Goal: Task Accomplishment & Management: Manage account settings

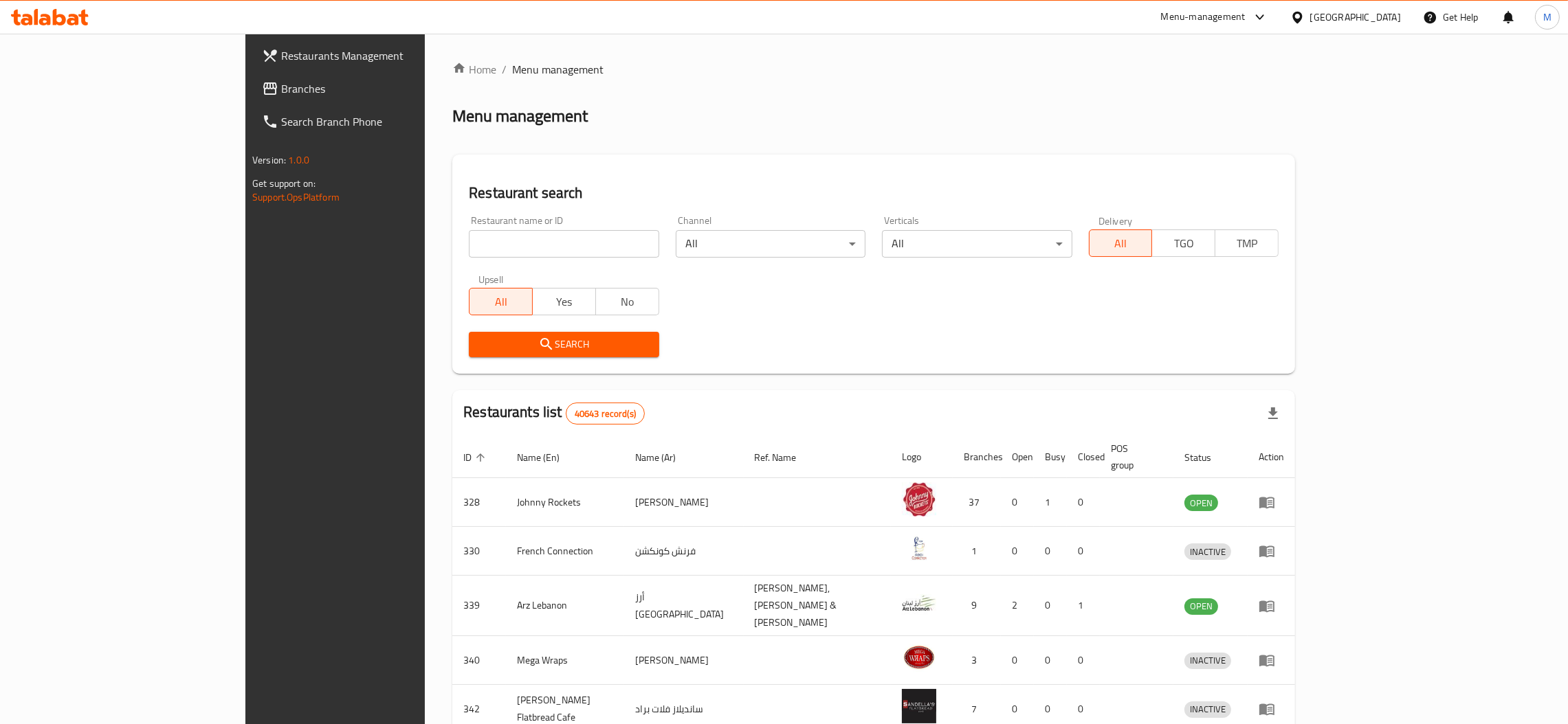
click at [251, 78] on link "Branches" at bounding box center [379, 88] width 257 height 33
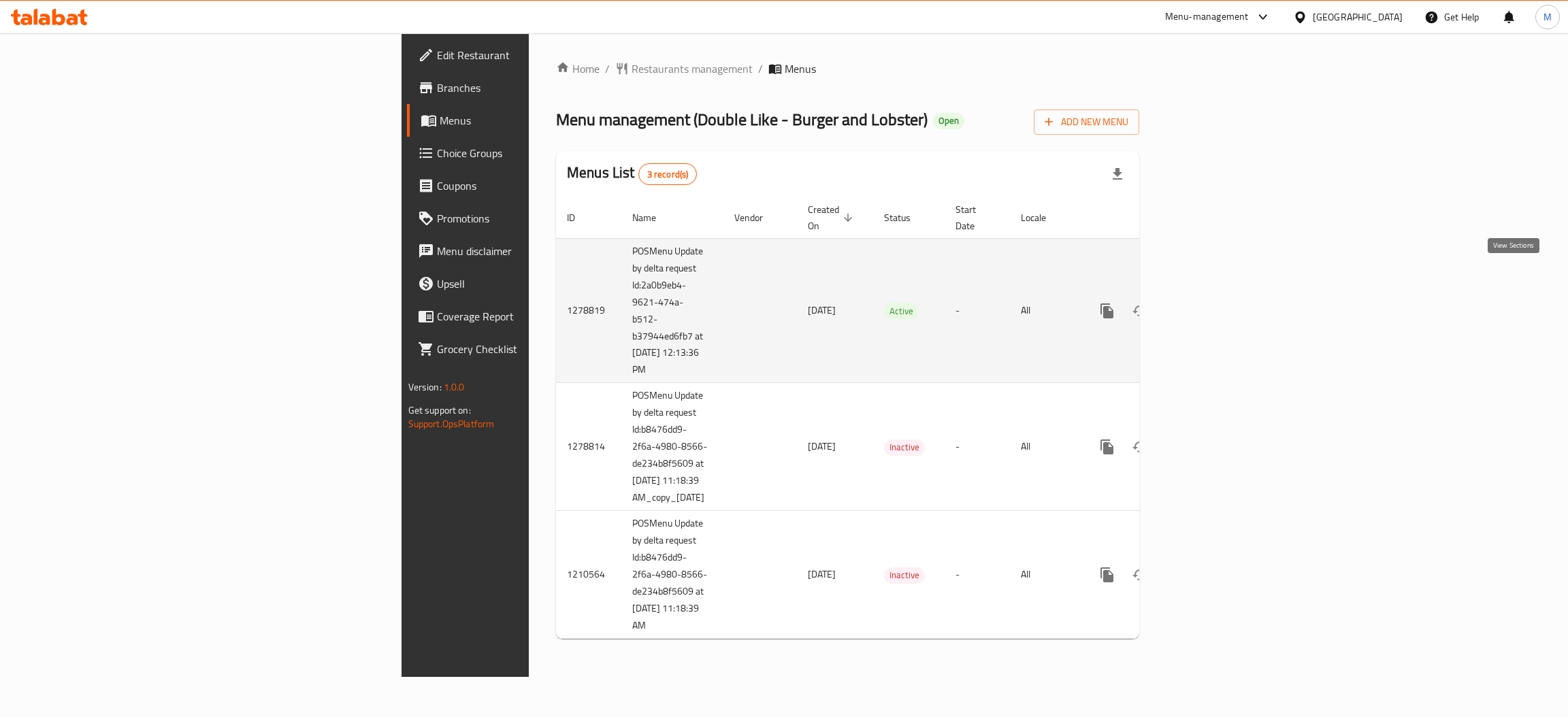
click at [1222, 294] on link "enhanced table" at bounding box center [1205, 310] width 33 height 33
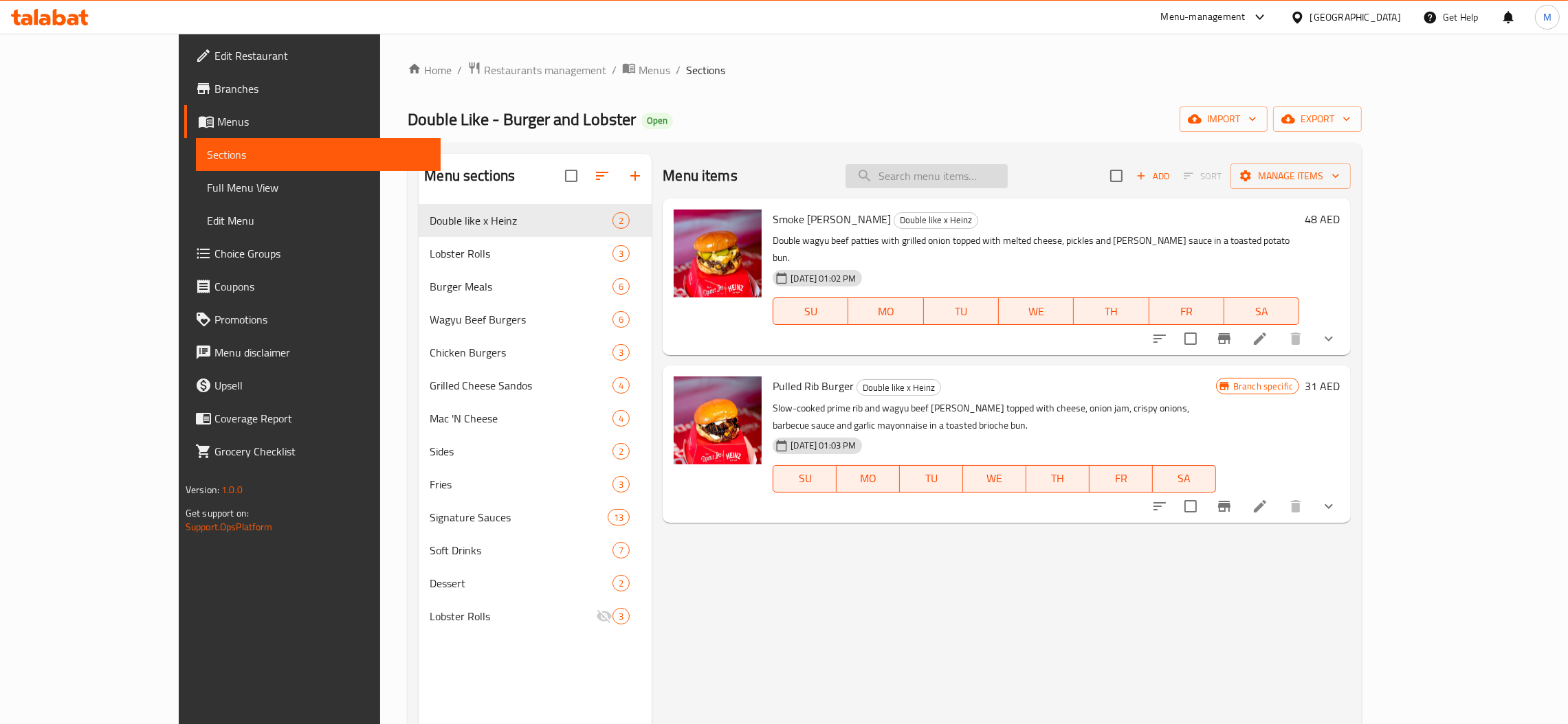
click at [948, 185] on input "search" at bounding box center [927, 176] width 162 height 24
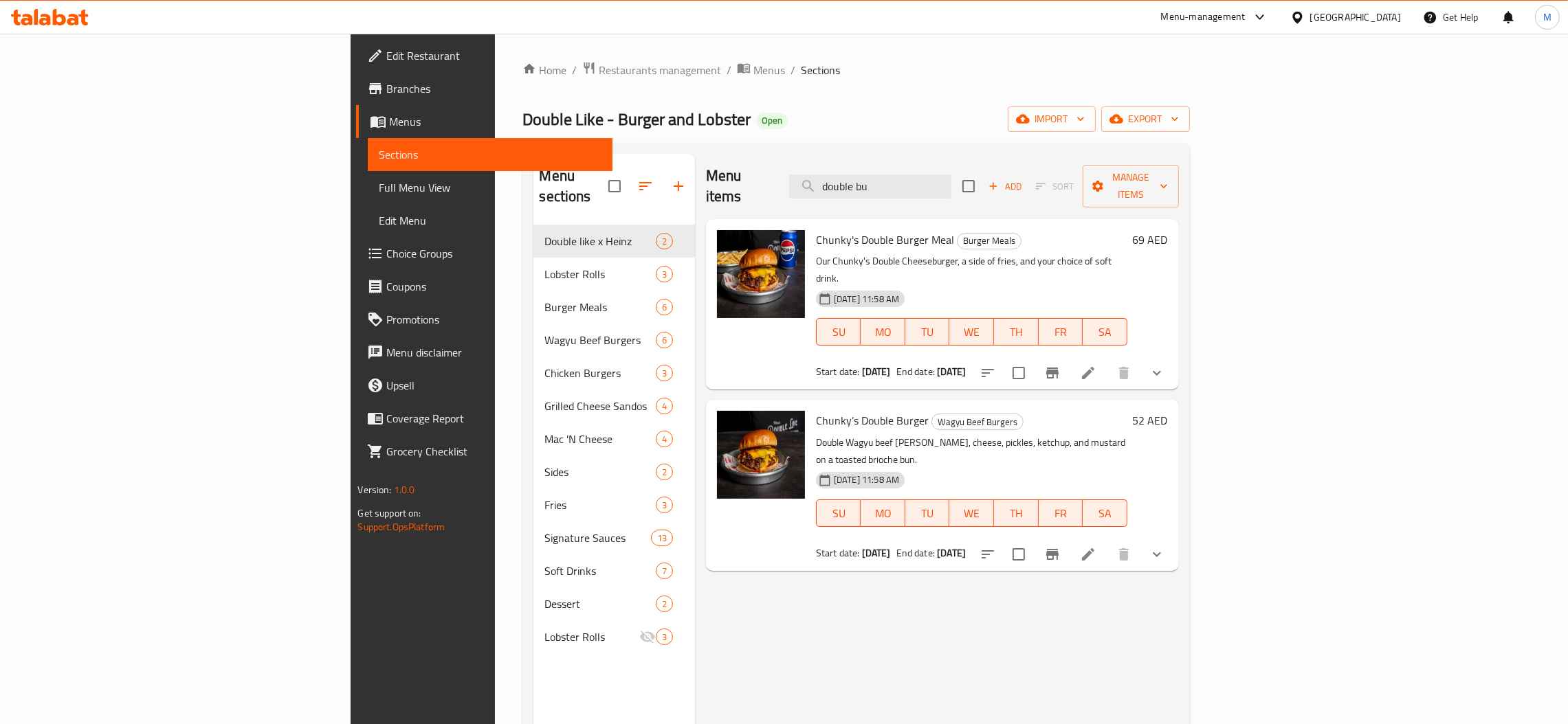
type input "double bu"
click at [1173, 538] on button "show more" at bounding box center [1156, 554] width 33 height 33
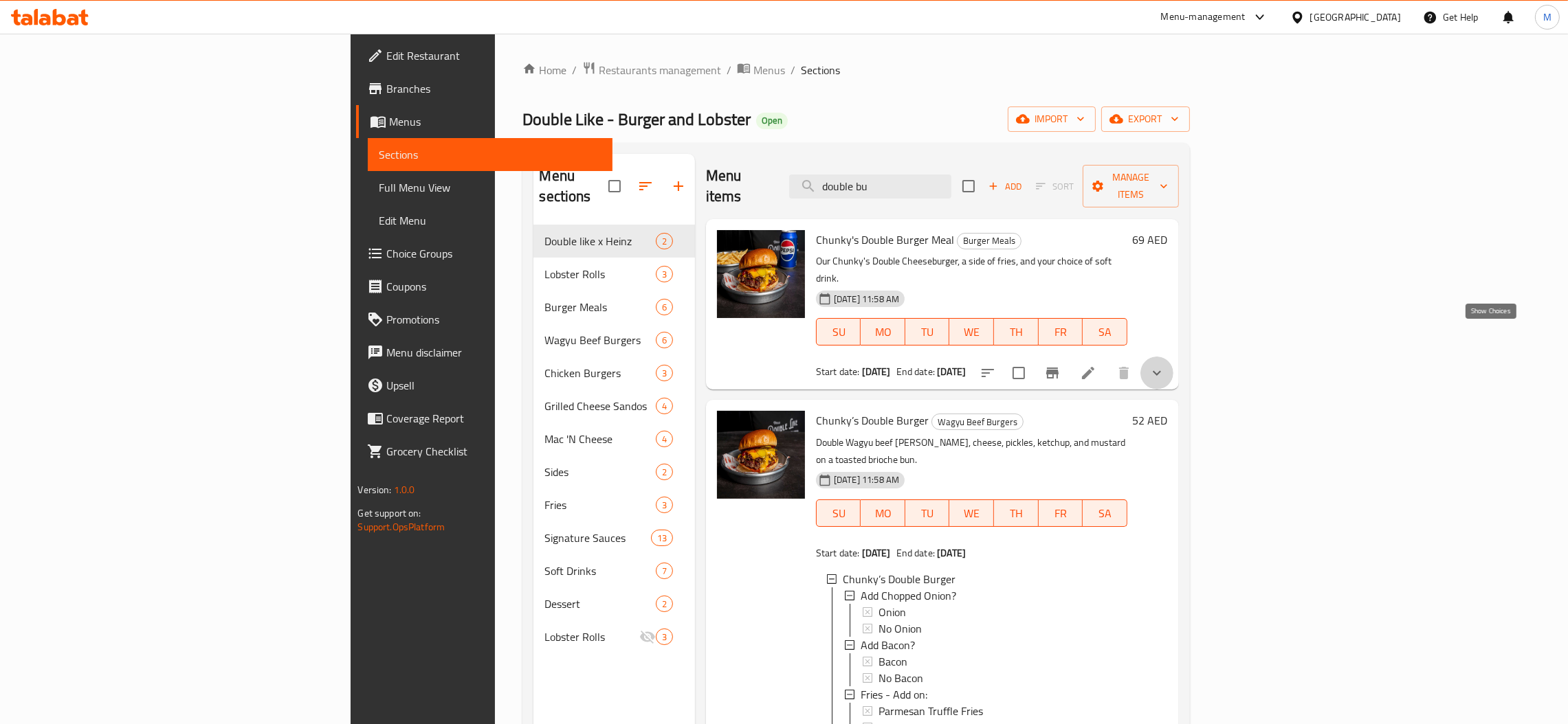
click at [1165, 365] on icon "show more" at bounding box center [1156, 373] width 16 height 16
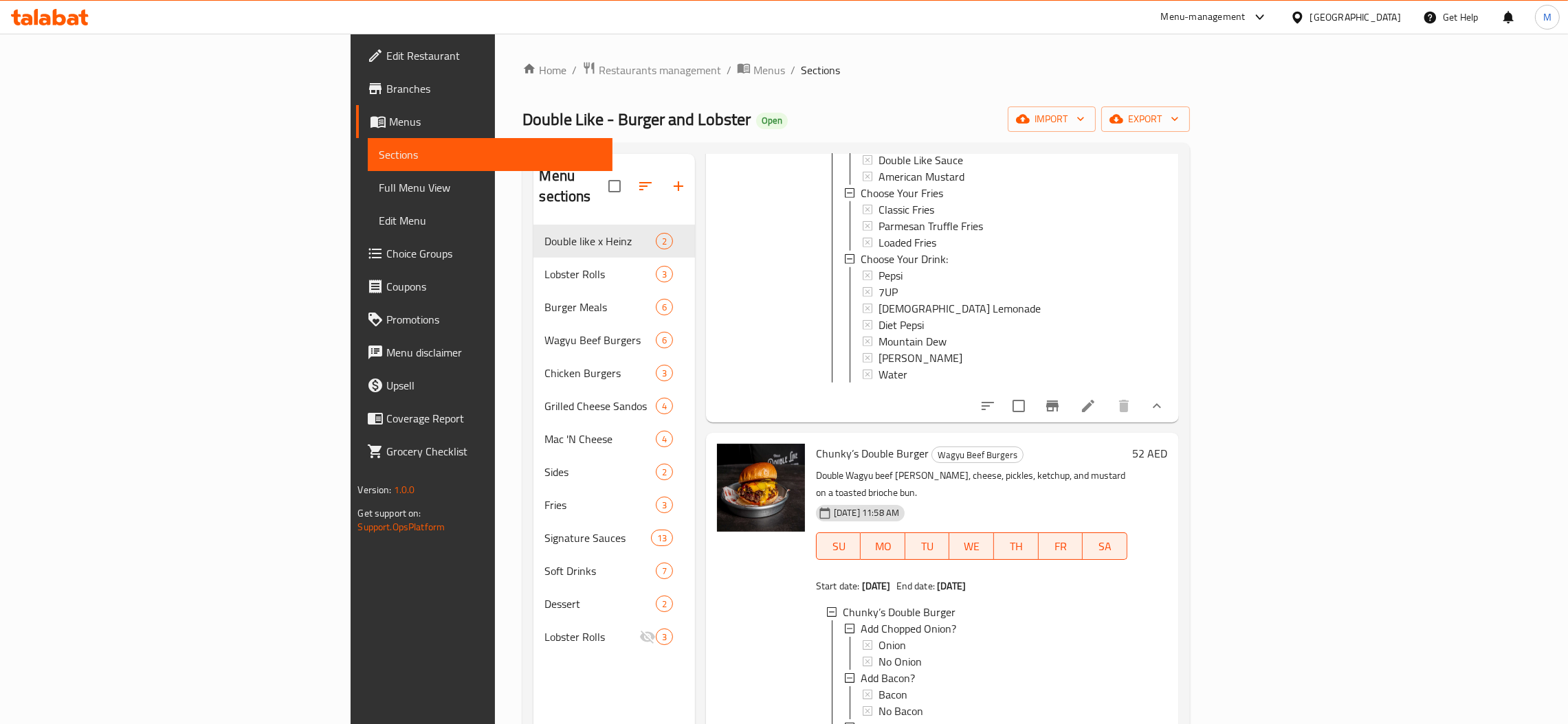
scroll to position [1134, 0]
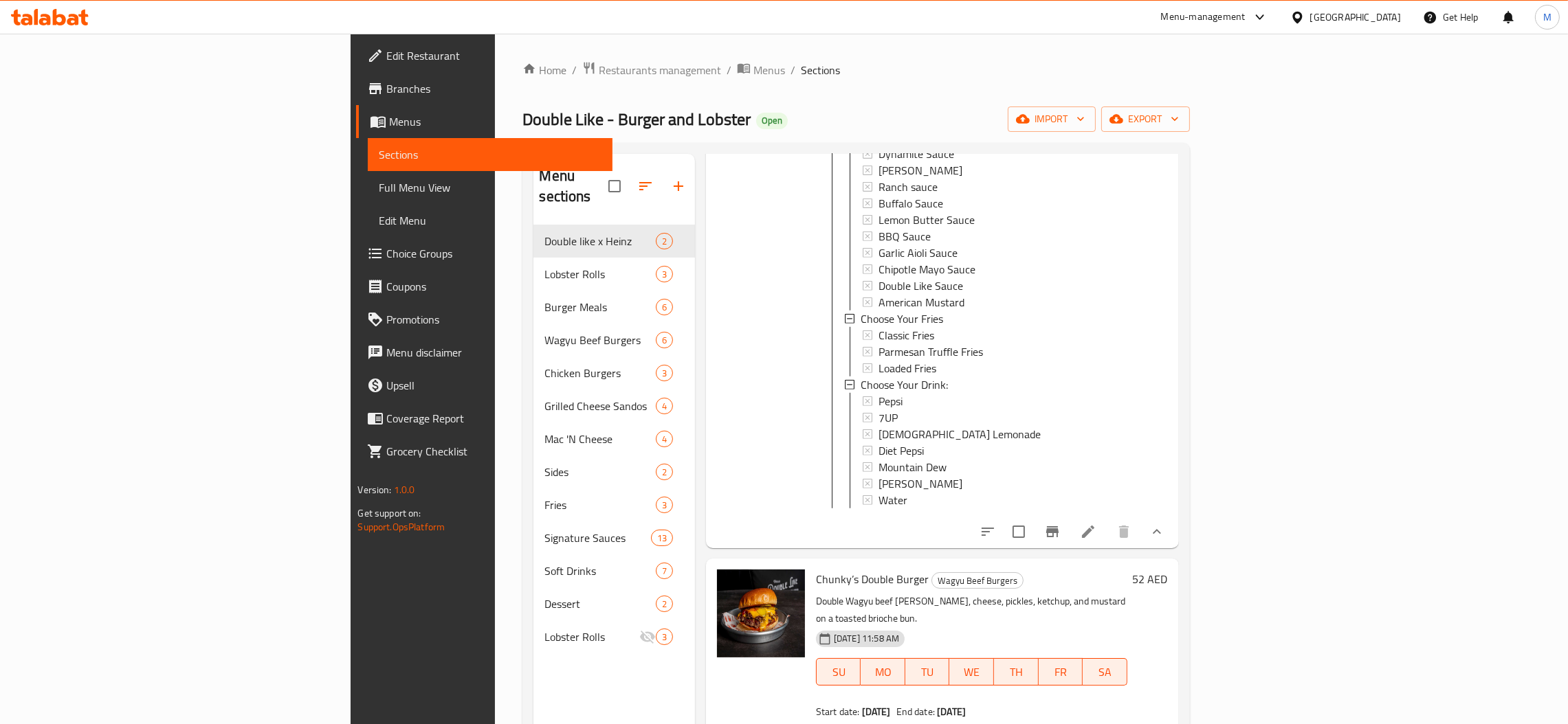
click at [1096, 524] on icon at bounding box center [1087, 531] width 16 height 16
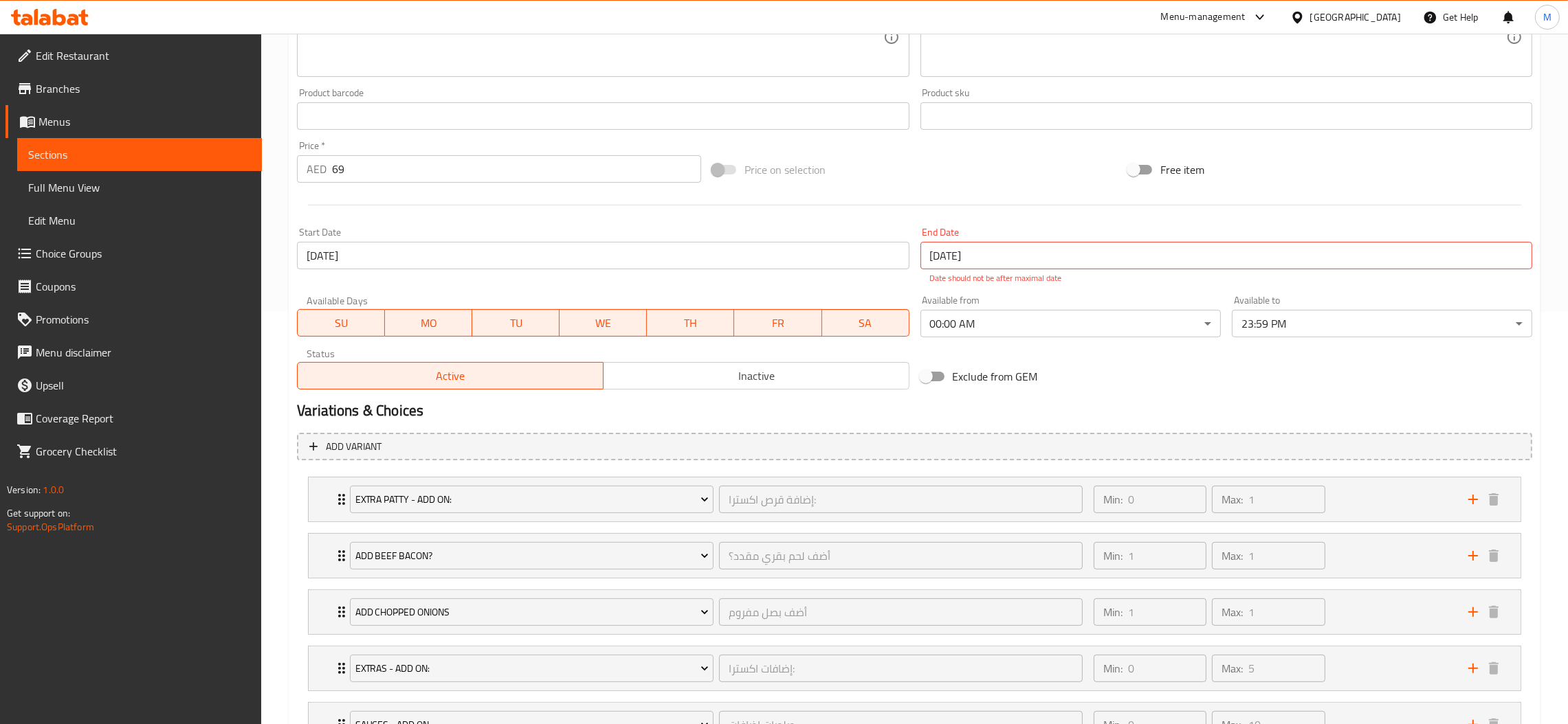
scroll to position [645, 0]
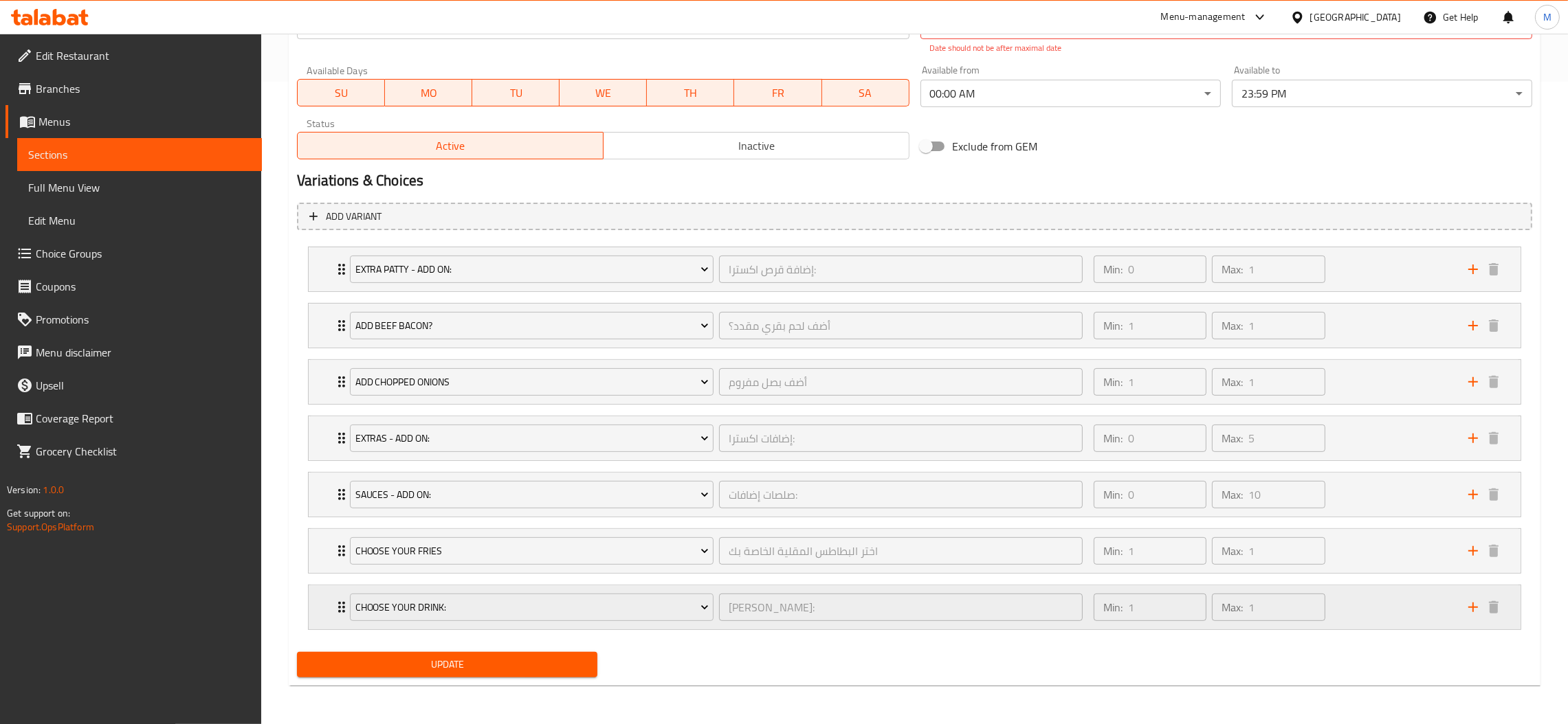
click at [752, 589] on div "Choose Your Drink: اختر مشروبك: ​" at bounding box center [717, 607] width 750 height 44
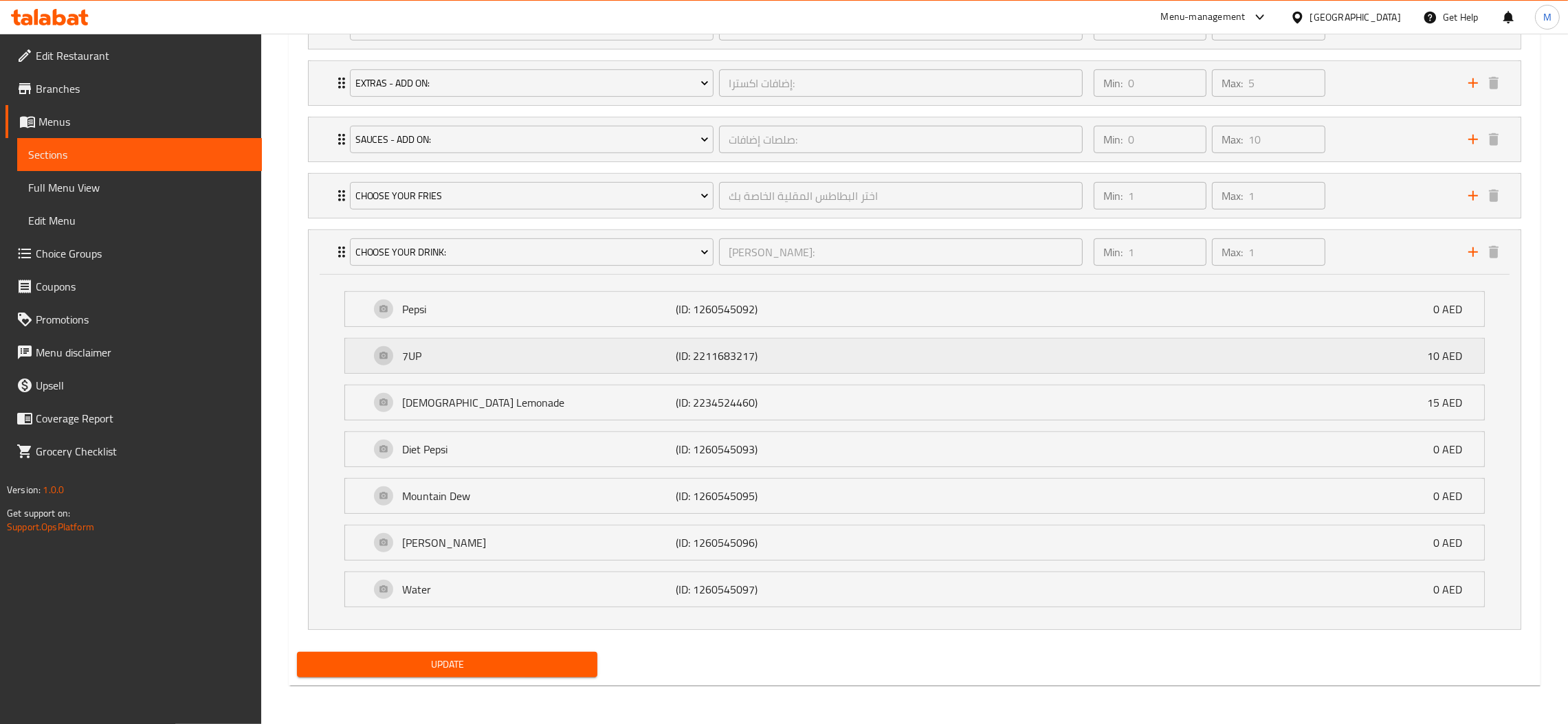
scroll to position [1002, 0]
click at [717, 180] on div "اختر البطاطس المقلية الخاصة بك ​" at bounding box center [901, 195] width 369 height 33
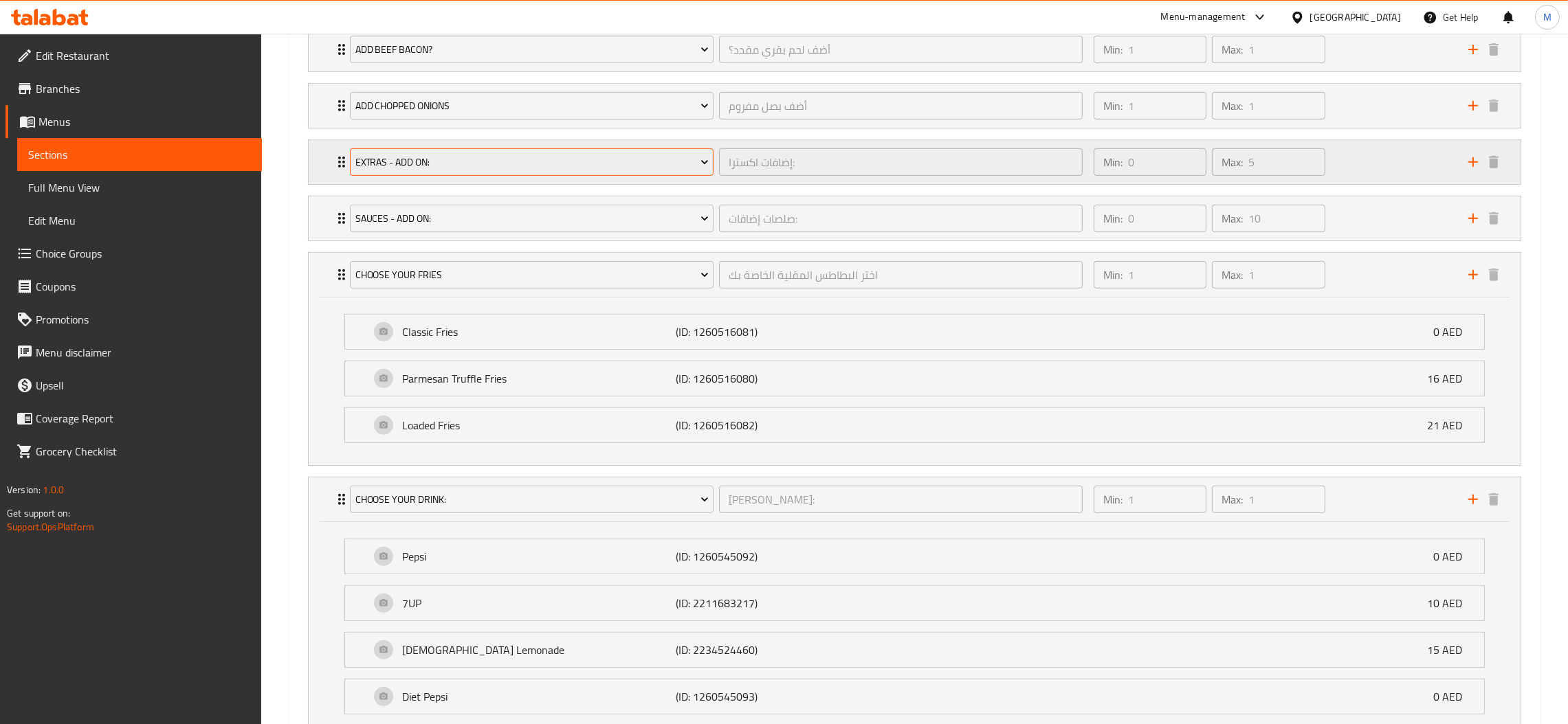
scroll to position [796, 0]
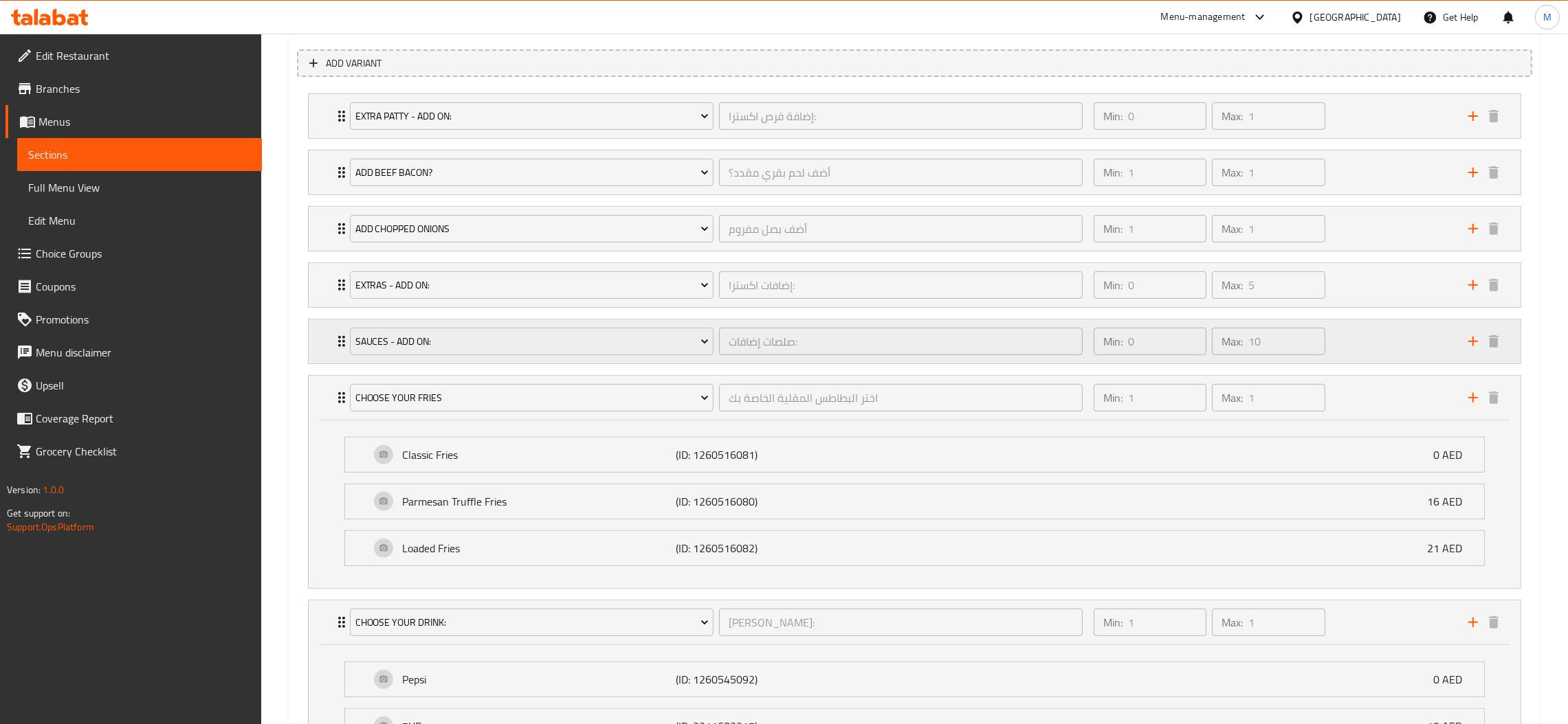
click at [715, 325] on div "Sauces - Add On: صلصات إضافات: ​" at bounding box center [717, 342] width 750 height 44
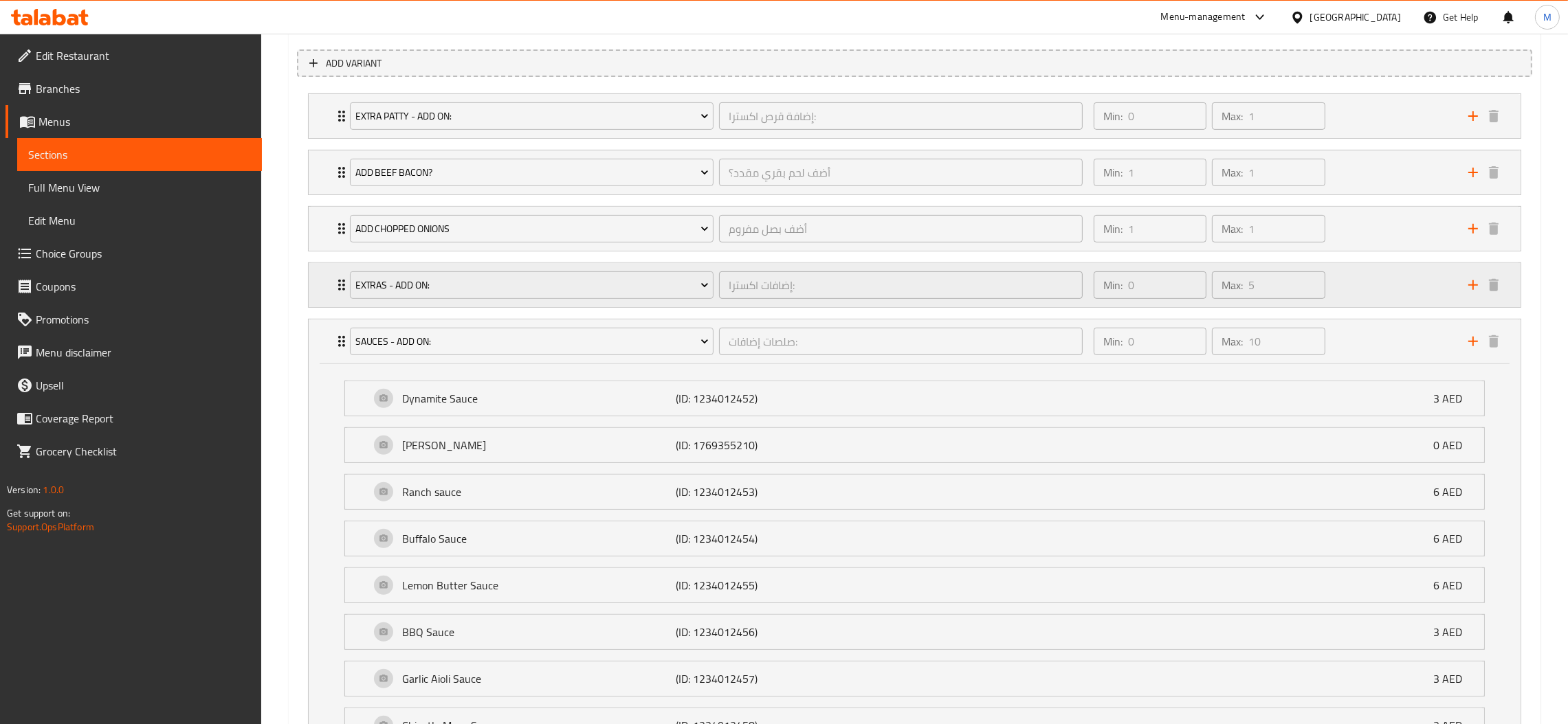
click at [711, 272] on div "Extras - Add on:" at bounding box center [531, 285] width 369 height 33
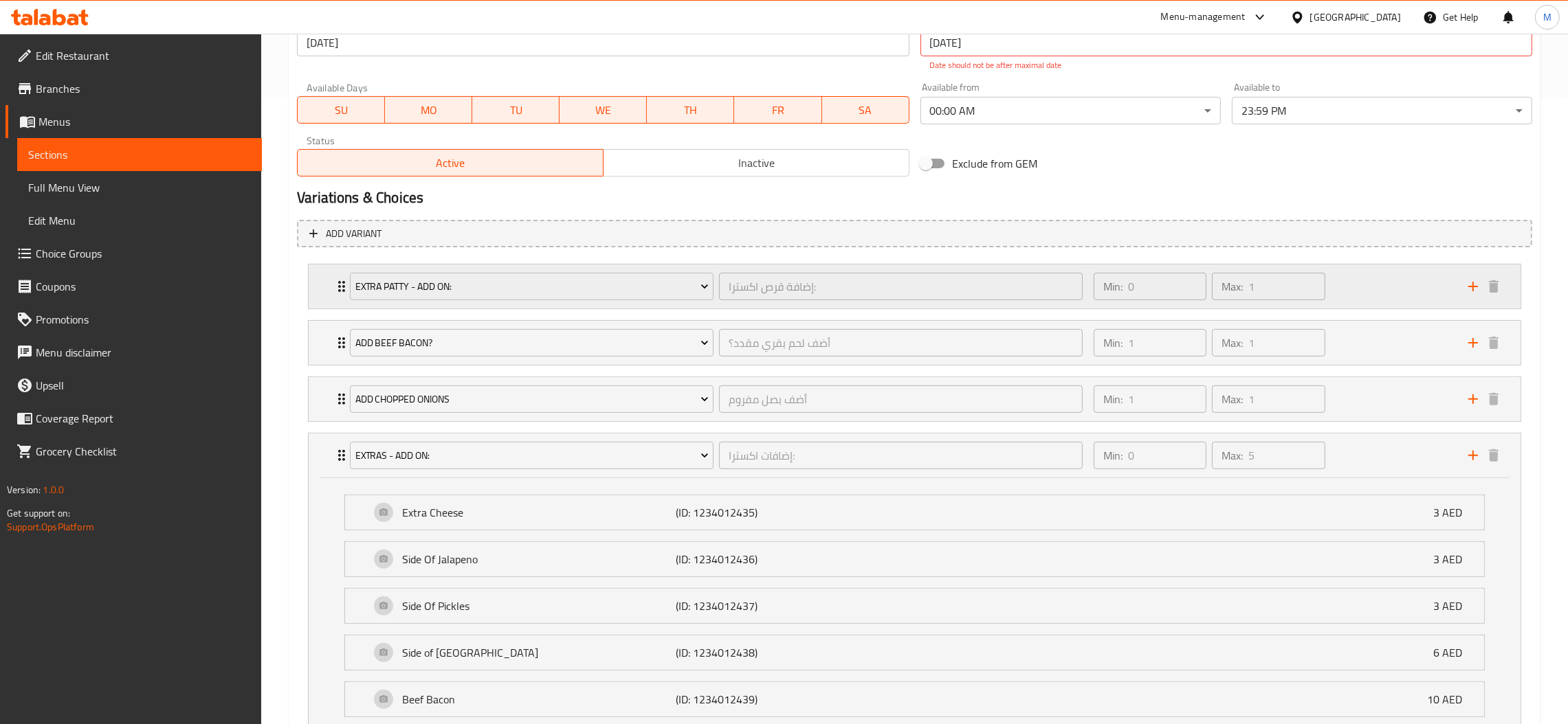
scroll to position [589, 0]
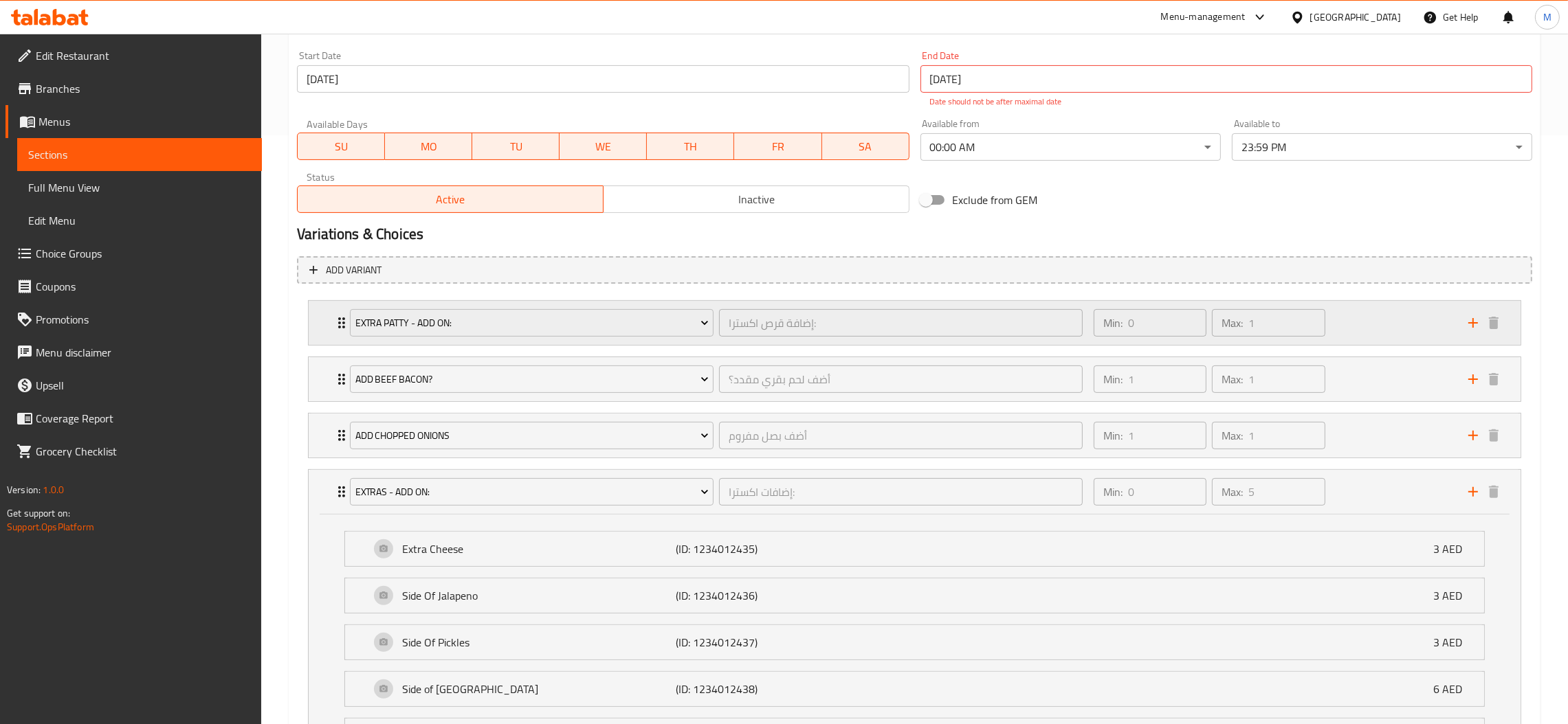
click at [721, 307] on div "إضافة قرص اكسترا: ​" at bounding box center [901, 323] width 369 height 33
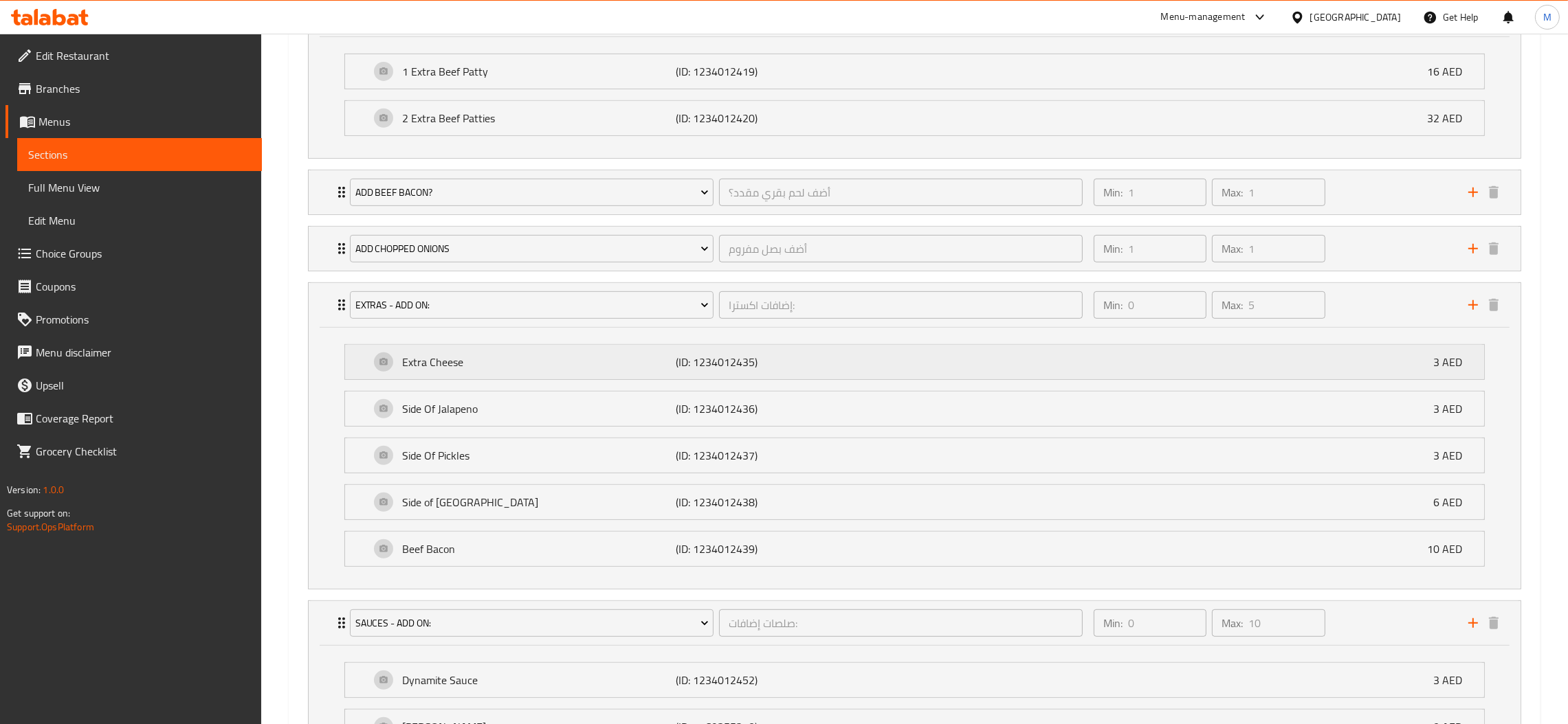
scroll to position [899, 0]
click at [713, 173] on div "Add Beef Bacon? أضف لحم بقري مقدد؟ ​" at bounding box center [717, 192] width 750 height 44
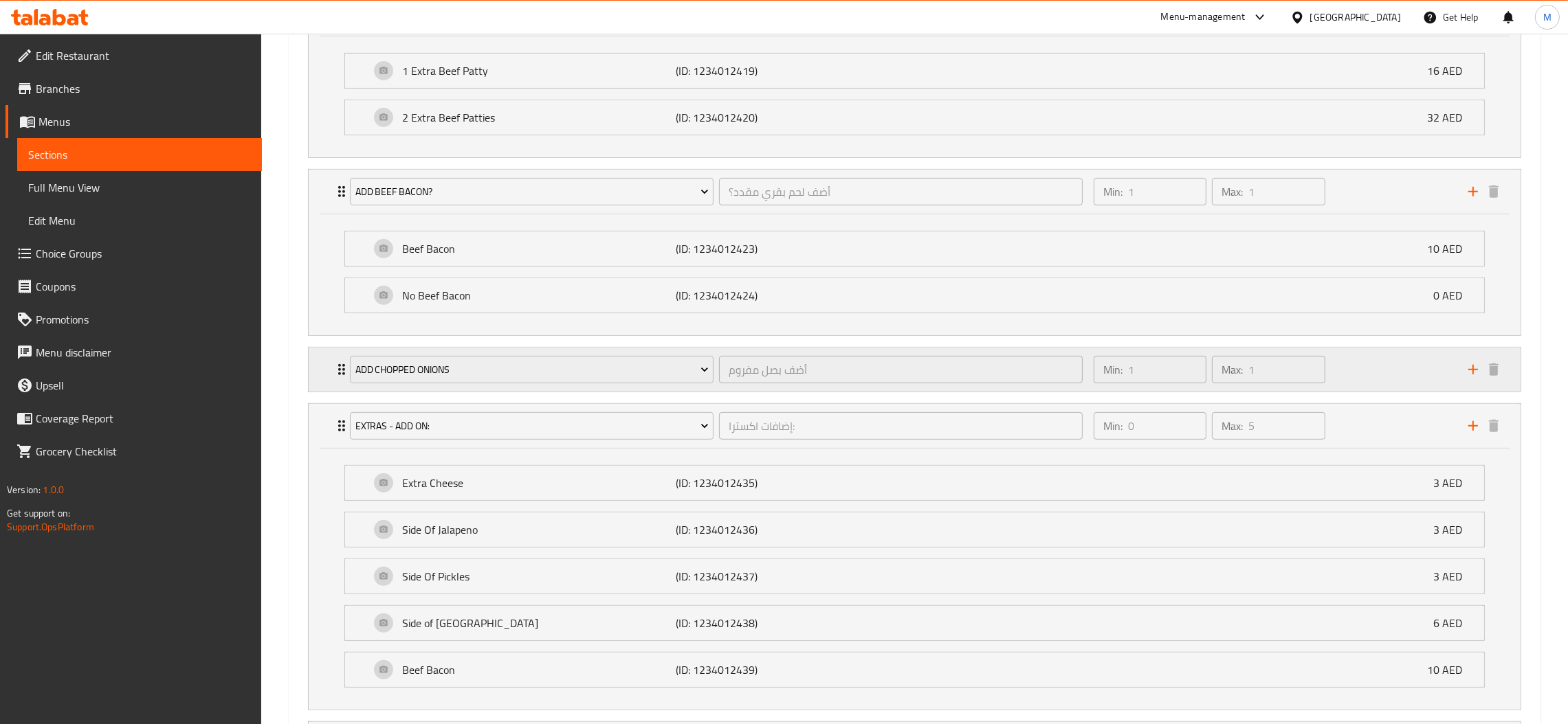
click at [712, 352] on div "Add Chopped Onions أضف بصل مفروم ​" at bounding box center [717, 369] width 750 height 44
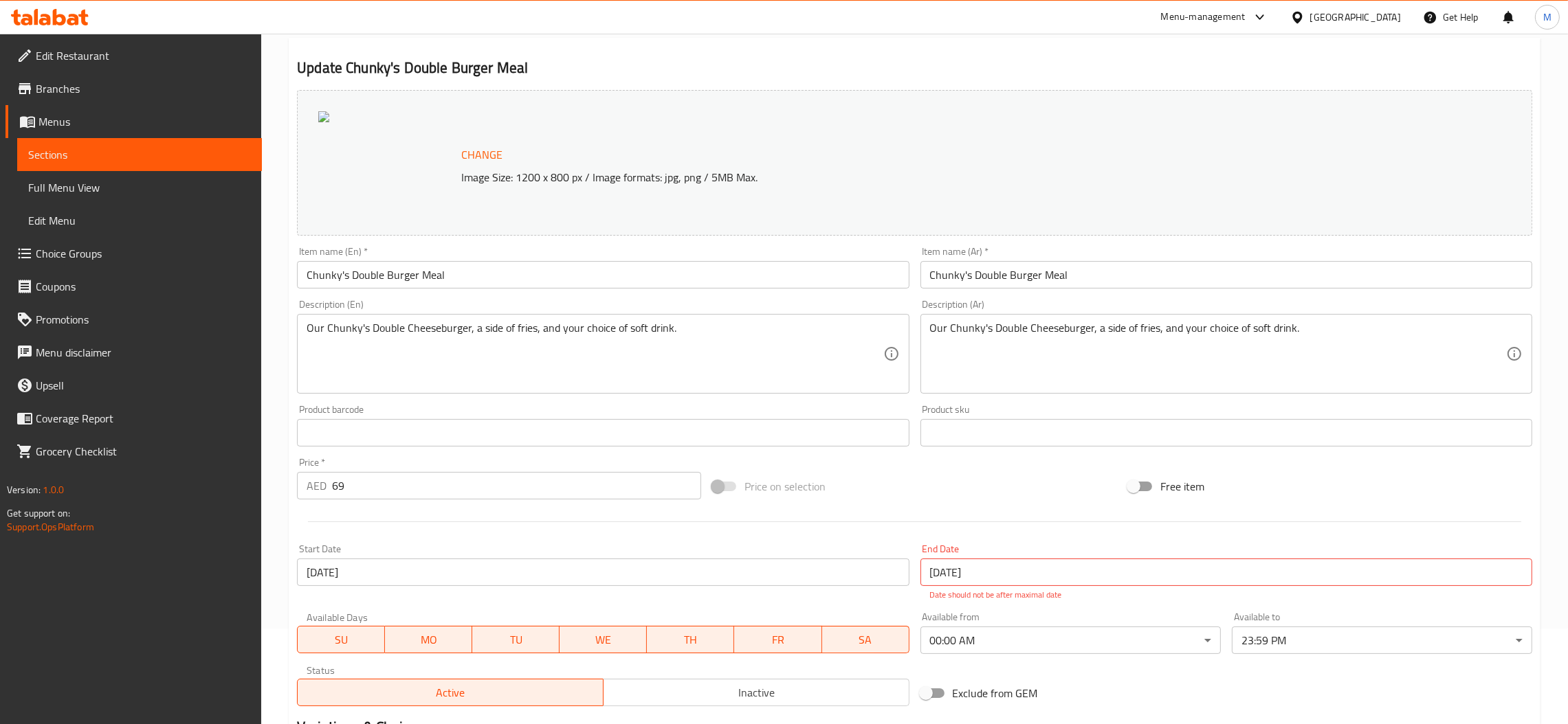
scroll to position [0, 0]
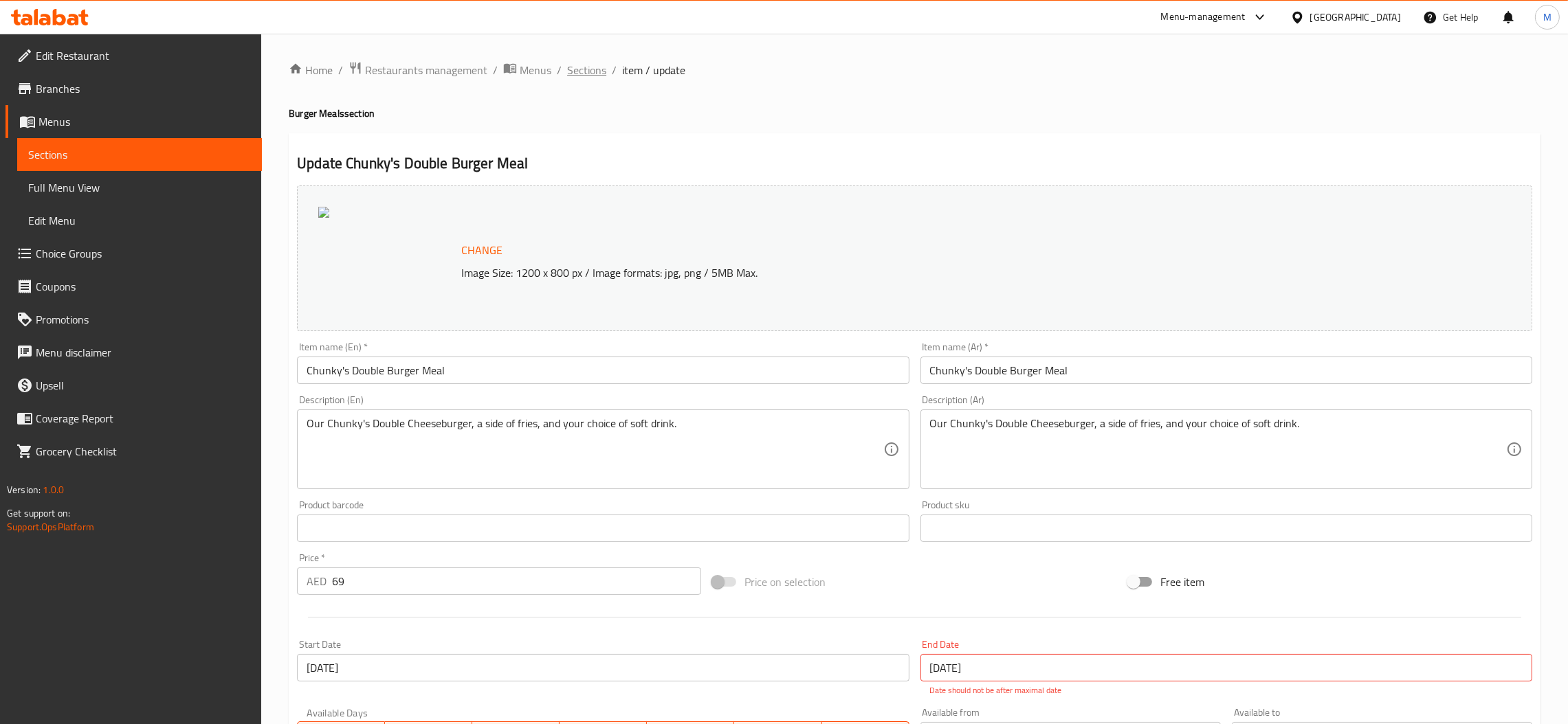
click at [572, 69] on span "Sections" at bounding box center [586, 70] width 39 height 16
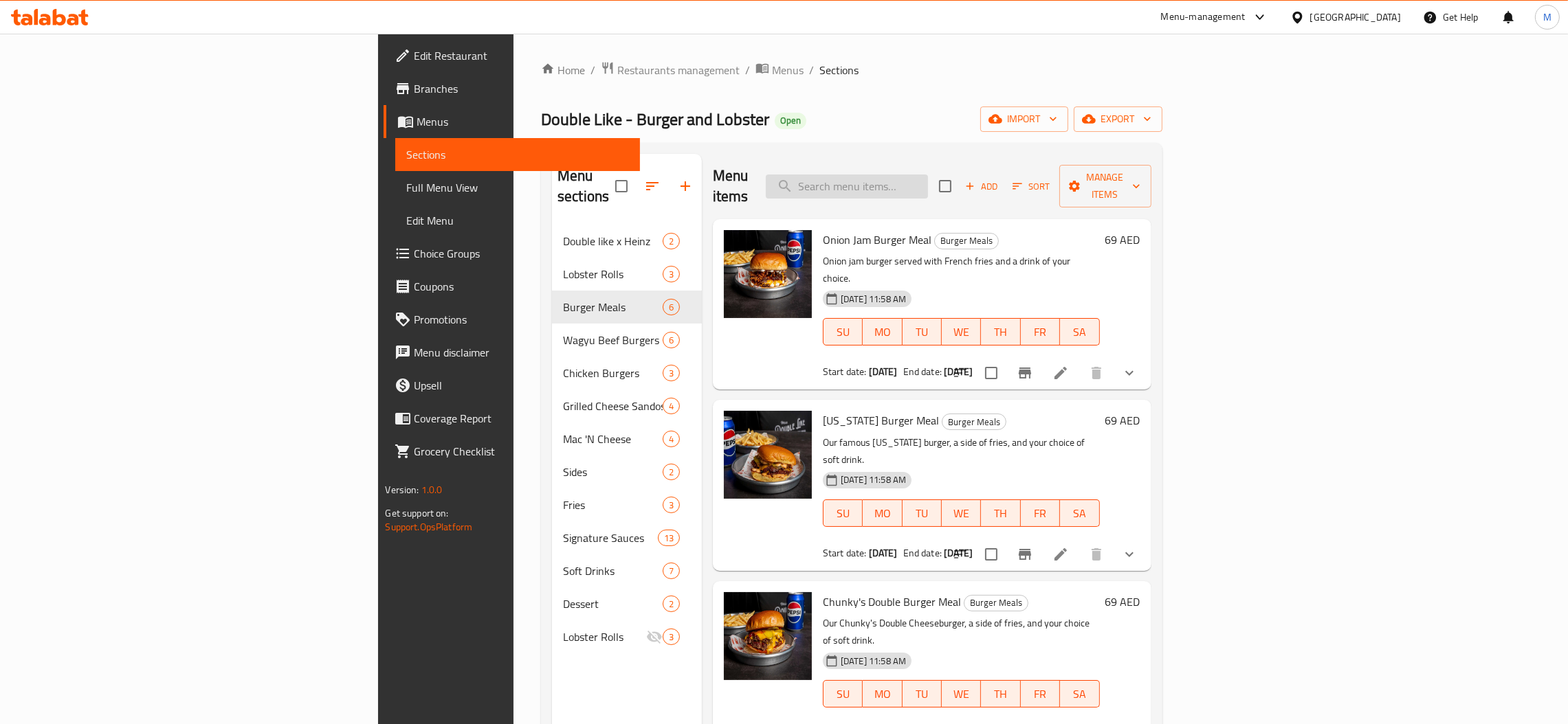
click at [928, 175] on input "search" at bounding box center [847, 186] width 162 height 24
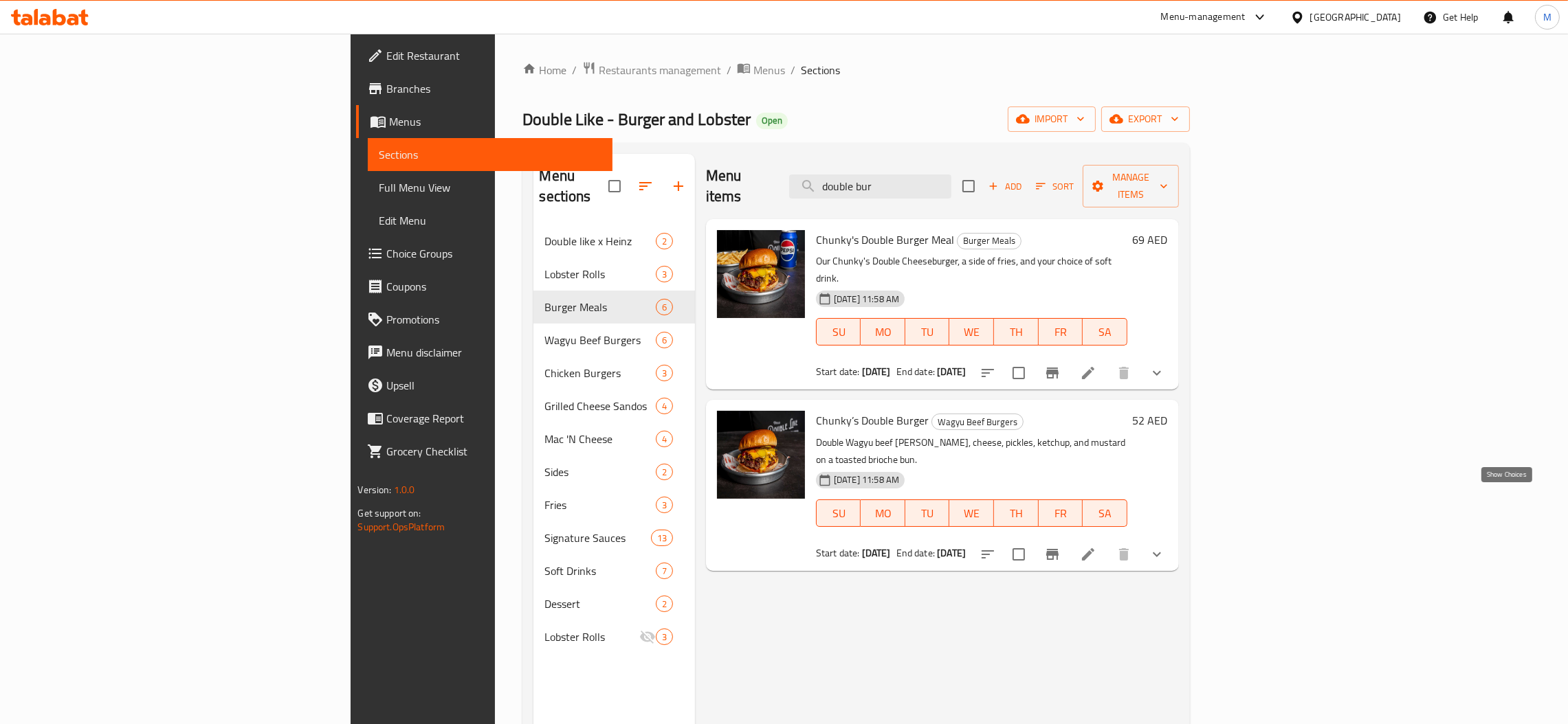
type input "double bur"
click at [1165, 547] on icon "show more" at bounding box center [1156, 554] width 16 height 16
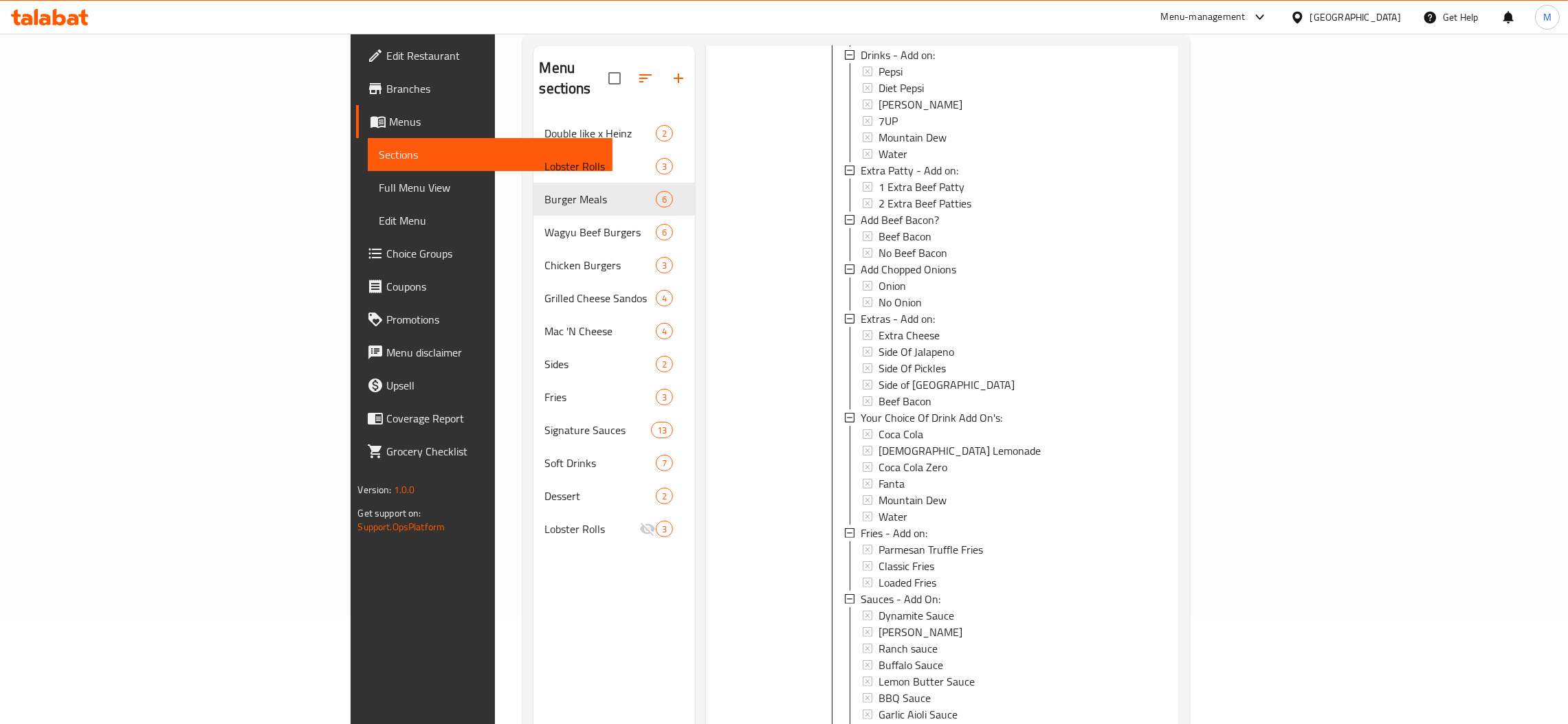
scroll to position [194, 0]
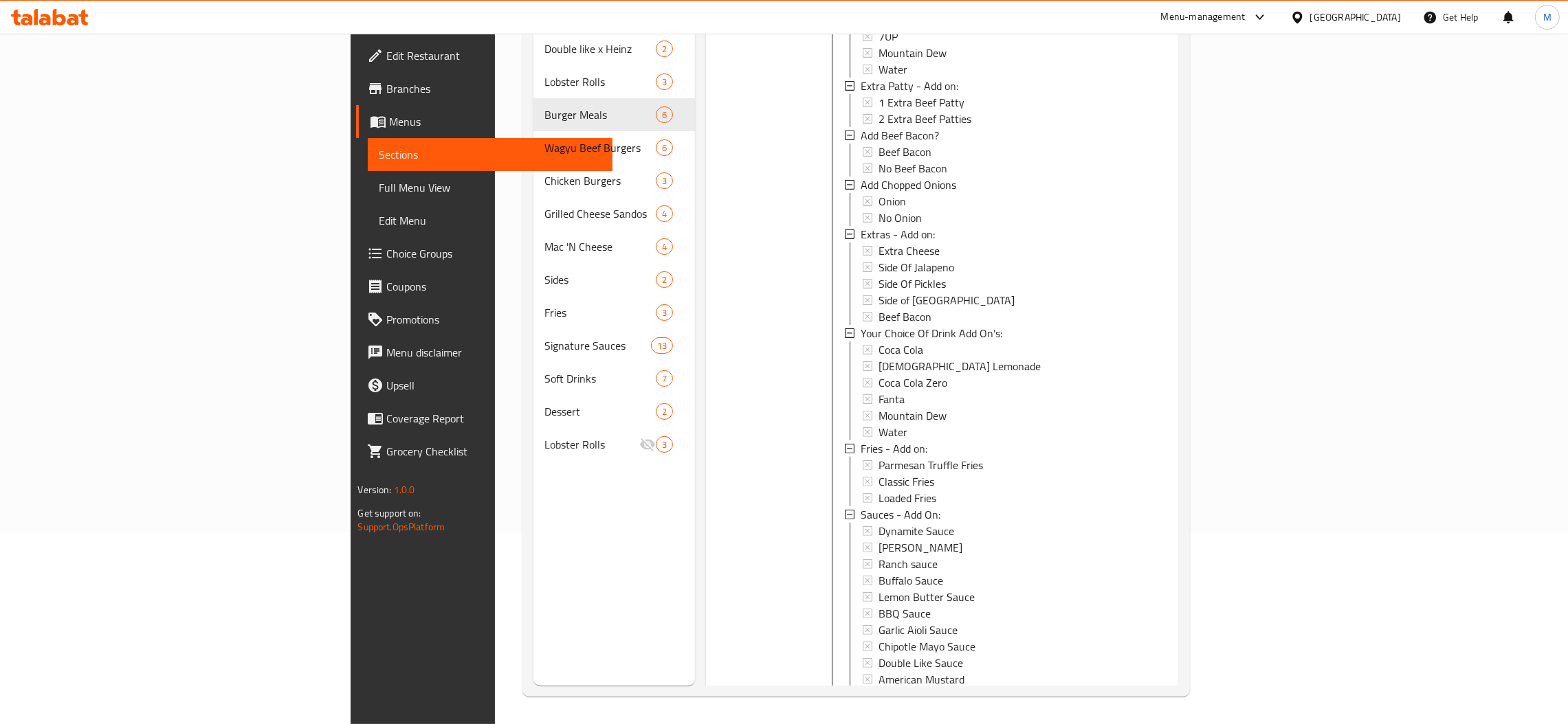
click at [1096, 703] on icon at bounding box center [1087, 711] width 16 height 16
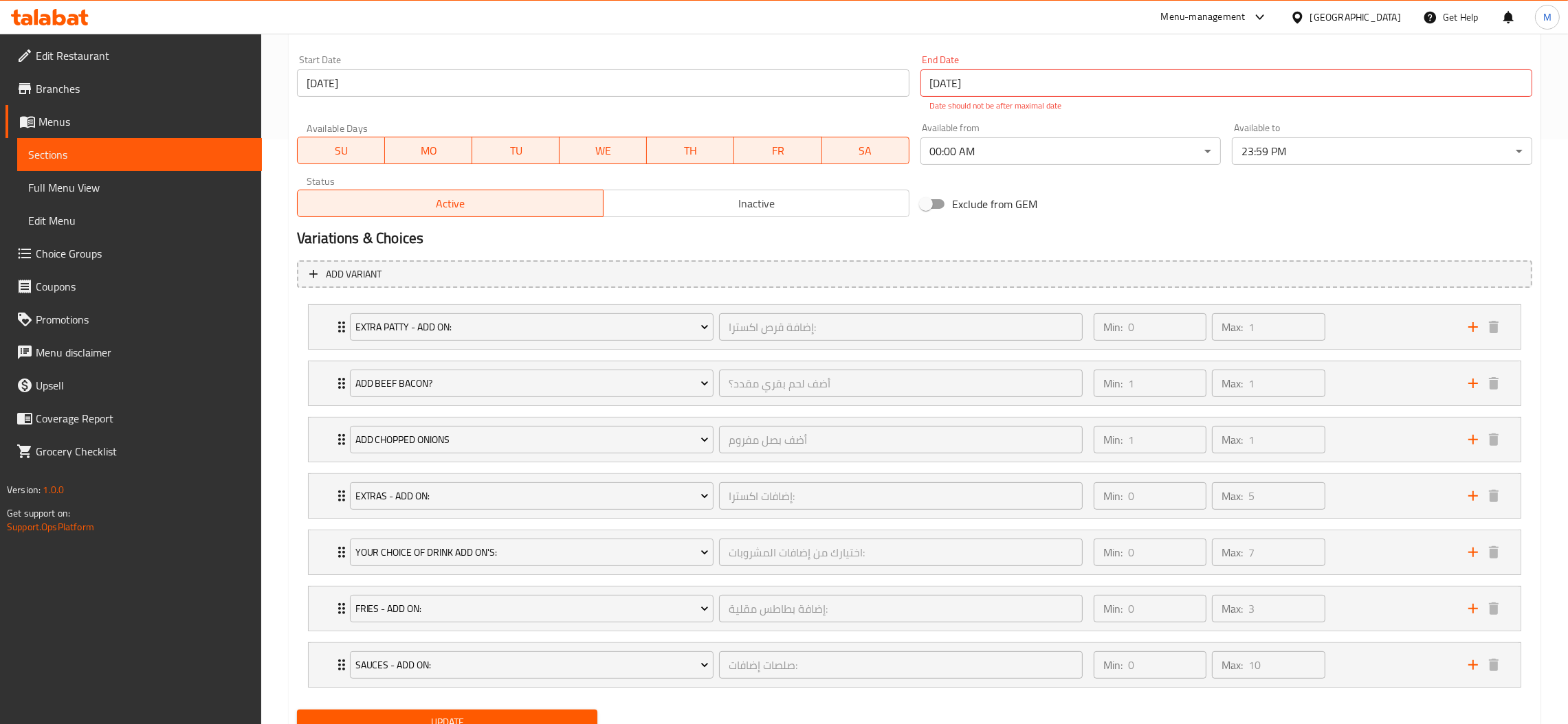
scroll to position [645, 0]
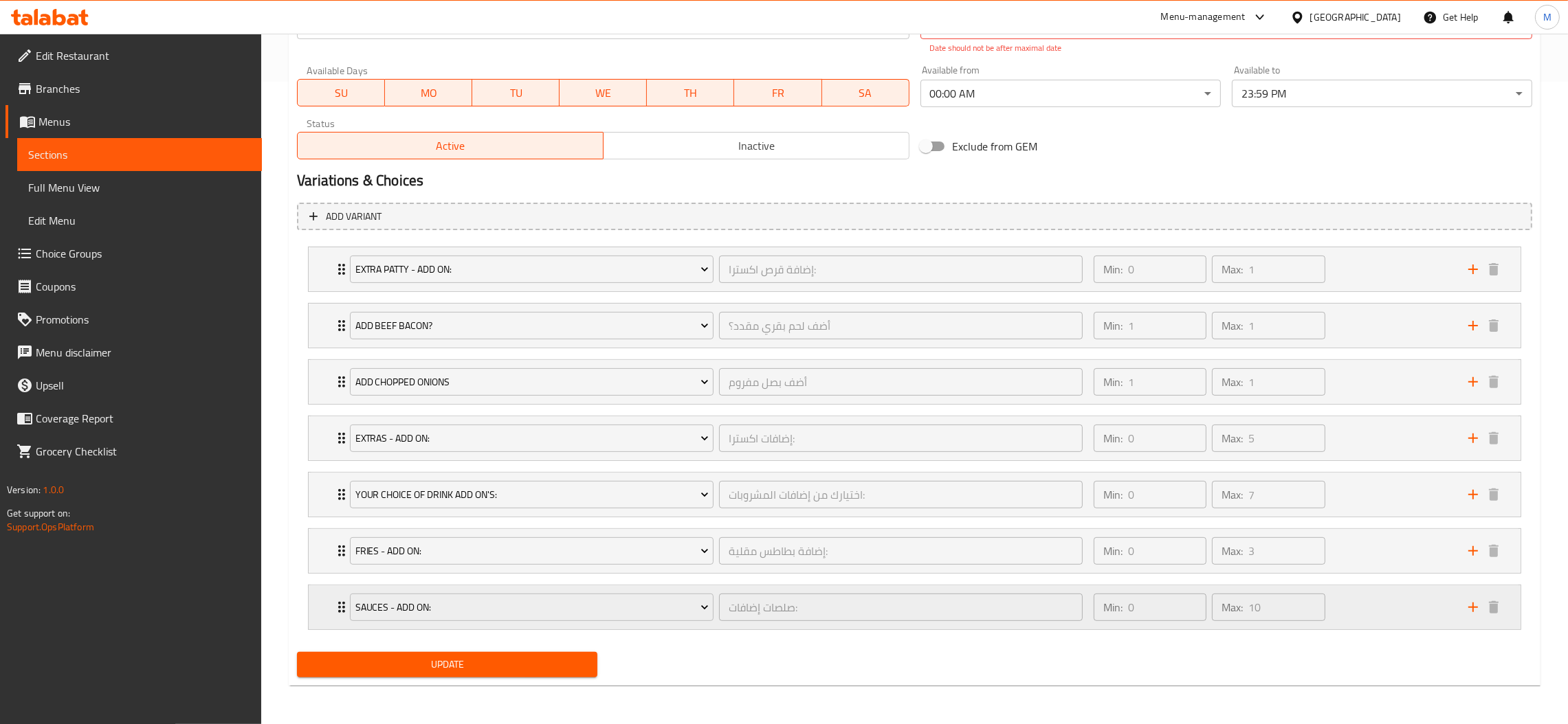
click at [719, 585] on div "Sauces - Add On: صلصات إضافات: ​" at bounding box center [717, 607] width 750 height 44
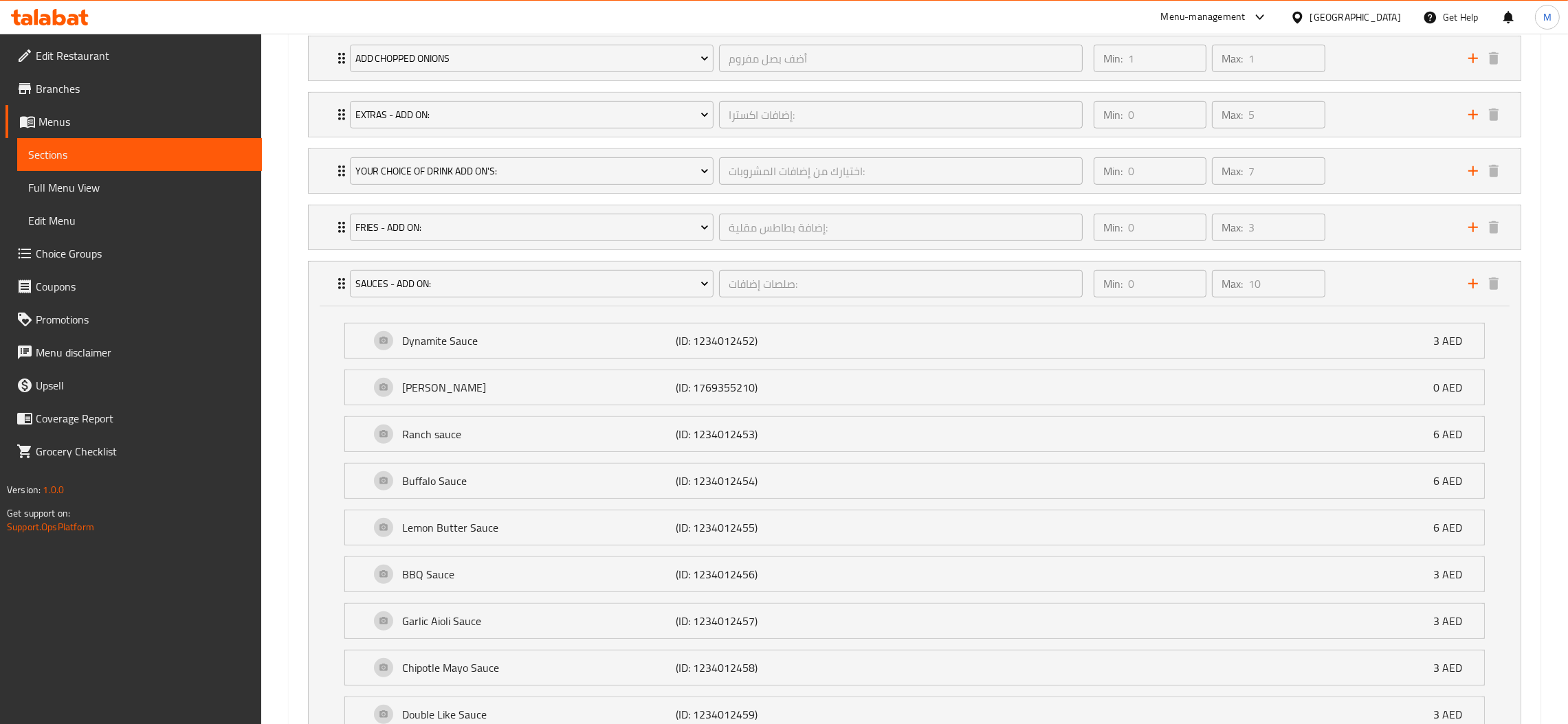
scroll to position [833, 0]
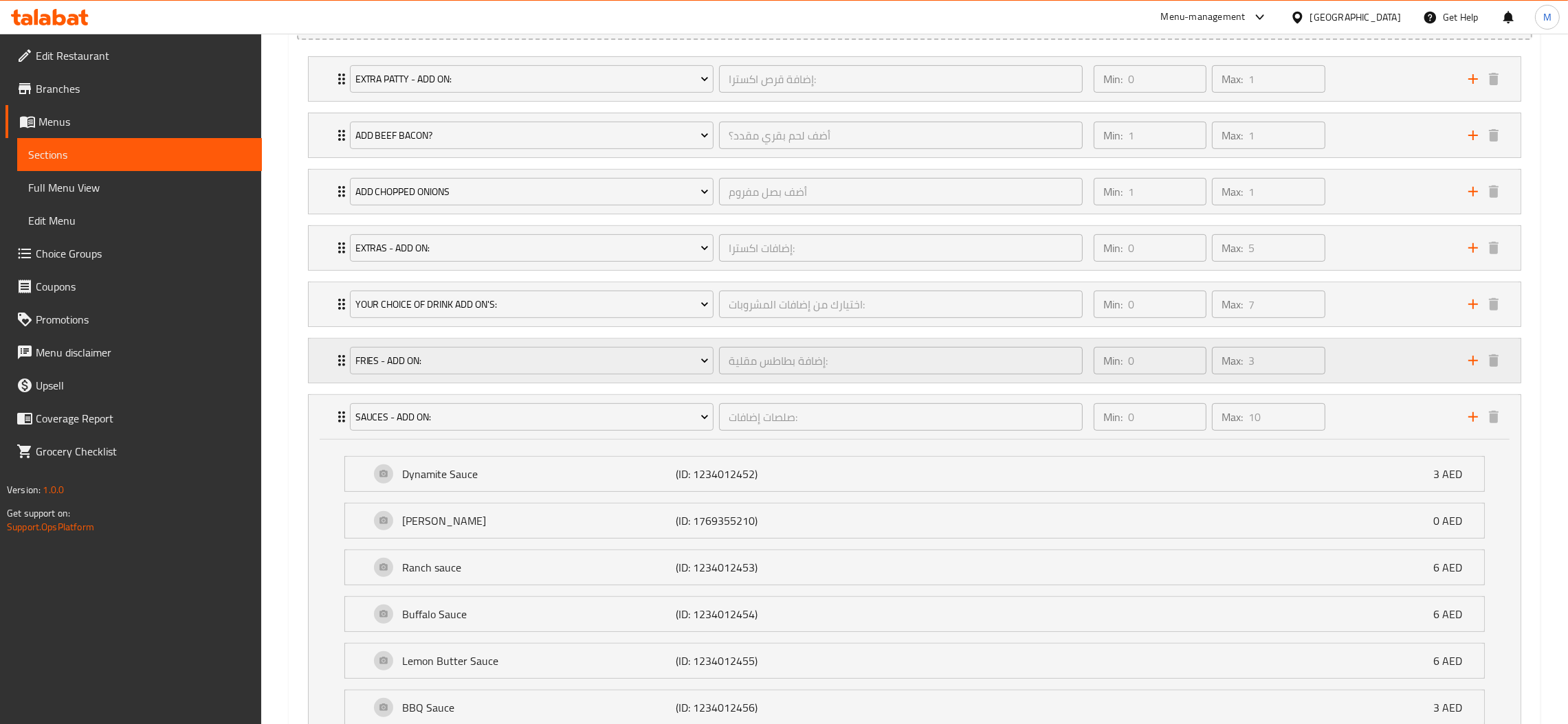
click at [725, 345] on div "Fries - Add on: إضافة بطاطس مقلية: ​" at bounding box center [717, 361] width 750 height 44
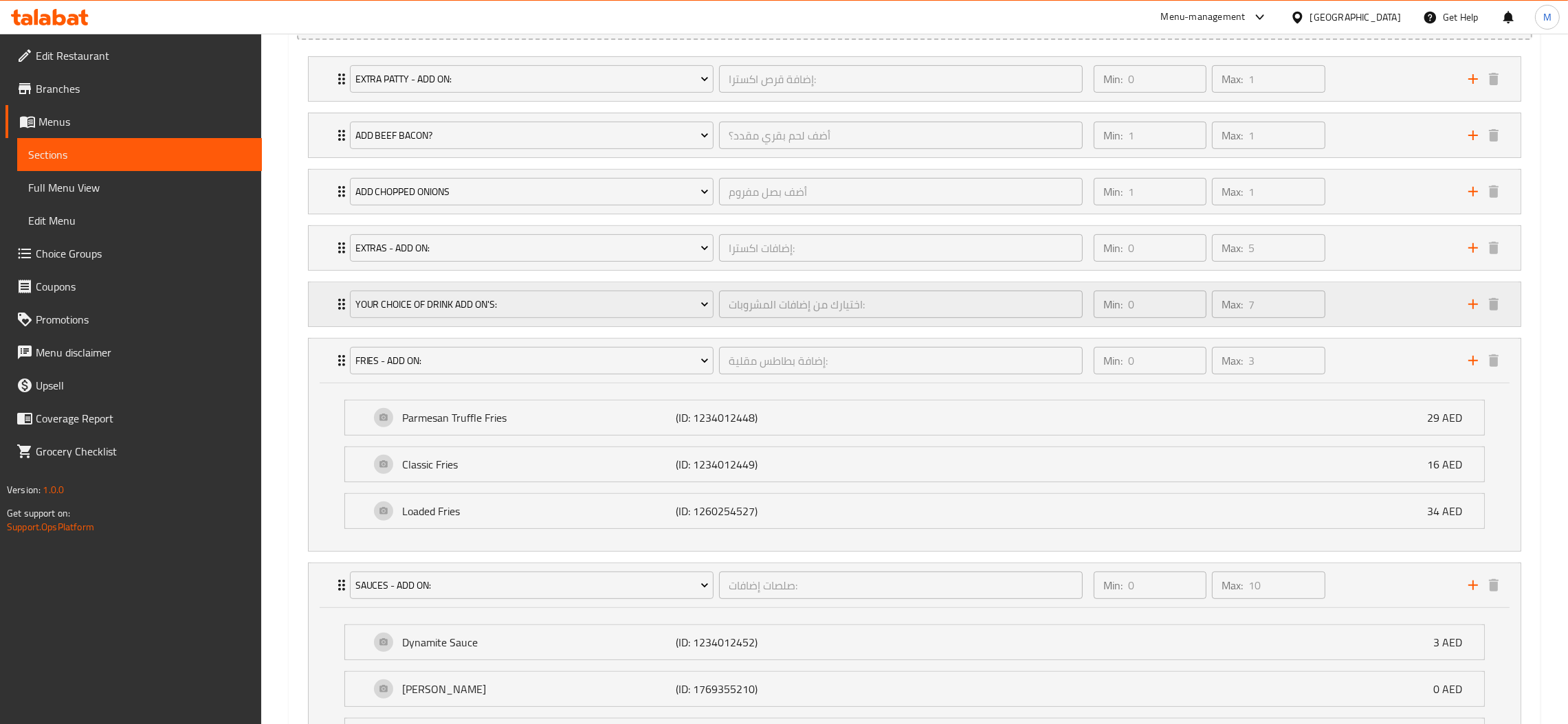
click at [728, 286] on div "Your Choice Of Drink Add On's: اختيارك من إضافات المشروبات: ​" at bounding box center [717, 304] width 750 height 44
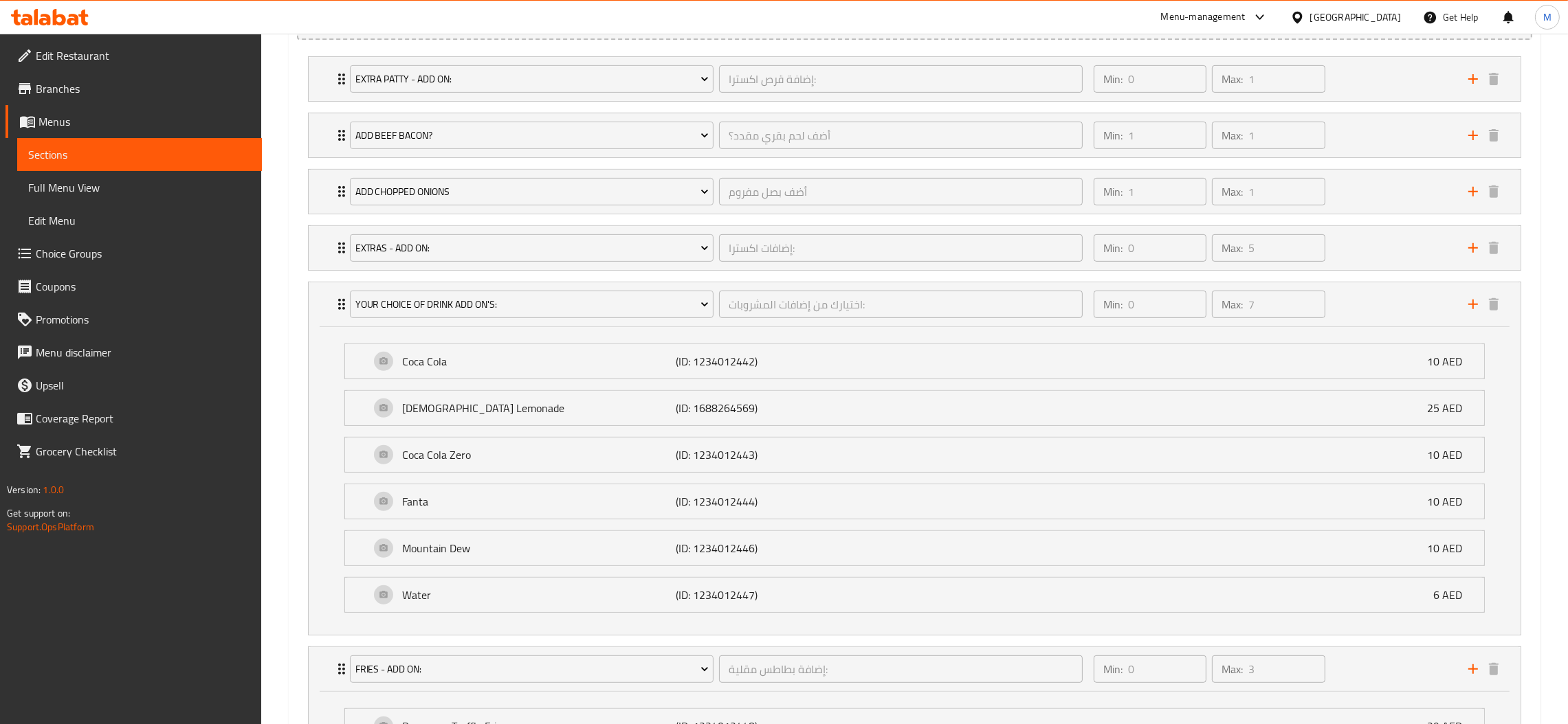
click at [719, 223] on li "Extras - Add on: إضافات اكسترا: ​ Min: 0 ​ Max: 5 ​ Extra Cheese (ID: 123401243…" at bounding box center [915, 248] width 1235 height 57
click at [723, 226] on li "Extras - Add on: إضافات اكسترا: ​ Min: 0 ​ Max: 5 ​ Extra Cheese (ID: 123401243…" at bounding box center [915, 248] width 1235 height 57
click at [712, 234] on div "Extras - Add on:" at bounding box center [531, 247] width 369 height 33
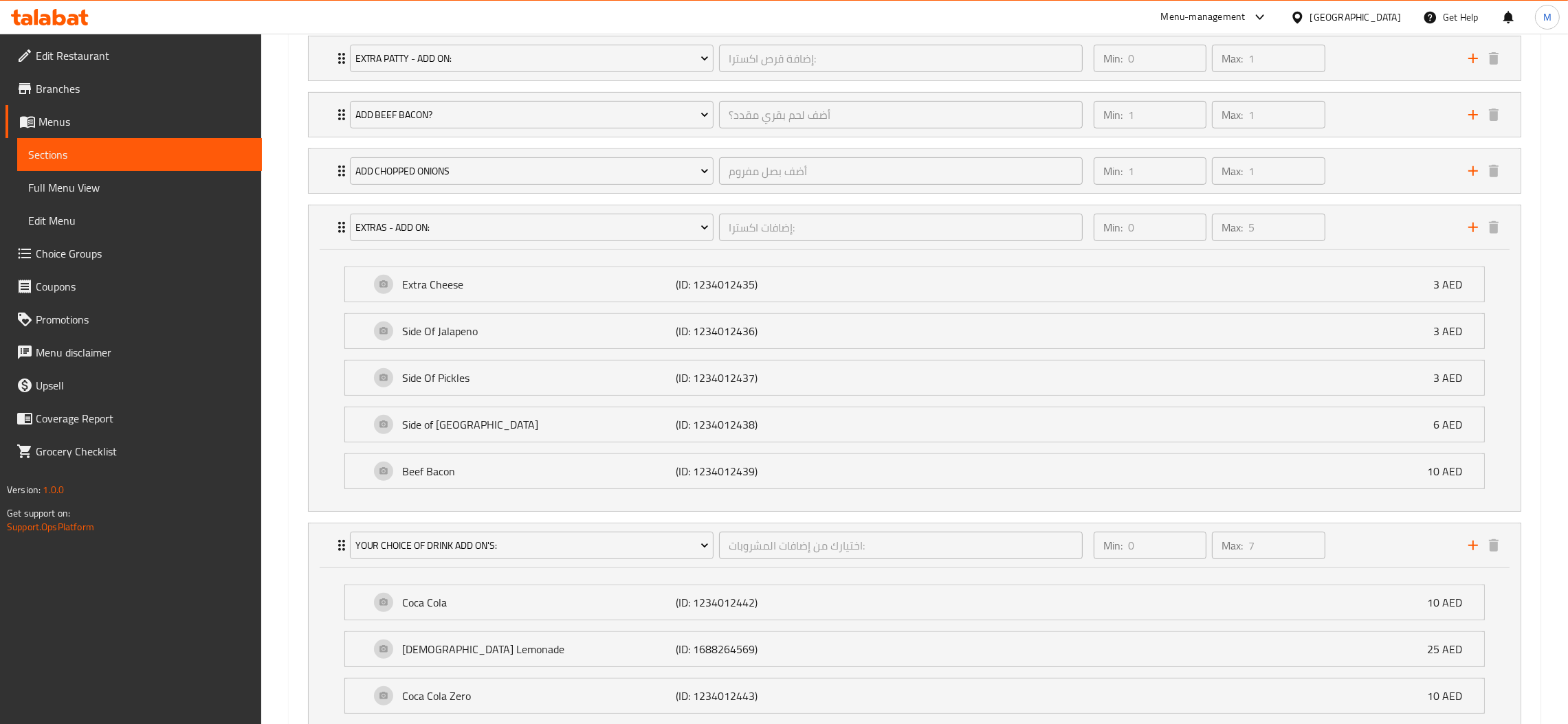
scroll to position [647, 0]
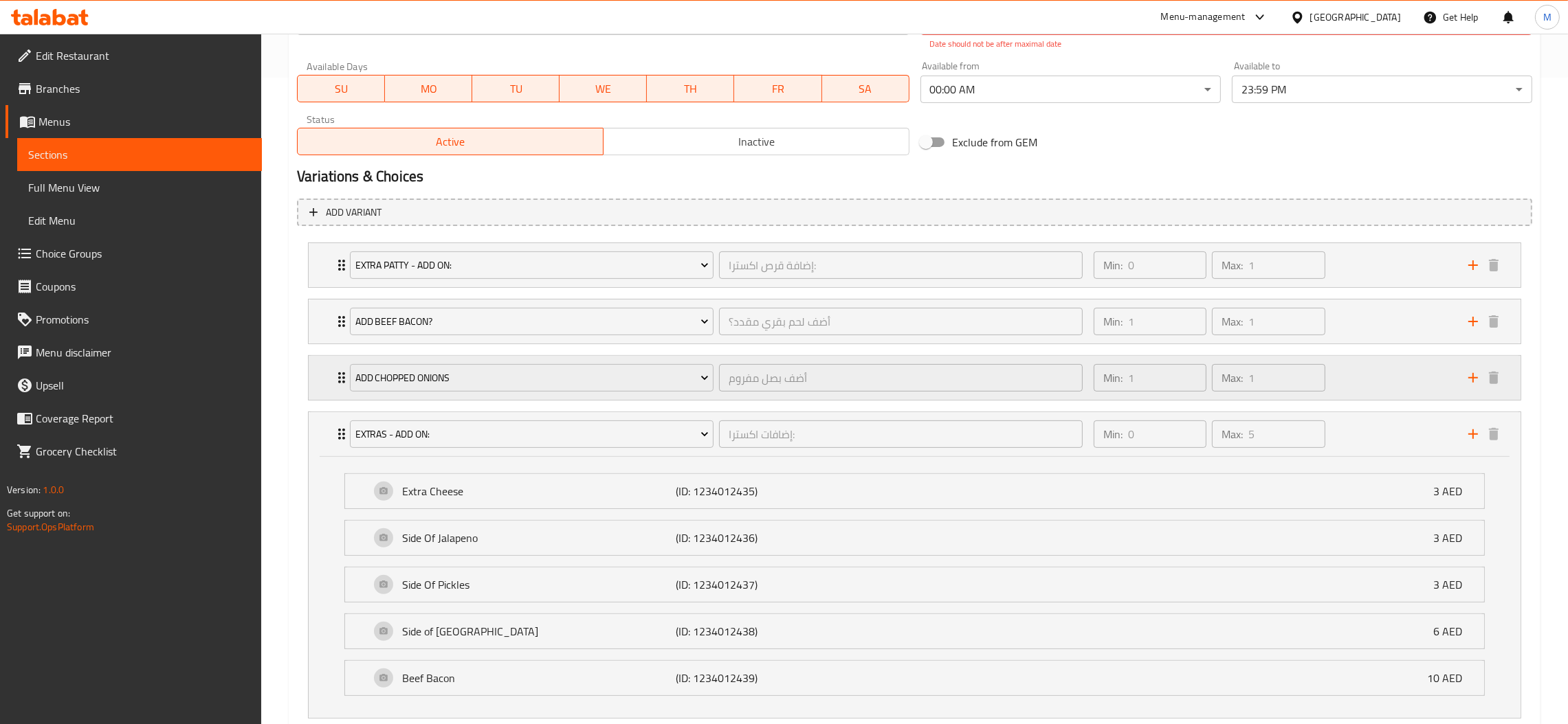
click at [731, 362] on div "أضف بصل مفروم ​" at bounding box center [901, 378] width 369 height 33
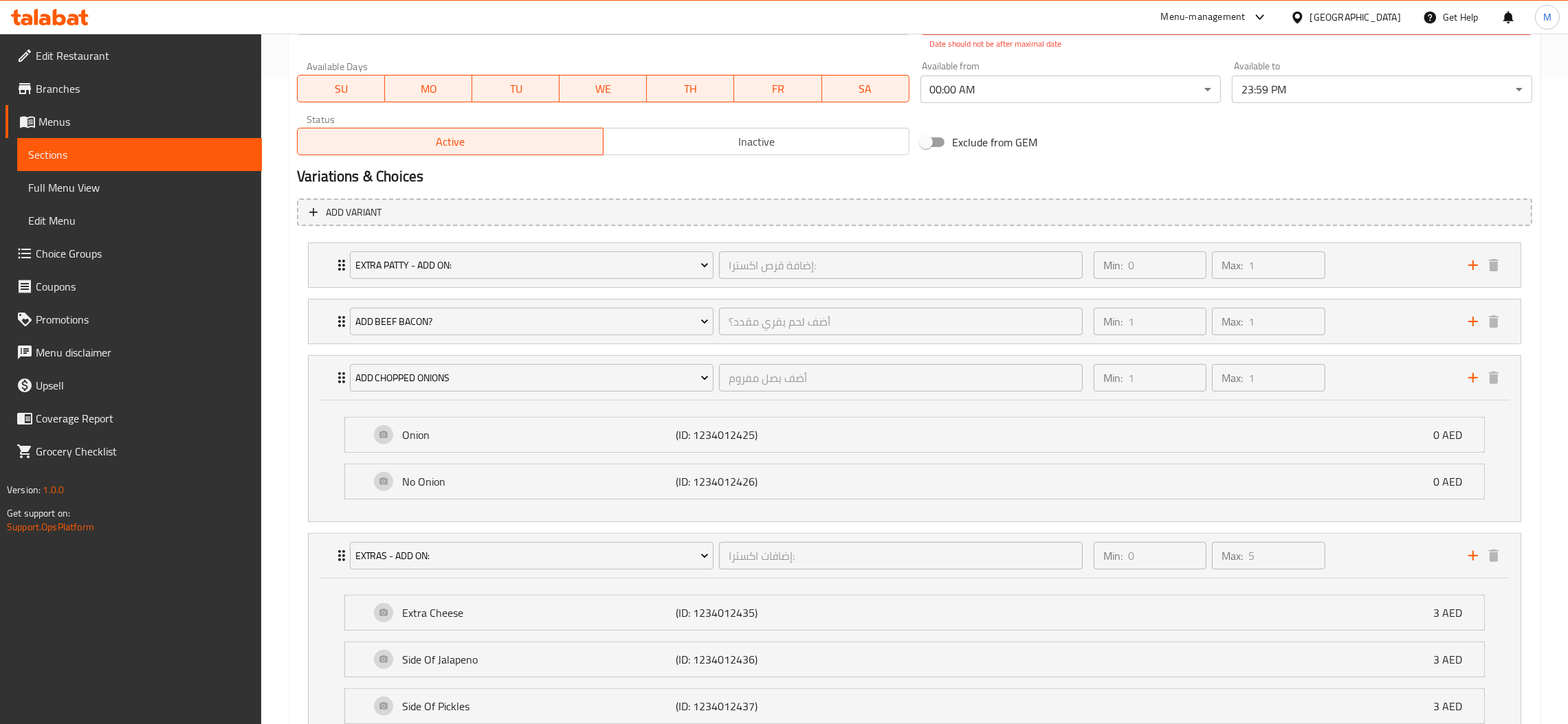
click at [725, 291] on li "Extra Patty - Add on: إضافة قرص اكسترا: ​ Min: 0 ​ Max: 1 ​ 1 Extra Beef Patty …" at bounding box center [915, 265] width 1235 height 57
click at [728, 302] on div "Add Beef Bacon? أضف لحم بقري مقدد؟ ​" at bounding box center [717, 321] width 750 height 44
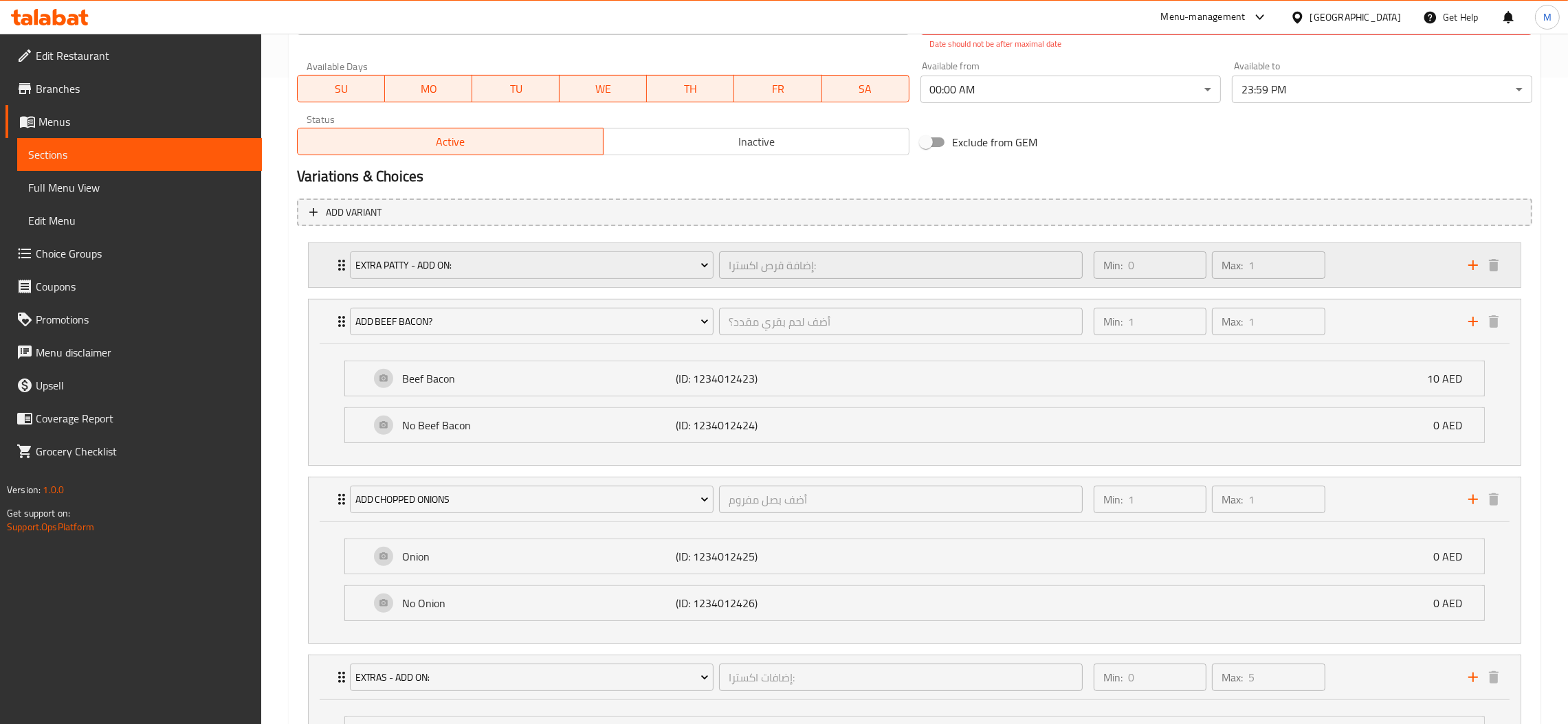
click at [715, 246] on div "Extra Patty - Add on: إضافة قرص اكسترا: ​" at bounding box center [717, 265] width 750 height 44
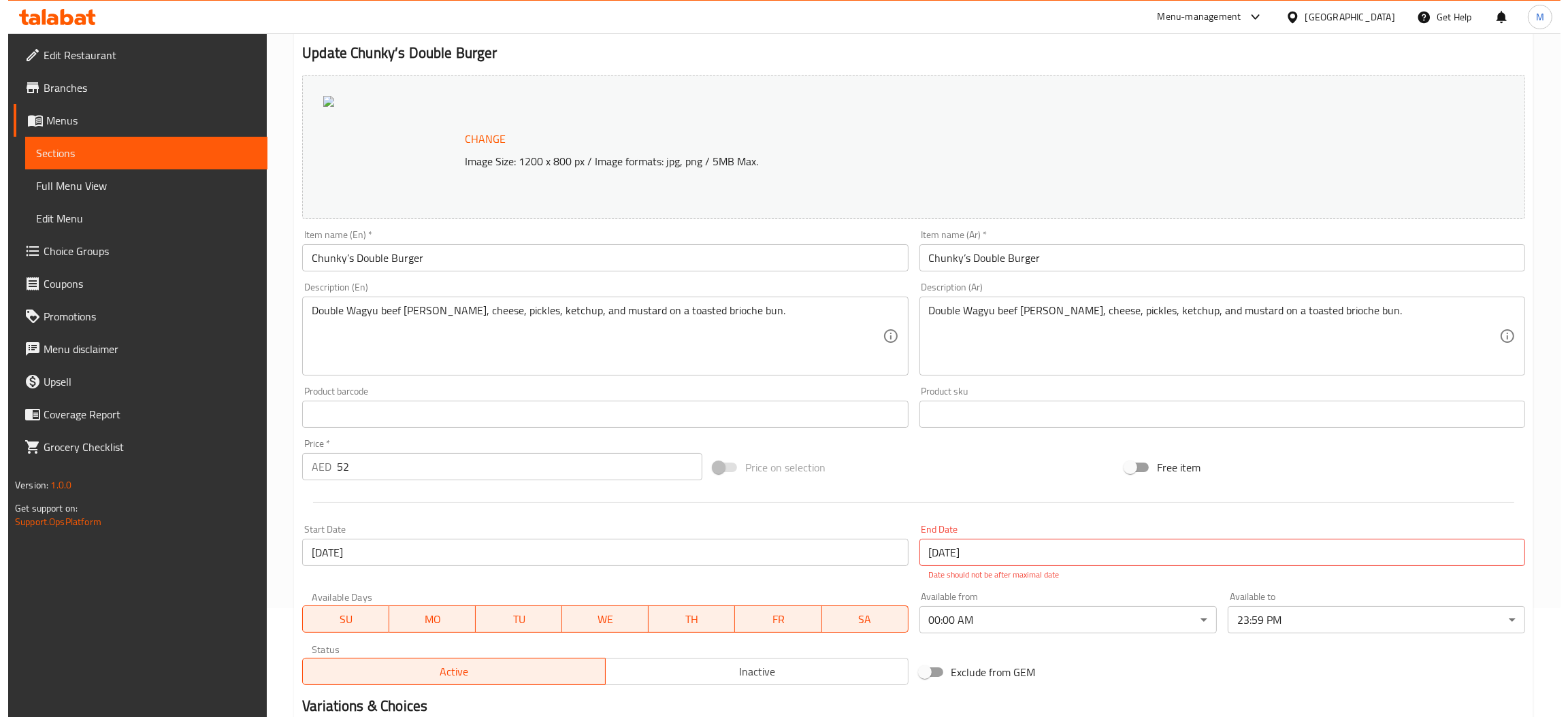
scroll to position [0, 0]
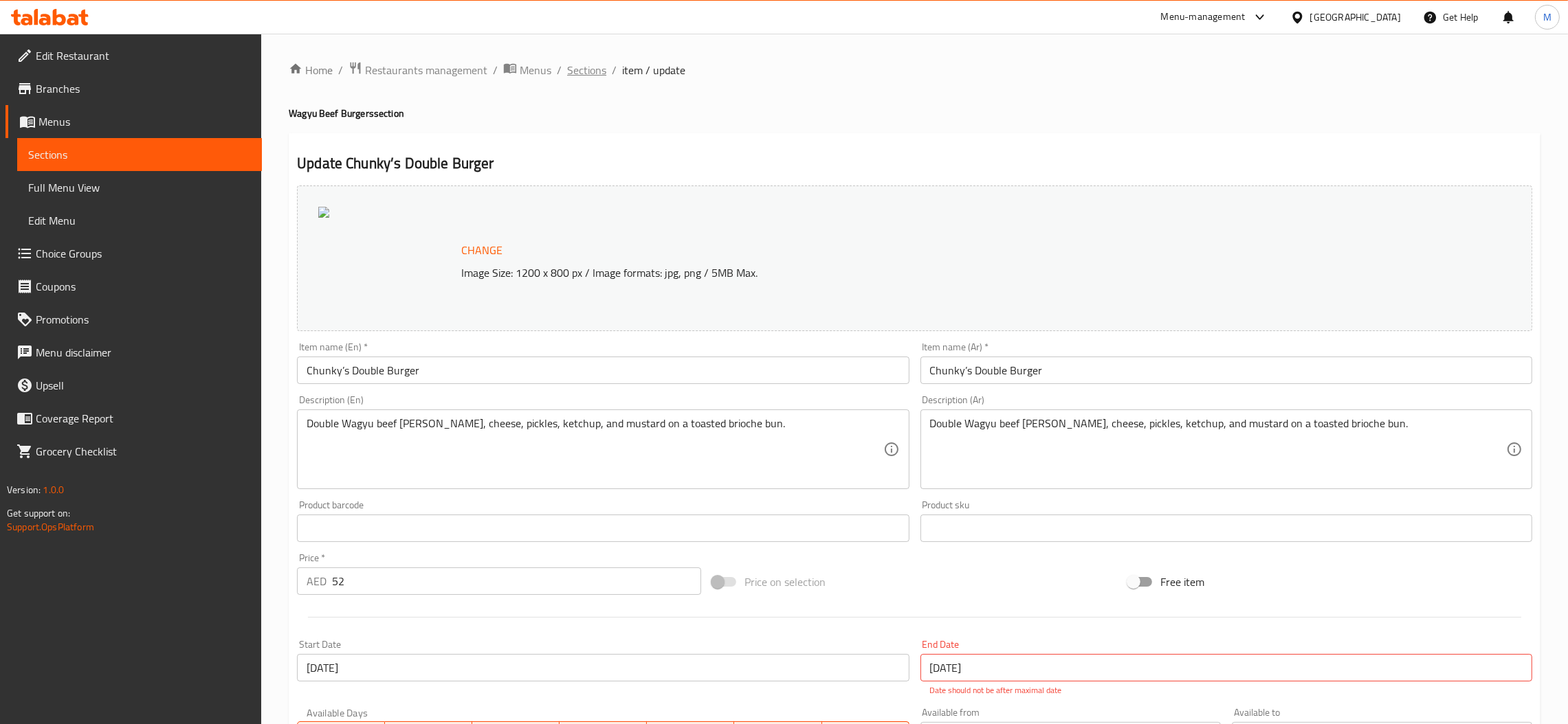
click at [571, 69] on span "Sections" at bounding box center [586, 70] width 39 height 16
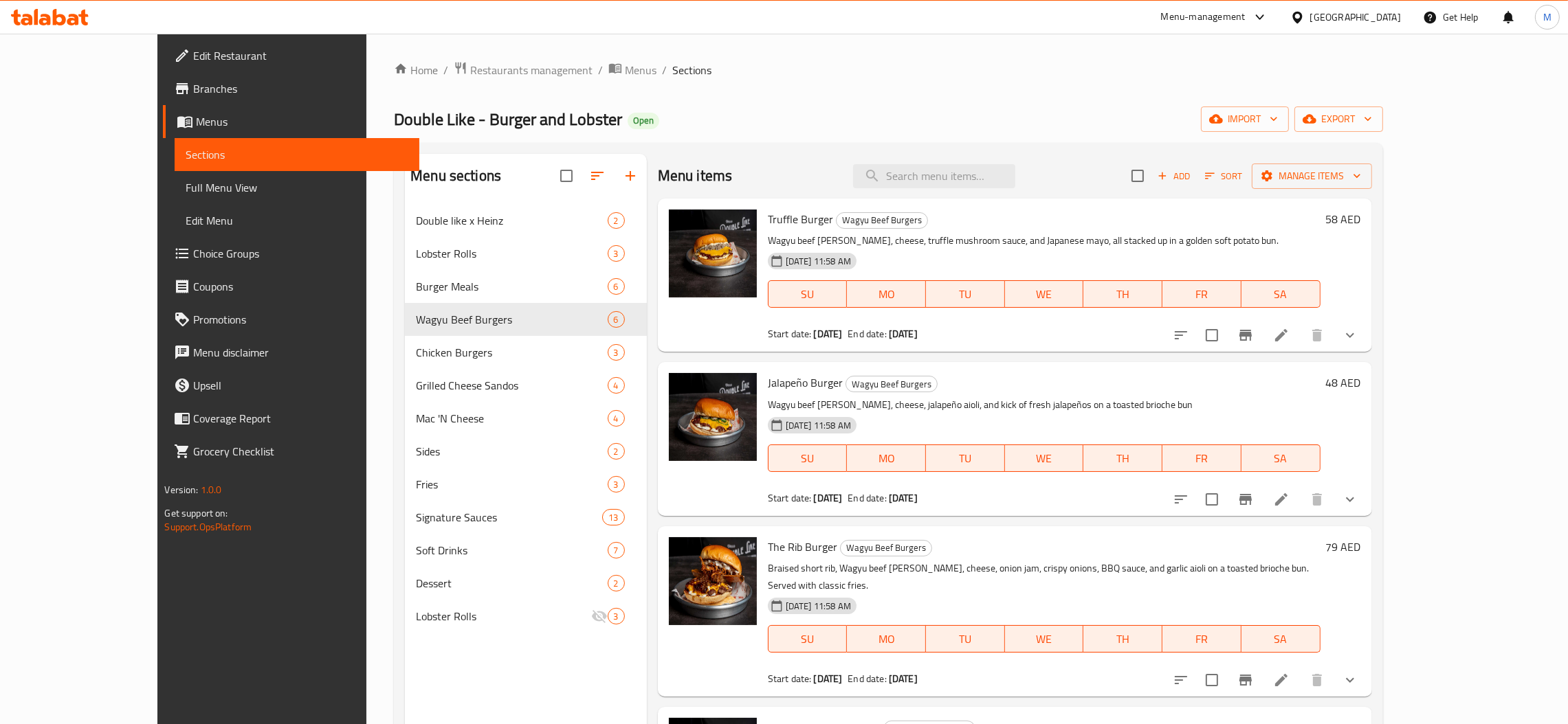
click at [962, 193] on div "Menu items Add Sort Manage items" at bounding box center [1015, 176] width 714 height 44
click at [959, 176] on input "search" at bounding box center [935, 176] width 162 height 24
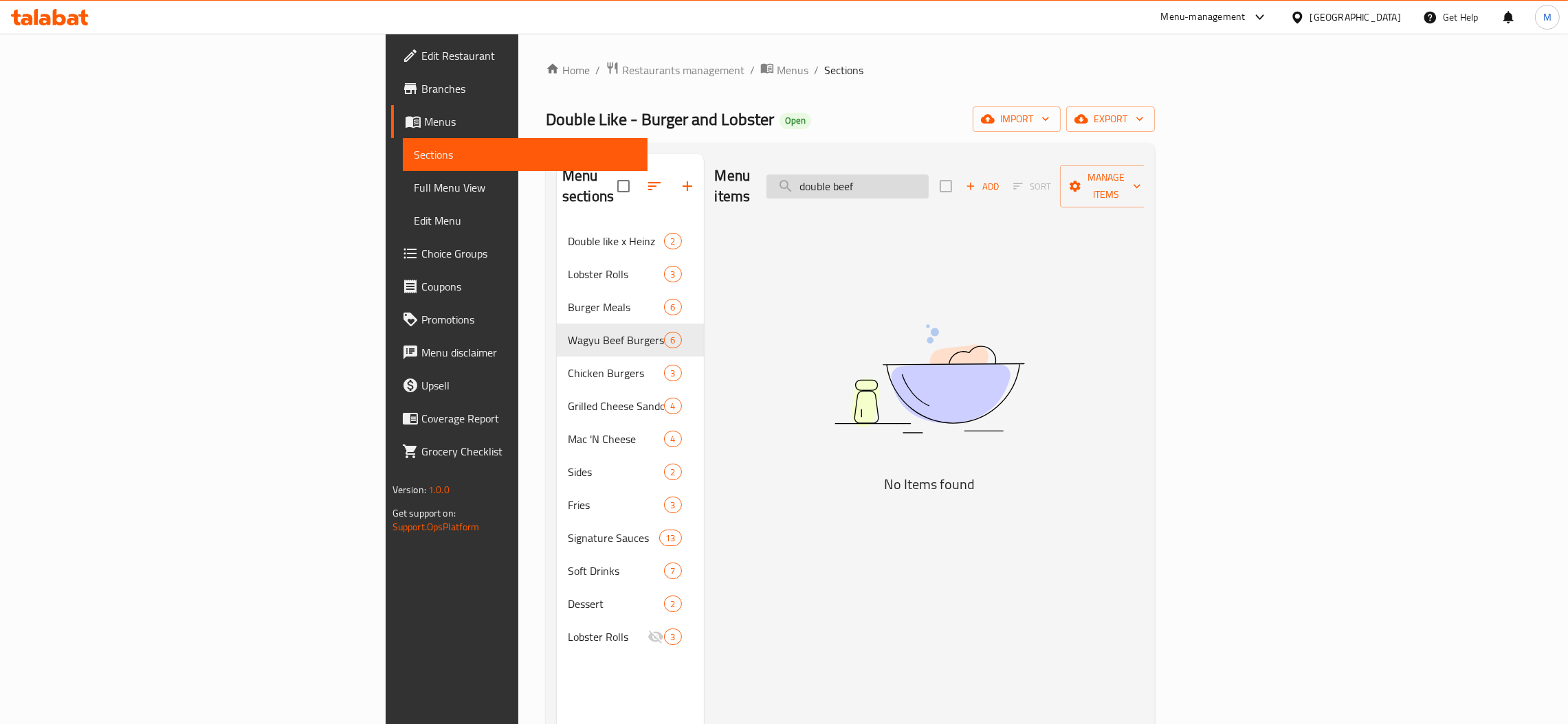
click at [929, 181] on input "double beef" at bounding box center [848, 186] width 162 height 24
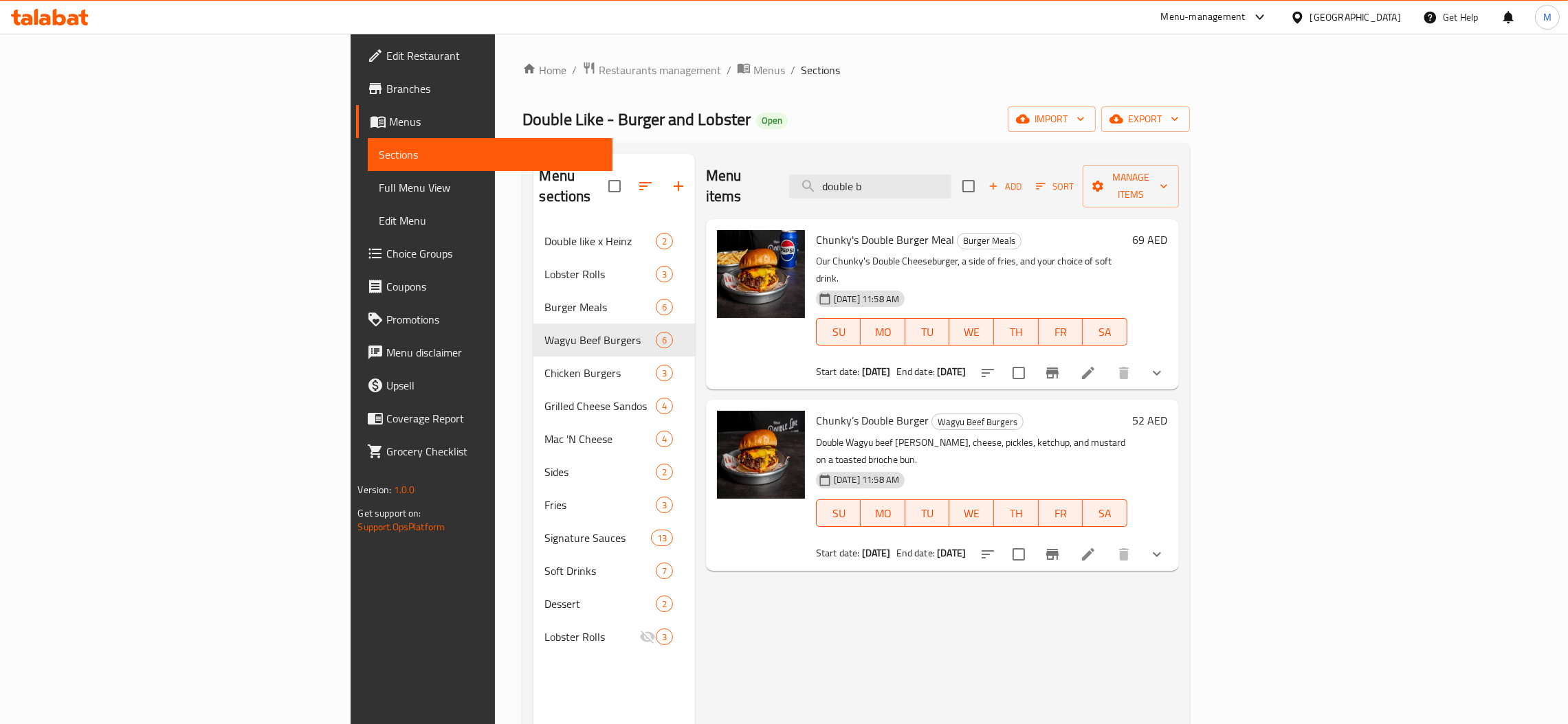
type input "double b"
click at [1107, 361] on li at bounding box center [1087, 373] width 39 height 25
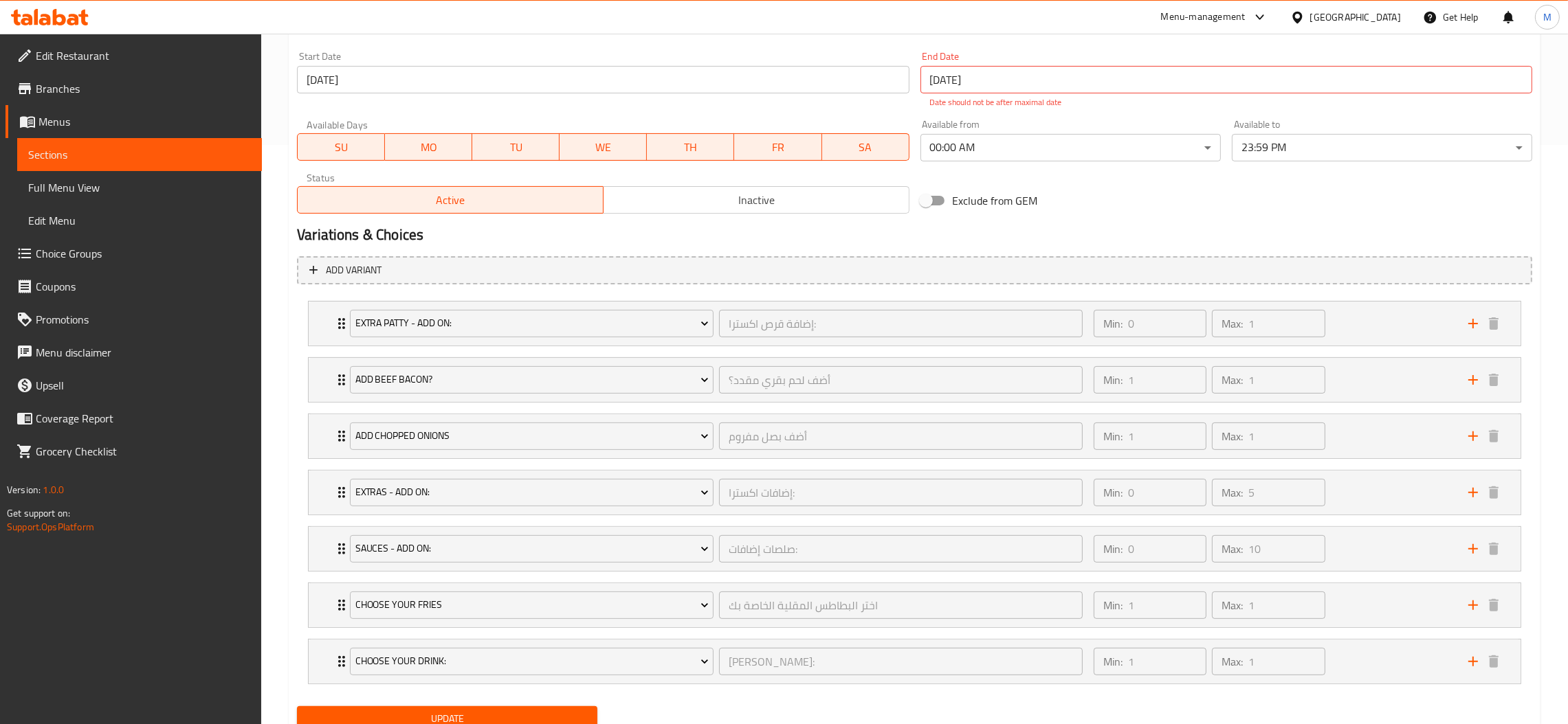
scroll to position [635, 0]
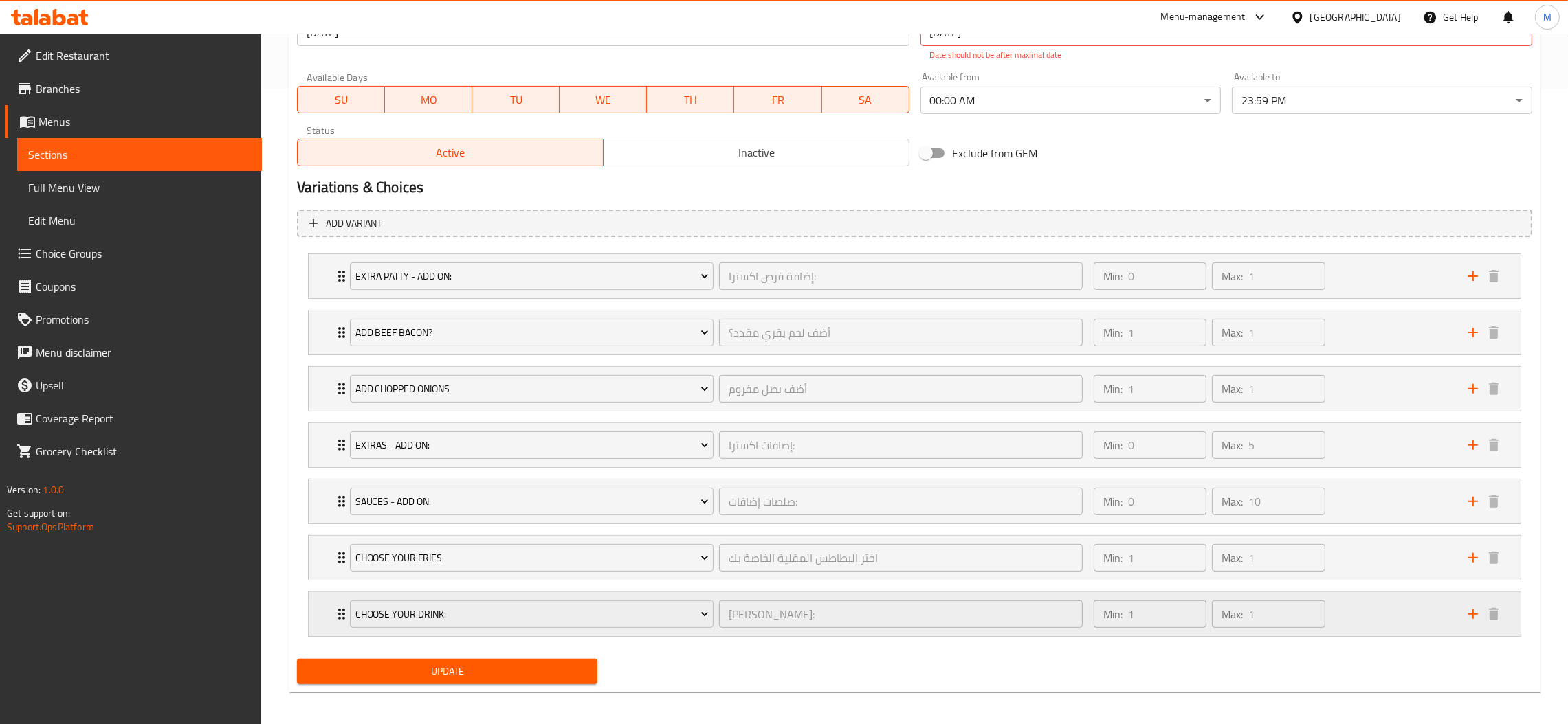
click at [729, 597] on div "Choose Your Drink: اختر مشروبك: ​" at bounding box center [717, 615] width 750 height 44
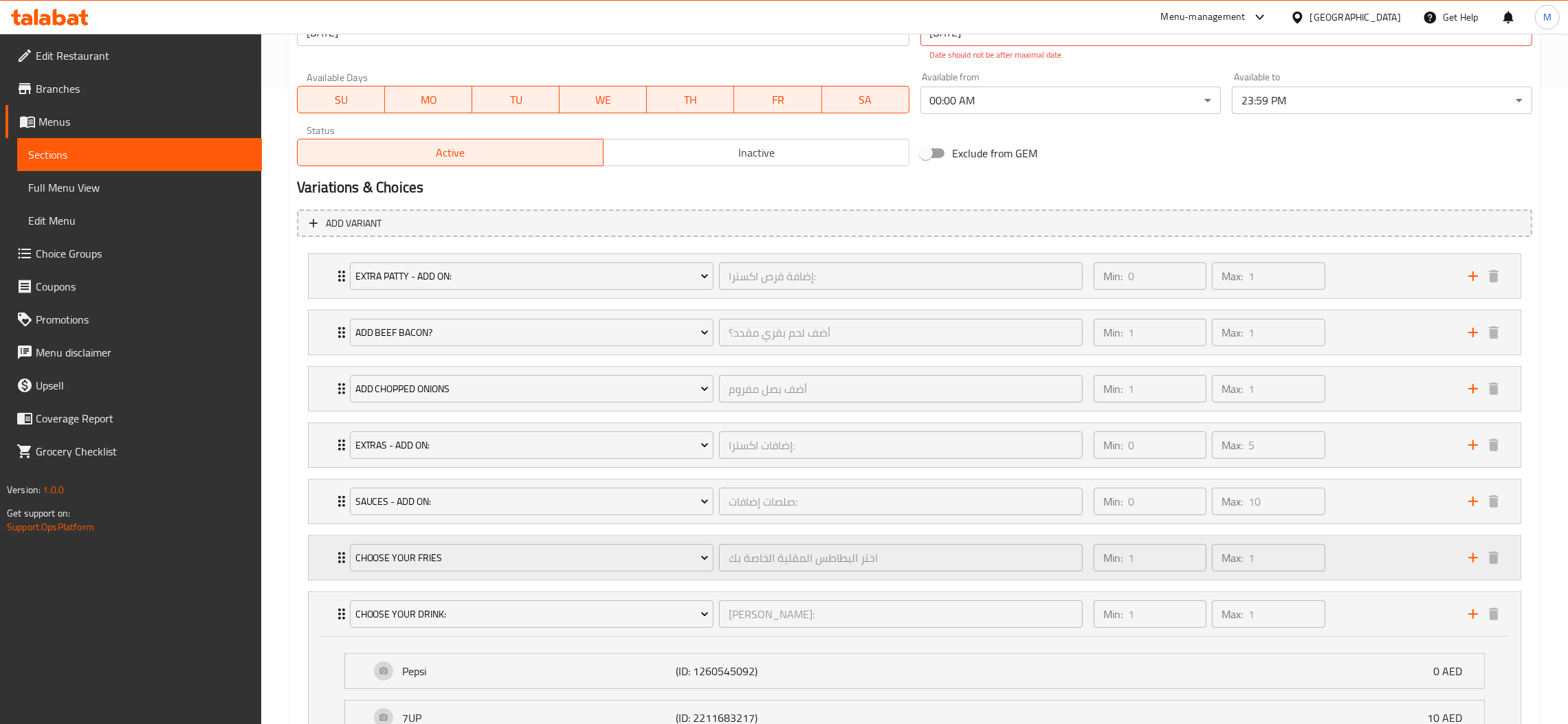
click at [715, 544] on div "Choose Your Fries" at bounding box center [531, 558] width 369 height 33
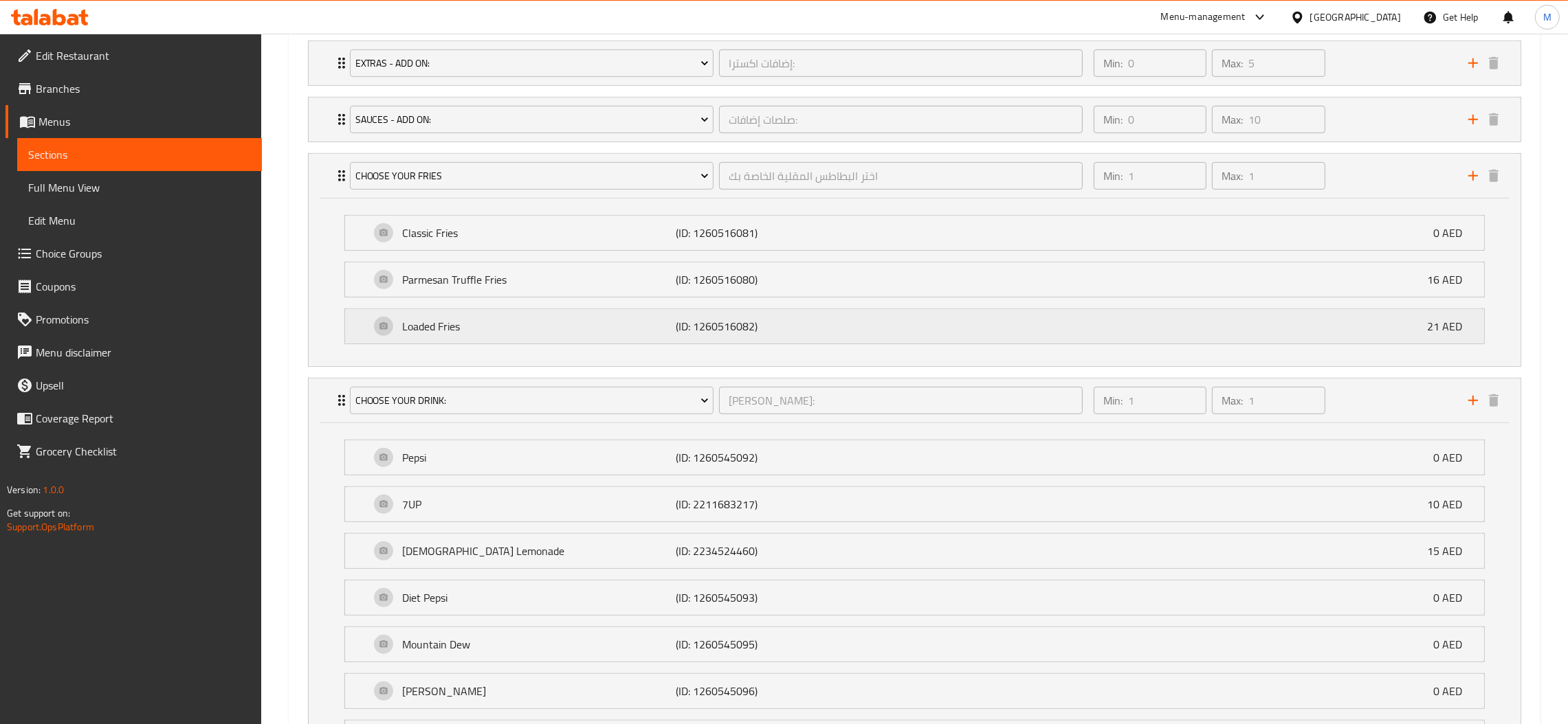
scroll to position [945, 0]
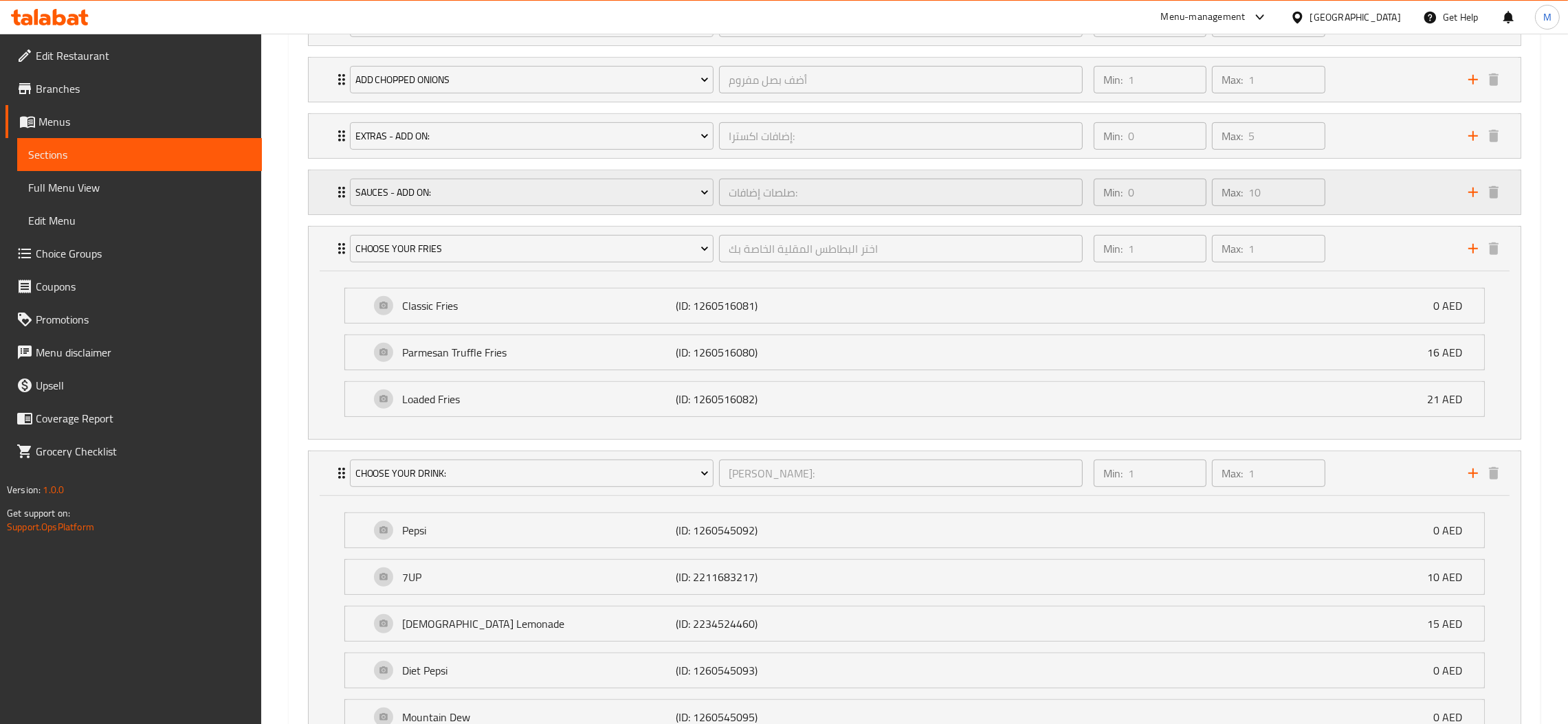
click at [719, 176] on div "Sauces - Add On: صلصات إضافات: ​" at bounding box center [717, 193] width 750 height 44
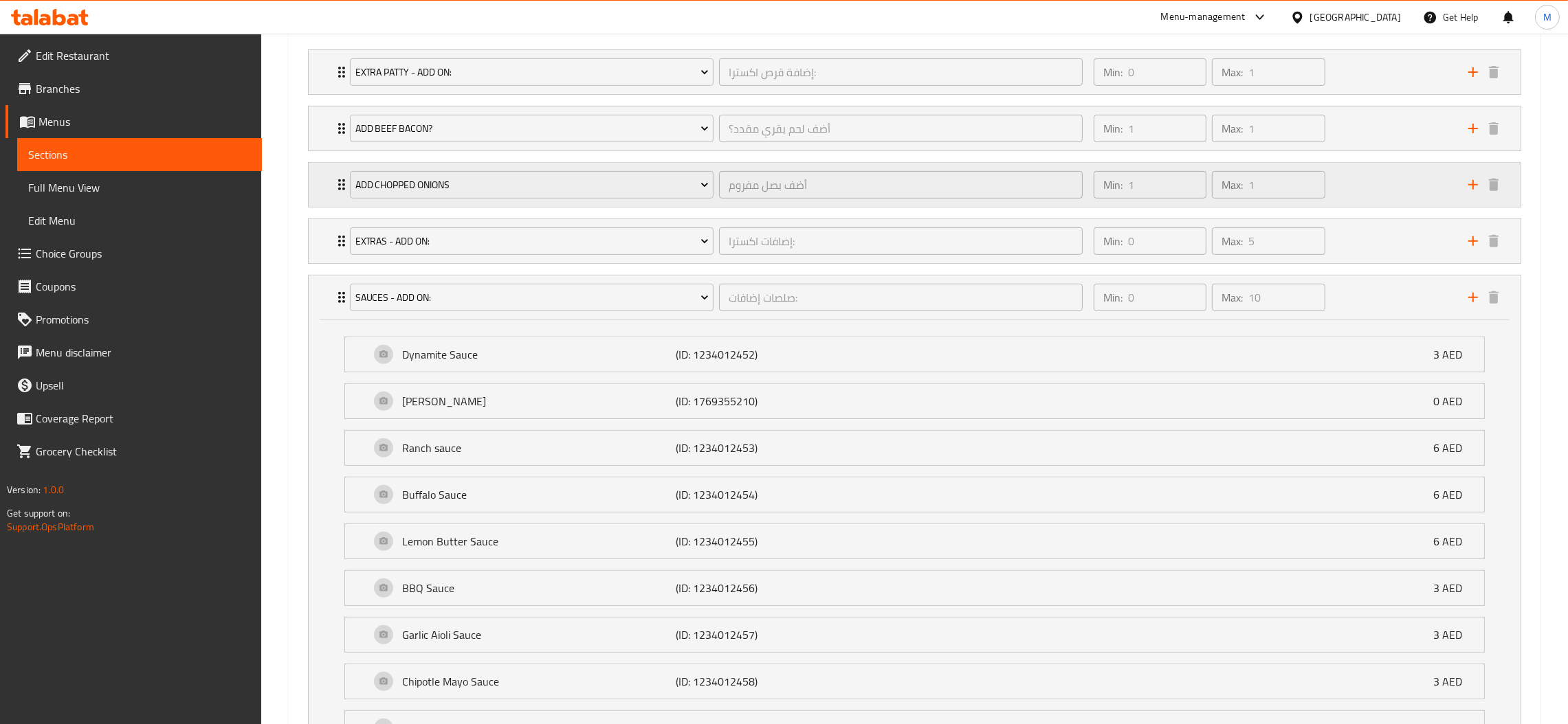
scroll to position [739, 0]
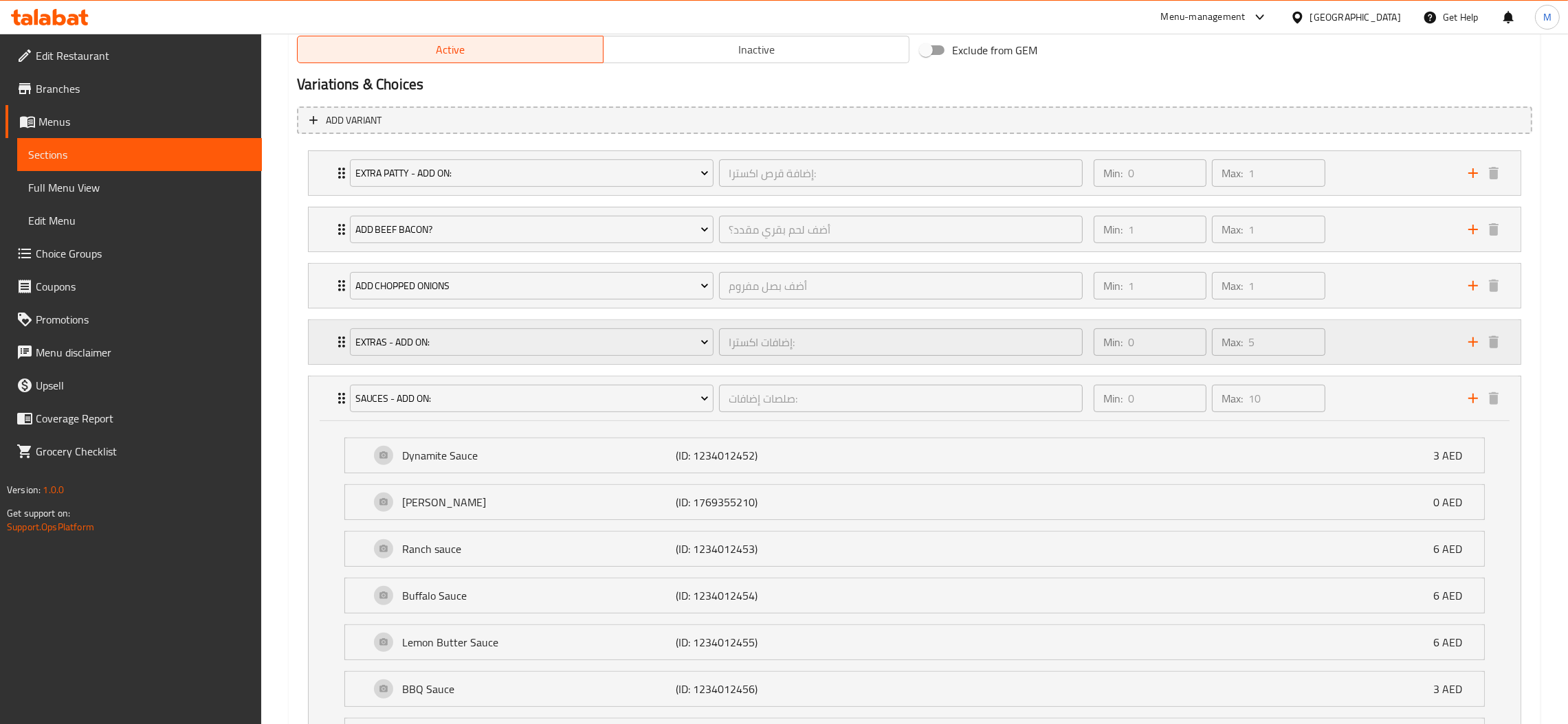
click at [719, 328] on div "إضافات اكسترا: ​" at bounding box center [901, 342] width 369 height 33
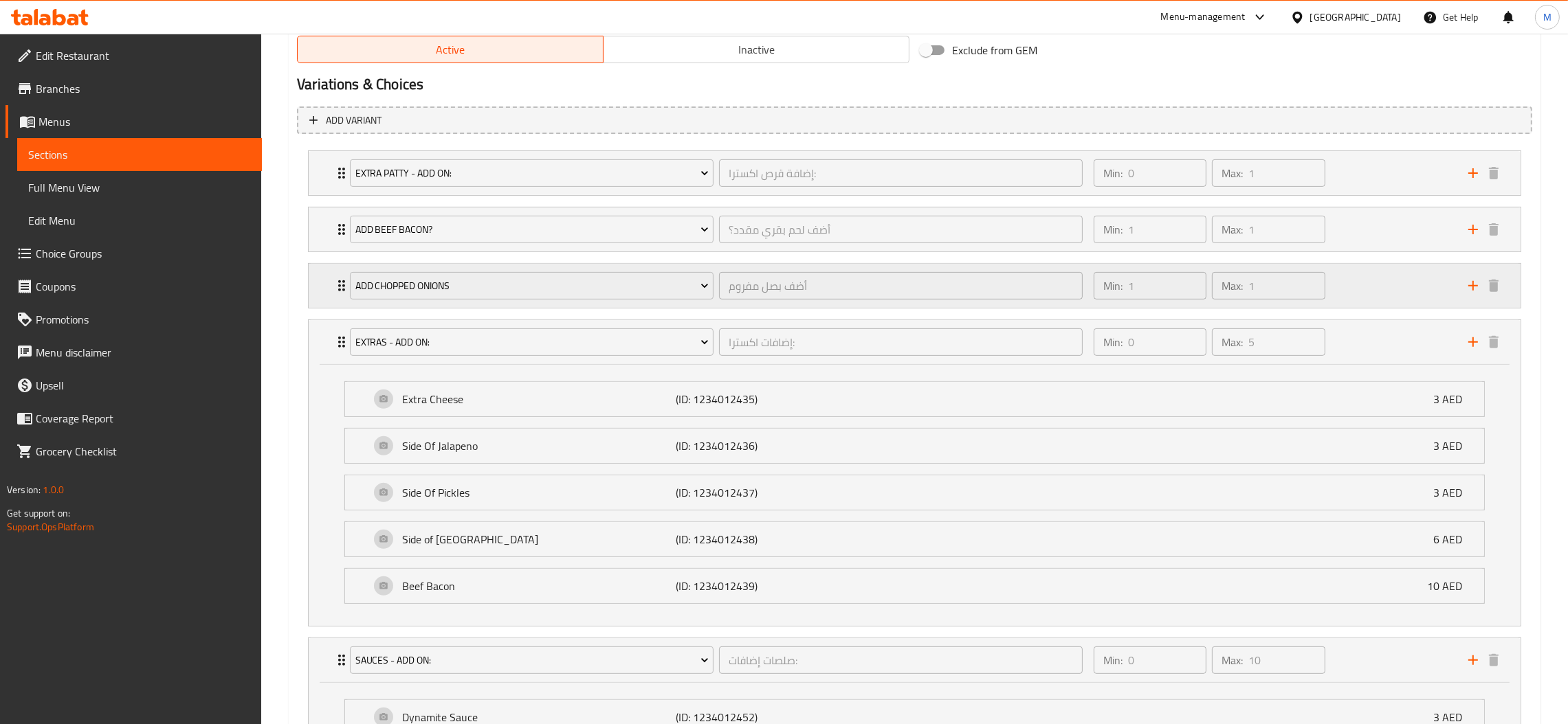
click at [720, 272] on div "أضف بصل مفروم ​" at bounding box center [901, 285] width 369 height 33
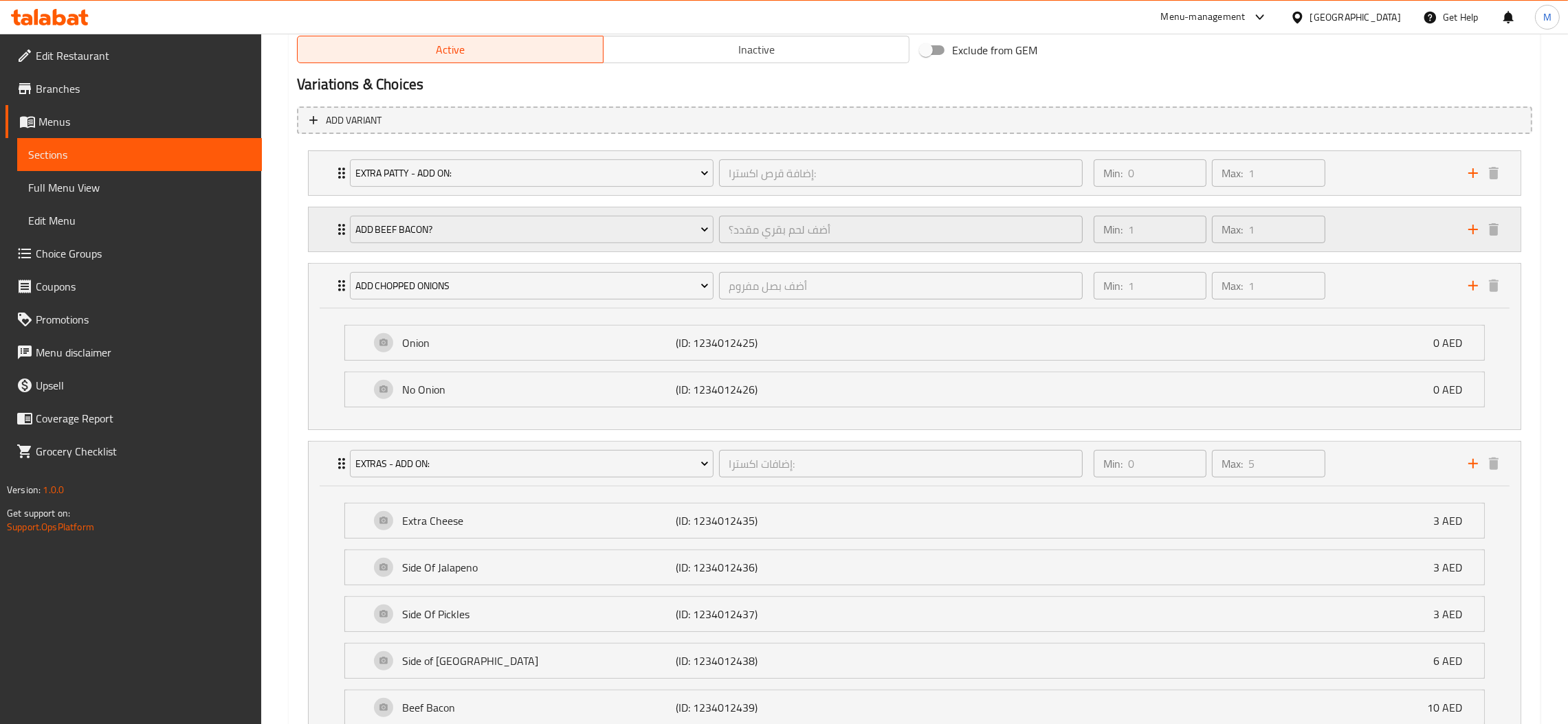
click at [722, 210] on div "Add Beef Bacon? أضف لحم بقري مقدد؟ ​" at bounding box center [717, 229] width 750 height 44
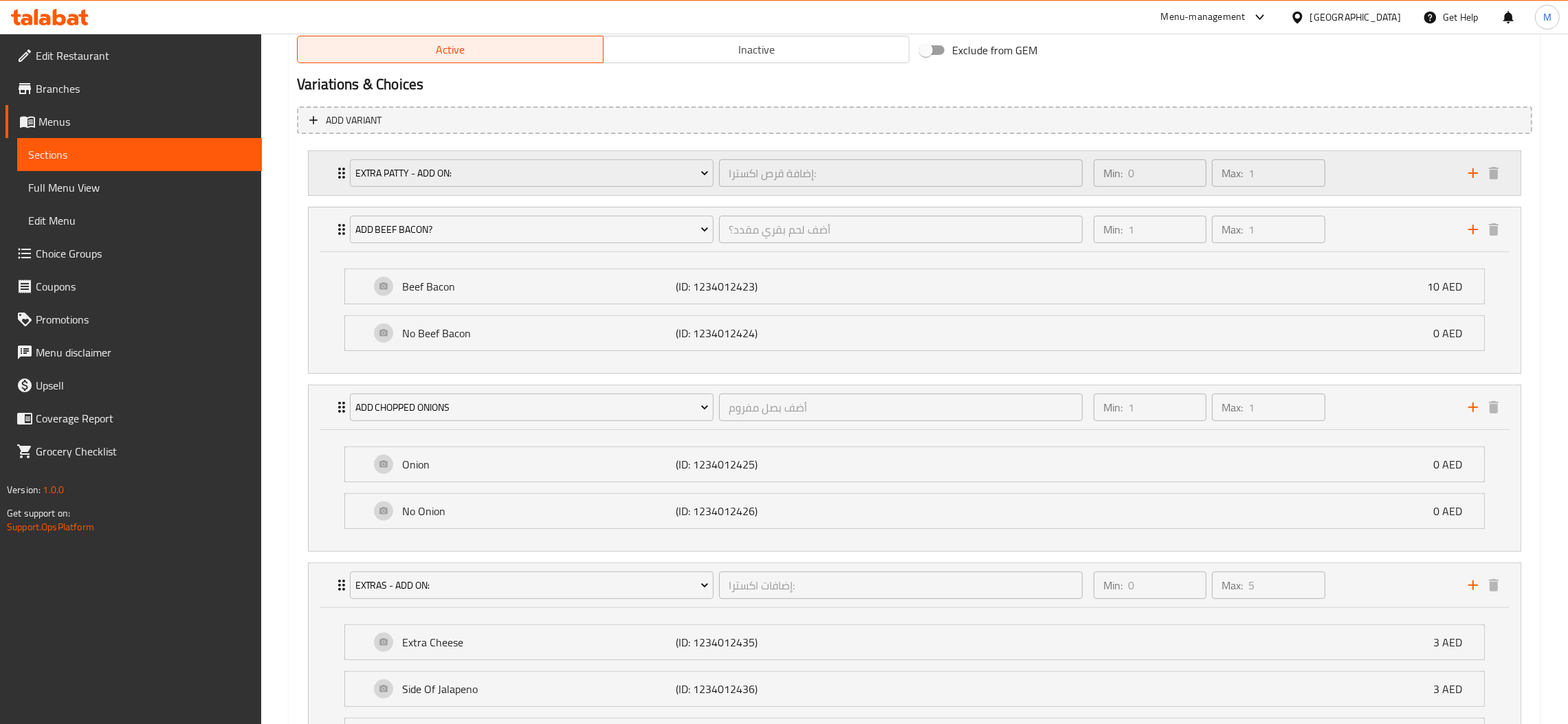
click at [717, 154] on div "Extra Patty - Add on: إضافة قرص اكسترا: ​" at bounding box center [717, 173] width 750 height 44
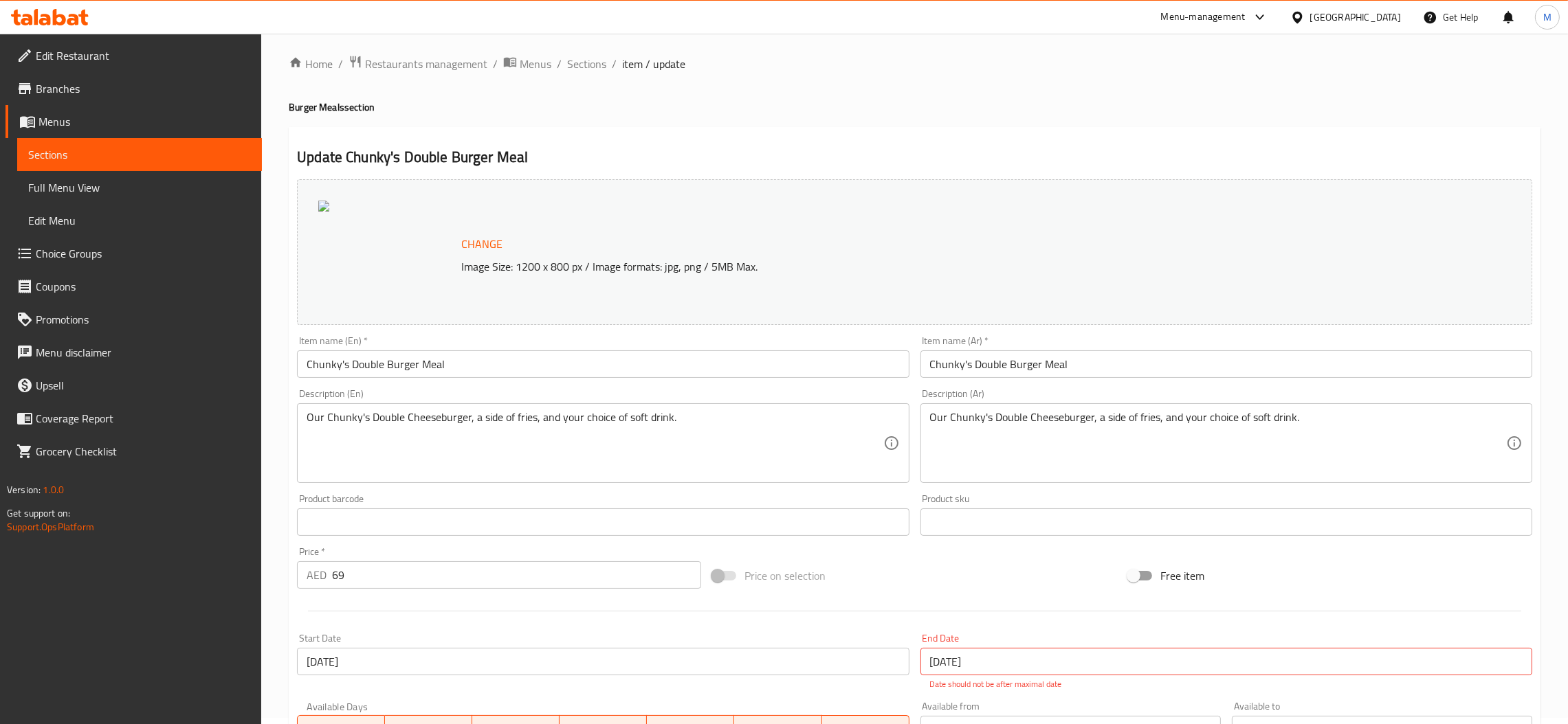
scroll to position [0, 0]
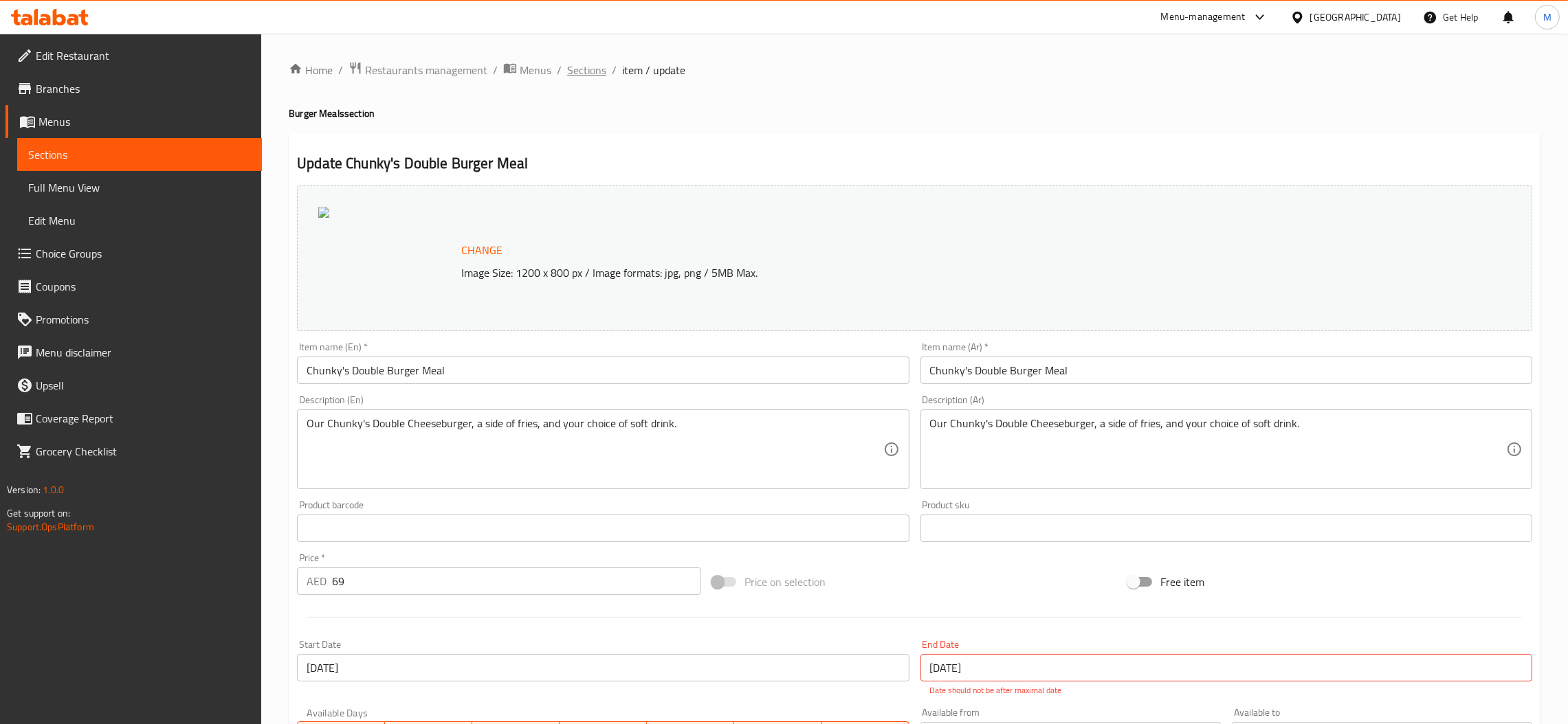
click at [598, 65] on span "Sections" at bounding box center [586, 70] width 39 height 16
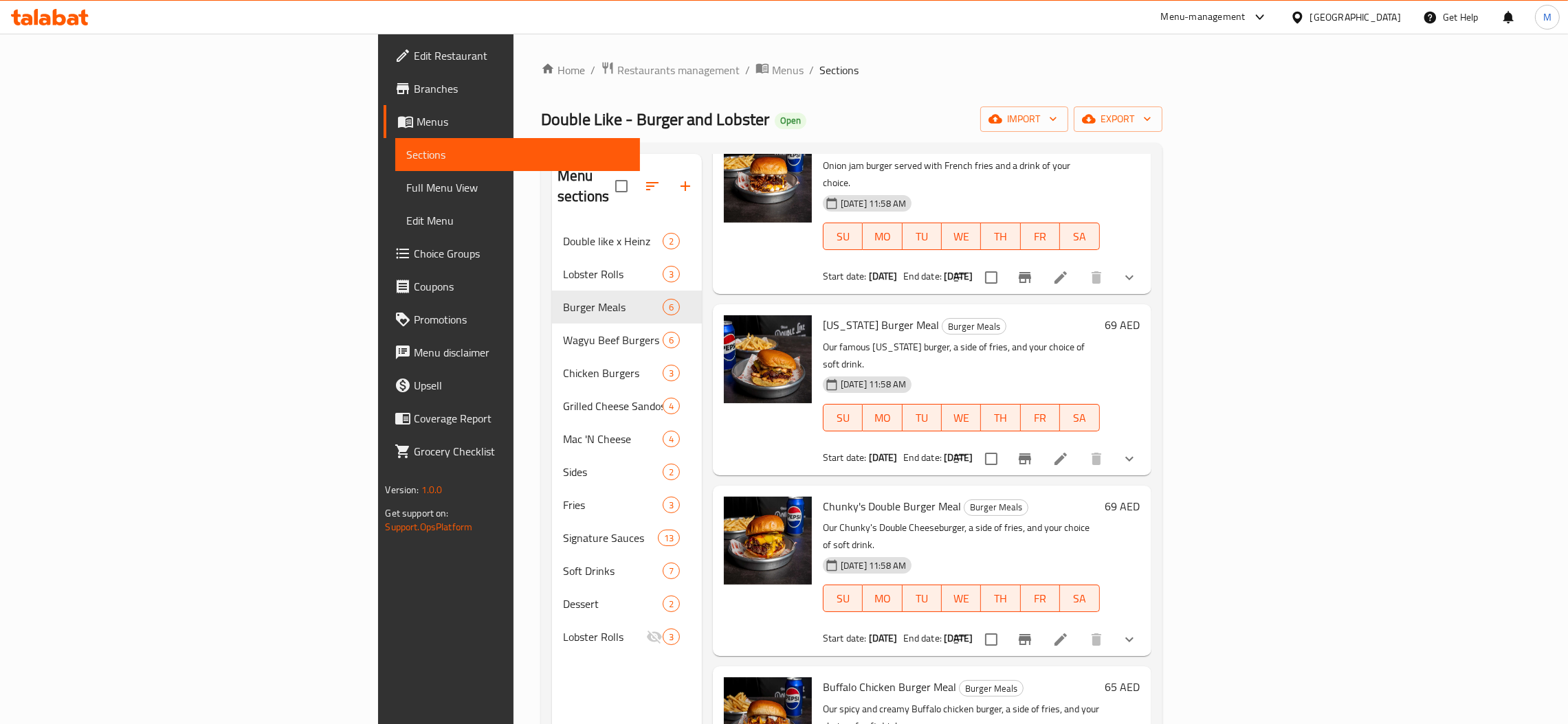
scroll to position [206, 0]
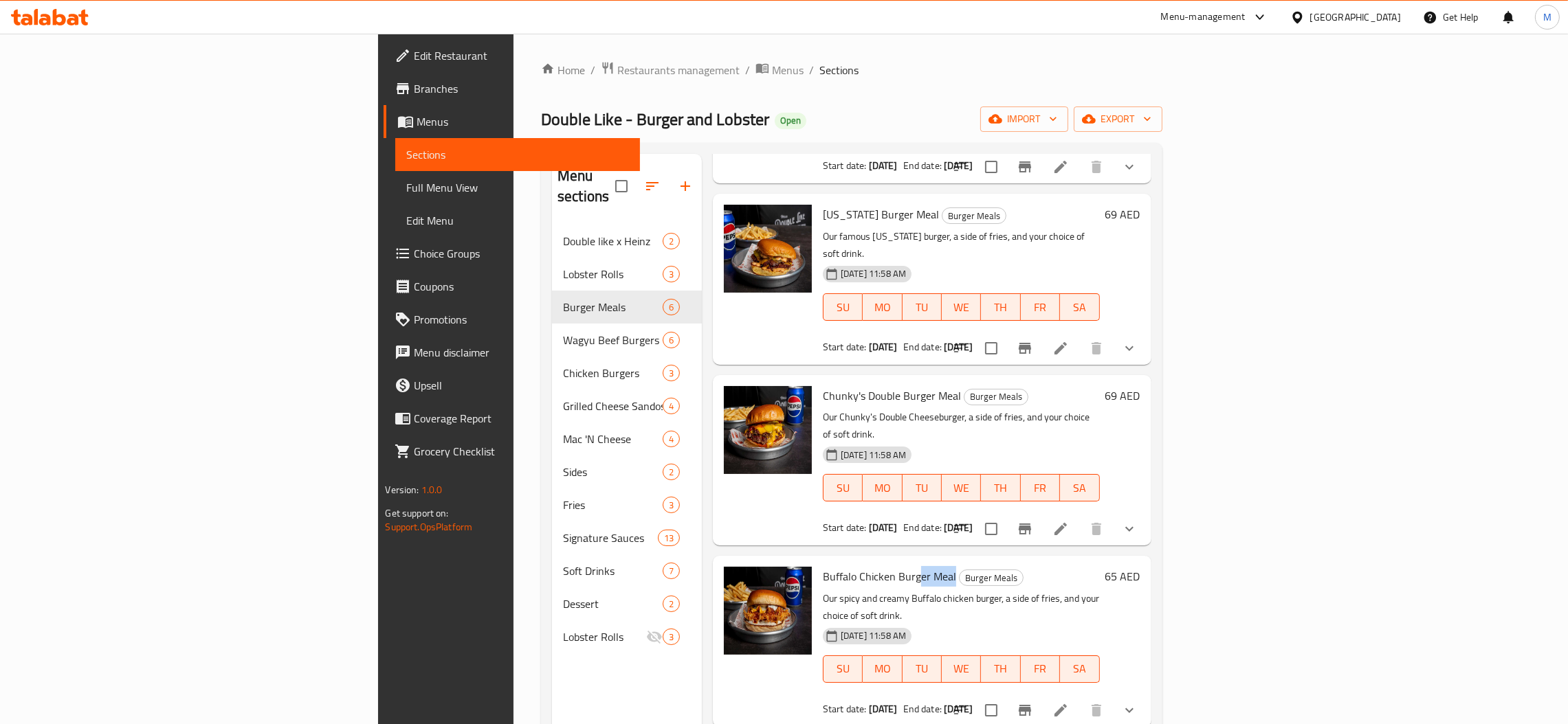
drag, startPoint x: 859, startPoint y: 509, endPoint x: 822, endPoint y: 509, distance: 37.0
click at [822, 567] on h6 "Buffalo Chicken Burger Meal Burger Meals" at bounding box center [960, 577] width 277 height 19
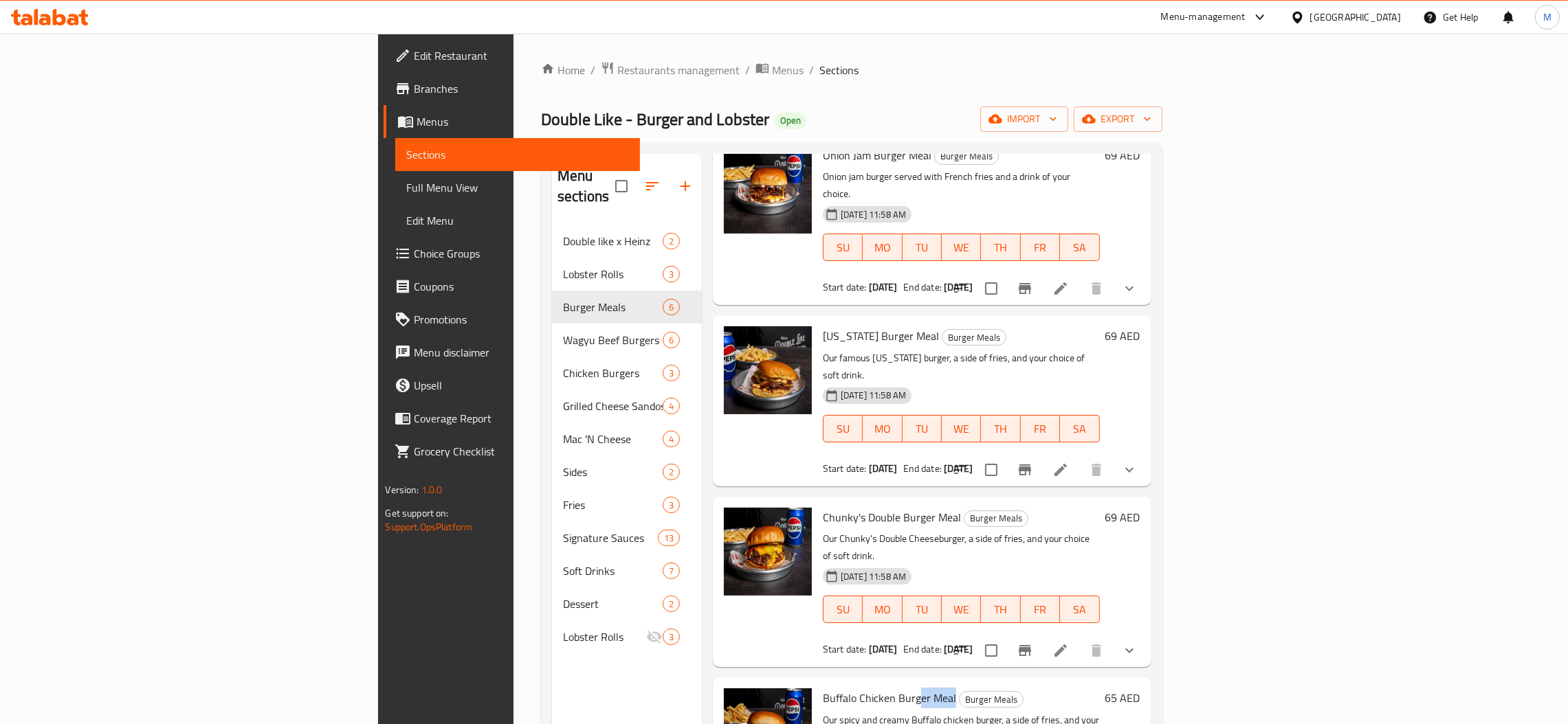
scroll to position [0, 0]
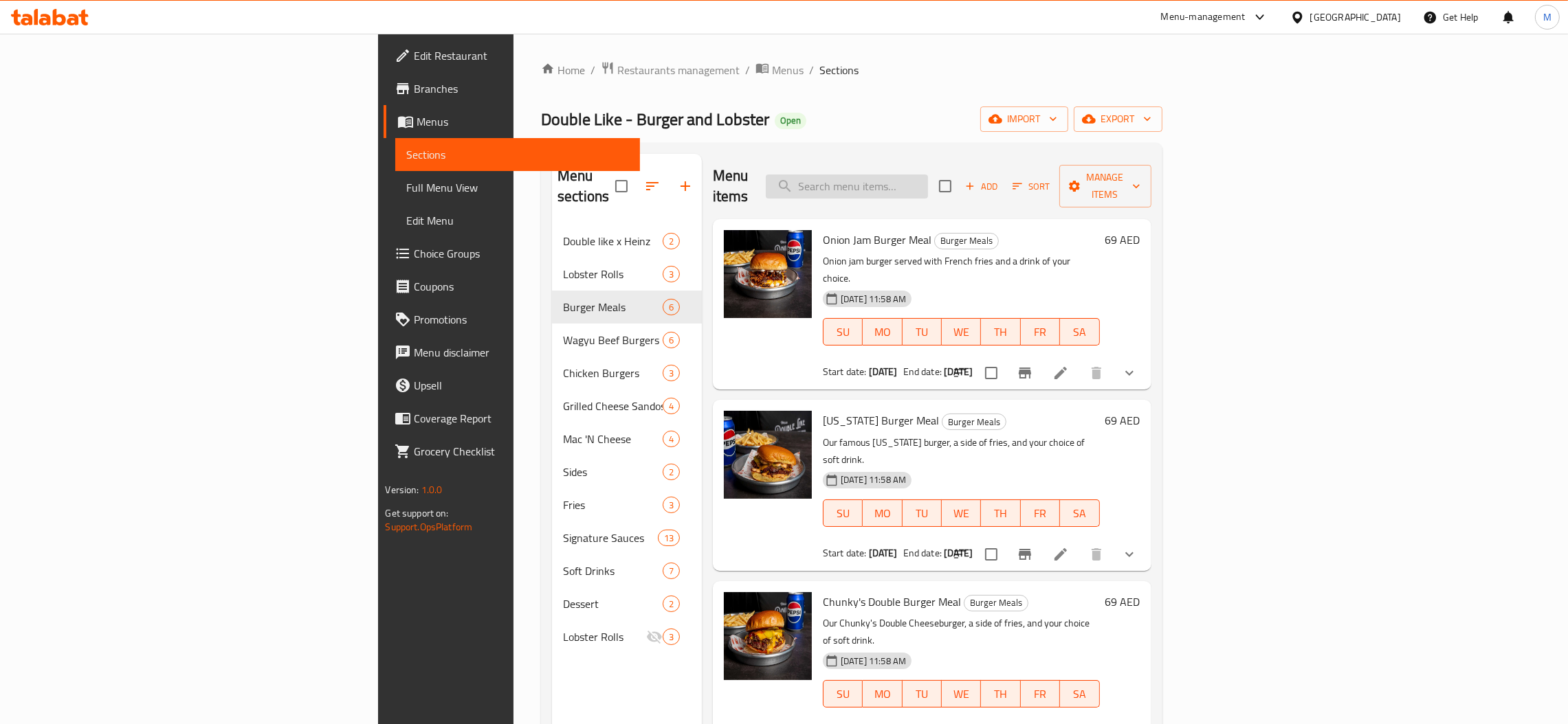
click at [928, 185] on input "search" at bounding box center [847, 186] width 162 height 24
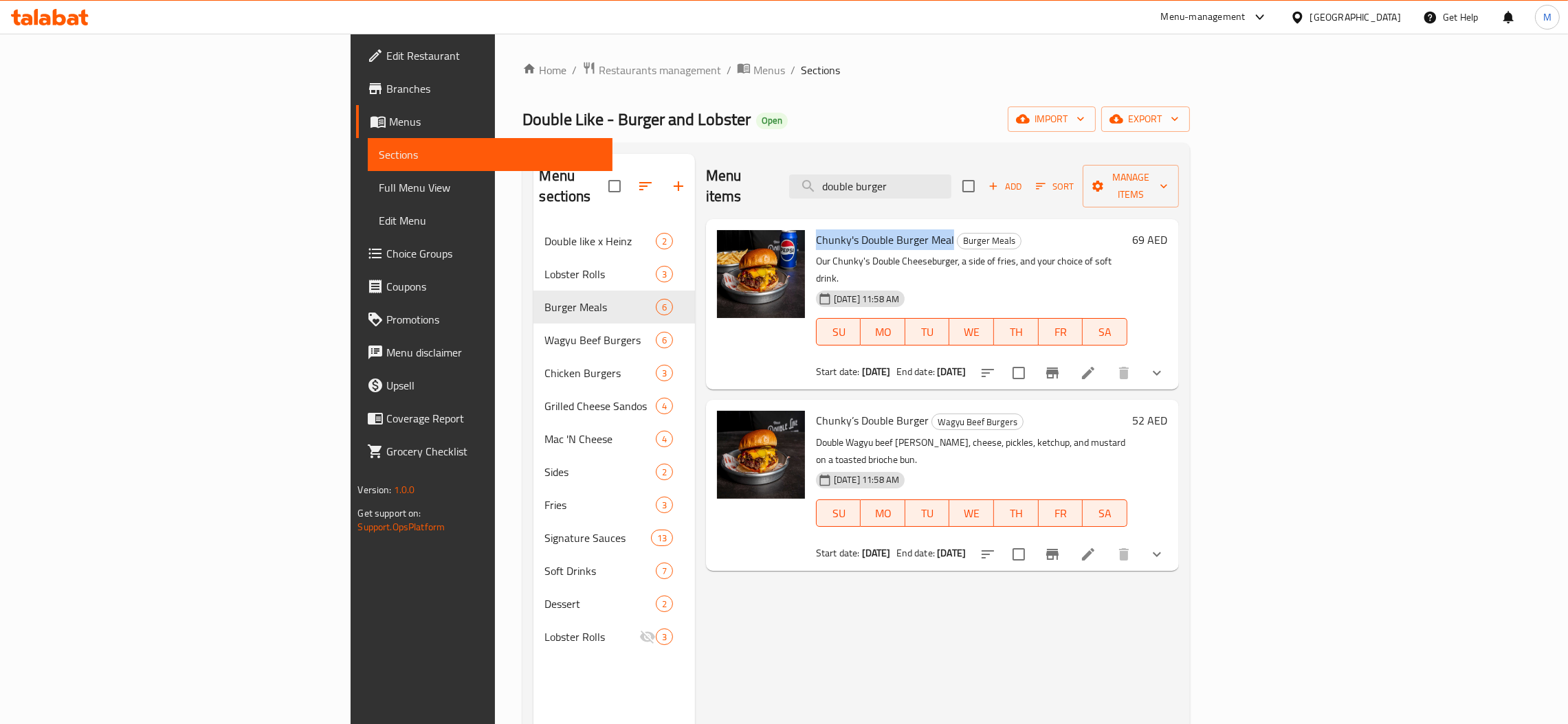
drag, startPoint x: 863, startPoint y: 226, endPoint x: 723, endPoint y: 226, distance: 140.0
click at [810, 226] on div "Chunky's Double Burger Meal Burger Meals Our Chunky's Double Cheeseburger, a si…" at bounding box center [970, 304] width 322 height 160
copy span "Chunky's Double Burger Meal"
click at [969, 162] on div "Menu items double burger Add Sort Manage items" at bounding box center [942, 186] width 473 height 65
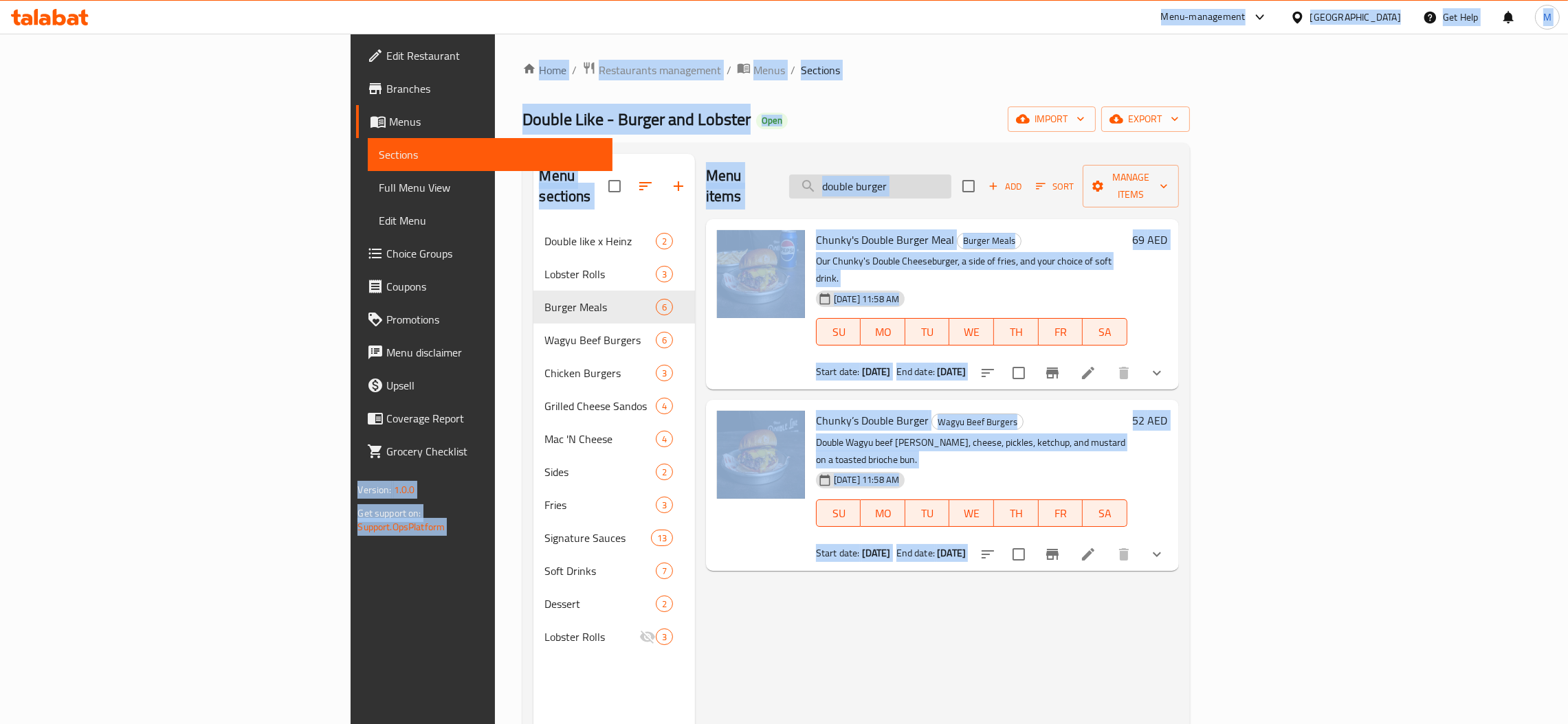
click at [952, 185] on input "double burger" at bounding box center [870, 186] width 162 height 24
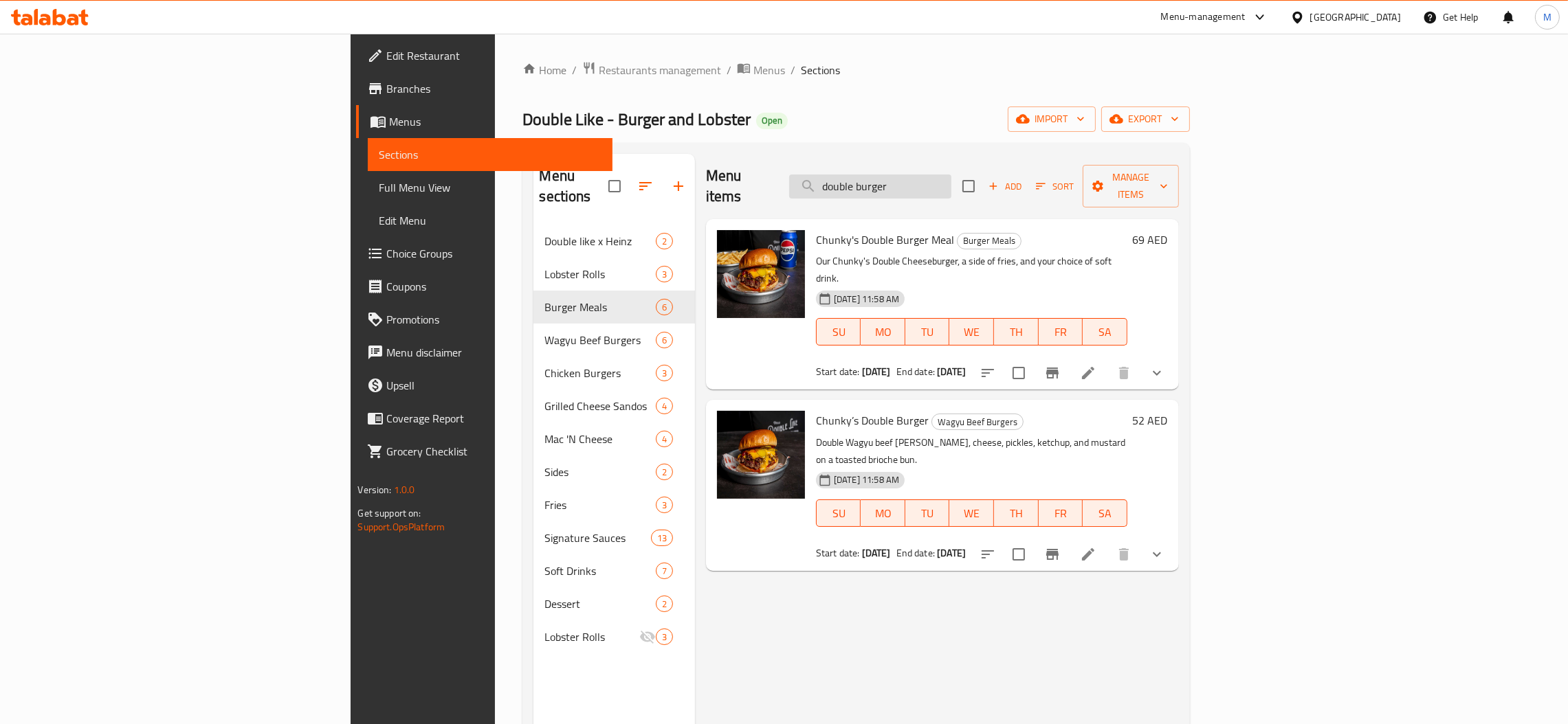
paste input "Chunky's Double Burger Meal"
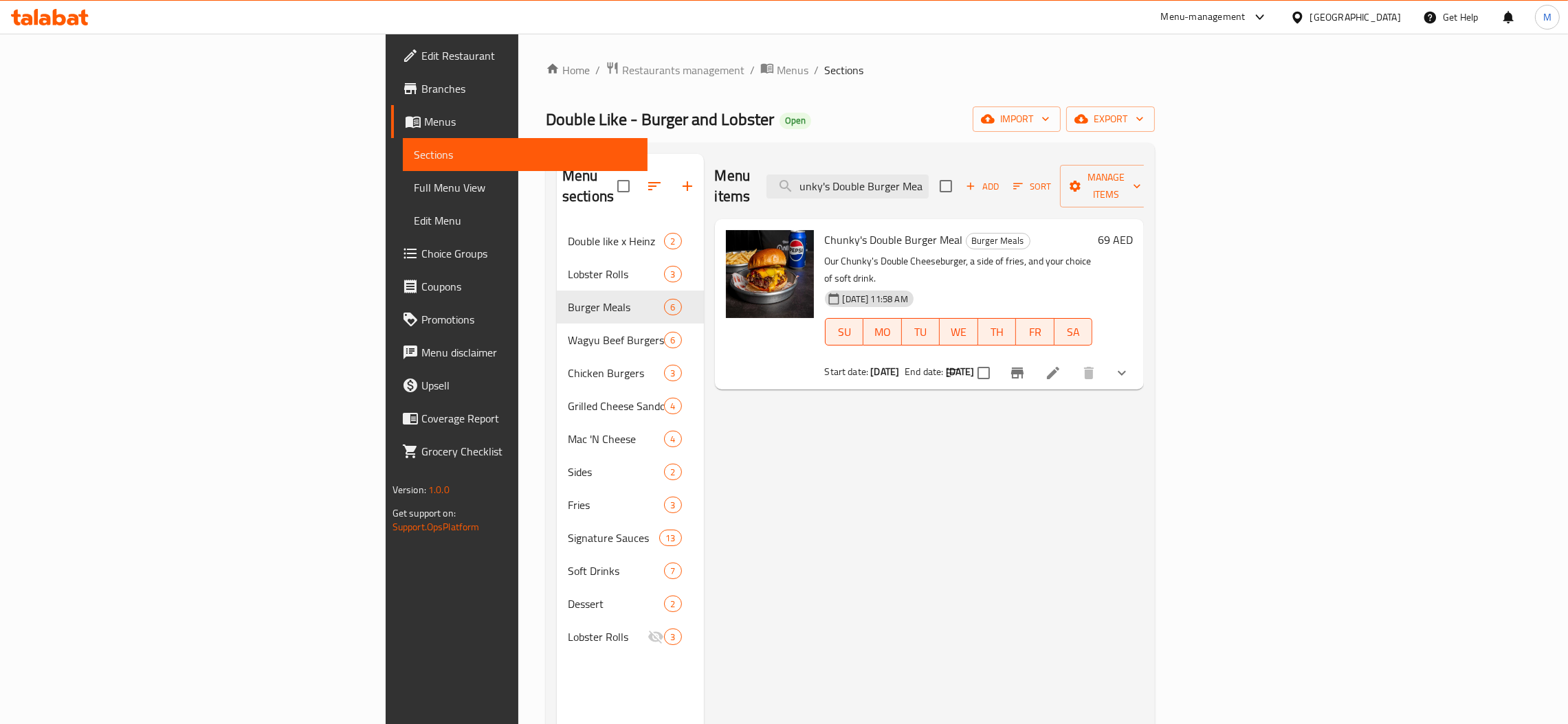
type input "Chunky's Double Burger Meal"
click at [1130, 365] on icon "show more" at bounding box center [1121, 373] width 16 height 16
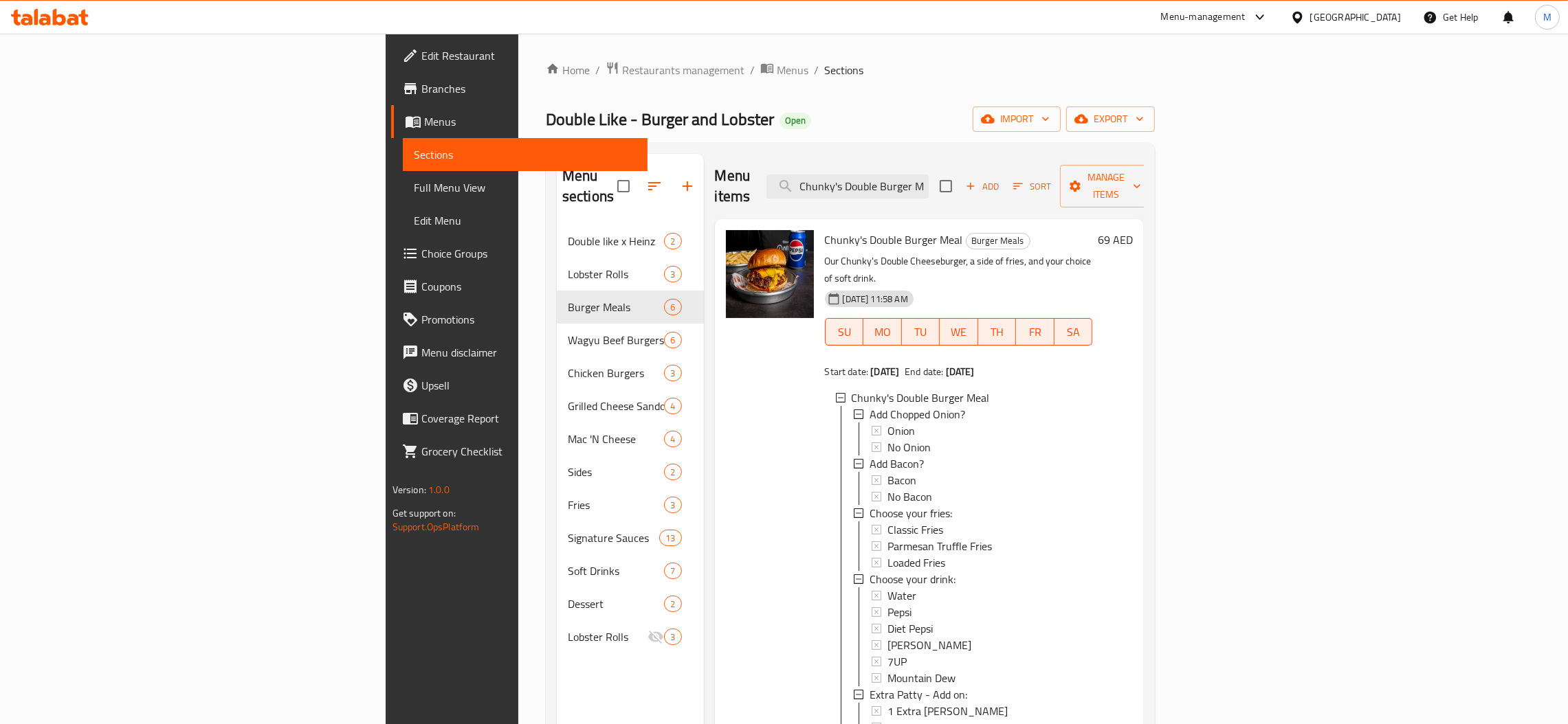
scroll to position [1, 0]
click at [835, 392] on icon at bounding box center [840, 396] width 9 height 9
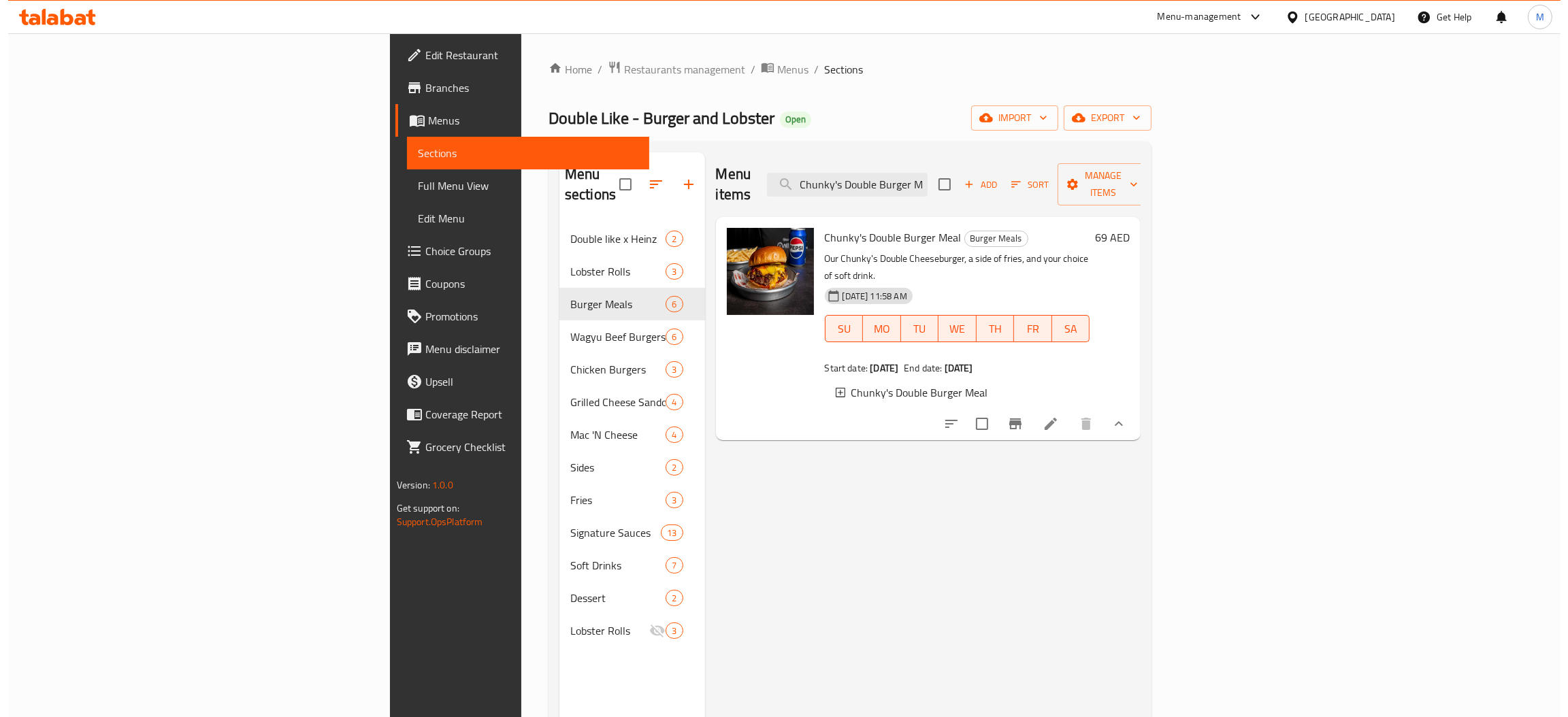
scroll to position [0, 0]
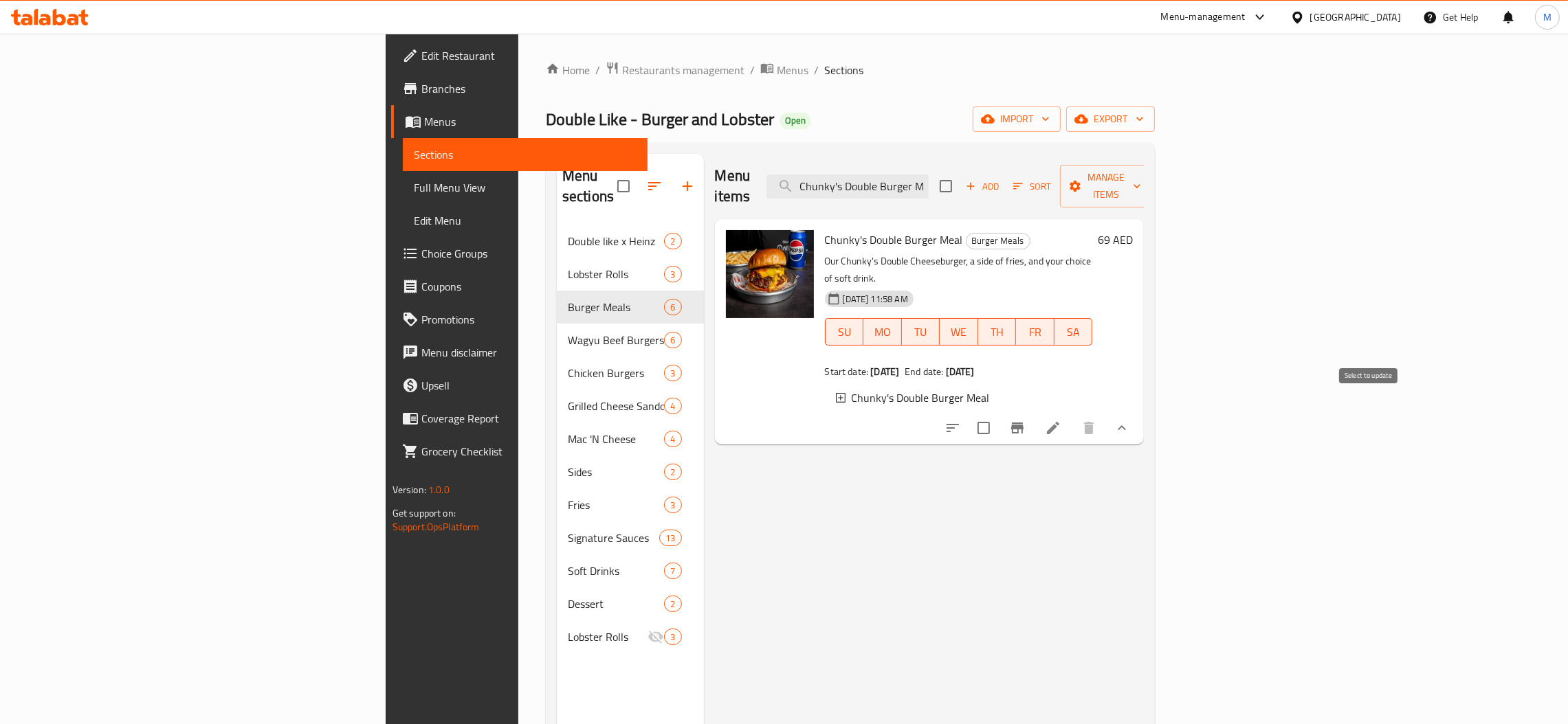
click at [998, 413] on input "checkbox" at bounding box center [984, 428] width 29 height 29
checkbox input "true"
click at [1141, 181] on span "Manage items" at bounding box center [1105, 186] width 70 height 34
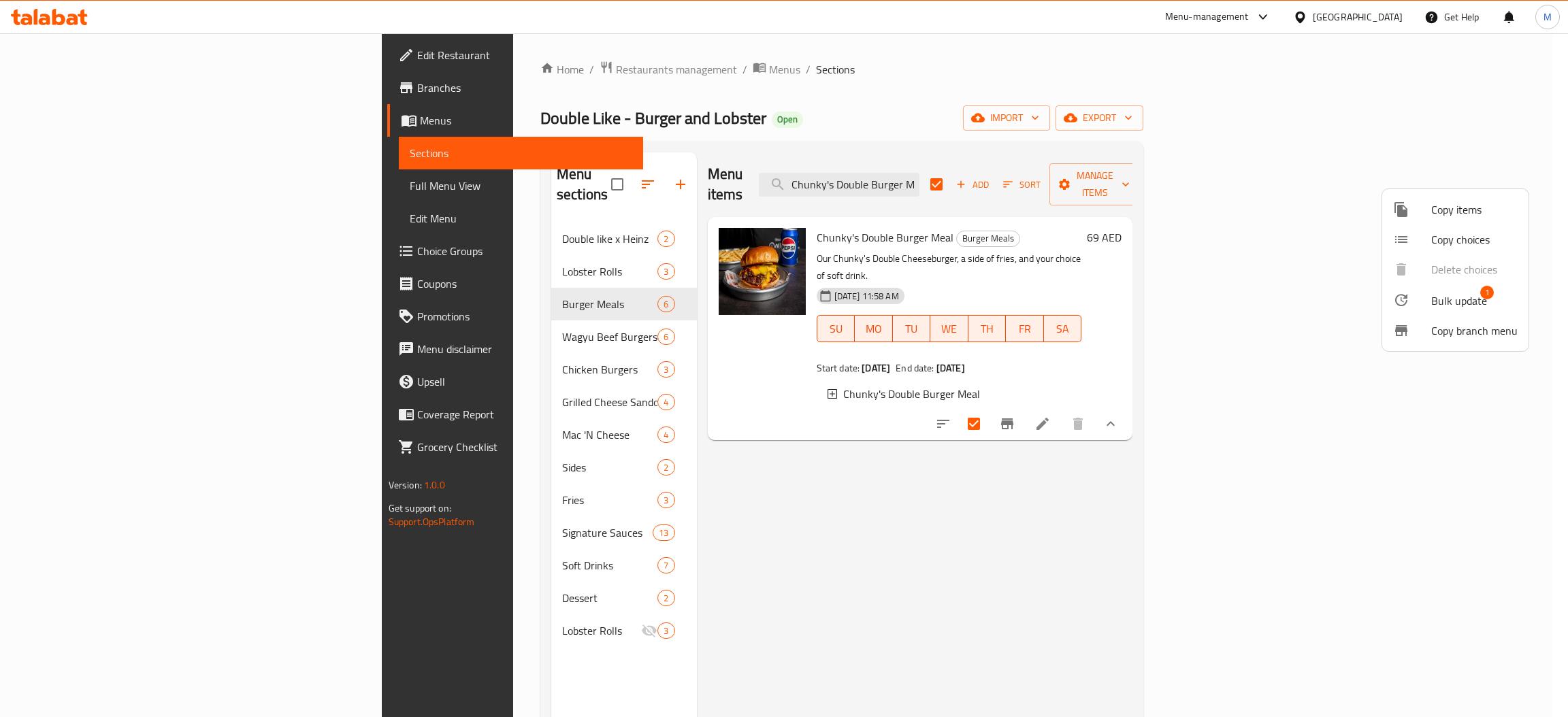
click at [1451, 214] on span "Copy items" at bounding box center [1474, 209] width 86 height 16
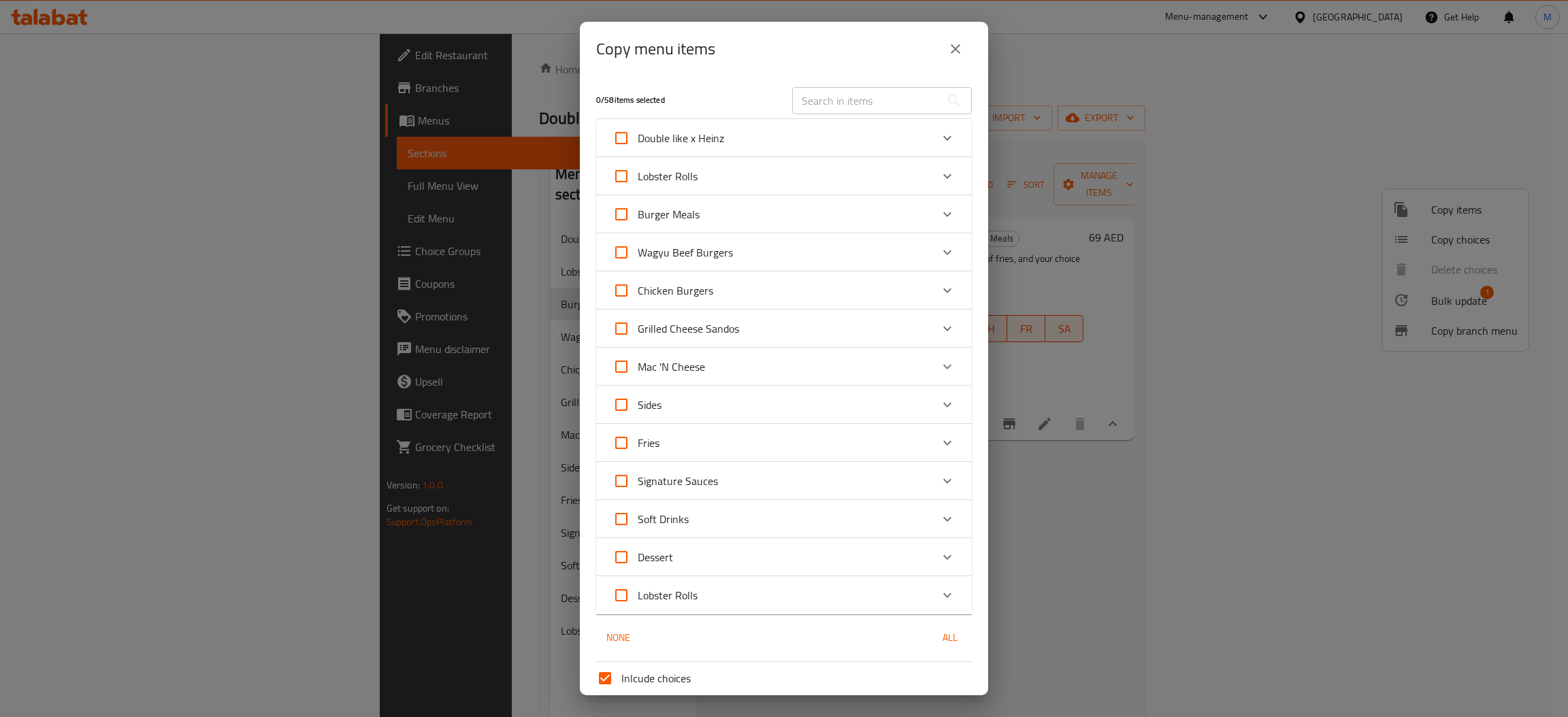
scroll to position [114, 0]
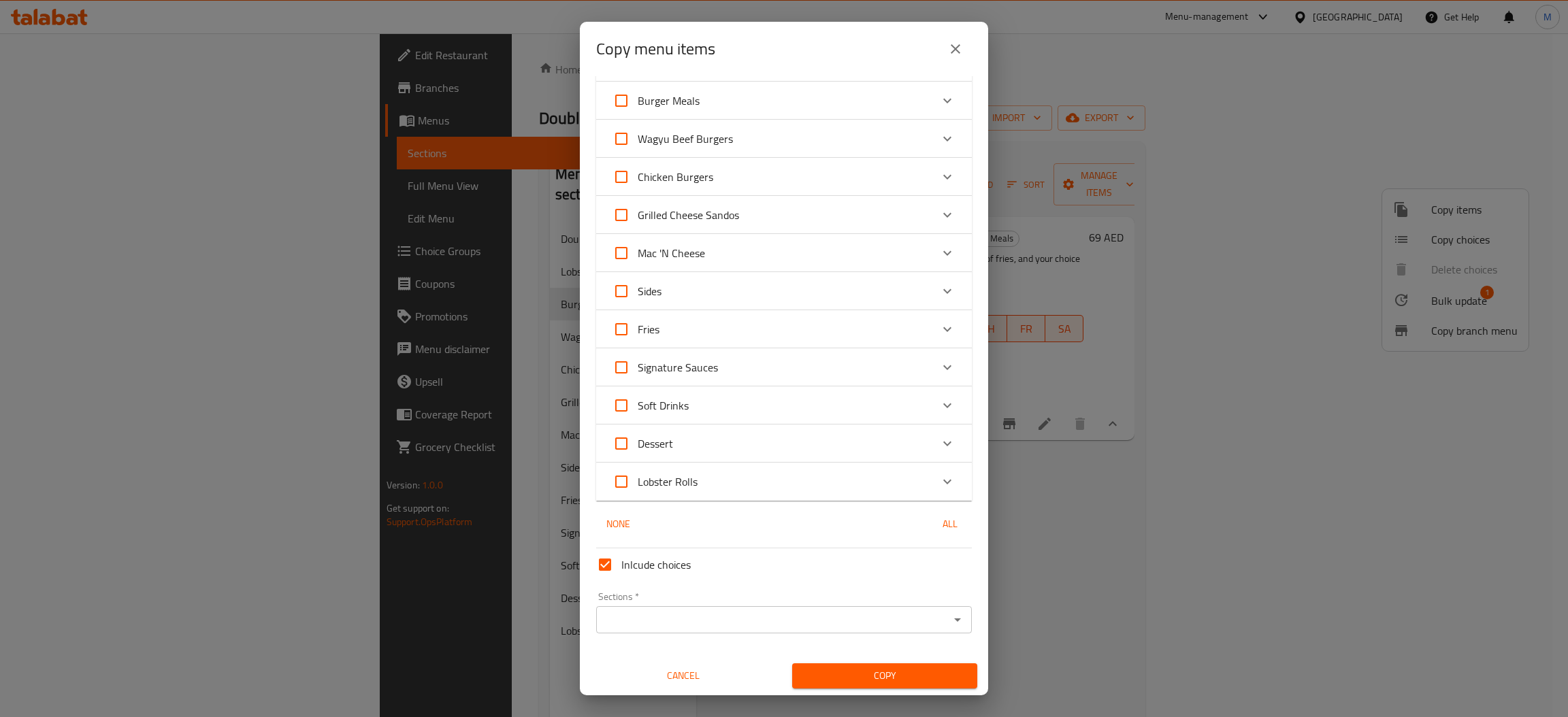
click at [882, 330] on div "Fries" at bounding box center [771, 329] width 319 height 33
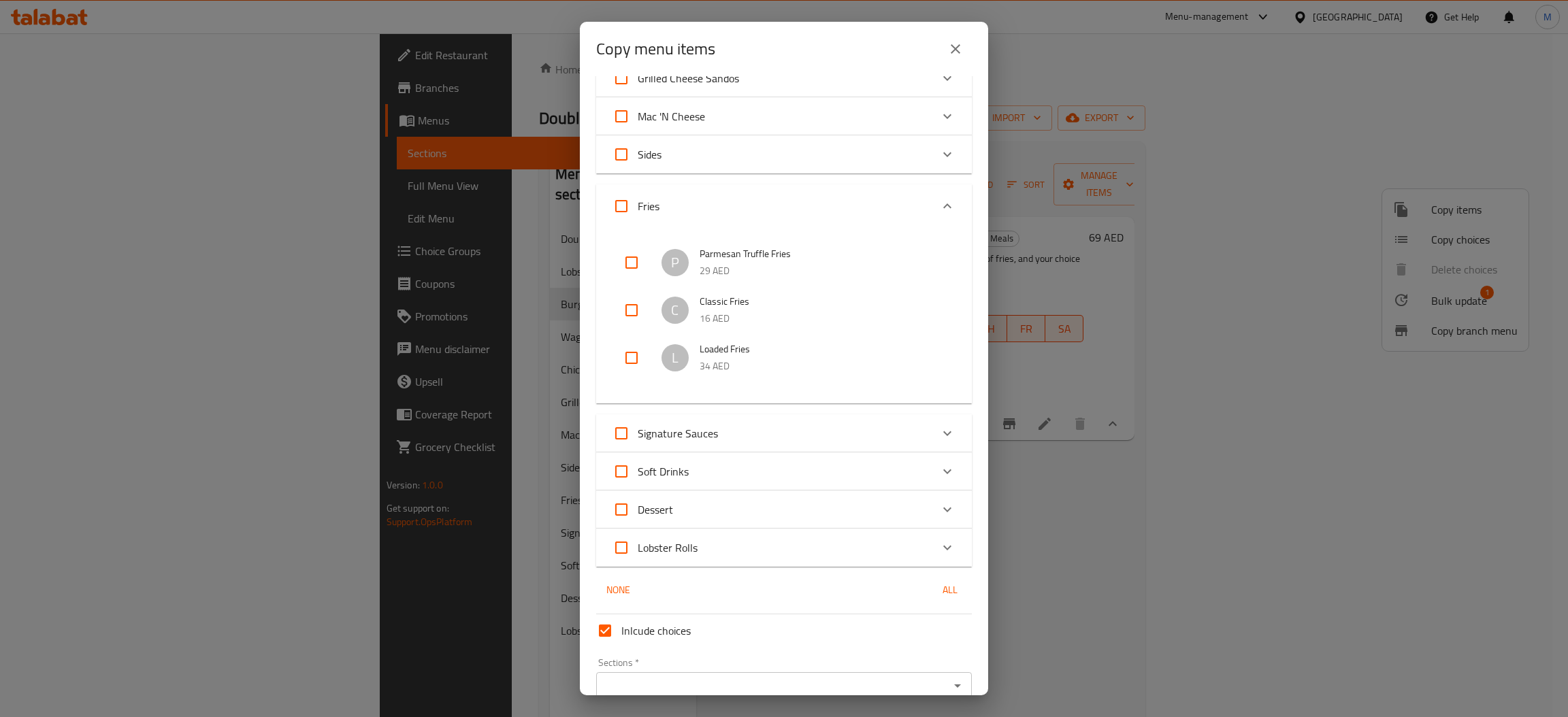
scroll to position [215, 0]
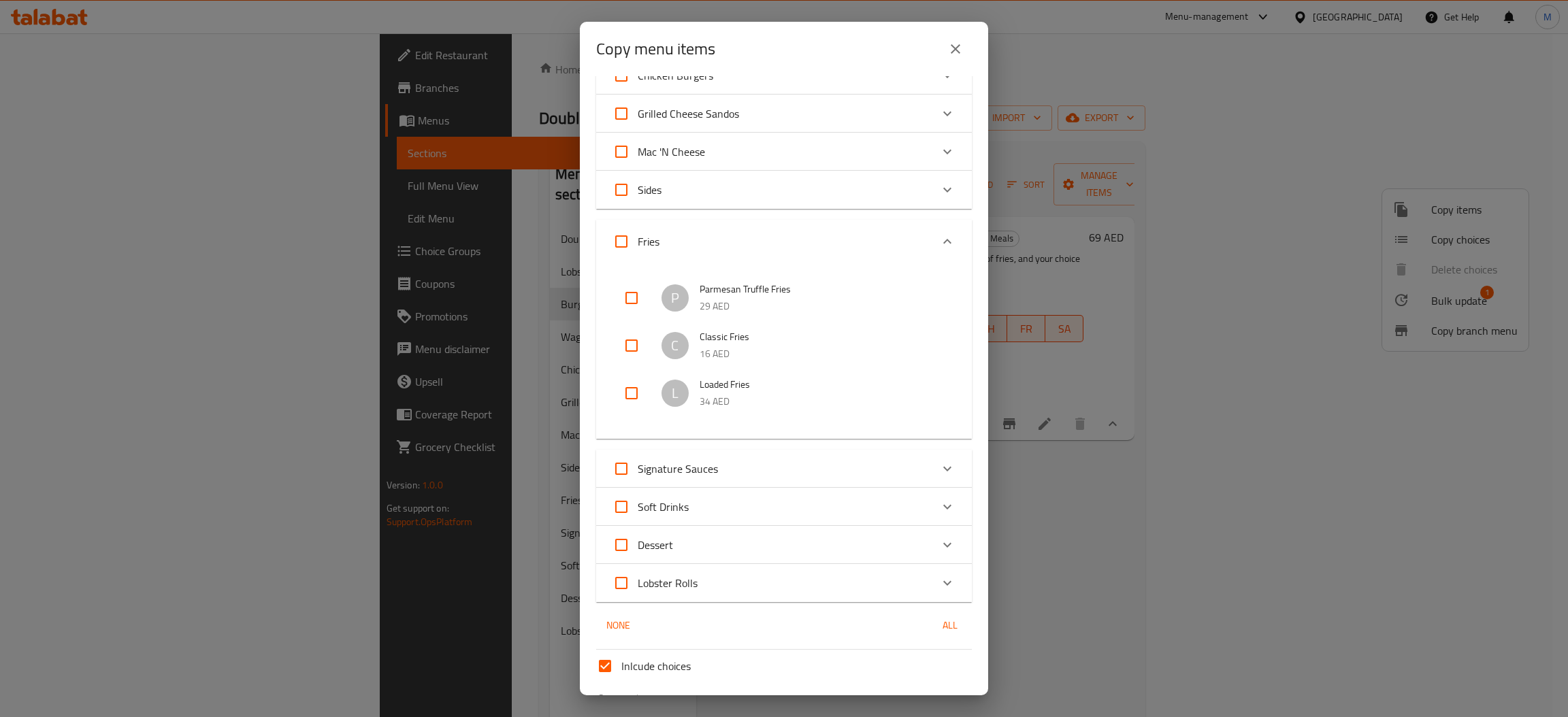
click at [624, 237] on input "Fries" at bounding box center [621, 241] width 33 height 33
checkbox input "true"
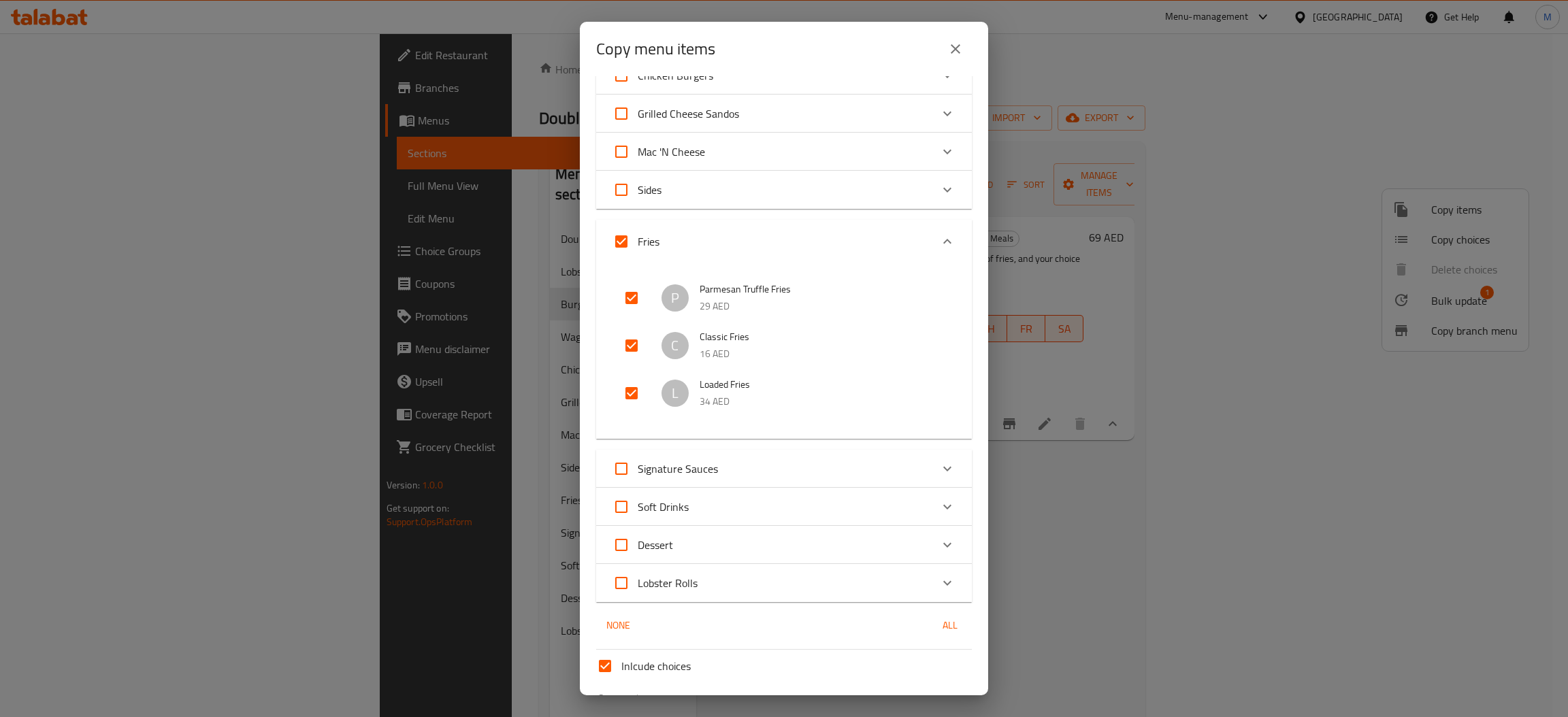
click at [616, 244] on input "Fries" at bounding box center [621, 241] width 33 height 33
checkbox input "false"
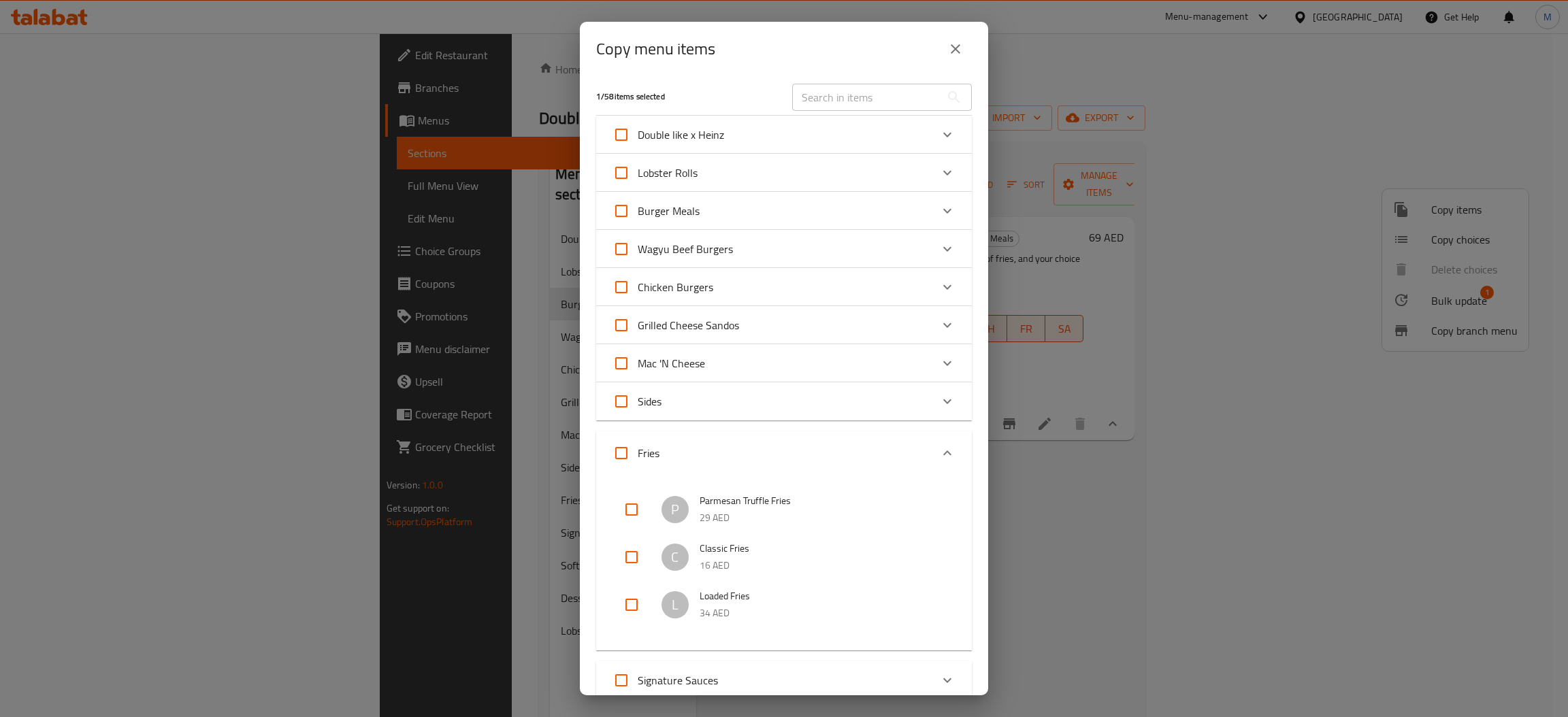
scroll to position [0, 0]
click at [957, 56] on icon "close" at bounding box center [955, 49] width 16 height 16
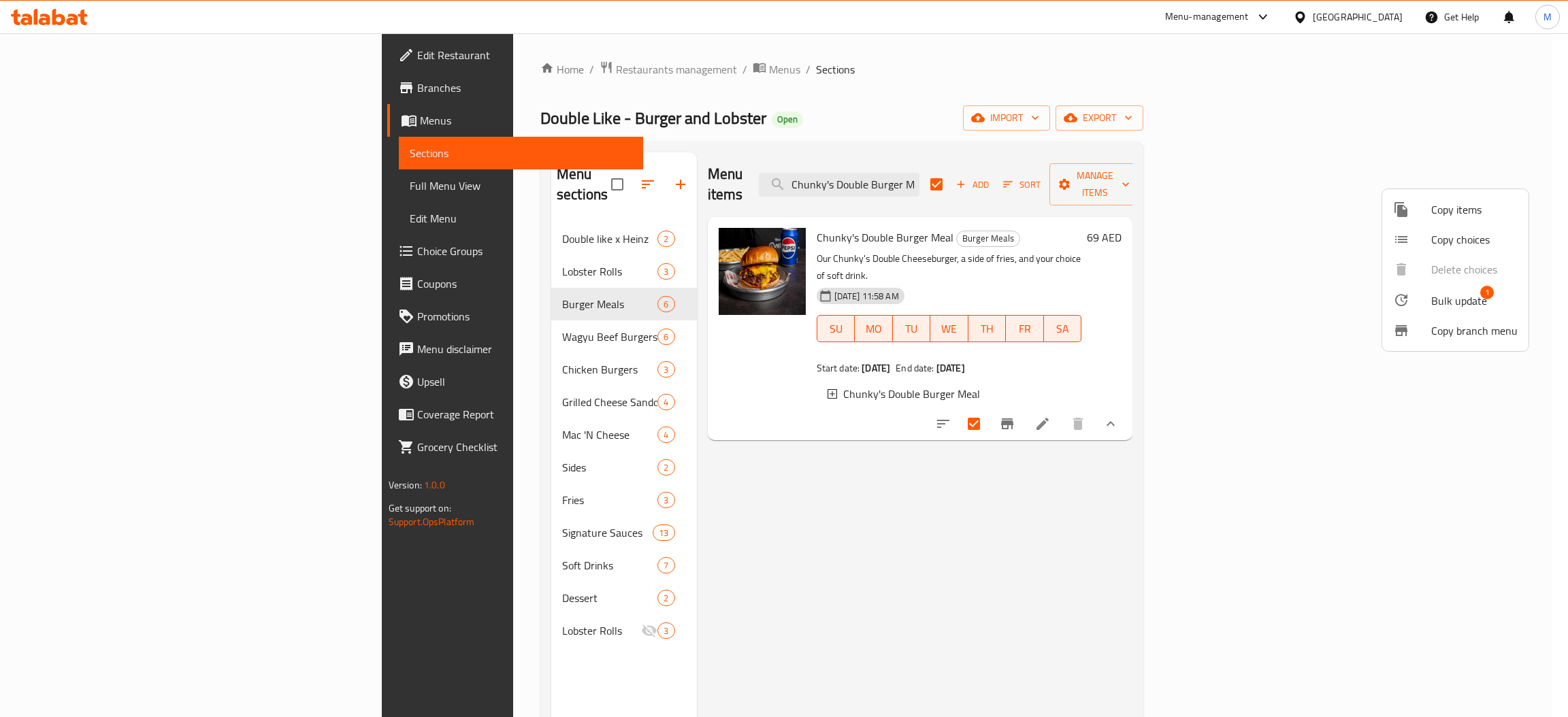
click at [1459, 214] on span "Copy items" at bounding box center [1474, 209] width 86 height 16
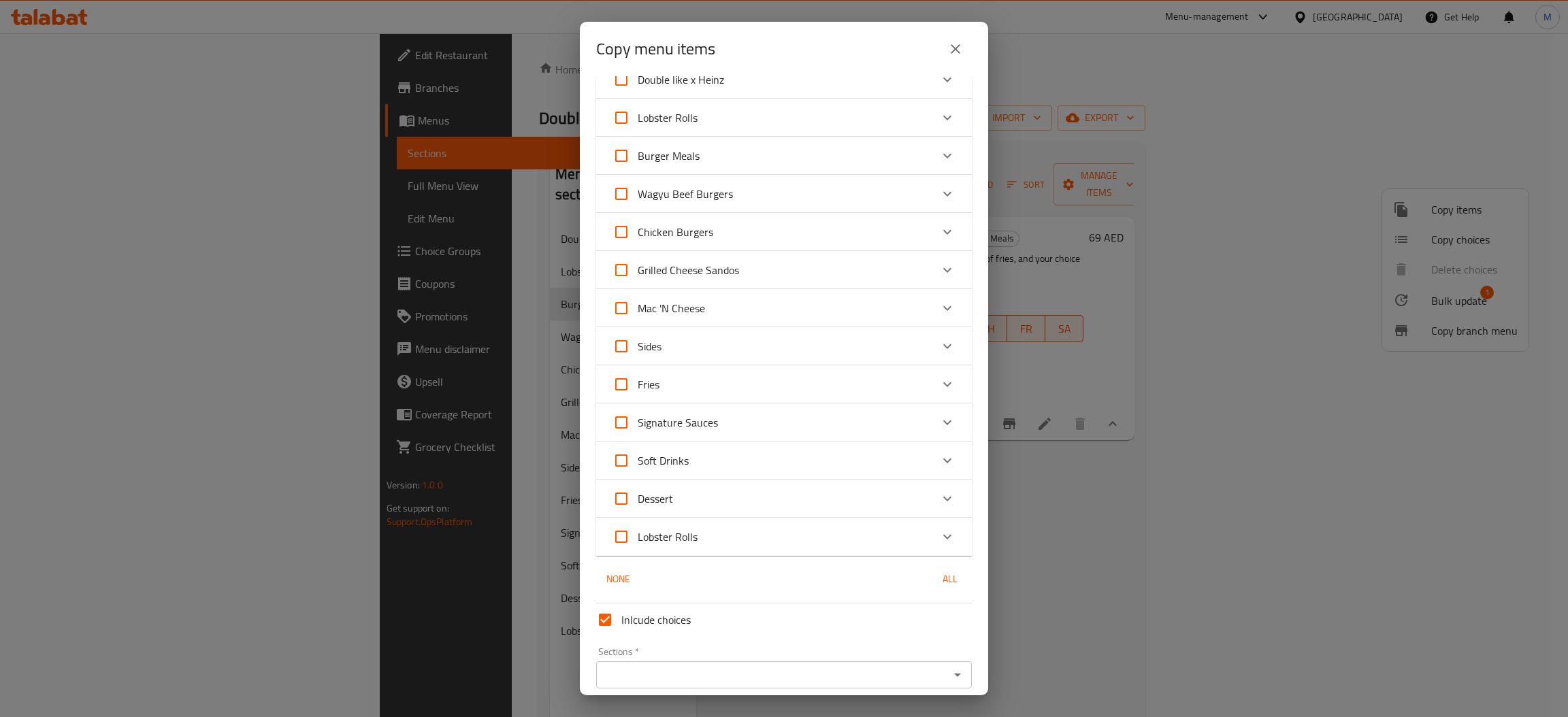
scroll to position [114, 0]
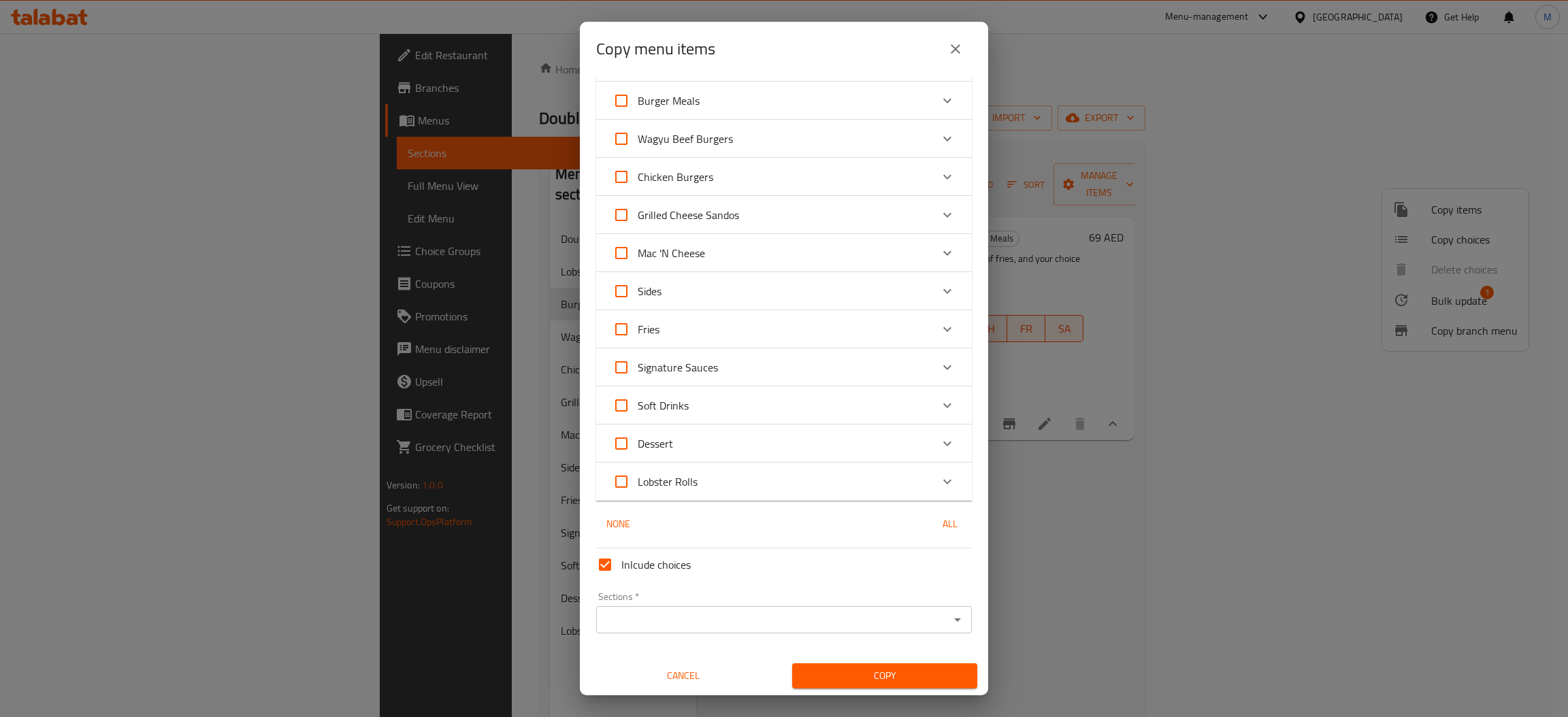
click at [852, 618] on input "Sections   *" at bounding box center [772, 620] width 345 height 19
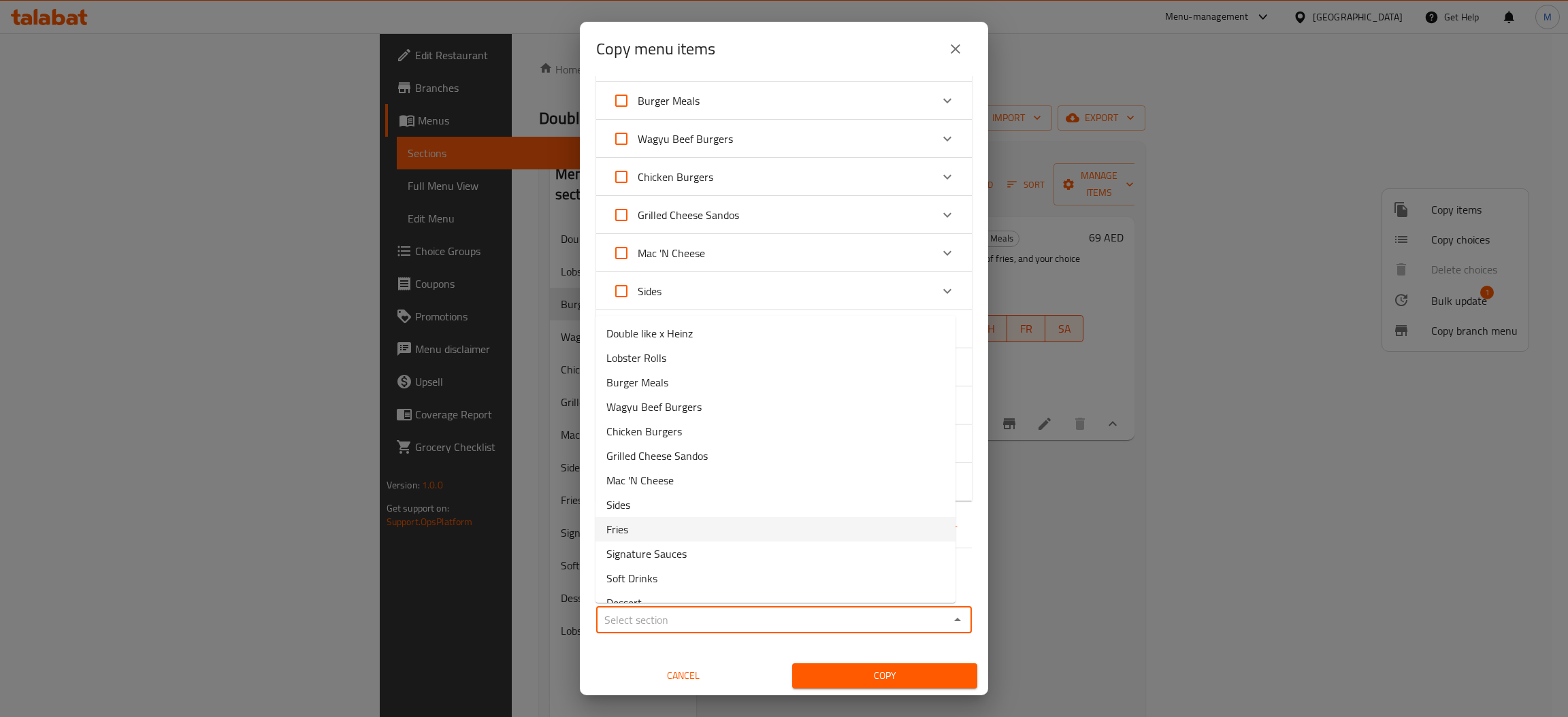
click at [647, 529] on li "Fries" at bounding box center [775, 529] width 360 height 24
type input "Fries"
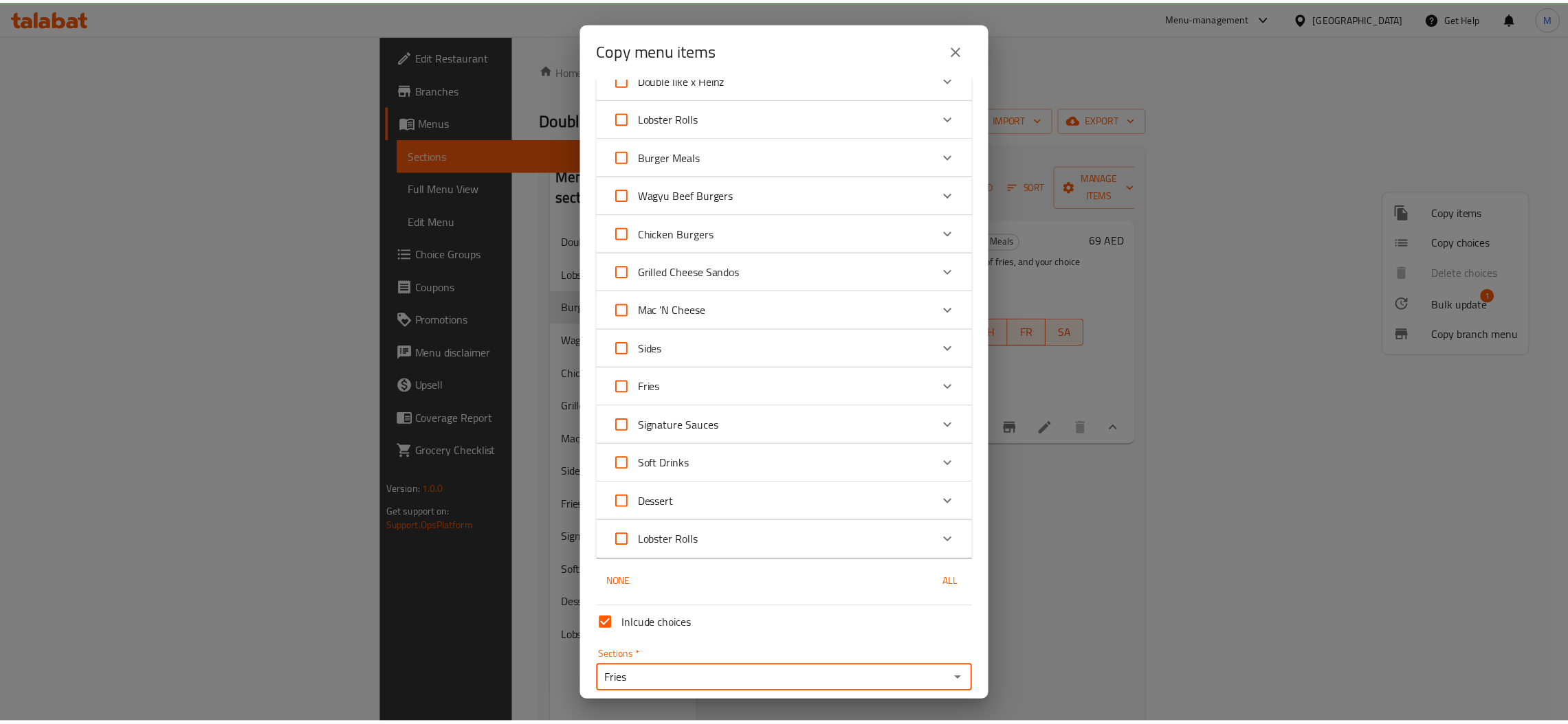
scroll to position [0, 0]
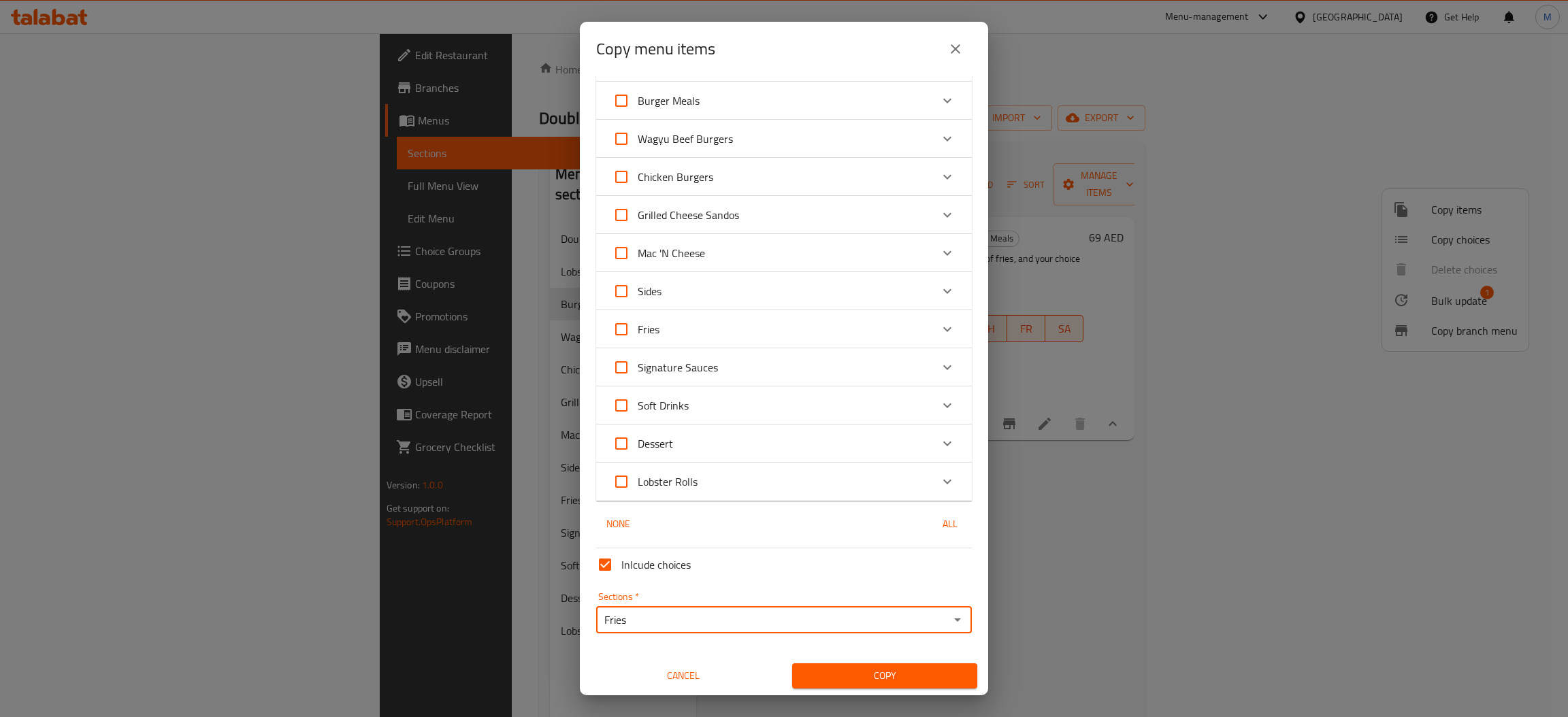
click at [918, 671] on span "Copy" at bounding box center [885, 676] width 164 height 17
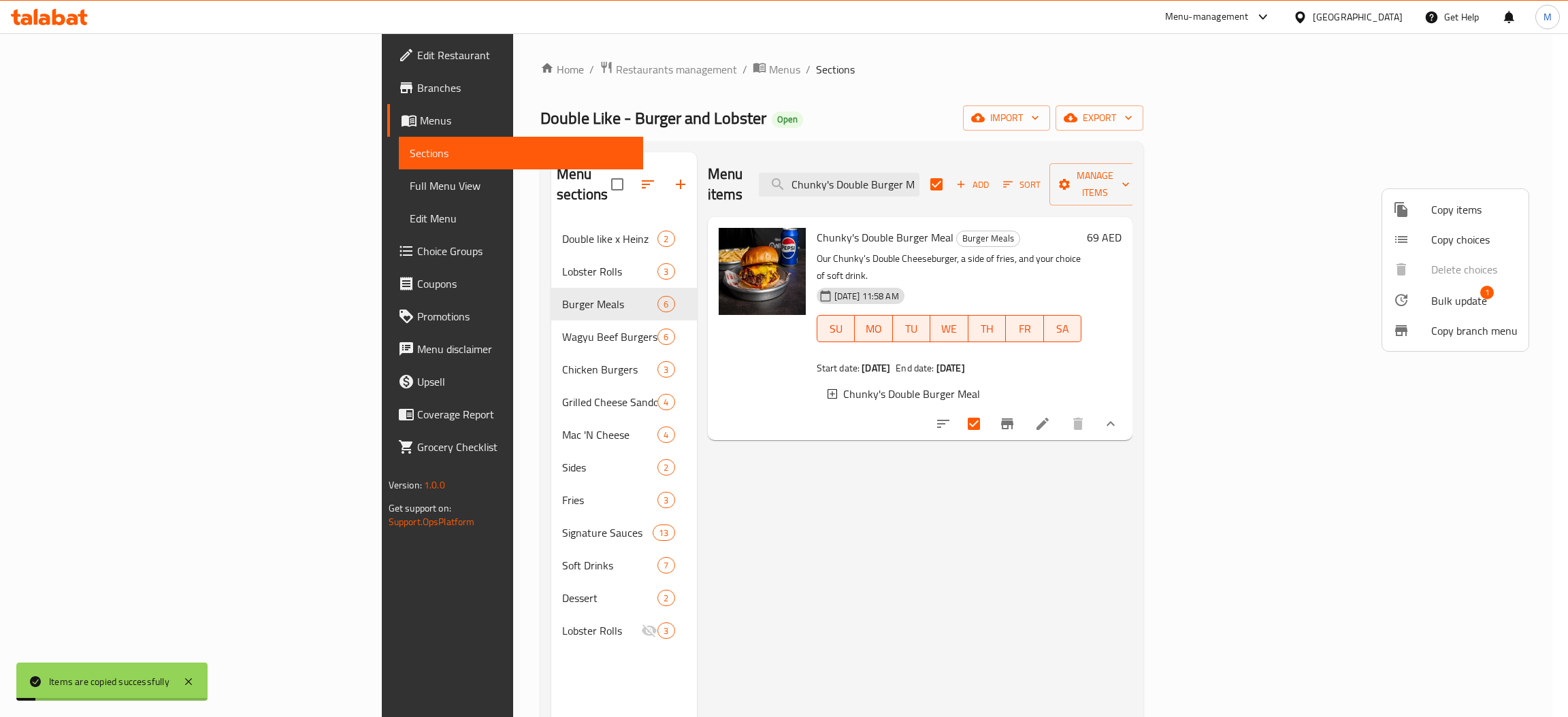
click at [341, 469] on div at bounding box center [784, 358] width 1568 height 717
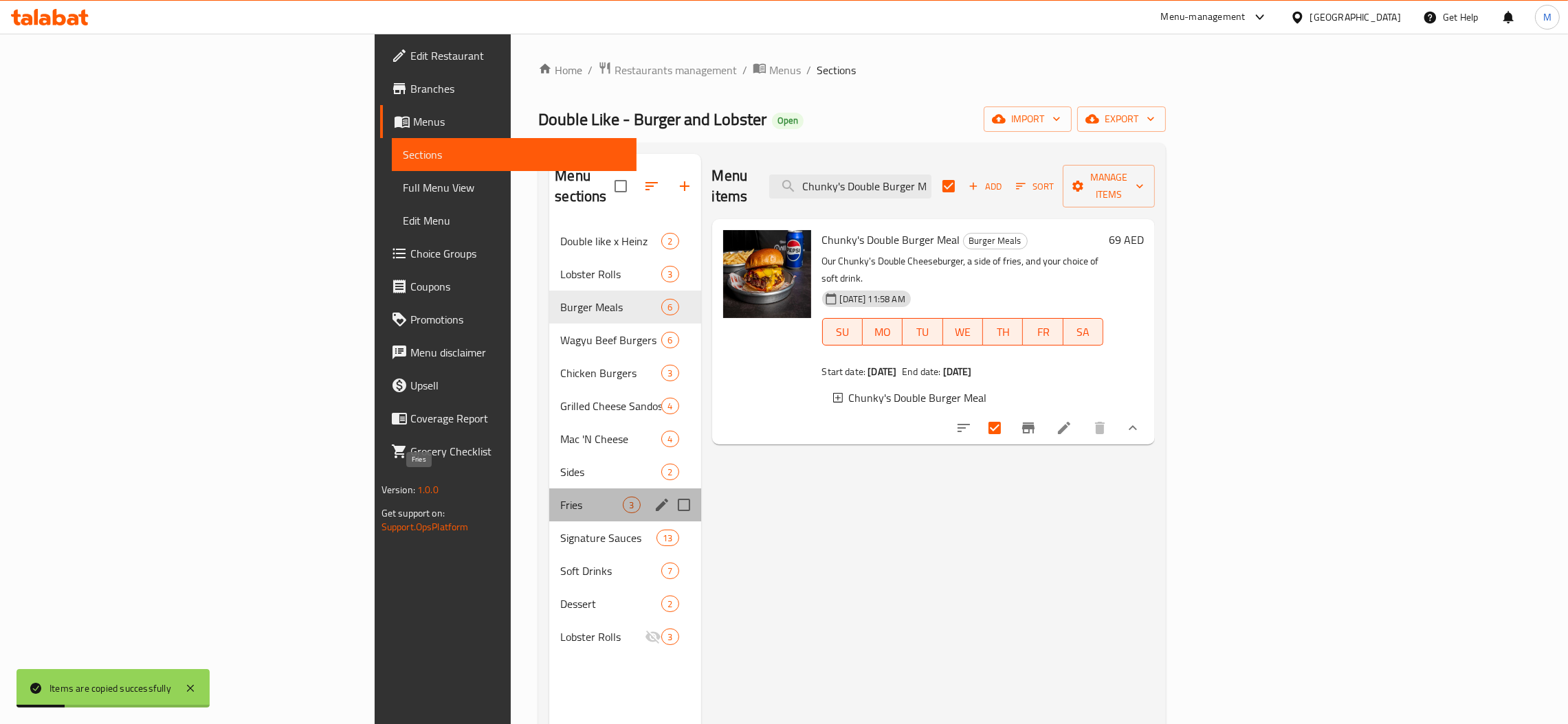
click at [560, 497] on span "Fries" at bounding box center [591, 504] width 62 height 16
checkbox input "false"
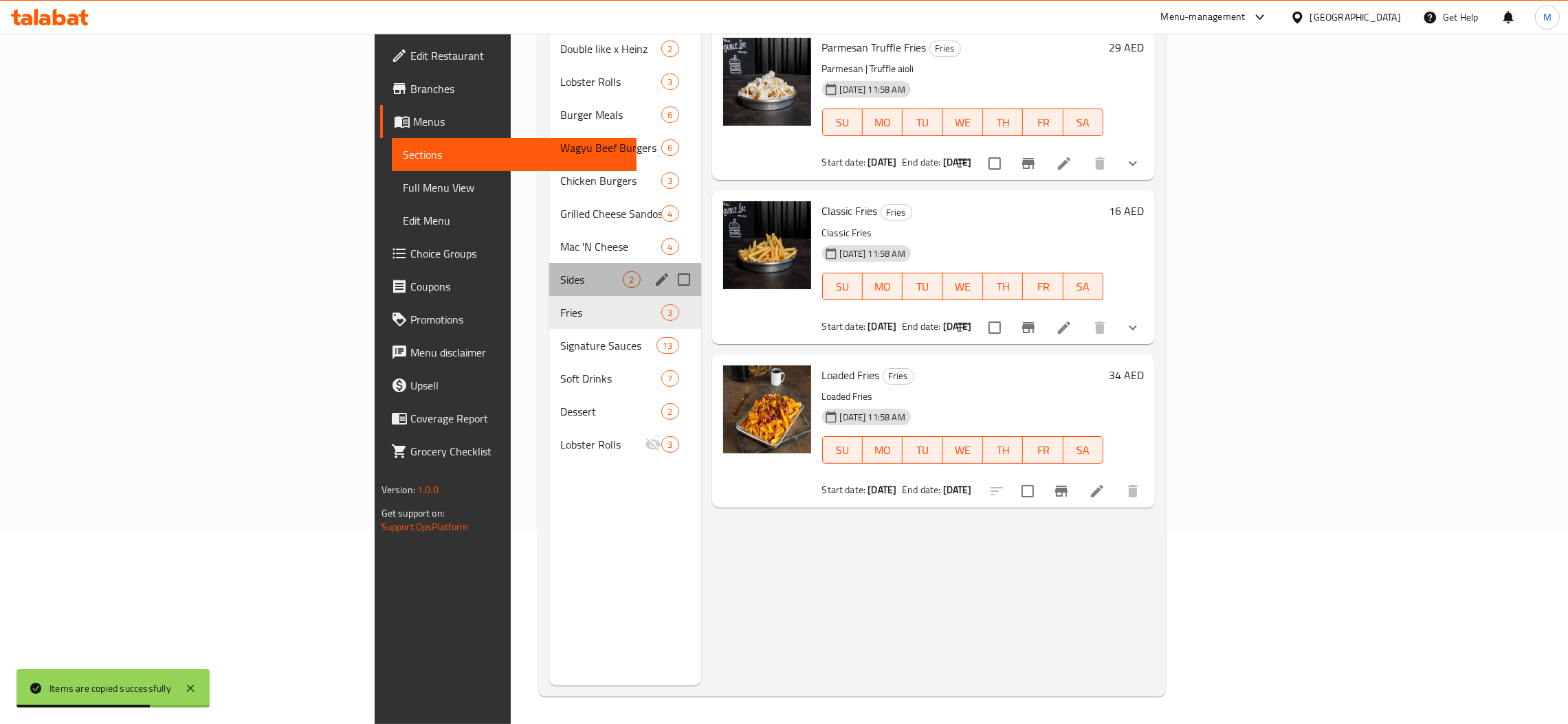
click at [560, 272] on span "Sides" at bounding box center [591, 279] width 62 height 16
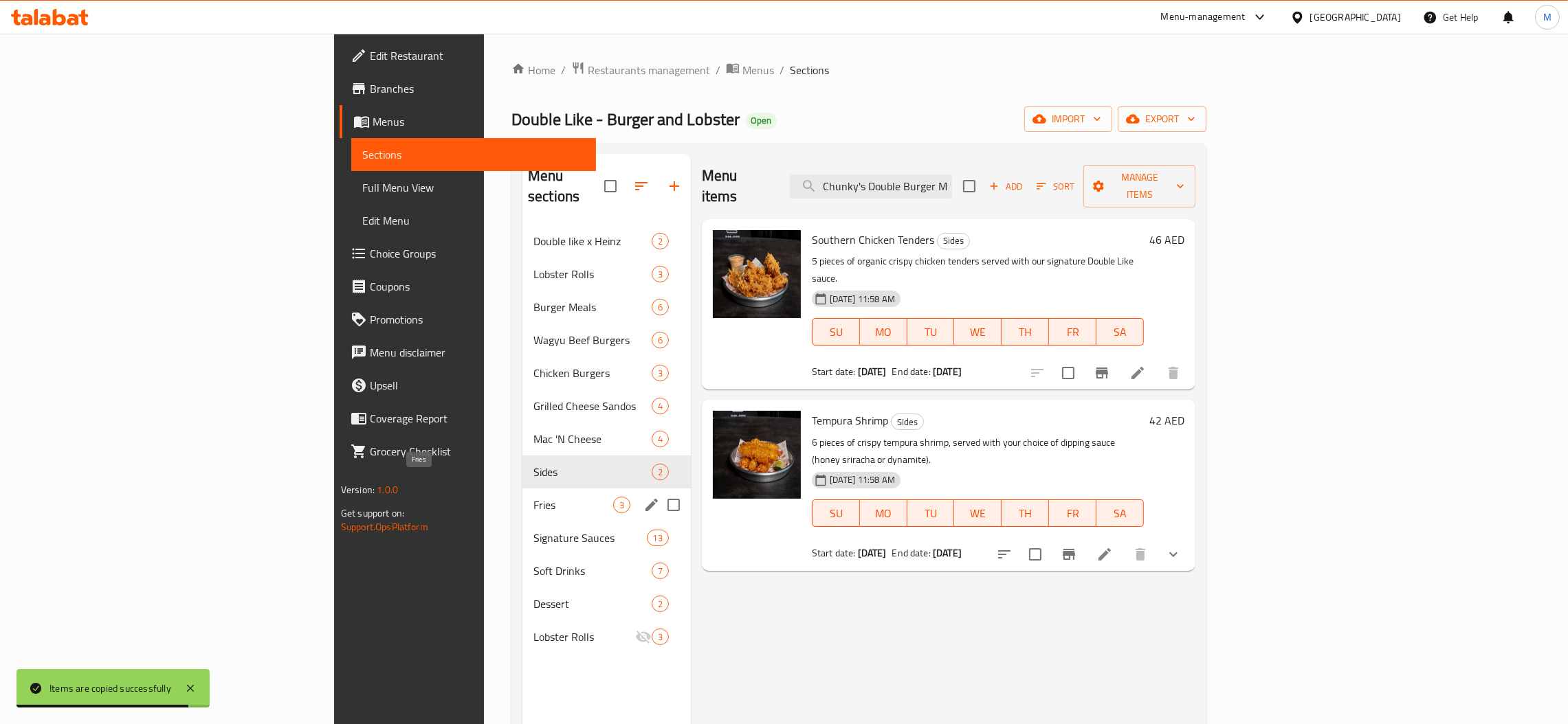
click at [533, 497] on span "Fries" at bounding box center [573, 504] width 79 height 16
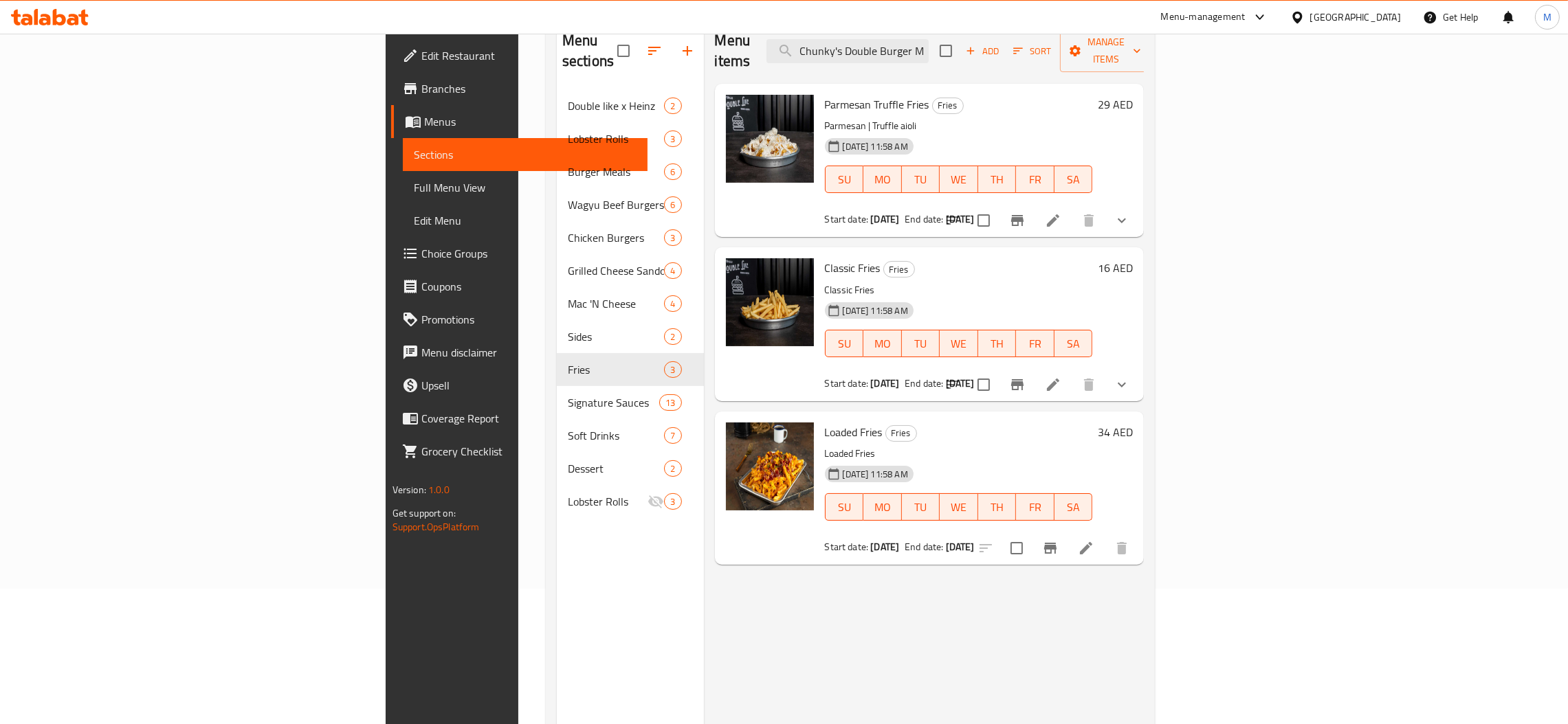
scroll to position [194, 0]
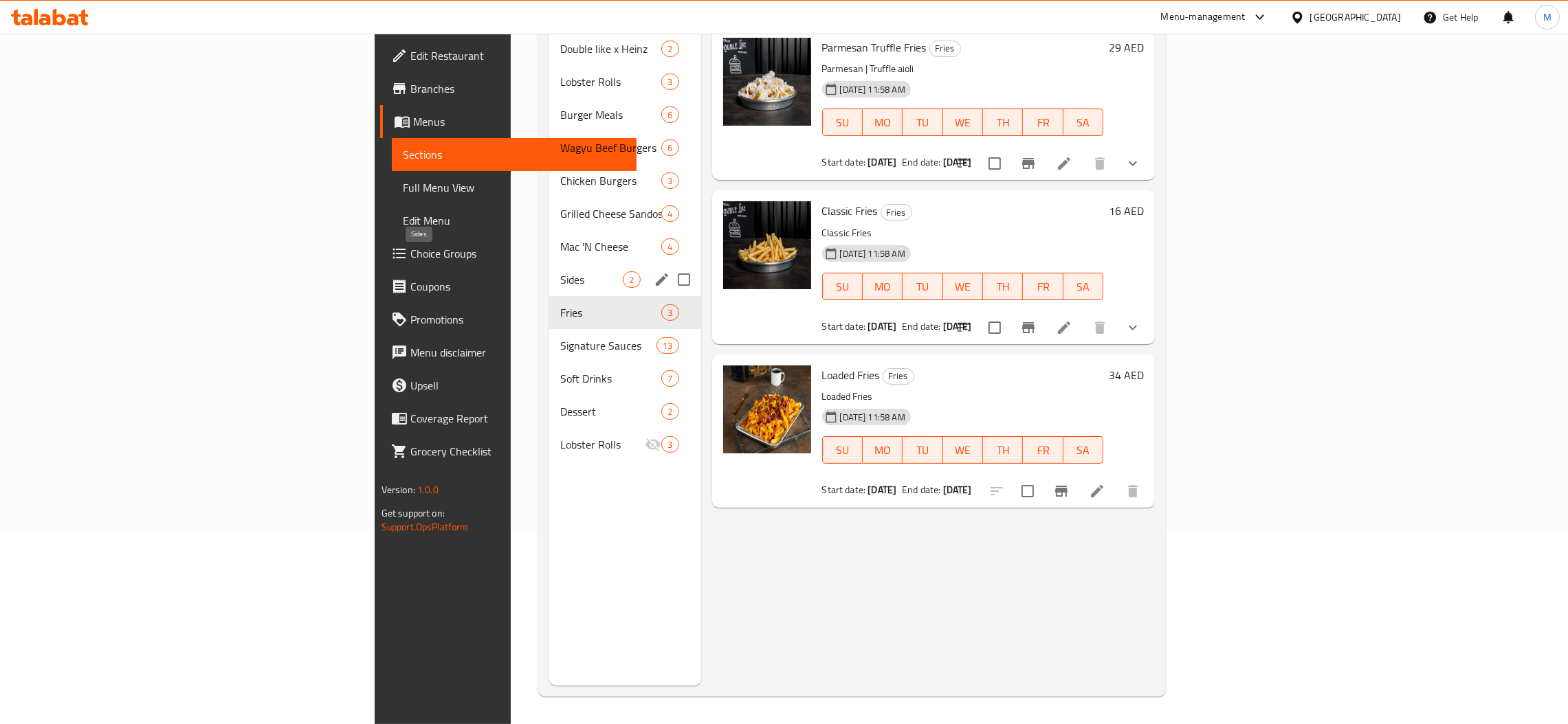
click at [560, 272] on span "Sides" at bounding box center [591, 279] width 62 height 16
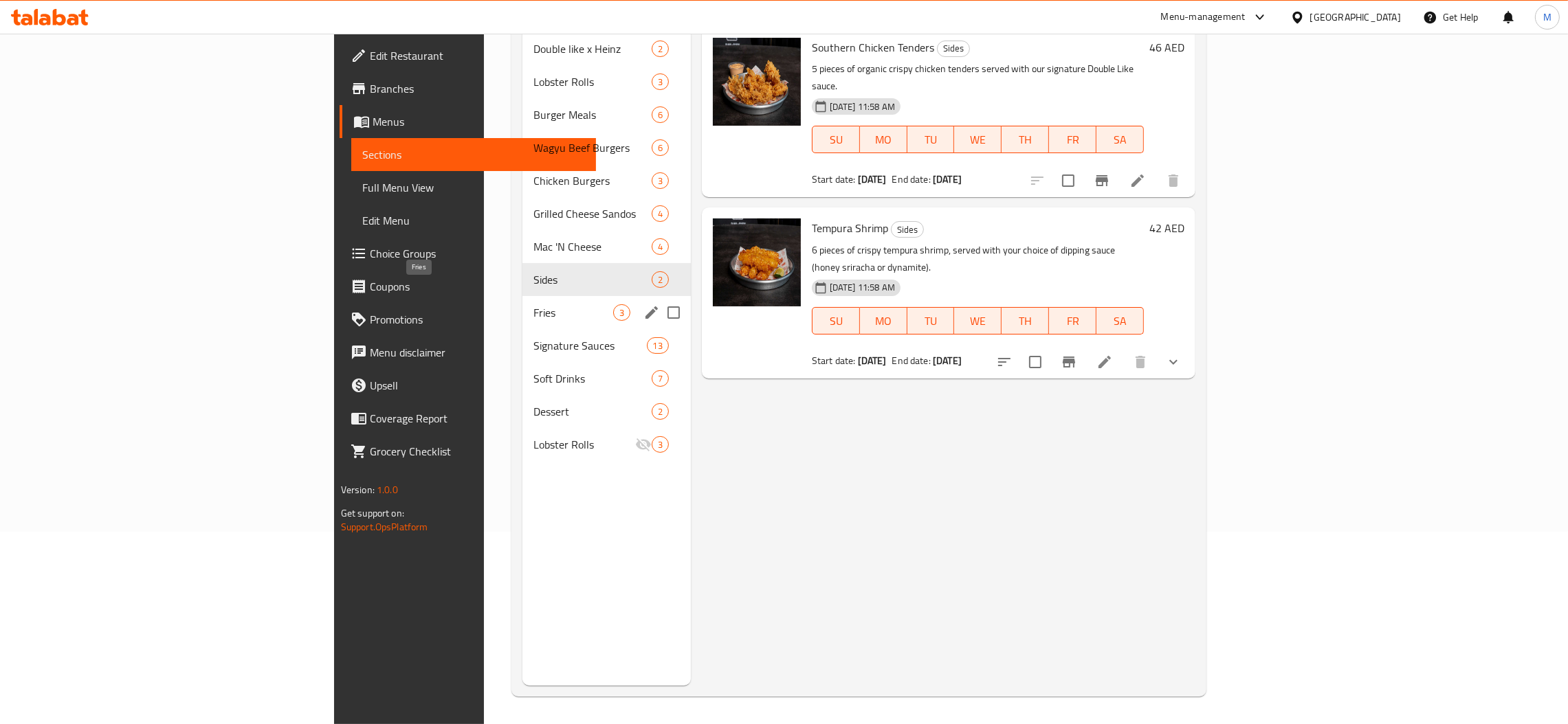
click at [533, 305] on span "Fries" at bounding box center [573, 312] width 79 height 16
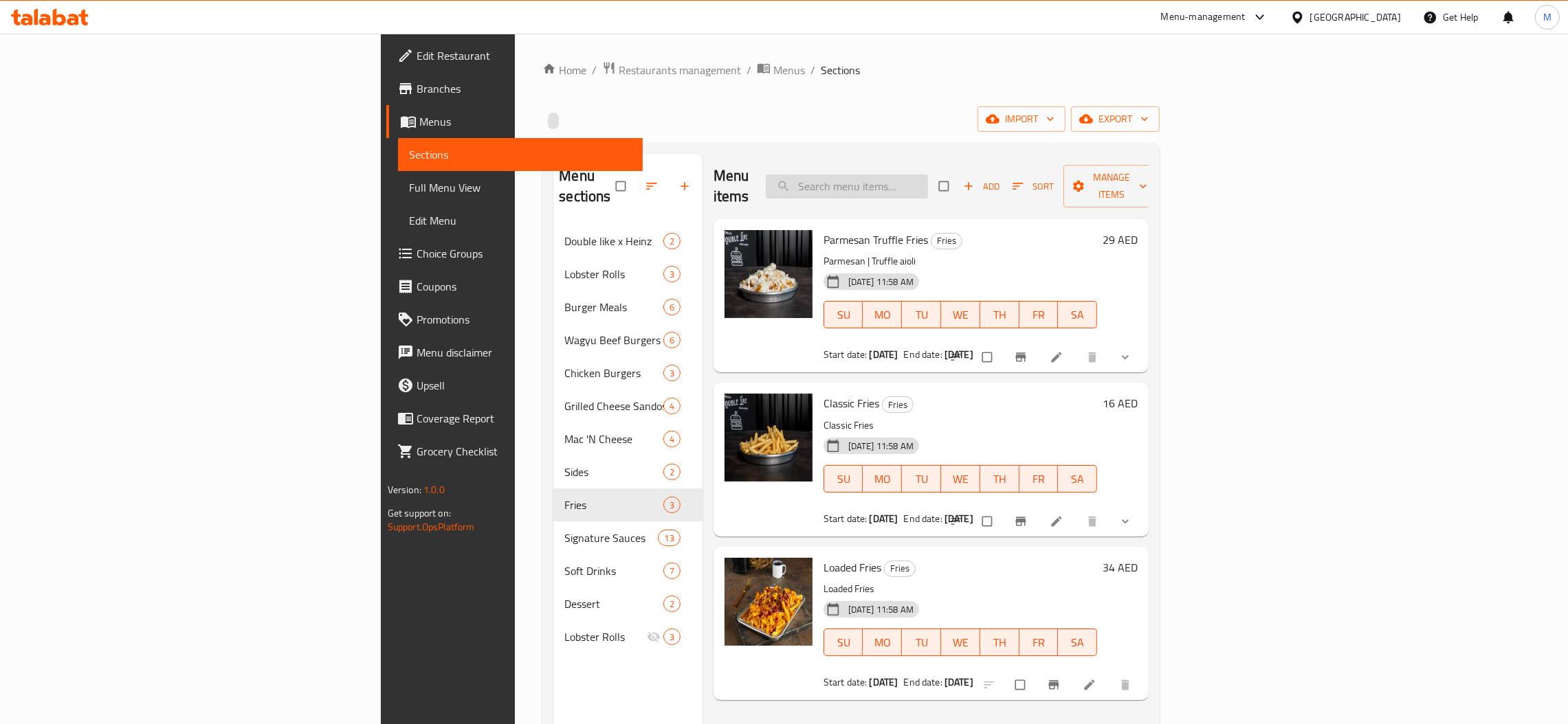
click at [928, 178] on input "search" at bounding box center [847, 186] width 162 height 24
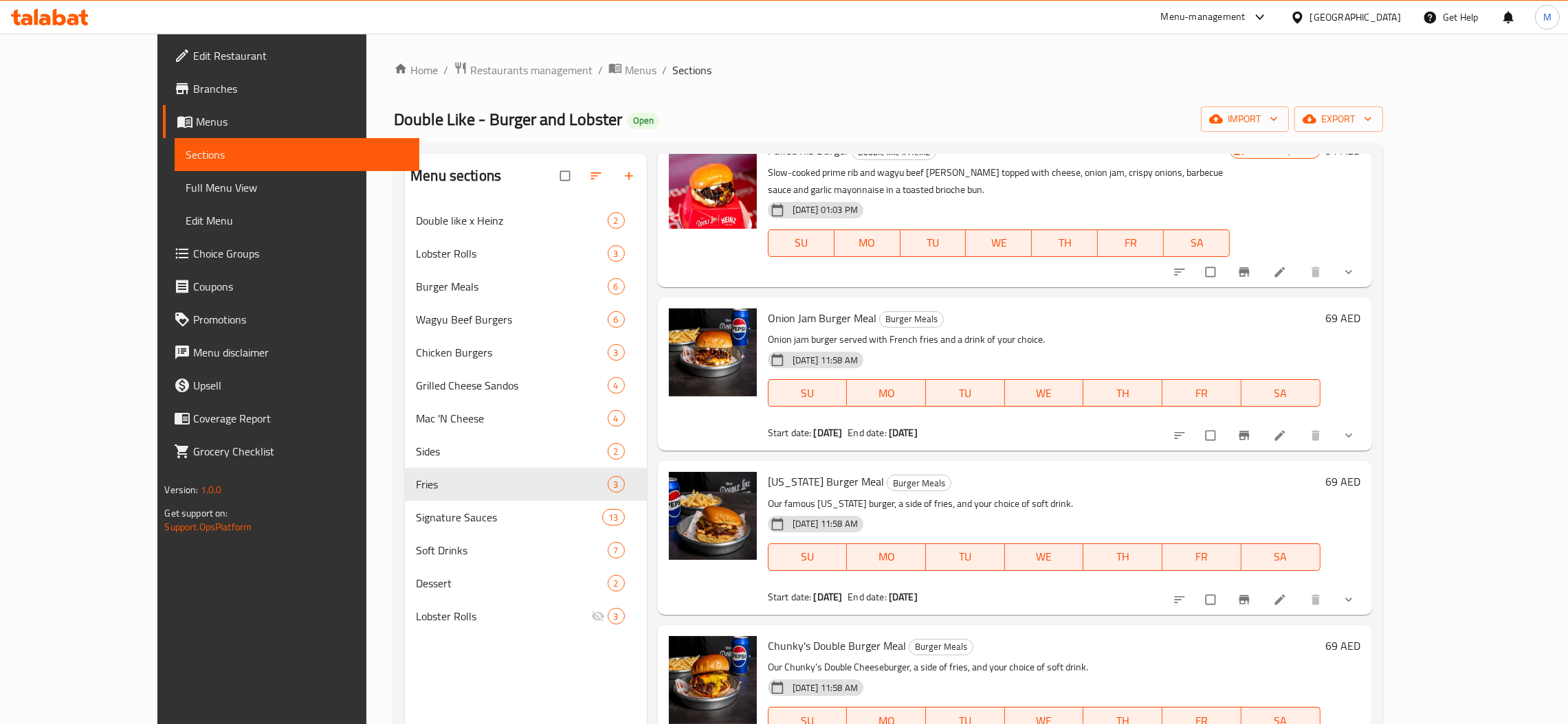
scroll to position [425, 0]
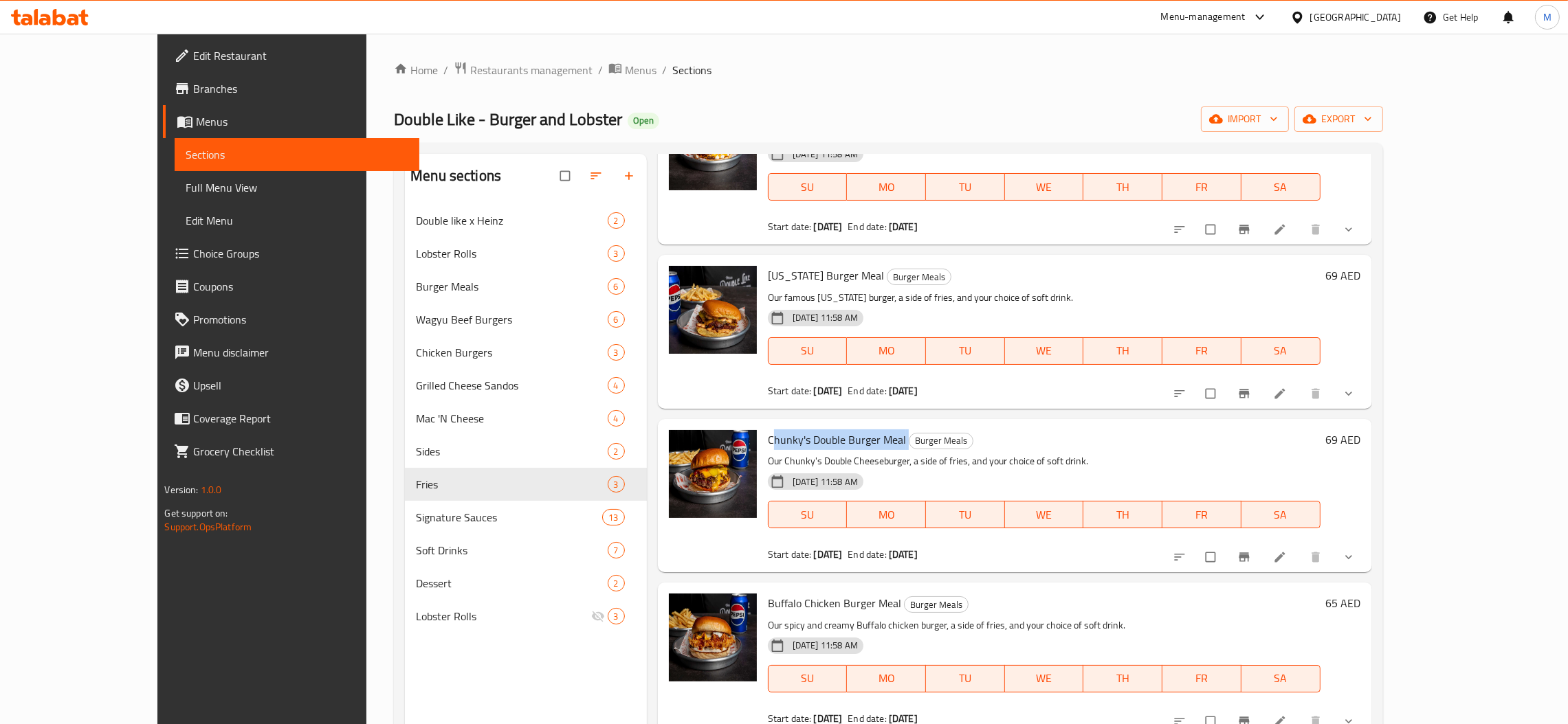
drag, startPoint x: 865, startPoint y: 426, endPoint x: 732, endPoint y: 422, distance: 133.1
click at [767, 430] on h6 "Chunky's Double Burger Meal Burger Meals" at bounding box center [1043, 440] width 552 height 19
copy h6 "hunky's Double Burger Meal"
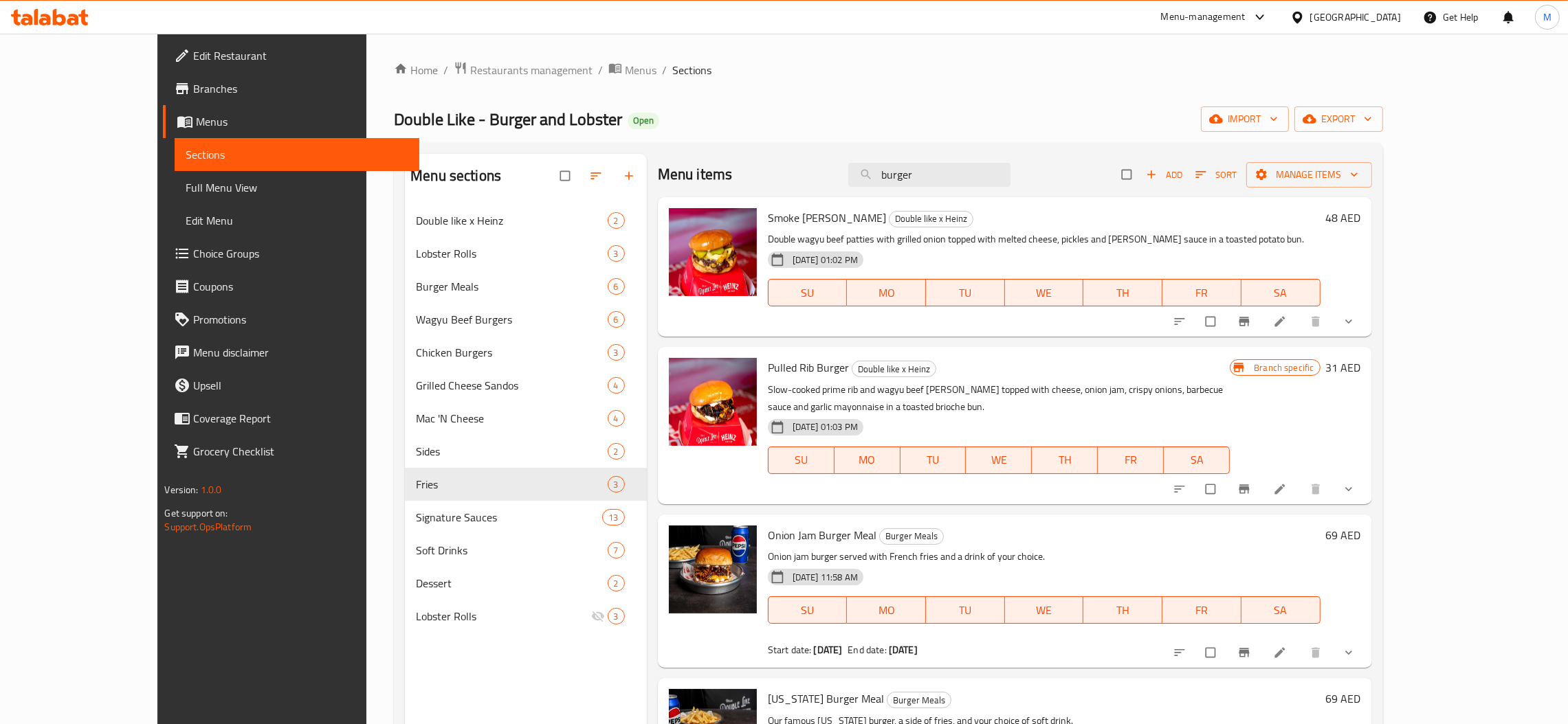
scroll to position [0, 0]
click at [962, 171] on input "burger" at bounding box center [929, 176] width 162 height 24
paste input "hunky's Double Burger Meal"
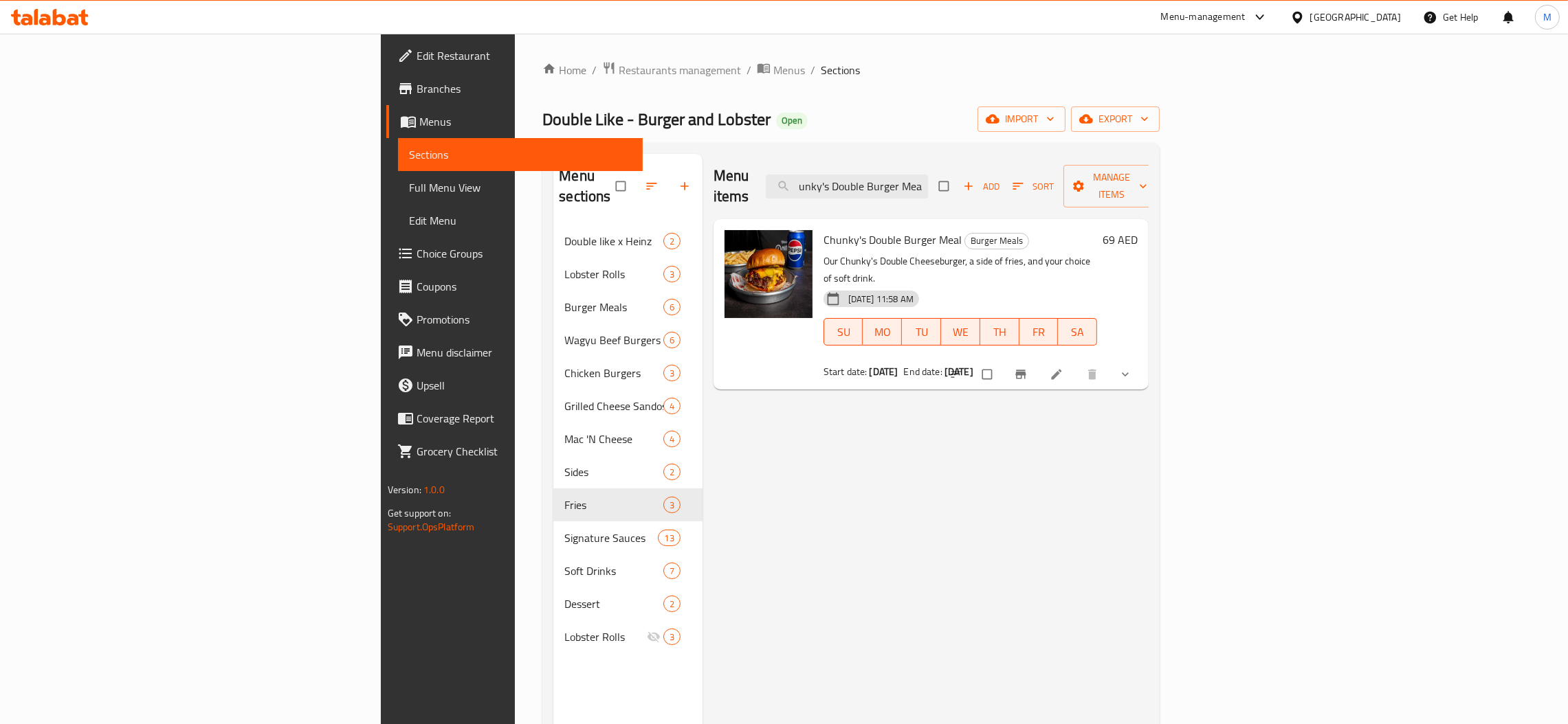
scroll to position [0, 8]
click at [1143, 360] on button "show more" at bounding box center [1126, 375] width 33 height 30
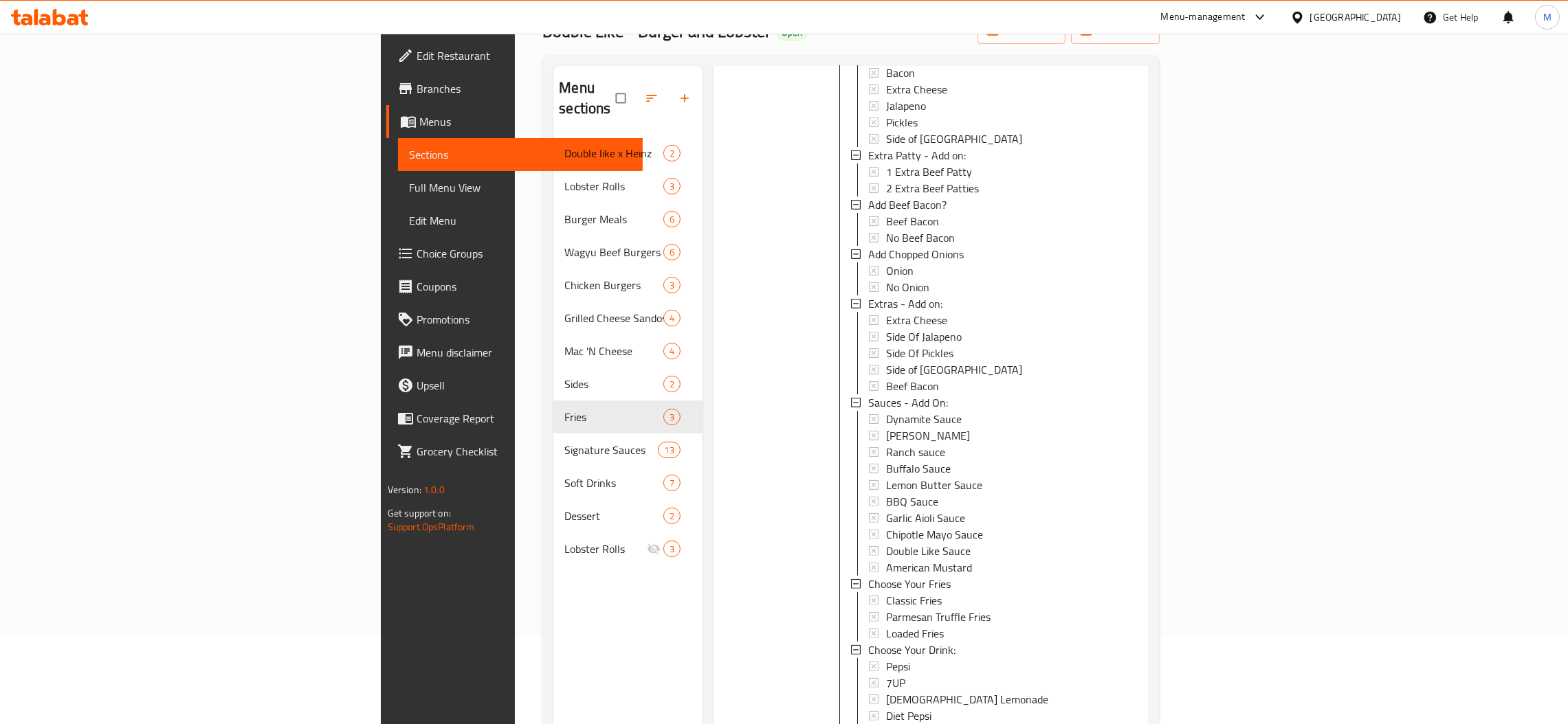
scroll to position [194, 0]
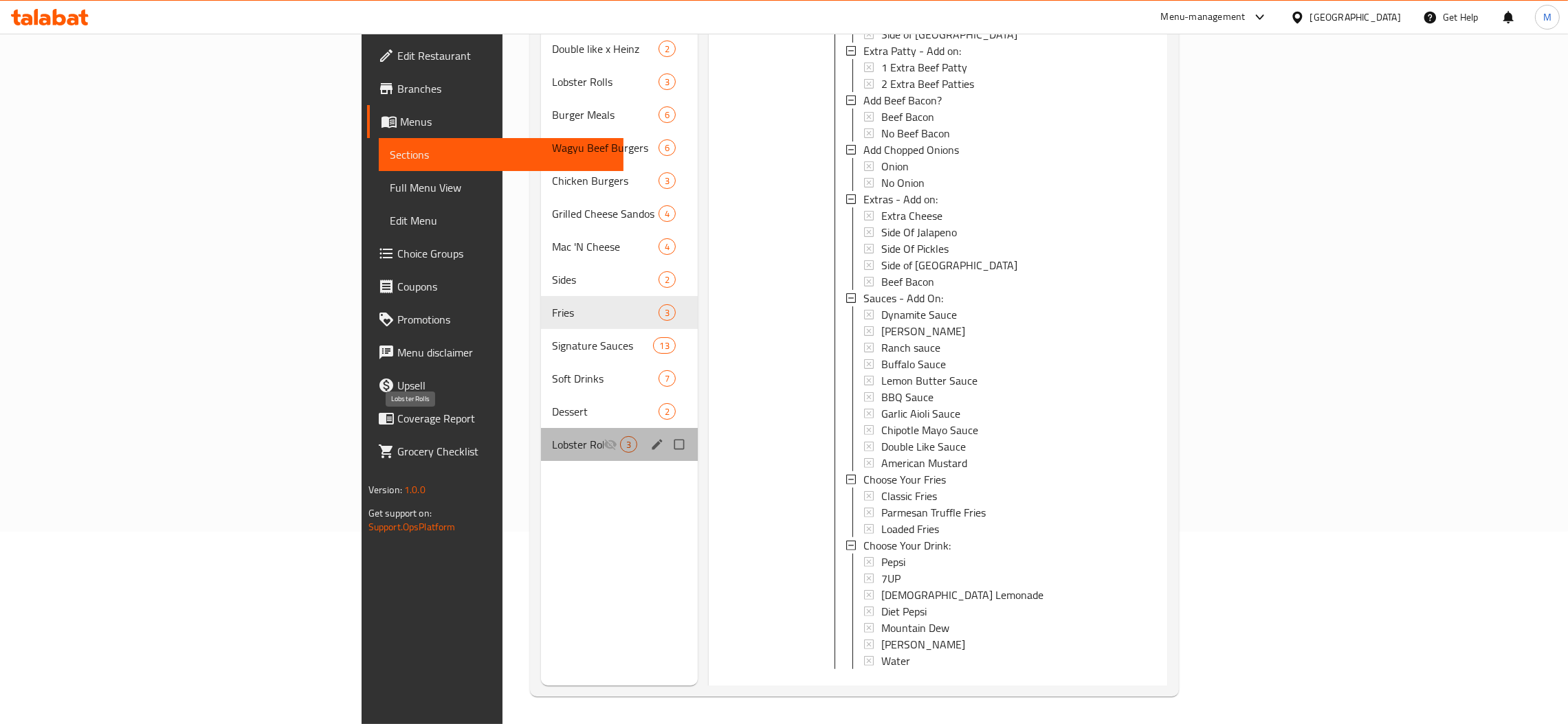
click at [552, 436] on span "Lobster Rolls" at bounding box center [578, 444] width 52 height 16
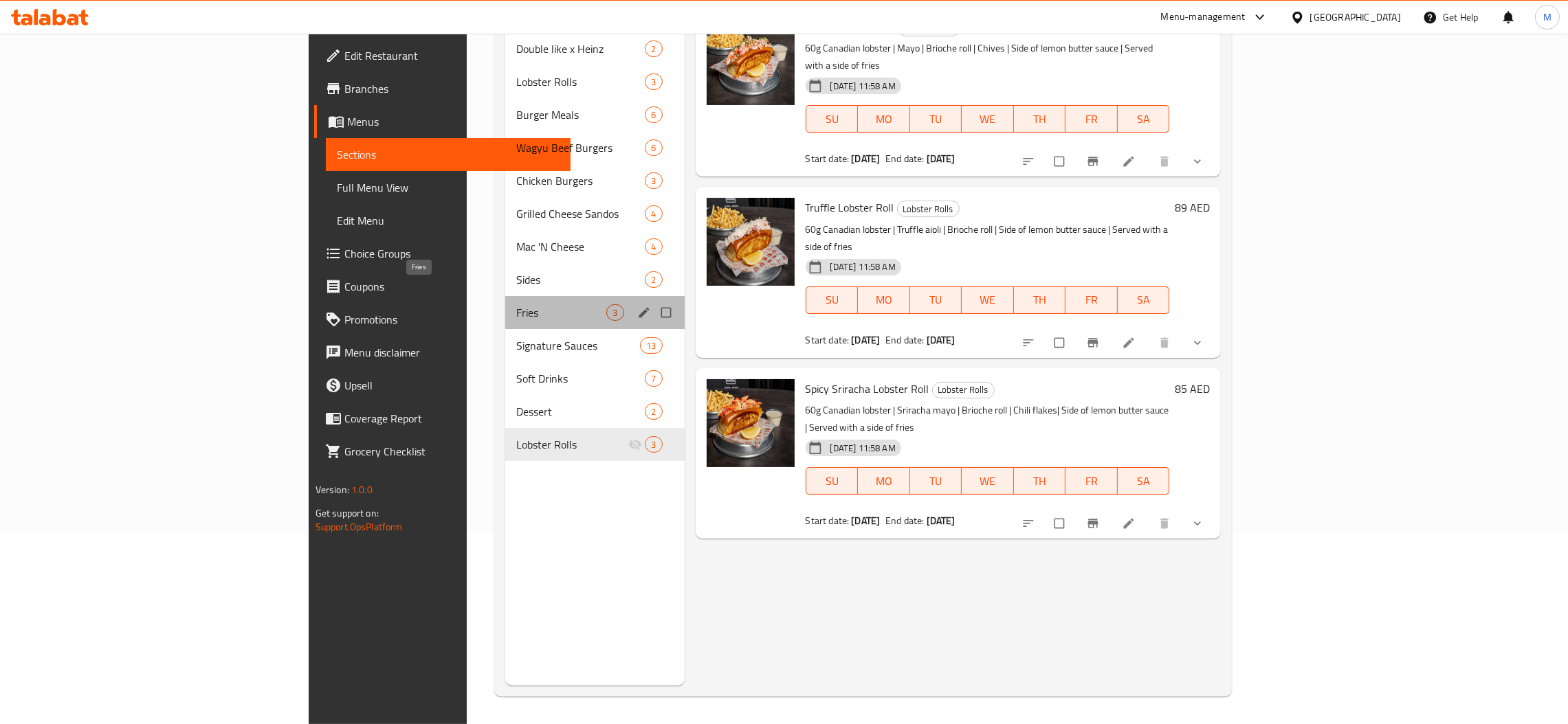
click at [516, 305] on span "Fries" at bounding box center [561, 312] width 90 height 16
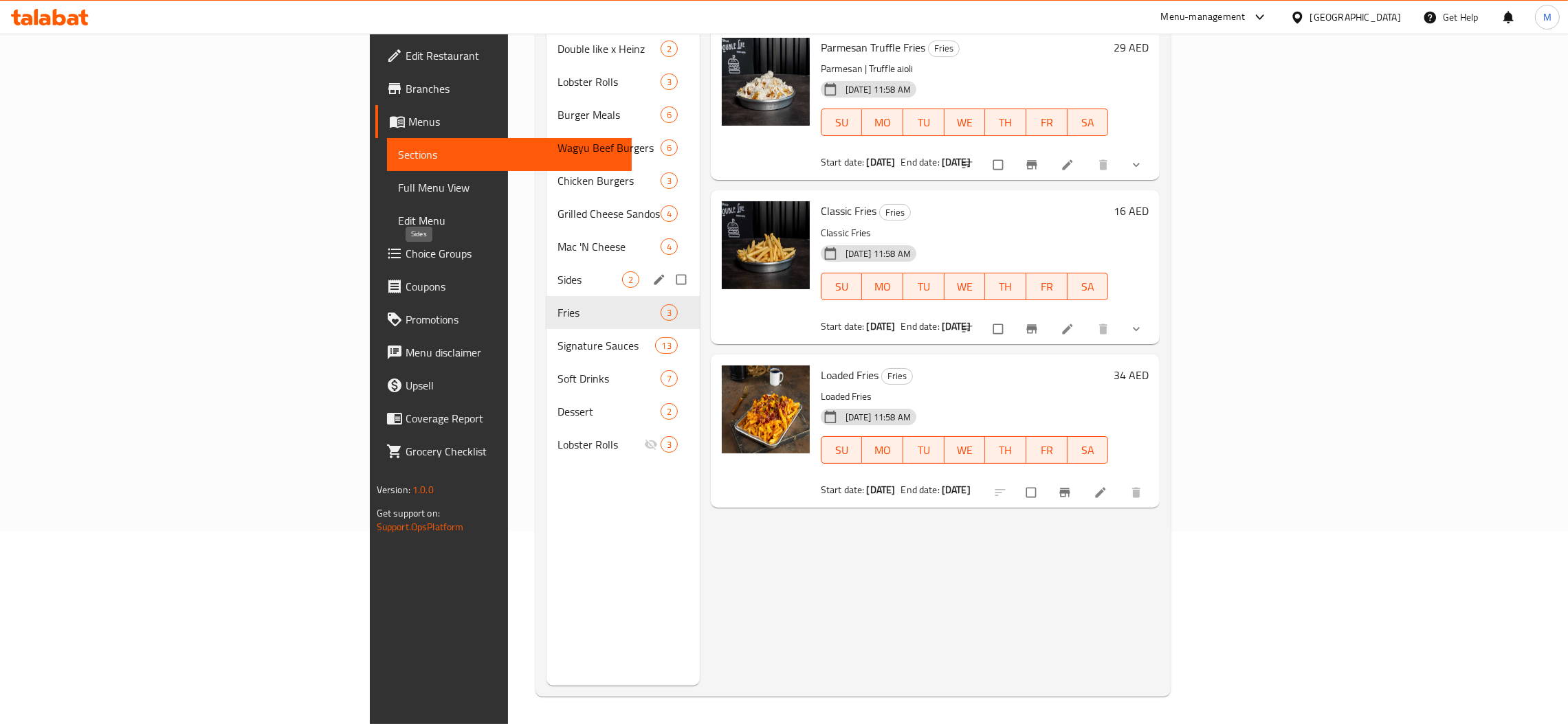
click at [557, 272] on span "Sides" at bounding box center [589, 279] width 64 height 16
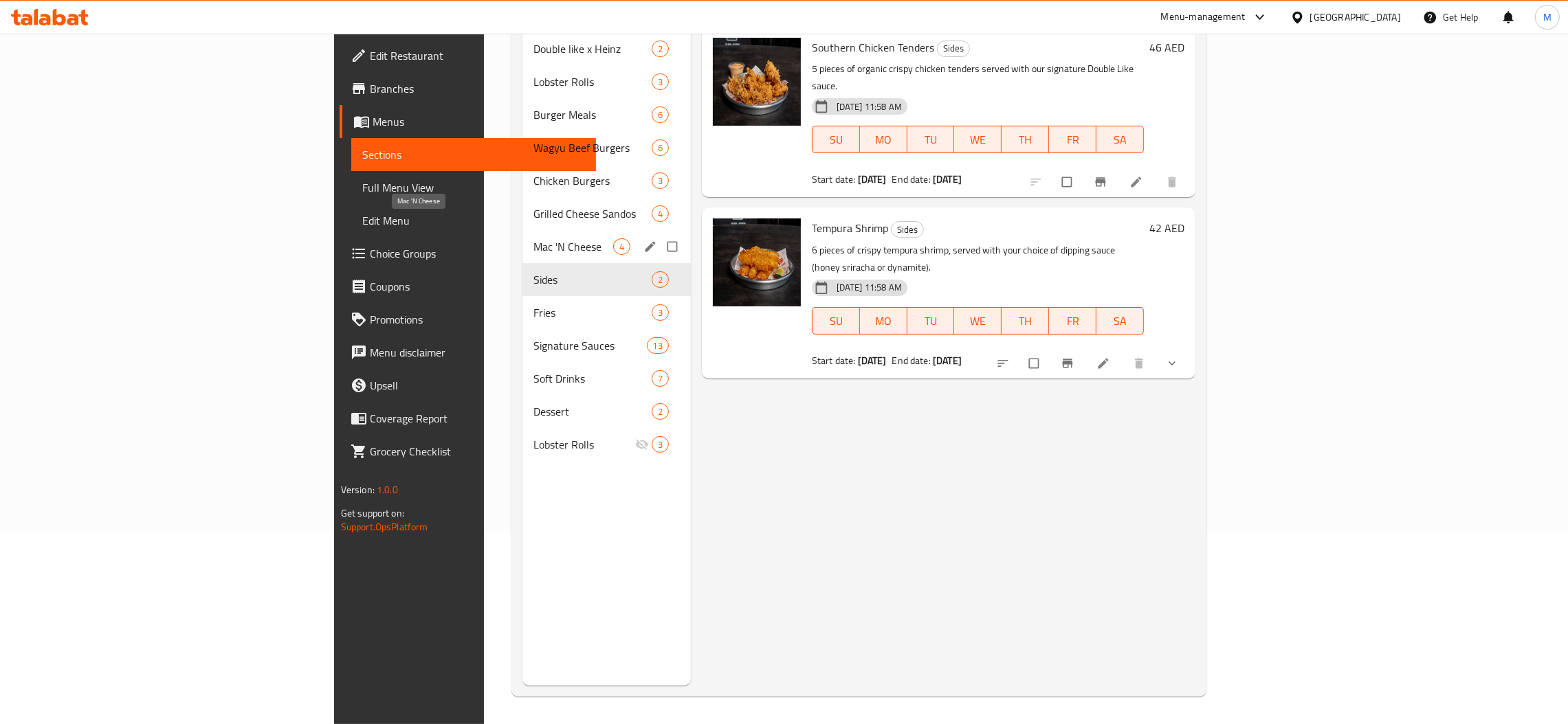
click at [533, 239] on span "Mac 'N Cheese" at bounding box center [573, 246] width 79 height 16
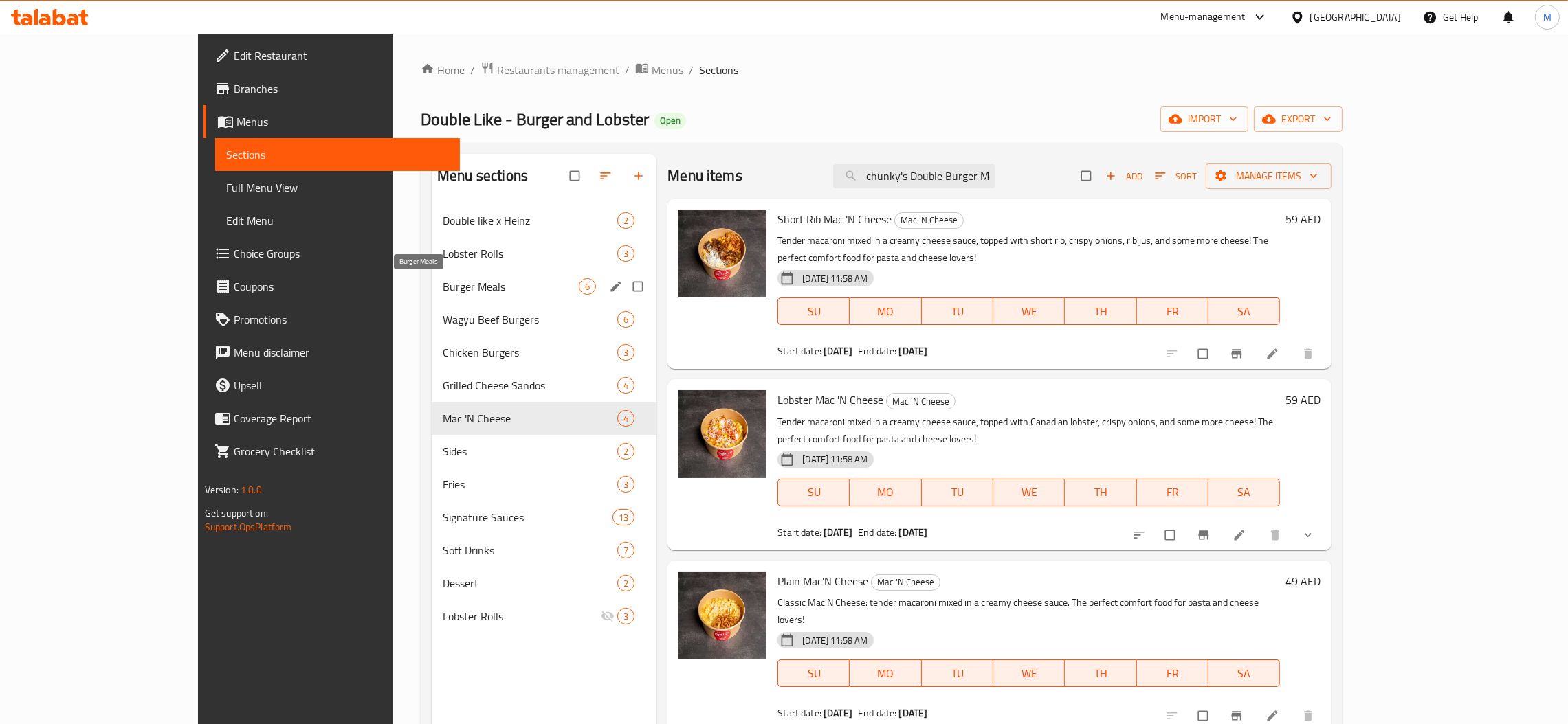
click at [443, 280] on span "Burger Meals" at bounding box center [511, 286] width 136 height 16
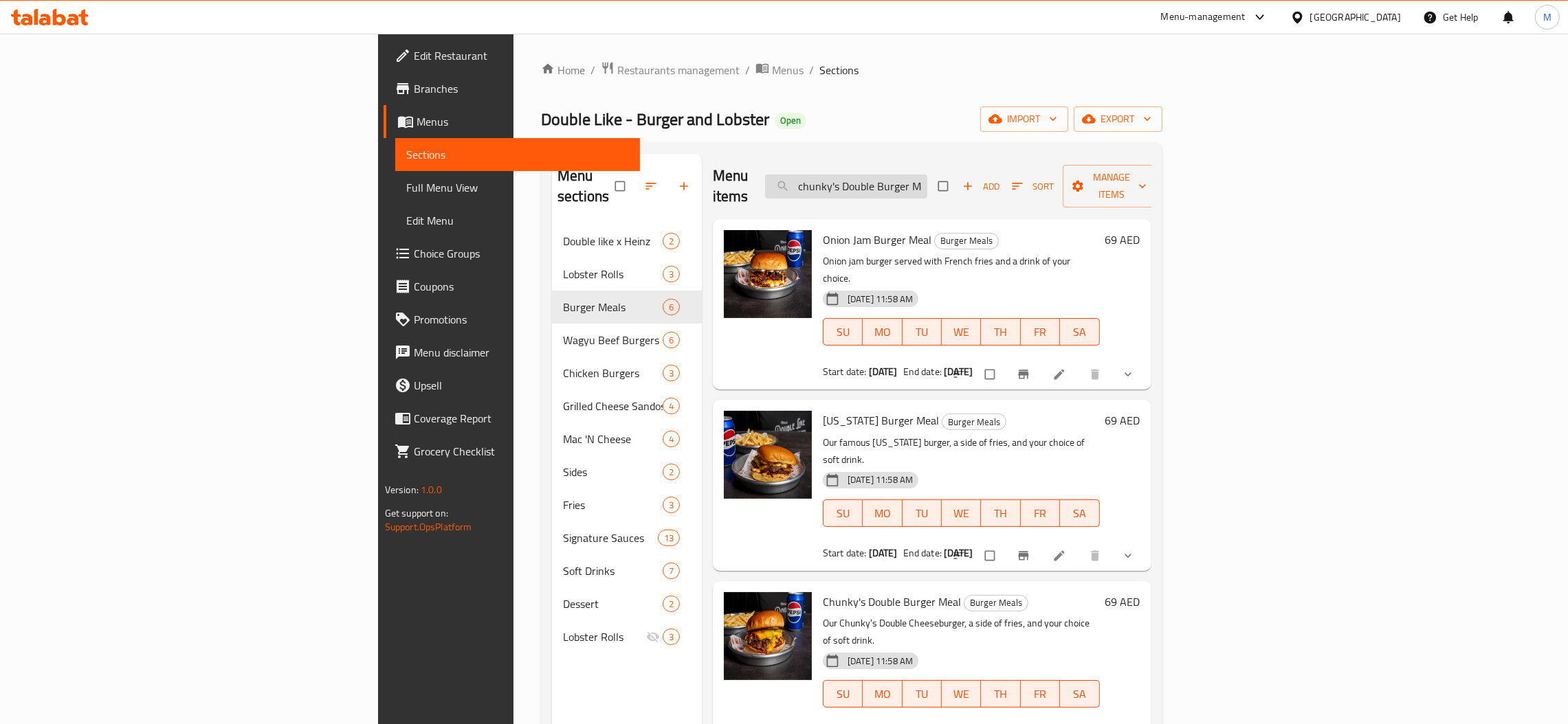
click at [927, 178] on input "chunky's Double Burger Mea" at bounding box center [846, 186] width 162 height 24
paste input "hunky's Double Burger Meal"
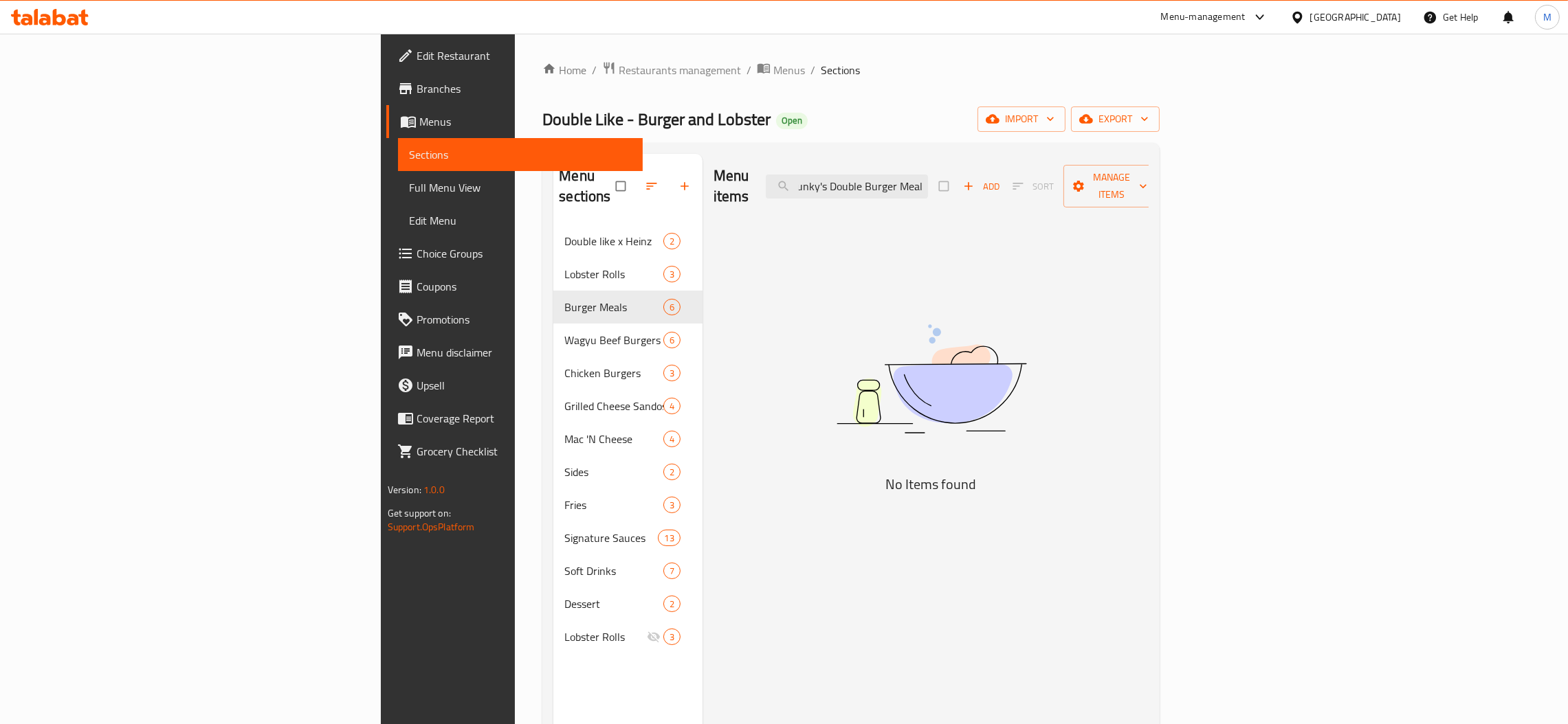
scroll to position [0, 7]
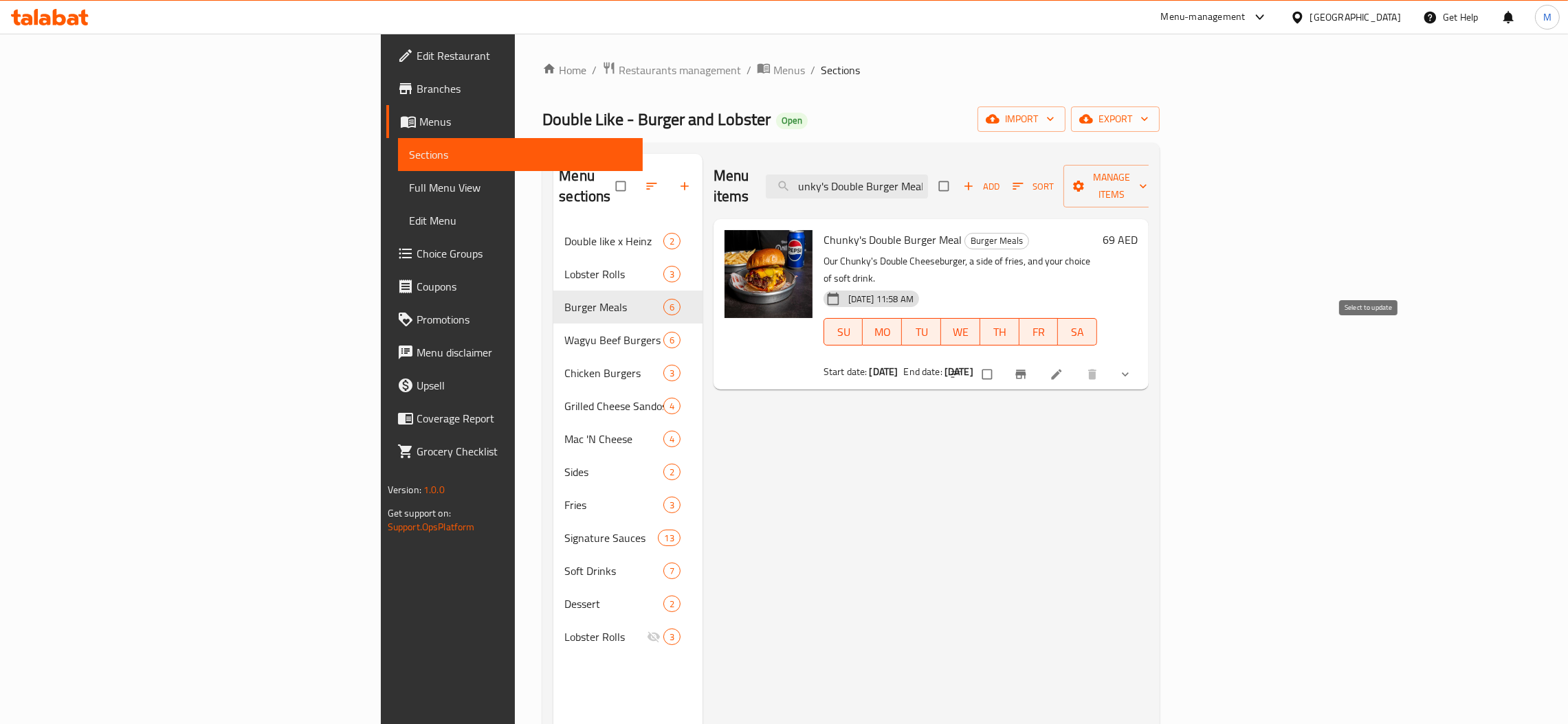
type input "hunky's Double Burger Meal"
click at [1003, 362] on input "checkbox" at bounding box center [988, 375] width 29 height 26
checkbox input "true"
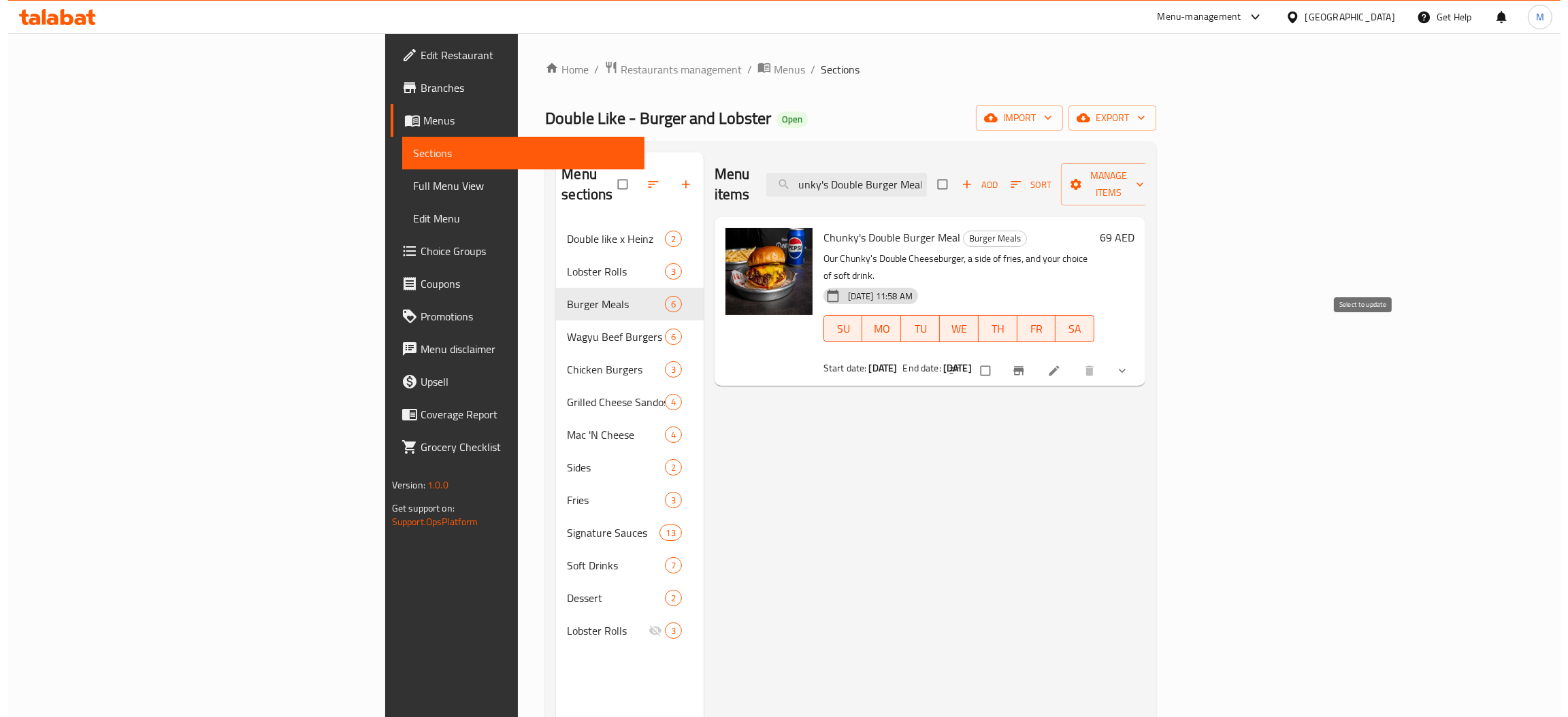
scroll to position [0, 0]
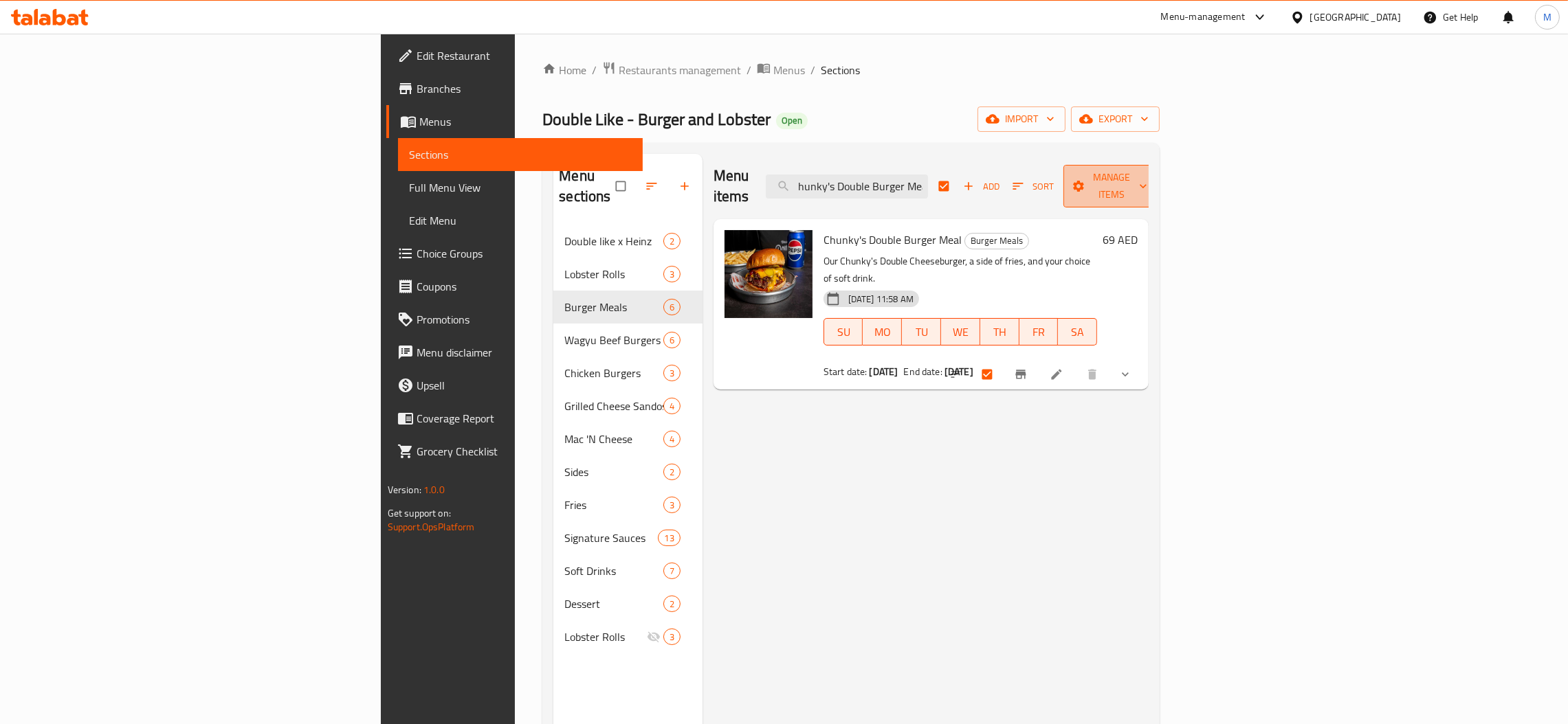
click at [1150, 180] on span "Manage items" at bounding box center [1112, 186] width 76 height 34
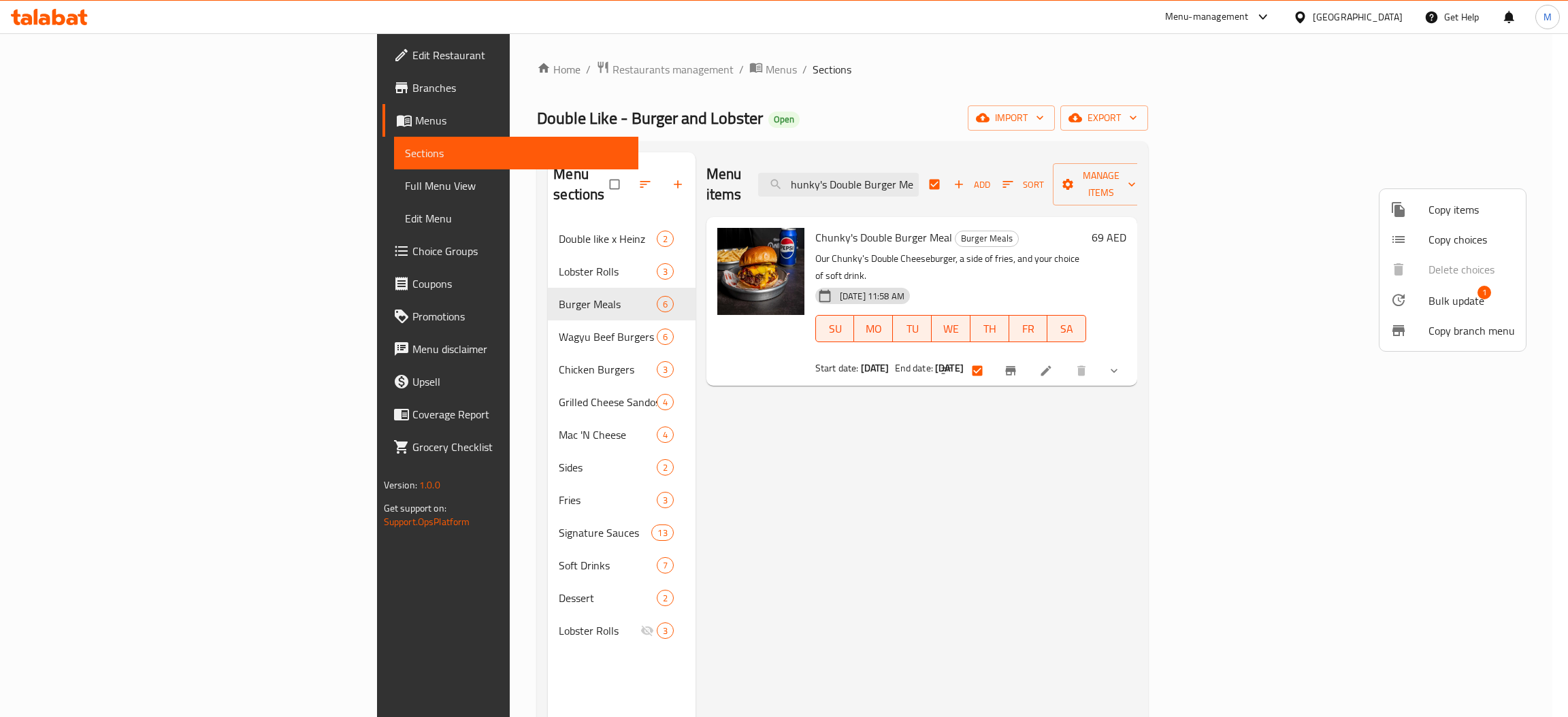
click at [1451, 216] on span "Copy items" at bounding box center [1472, 209] width 86 height 16
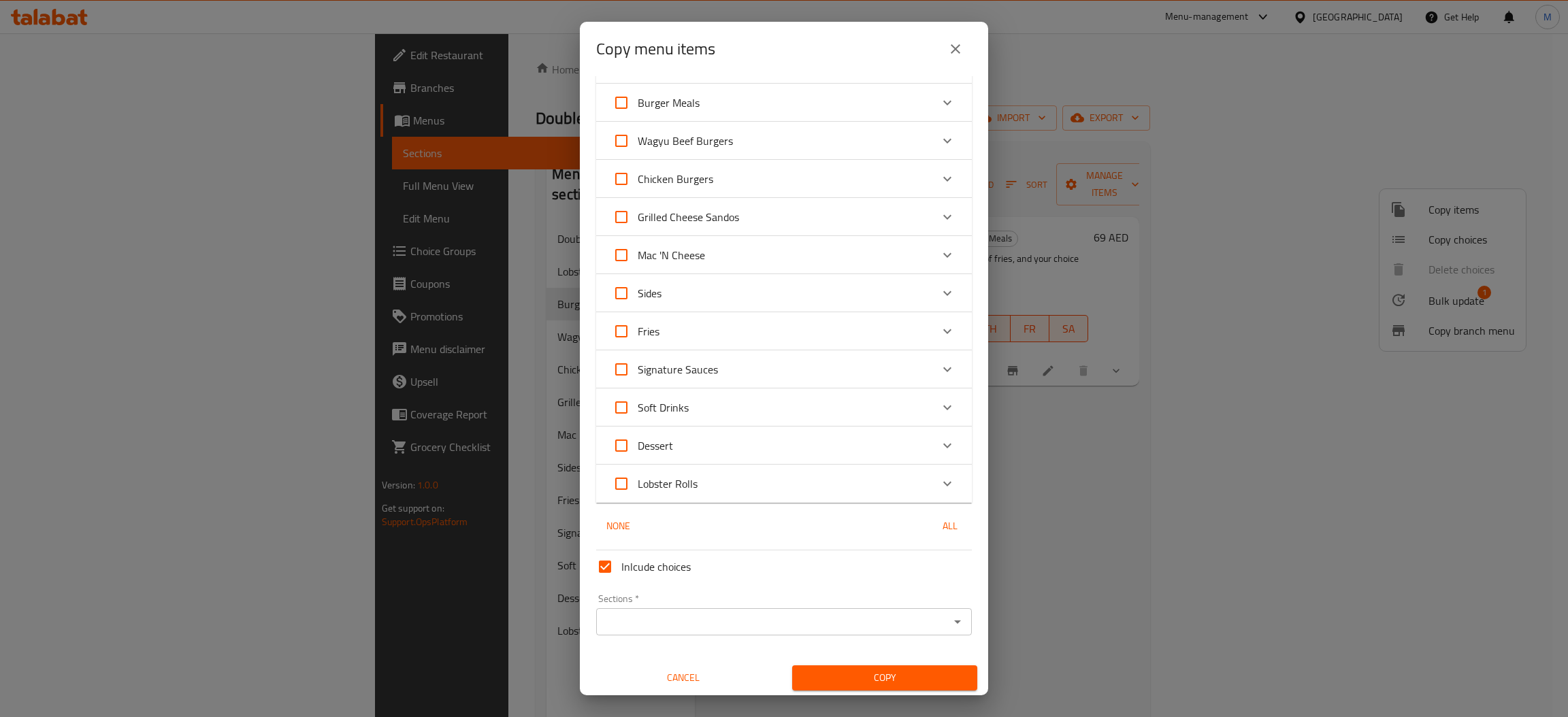
scroll to position [114, 0]
click at [718, 619] on input "Sections   *" at bounding box center [772, 620] width 345 height 19
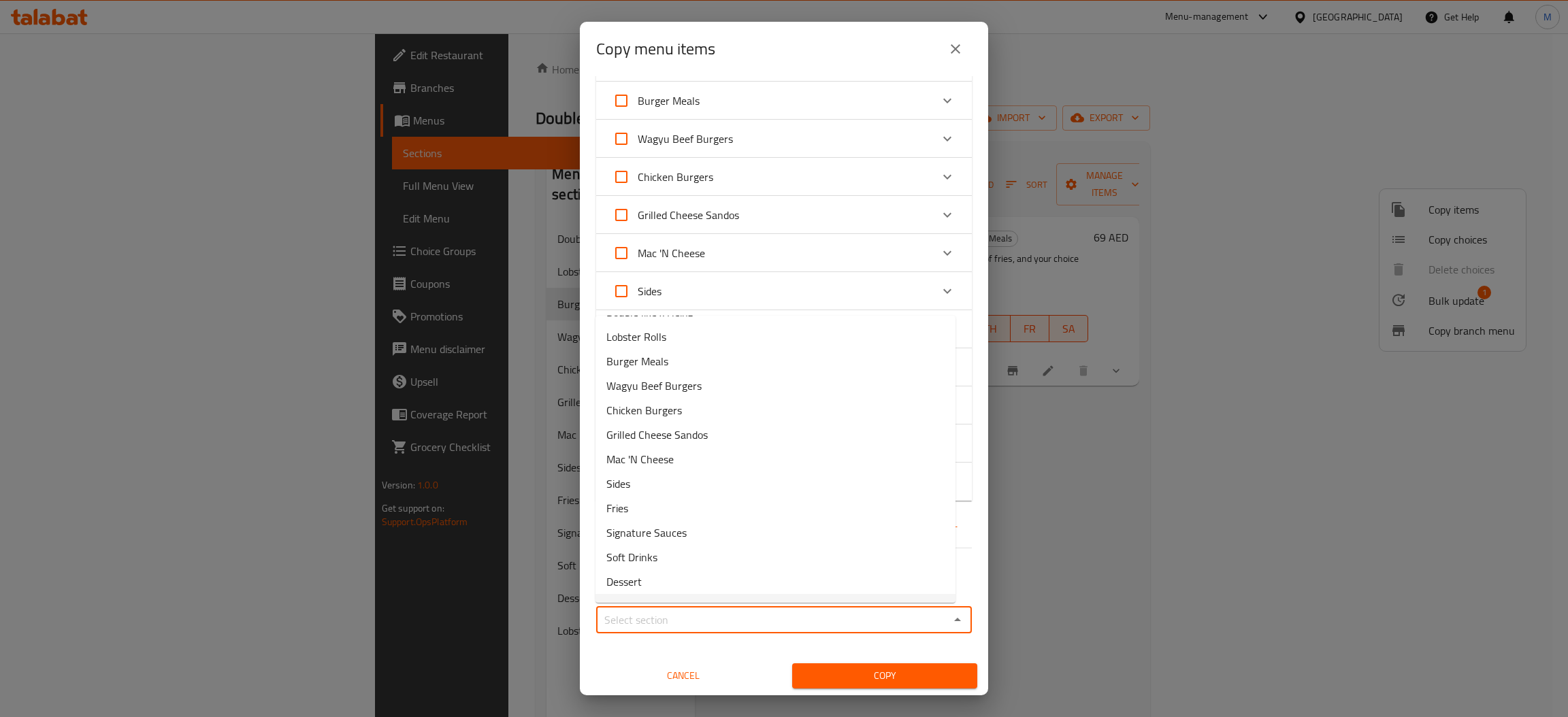
scroll to position [41, 0]
click at [682, 588] on li "Lobster Rolls" at bounding box center [775, 586] width 360 height 24
type input "Lobster Rolls"
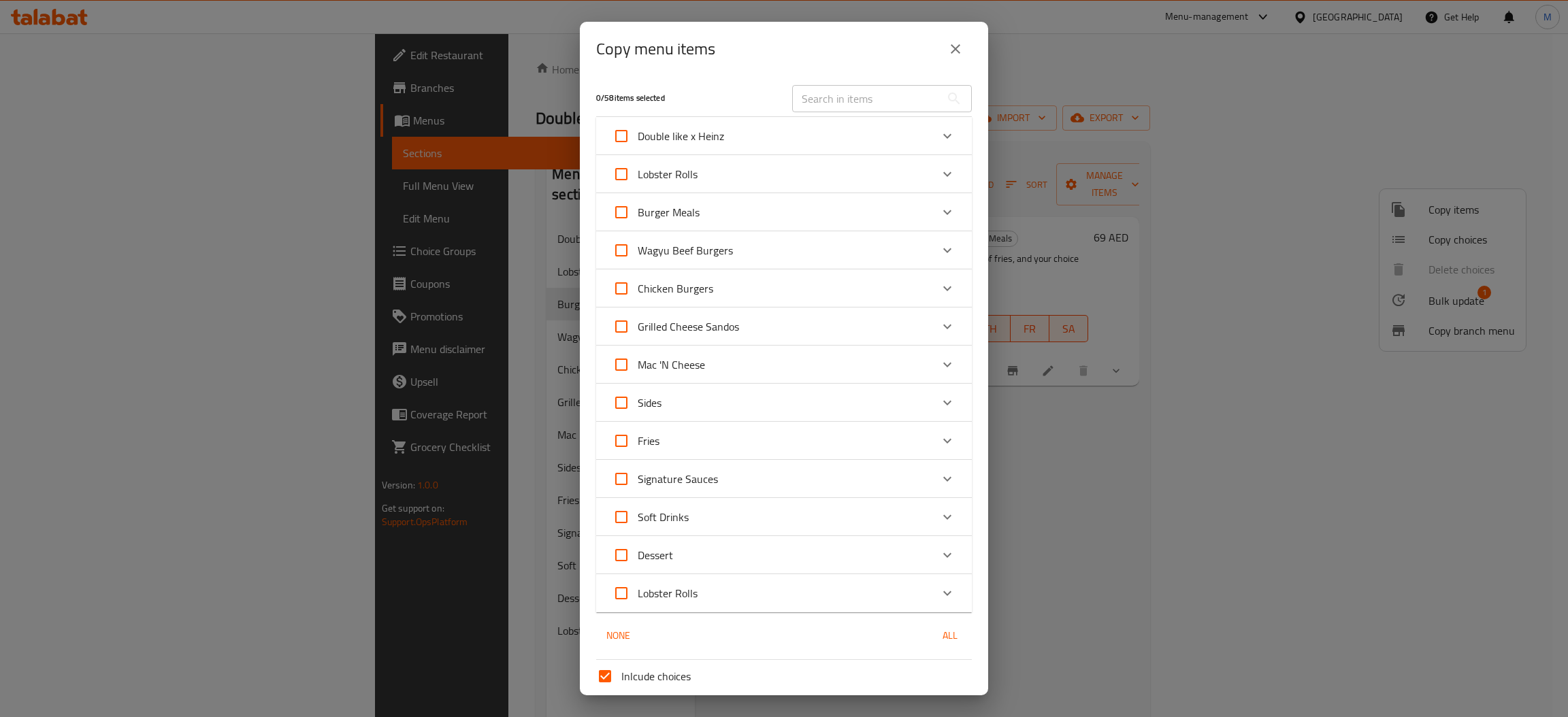
scroll to position [0, 0]
click at [861, 104] on input "text" at bounding box center [866, 100] width 149 height 27
paste input "hunky's Double Burger Meal"
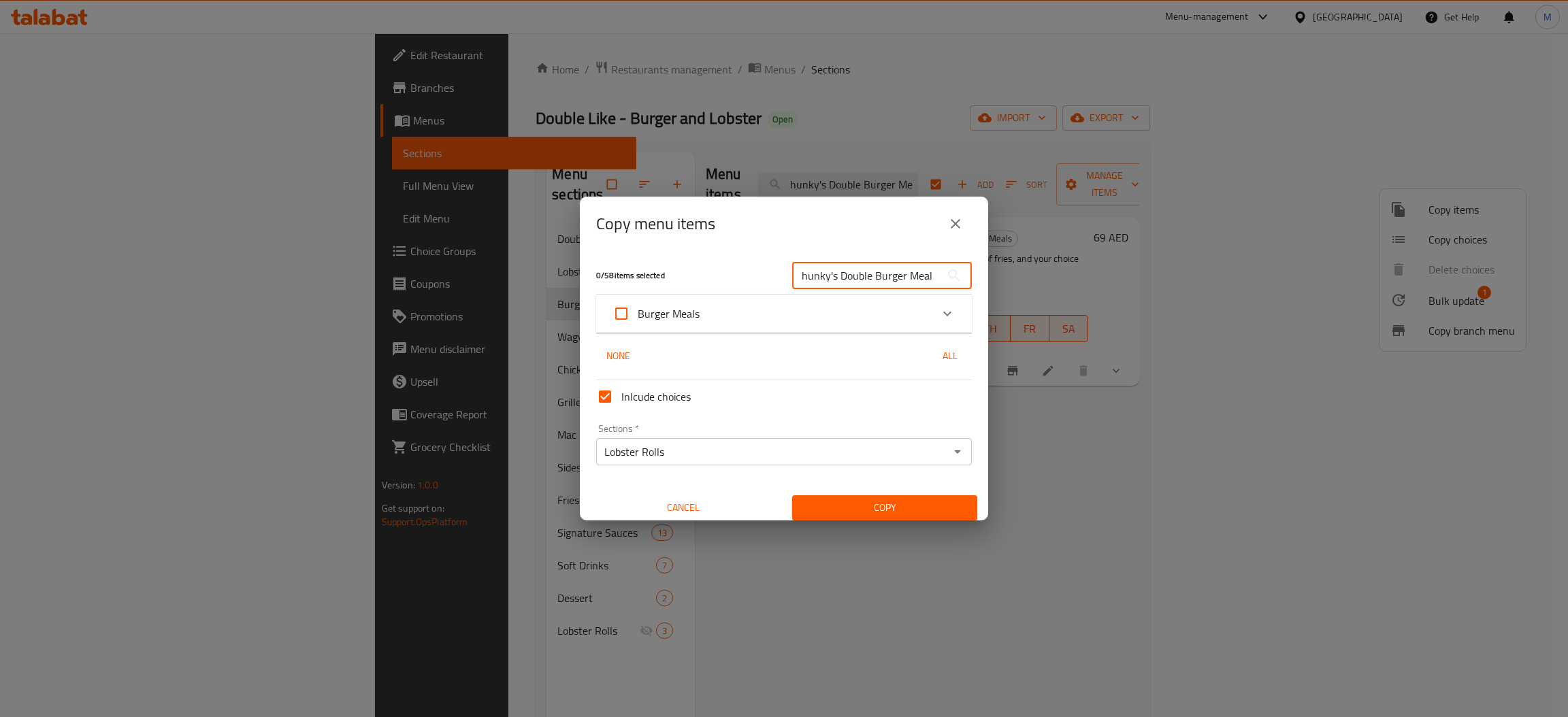
type input "hunky's Double Burger Meal"
click at [940, 309] on icon "Expand" at bounding box center [947, 313] width 16 height 16
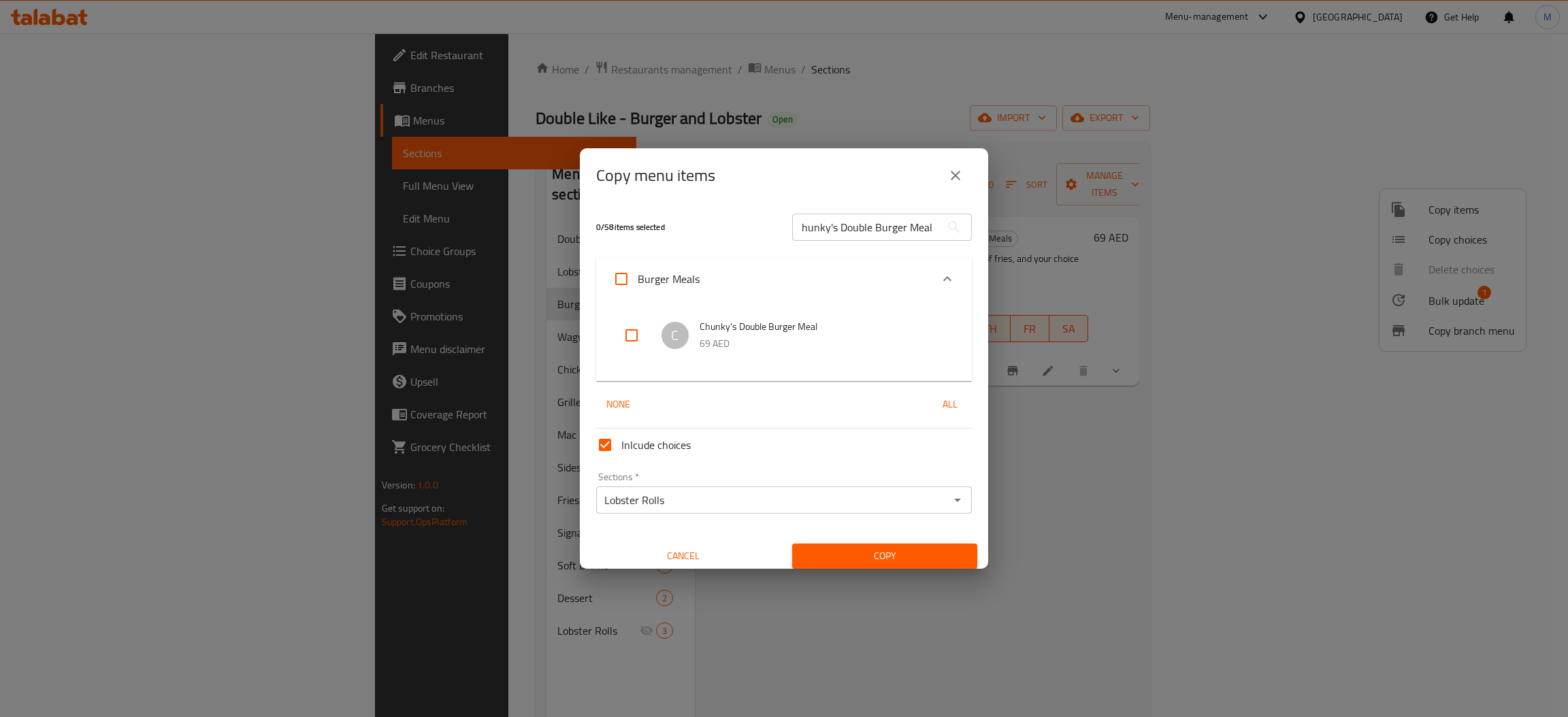
click at [627, 347] on input "checkbox" at bounding box center [631, 335] width 33 height 33
checkbox input "true"
click at [880, 553] on span "Copy" at bounding box center [885, 556] width 164 height 17
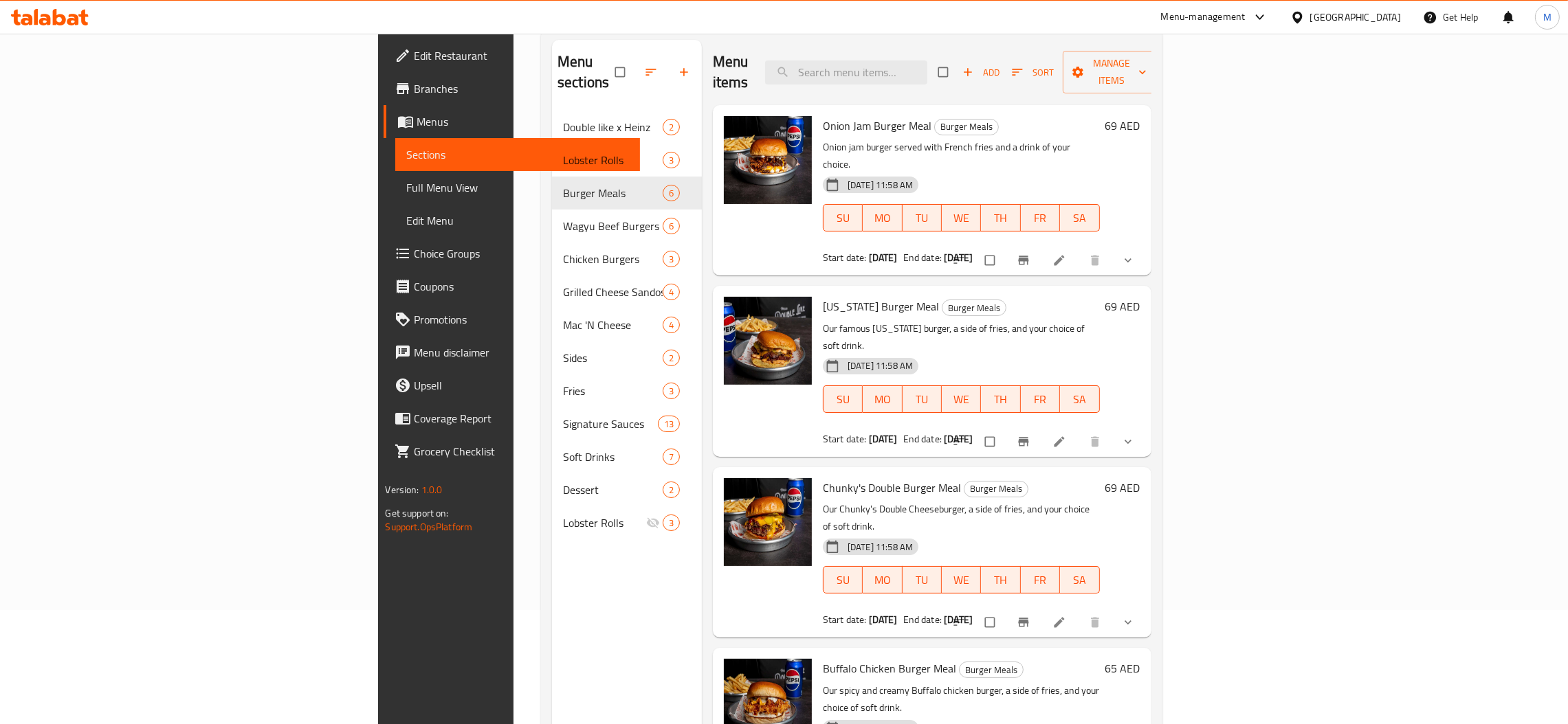
scroll to position [194, 0]
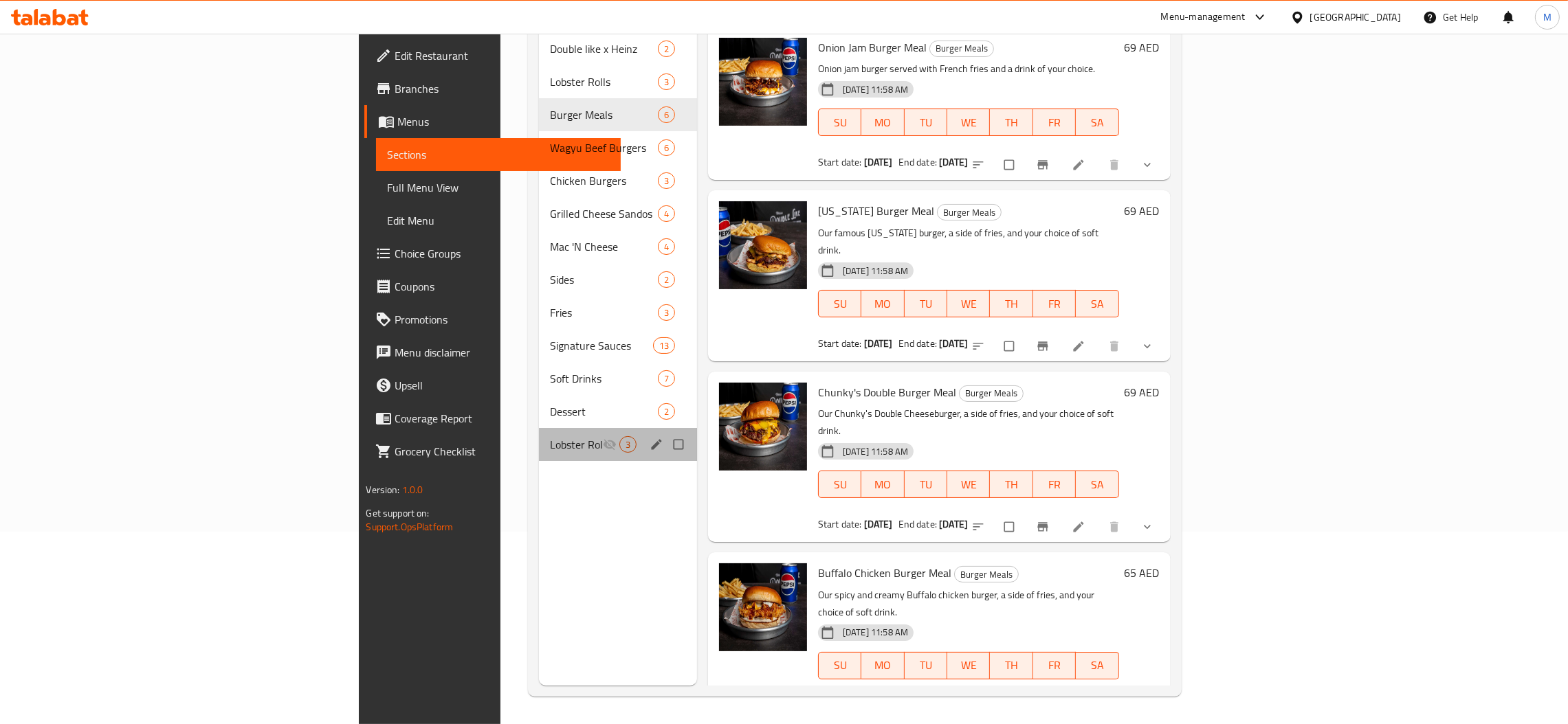
click at [549, 436] on span "Lobster Rolls" at bounding box center [575, 444] width 52 height 16
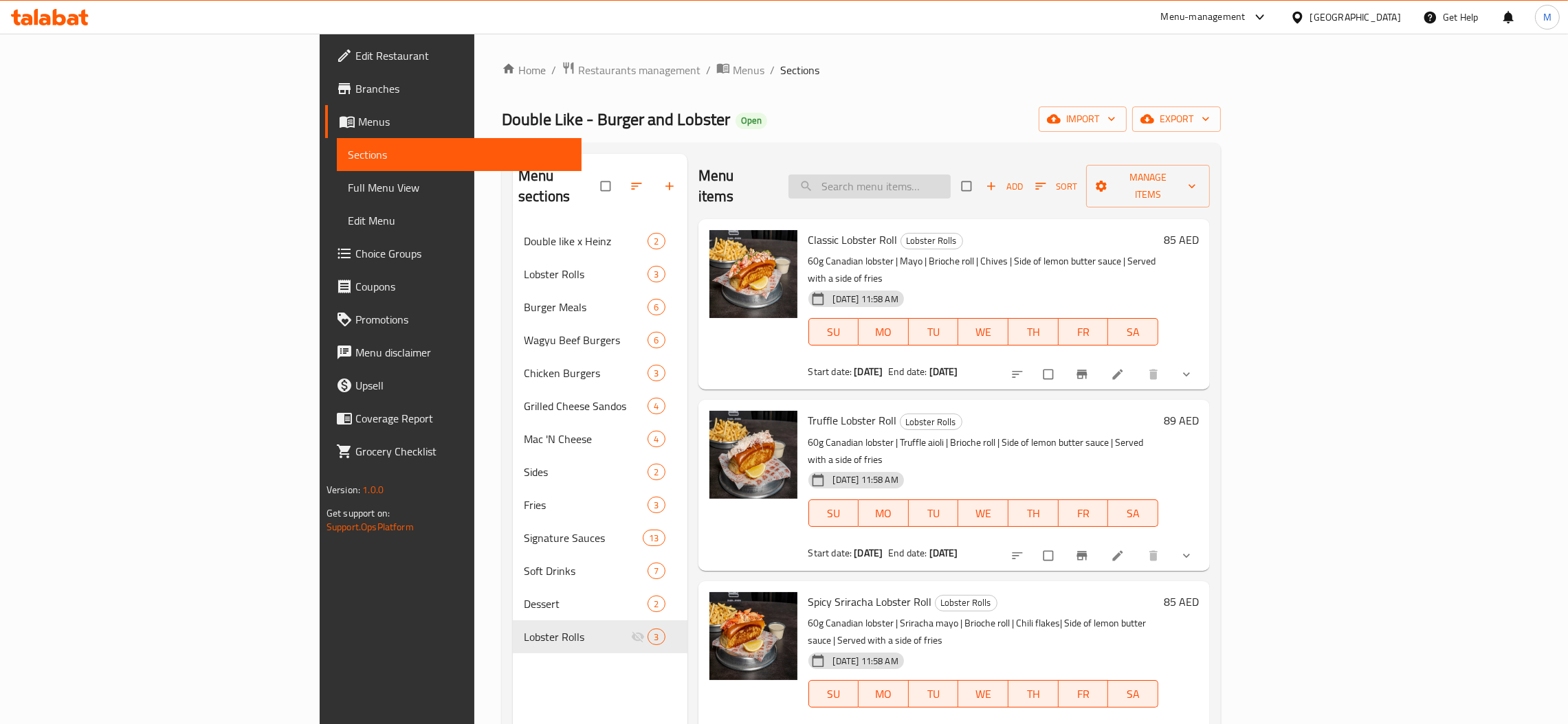
click at [951, 183] on input "search" at bounding box center [869, 186] width 162 height 24
paste input "hunky's Double Burger Meal"
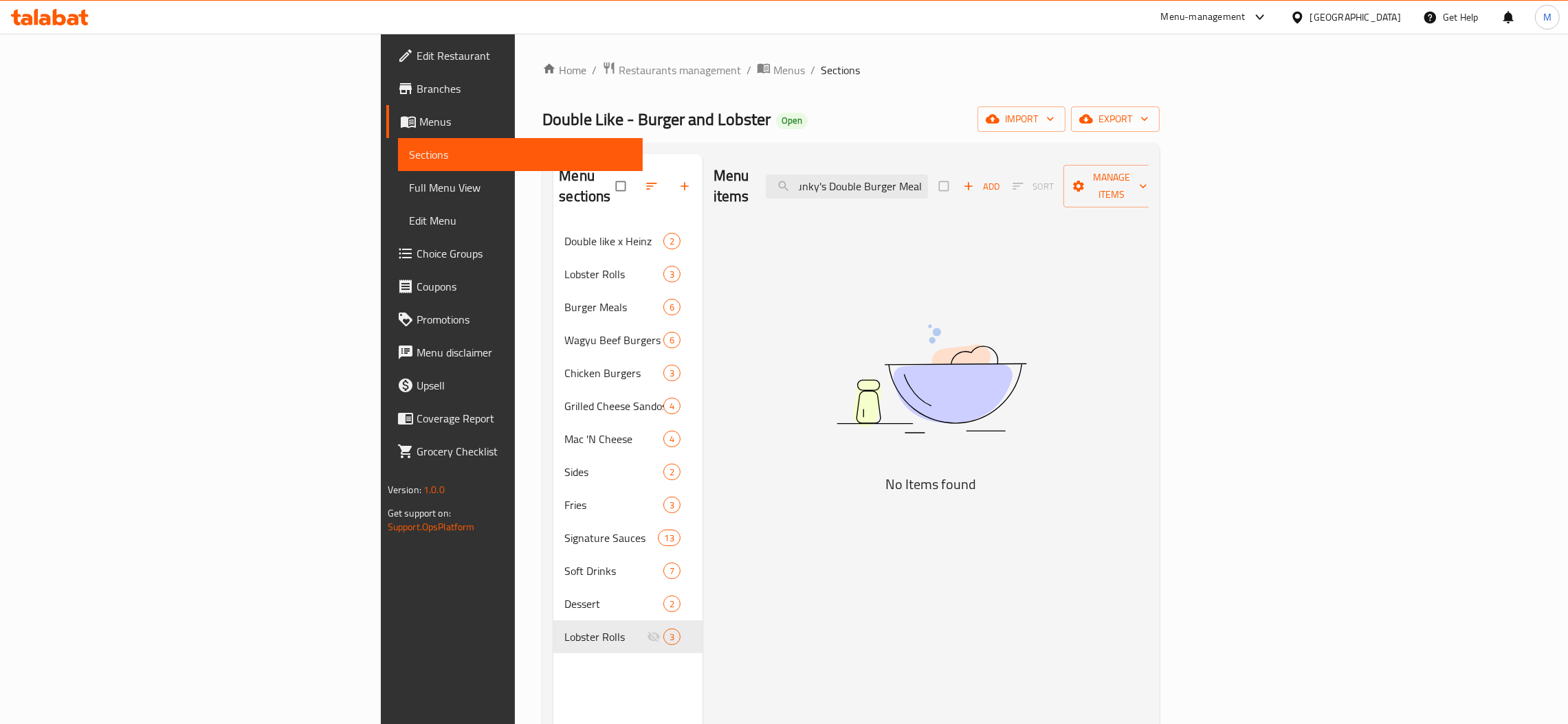
scroll to position [0, 7]
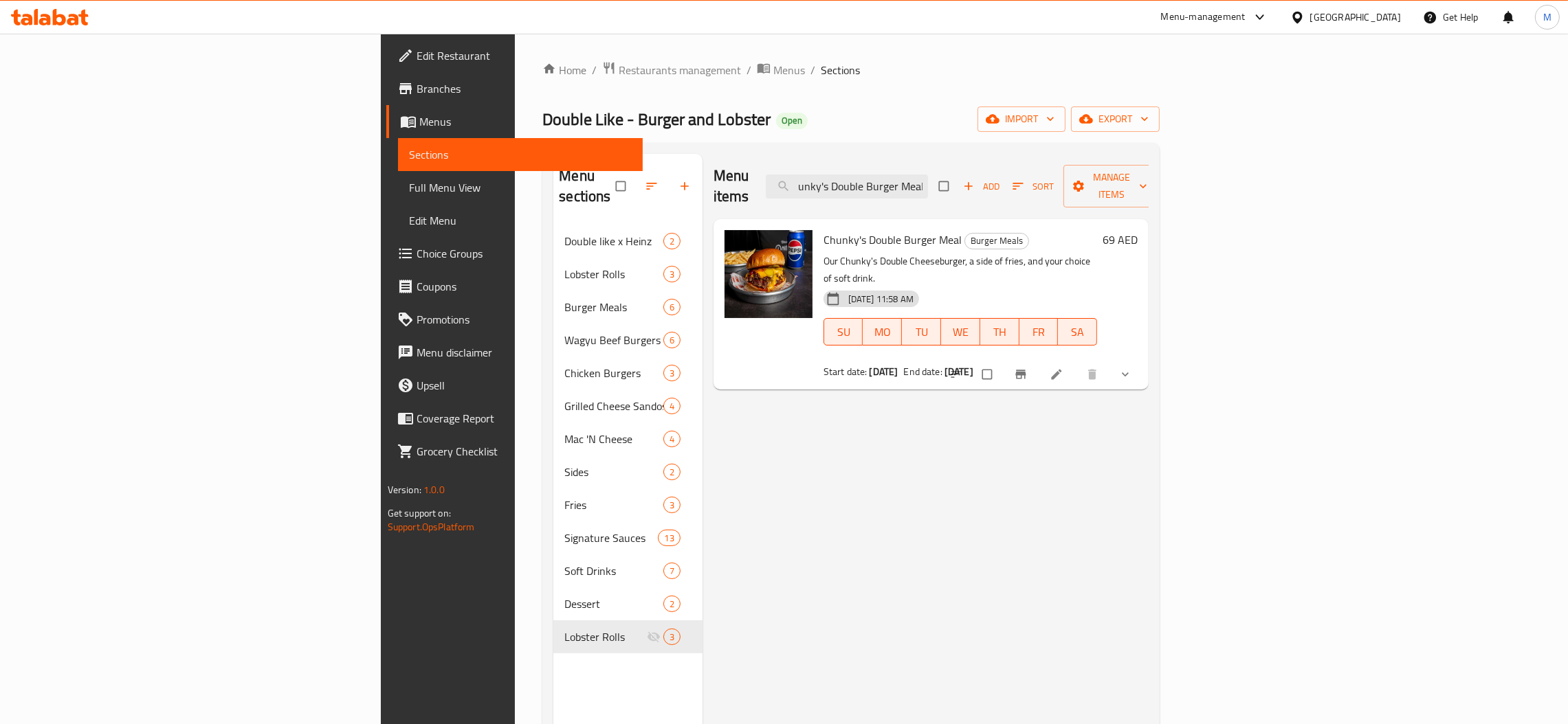
type input "hunky's Double Burger Meal"
click at [1003, 362] on input "checkbox" at bounding box center [988, 375] width 29 height 26
checkbox input "true"
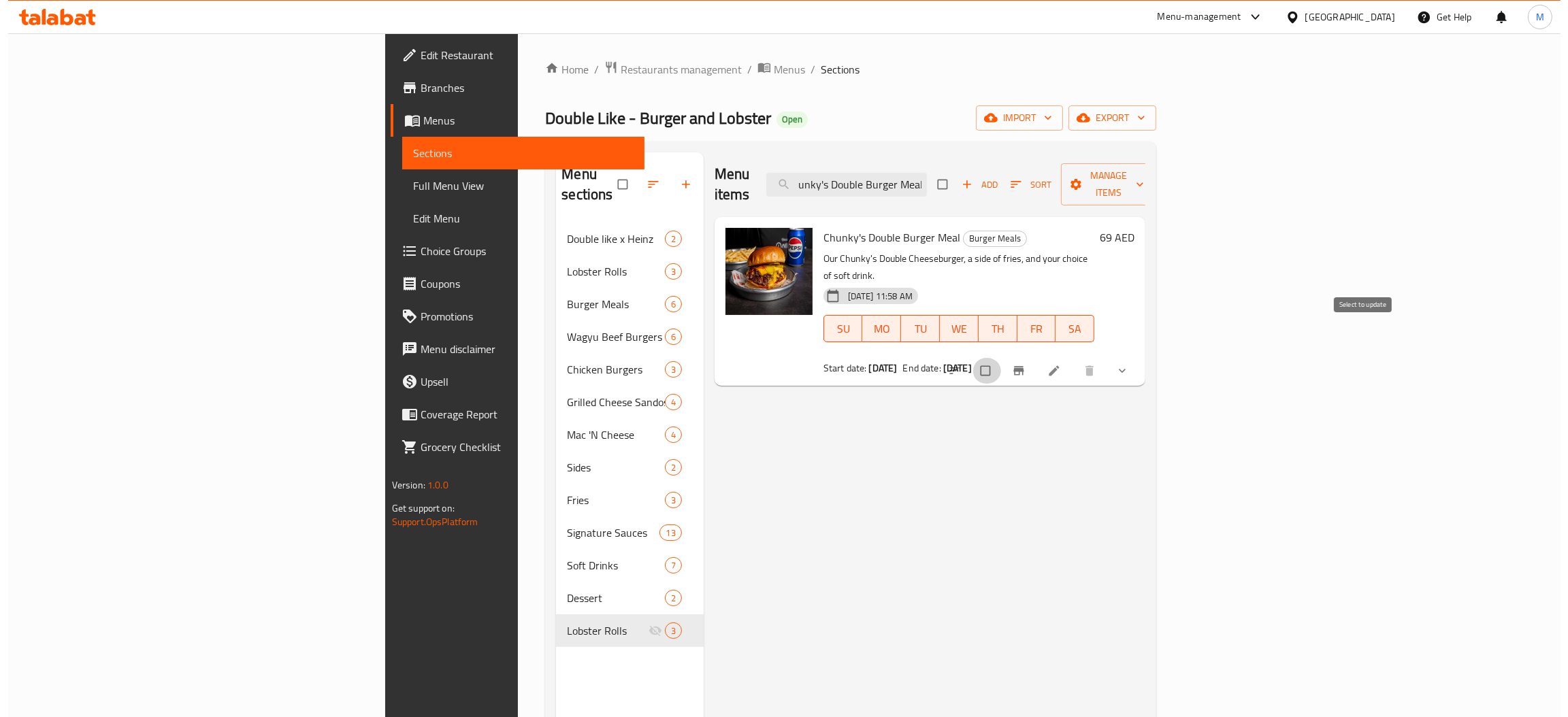
scroll to position [0, 0]
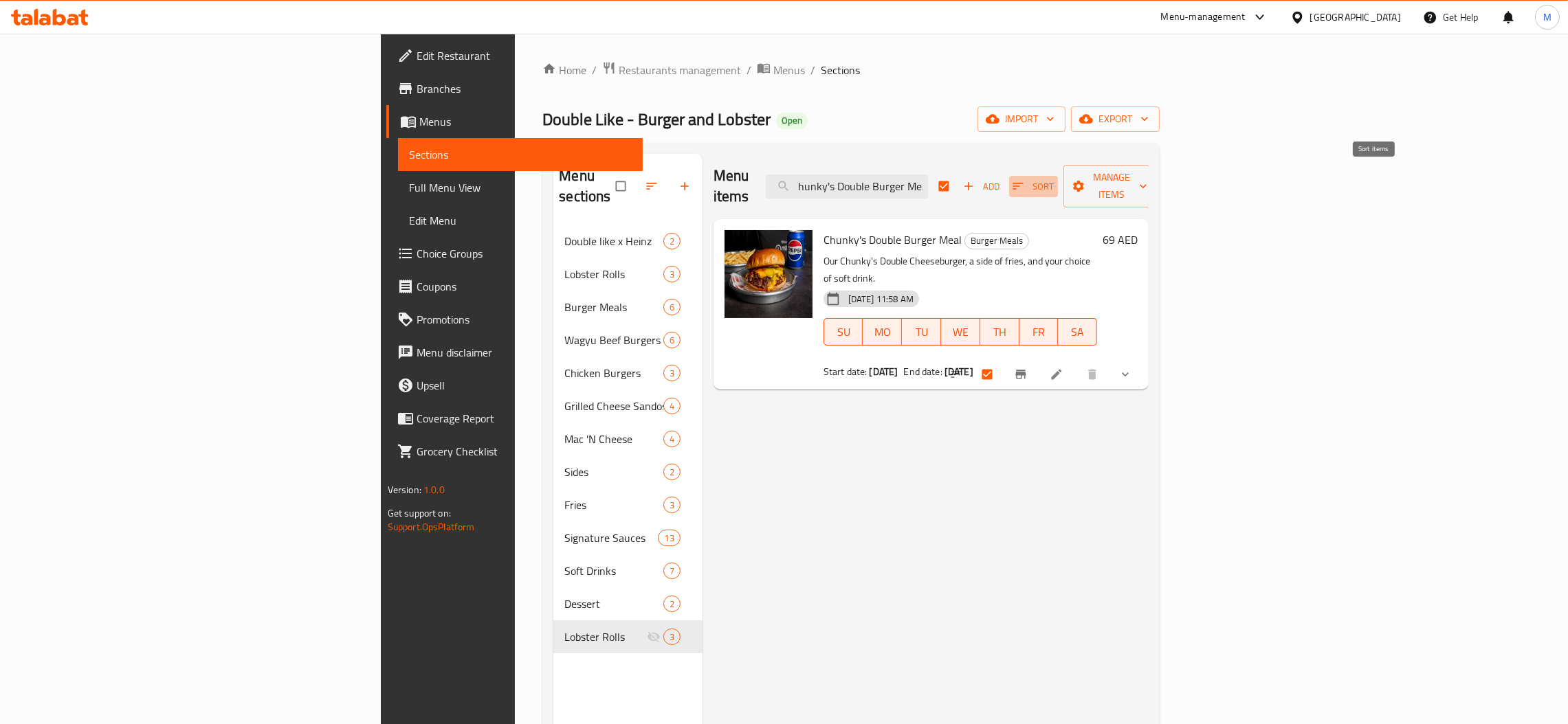
click at [1027, 180] on span "button" at bounding box center [1019, 186] width 16 height 14
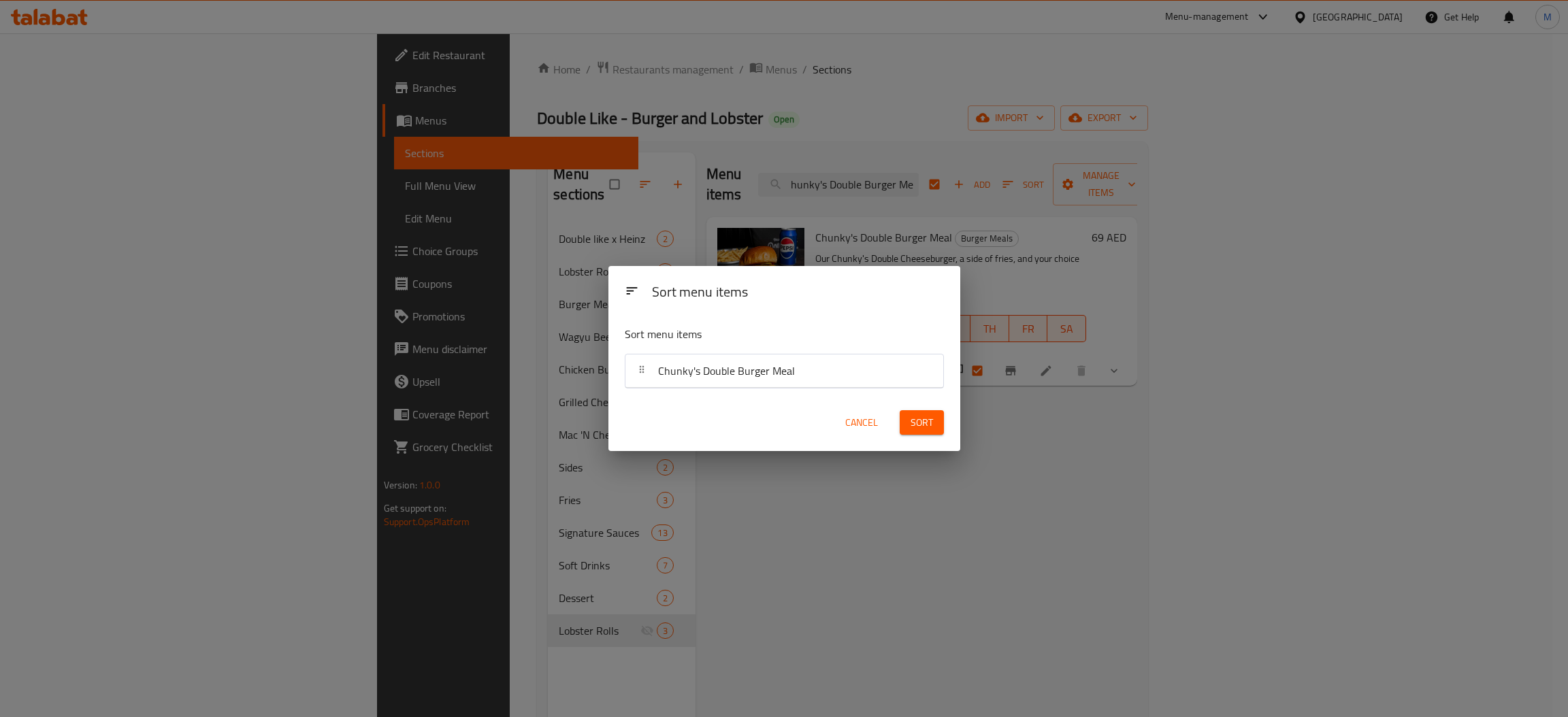
click at [1186, 543] on div "Sort menu items Sort menu items Chunky's Double Burger Meal Cancel Sort" at bounding box center [784, 358] width 1568 height 717
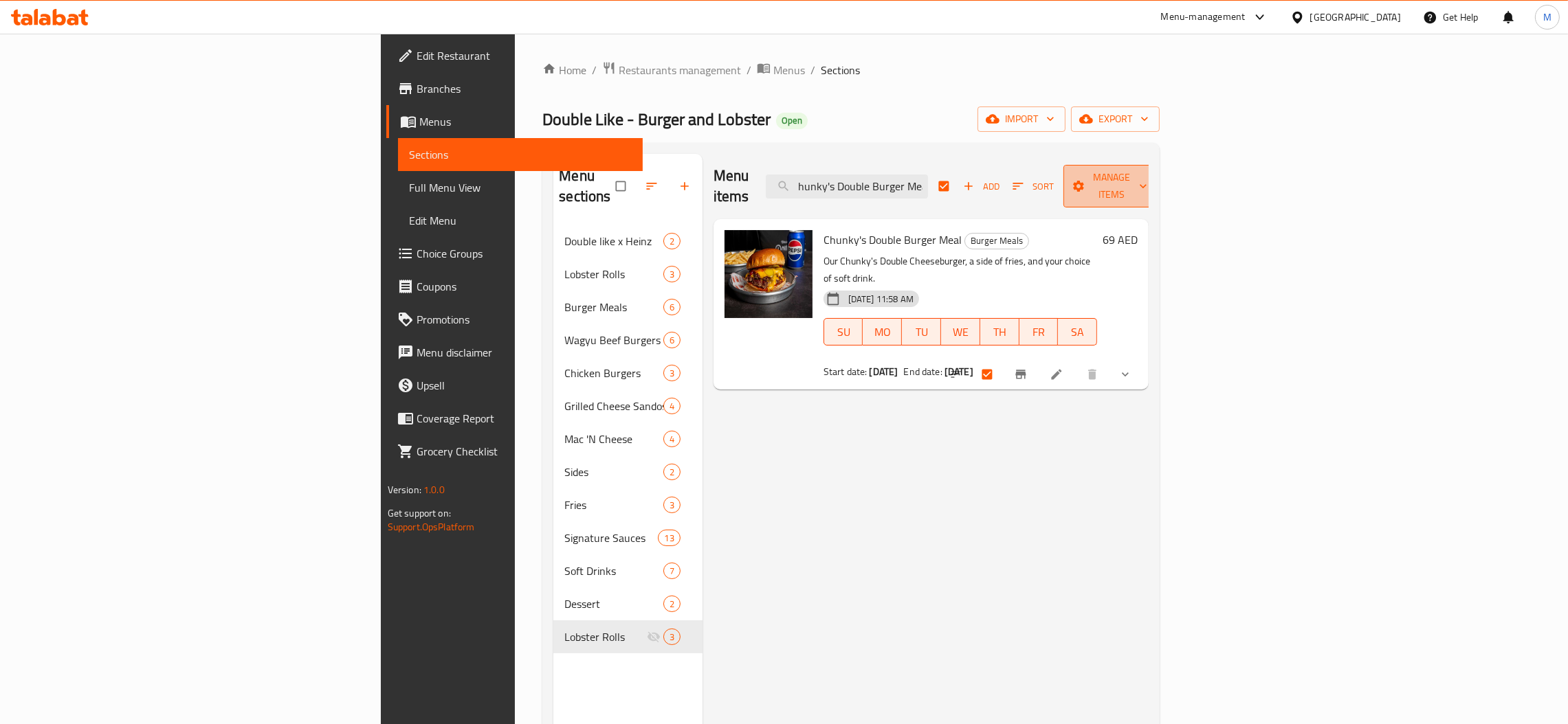
click at [1086, 179] on icon "button" at bounding box center [1078, 186] width 14 height 14
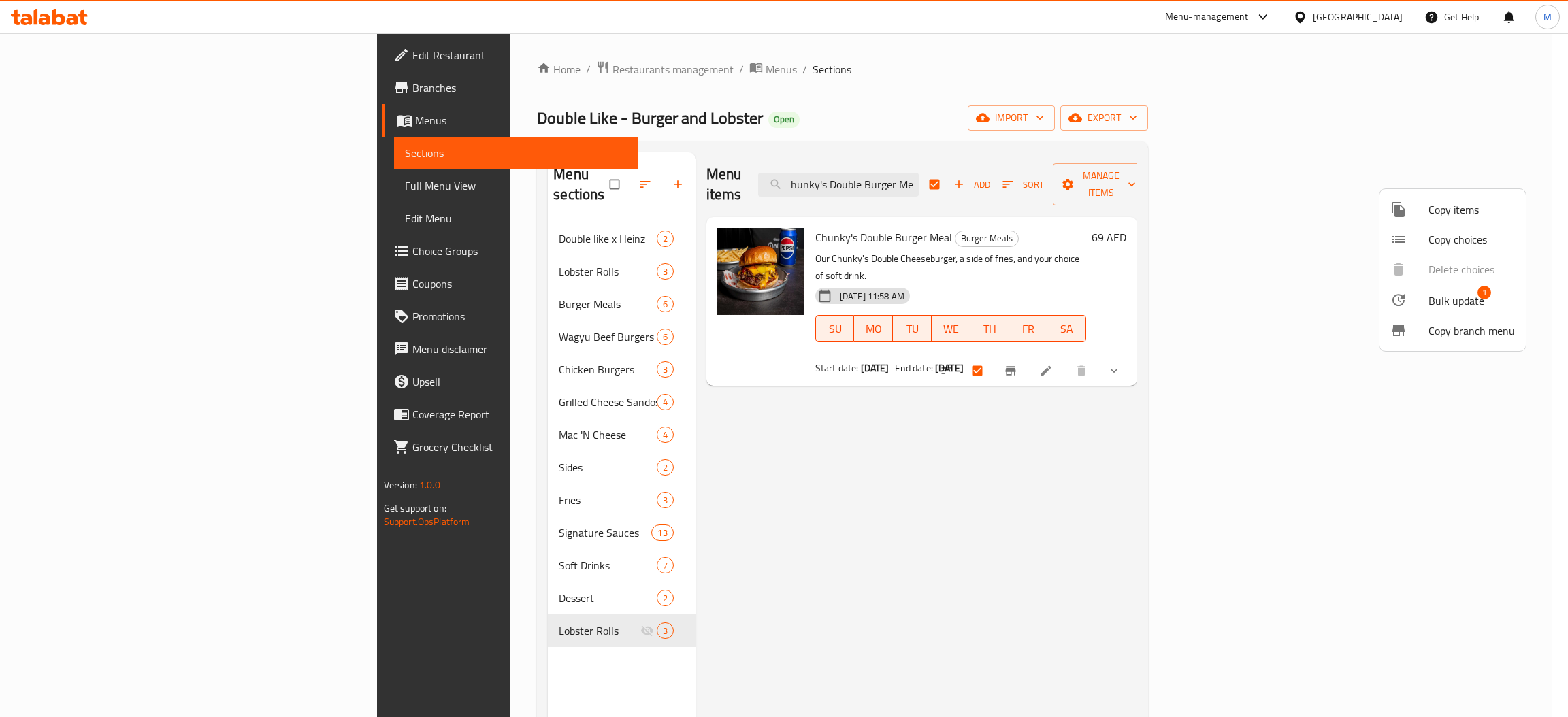
click at [1441, 218] on span "Copy items" at bounding box center [1472, 209] width 86 height 16
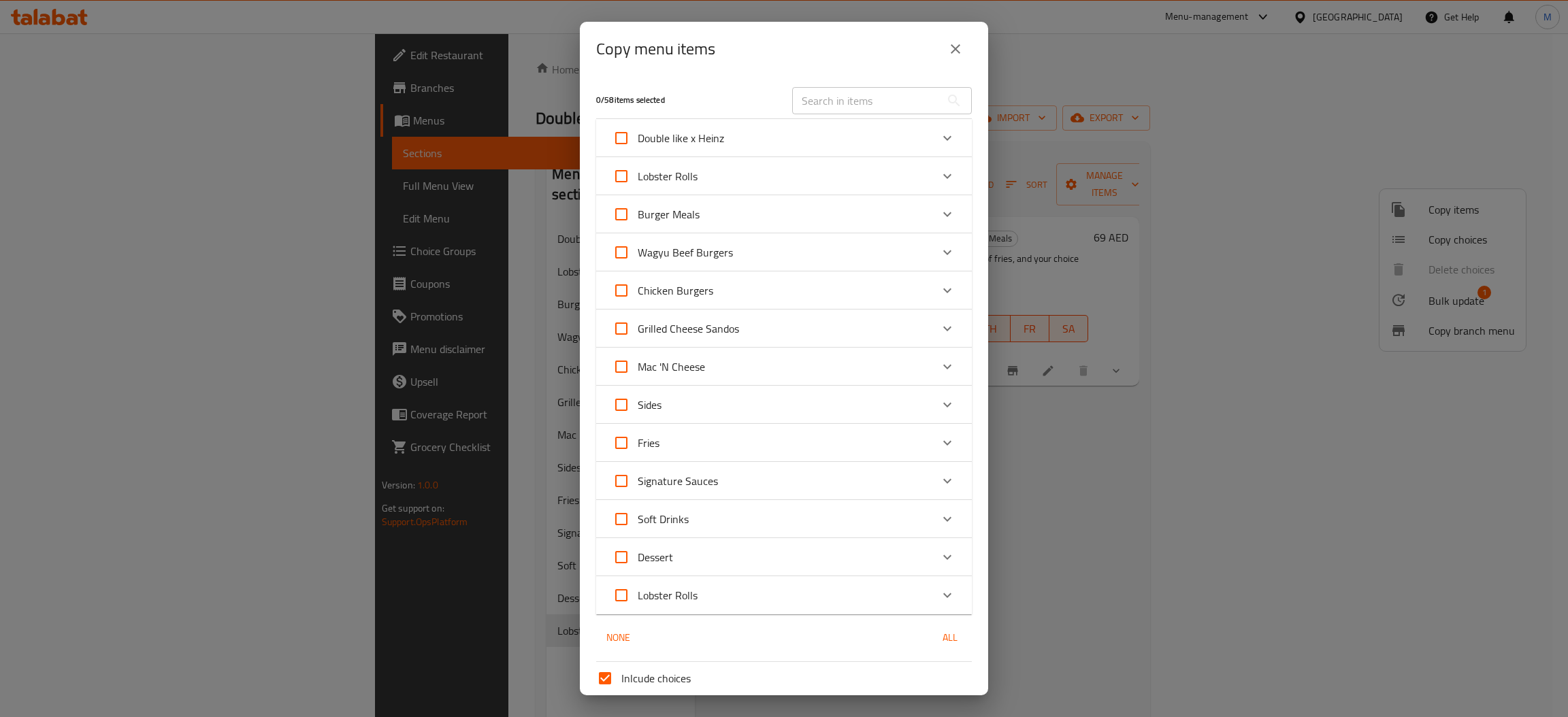
scroll to position [102, 0]
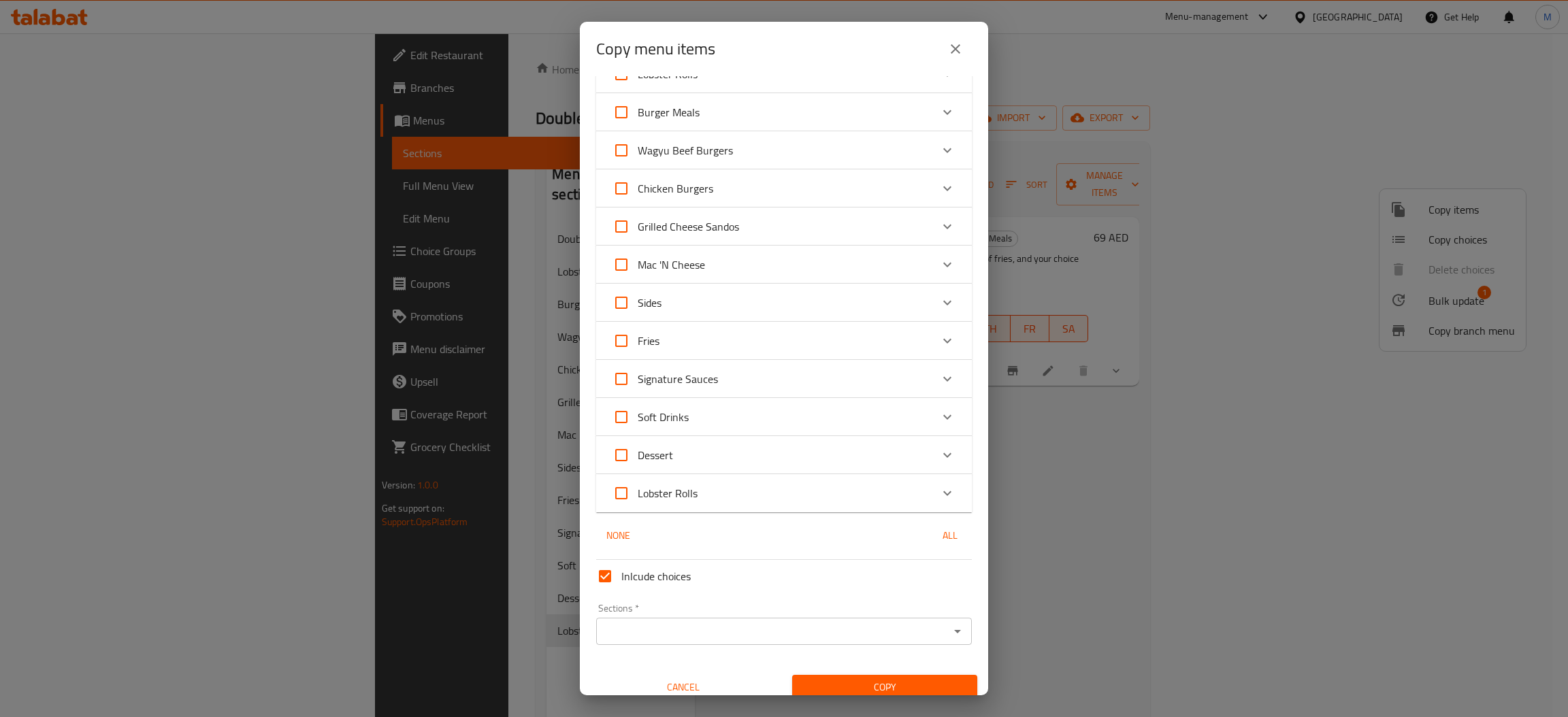
click at [814, 630] on input "Sections   *" at bounding box center [772, 631] width 345 height 19
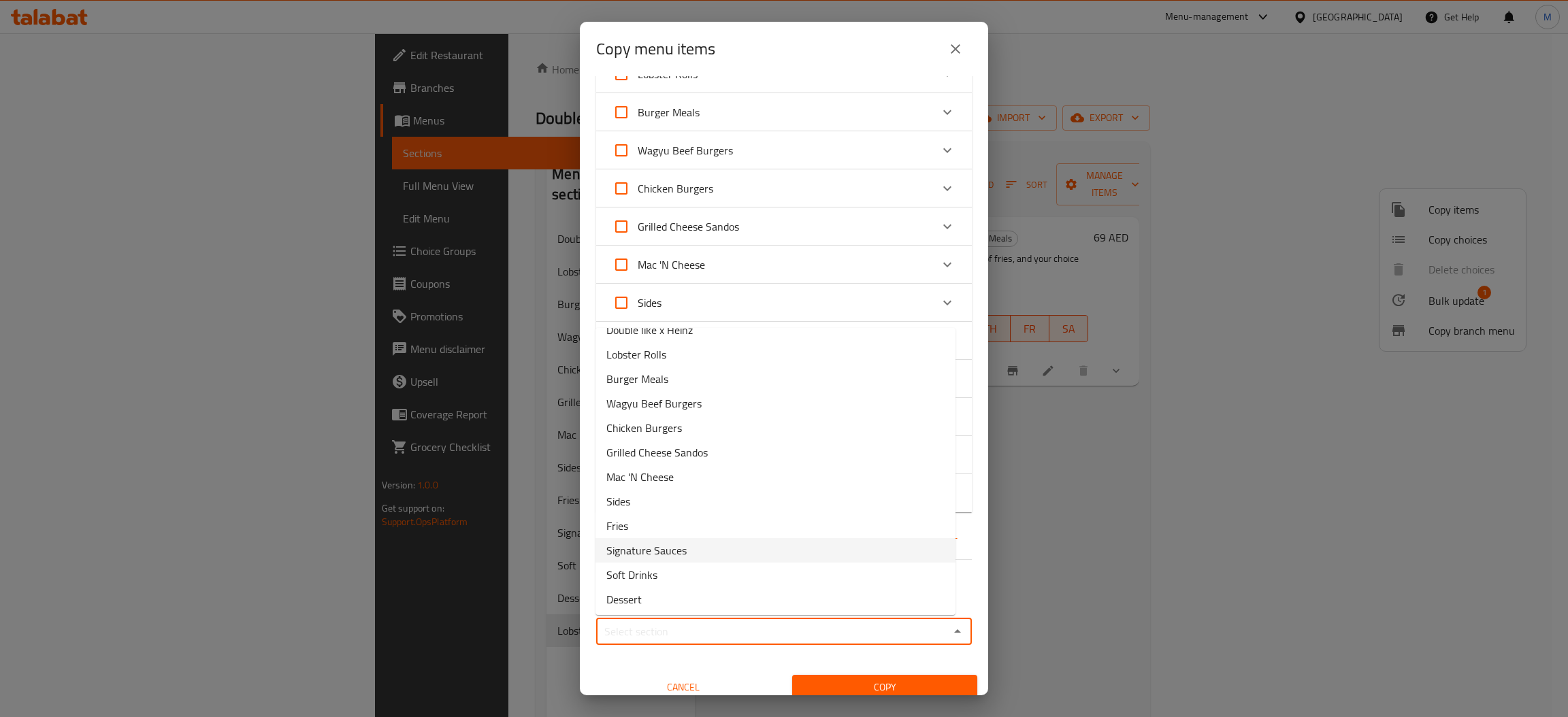
scroll to position [41, 0]
click at [680, 600] on li "Lobster Rolls" at bounding box center [775, 598] width 360 height 24
type input "Lobster Rolls"
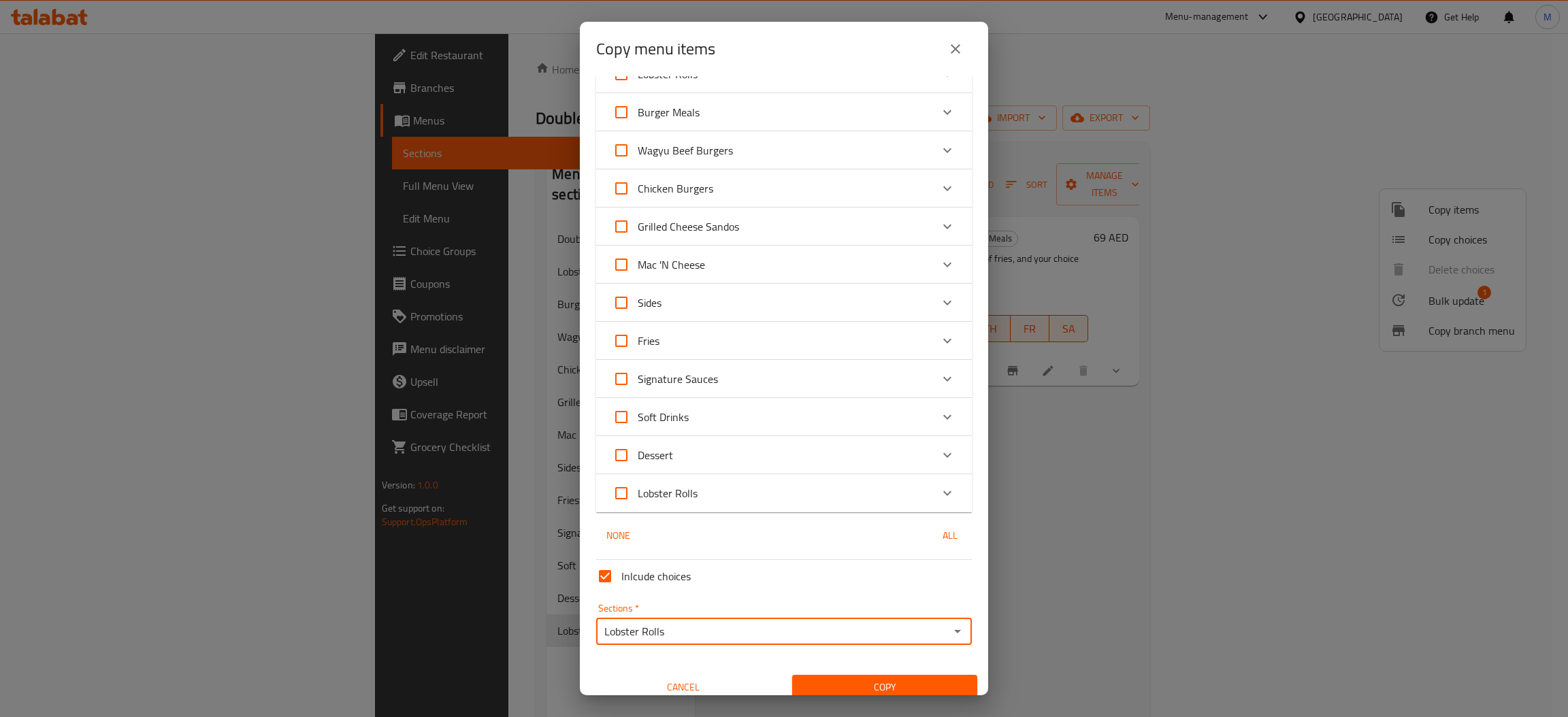
scroll to position [0, 0]
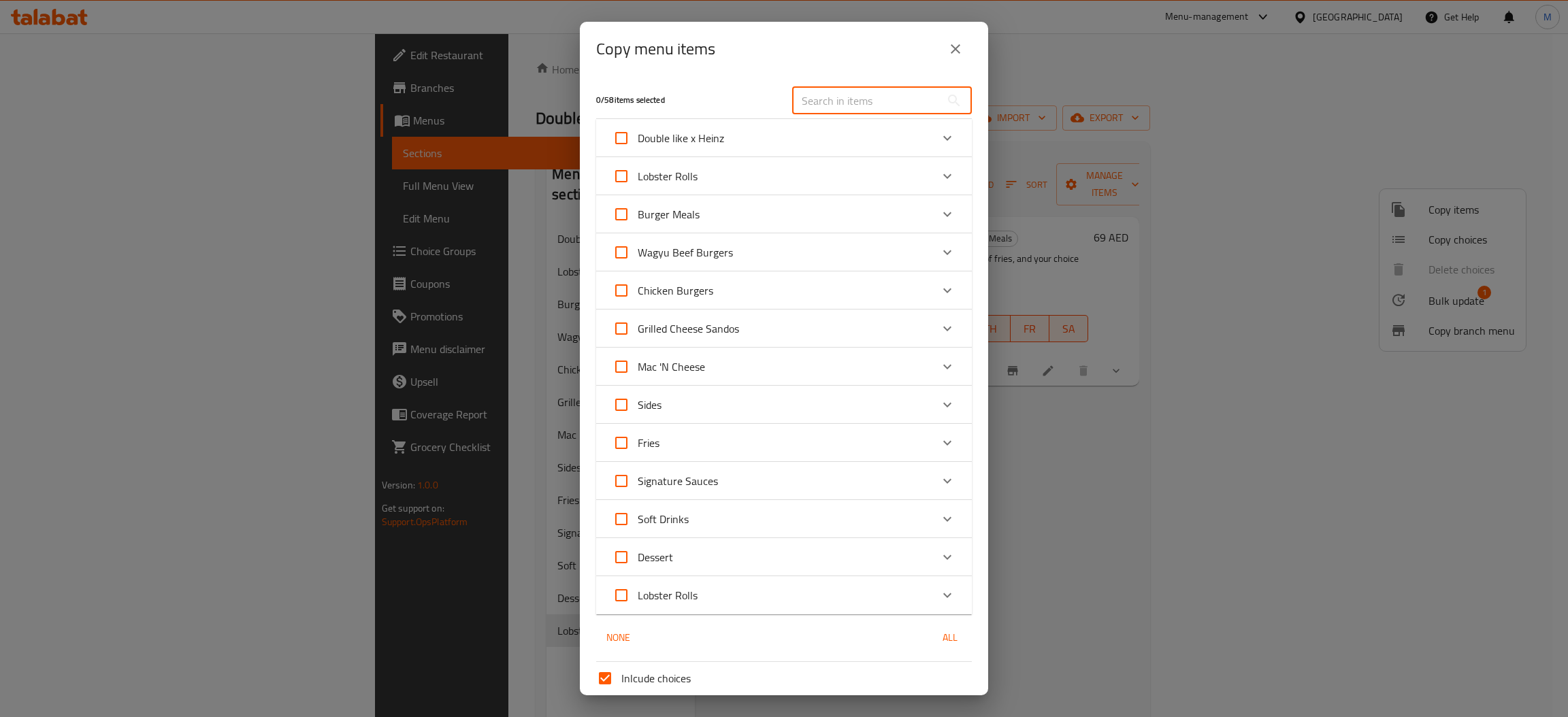
click at [864, 112] on input "text" at bounding box center [866, 100] width 149 height 27
paste input "hunky's Double Burger Meal"
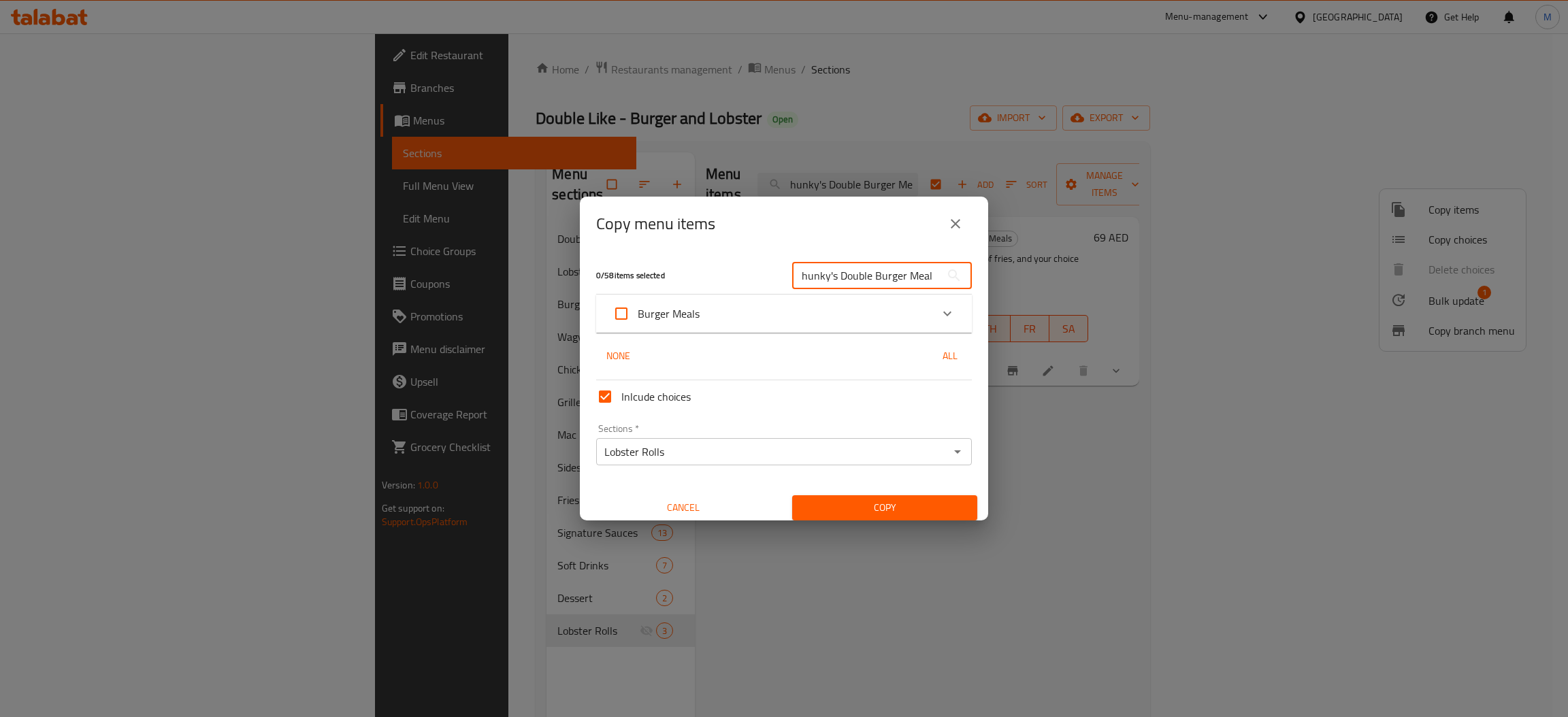
type input "hunky's Double Burger Meal"
click at [940, 316] on icon "Expand" at bounding box center [947, 313] width 16 height 16
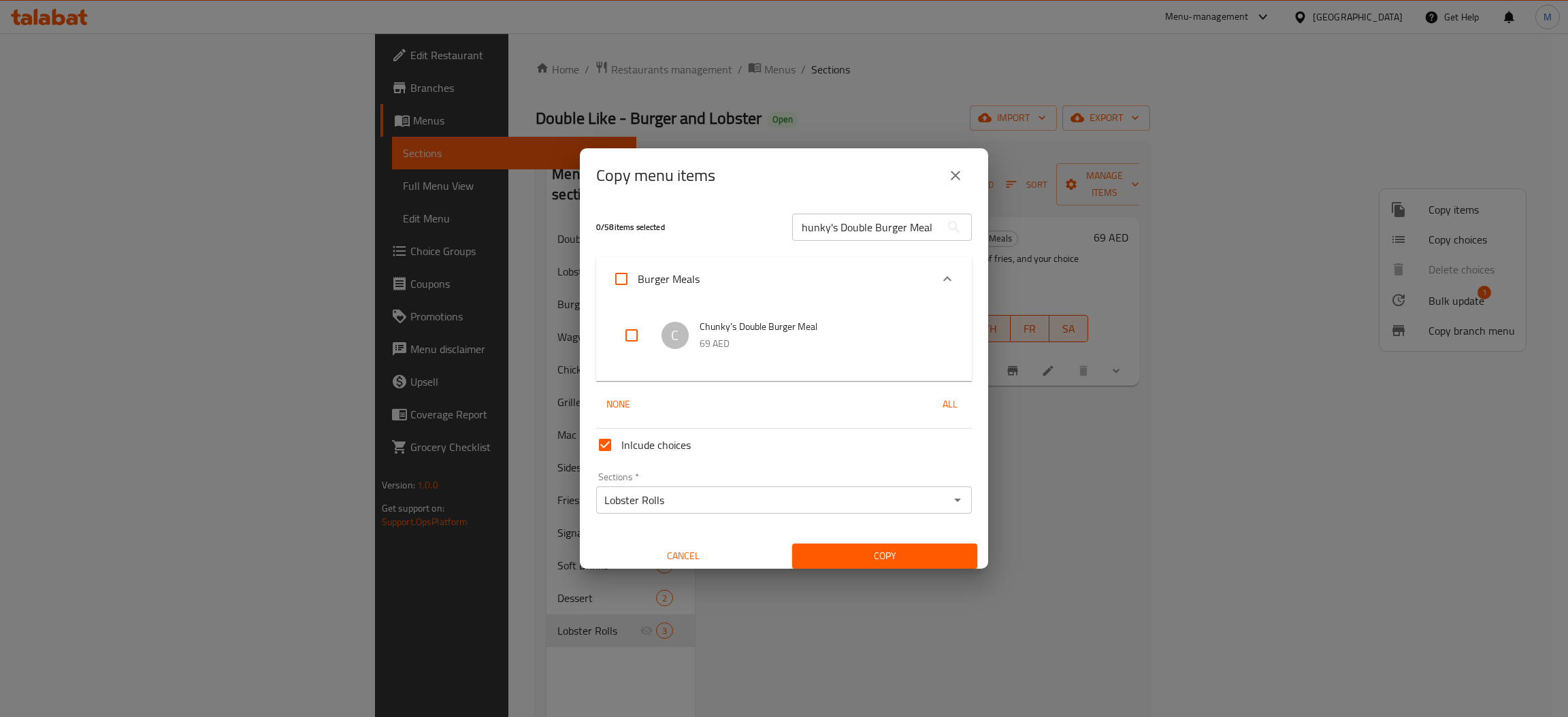
click at [632, 337] on input "checkbox" at bounding box center [631, 335] width 33 height 33
checkbox input "true"
click at [860, 554] on span "Copy" at bounding box center [885, 556] width 164 height 17
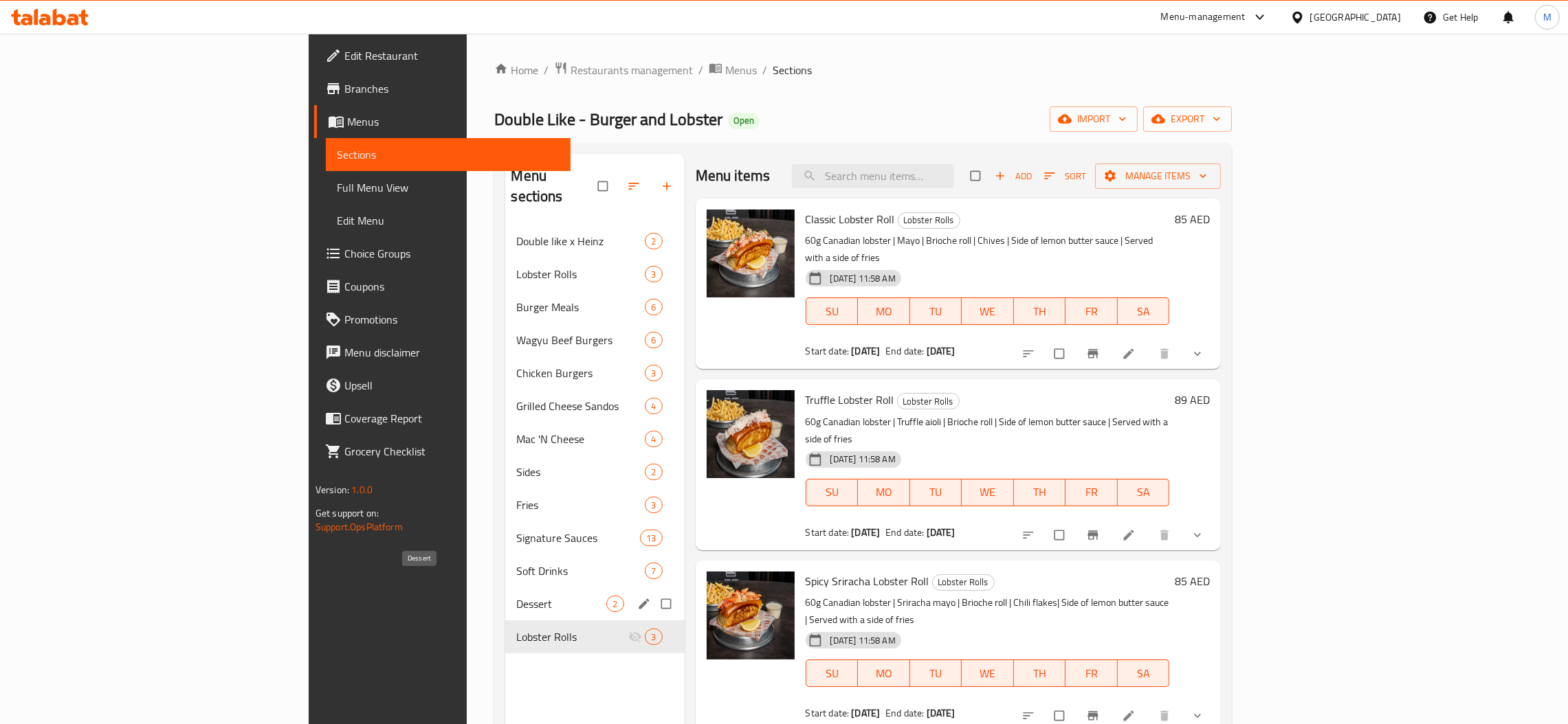
click at [505, 587] on div "Dessert 2" at bounding box center [594, 603] width 178 height 33
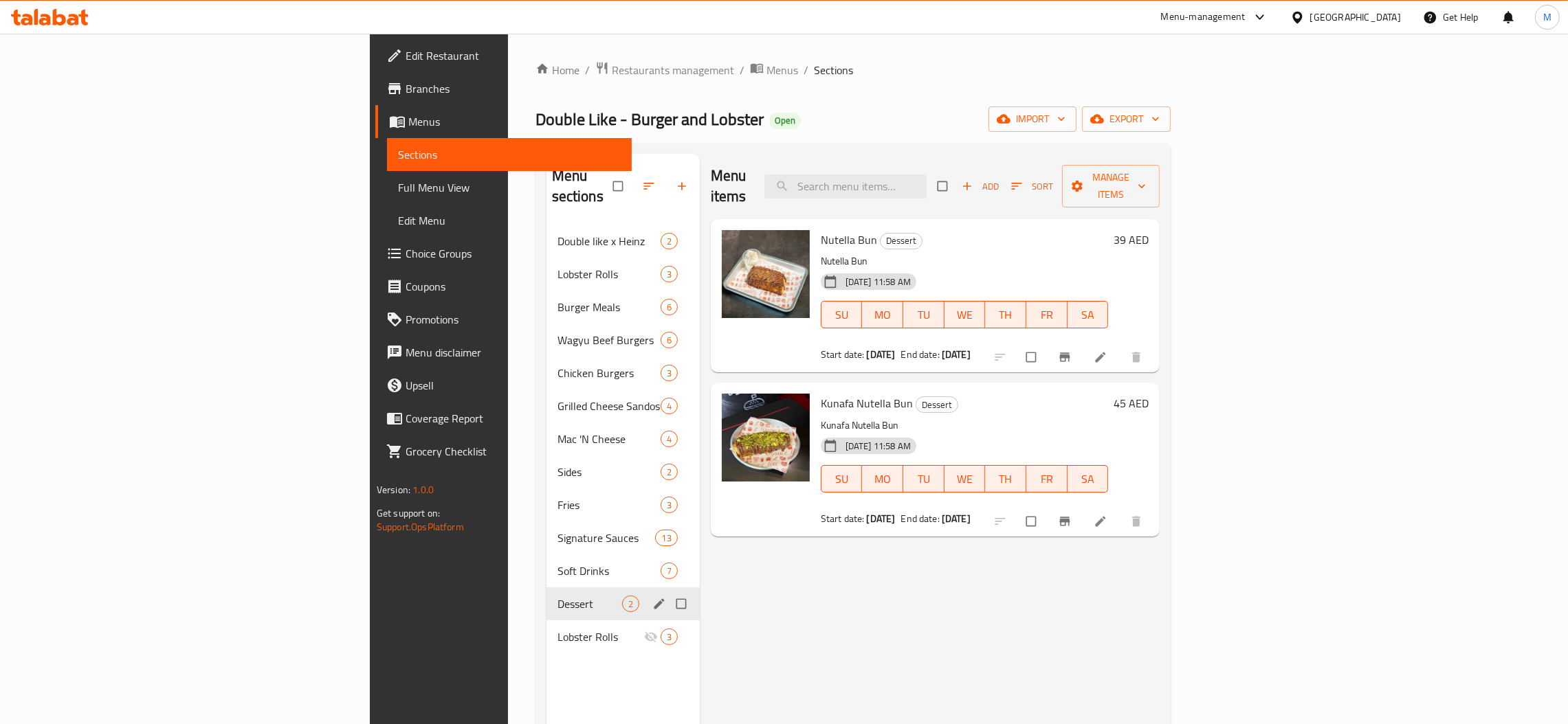
click at [547, 596] on div "Dessert 2" at bounding box center [623, 603] width 153 height 33
click at [557, 299] on span "Burger Meals" at bounding box center [589, 307] width 64 height 16
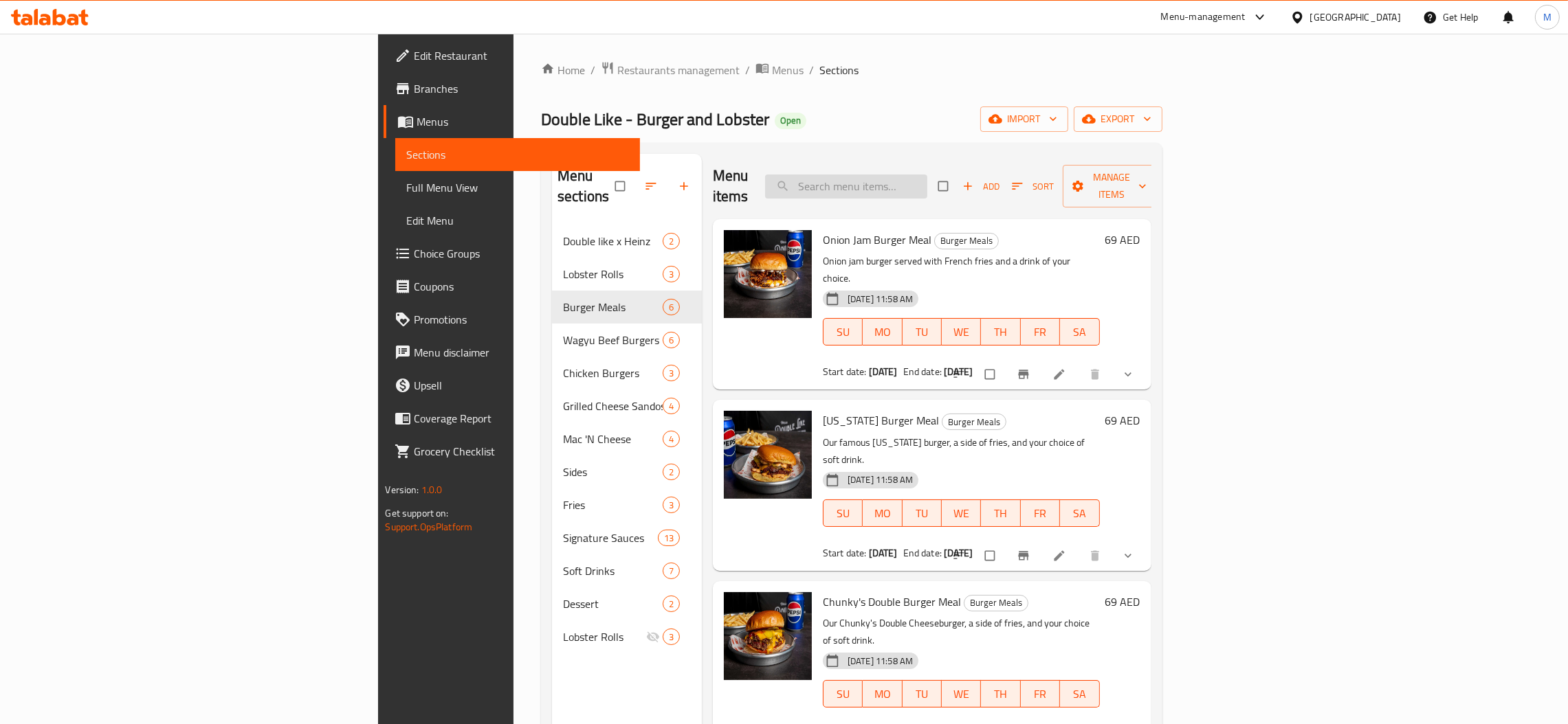
click at [927, 180] on input "search" at bounding box center [846, 186] width 162 height 24
paste input "hunky's Double Burger Meal"
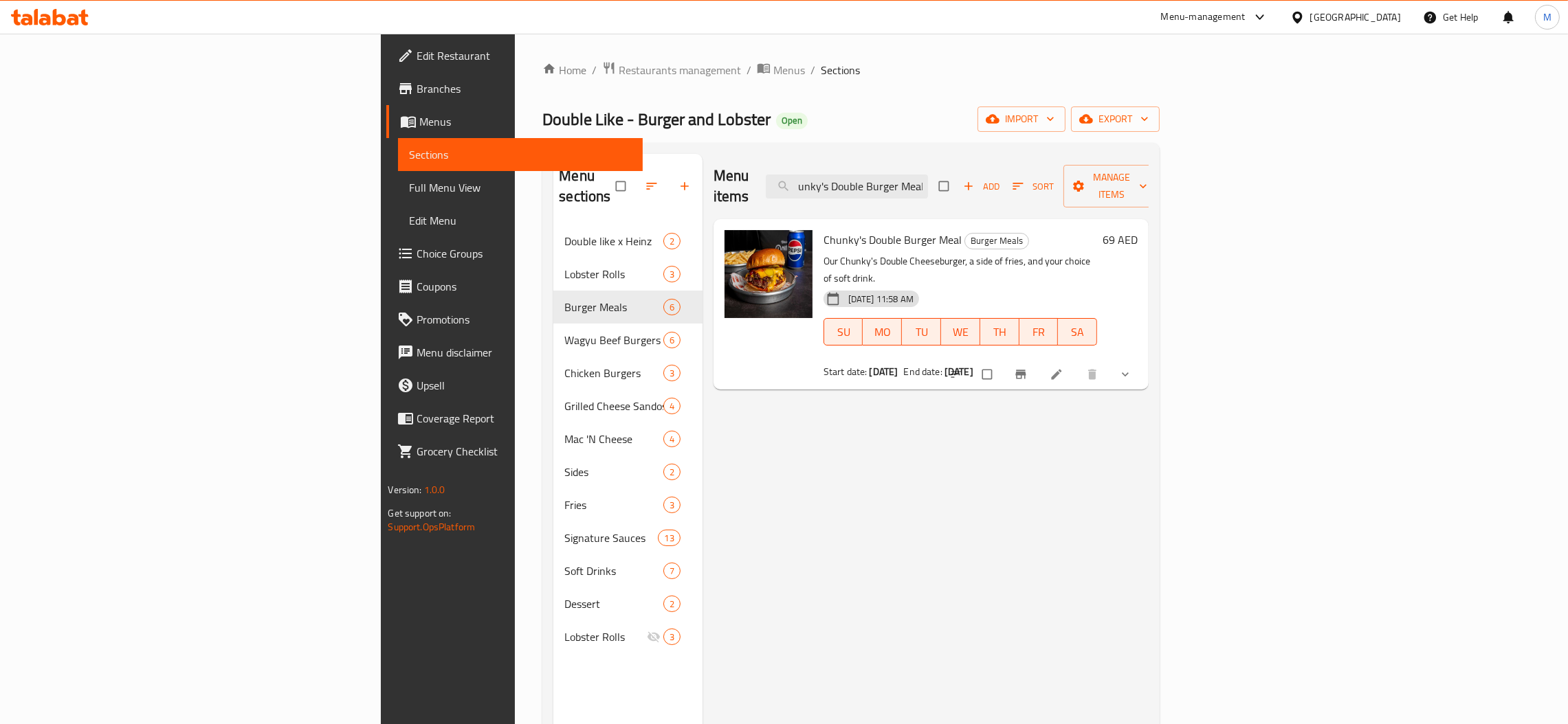
type input "hunky's Double Burger Meal"
click at [1132, 368] on icon "show more" at bounding box center [1125, 375] width 14 height 14
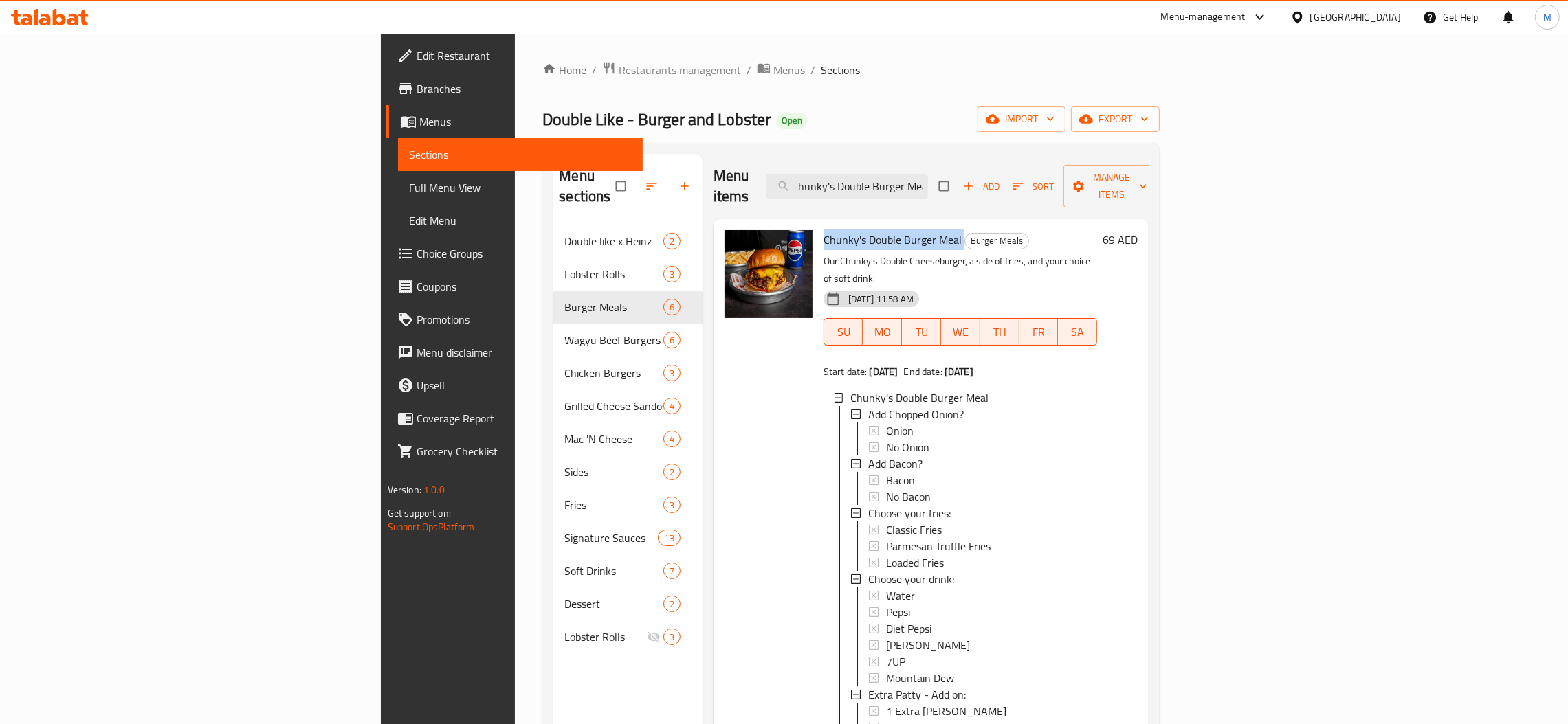
drag, startPoint x: 867, startPoint y: 221, endPoint x: 729, endPoint y: 213, distance: 138.2
click at [823, 230] on h6 "Chunky's Double Burger Meal Burger Meals" at bounding box center [960, 240] width 274 height 19
copy h6 "Chunky's Double Burger Meal"
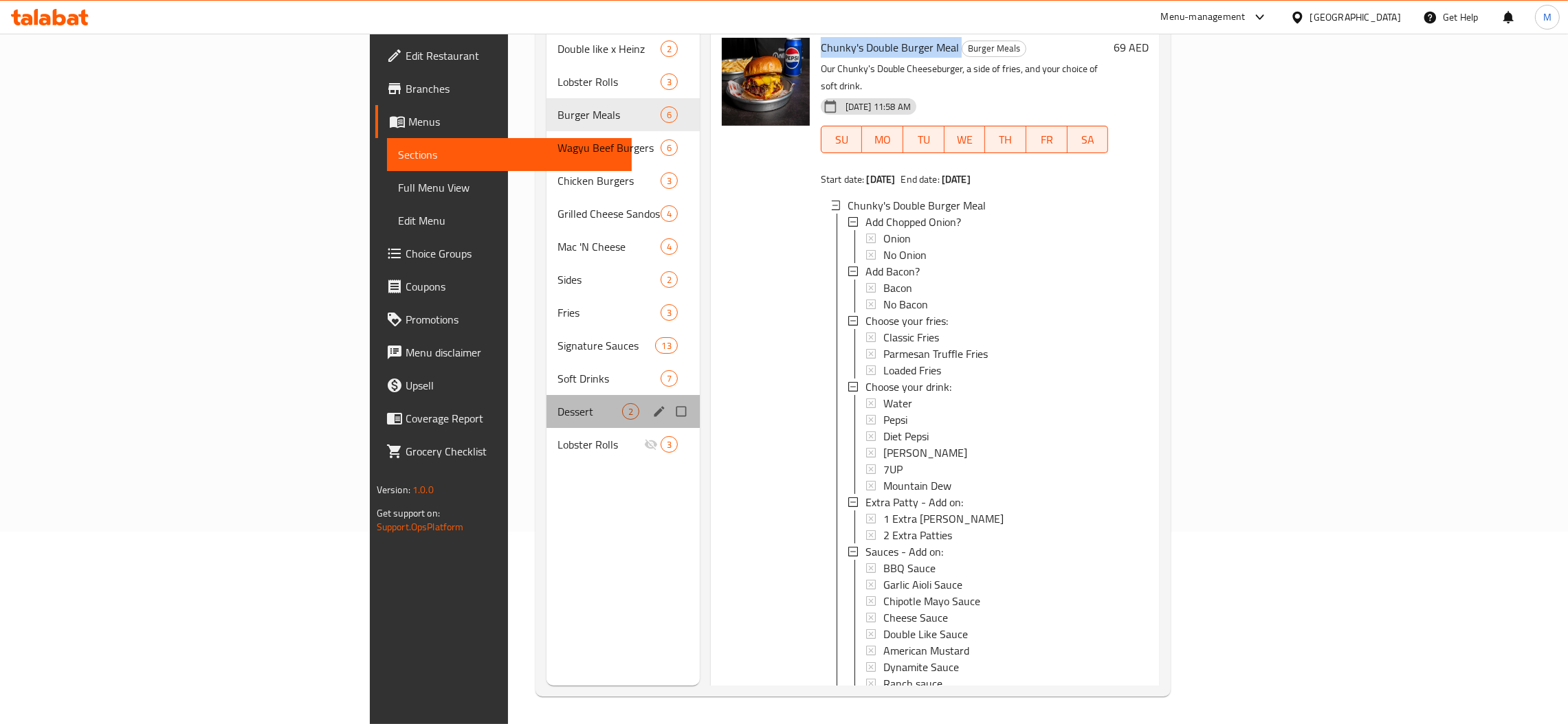
click at [547, 403] on div "Dessert 2" at bounding box center [623, 412] width 153 height 33
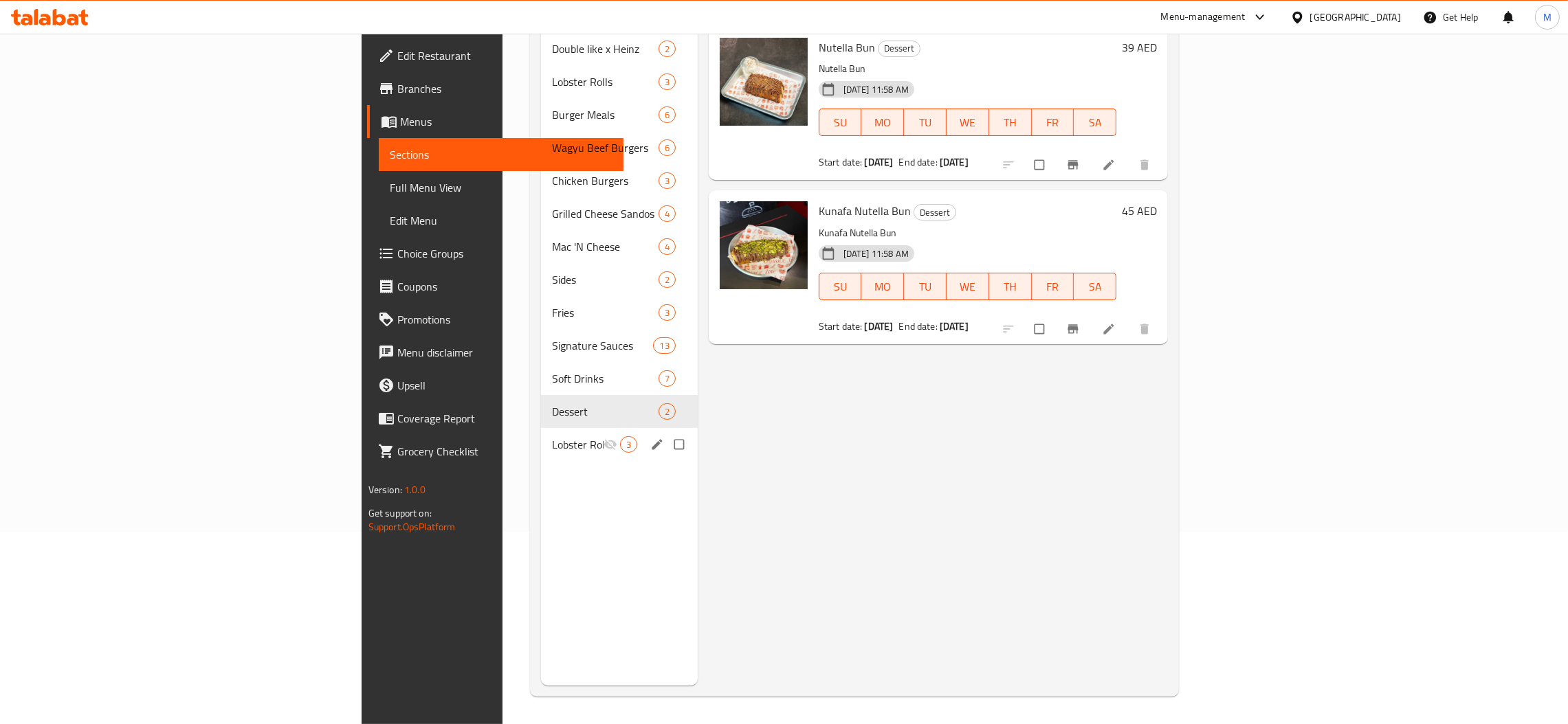
click at [552, 436] on span "Lobster Rolls" at bounding box center [578, 444] width 52 height 16
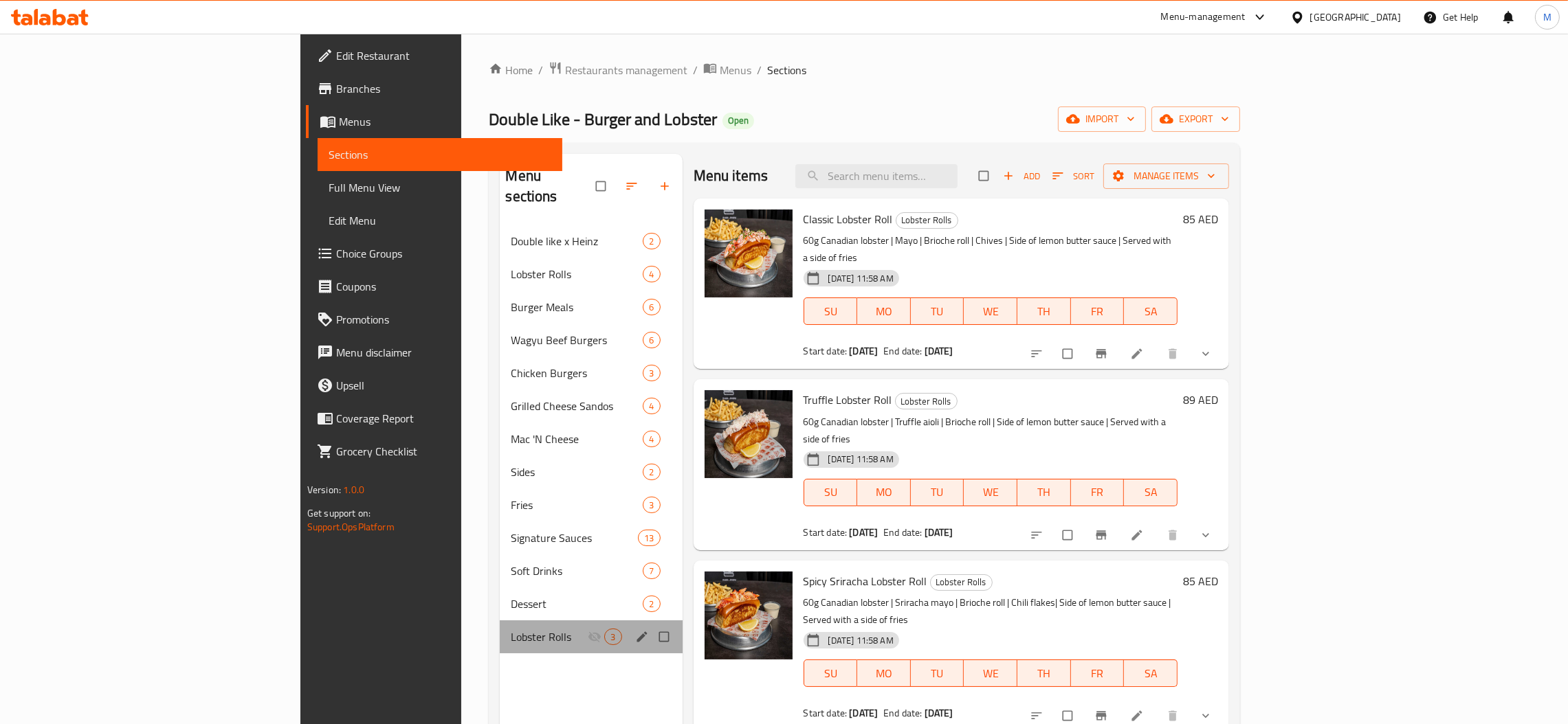
click at [499, 620] on div "Lobster Rolls 3" at bounding box center [590, 636] width 182 height 33
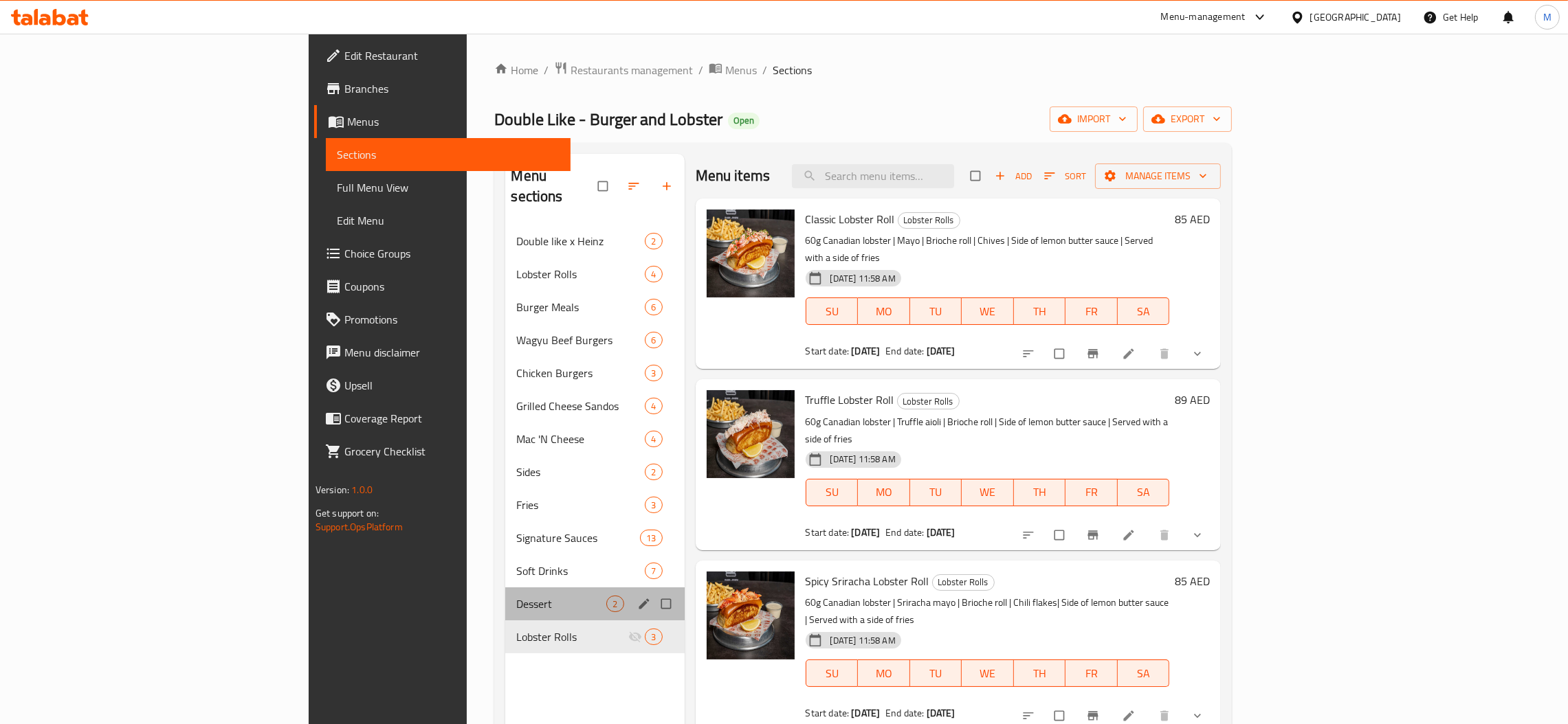
click at [505, 596] on div "Dessert 2" at bounding box center [594, 603] width 178 height 33
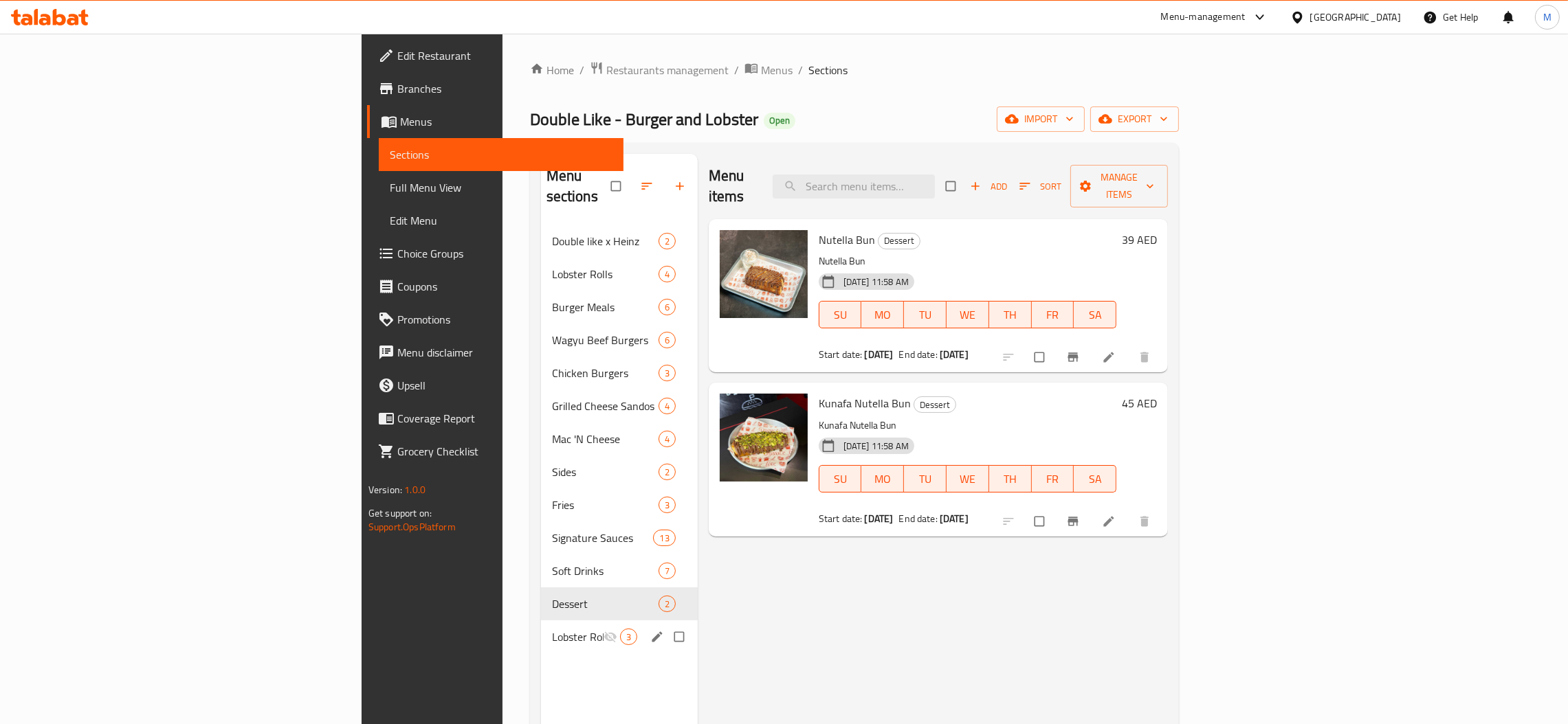
click at [552, 629] on span "Lobster Rolls" at bounding box center [578, 636] width 52 height 16
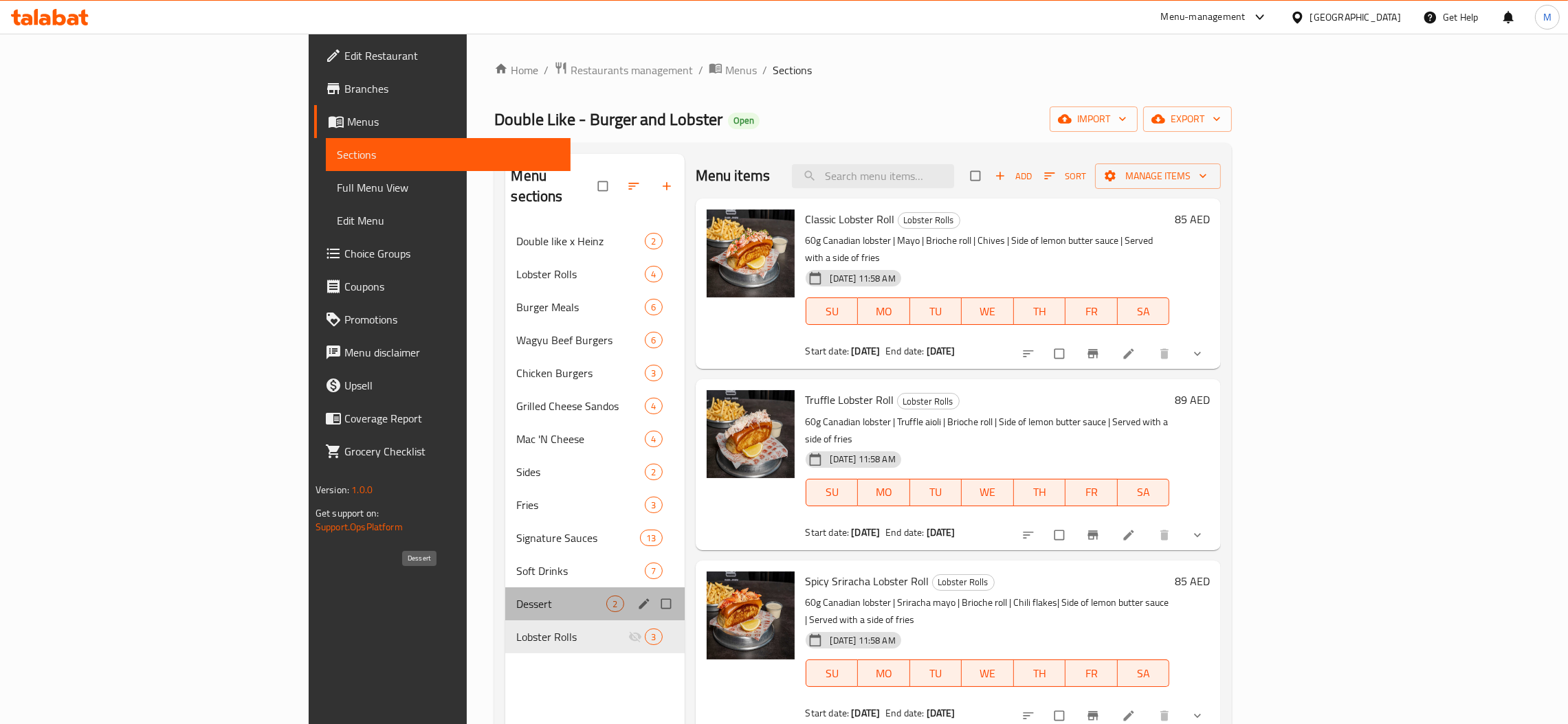
click at [516, 596] on span "Dessert" at bounding box center [561, 603] width 90 height 16
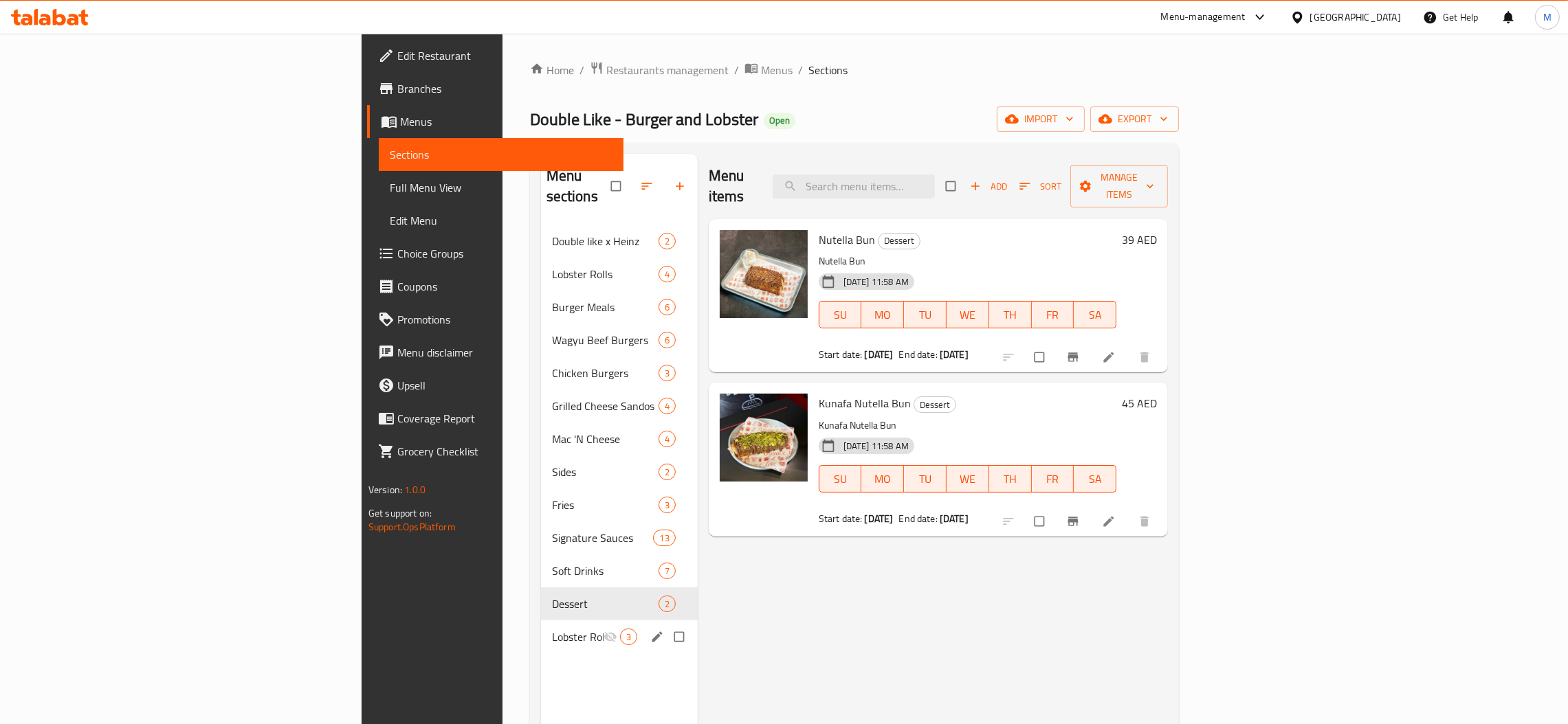
click at [552, 629] on span "Lobster Rolls" at bounding box center [578, 636] width 52 height 16
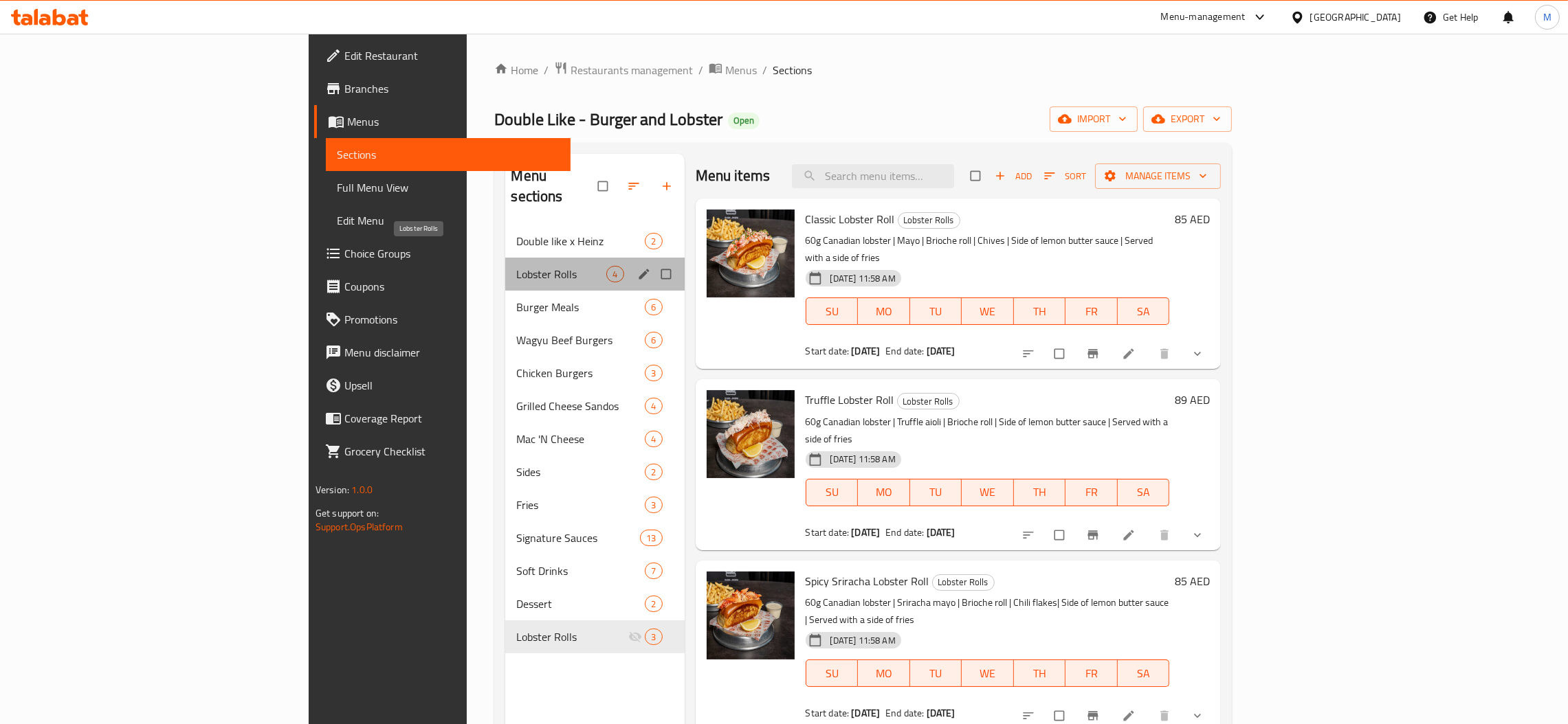
click at [516, 266] on span "Lobster Rolls" at bounding box center [561, 274] width 90 height 16
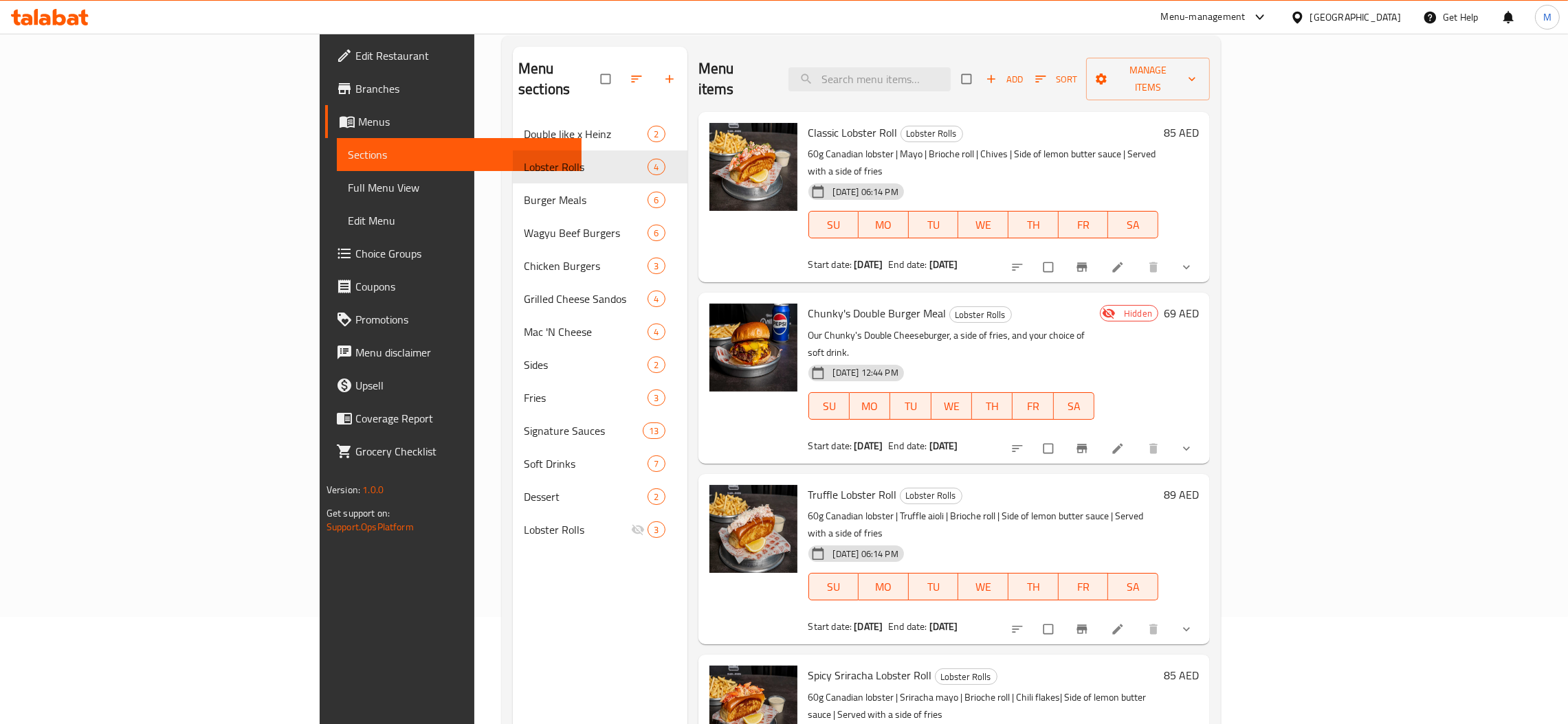
scroll to position [194, 0]
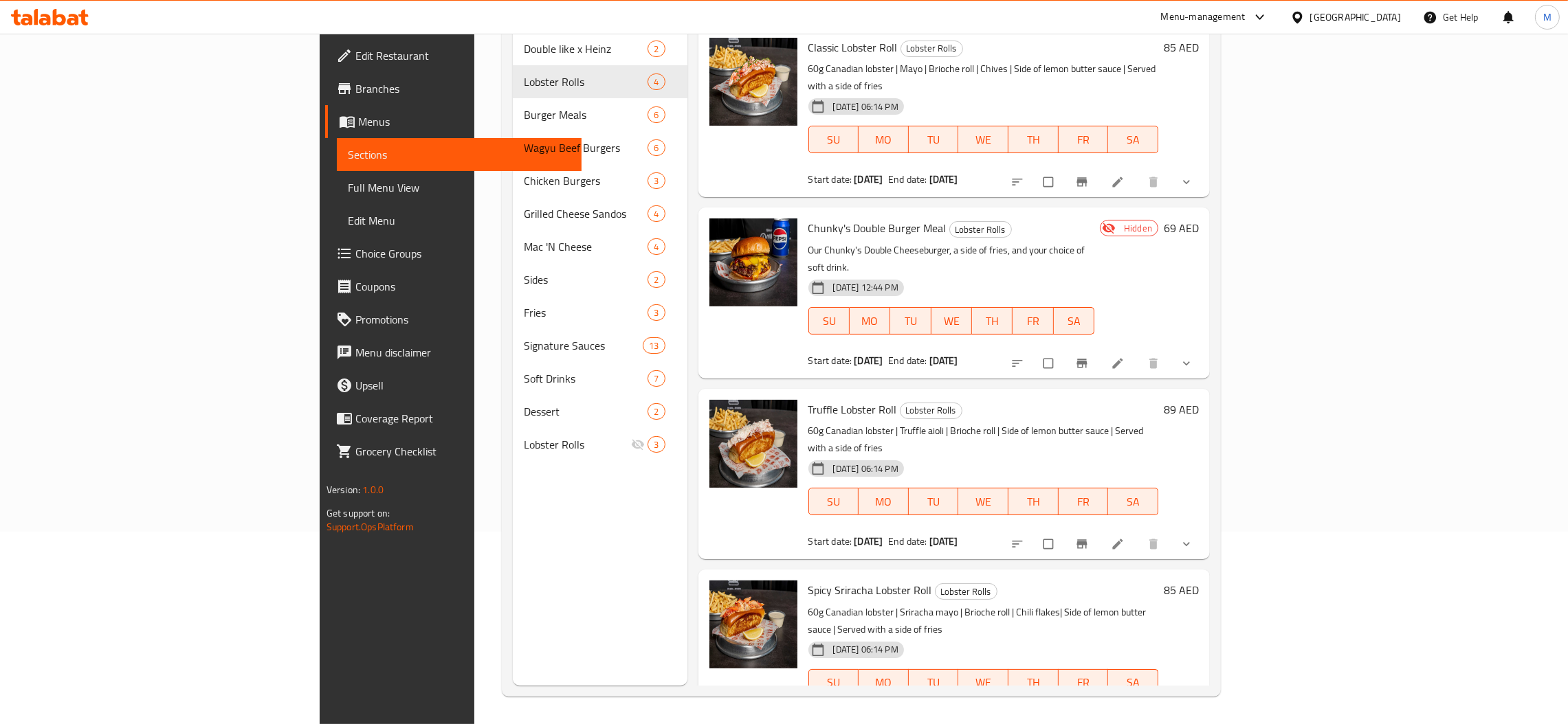
click at [1193, 357] on icon "show more" at bounding box center [1186, 363] width 14 height 14
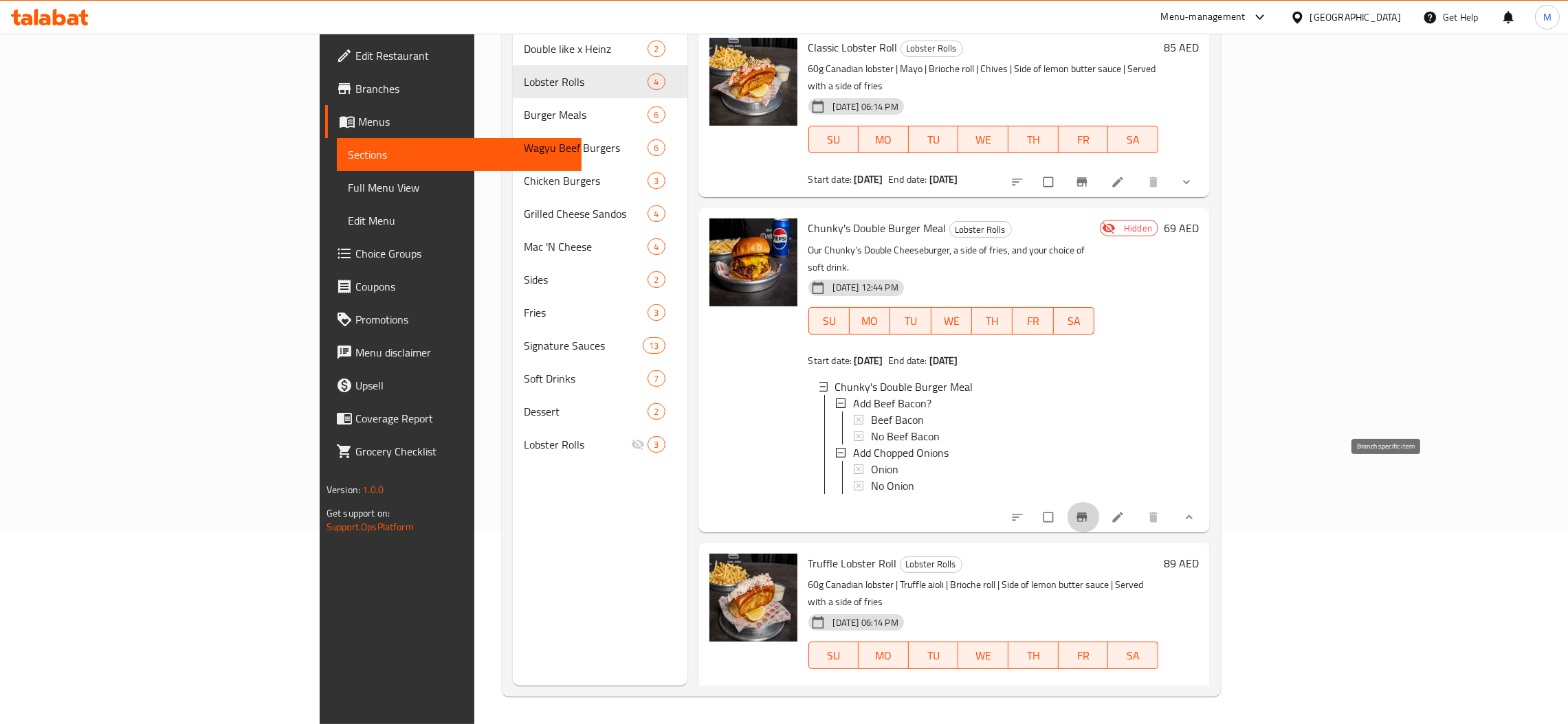
click at [1091, 511] on span "Branch-specific-item" at bounding box center [1083, 517] width 16 height 14
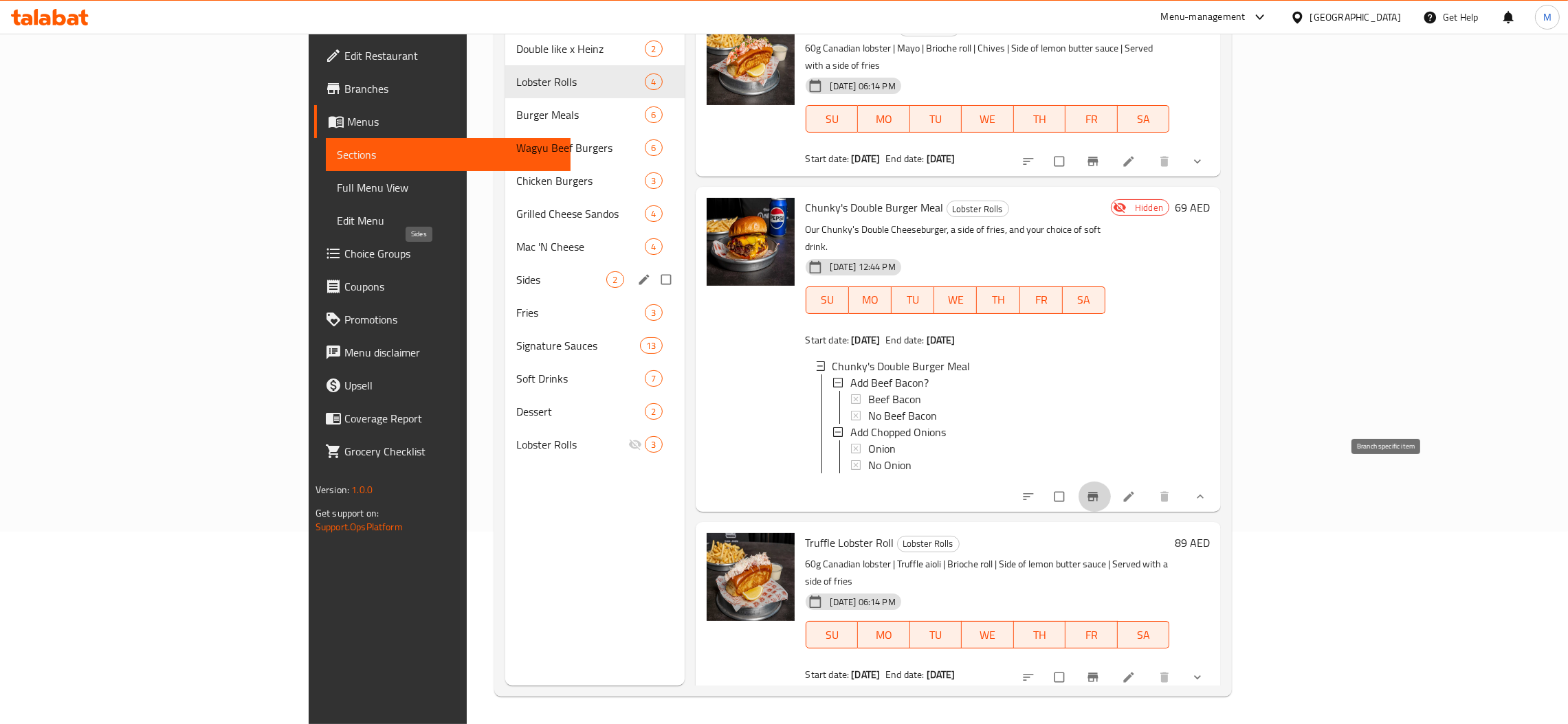
scroll to position [0, 0]
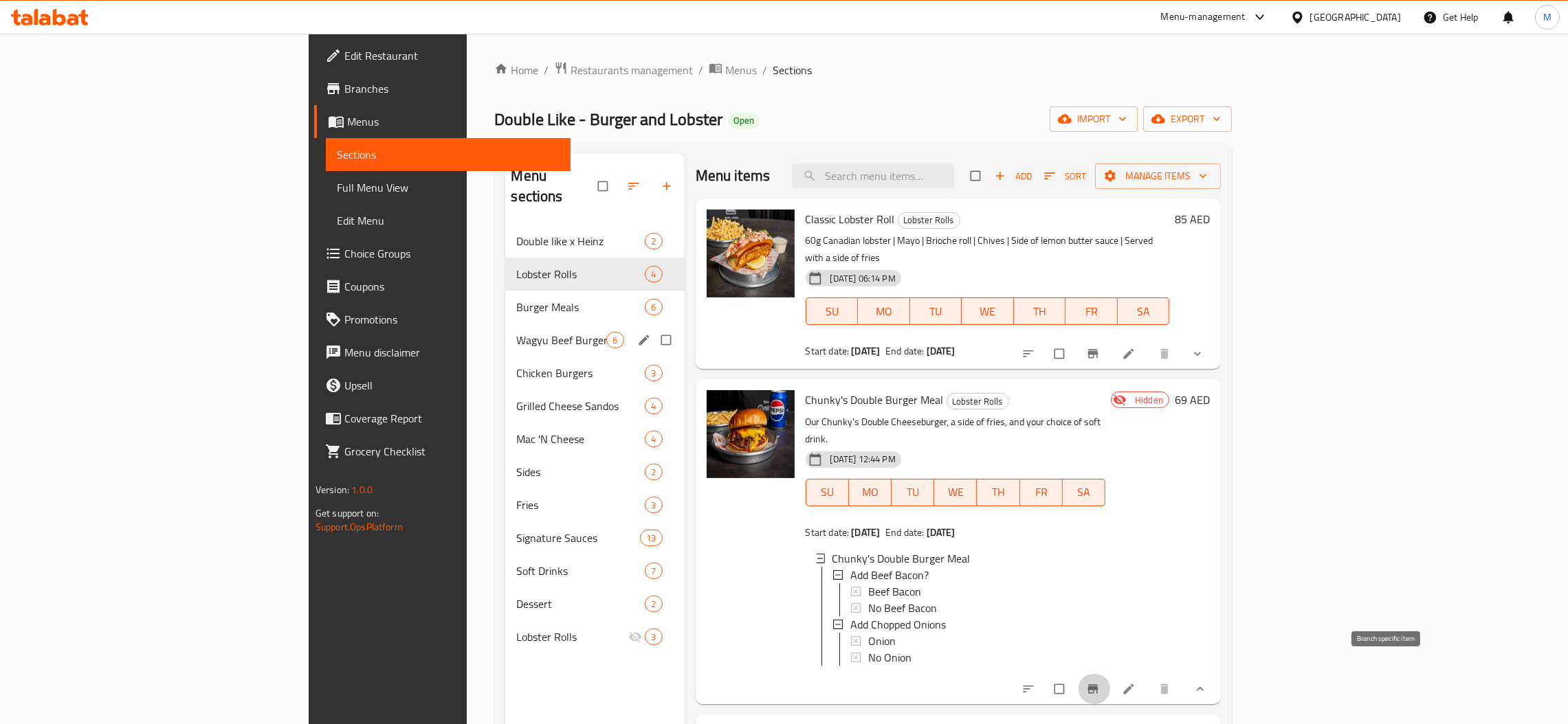
click at [505, 328] on div "Wagyu Beef Burgers 6" at bounding box center [594, 340] width 178 height 33
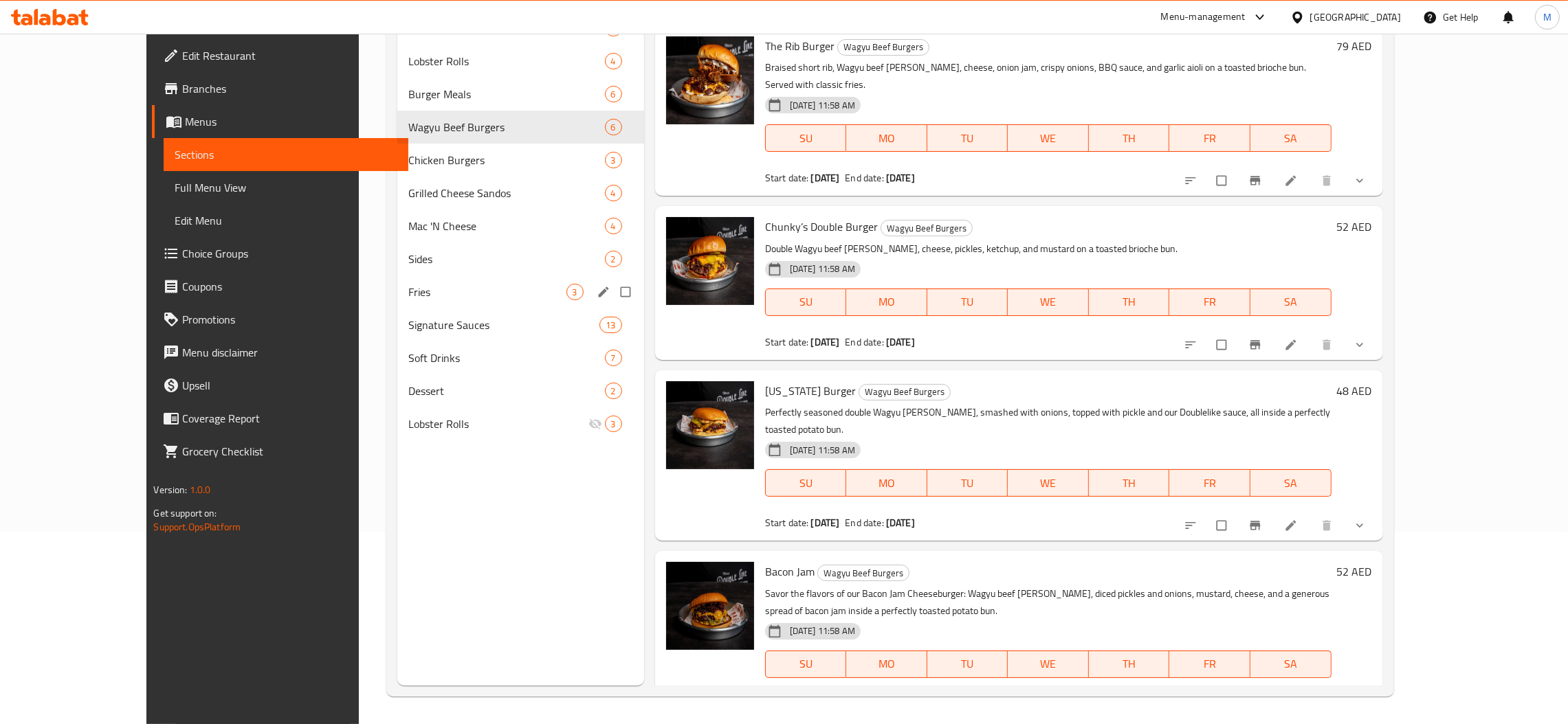
scroll to position [91, 0]
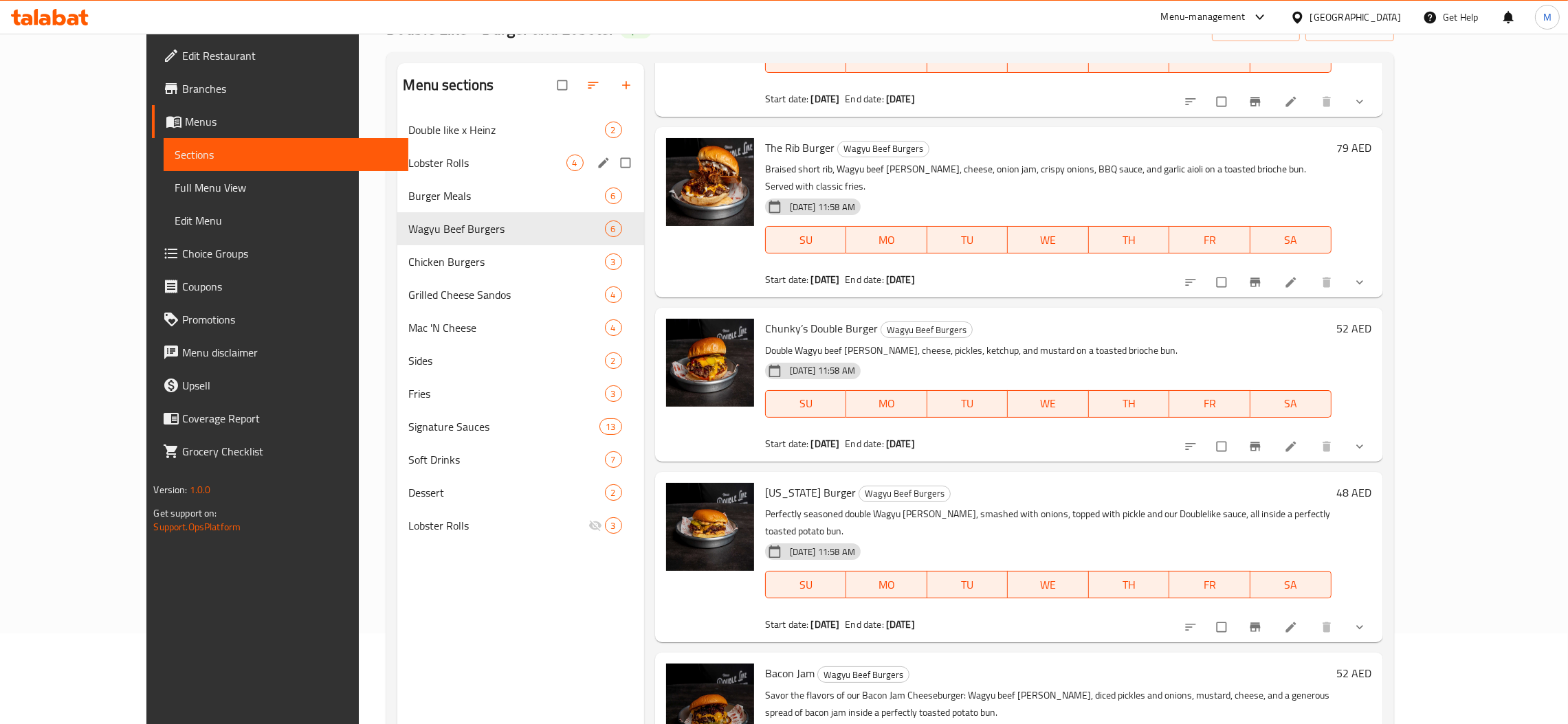
click at [408, 191] on span "Burger Meals" at bounding box center [505, 195] width 195 height 16
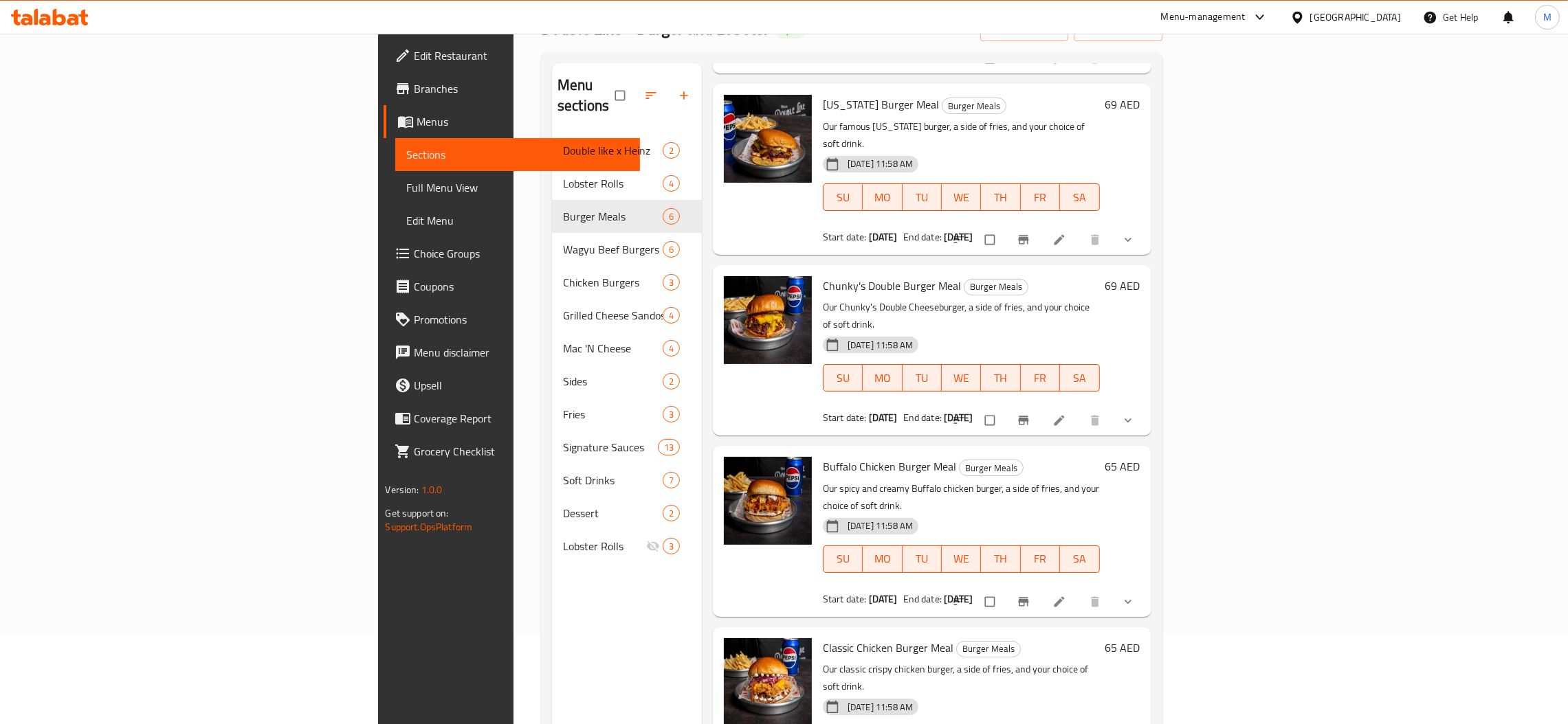
scroll to position [190, 0]
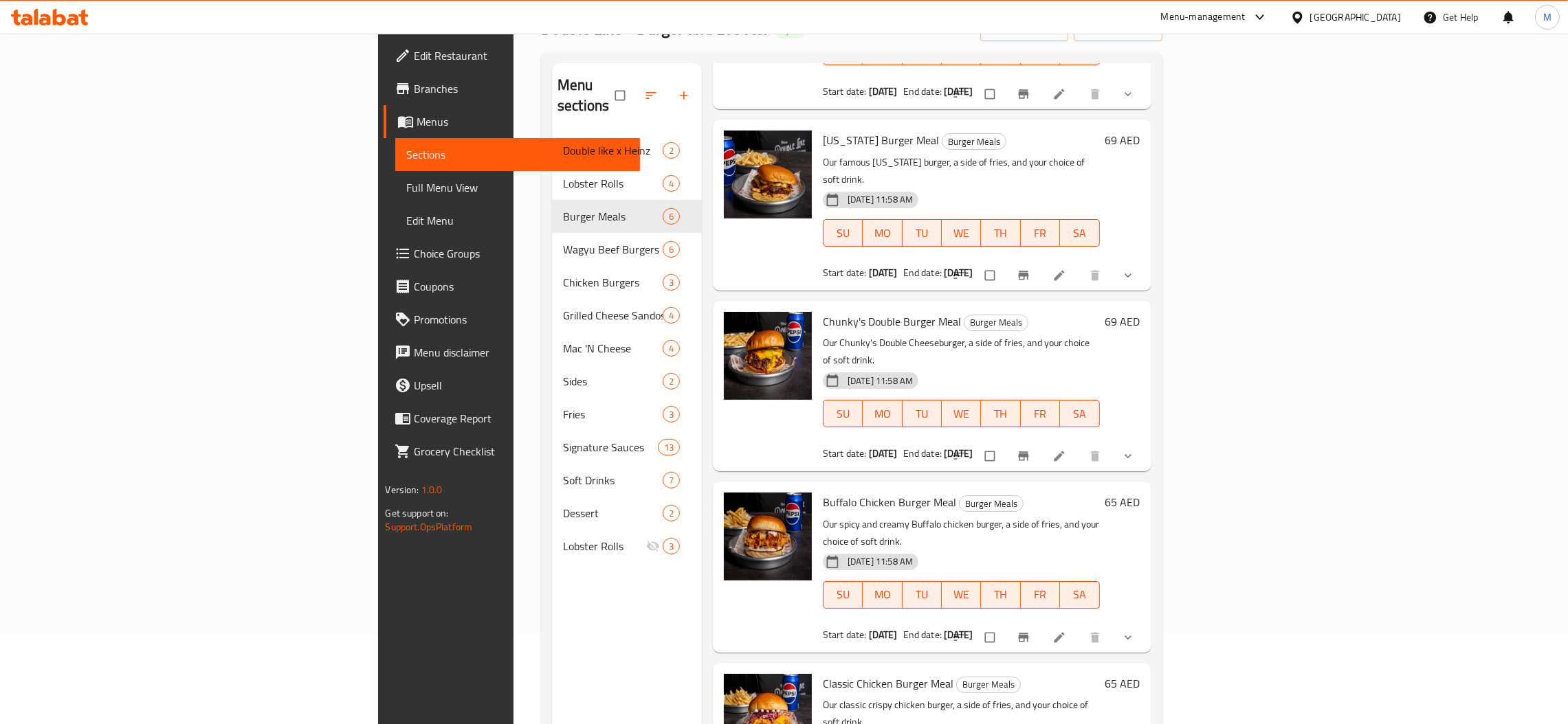
click at [1146, 441] on button "show more" at bounding box center [1129, 456] width 33 height 30
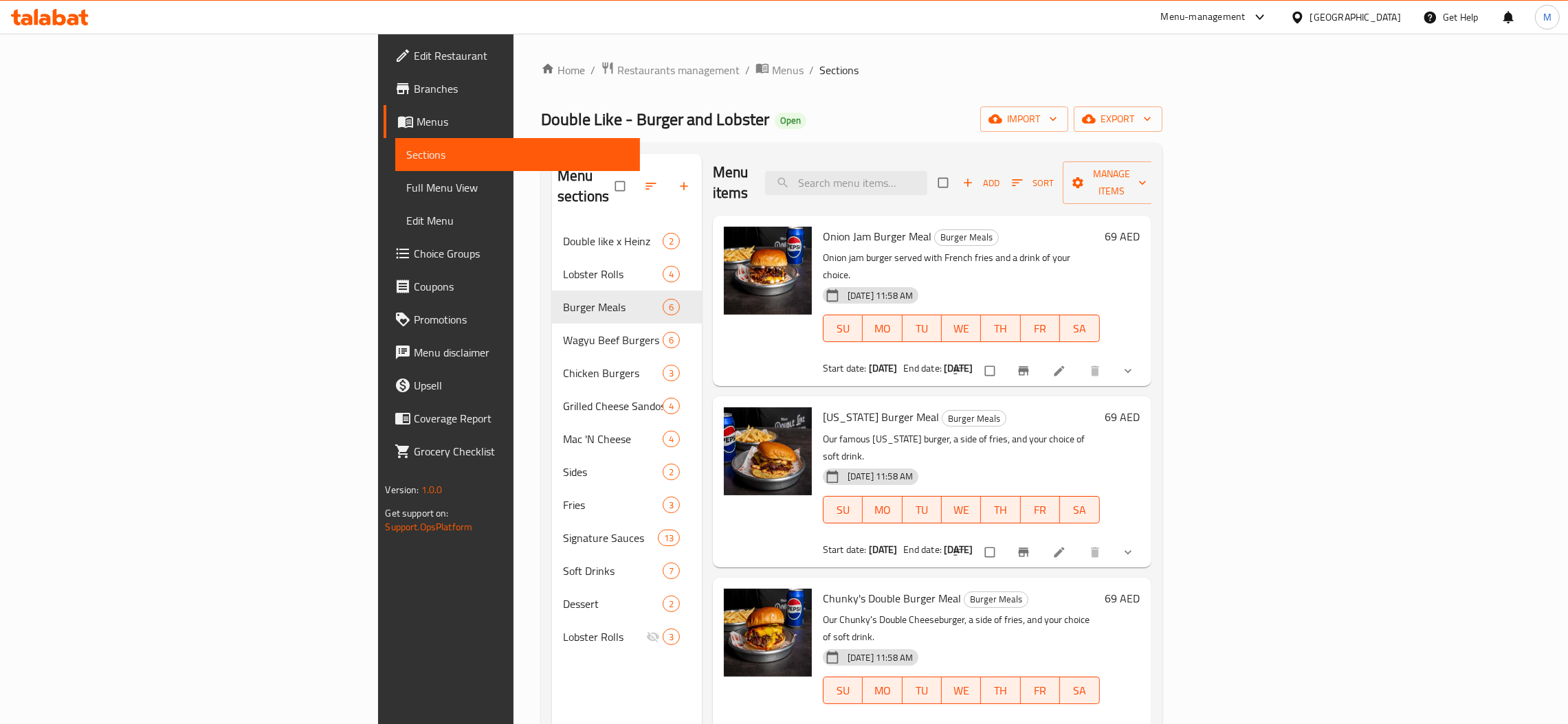
scroll to position [0, 0]
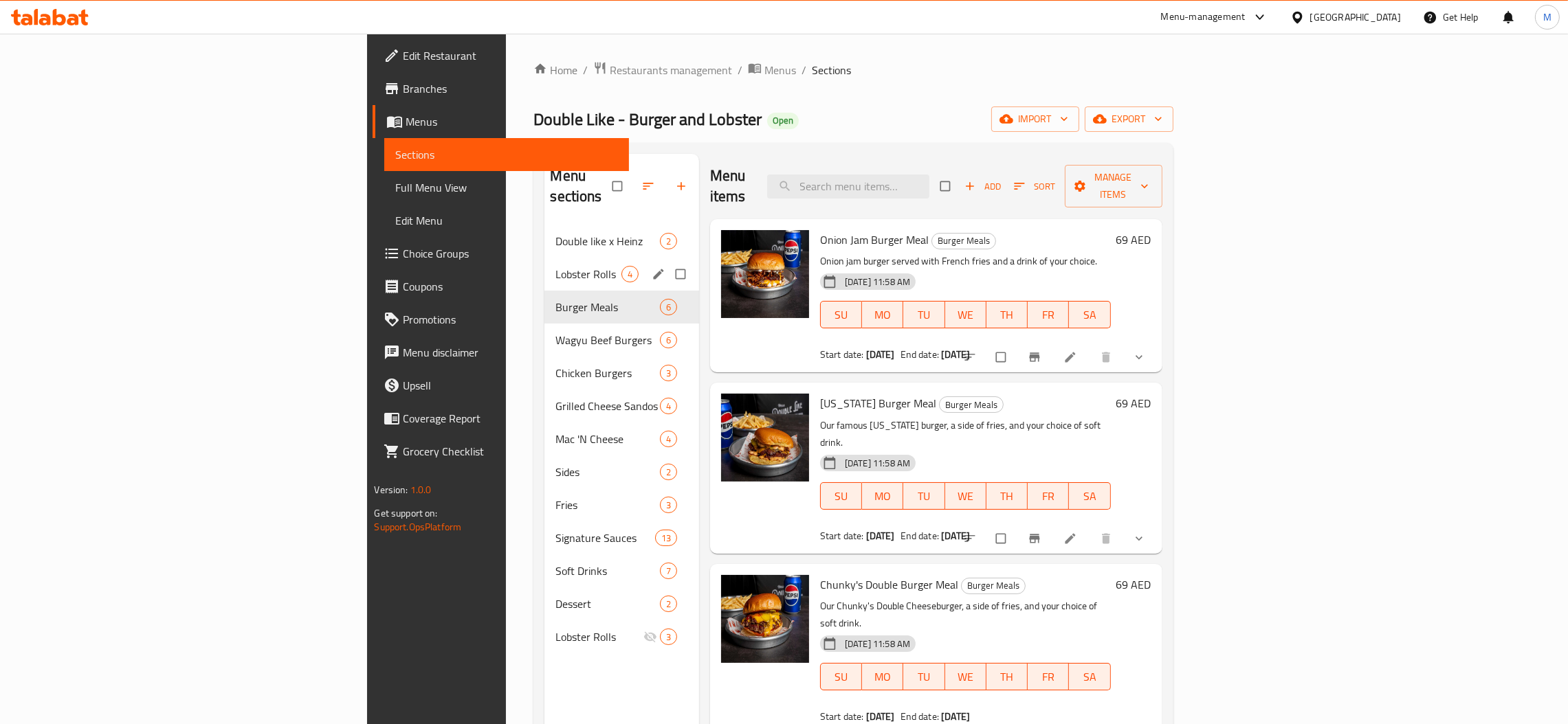
click at [555, 266] on span "Lobster Rolls" at bounding box center [587, 274] width 65 height 16
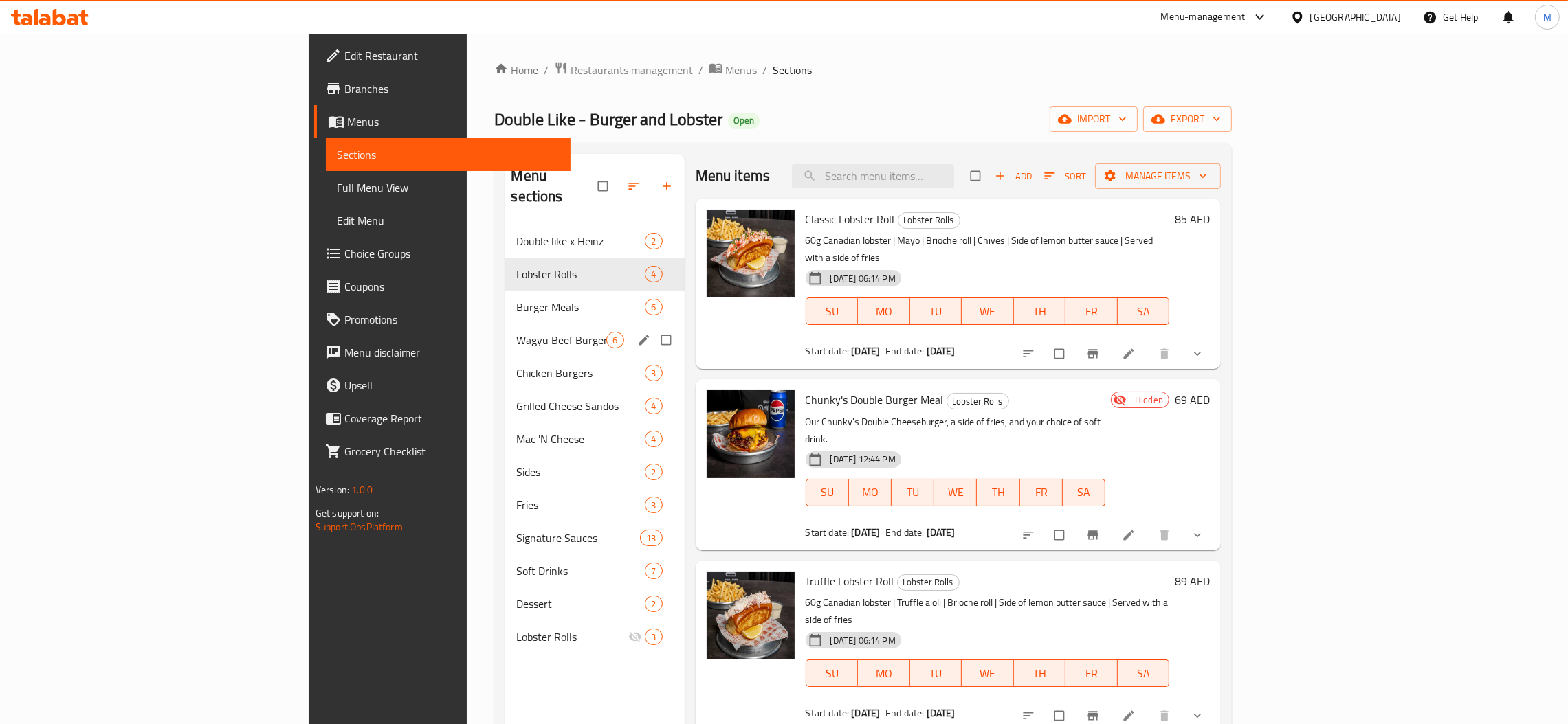
click at [505, 332] on div "Wagyu Beef Burgers 6" at bounding box center [594, 340] width 178 height 33
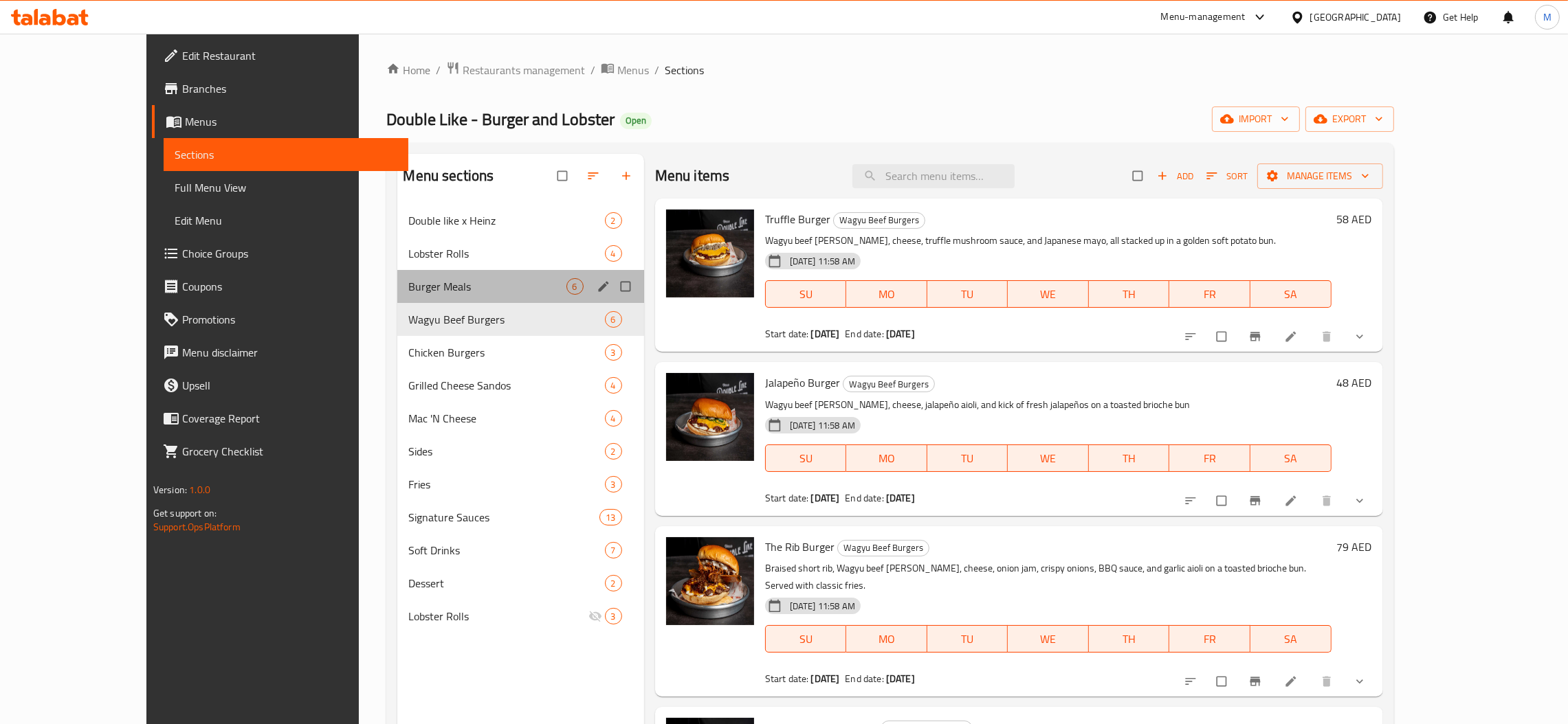
click at [397, 278] on div "Burger Meals 6" at bounding box center [520, 286] width 246 height 33
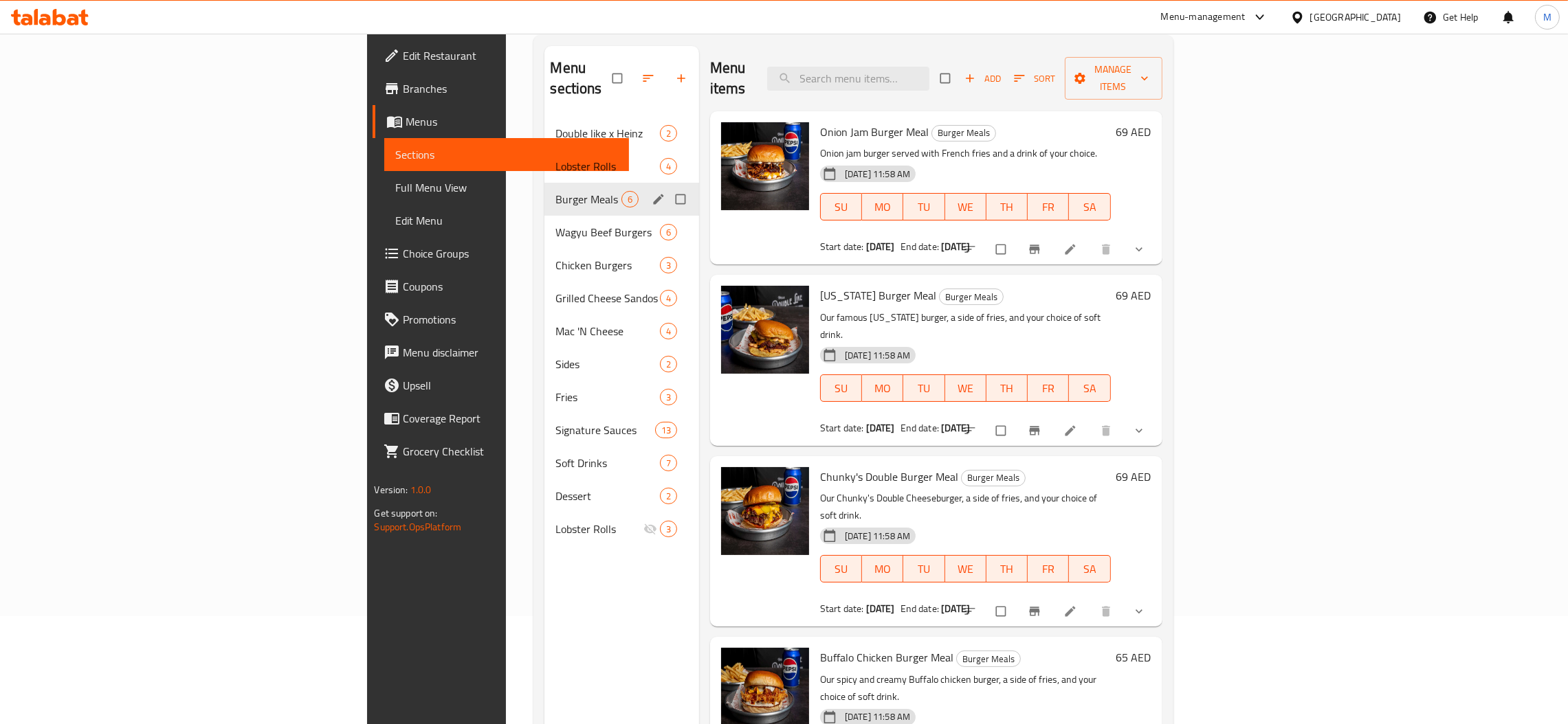
scroll to position [194, 0]
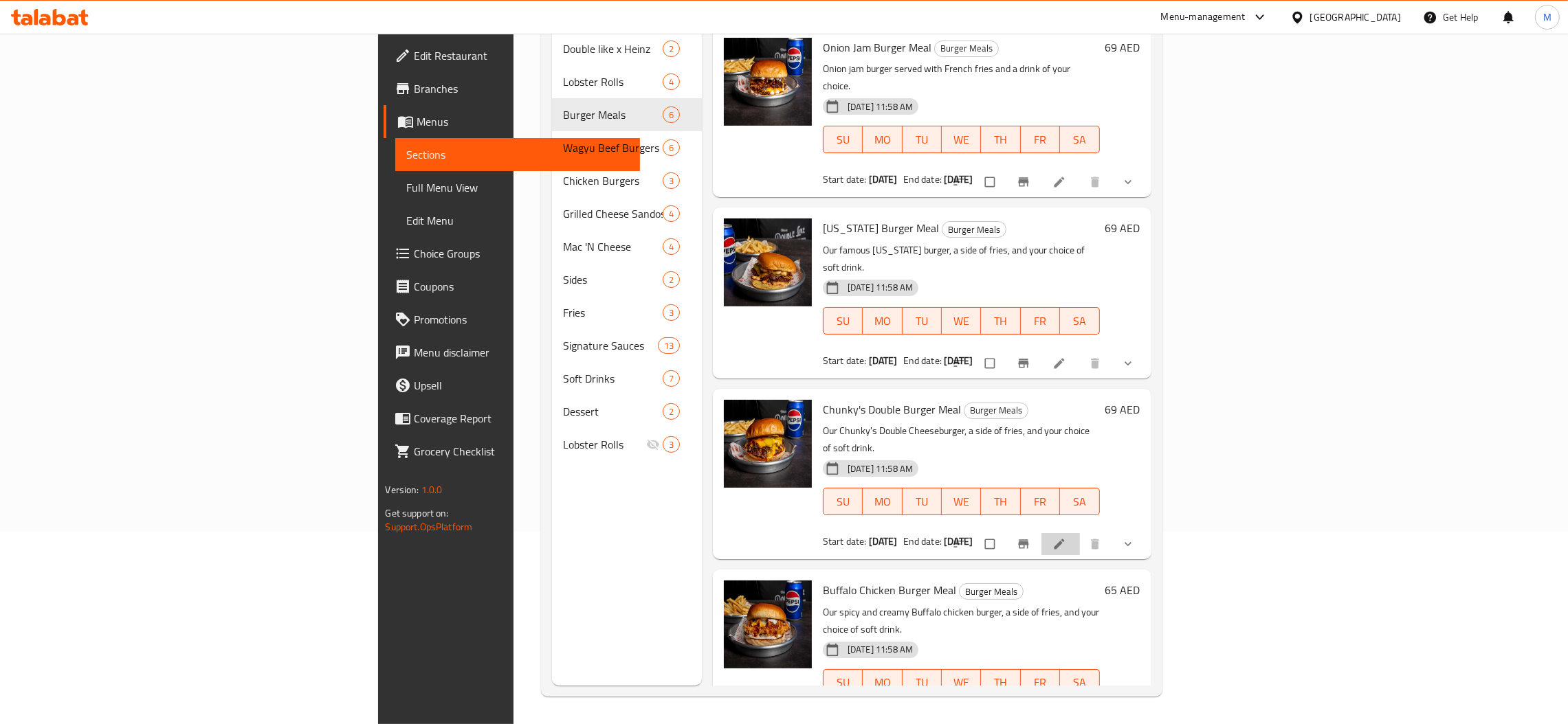
click at [1080, 533] on li at bounding box center [1060, 544] width 39 height 22
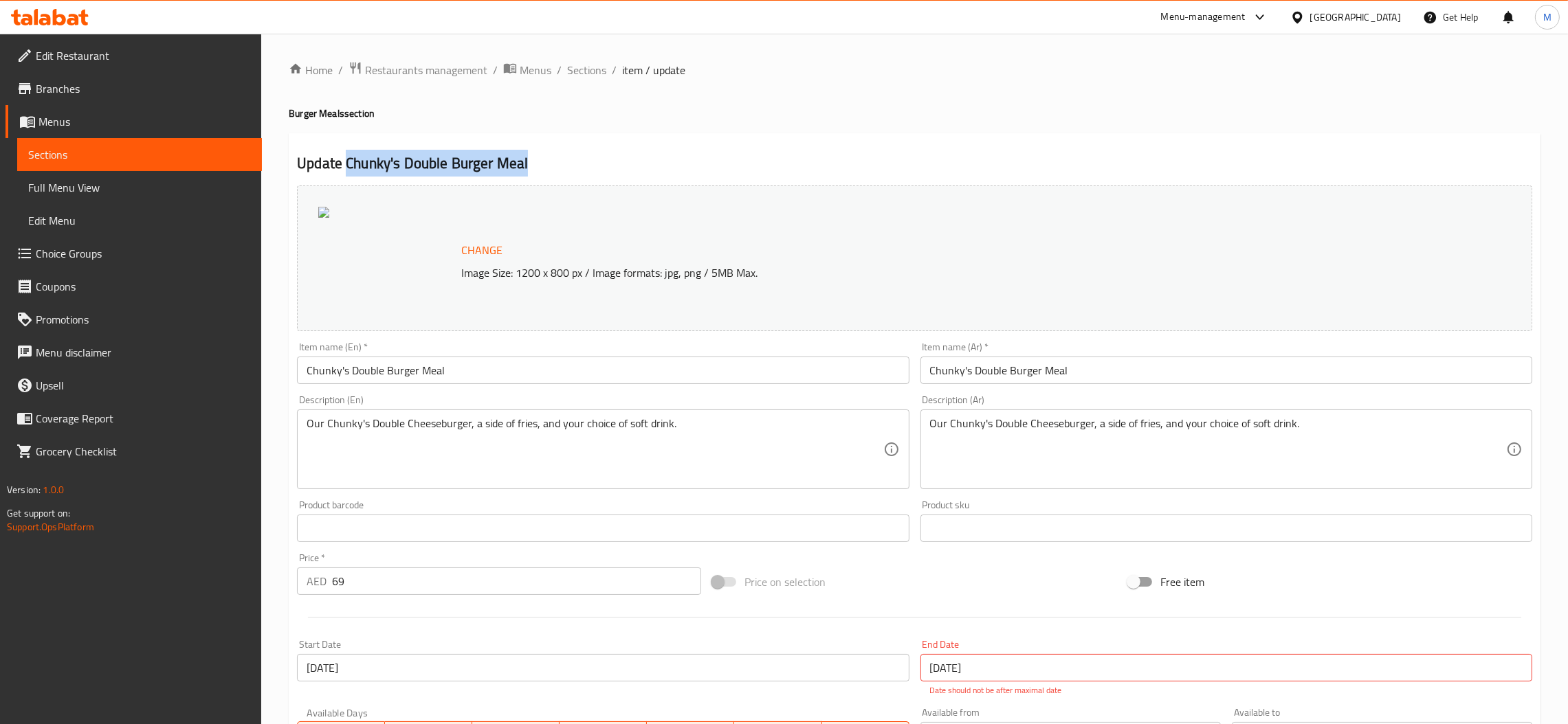
drag, startPoint x: 337, startPoint y: 176, endPoint x: 347, endPoint y: 166, distance: 14.1
click at [347, 166] on h2 "Update Chunky's Double Burger Meal" at bounding box center [915, 163] width 1235 height 21
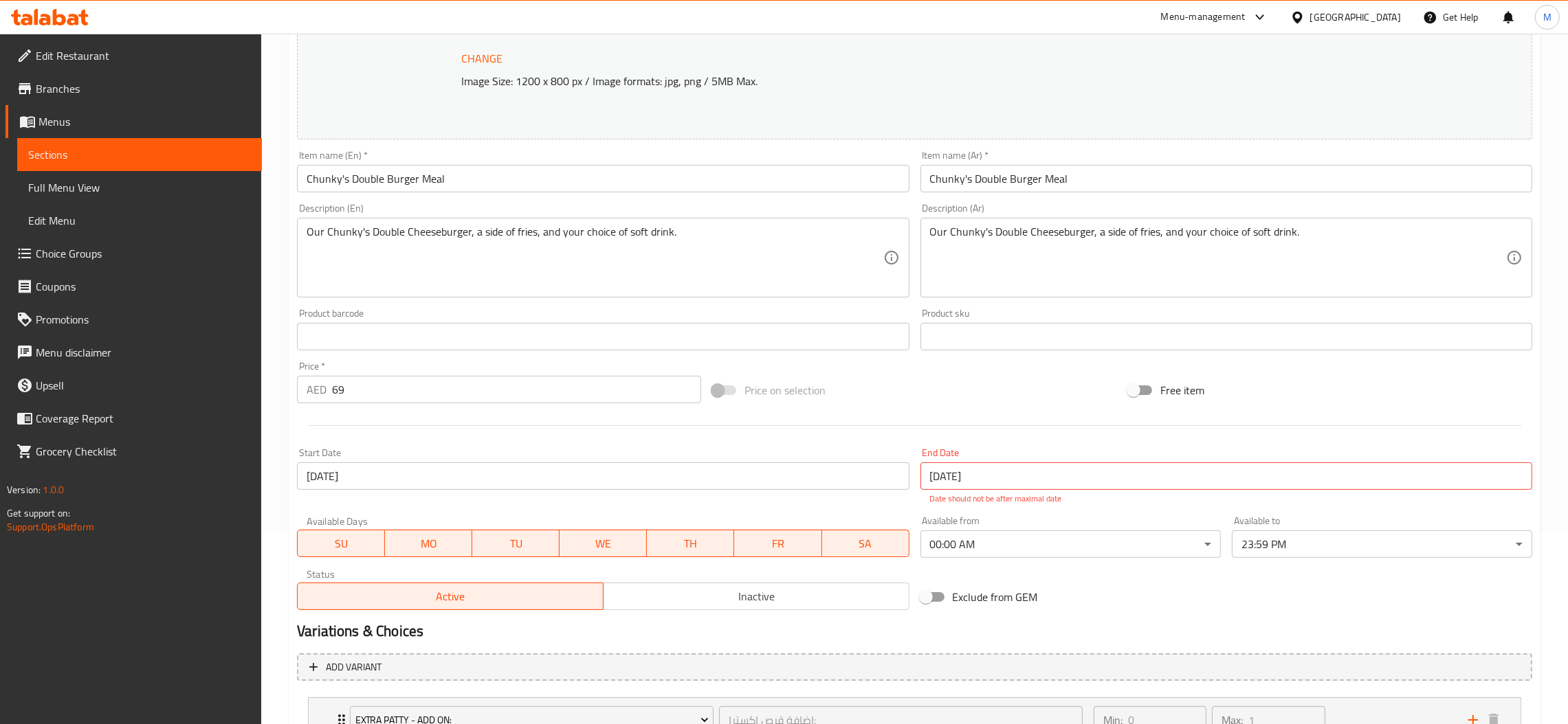
scroll to position [413, 0]
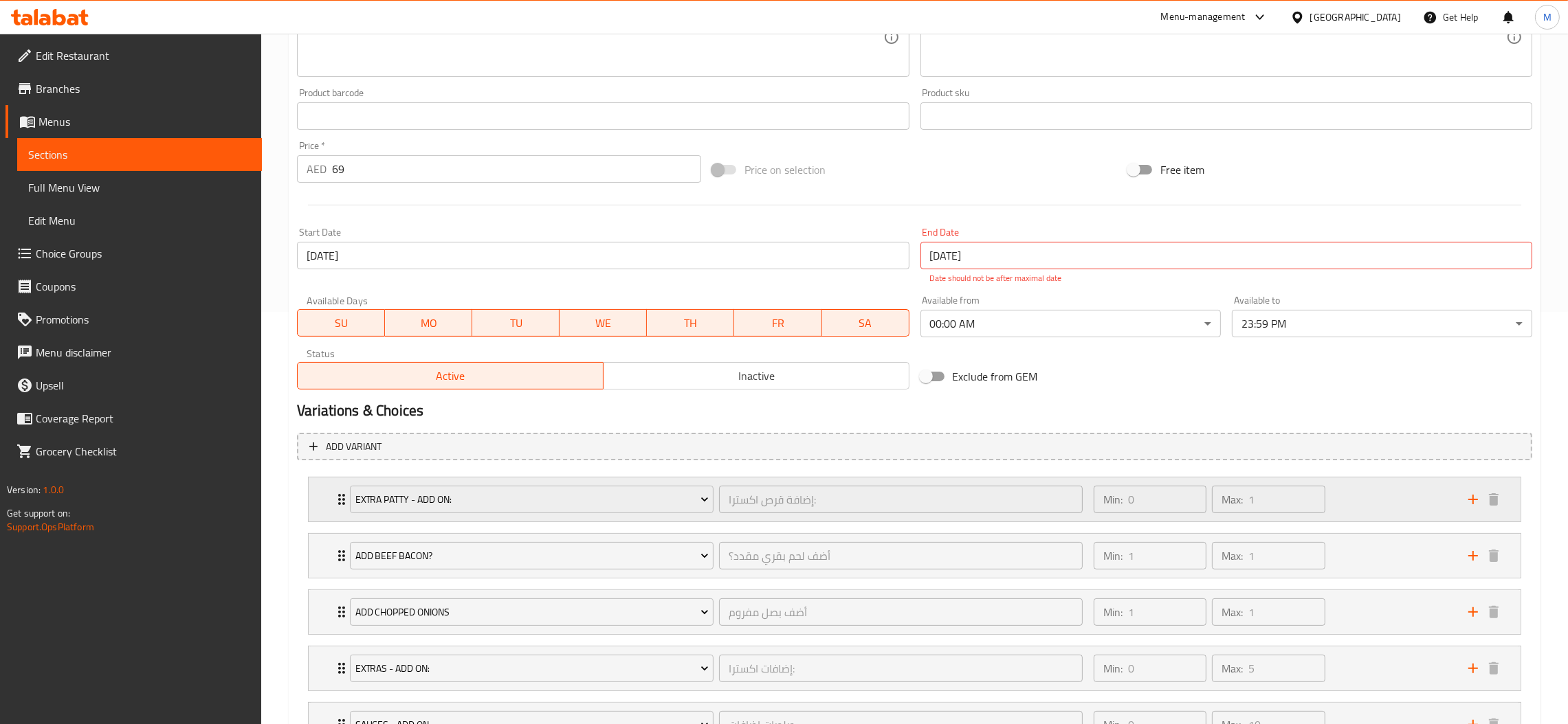
click at [590, 480] on div "Extra Patty - Add on: إضافة قرص اكسترا: ​" at bounding box center [717, 499] width 750 height 44
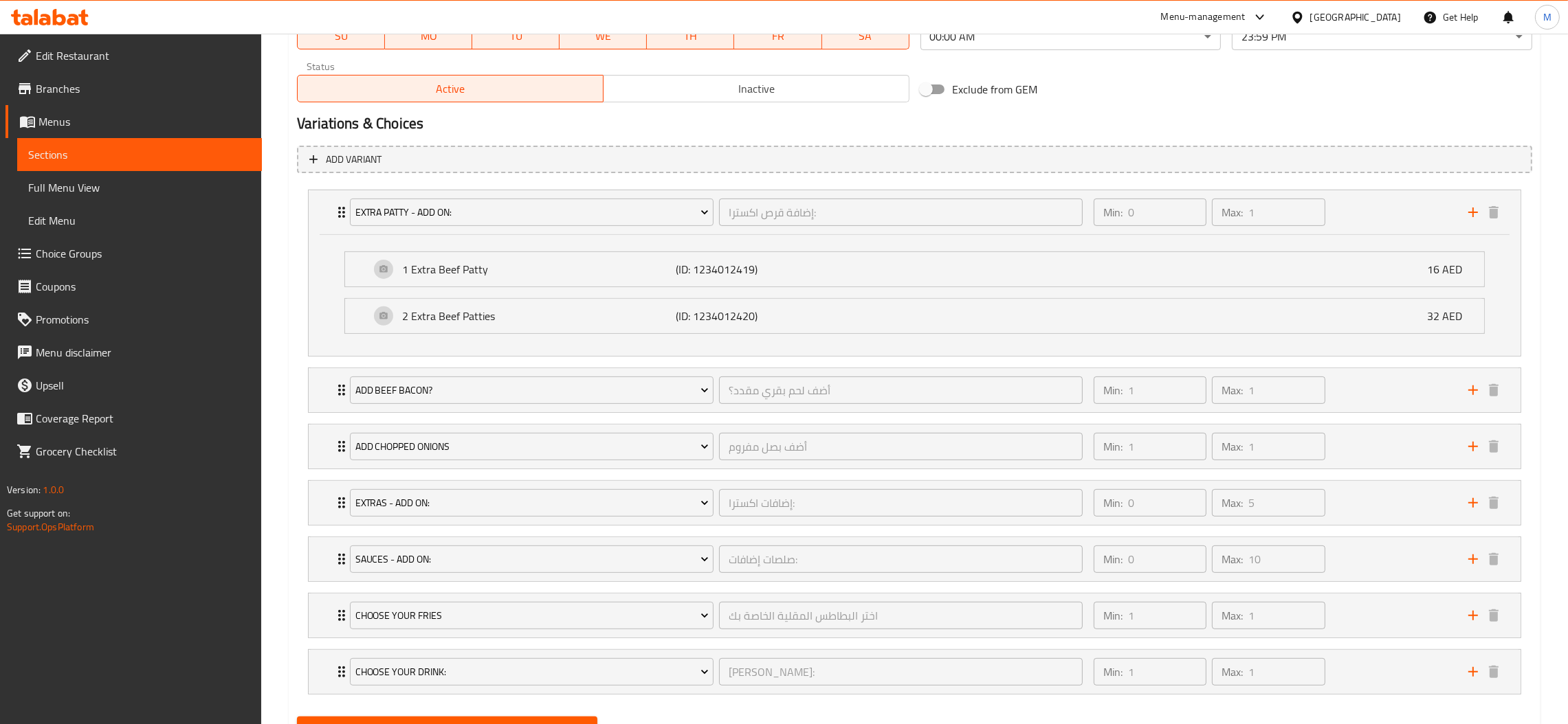
scroll to position [664, 0]
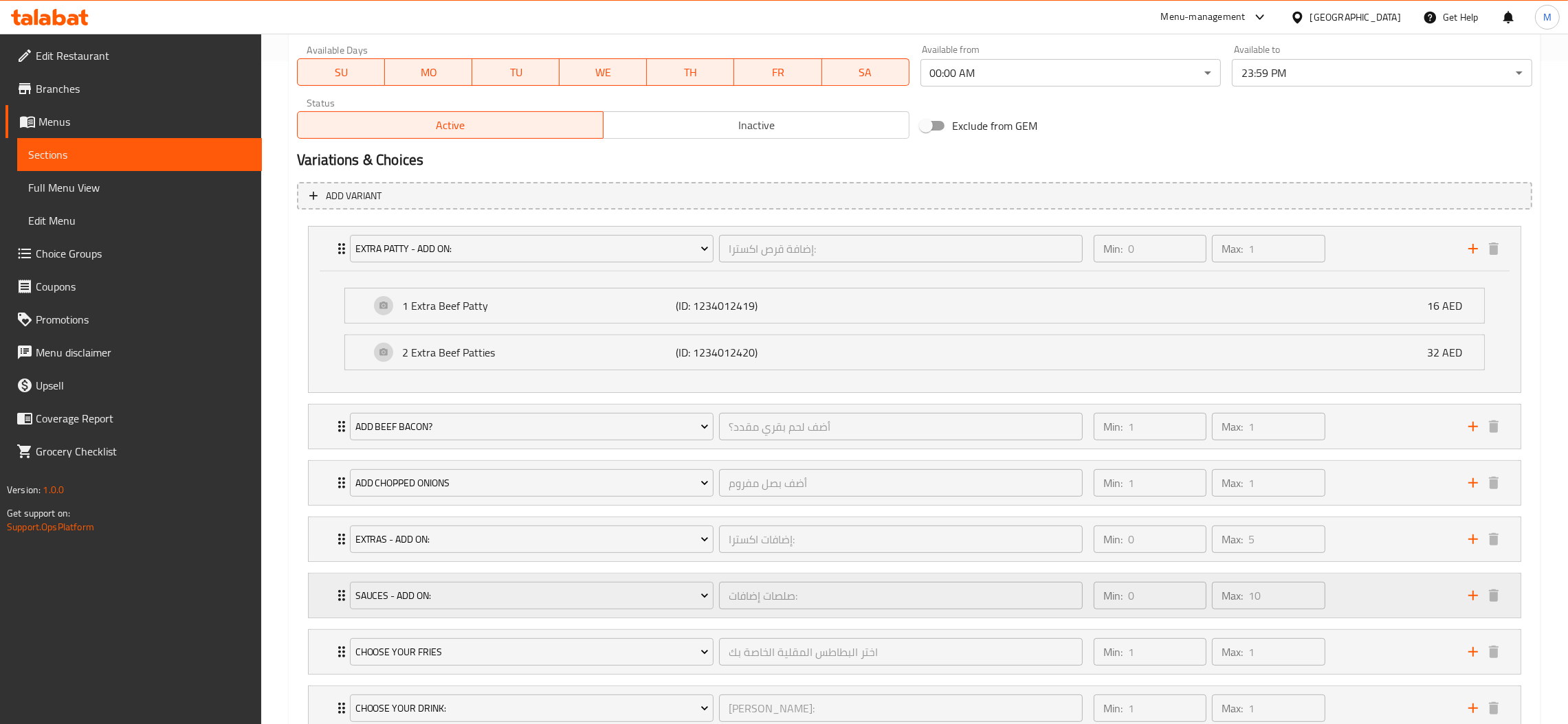
click at [333, 593] on icon "Expand" at bounding box center [341, 595] width 16 height 16
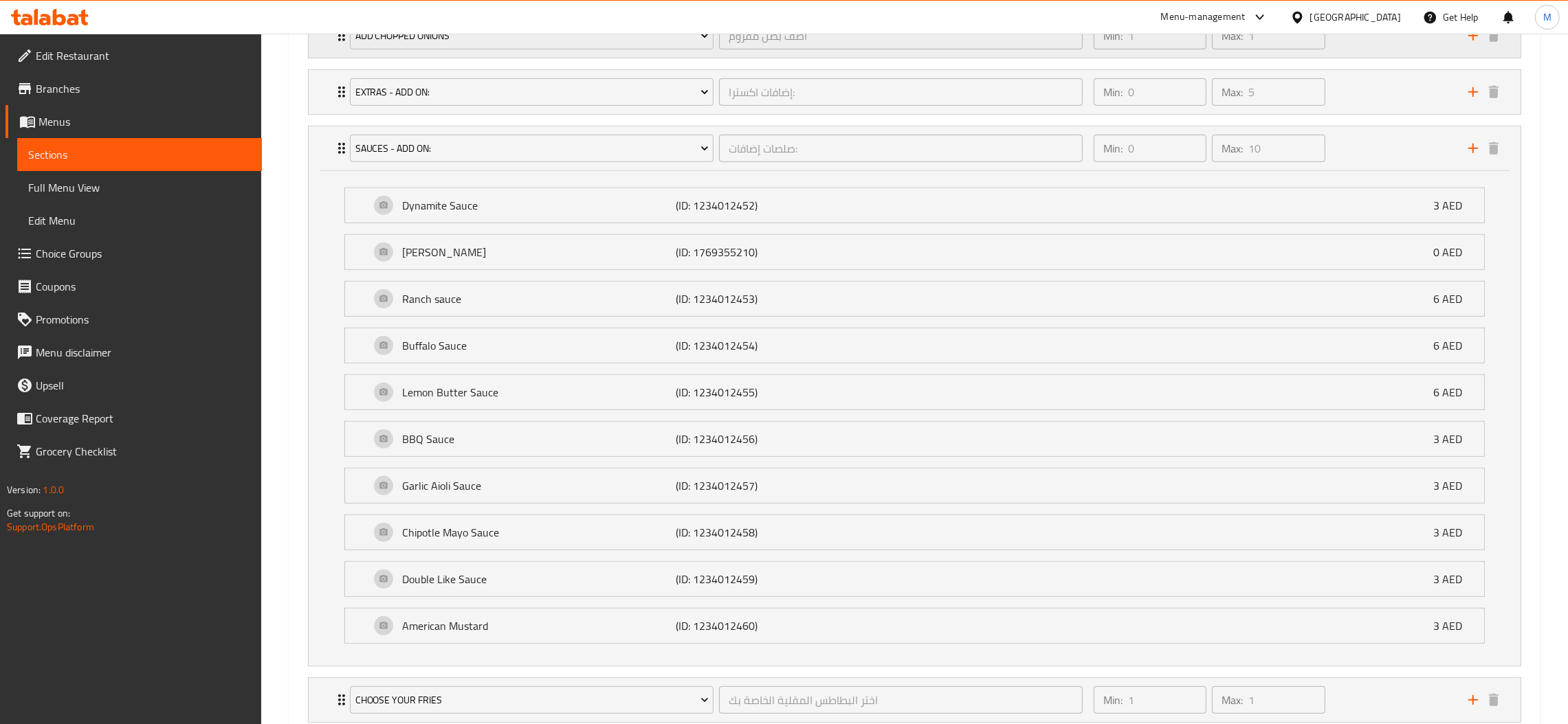
scroll to position [954, 0]
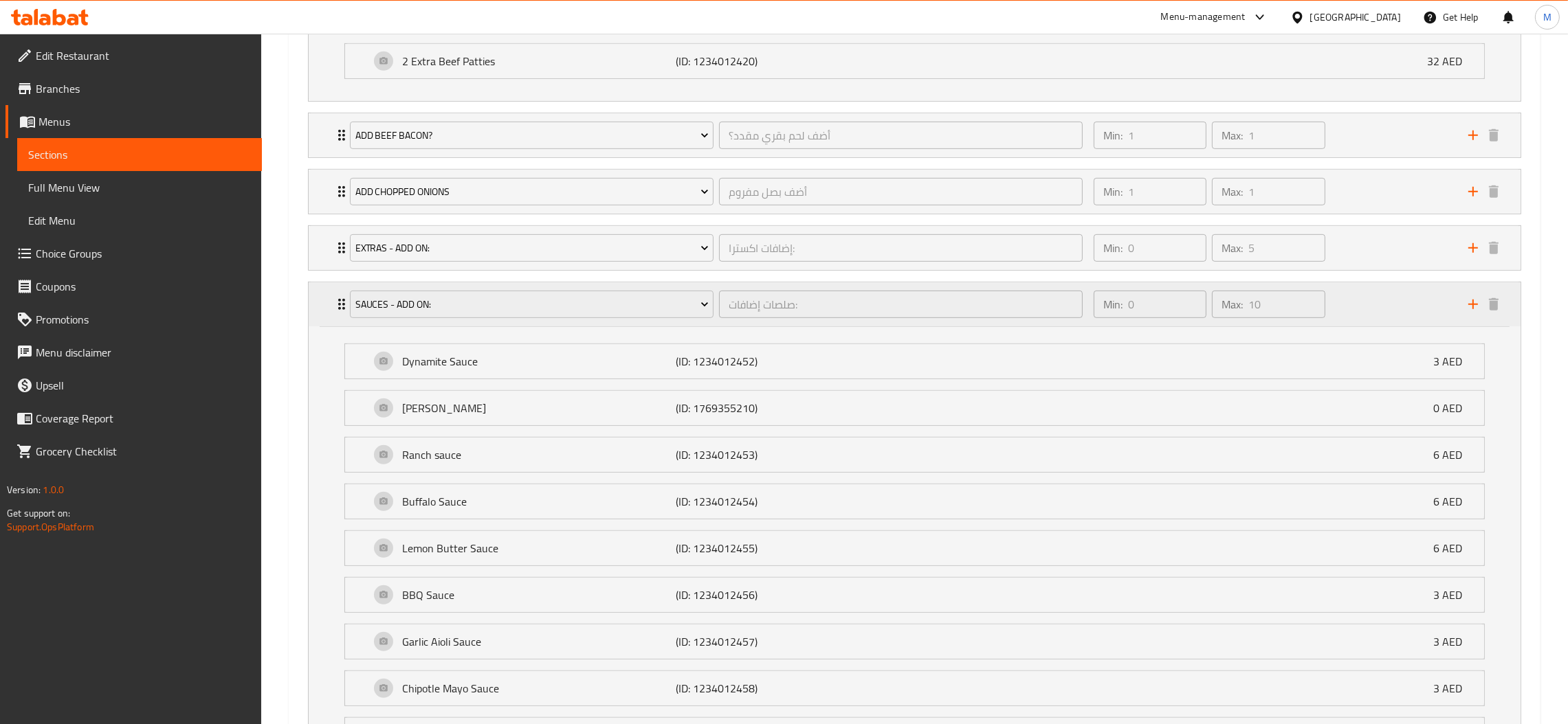
click at [340, 303] on icon "Expand" at bounding box center [341, 304] width 16 height 16
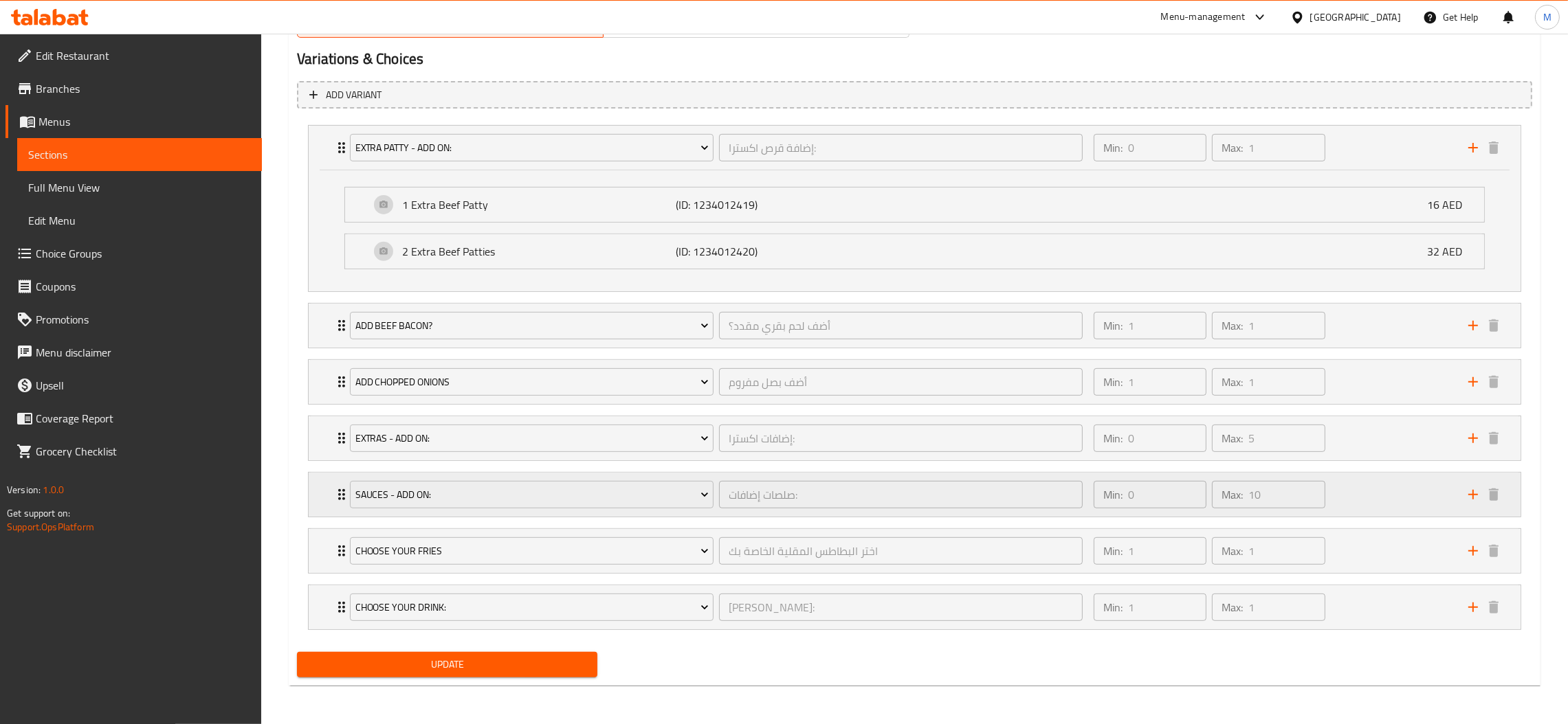
scroll to position [664, 0]
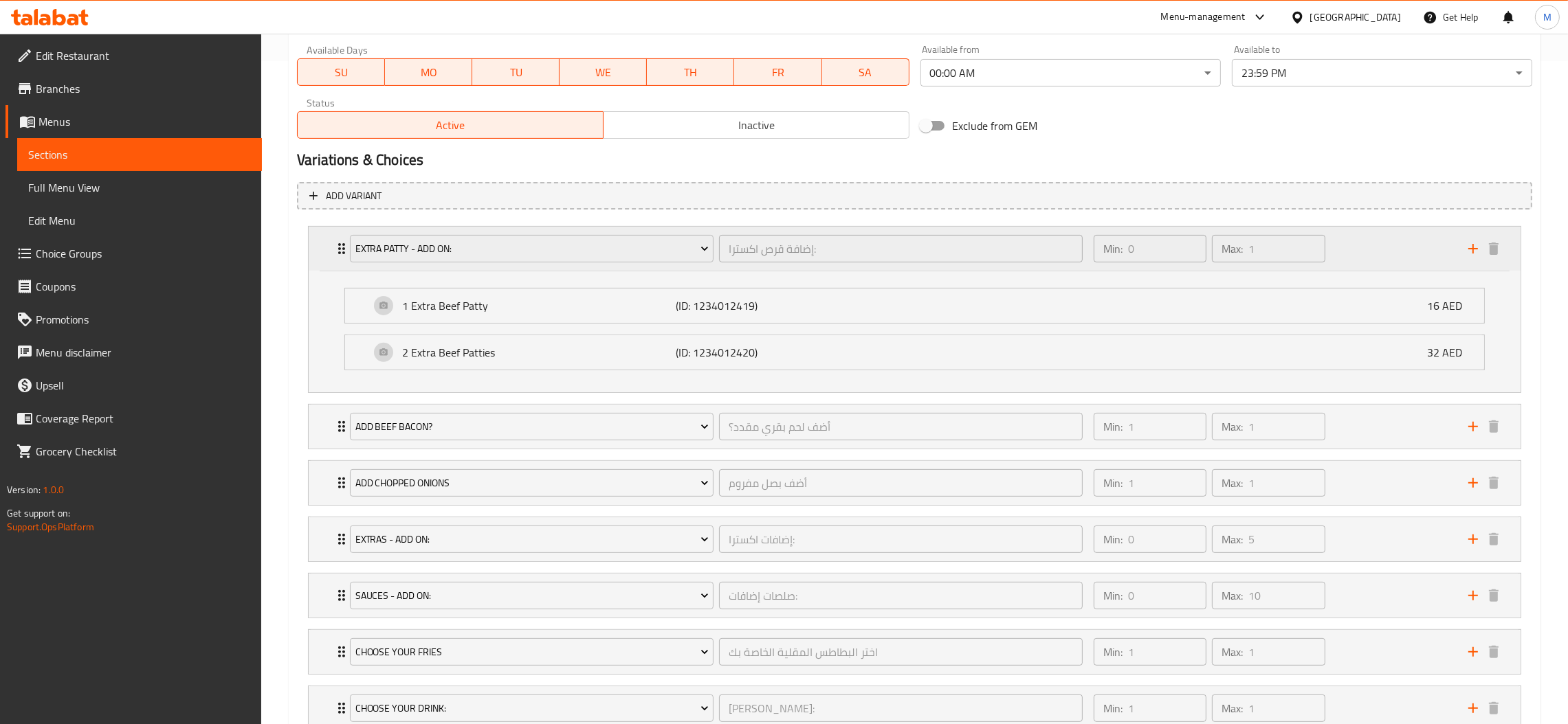
click at [333, 246] on icon "Expand" at bounding box center [341, 248] width 16 height 16
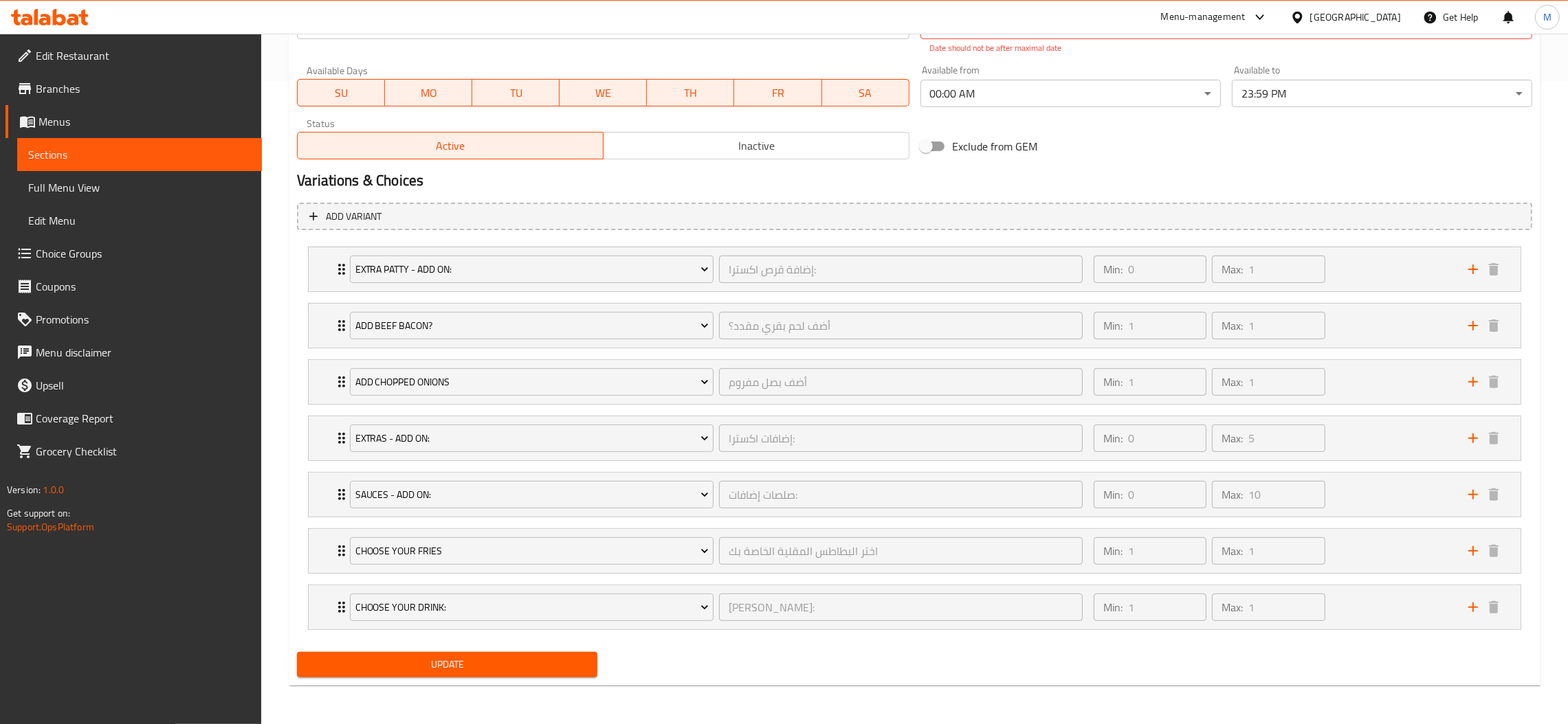
scroll to position [645, 0]
click at [718, 249] on div "Extra Patty - Add on: إضافة قرص اكسترا: ​" at bounding box center [717, 269] width 750 height 44
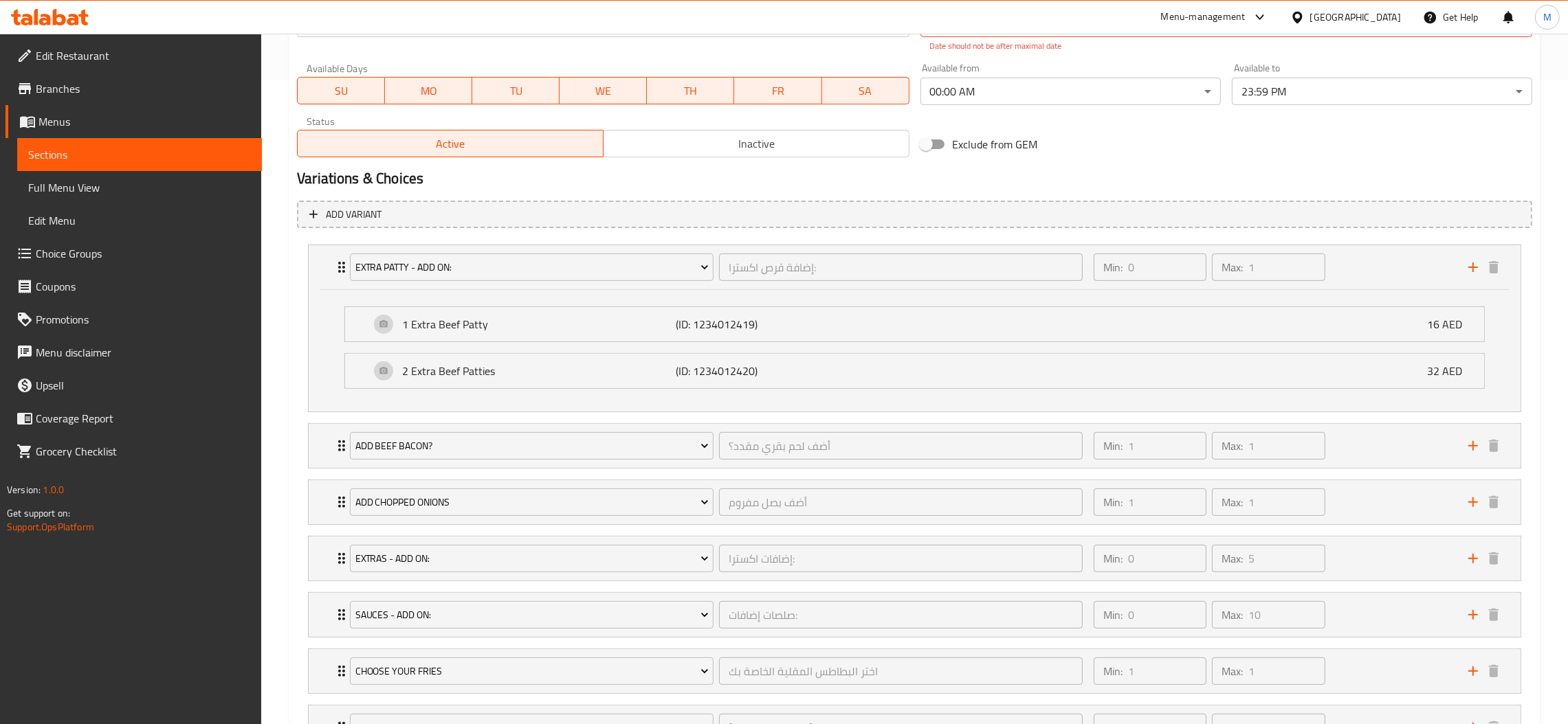
scroll to position [664, 0]
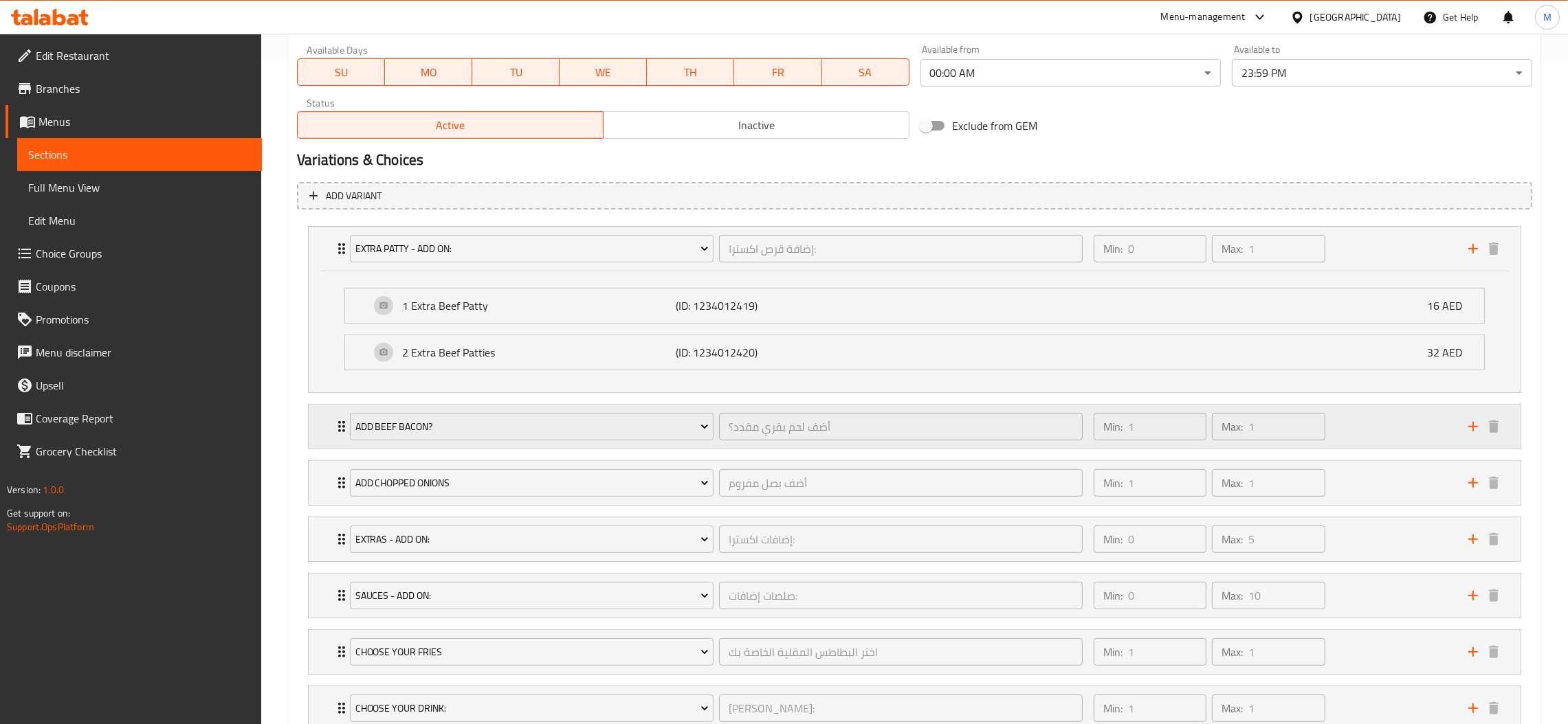
click at [717, 416] on div "أضف لحم بقري مقدد؟ ​" at bounding box center [901, 427] width 369 height 33
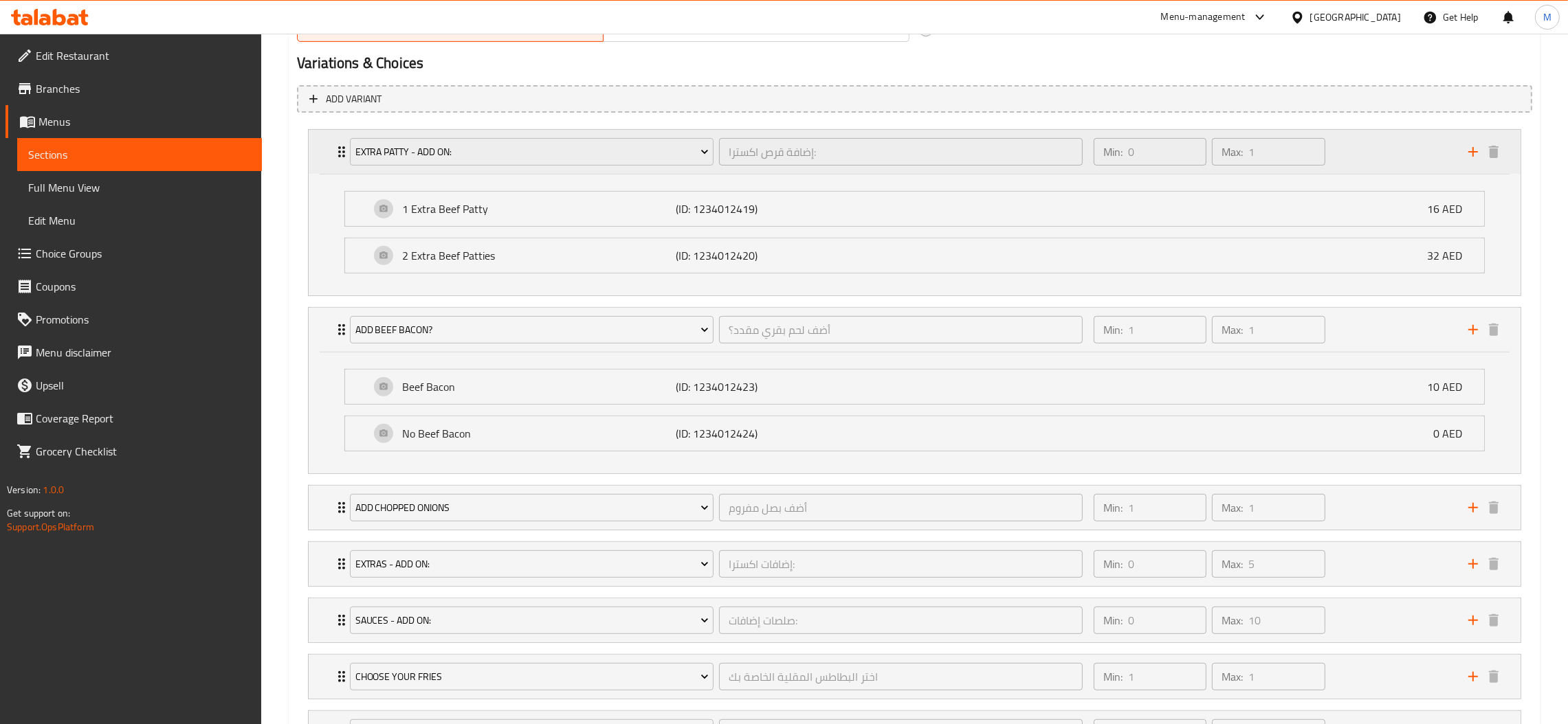
scroll to position [580, 0]
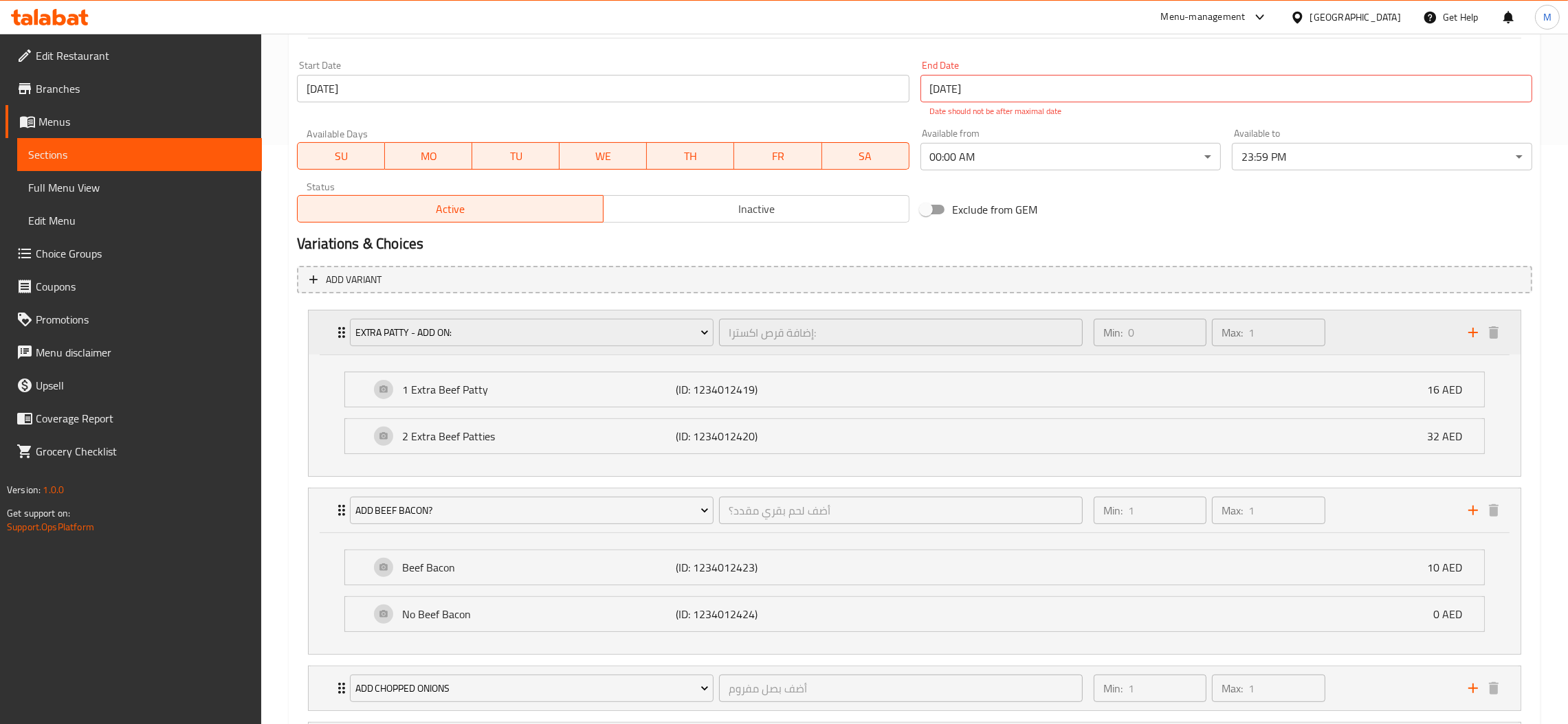
click at [335, 319] on div "Extra Patty - Add on: إضافة قرص اكسترا: ​ Min: 0 ​ Max: 1 ​" at bounding box center [919, 332] width 1171 height 44
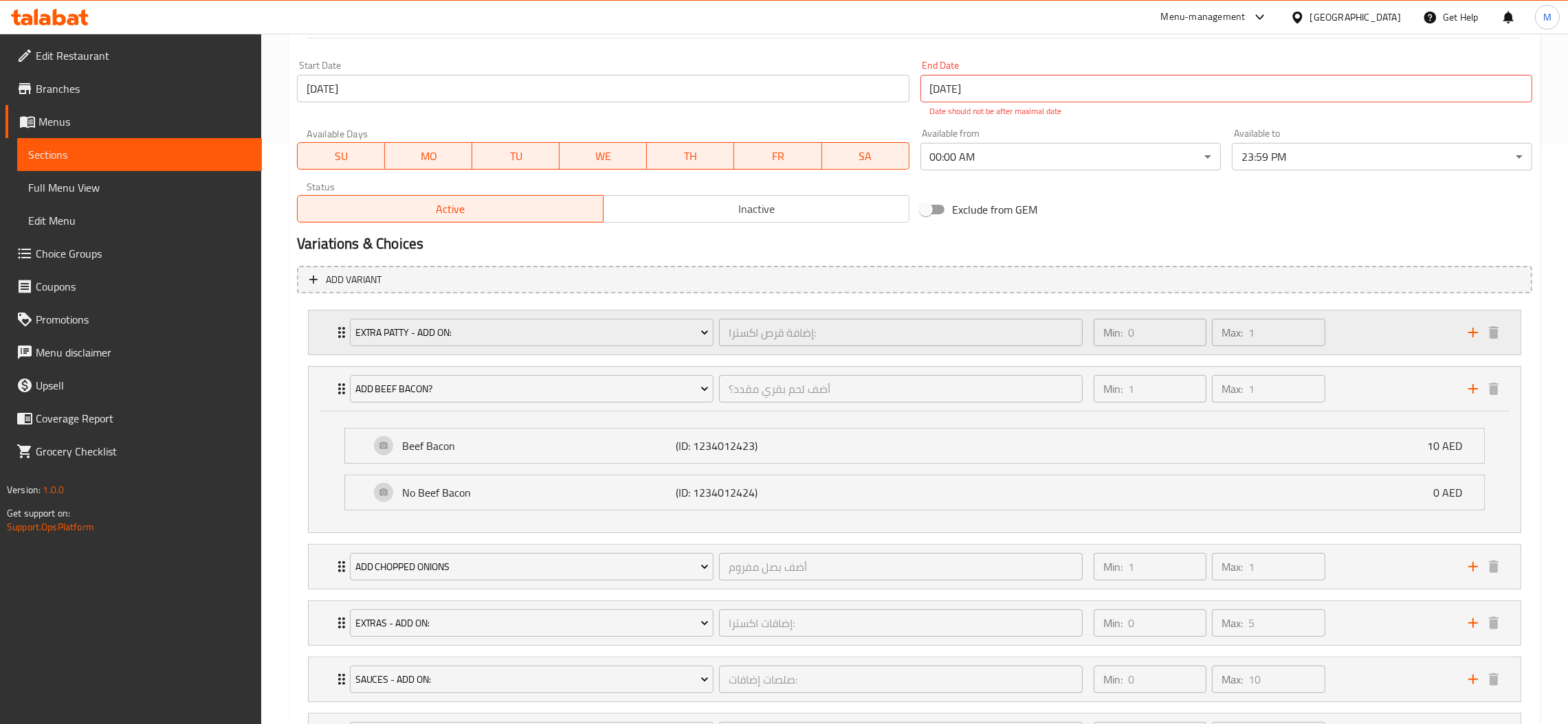
click at [340, 337] on icon "Expand" at bounding box center [341, 333] width 7 height 11
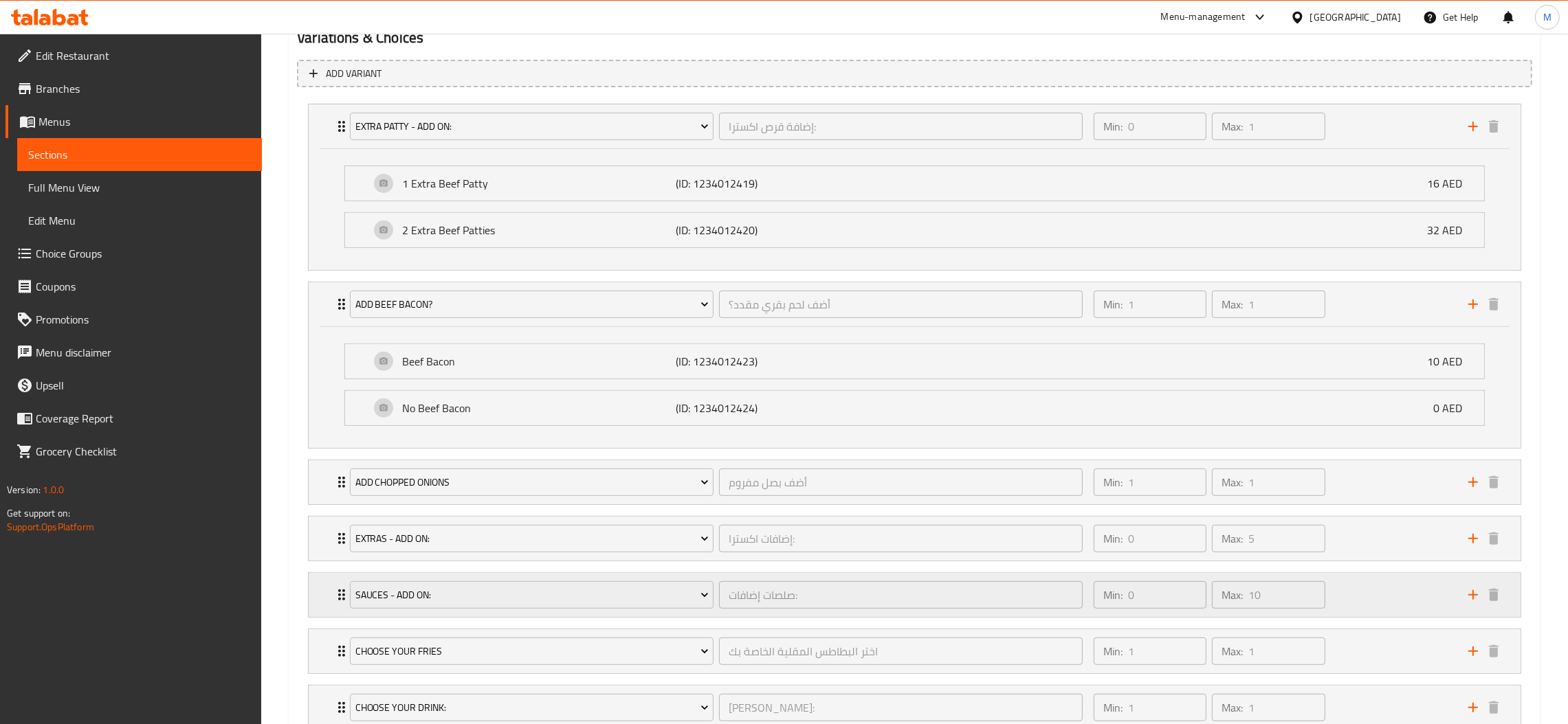
scroll to position [888, 0]
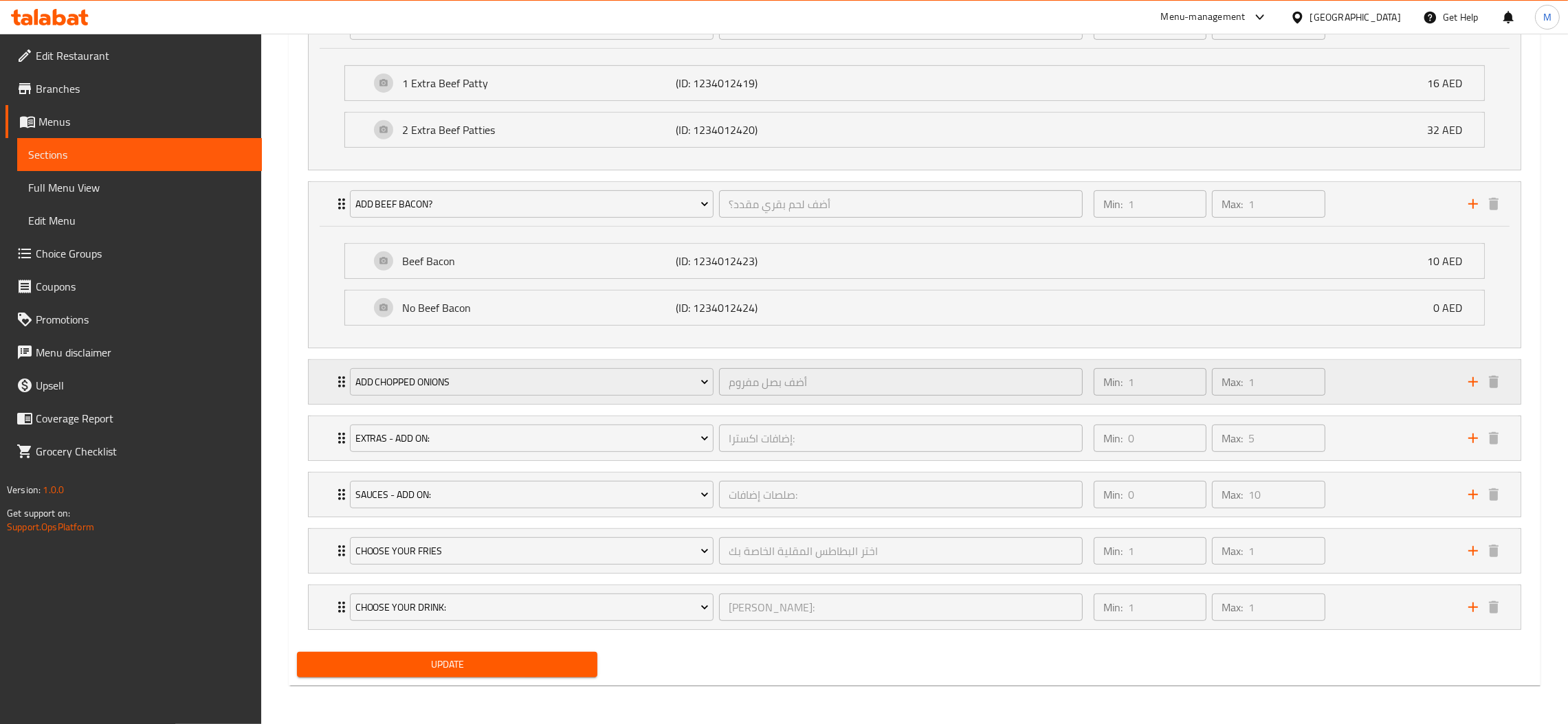
click at [344, 395] on div "Add Chopped Onions أضف بصل مفروم ​" at bounding box center [717, 382] width 750 height 44
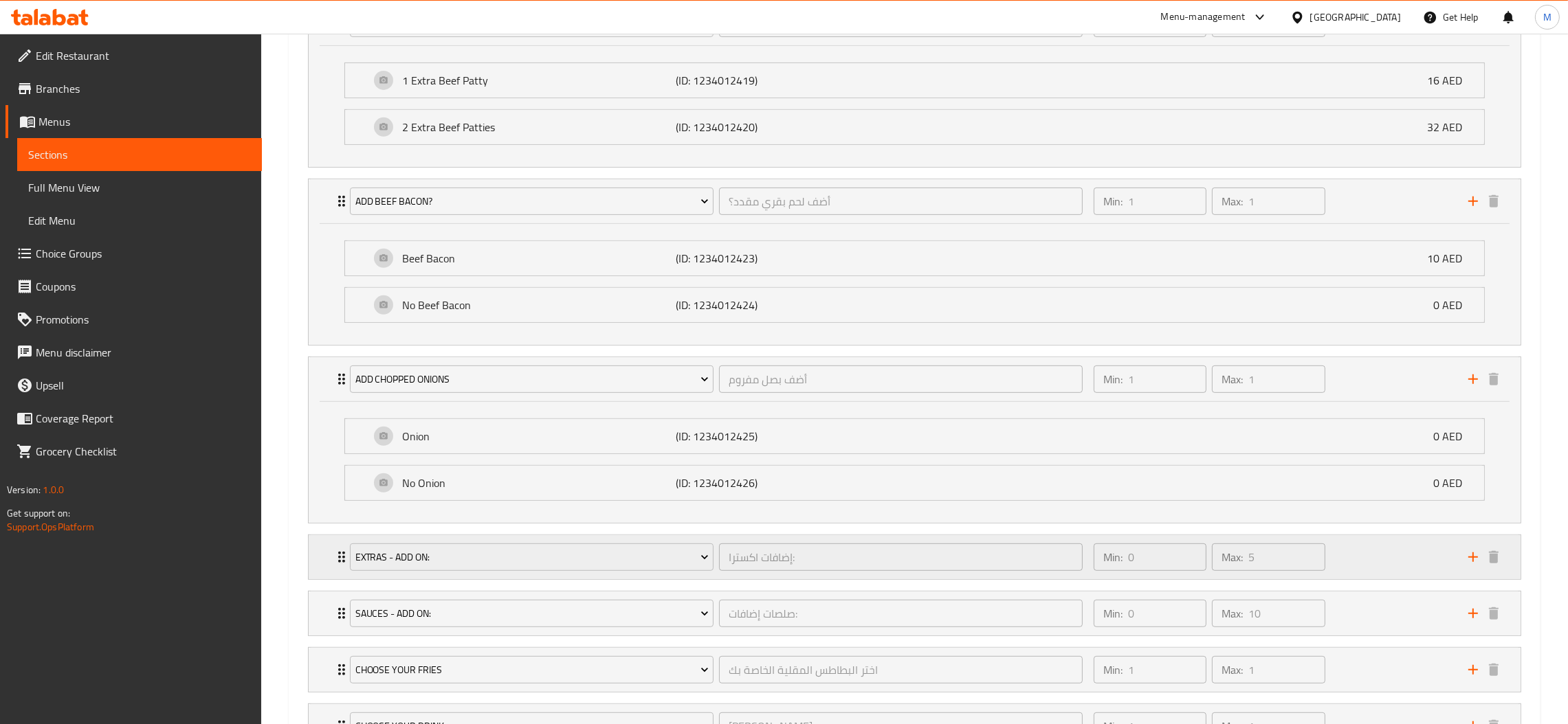
click at [337, 576] on div "Extras - Add on: إضافات اكسترا: ​ Min: 0 ​ Max: 5 ​" at bounding box center [919, 557] width 1171 height 44
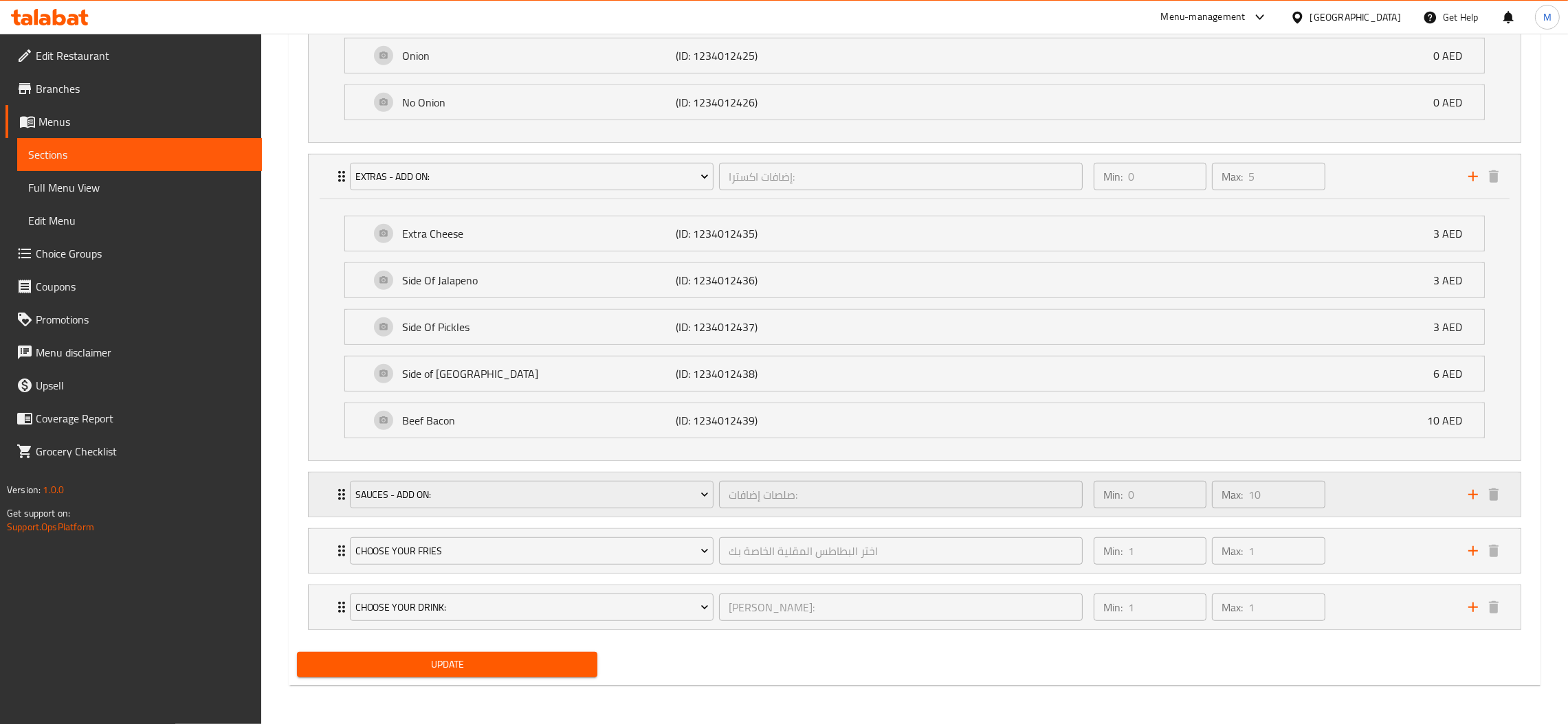
click at [336, 497] on icon "Expand" at bounding box center [341, 494] width 16 height 16
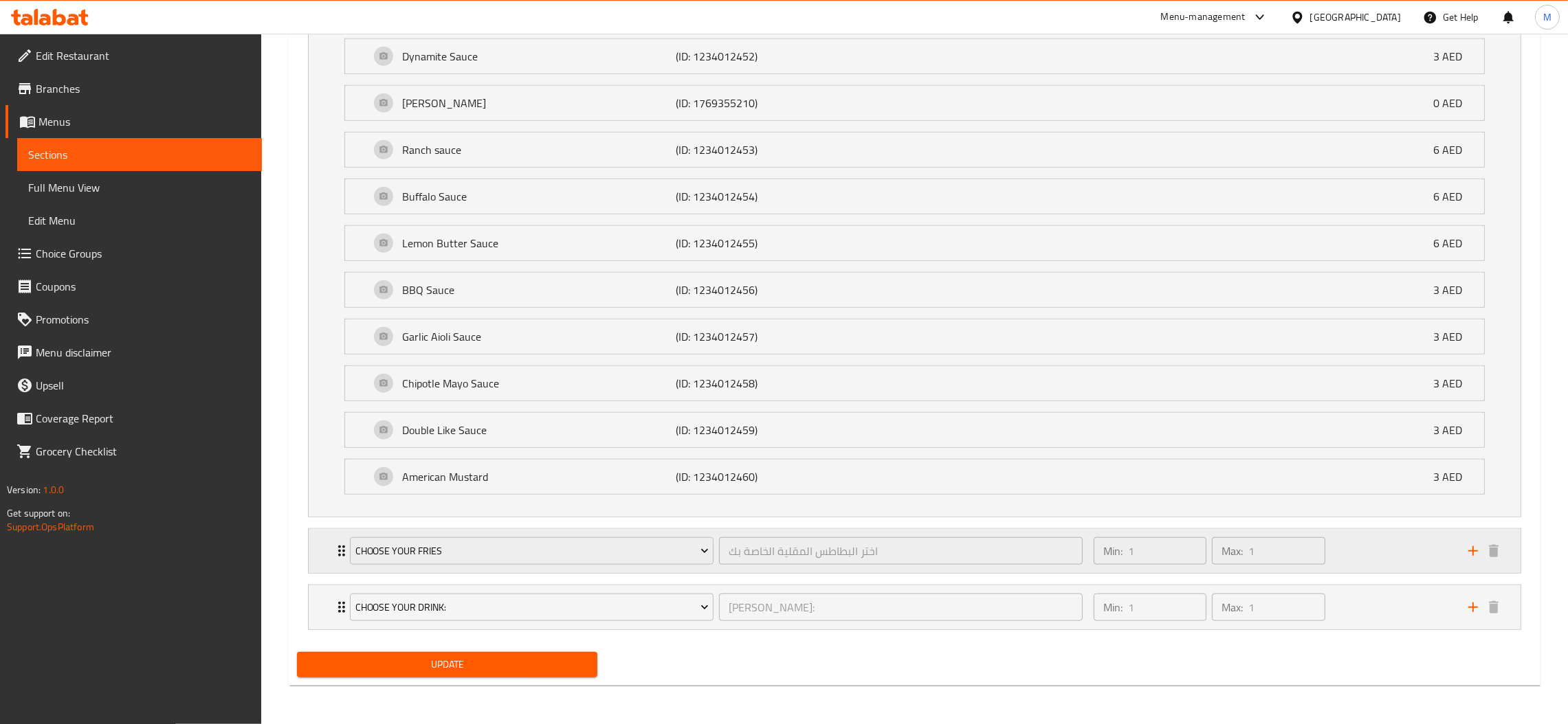
click at [344, 563] on div "Choose Your Fries اختر البطاطس المقلية الخاصة بك ​" at bounding box center [717, 551] width 750 height 44
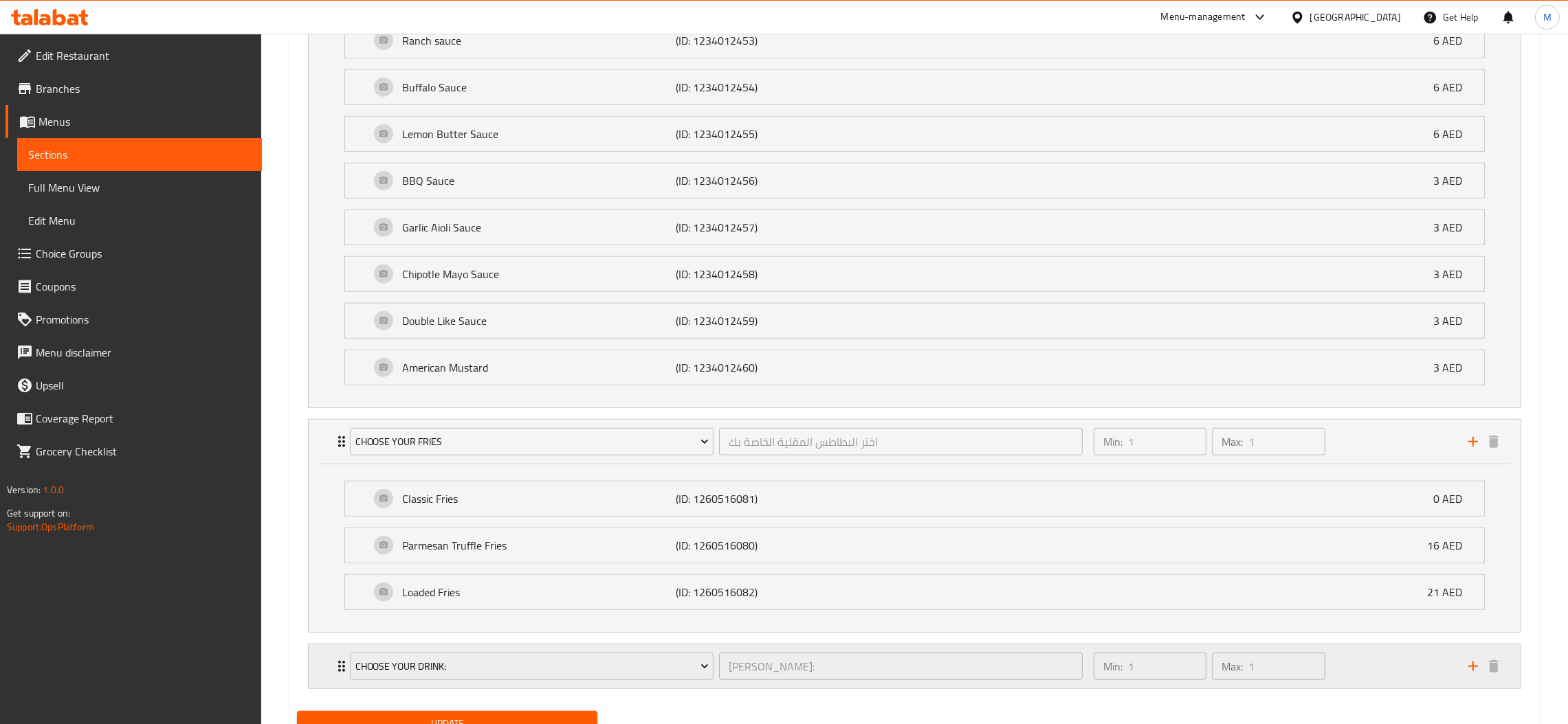
scroll to position [1940, 0]
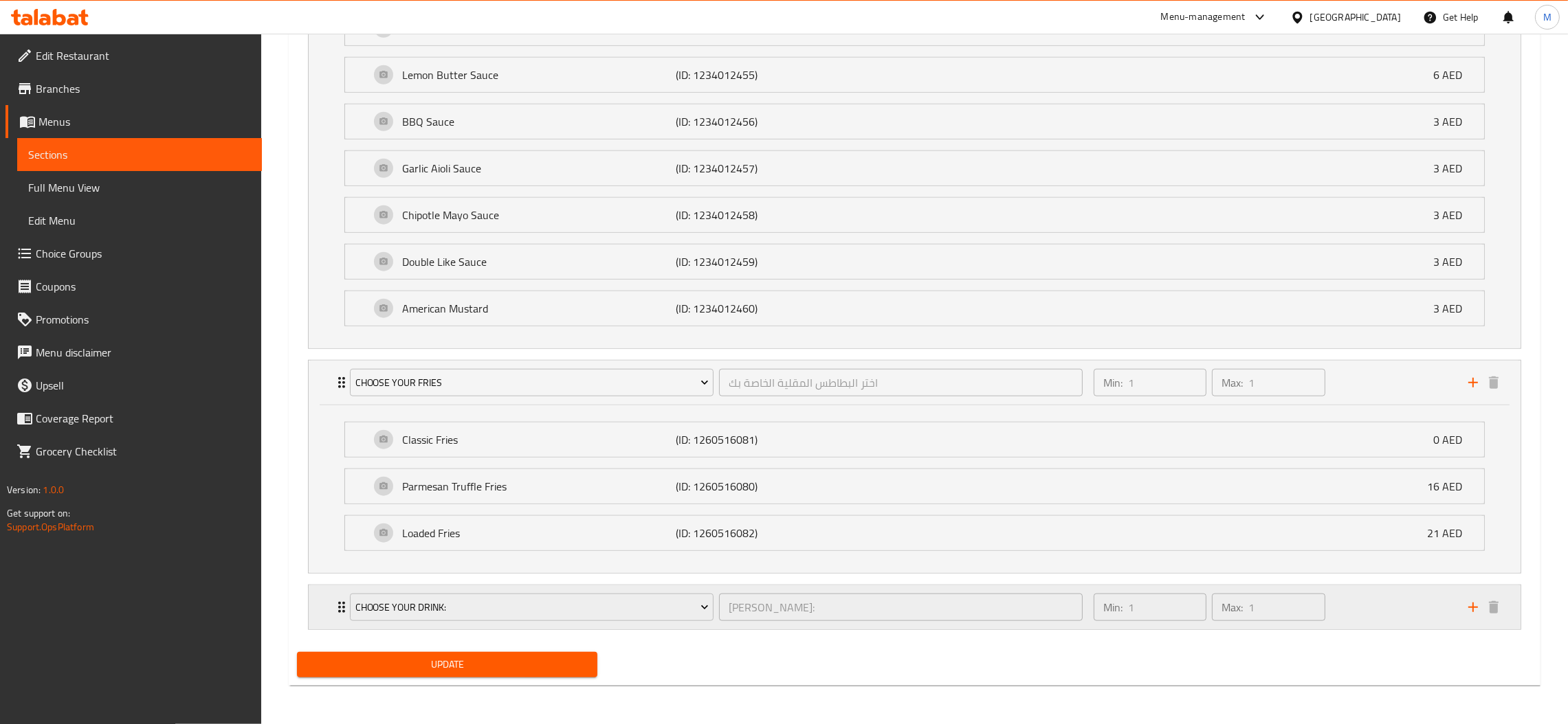
click at [344, 605] on div "Choose Your Drink: اختر مشروبك: ​" at bounding box center [717, 607] width 750 height 44
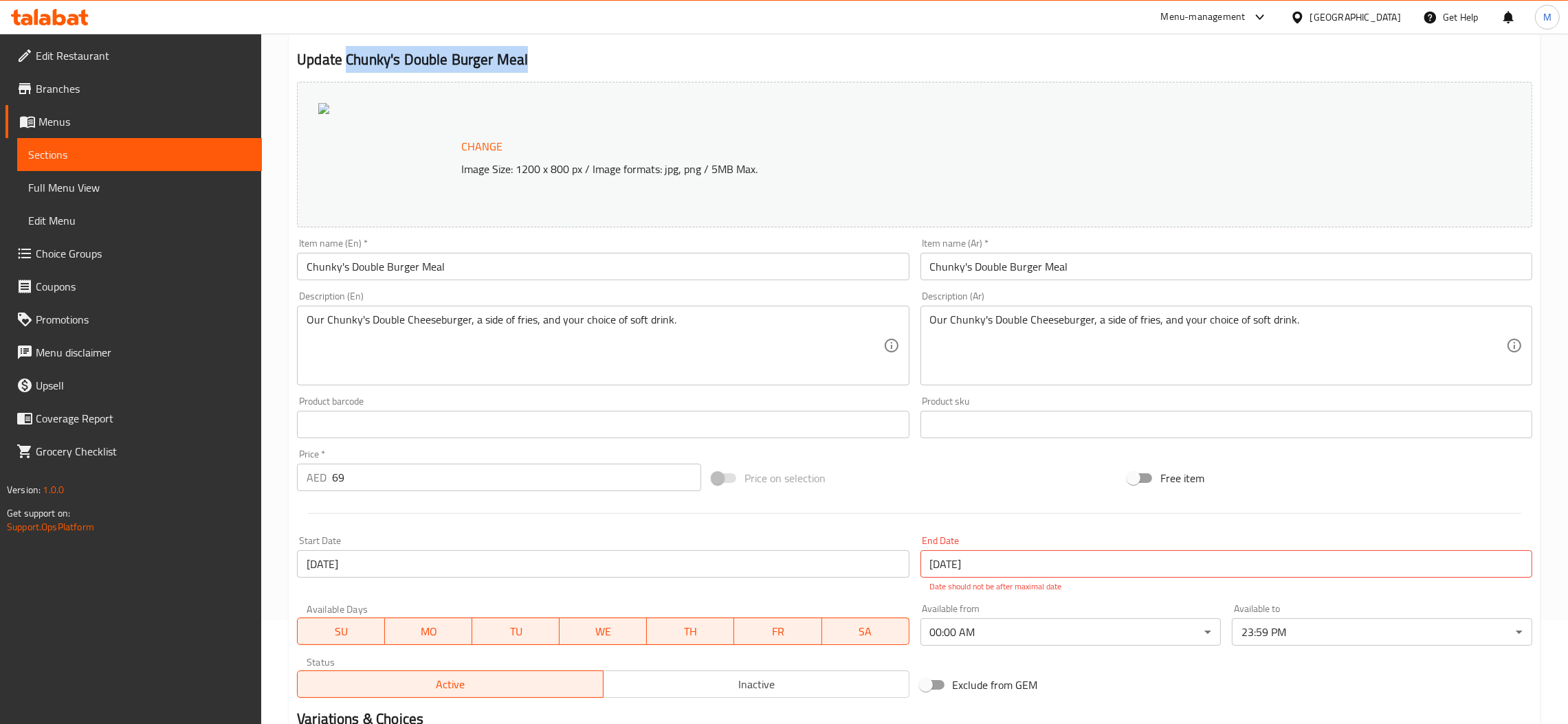
scroll to position [0, 0]
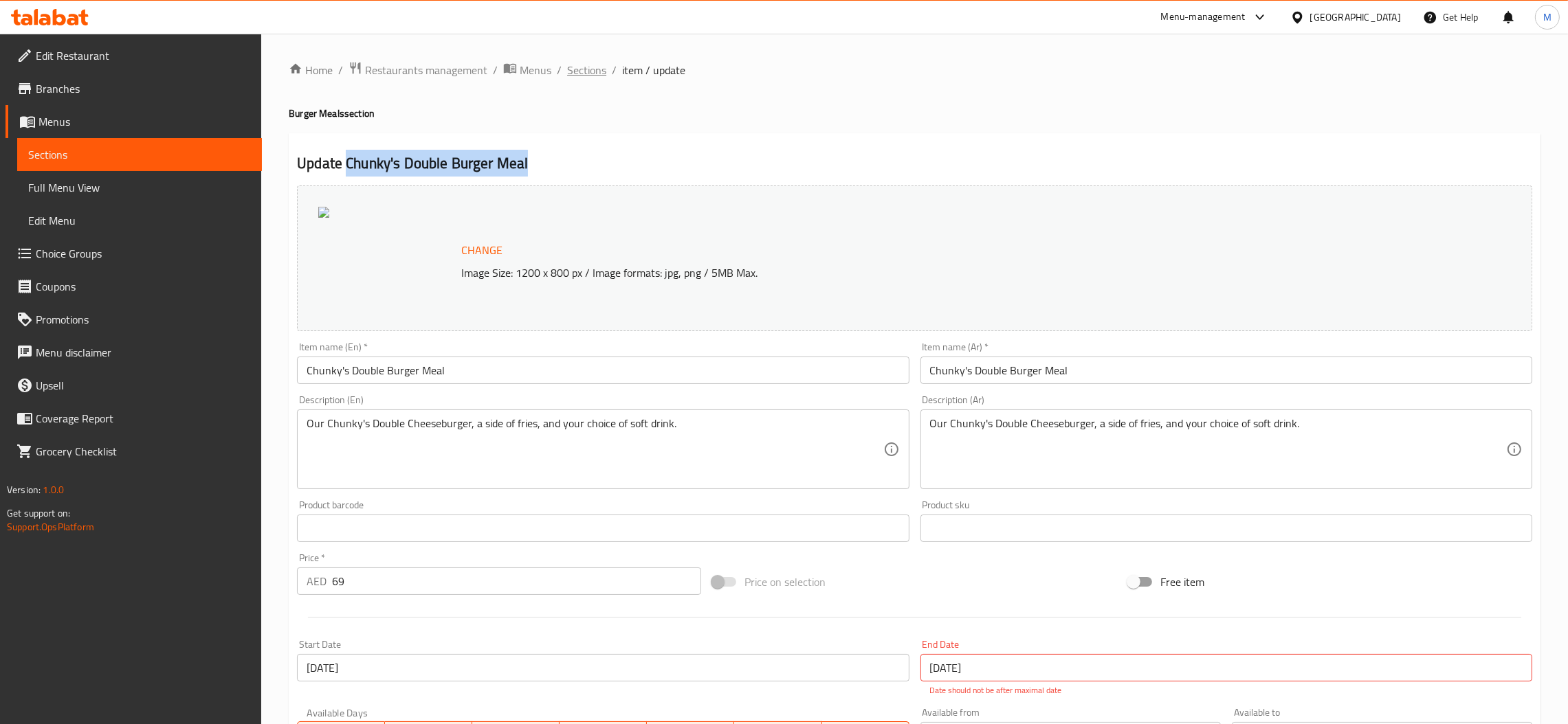
click at [581, 70] on span "Sections" at bounding box center [586, 70] width 39 height 16
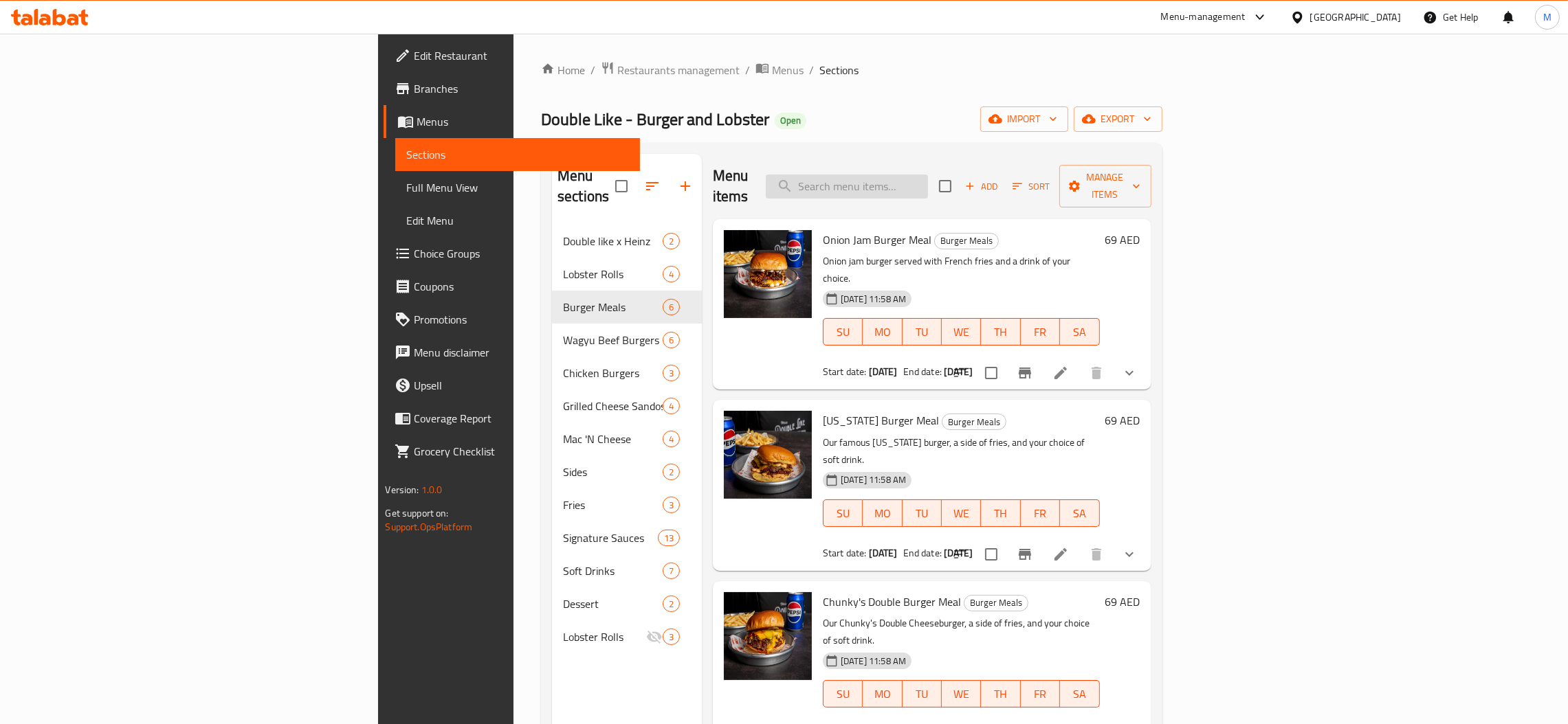
click at [928, 183] on input "search" at bounding box center [847, 186] width 162 height 24
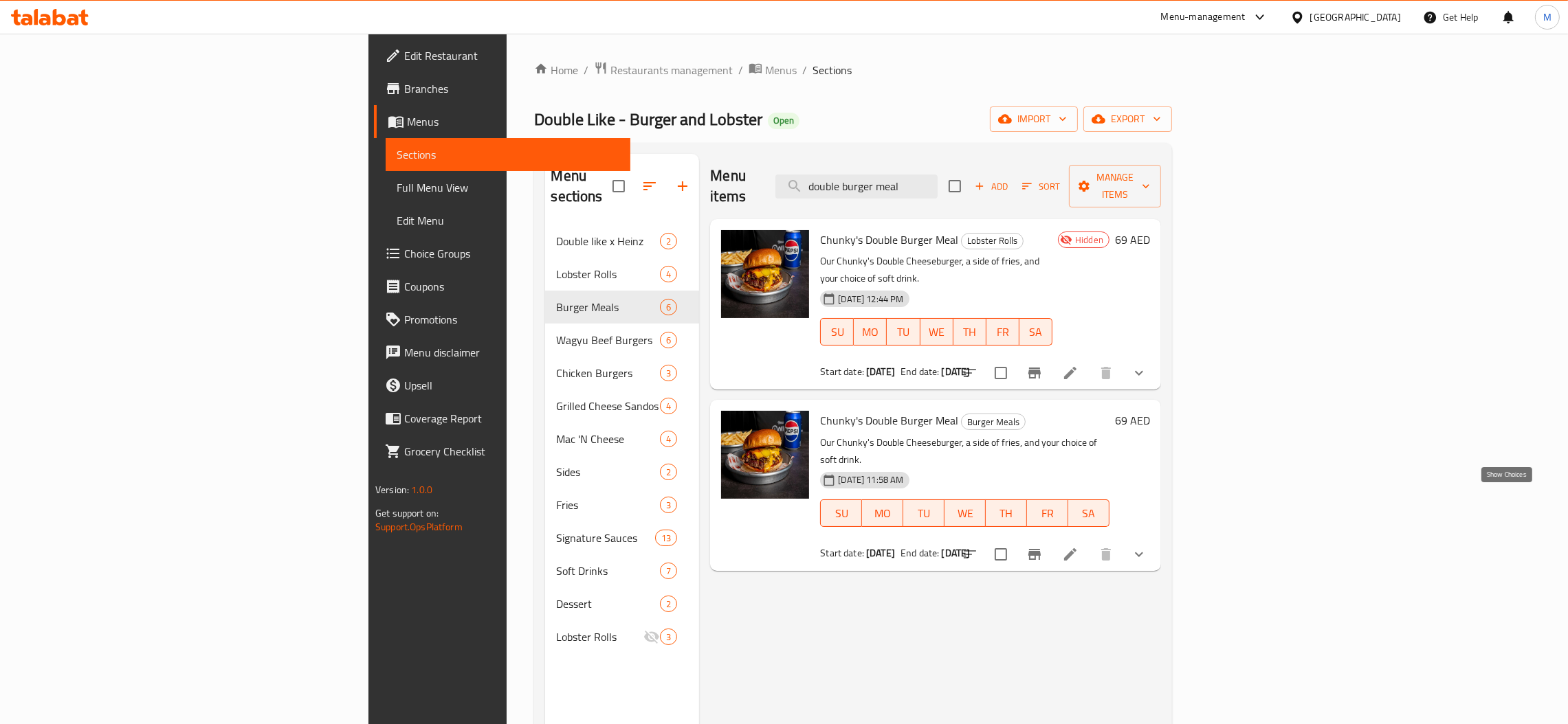
type input "double burger meal"
click at [1147, 547] on icon "show more" at bounding box center [1138, 554] width 16 height 16
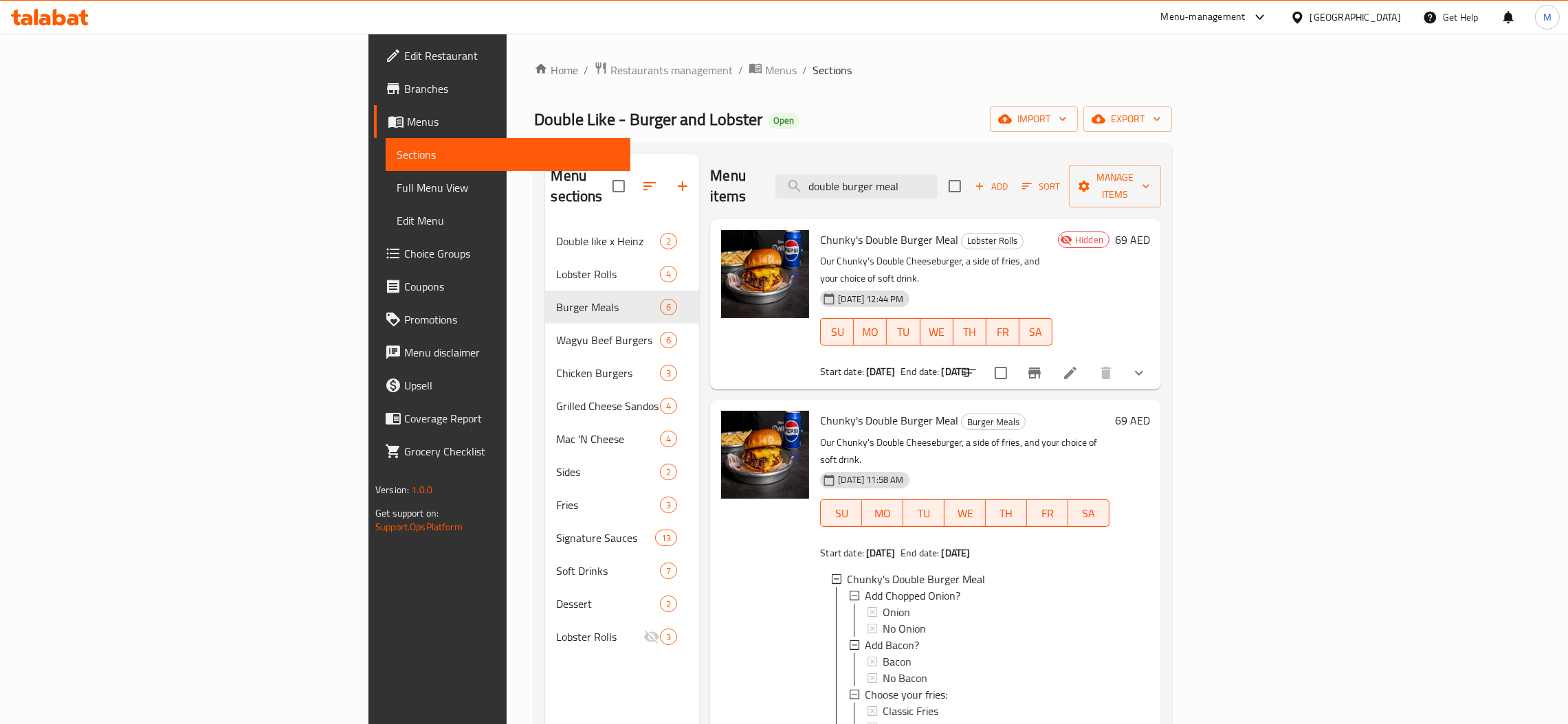
click at [1155, 357] on button "show more" at bounding box center [1138, 373] width 33 height 33
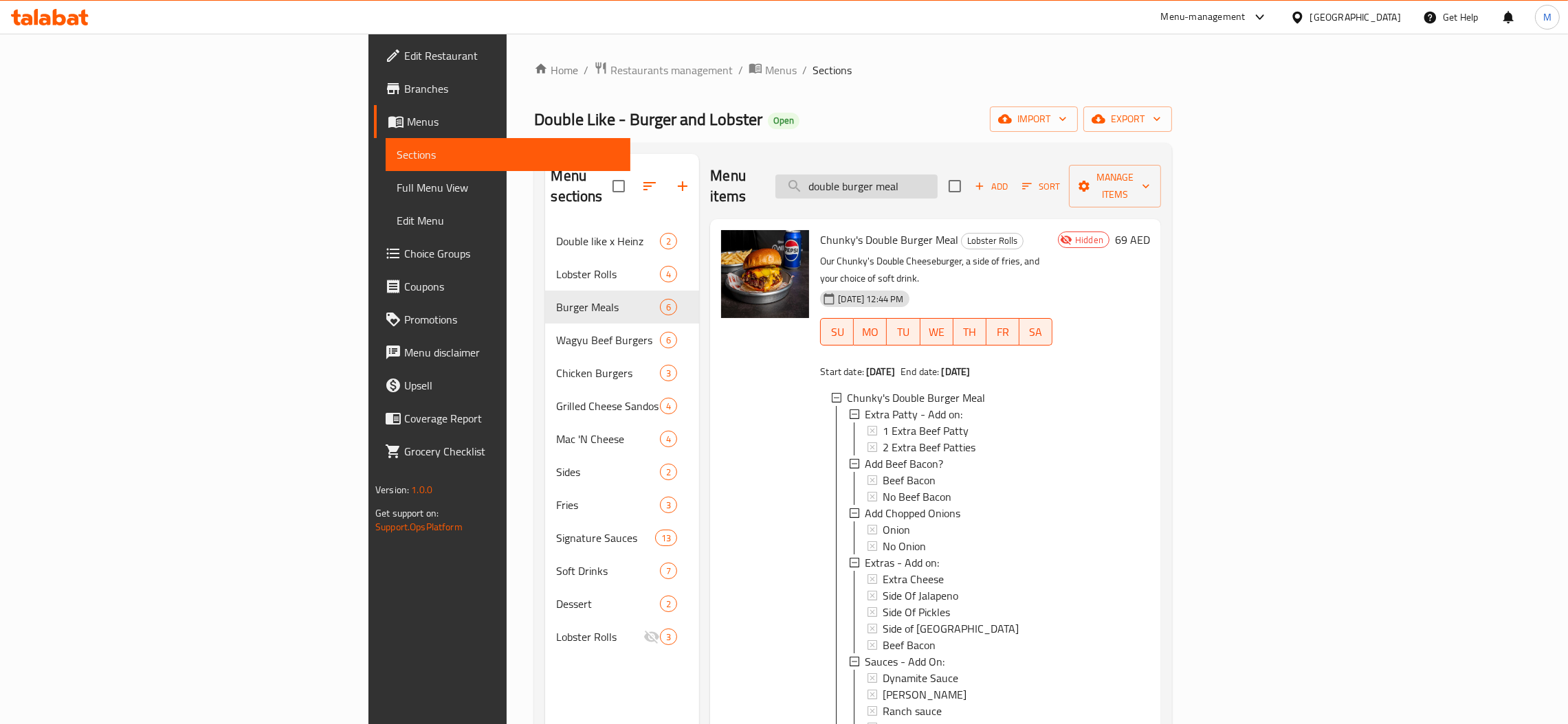
click at [937, 175] on input "double burger meal" at bounding box center [856, 186] width 162 height 24
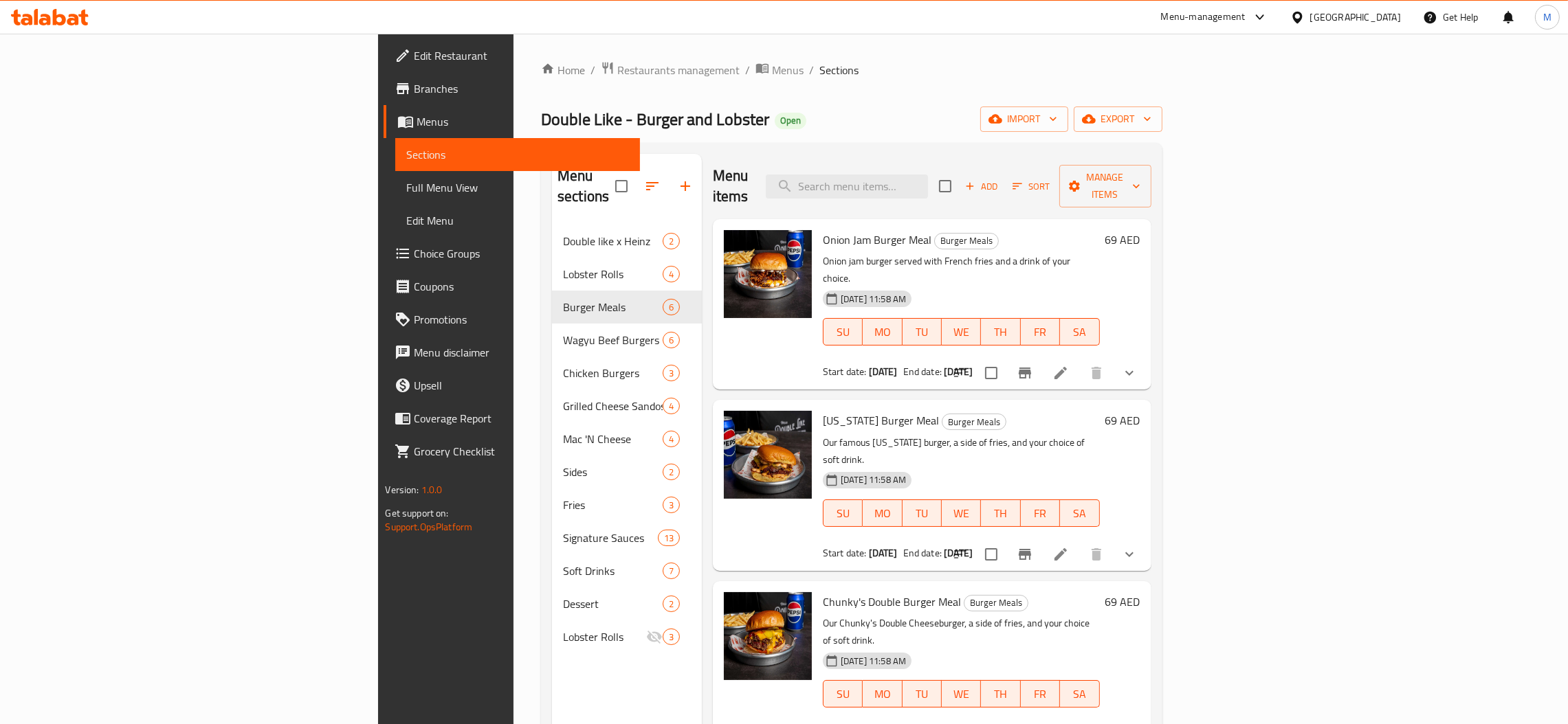
paste input "double burger meal"
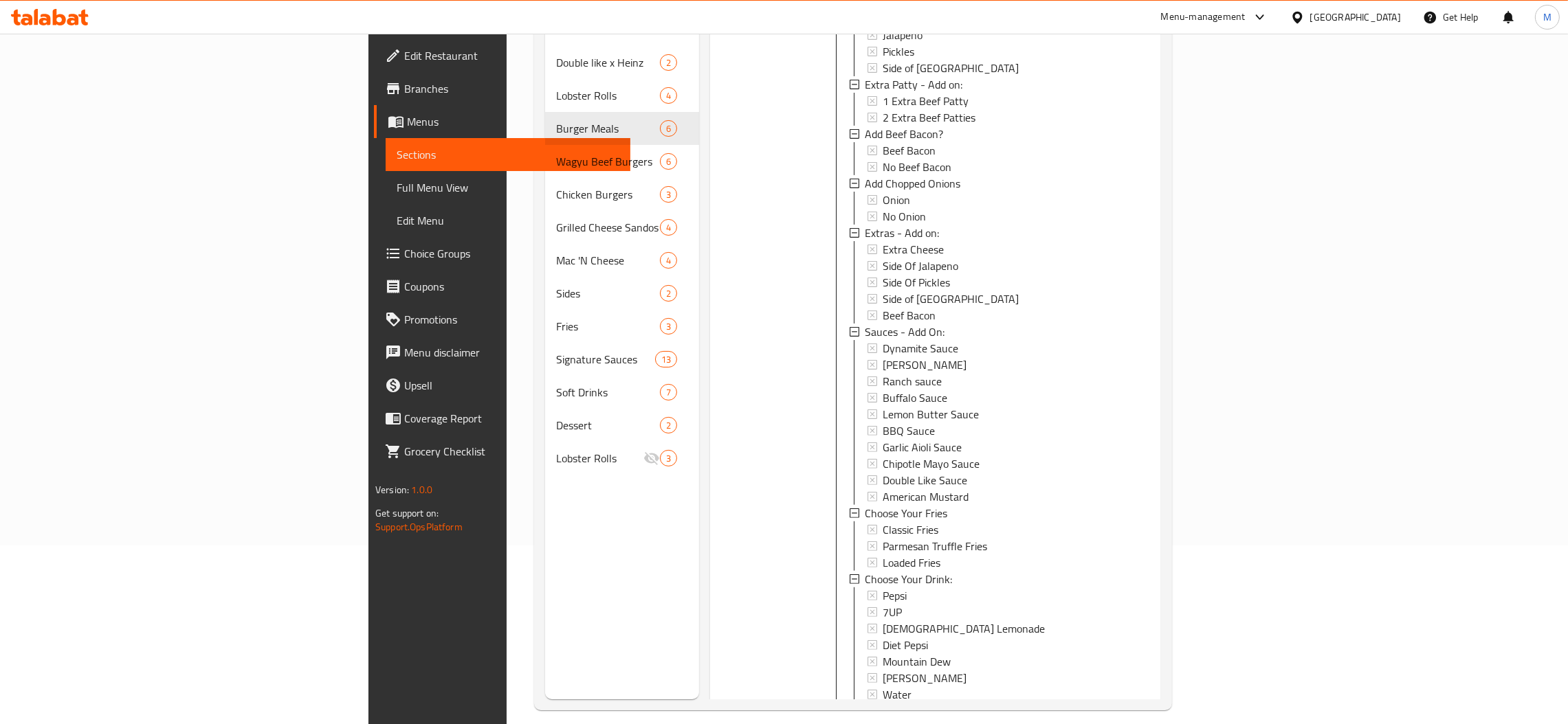
scroll to position [194, 0]
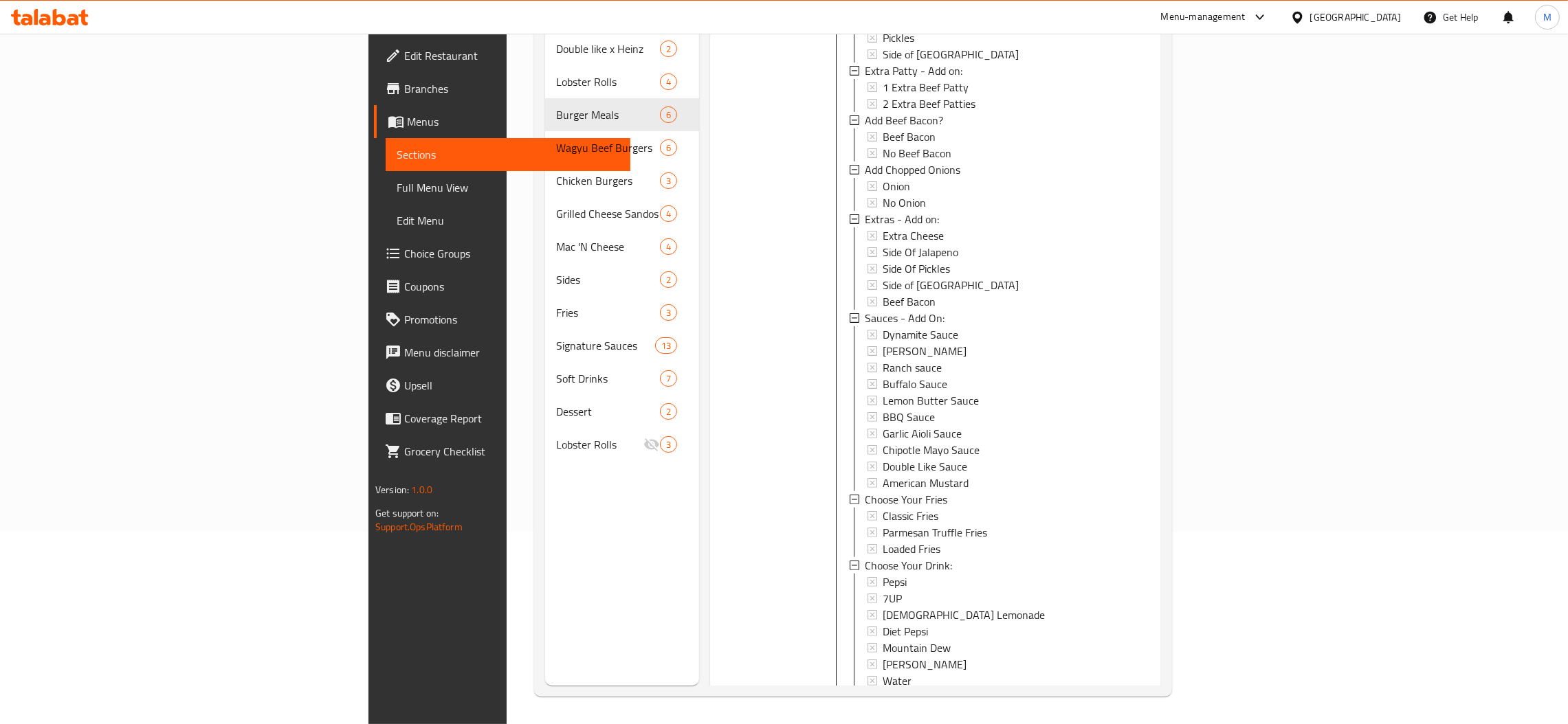
type input "double burger meal"
click at [1147, 703] on icon "show more" at bounding box center [1138, 711] width 16 height 16
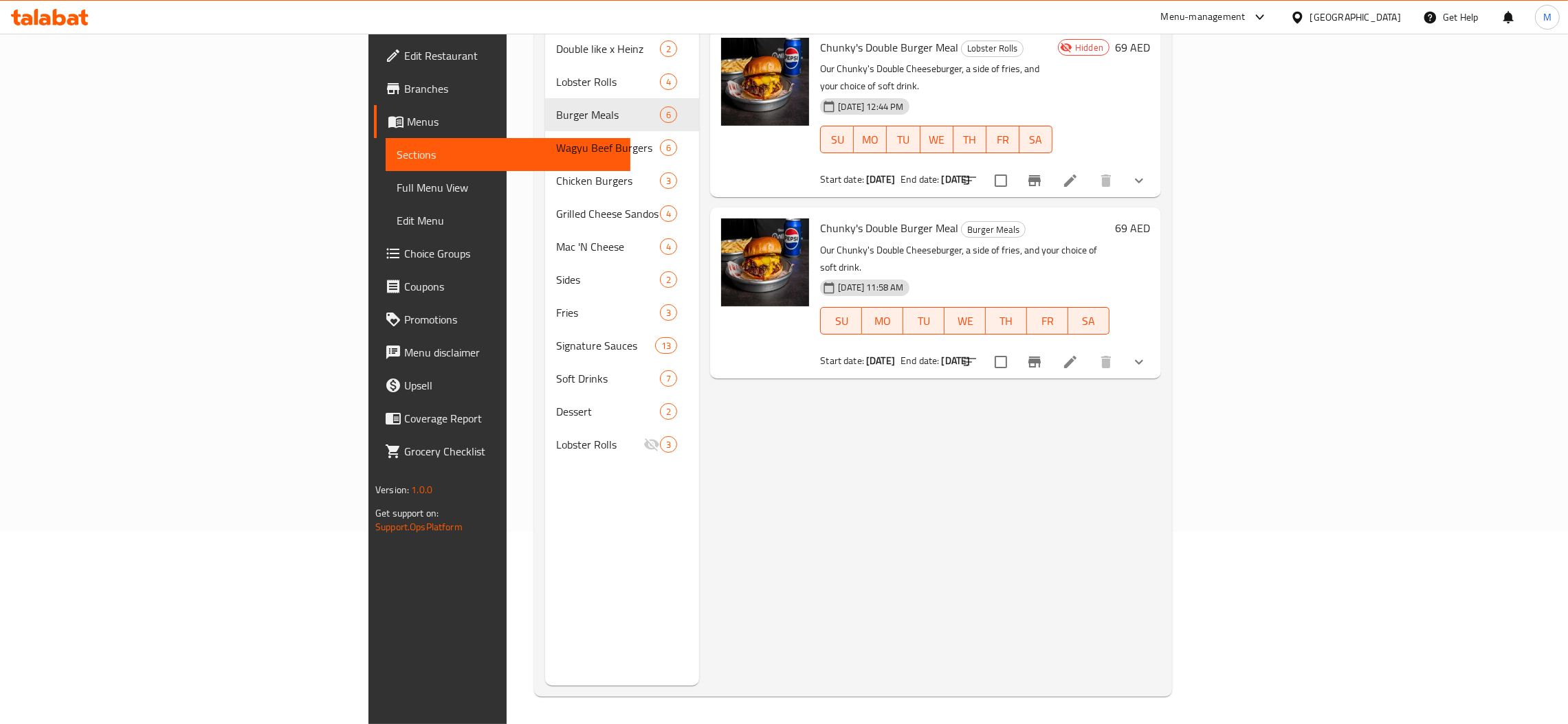
scroll to position [0, 0]
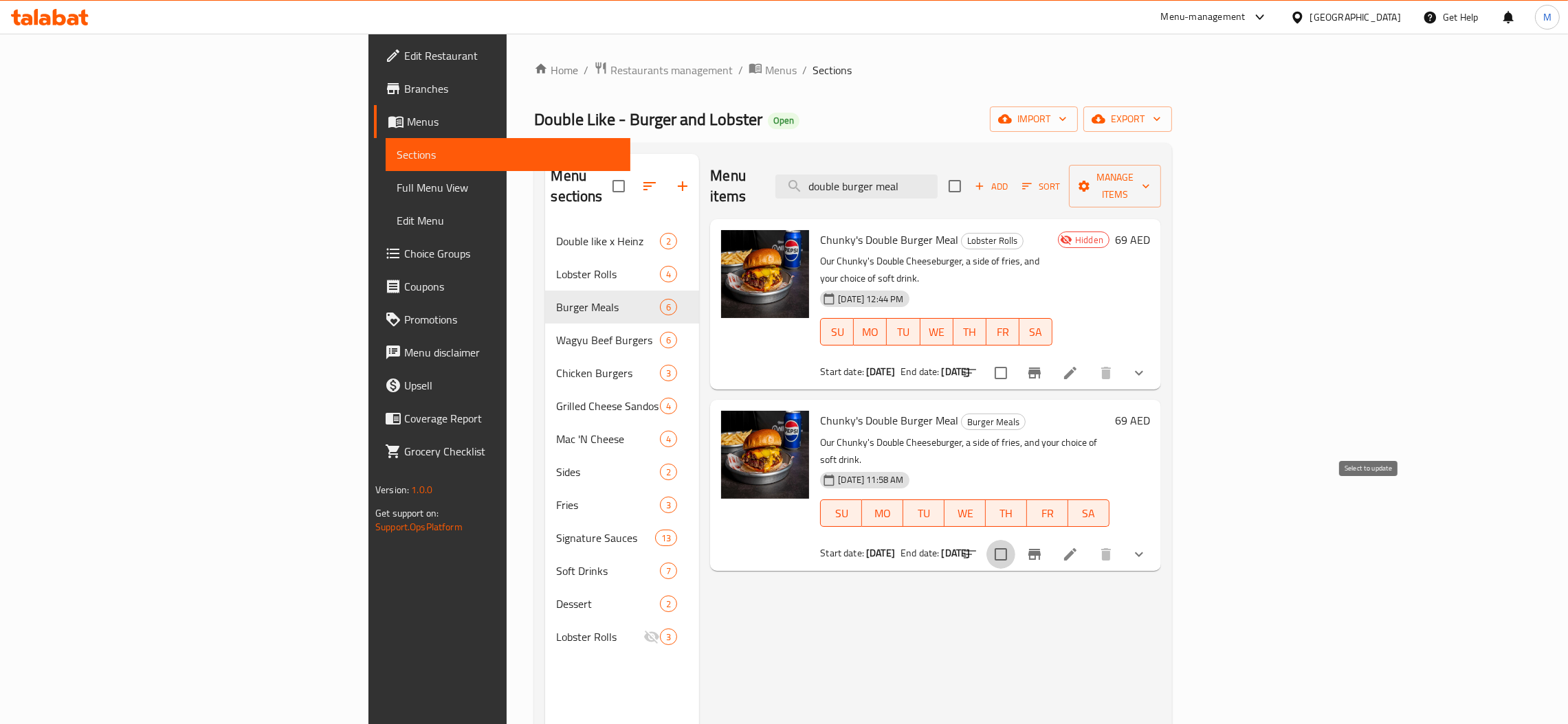
click at [1015, 540] on input "checkbox" at bounding box center [1001, 554] width 29 height 29
click at [1150, 173] on span "Manage items" at bounding box center [1115, 186] width 70 height 34
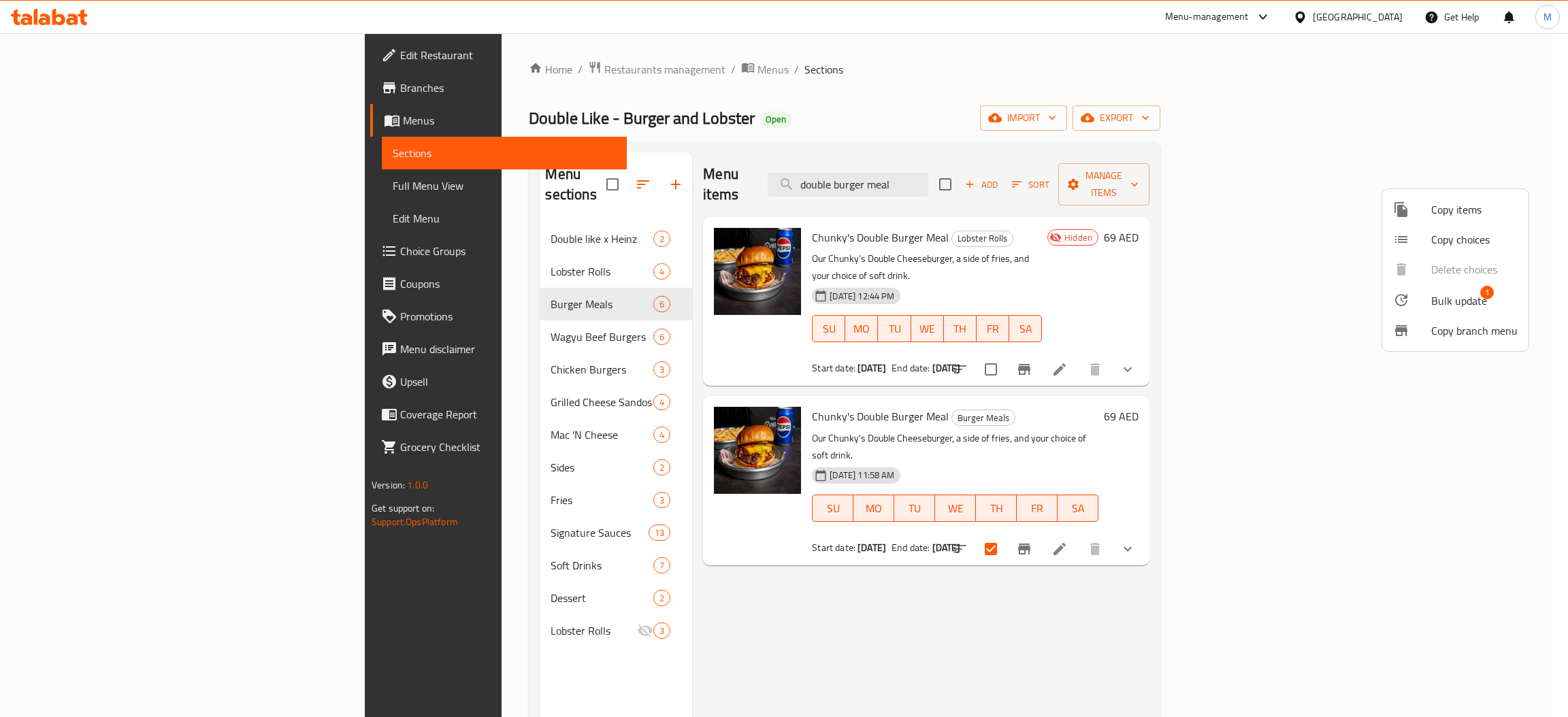
click at [1453, 296] on span "Bulk update" at bounding box center [1460, 300] width 56 height 16
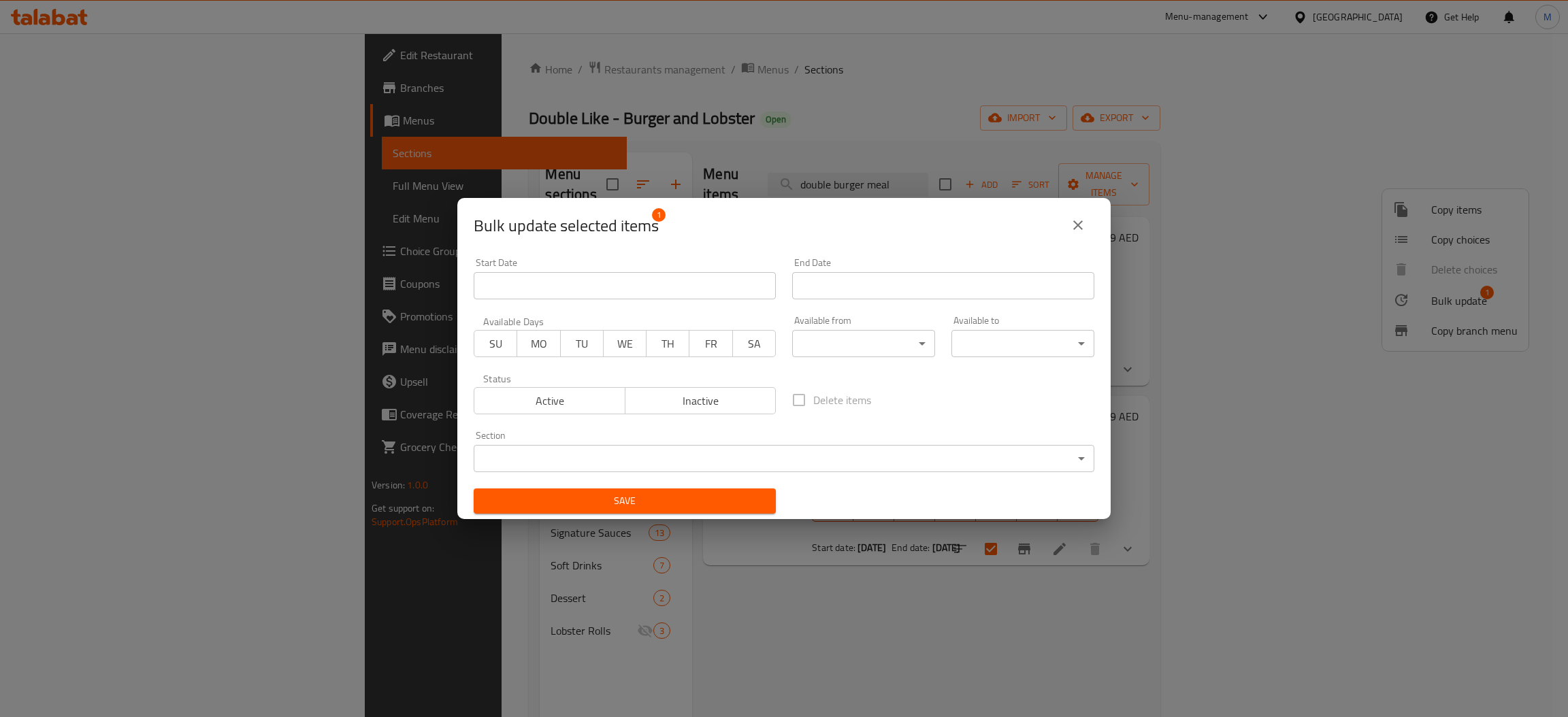
click at [642, 465] on body "​ Menu-management United Arab Emirates Get Help M Edit Restaurant Branches Menu…" at bounding box center [784, 376] width 1568 height 684
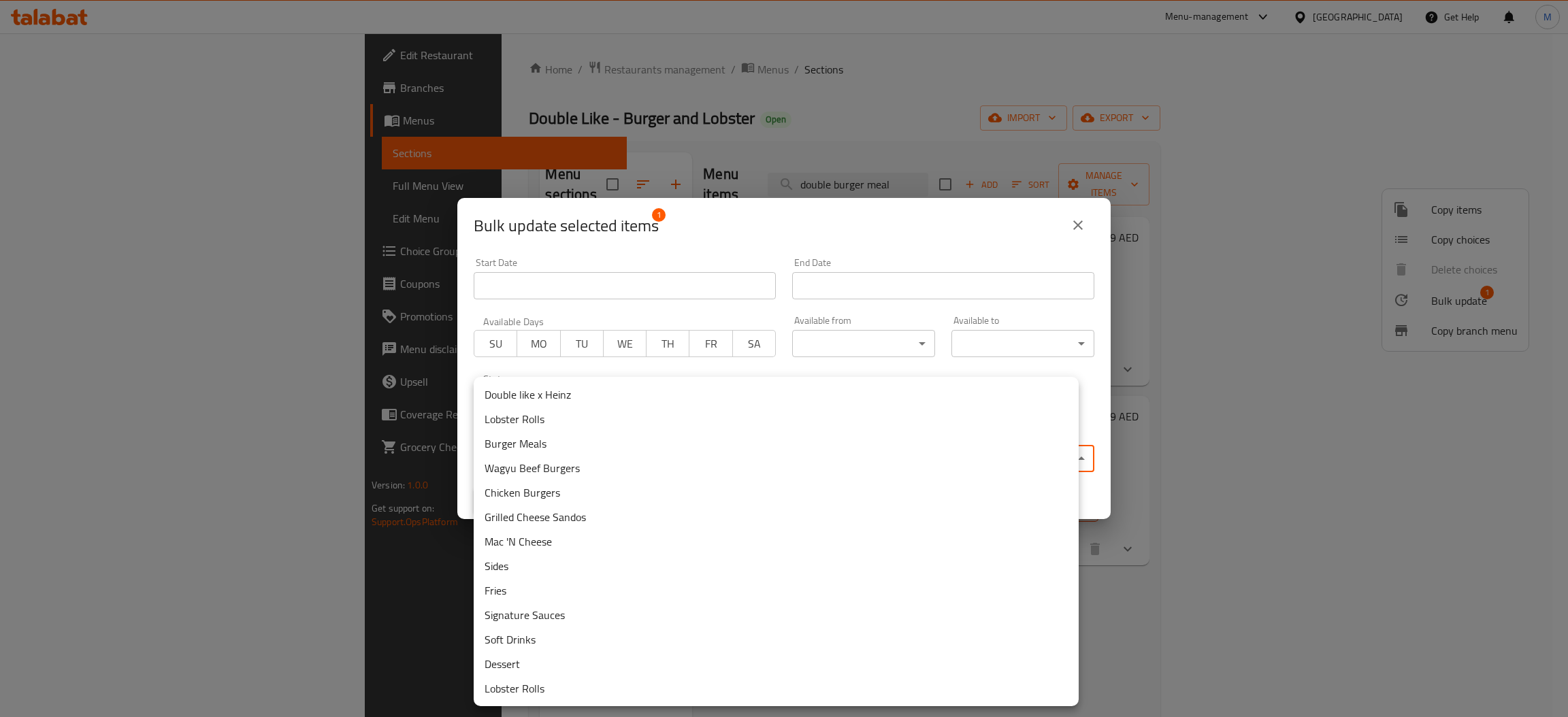
click at [589, 693] on li "Lobster Rolls" at bounding box center [776, 689] width 605 height 24
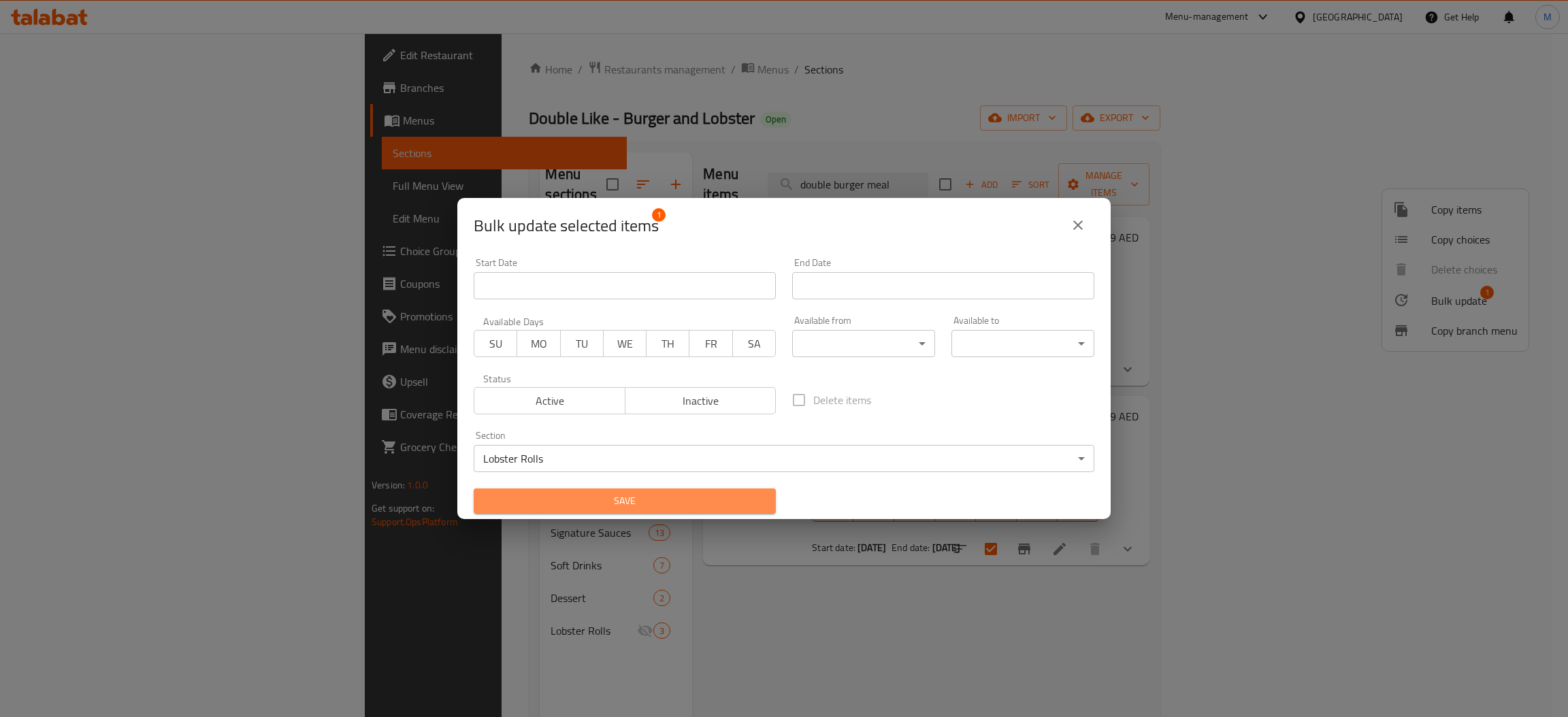
click at [689, 497] on span "Save" at bounding box center [625, 501] width 281 height 17
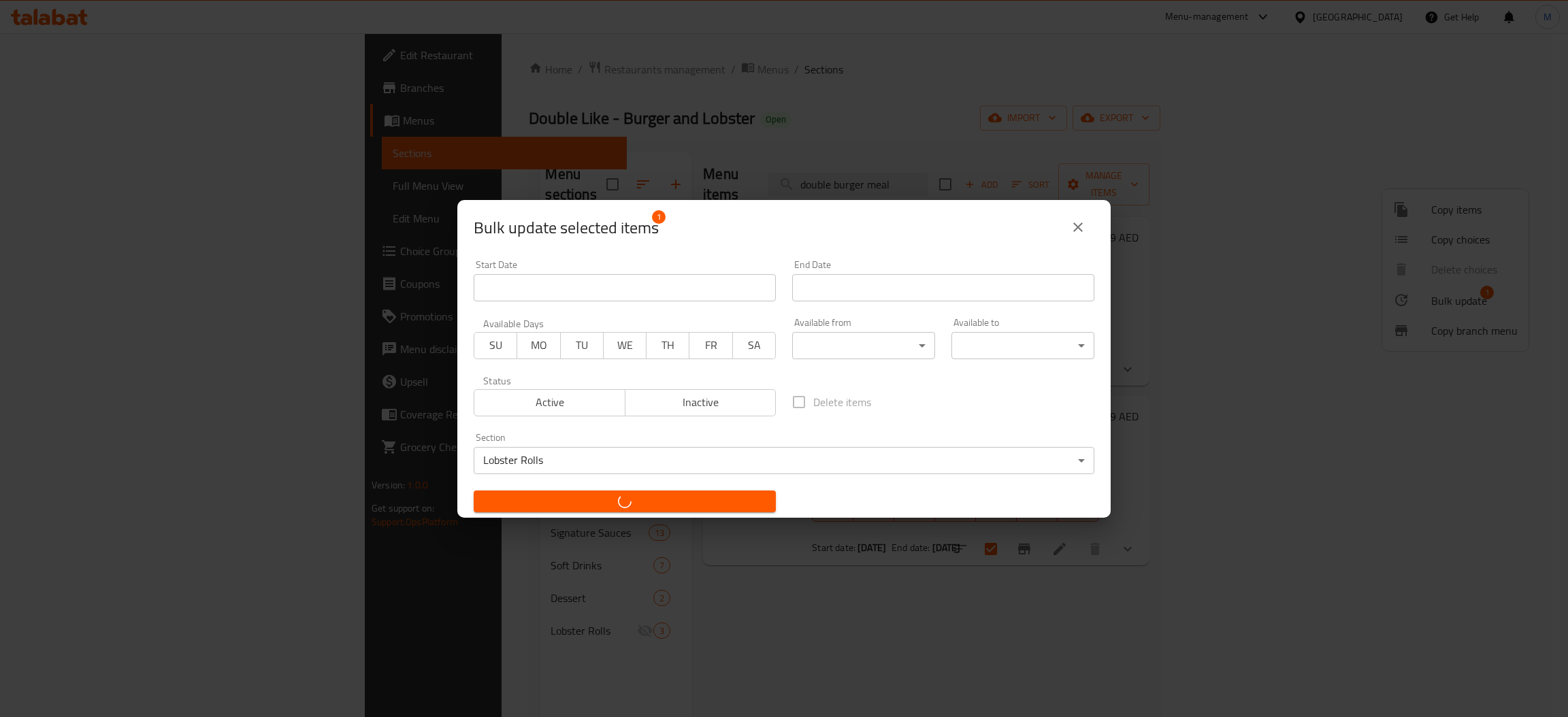
checkbox input "false"
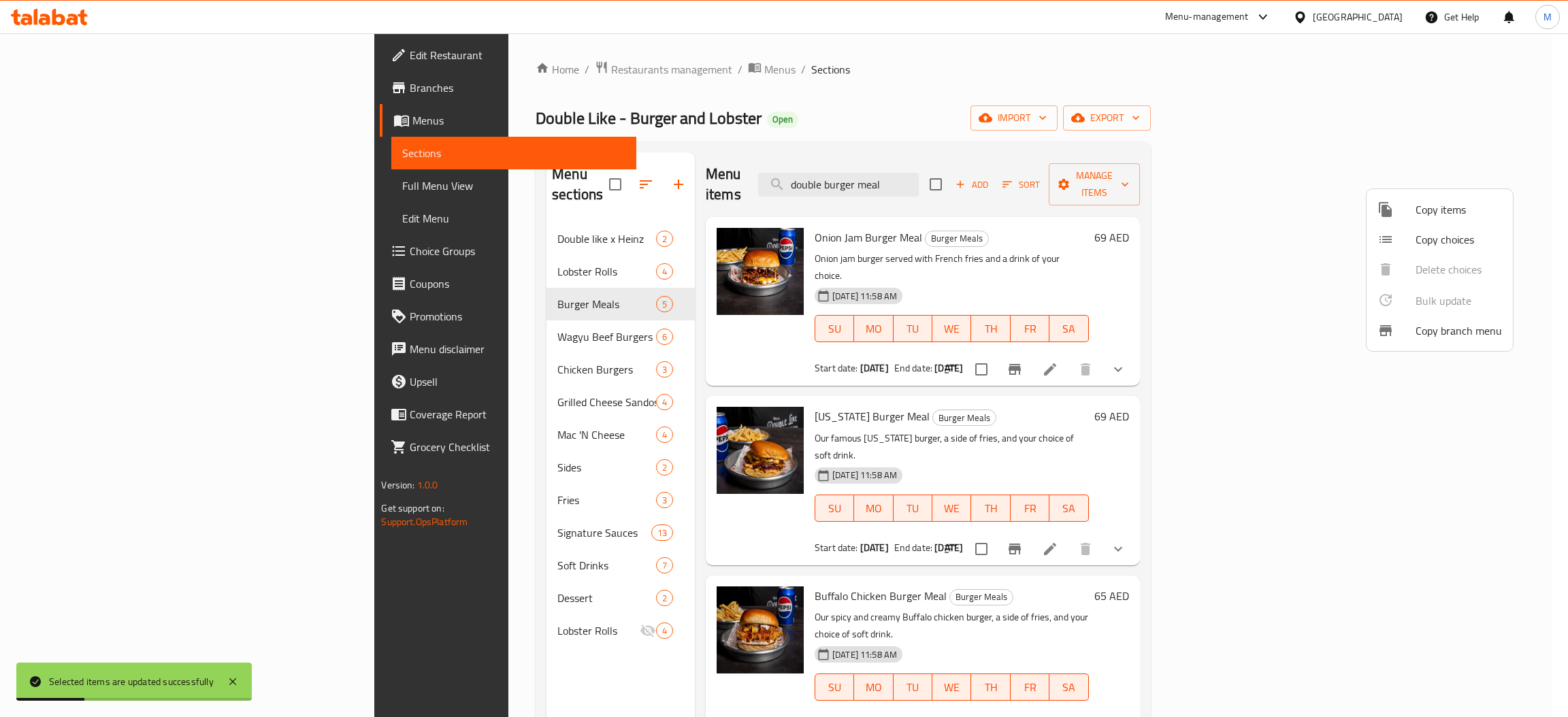
click at [957, 171] on div at bounding box center [784, 358] width 1568 height 717
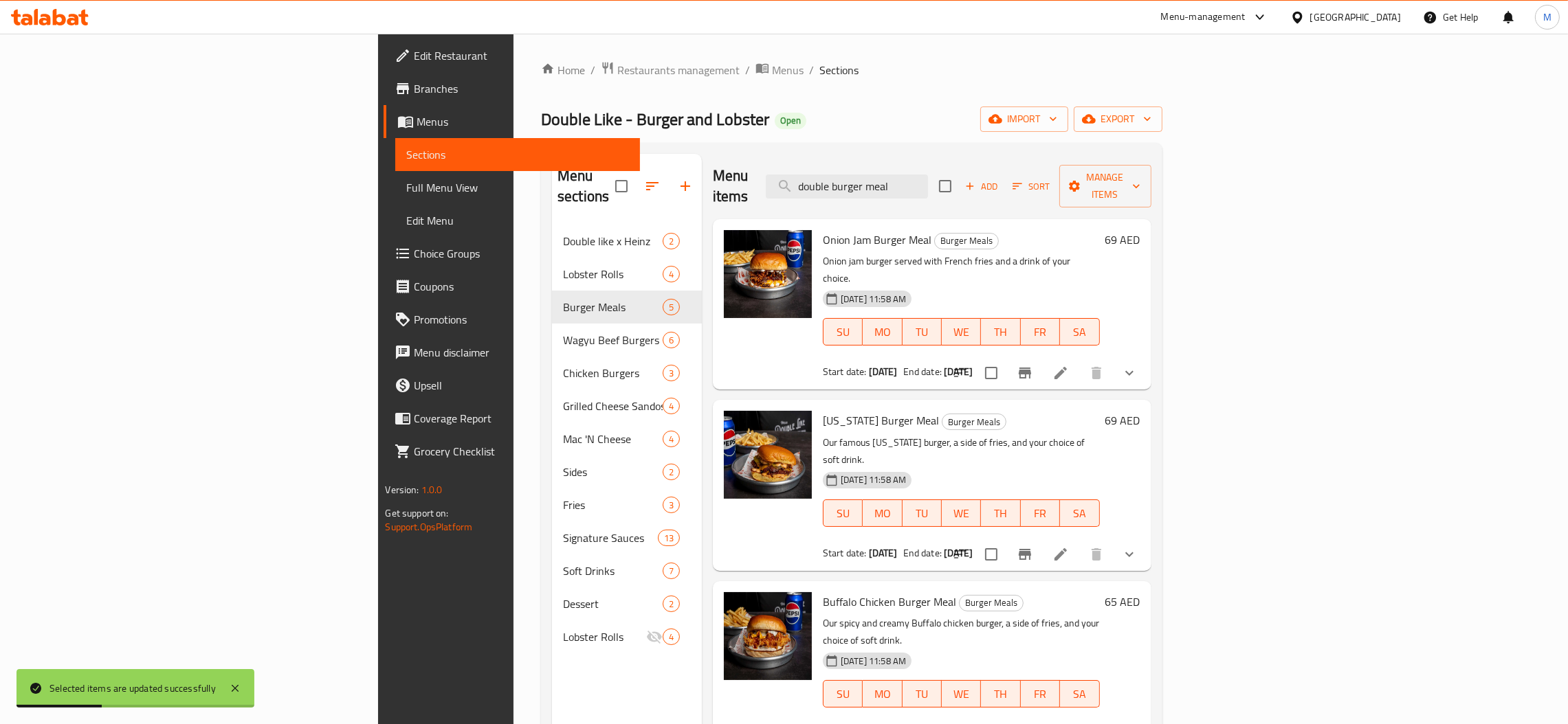
click at [928, 188] on input "double burger meal" at bounding box center [847, 186] width 162 height 24
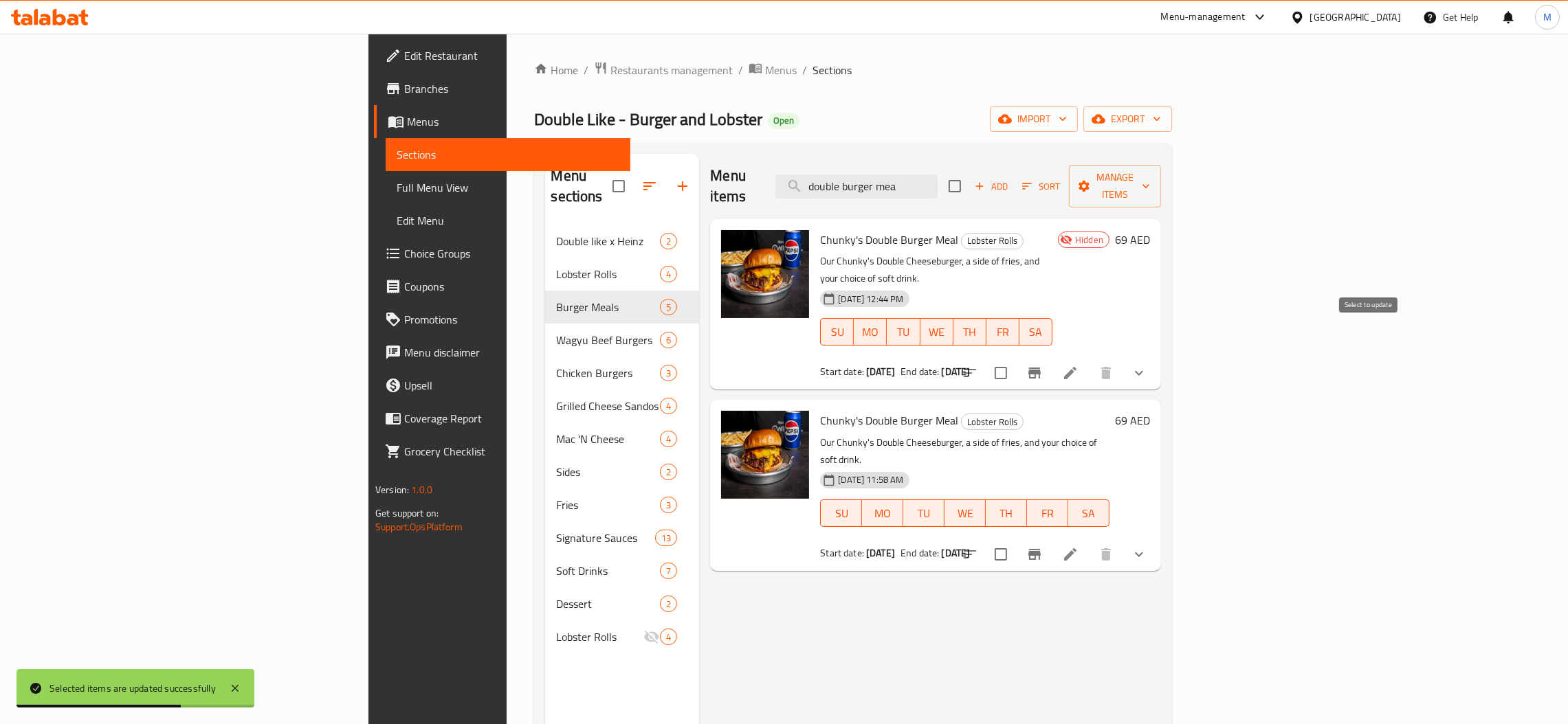
type input "double burger mea"
click at [1015, 359] on input "checkbox" at bounding box center [1001, 373] width 29 height 29
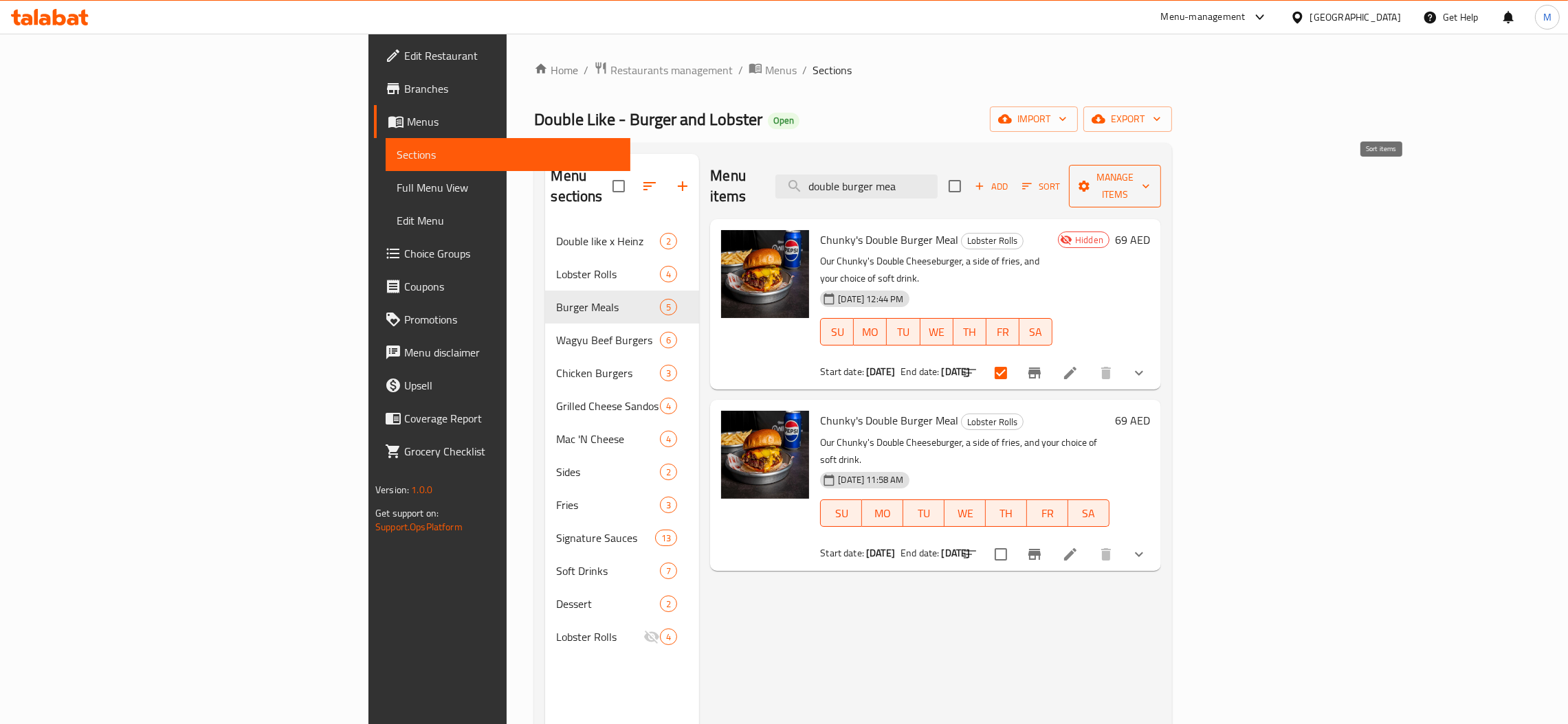
click at [1090, 179] on icon "button" at bounding box center [1084, 186] width 14 height 14
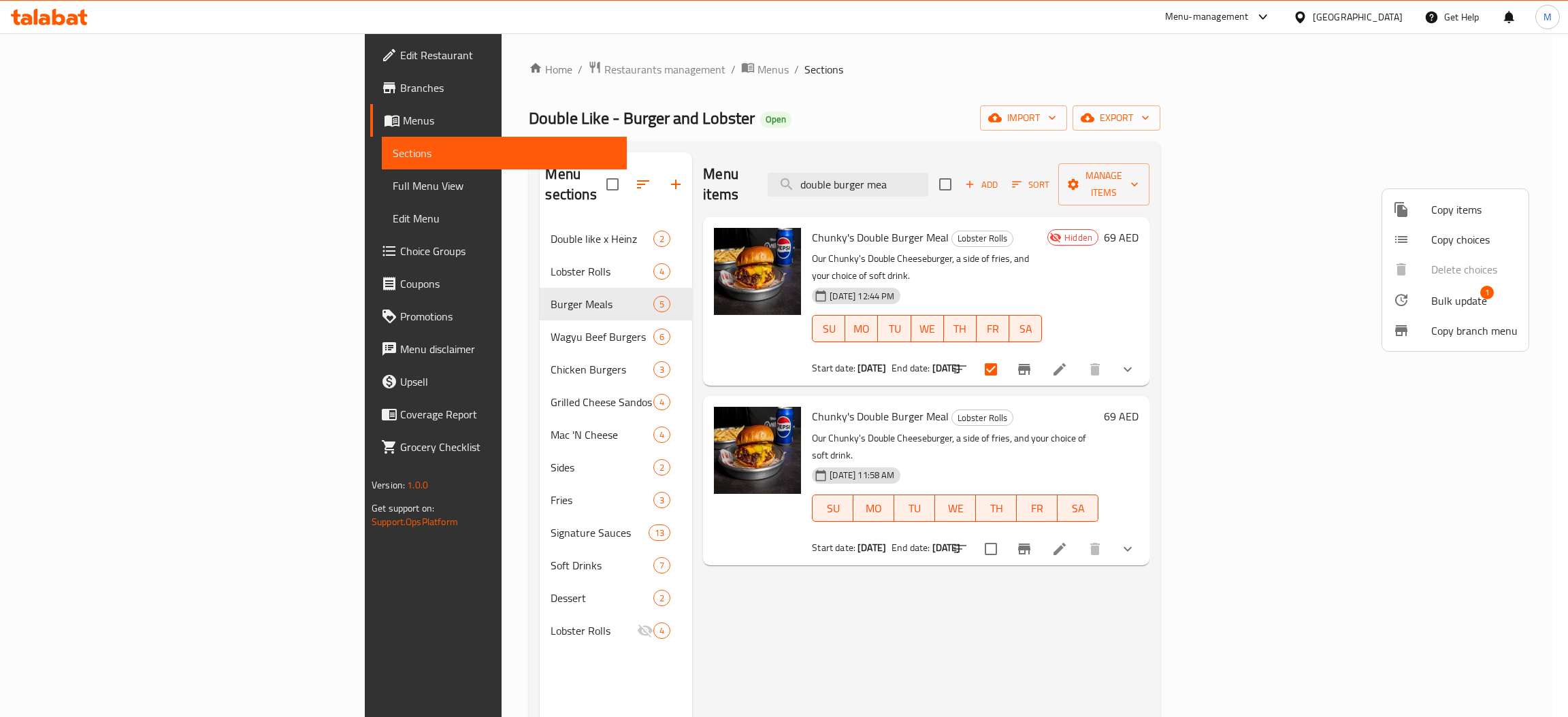
click at [1440, 293] on span "Bulk update" at bounding box center [1460, 300] width 56 height 16
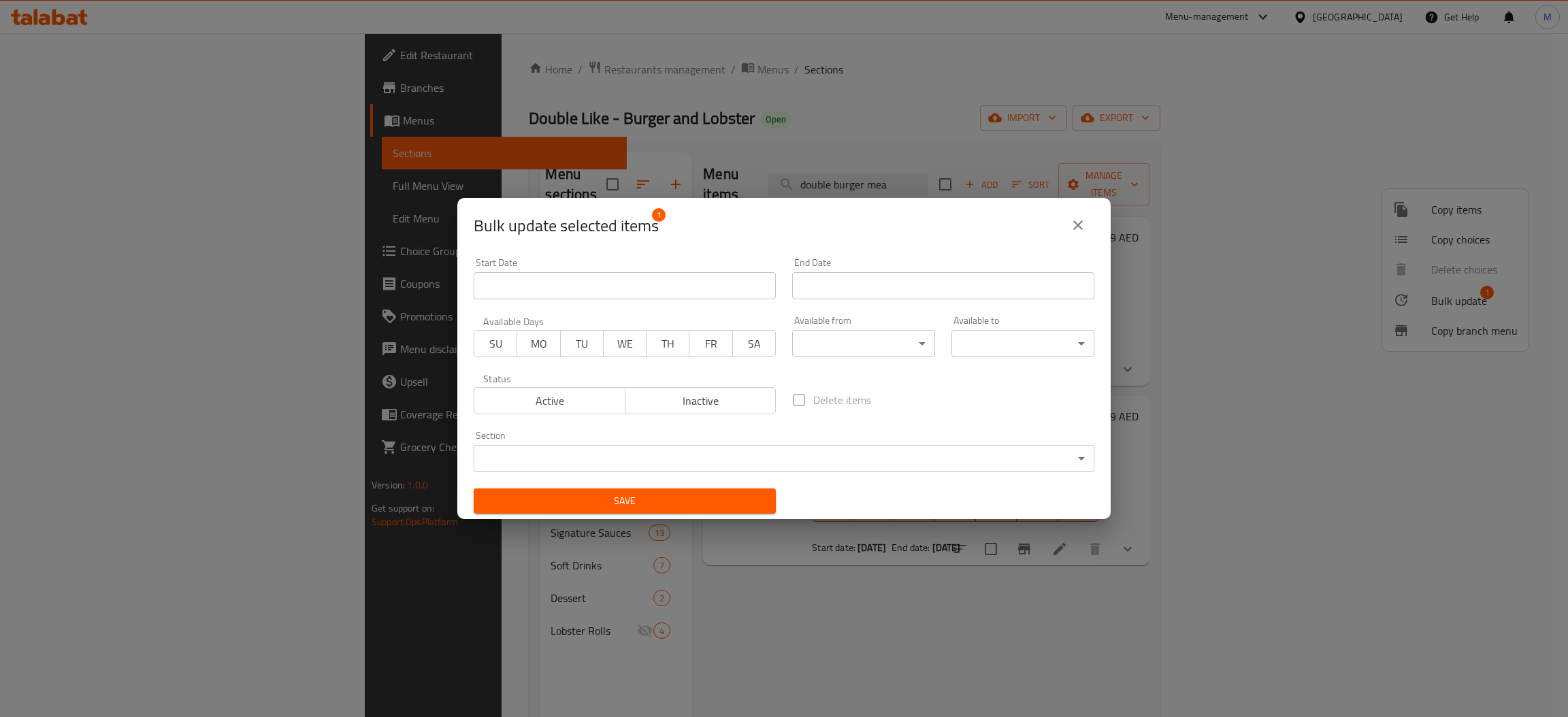
click at [766, 463] on body "​ Menu-management United Arab Emirates Get Help M Edit Restaurant Branches Menu…" at bounding box center [784, 376] width 1568 height 684
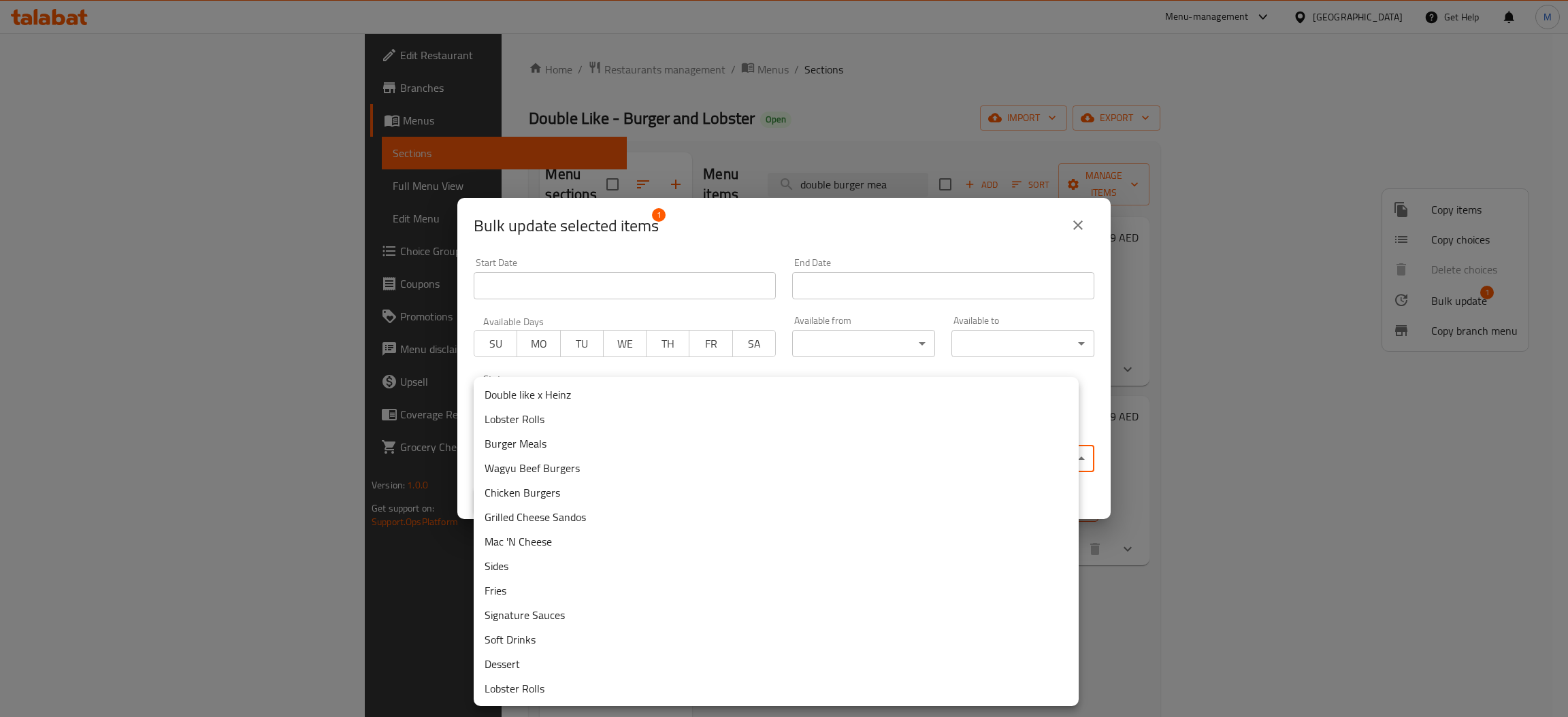
click at [562, 448] on li "Burger Meals" at bounding box center [776, 444] width 605 height 24
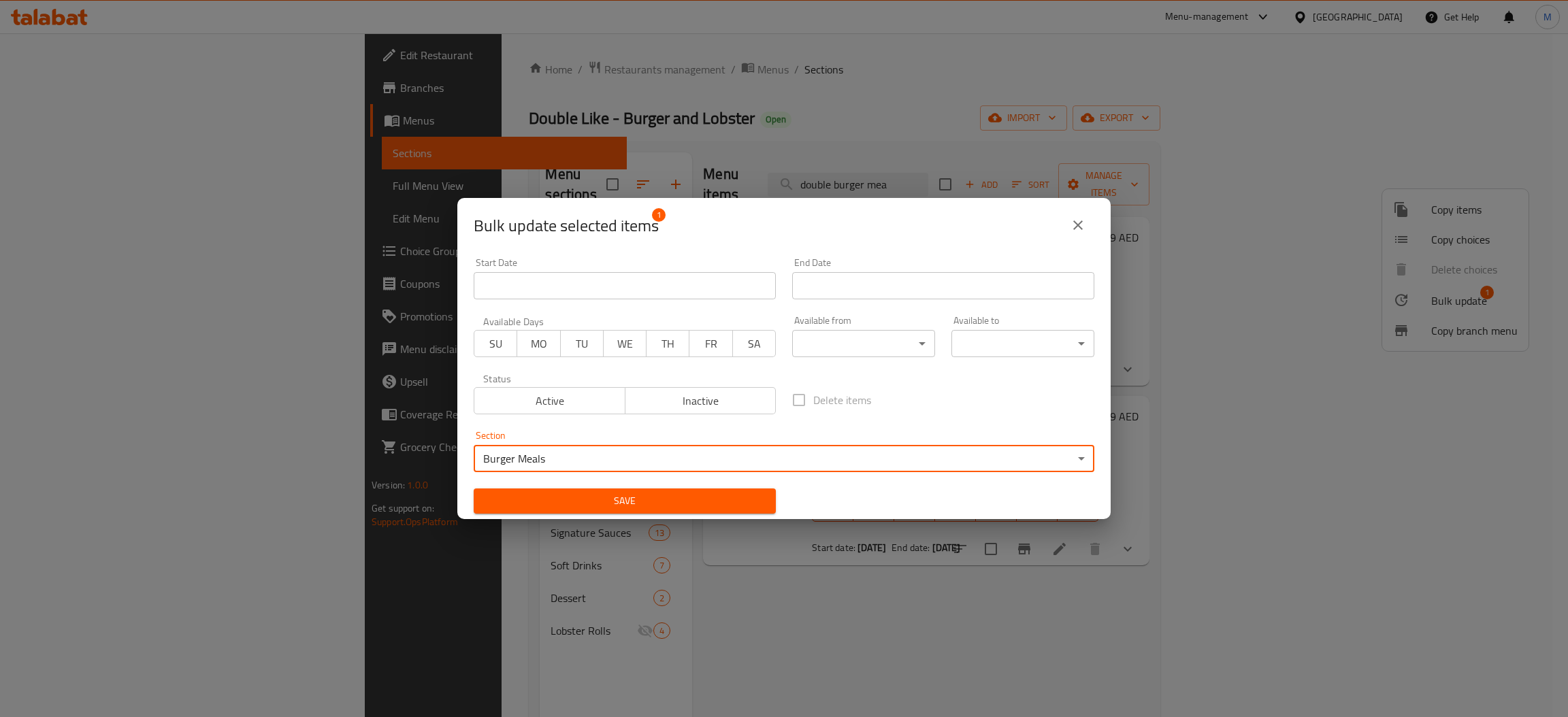
click at [598, 495] on span "Save" at bounding box center [625, 501] width 281 height 17
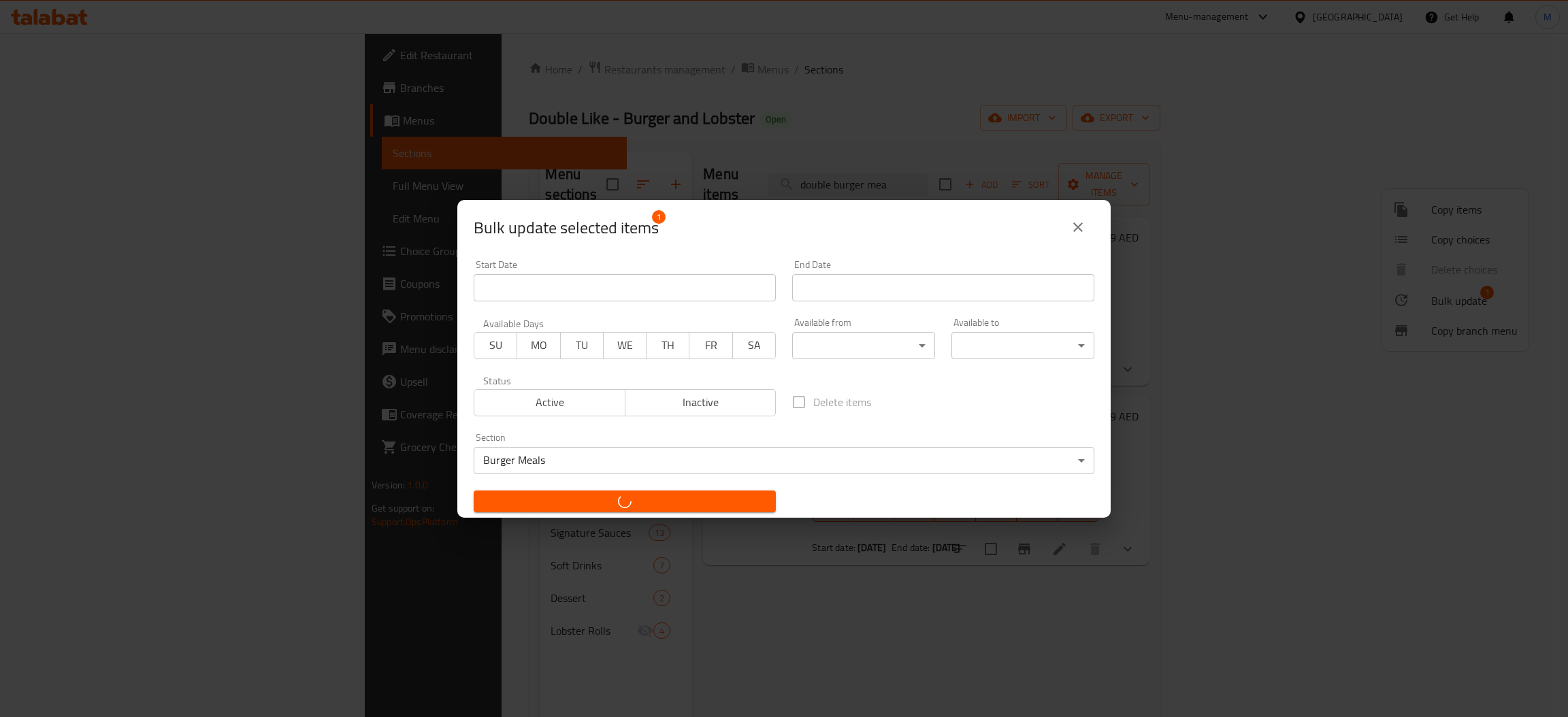
checkbox input "false"
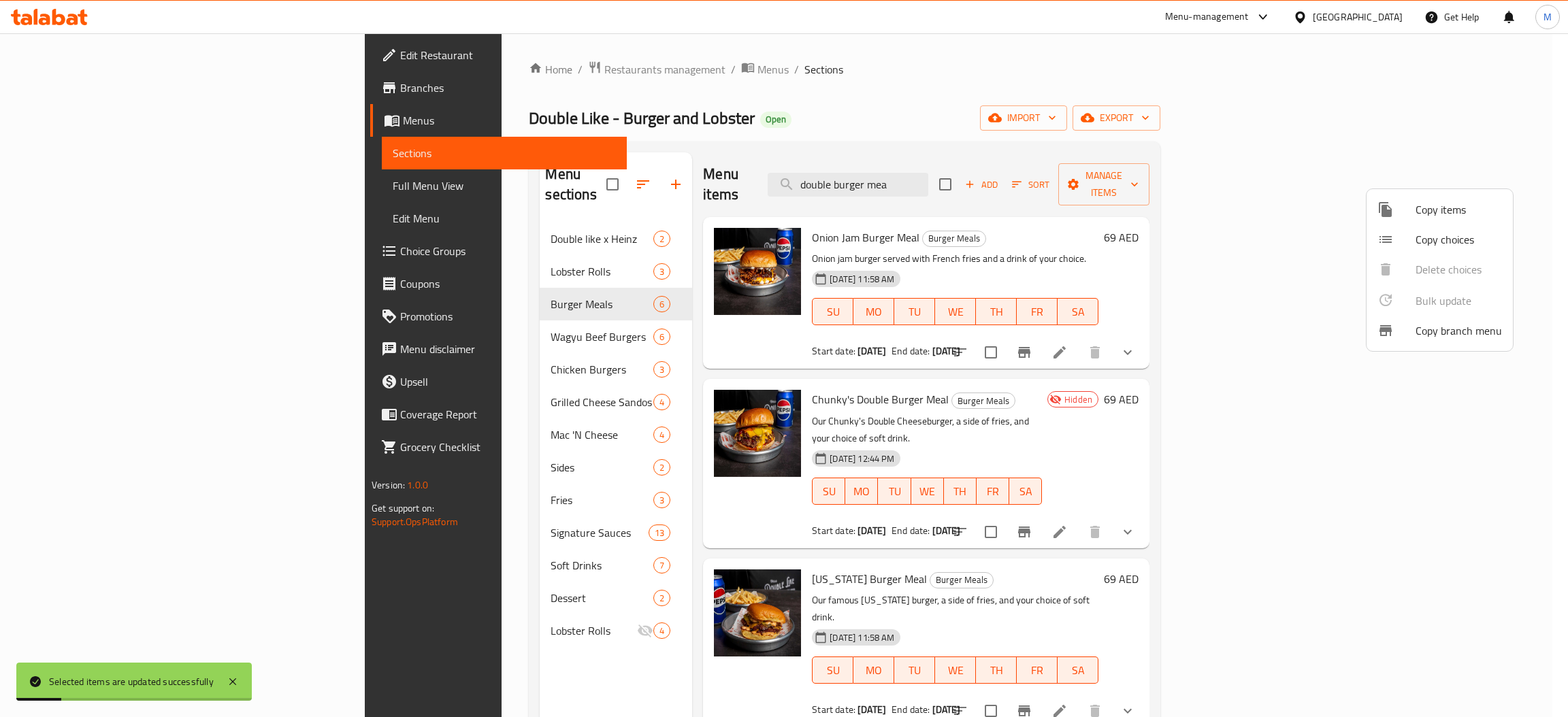
click at [372, 314] on div at bounding box center [784, 358] width 1568 height 717
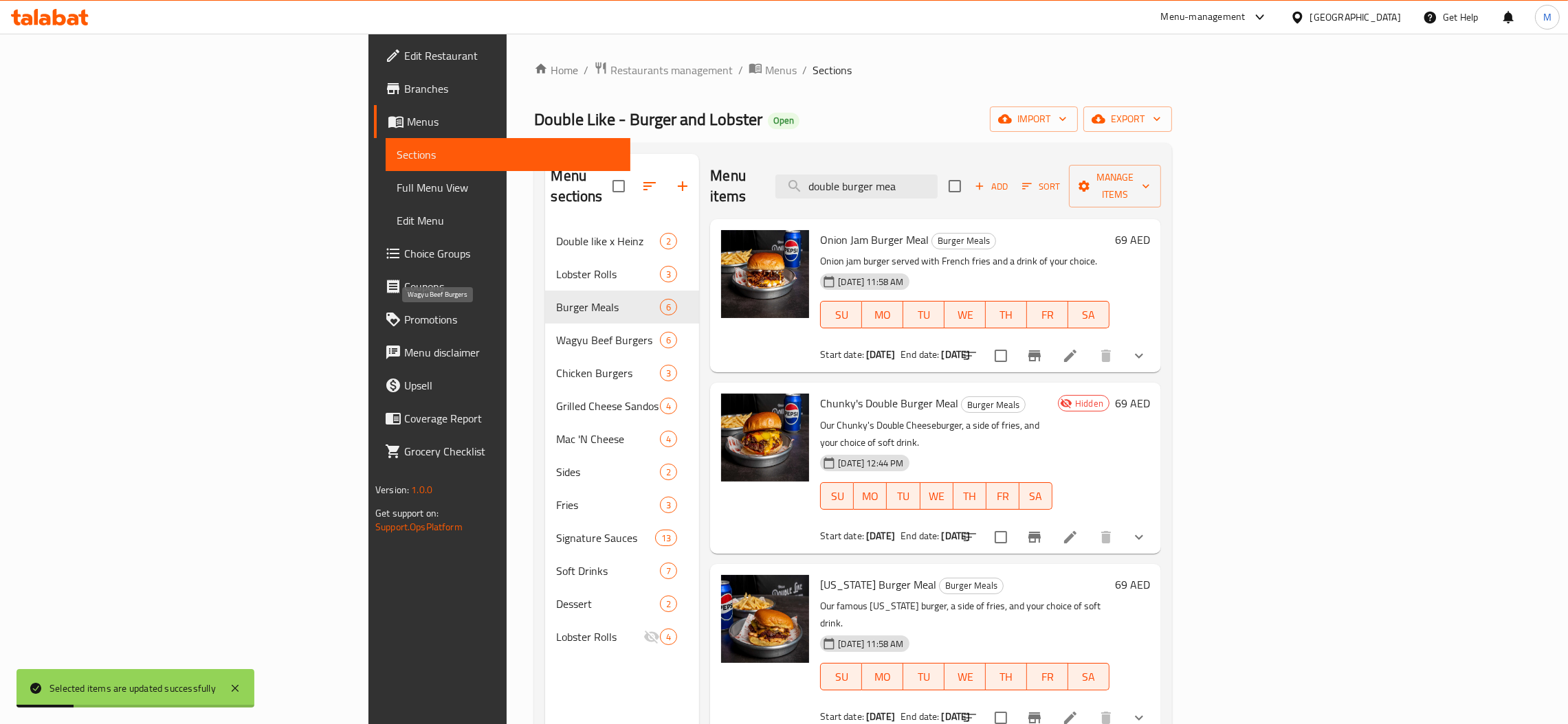
click at [556, 332] on span "Wagyu Beef Burgers" at bounding box center [608, 340] width 104 height 16
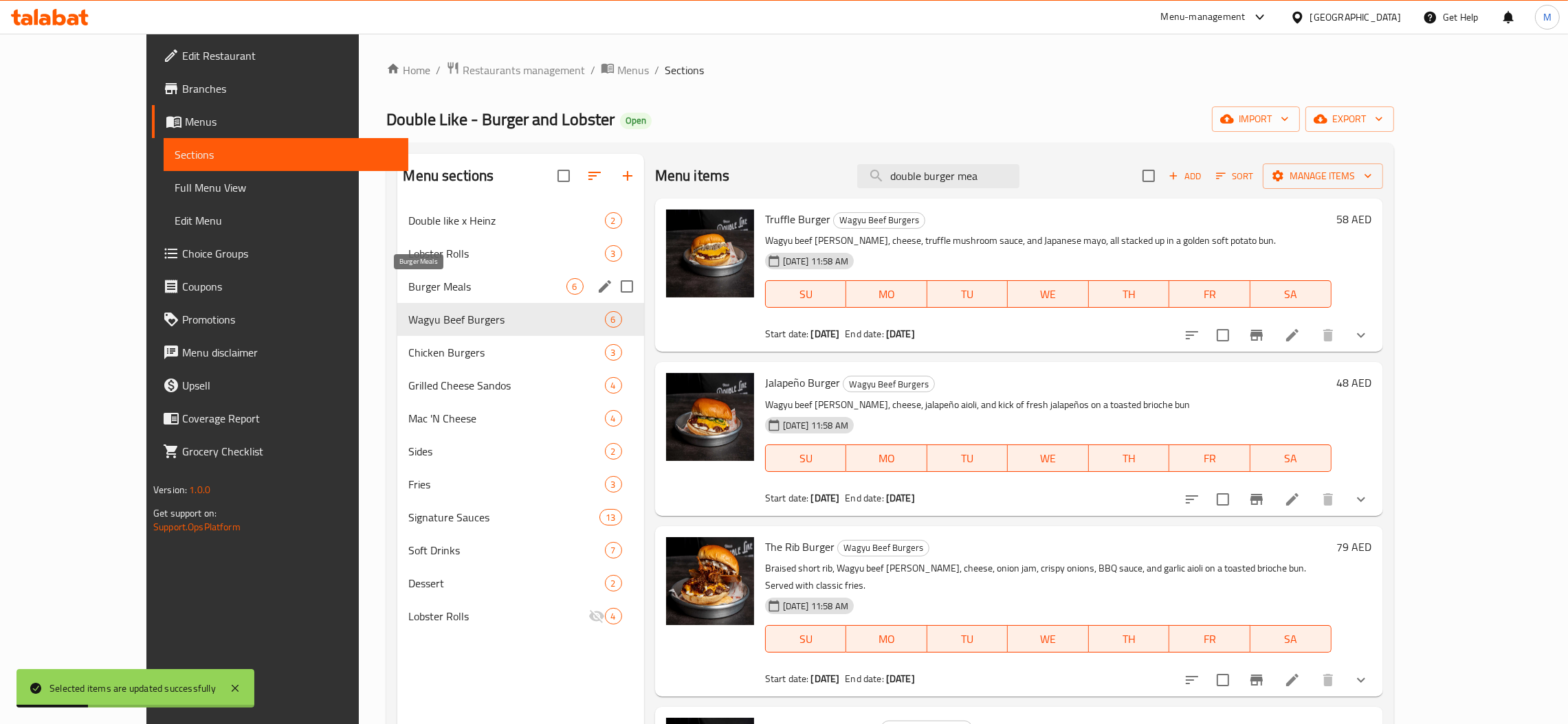
click at [408, 291] on span "Burger Meals" at bounding box center [486, 286] width 158 height 16
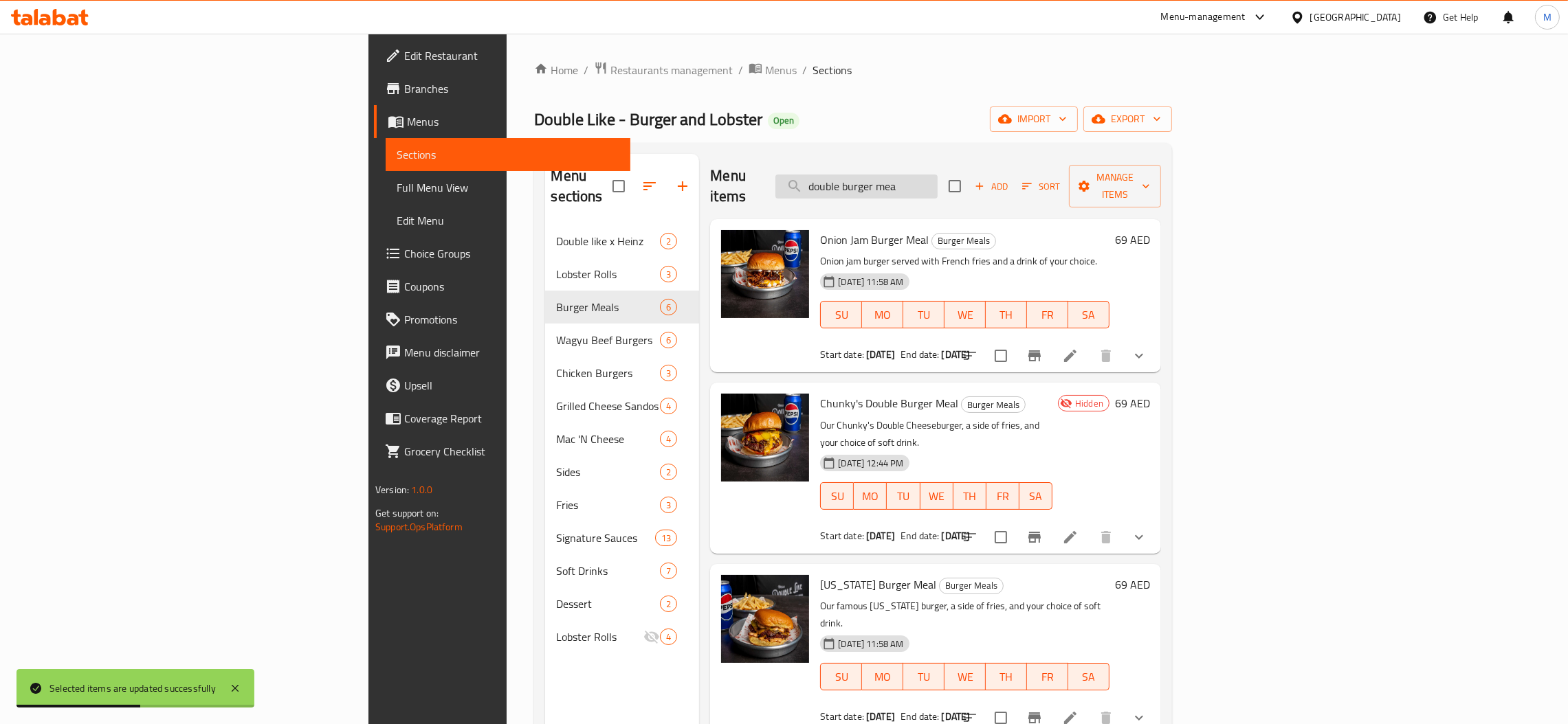
click at [937, 175] on input "double burger mea" at bounding box center [856, 186] width 162 height 24
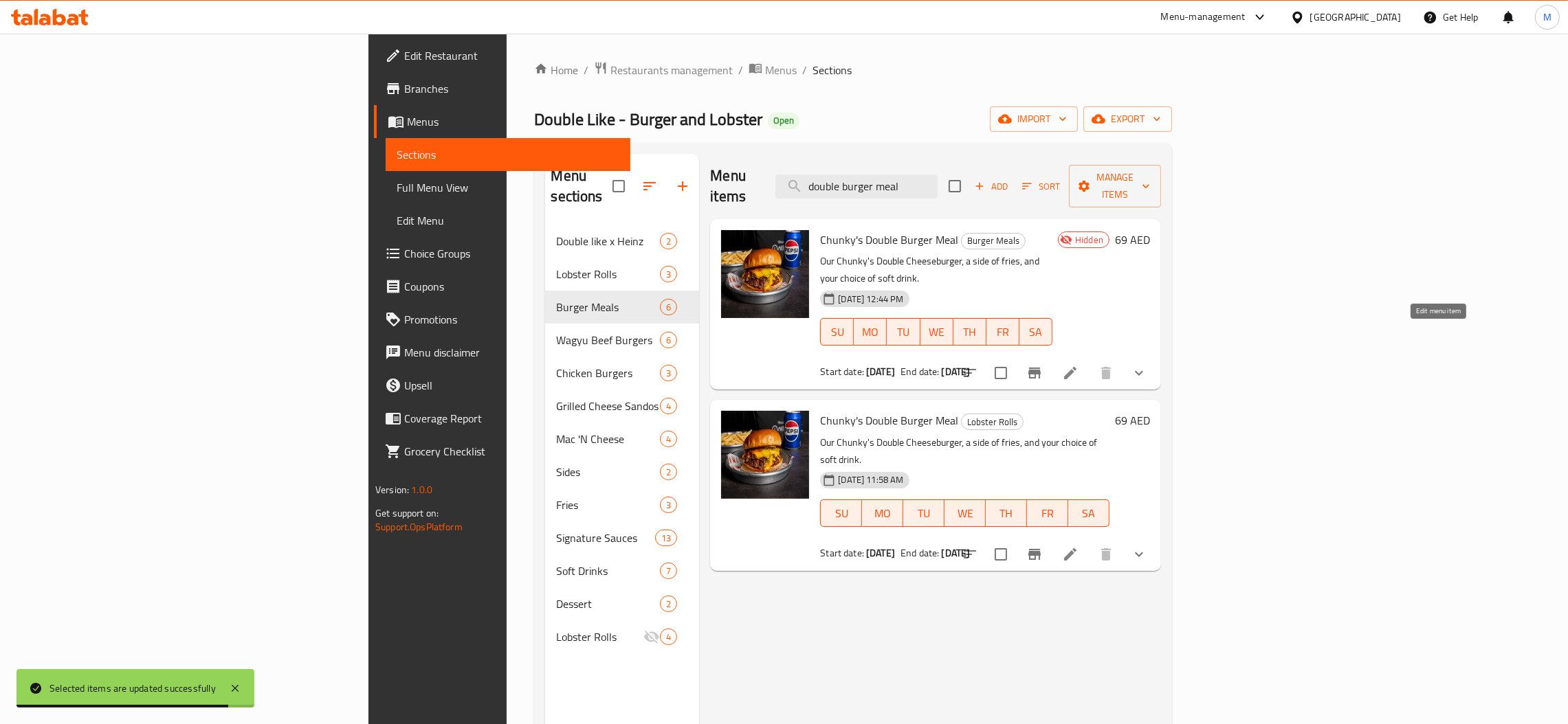
type input "double burger meal"
click at [1078, 365] on icon at bounding box center [1070, 373] width 16 height 16
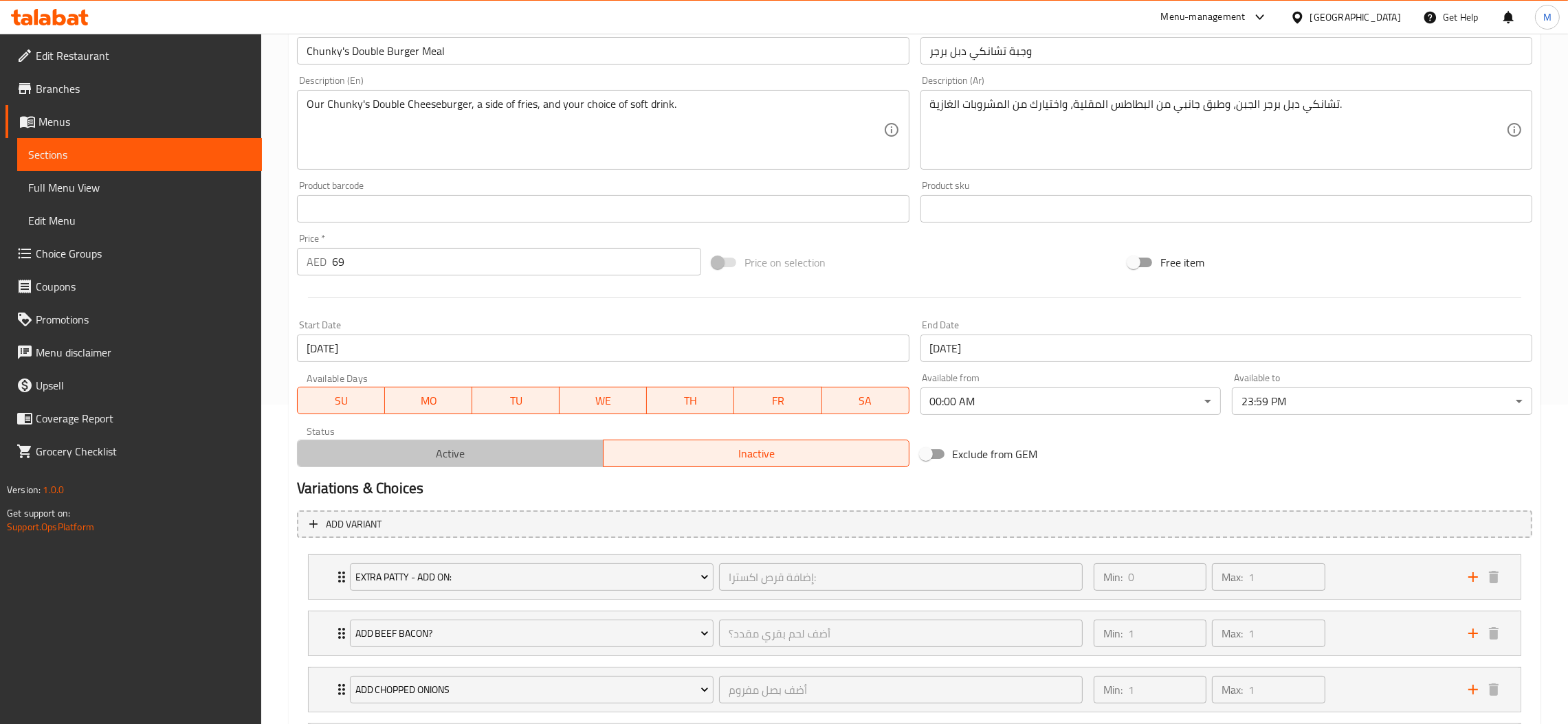
click at [496, 452] on span "Active" at bounding box center [450, 453] width 295 height 20
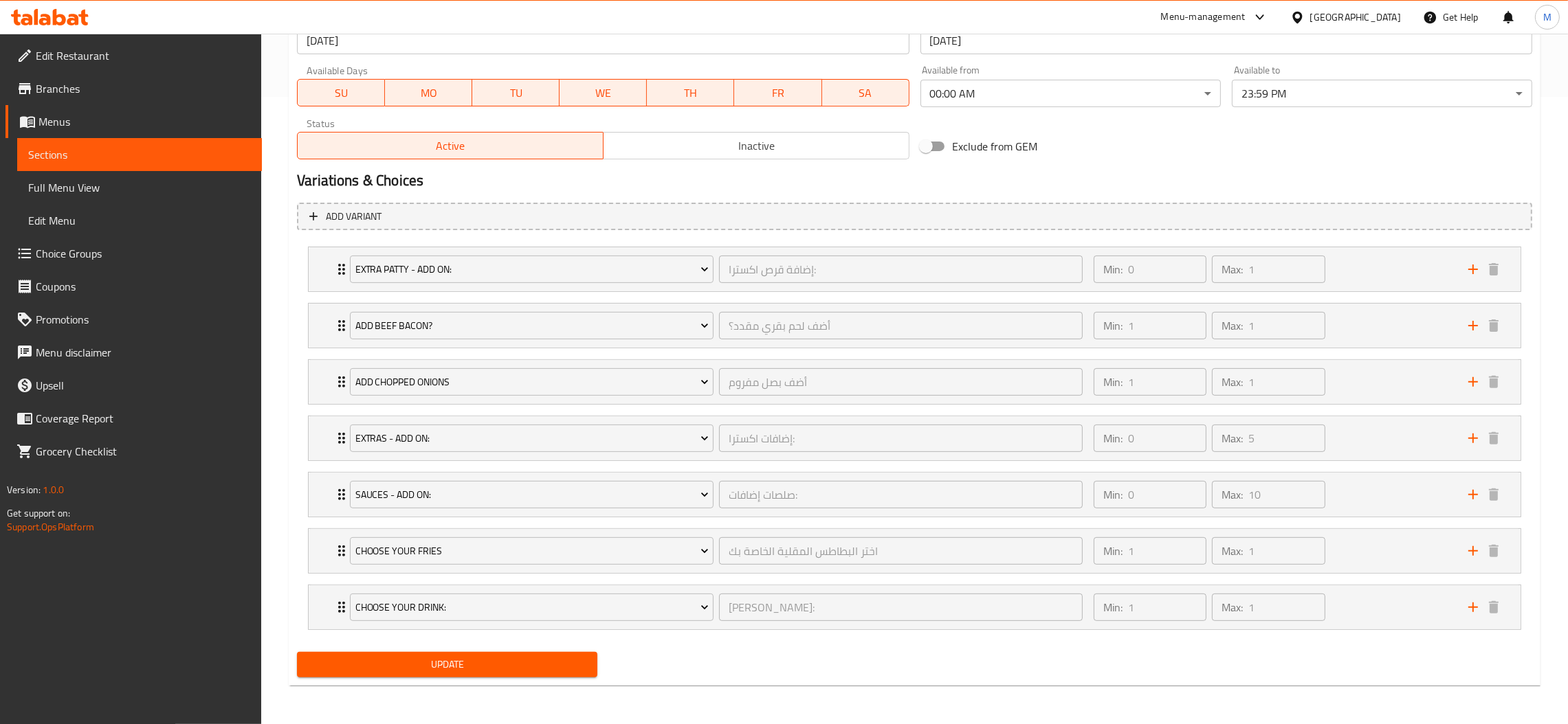
click at [485, 668] on span "Update" at bounding box center [447, 665] width 278 height 17
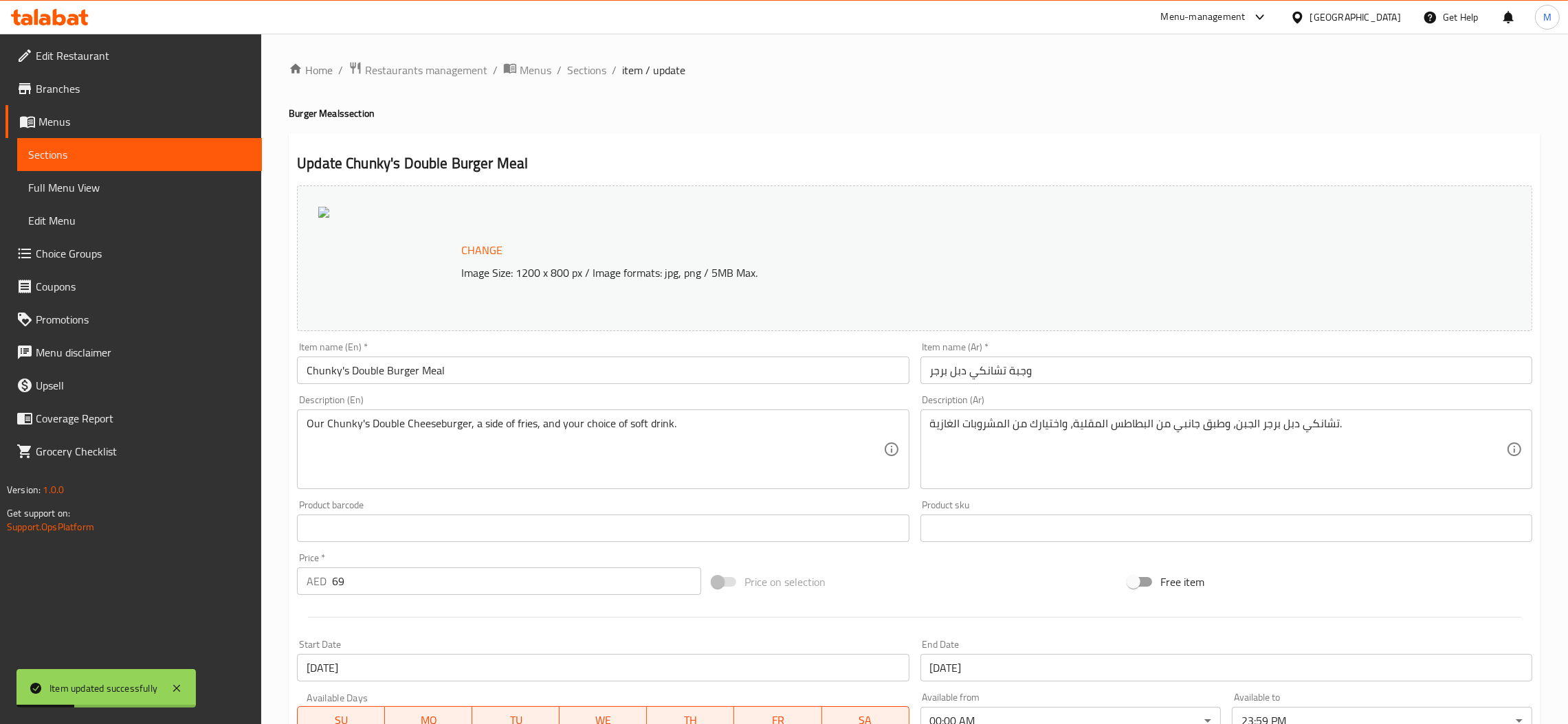
click at [568, 365] on input "Chunky's Double Burger Meal" at bounding box center [603, 370] width 612 height 27
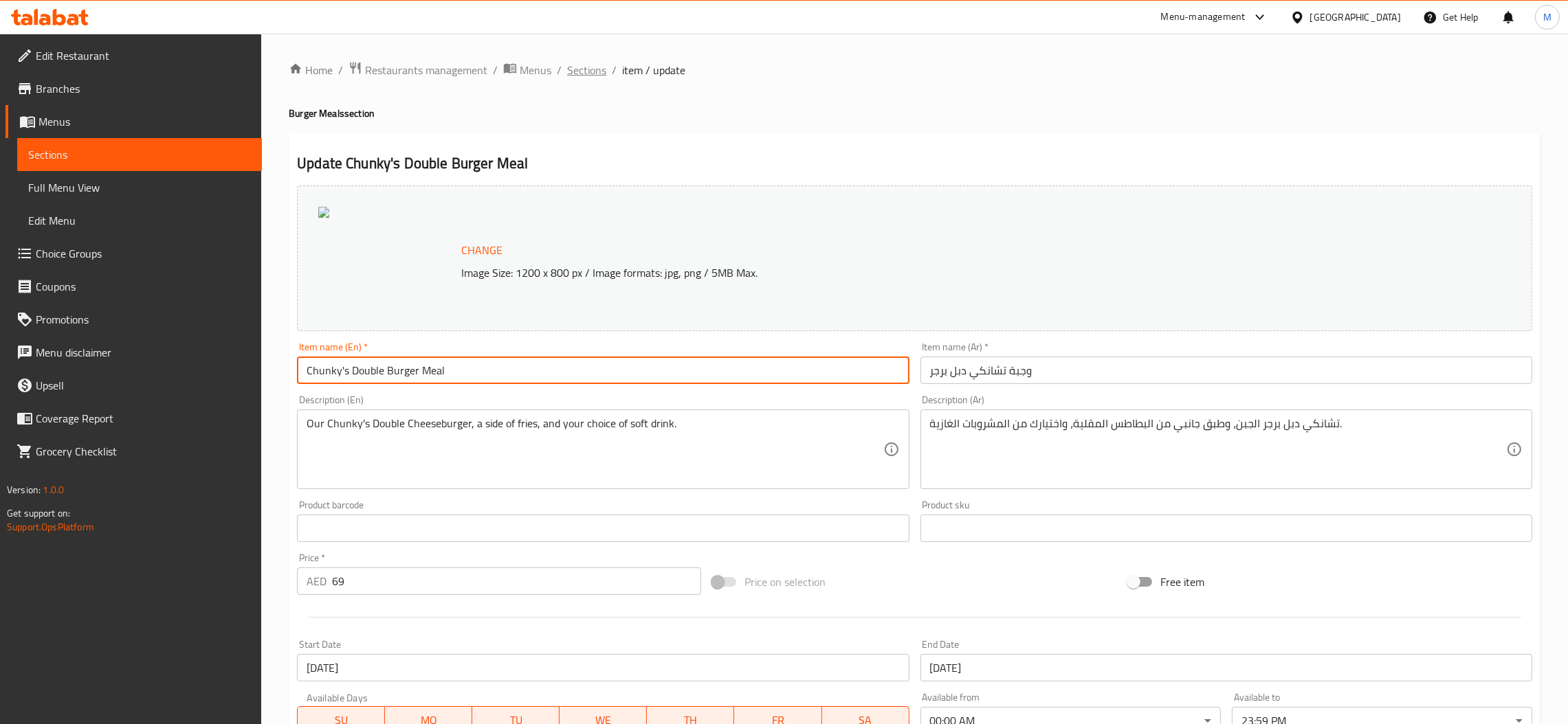
click at [579, 74] on span "Sections" at bounding box center [586, 70] width 39 height 16
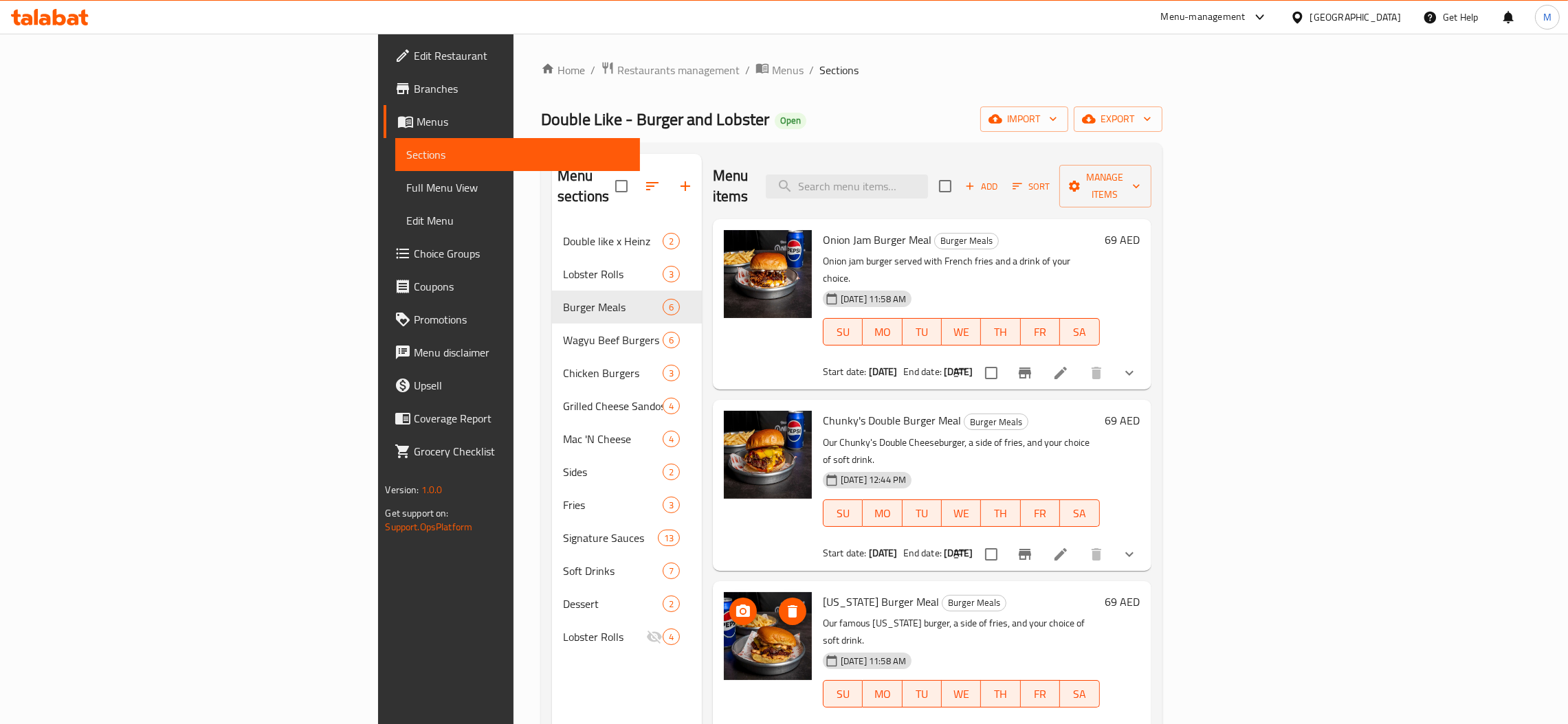
click at [563, 629] on span "Lobster Rolls" at bounding box center [604, 636] width 83 height 16
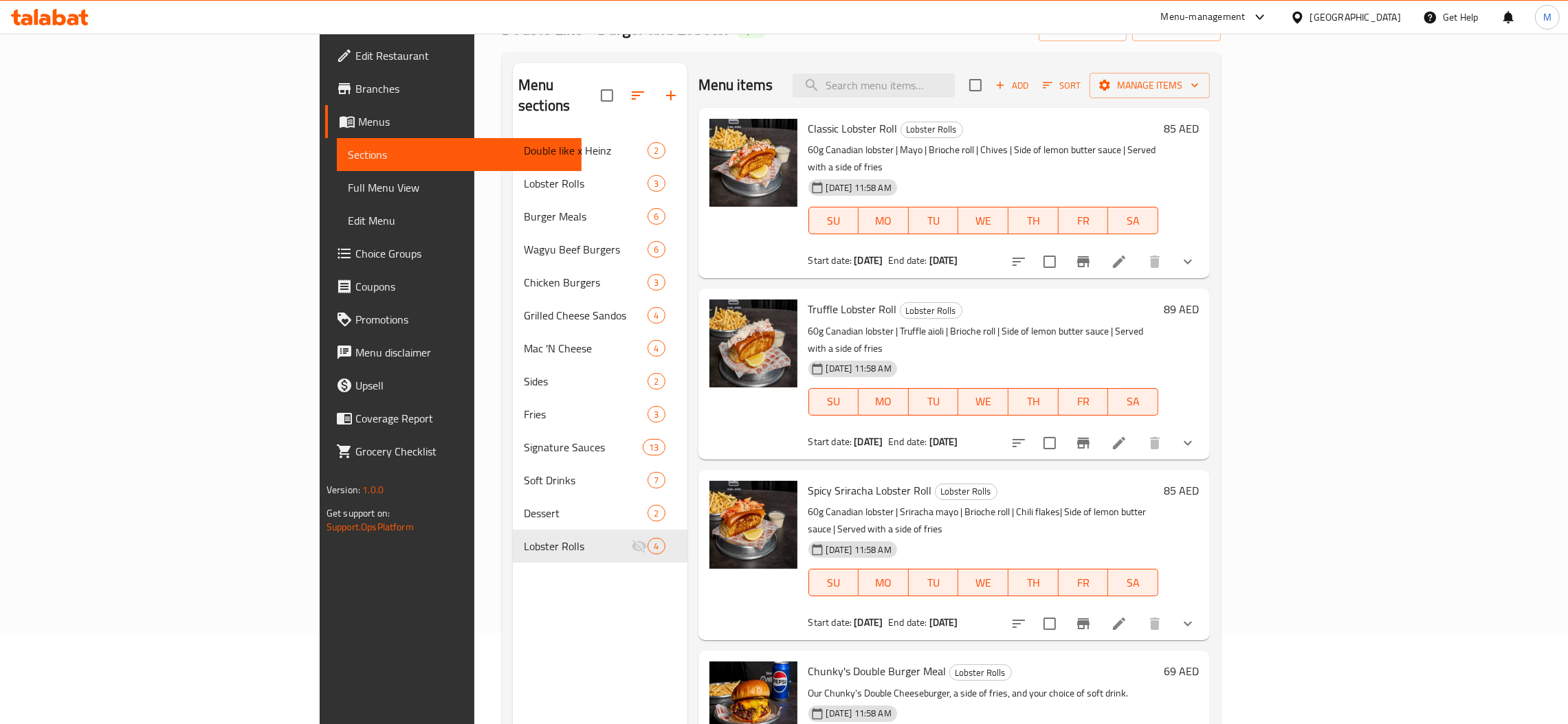
scroll to position [143, 0]
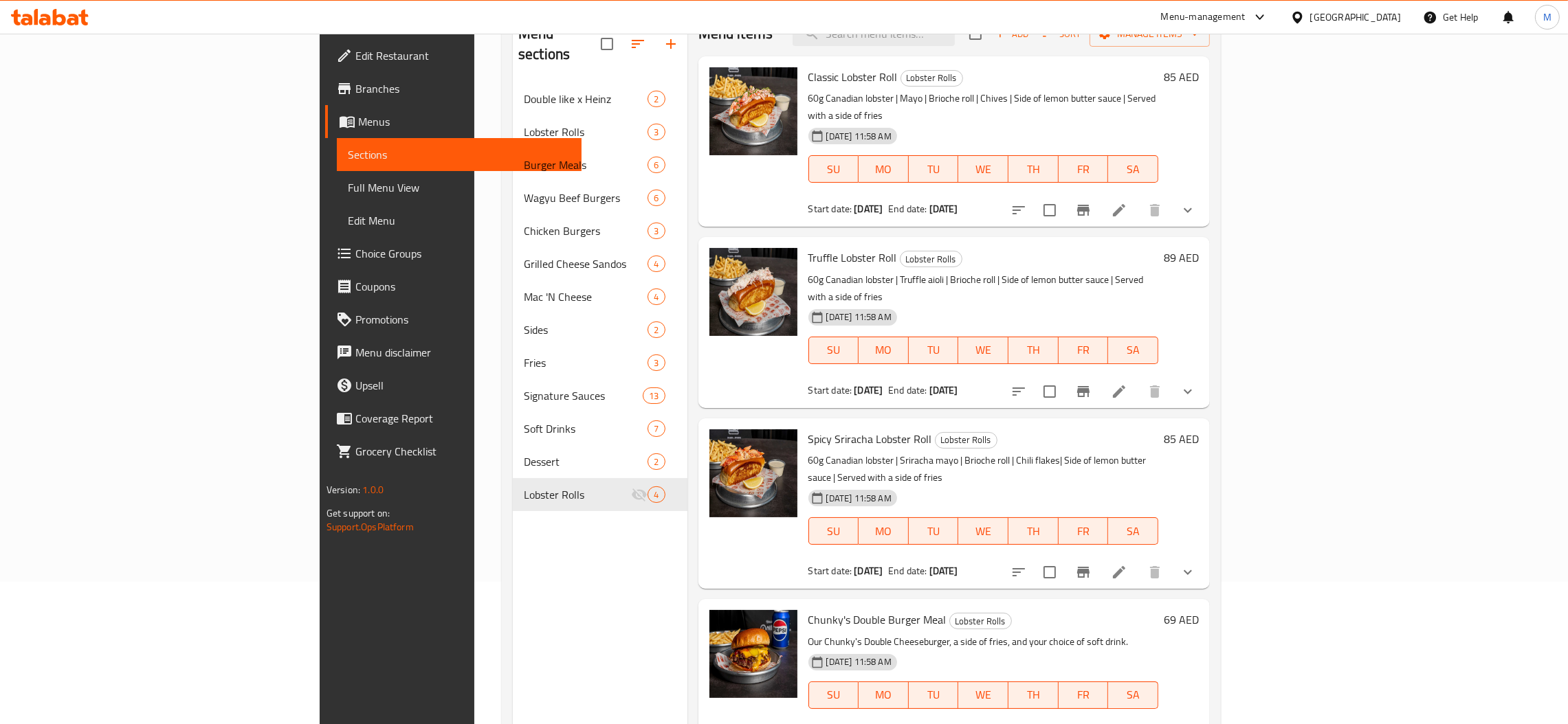
click at [1127, 724] on icon at bounding box center [1119, 736] width 16 height 16
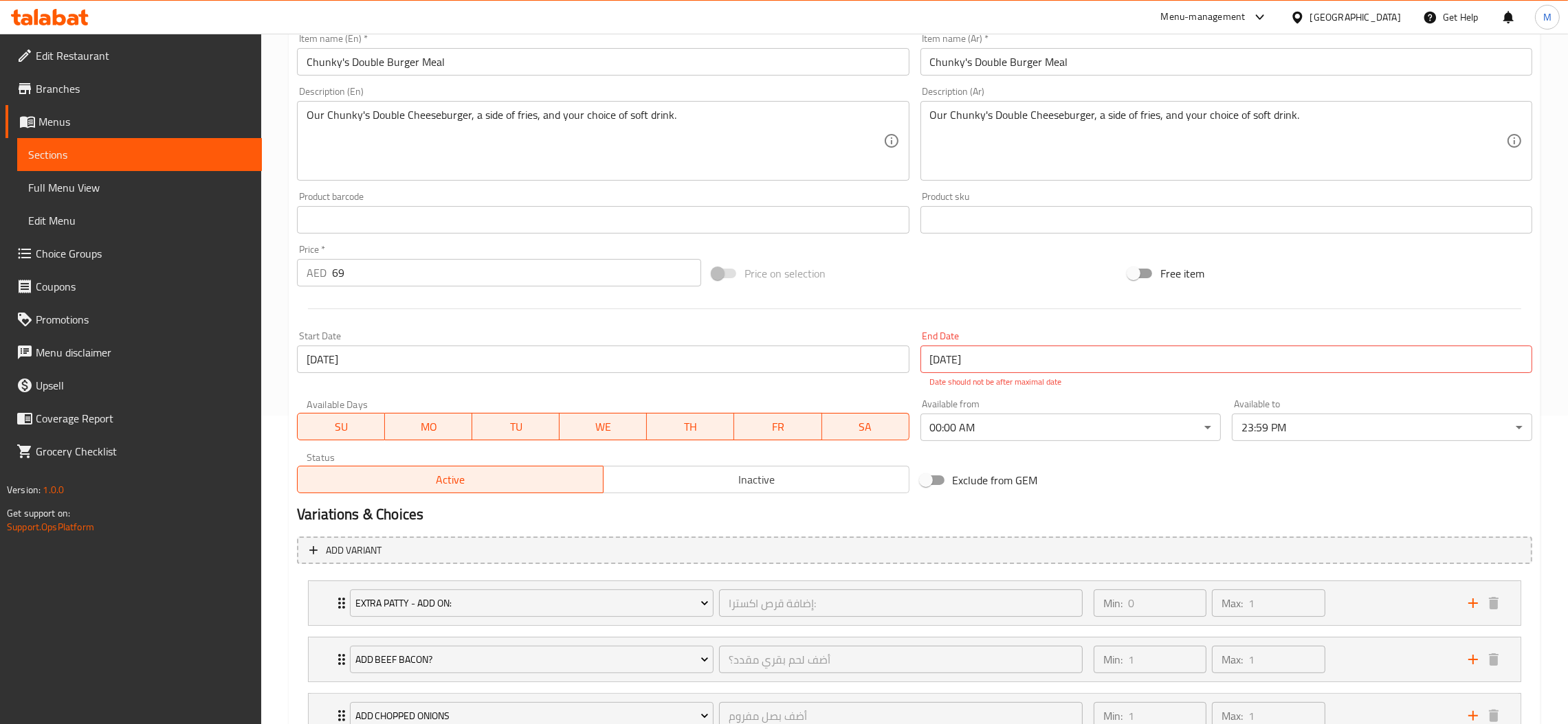
scroll to position [413, 0]
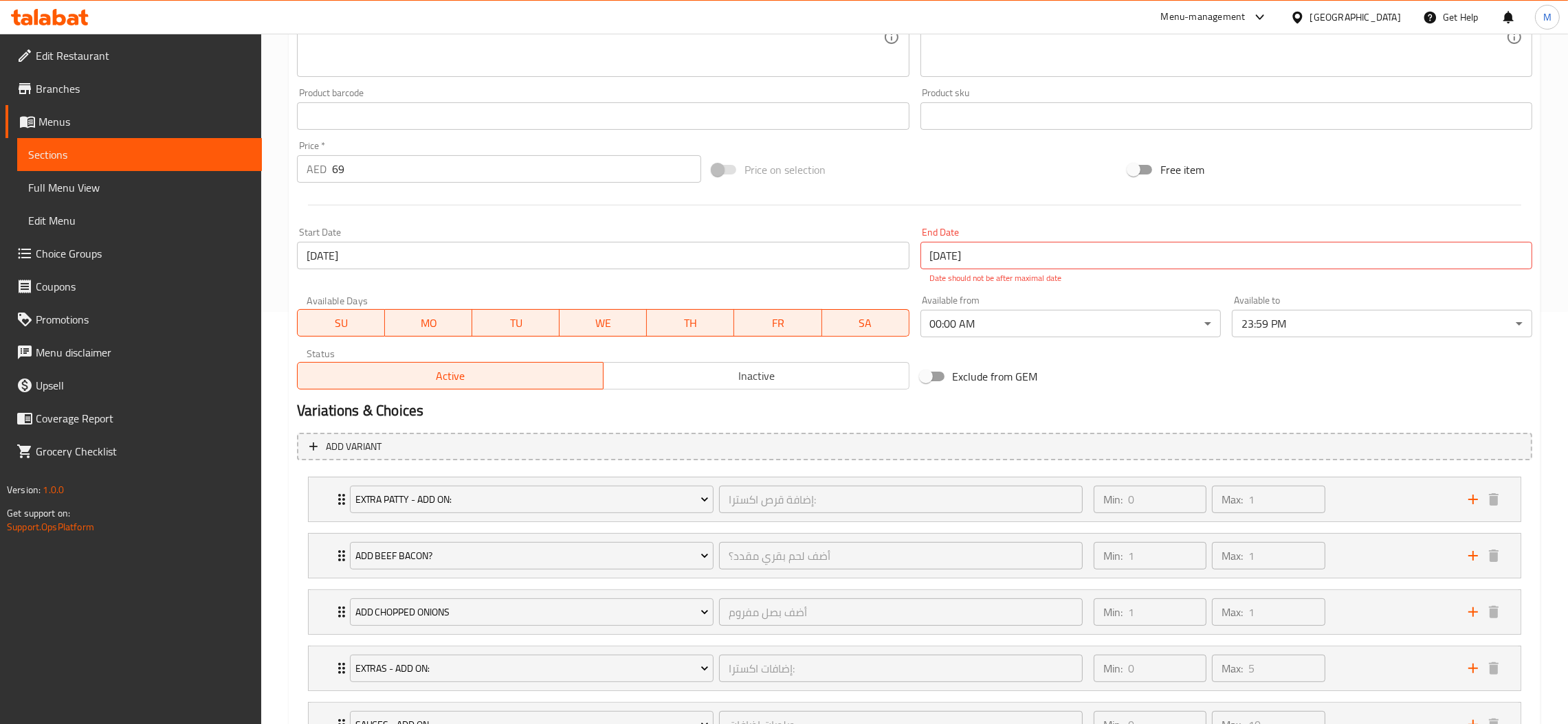
click at [777, 382] on span "Inactive" at bounding box center [756, 376] width 295 height 20
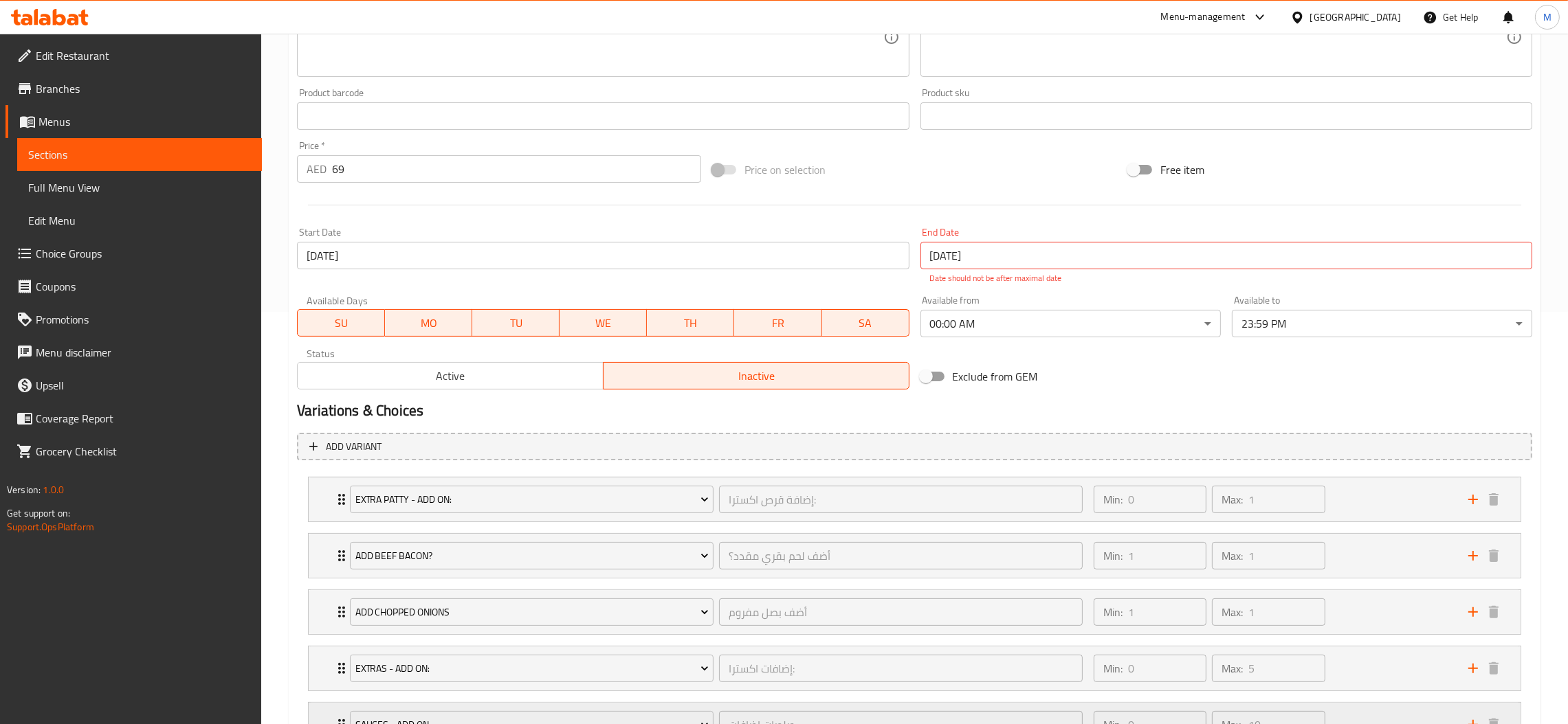
scroll to position [645, 0]
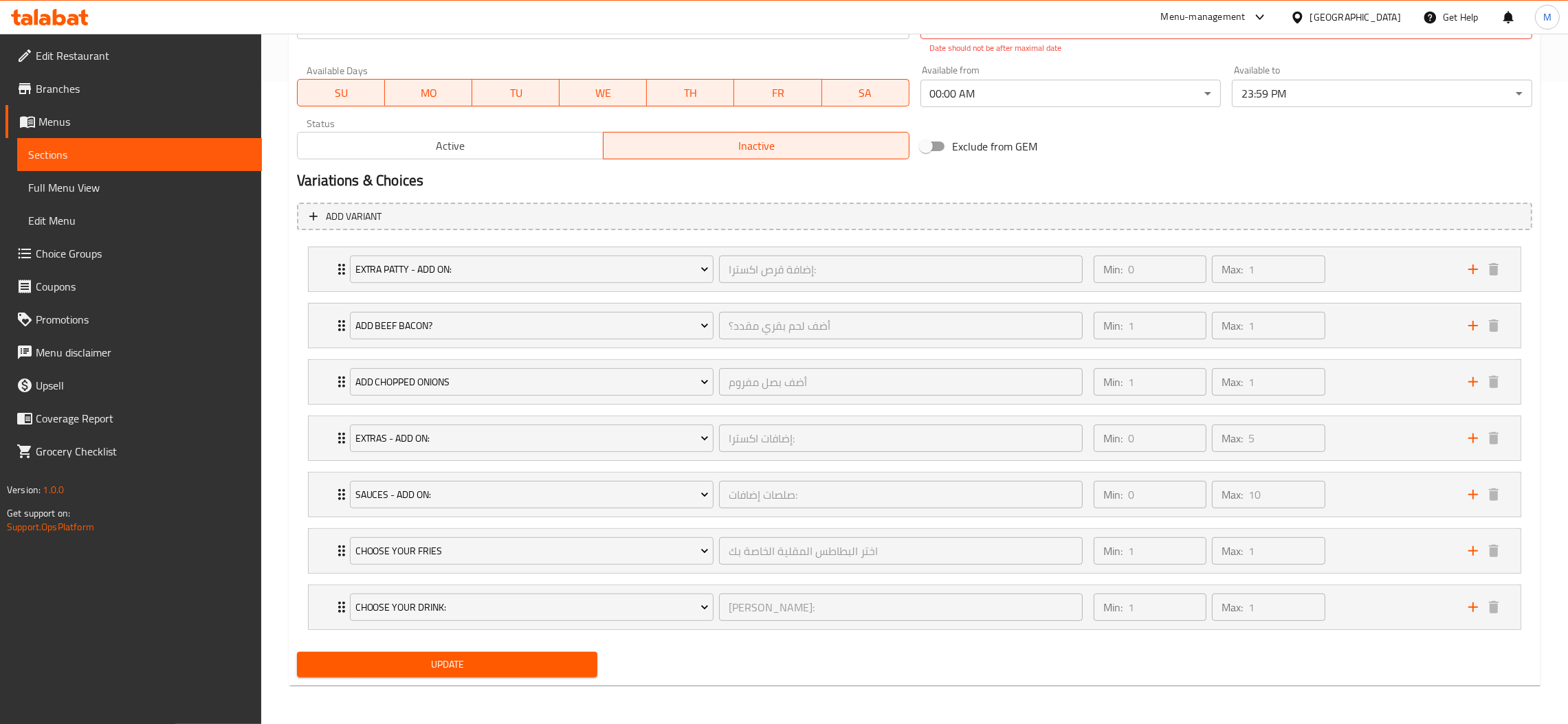
click at [518, 675] on button "Update" at bounding box center [447, 665] width 300 height 25
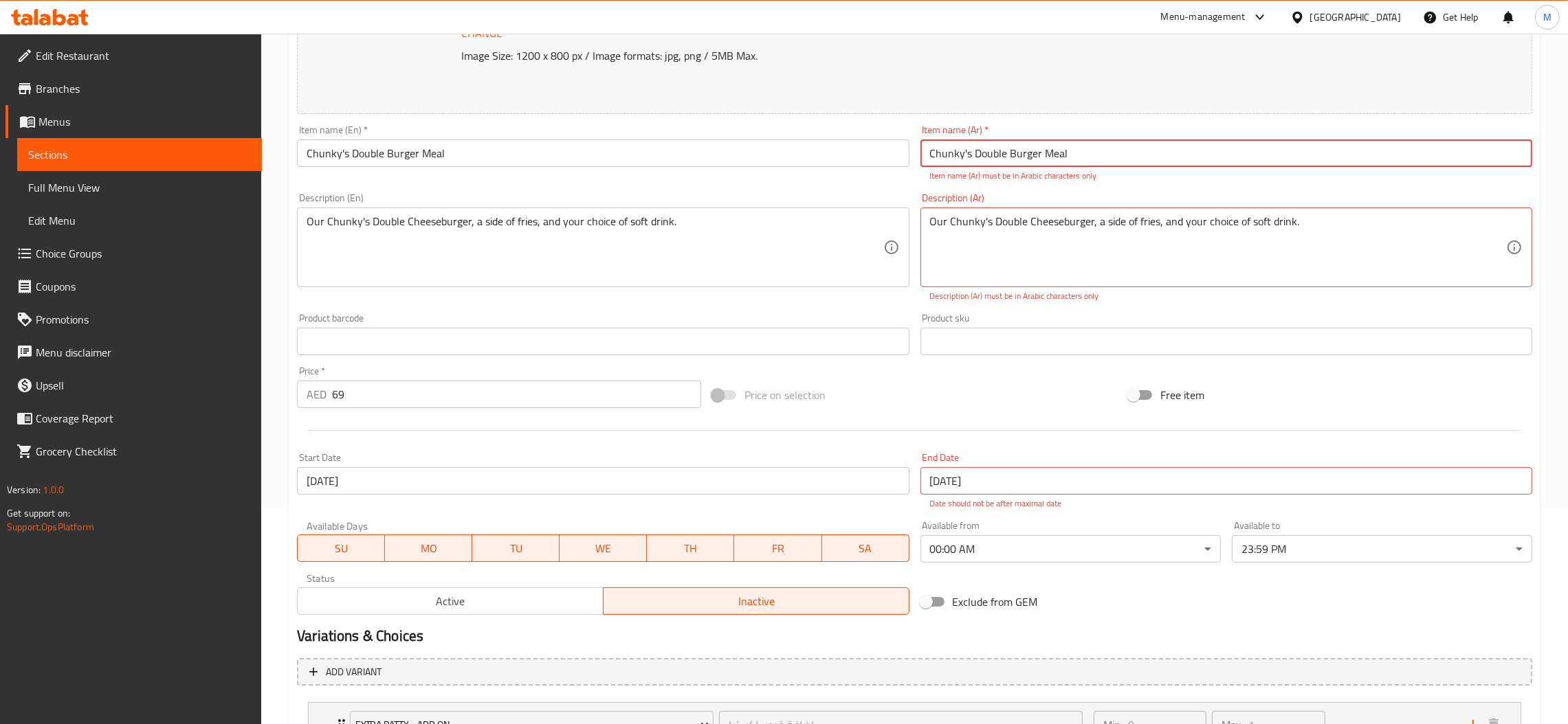
scroll to position [318, 0]
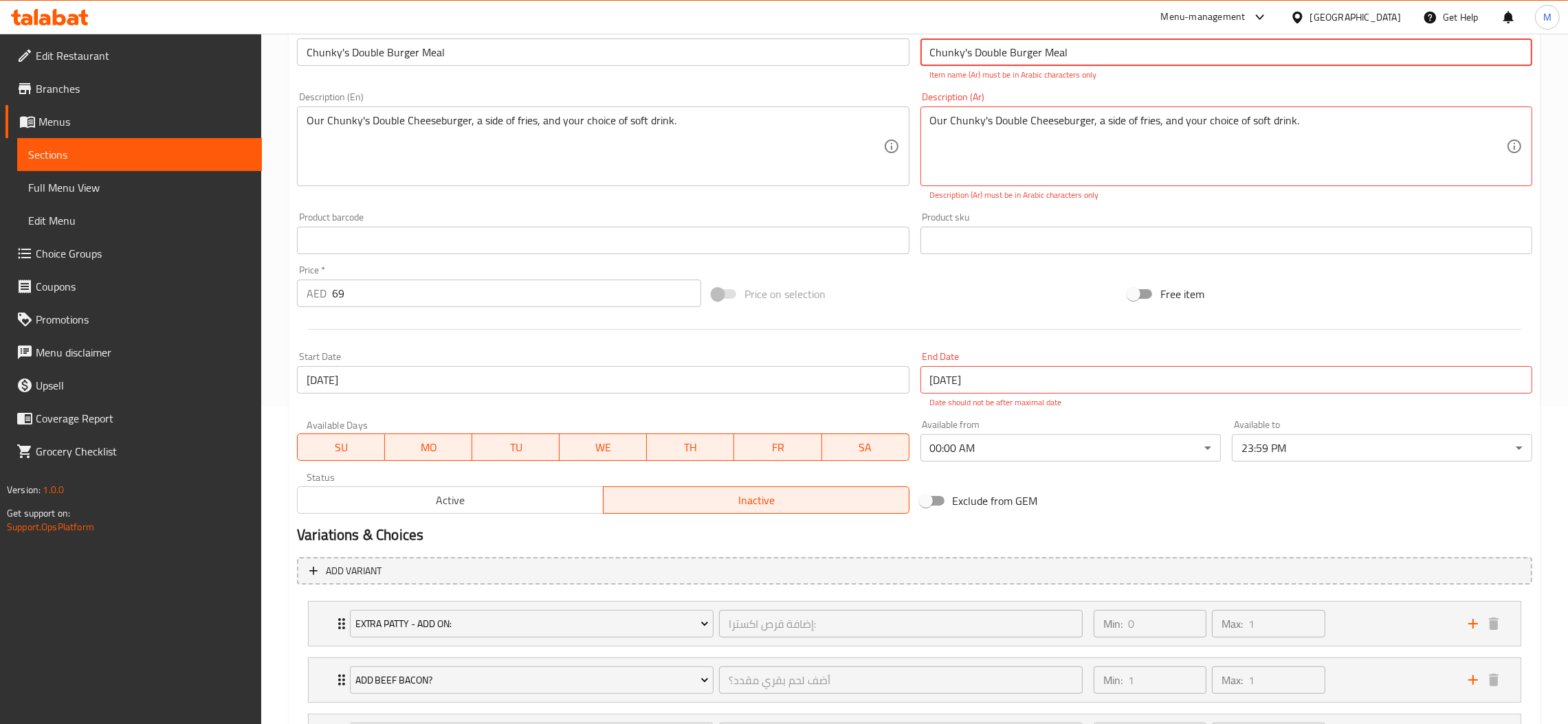
click at [1098, 379] on input "01-07-2125" at bounding box center [1226, 379] width 612 height 27
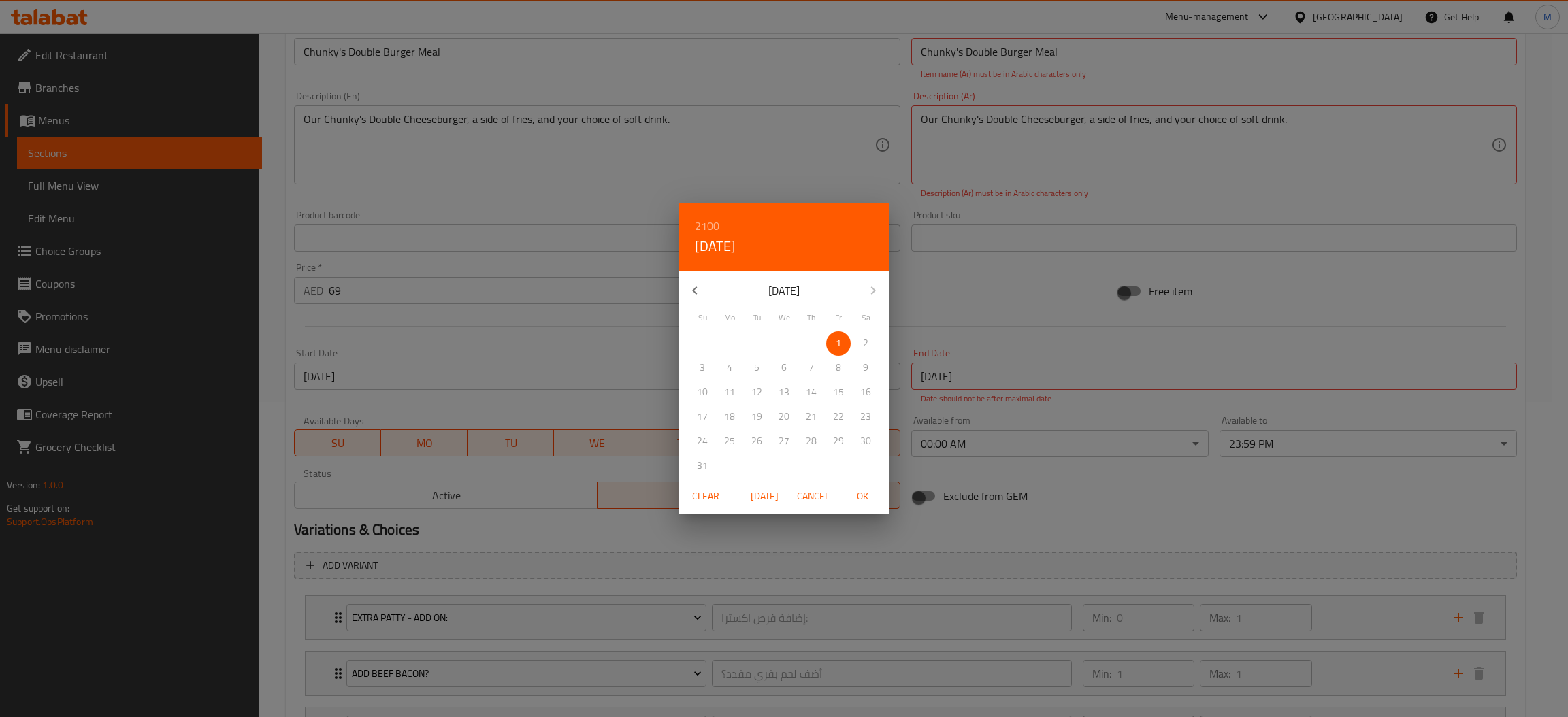
click at [860, 496] on span "OK" at bounding box center [862, 496] width 33 height 17
type input "[DATE]"
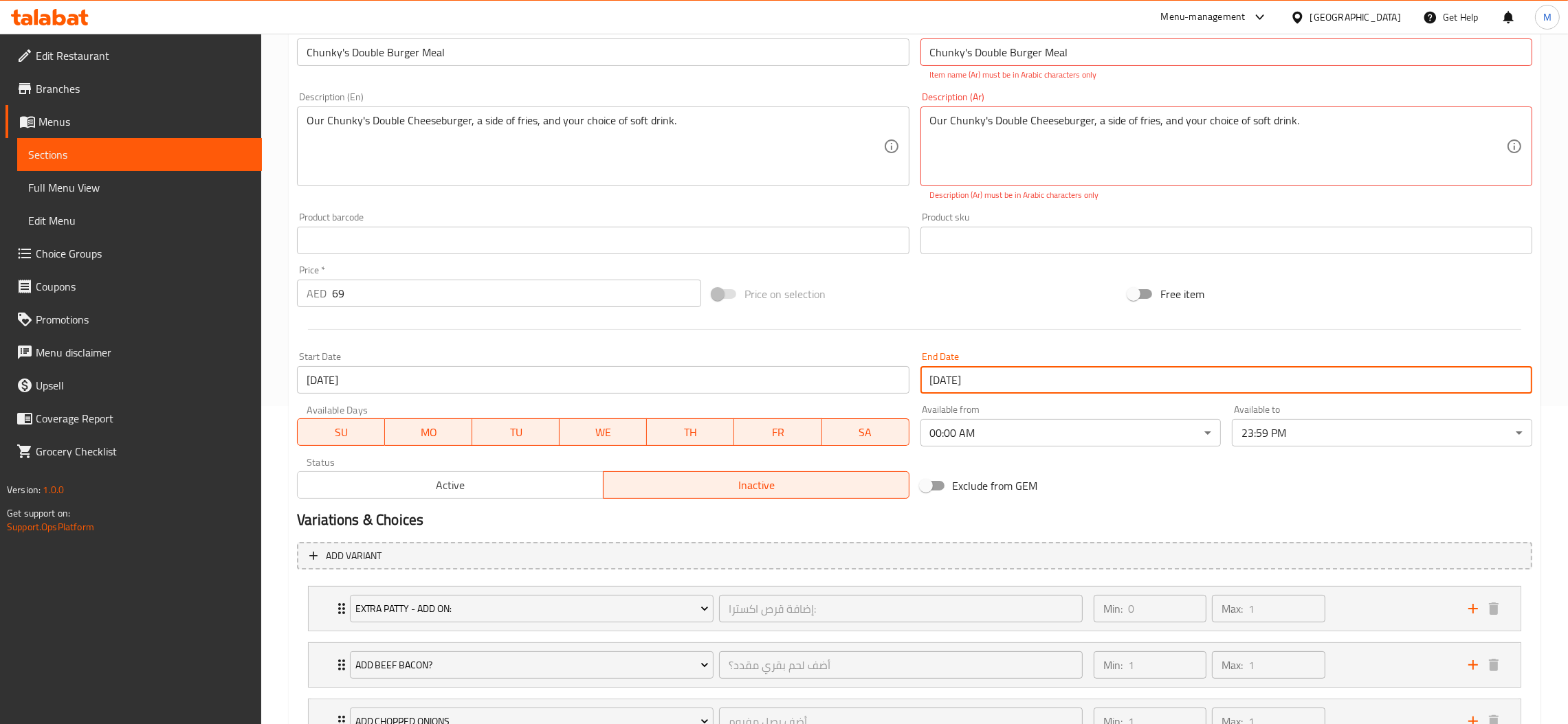
scroll to position [215, 0]
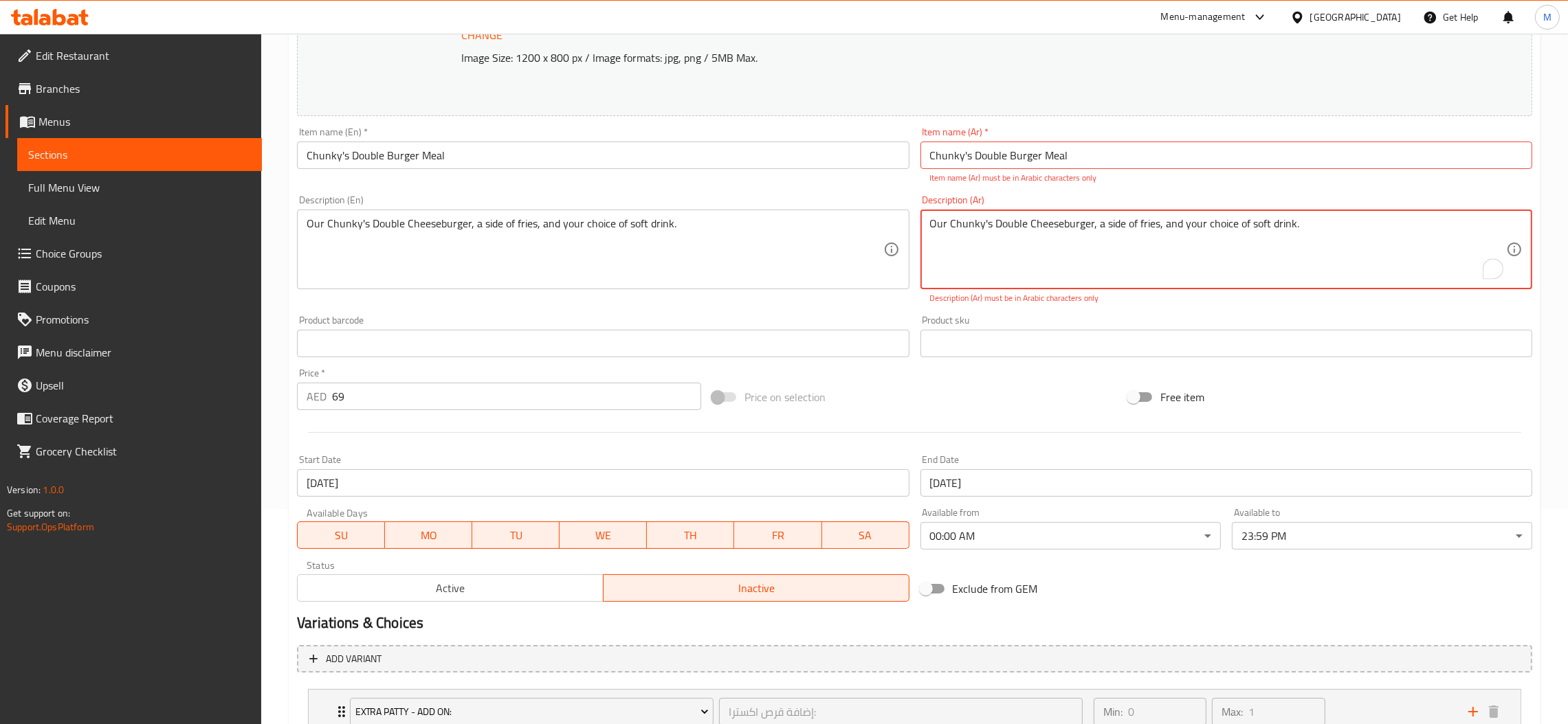
click at [1132, 231] on textarea "Our Chunky's Double Cheeseburger, a side of fries, and your choice of soft drin…" at bounding box center [1218, 249] width 576 height 65
click at [1054, 153] on input "Chunky's Double Burger Meal" at bounding box center [1226, 155] width 612 height 27
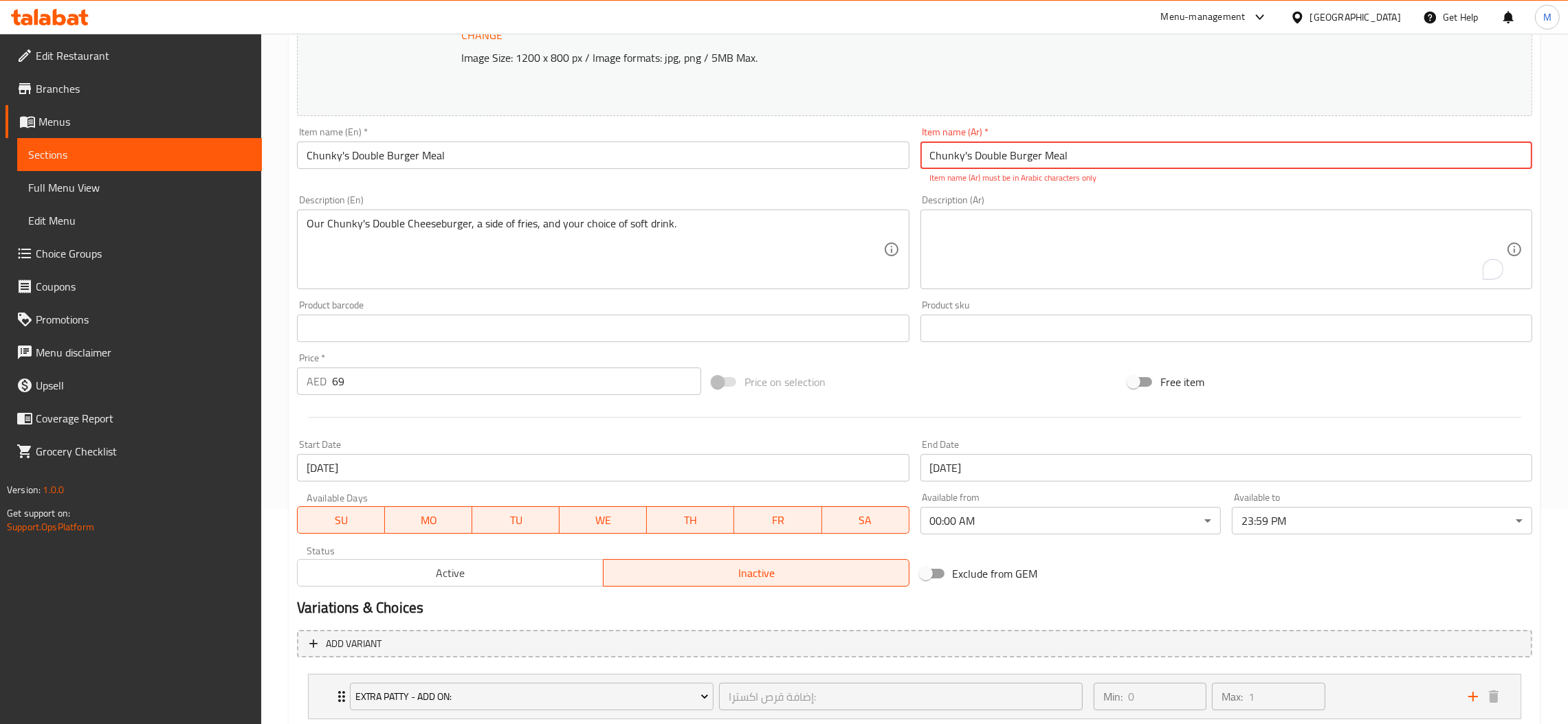
click at [1047, 159] on input "Chunky's Double Burger Meal" at bounding box center [1226, 155] width 612 height 27
click at [967, 195] on div "Description (Ar) Description (Ar)" at bounding box center [1226, 243] width 612 height 94
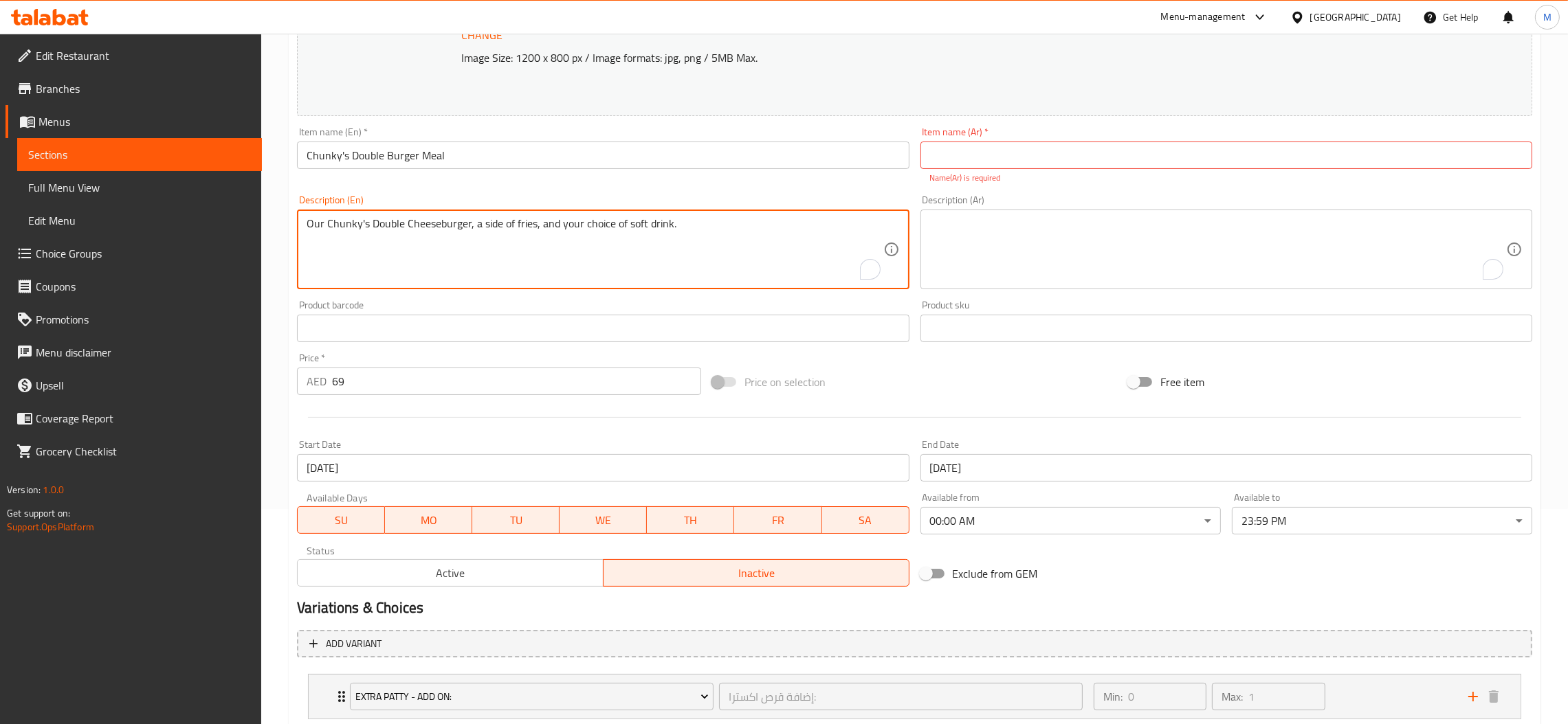
click at [1073, 159] on input "text" at bounding box center [1226, 155] width 612 height 27
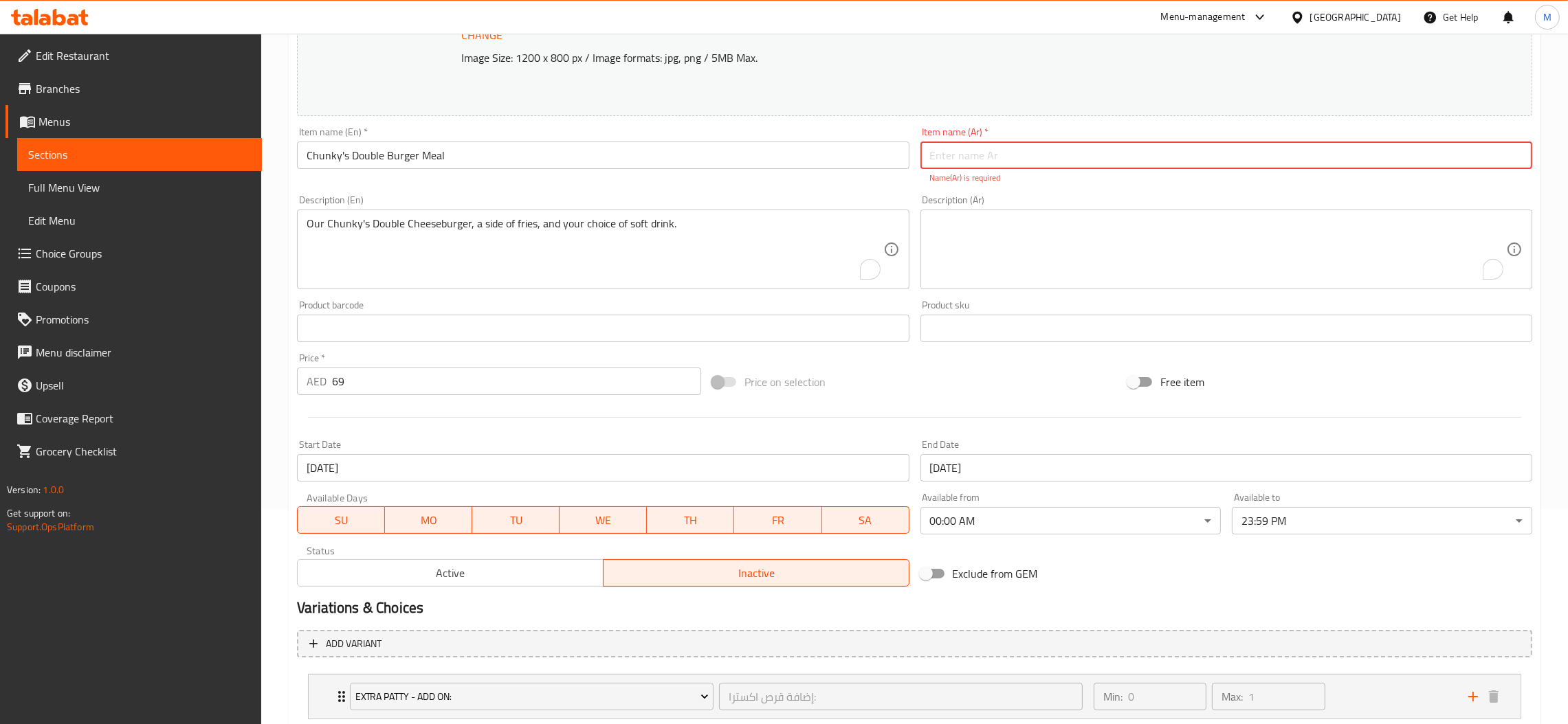
paste input "وجبة تشانكي دبل برجر"
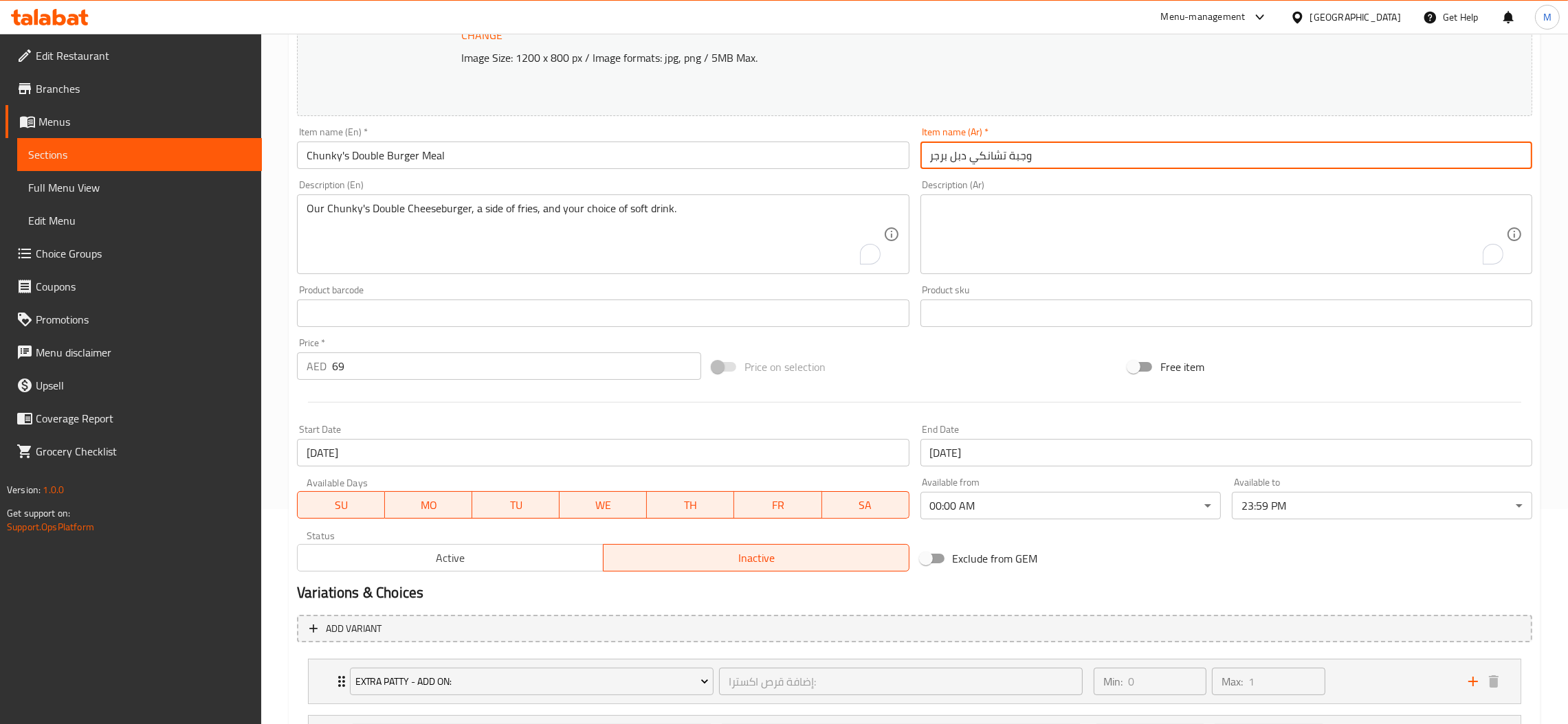
type input "وجبة تشانكي دبل برجر"
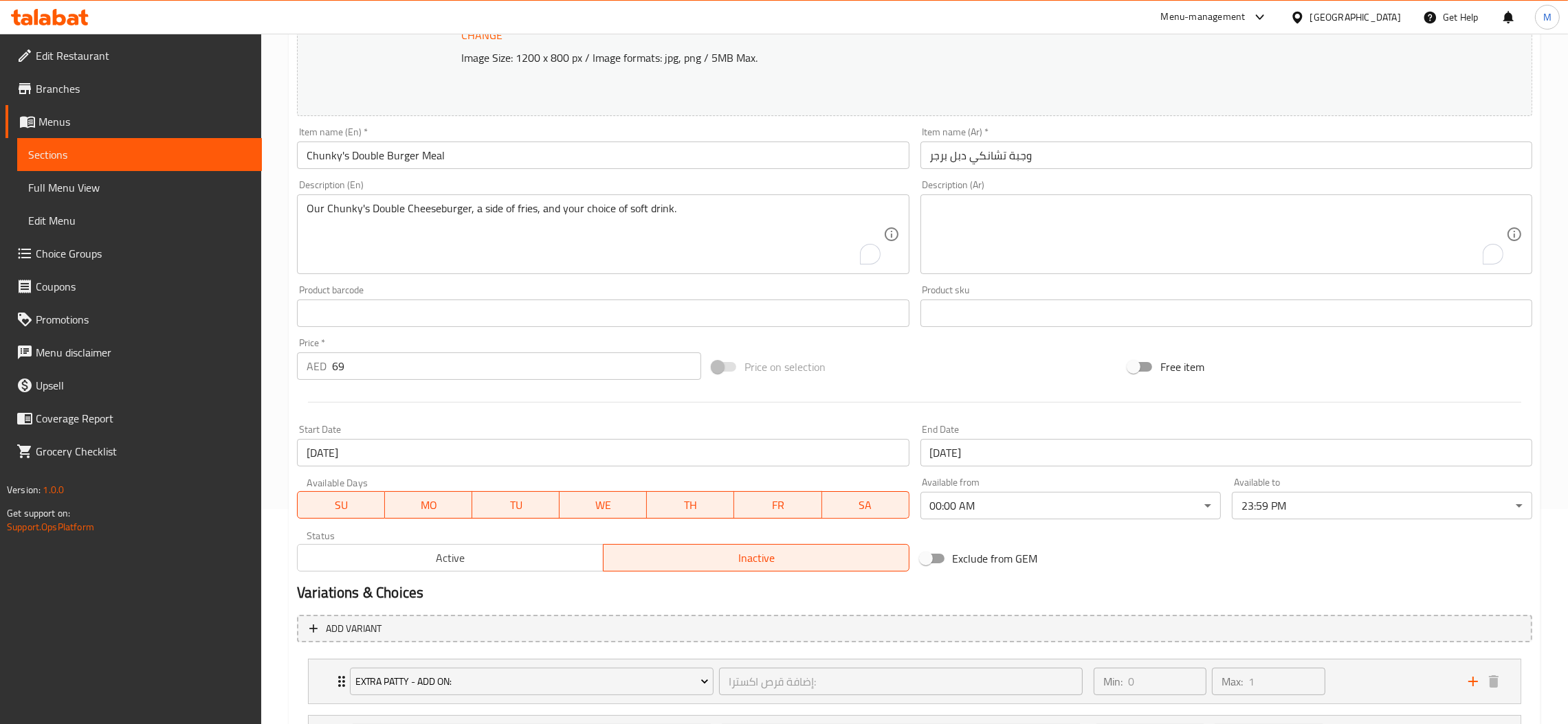
click at [869, 201] on div "Our Chunky's Double Cheeseburger, a side of fries, and your choice of soft drin…" at bounding box center [603, 234] width 612 height 79
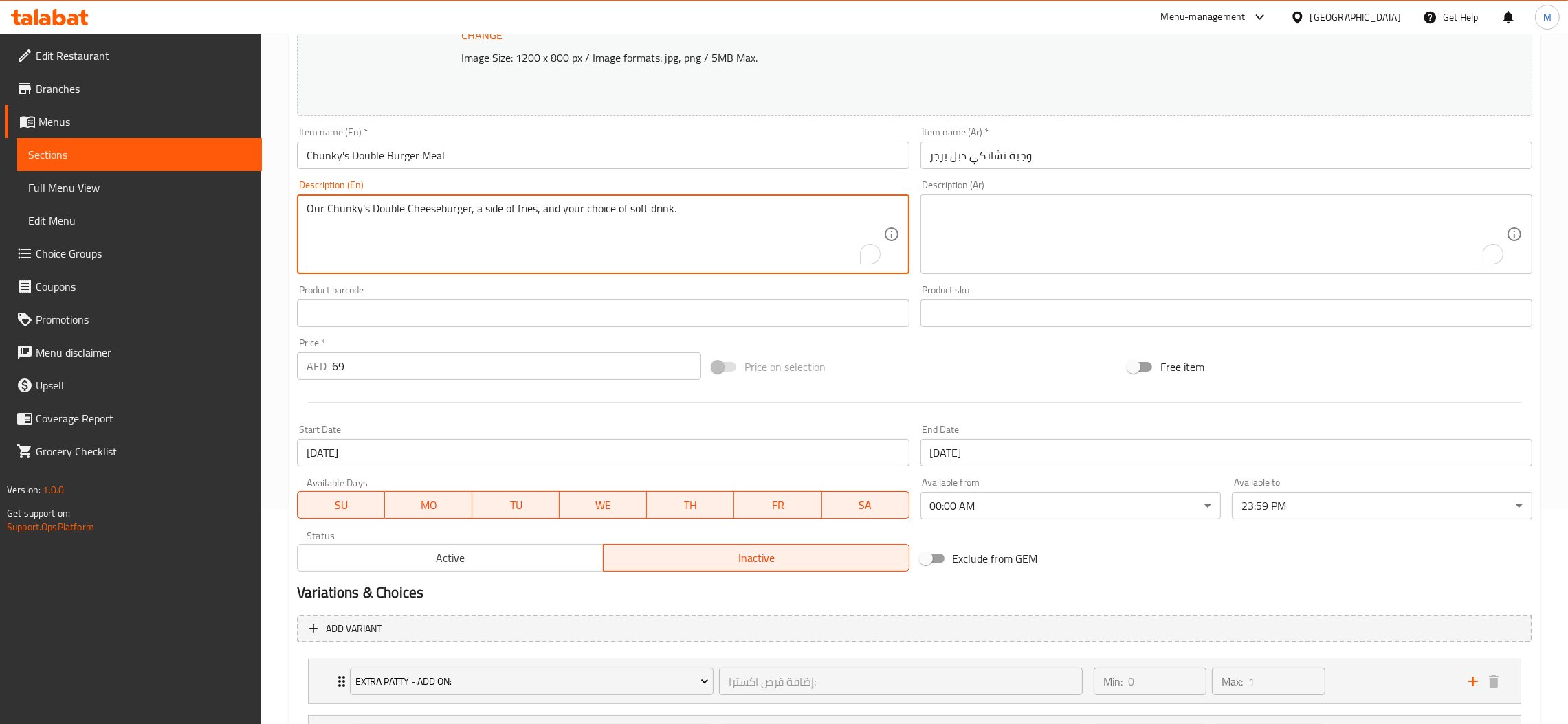
click at [871, 185] on div "Description (En) Our Chunky's Double Cheeseburger, a side of fries, and your ch…" at bounding box center [603, 227] width 612 height 94
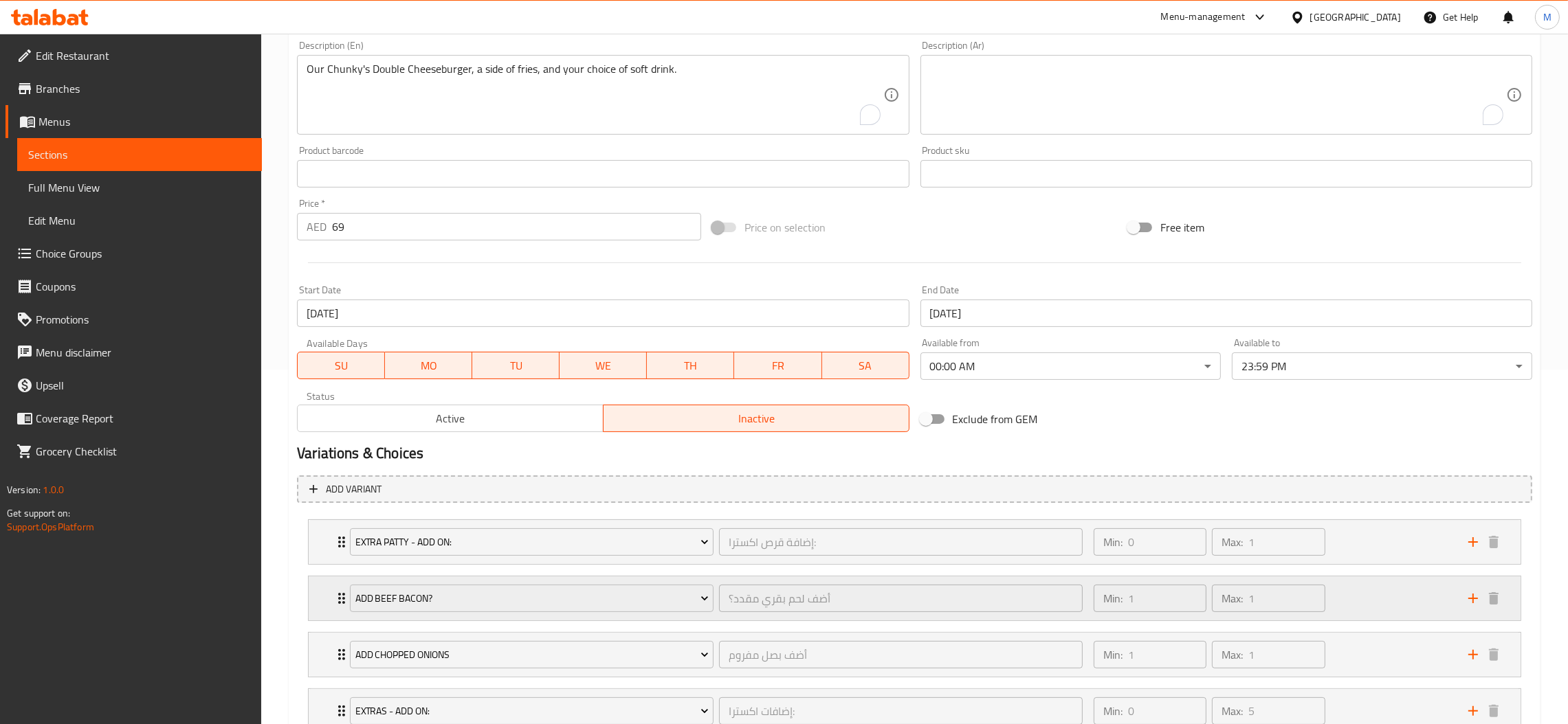
scroll to position [629, 0]
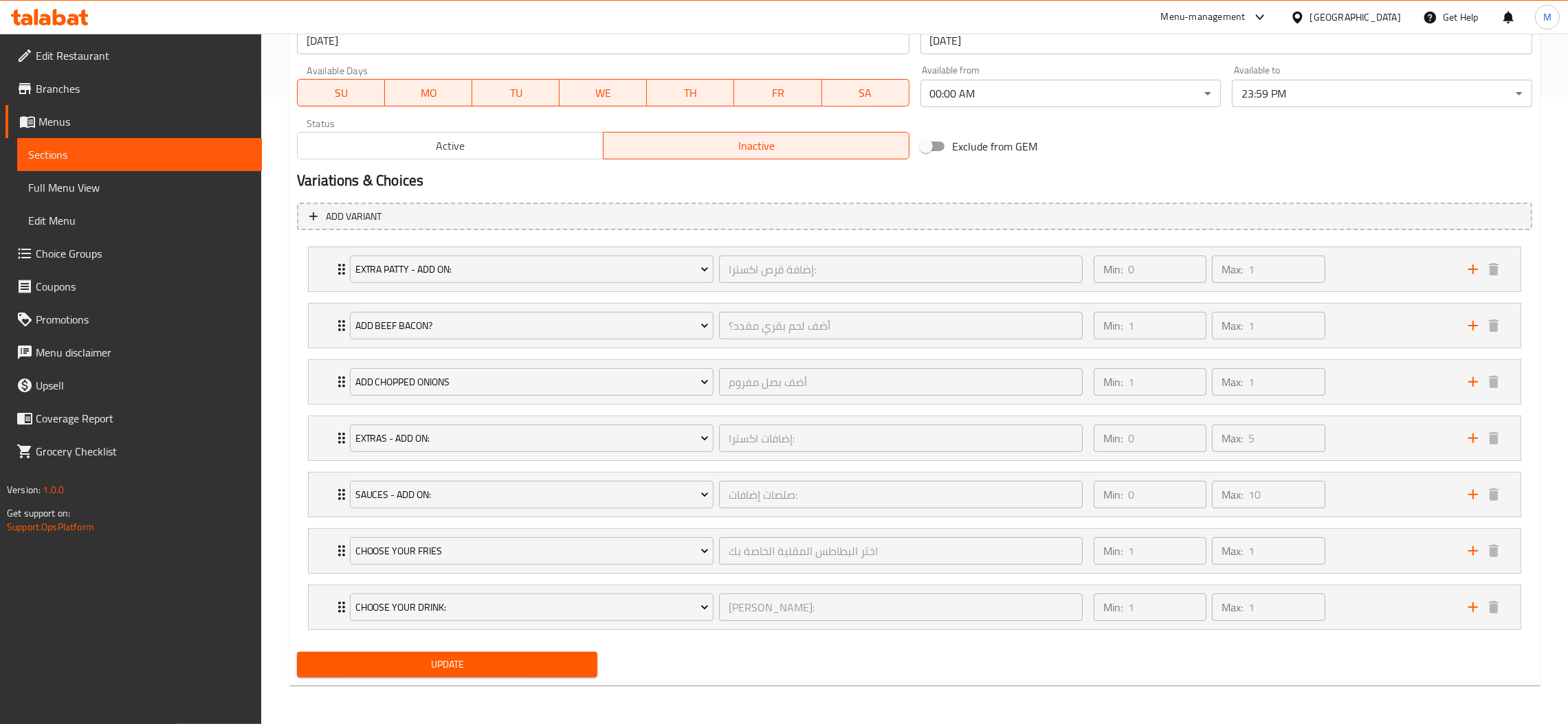
click at [527, 659] on span "Update" at bounding box center [447, 665] width 278 height 17
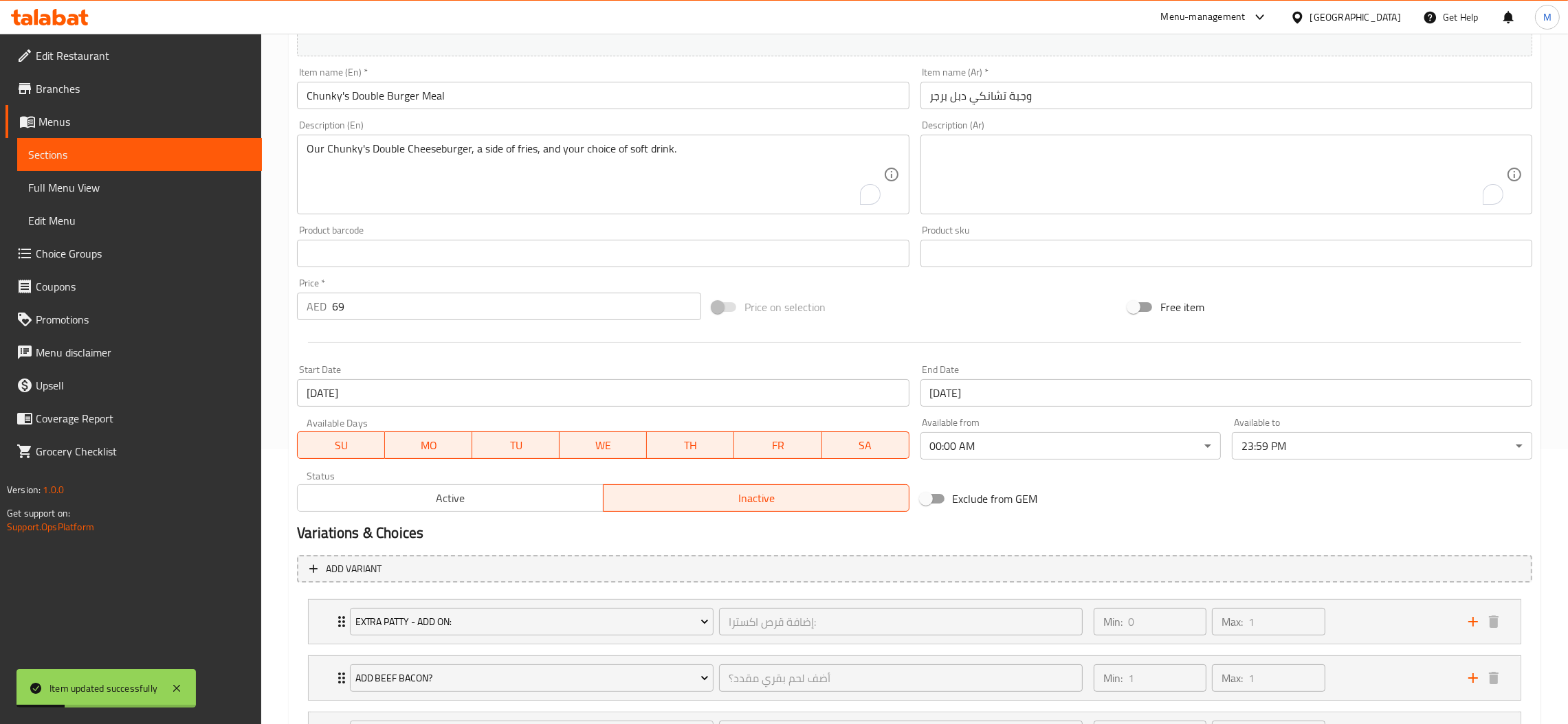
scroll to position [0, 0]
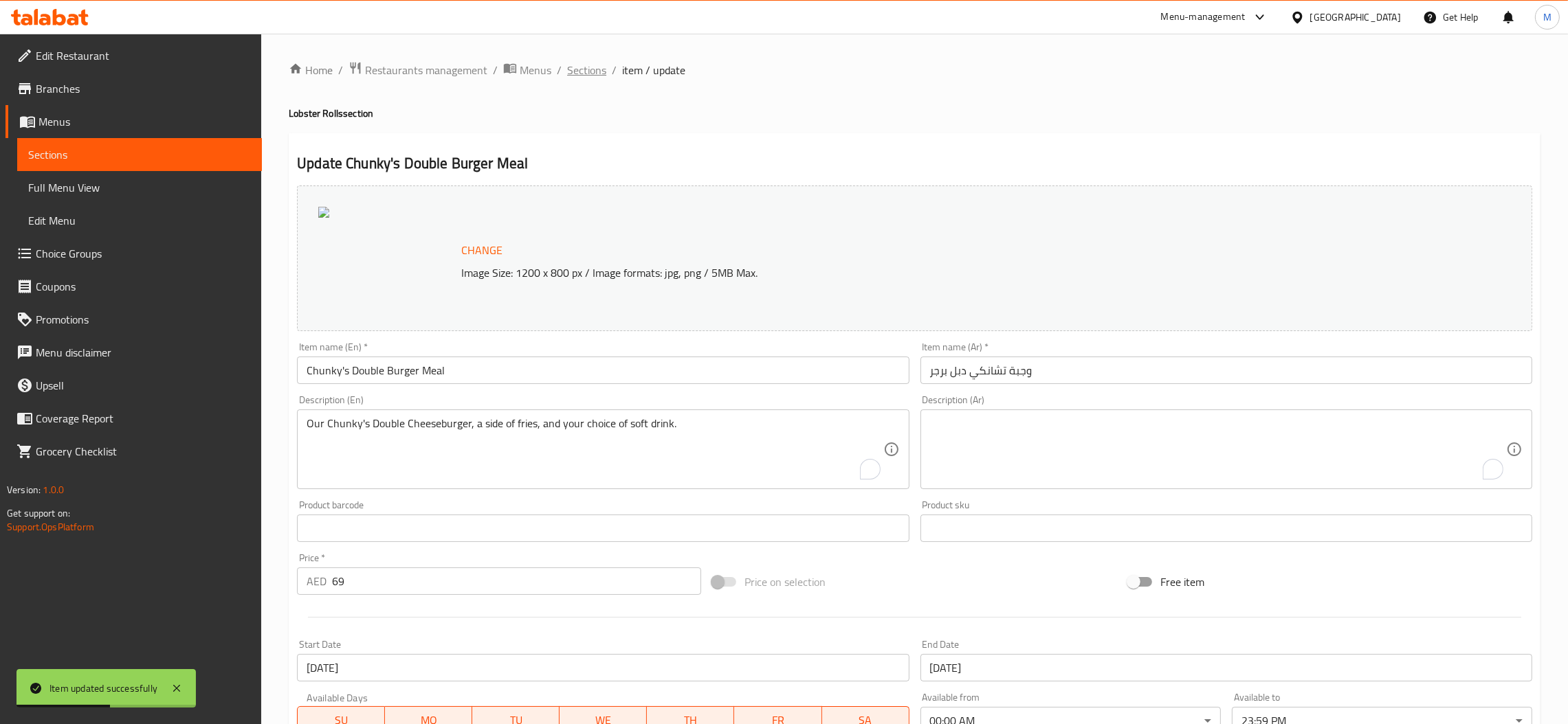
click at [579, 70] on span "Sections" at bounding box center [586, 70] width 39 height 16
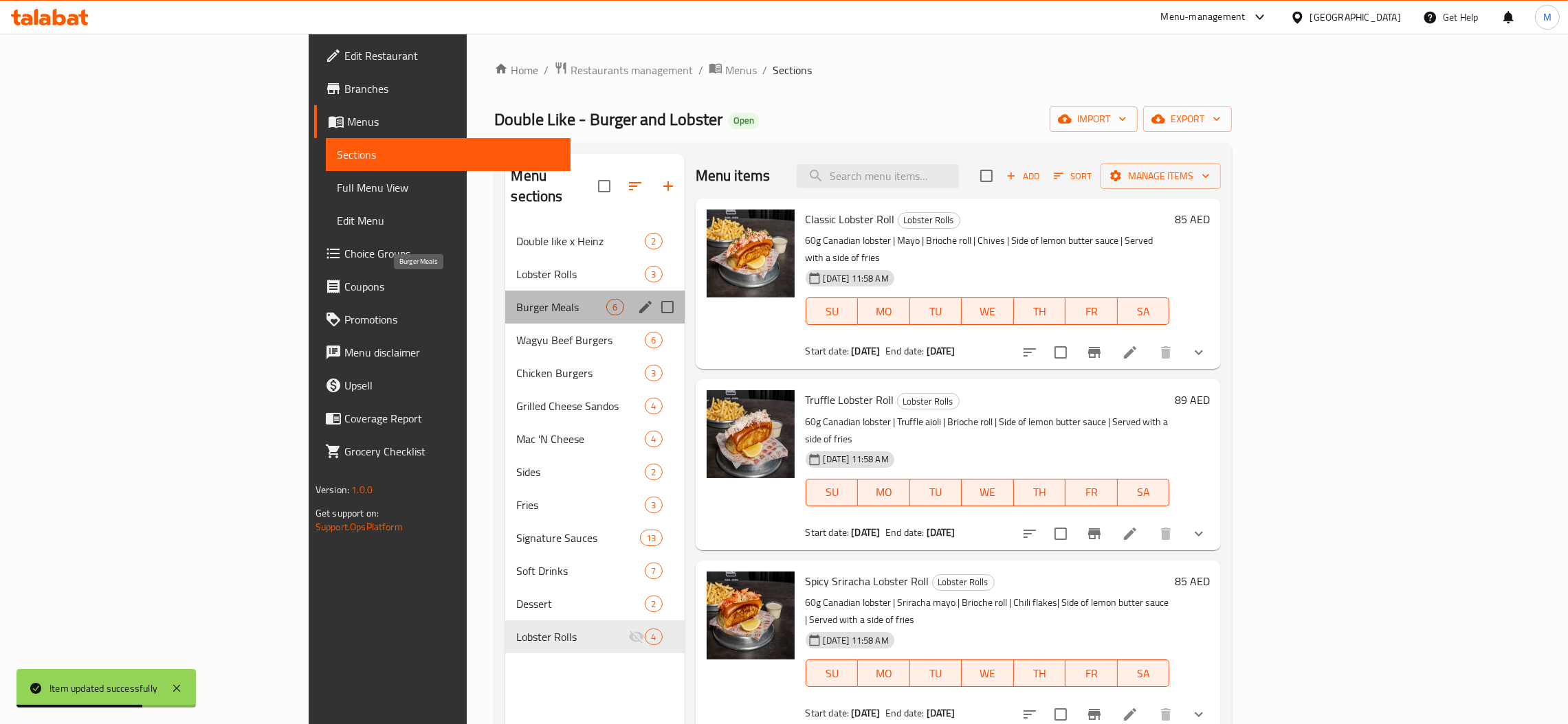
click at [516, 299] on span "Burger Meals" at bounding box center [561, 307] width 90 height 16
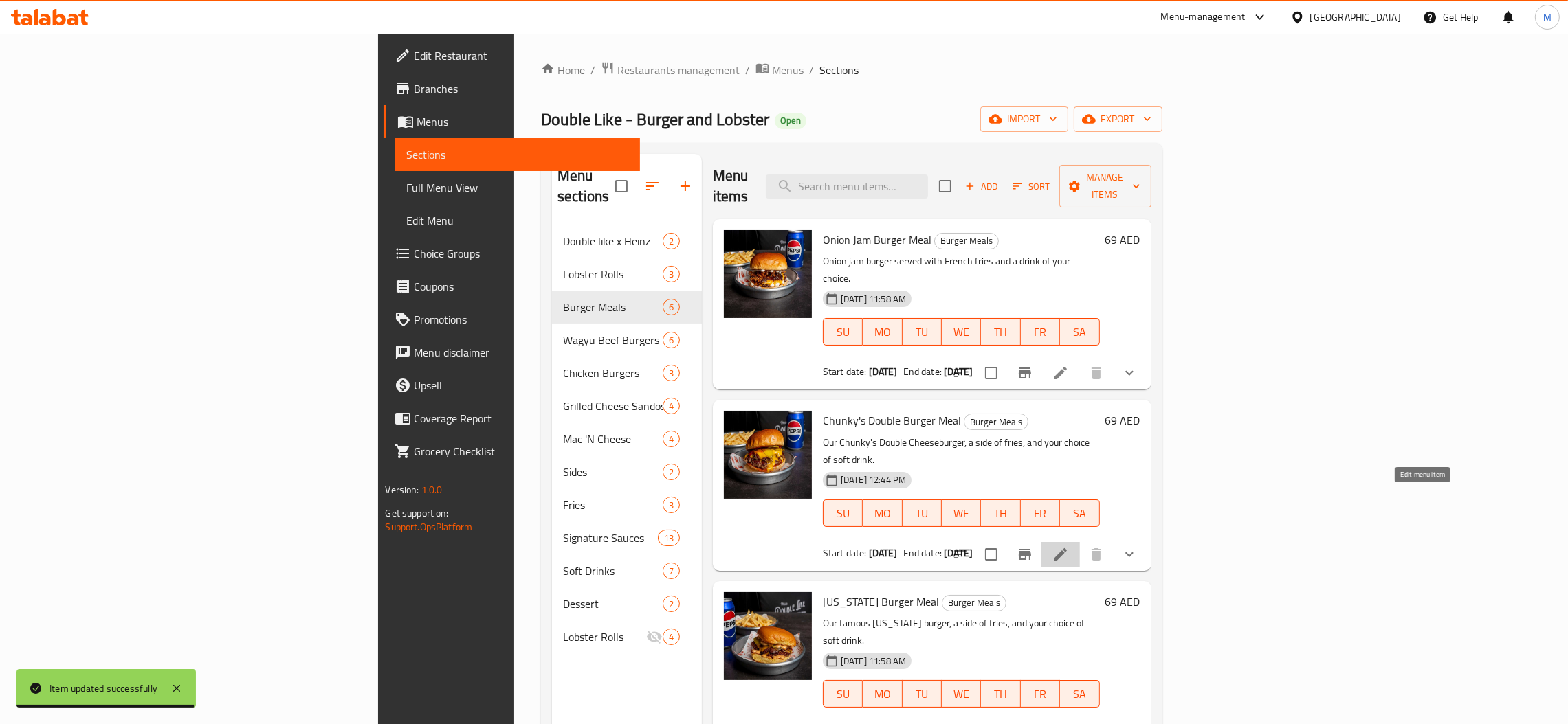
click at [1067, 548] on icon at bounding box center [1060, 554] width 12 height 12
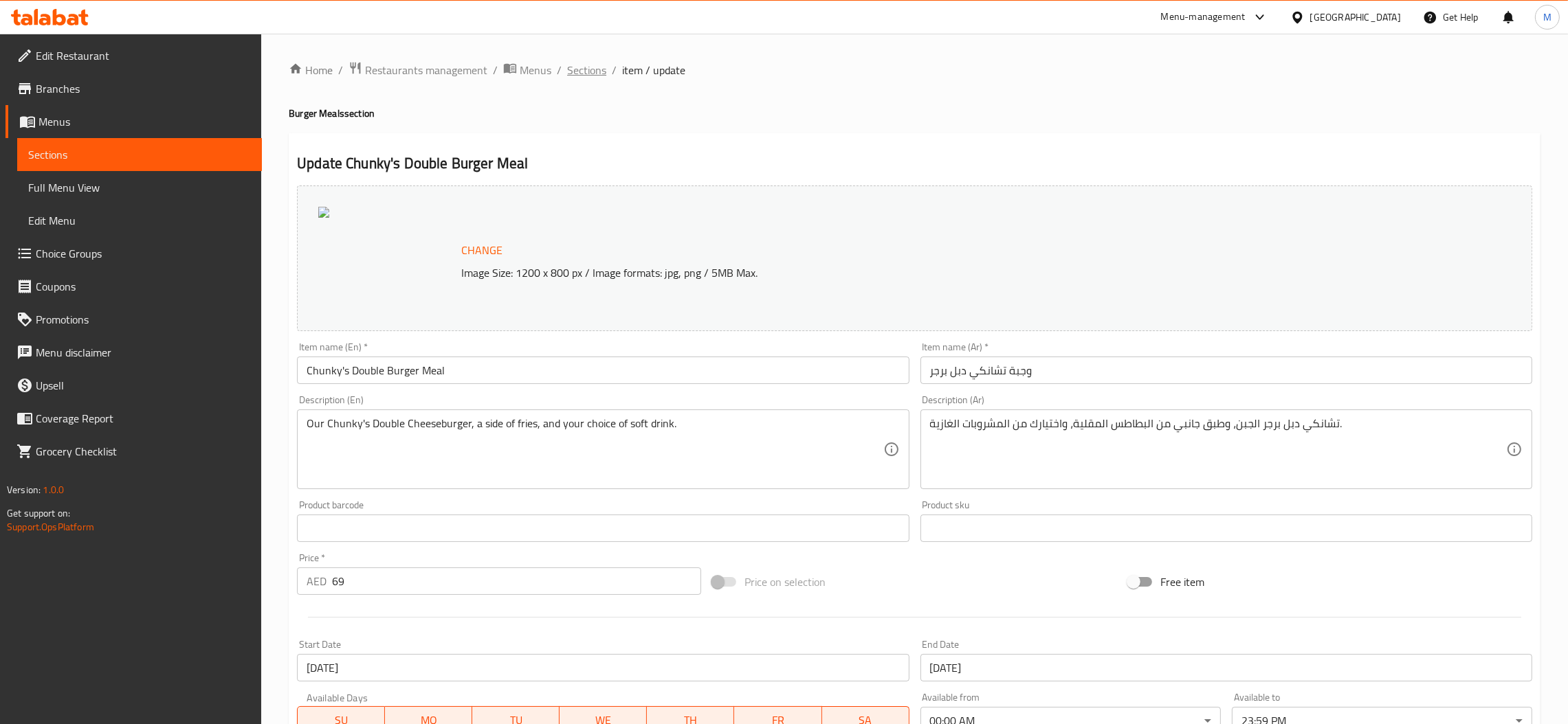
click at [592, 77] on span "Sections" at bounding box center [586, 70] width 39 height 16
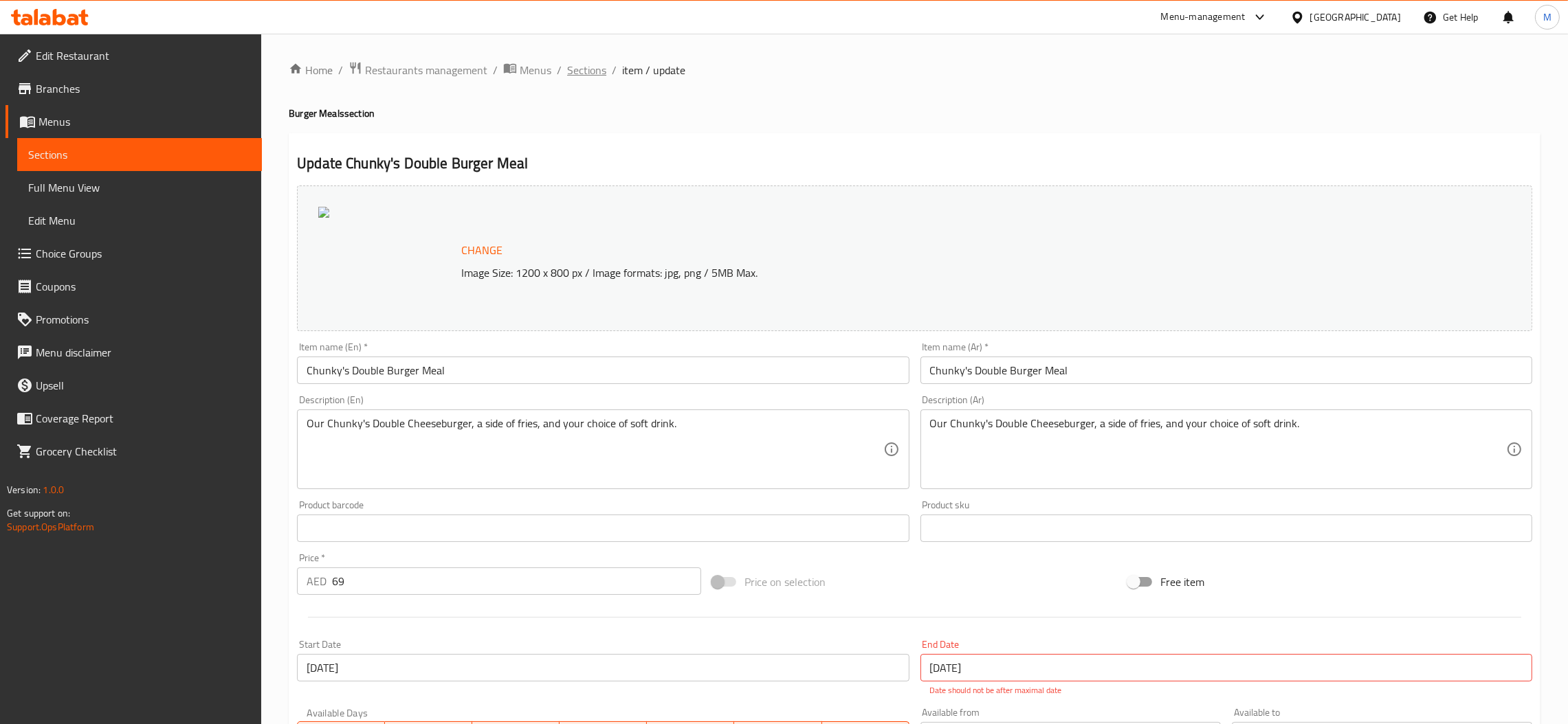
click at [574, 77] on span "Sections" at bounding box center [586, 70] width 39 height 16
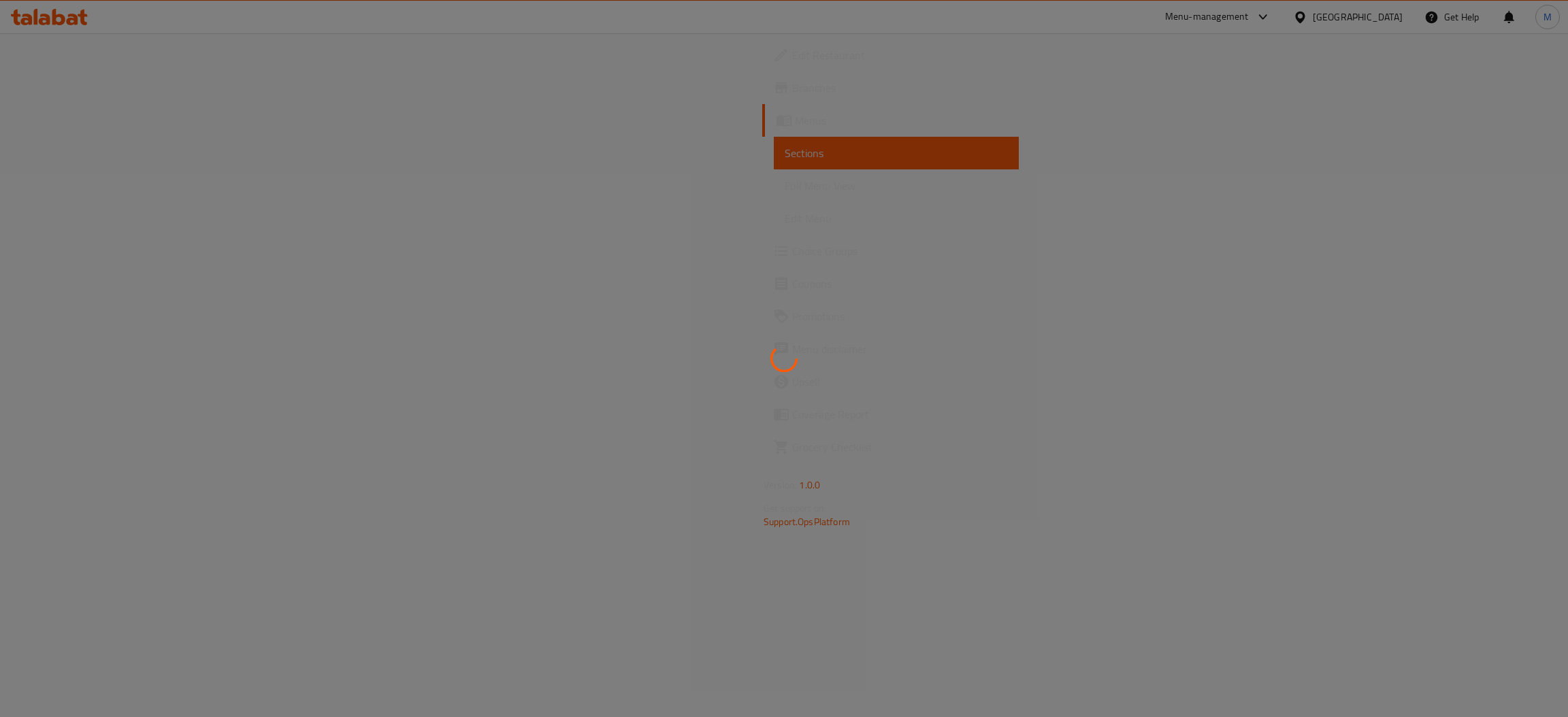
click at [568, 77] on div at bounding box center [784, 358] width 1568 height 717
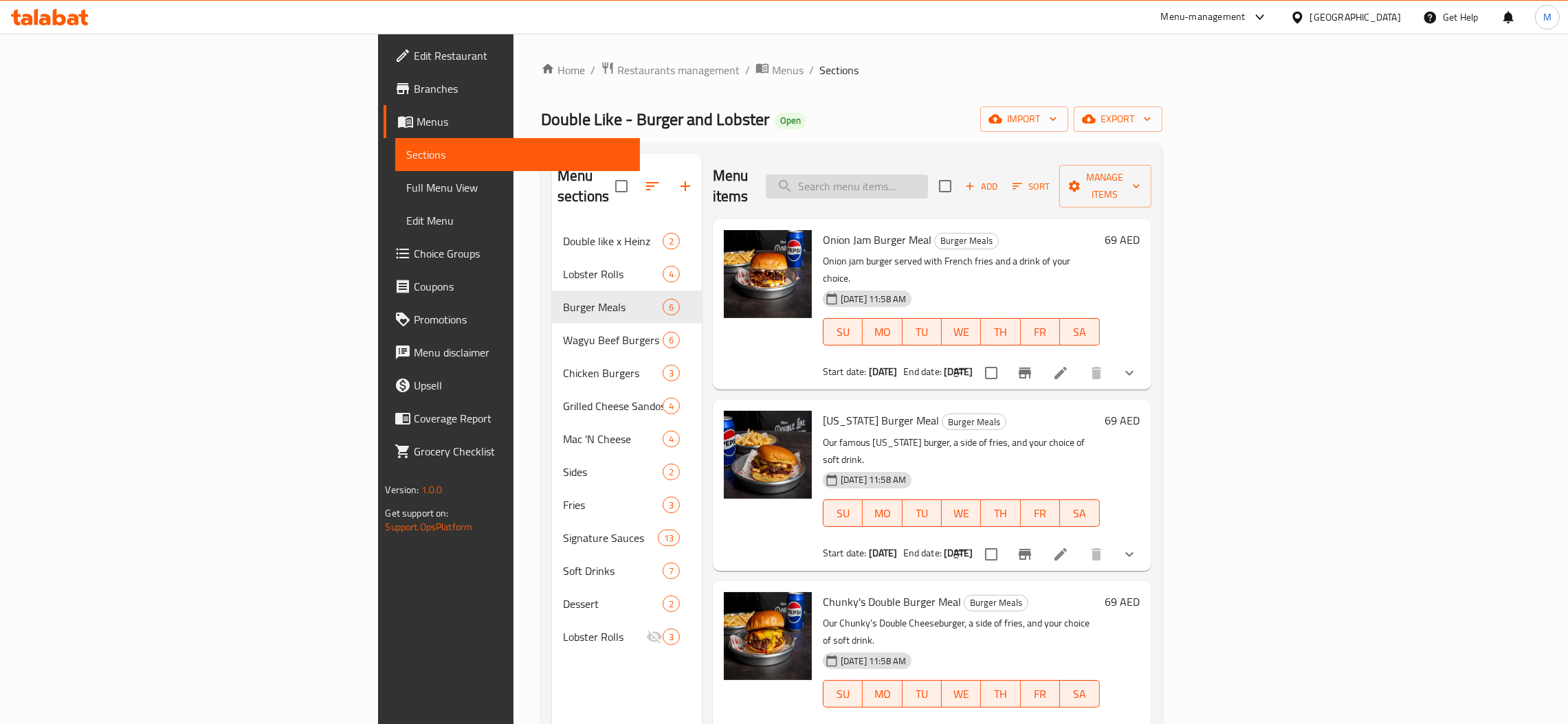
click at [928, 188] on input "search" at bounding box center [847, 186] width 162 height 24
paste input "Chunky's Double Burger Meal"
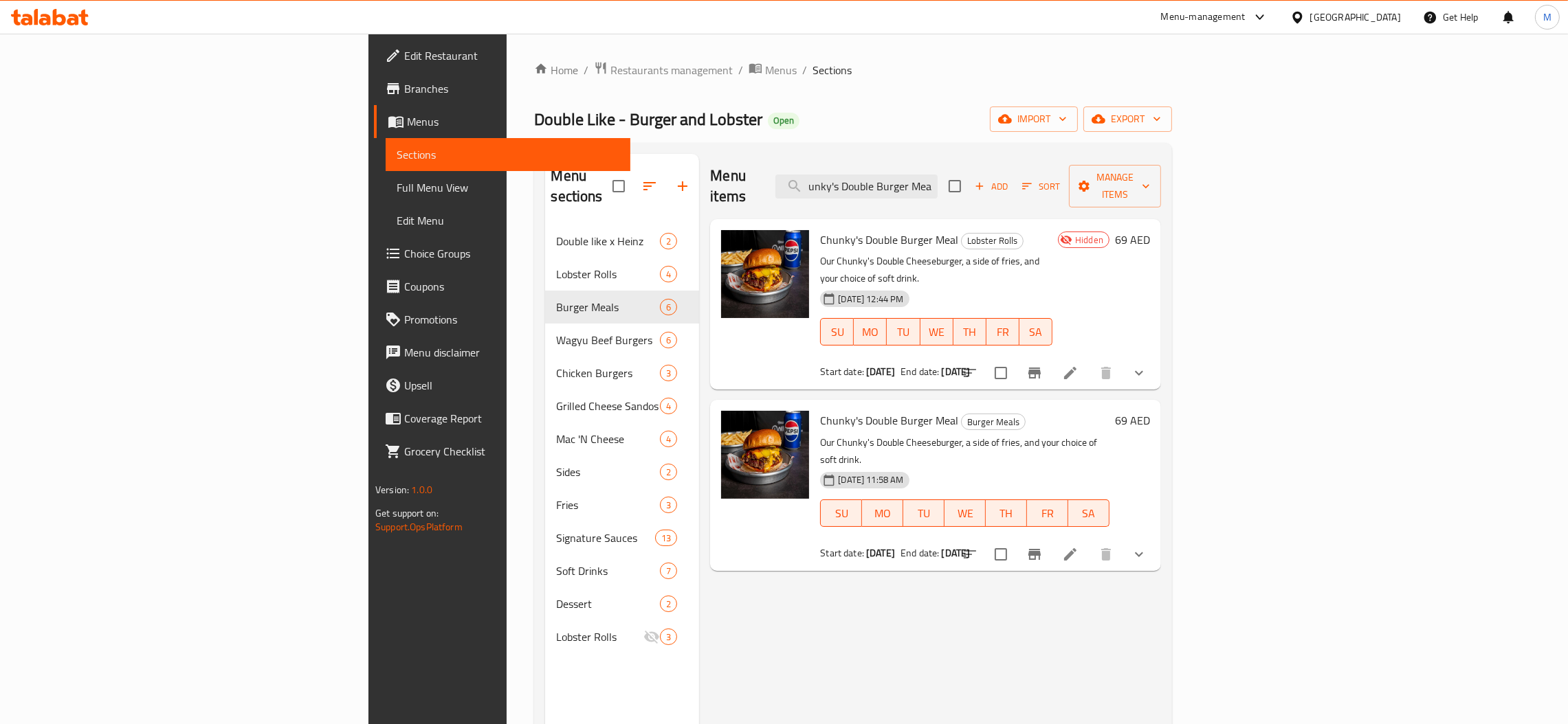
type input "Chunky's Double Burger Meal"
click at [1147, 547] on icon "show more" at bounding box center [1138, 554] width 16 height 16
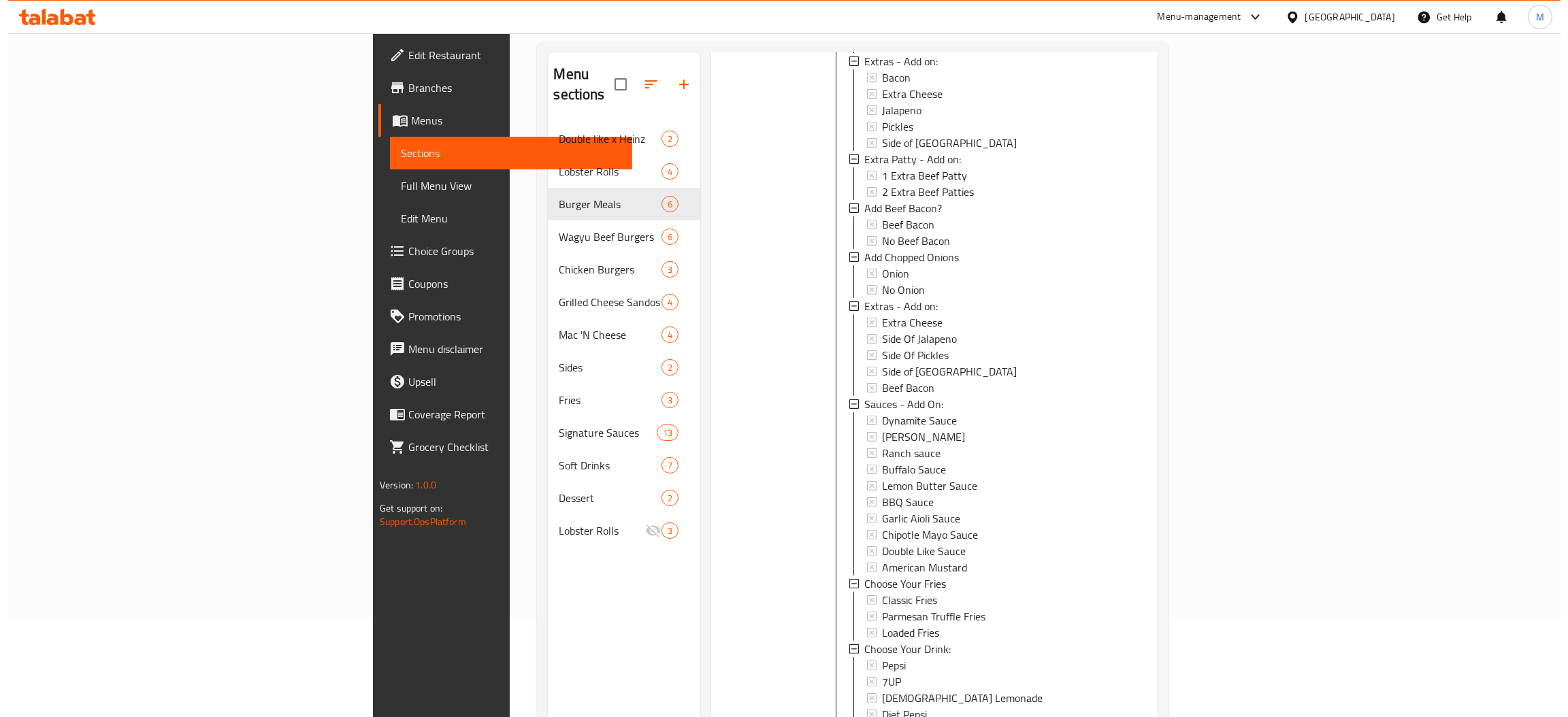
scroll to position [192, 0]
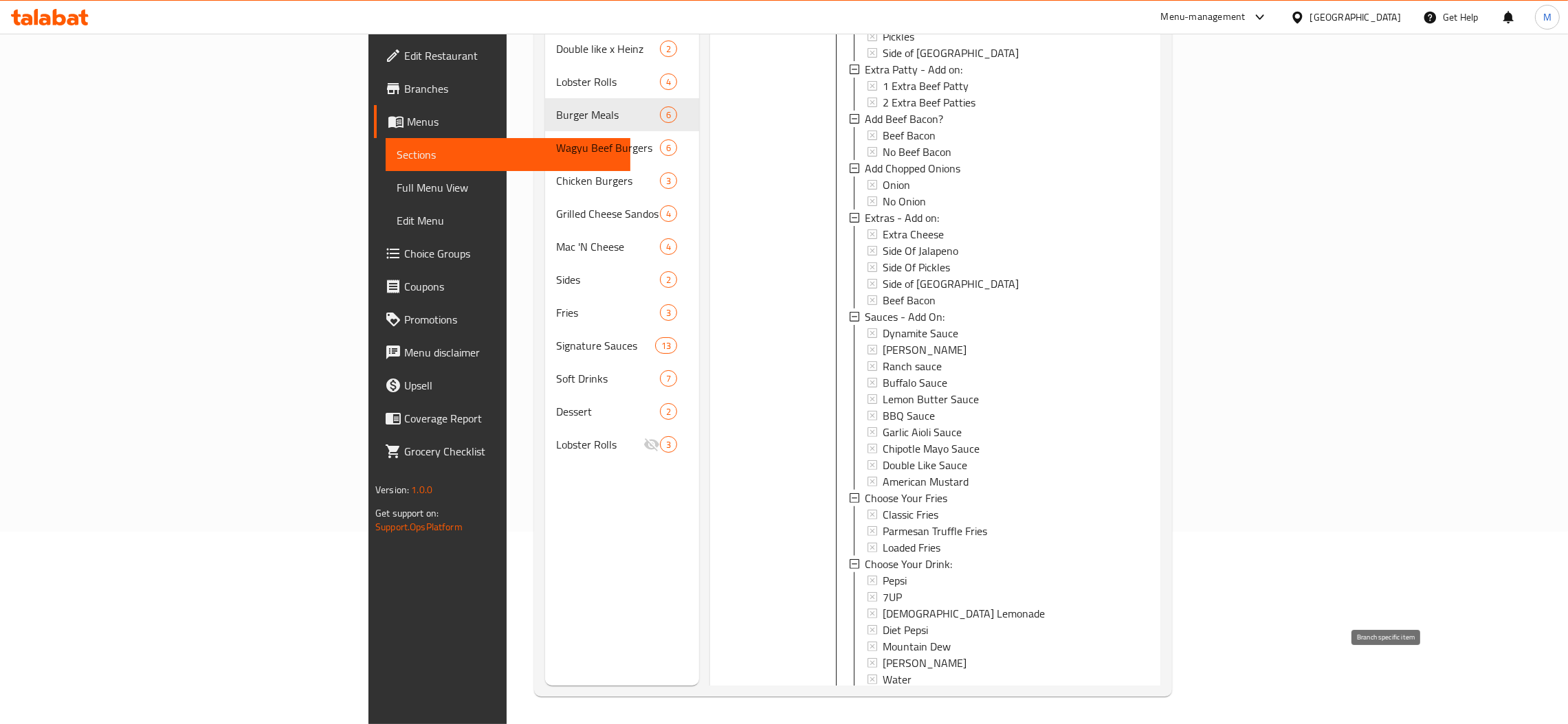
click at [1051, 695] on button "Branch-specific-item" at bounding box center [1034, 711] width 33 height 33
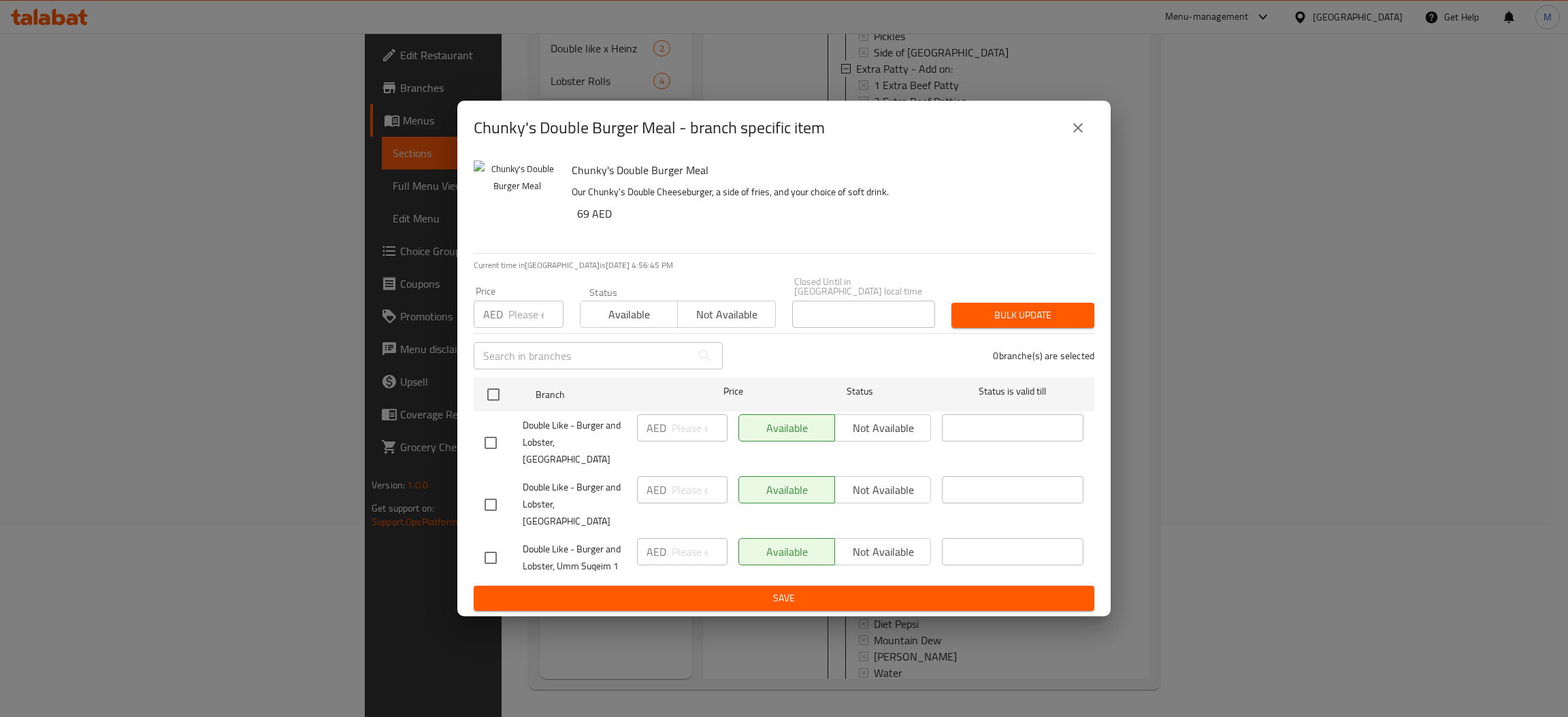
click at [1083, 126] on div "Chunky's Double Burger Meal - branch specific item" at bounding box center [784, 128] width 654 height 54
click at [1084, 136] on icon "close" at bounding box center [1078, 127] width 16 height 16
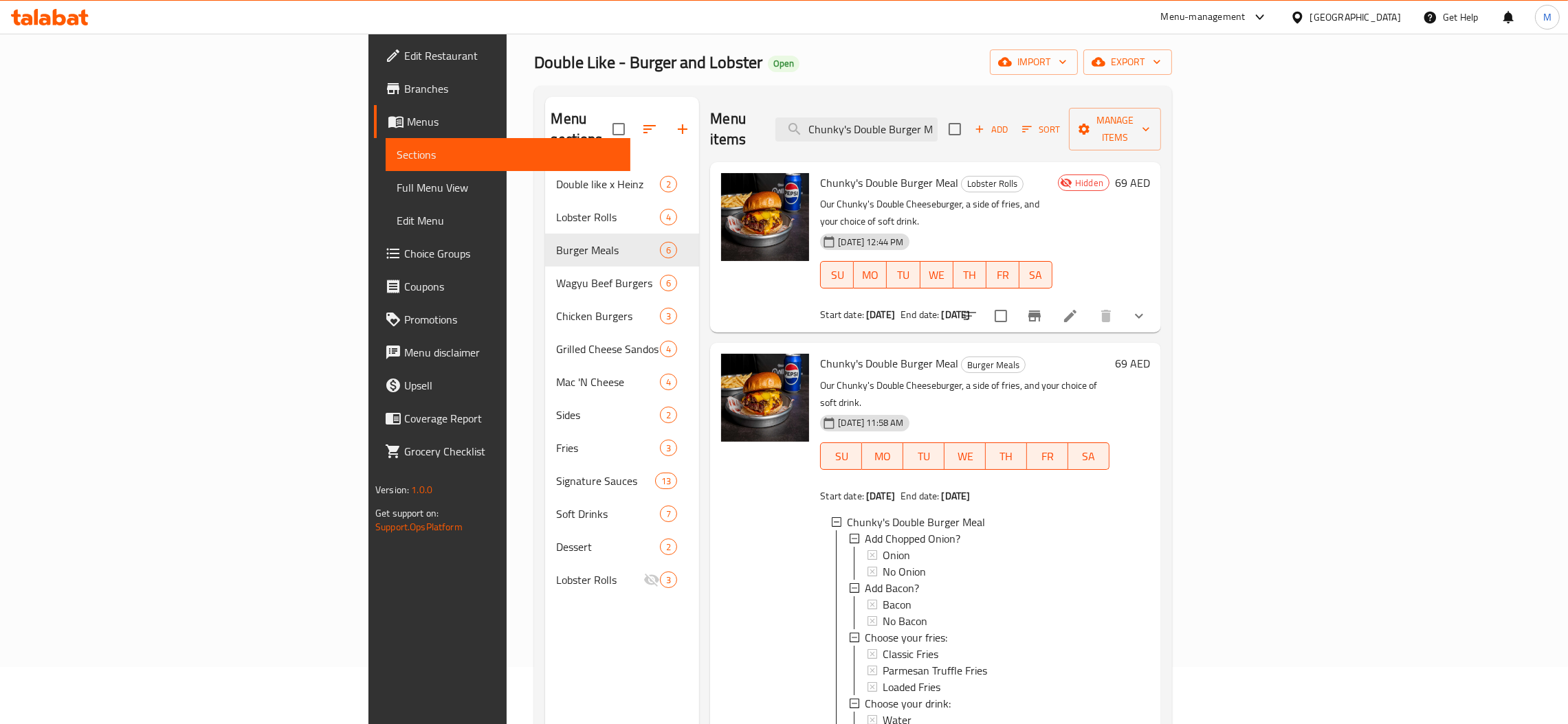
scroll to position [0, 0]
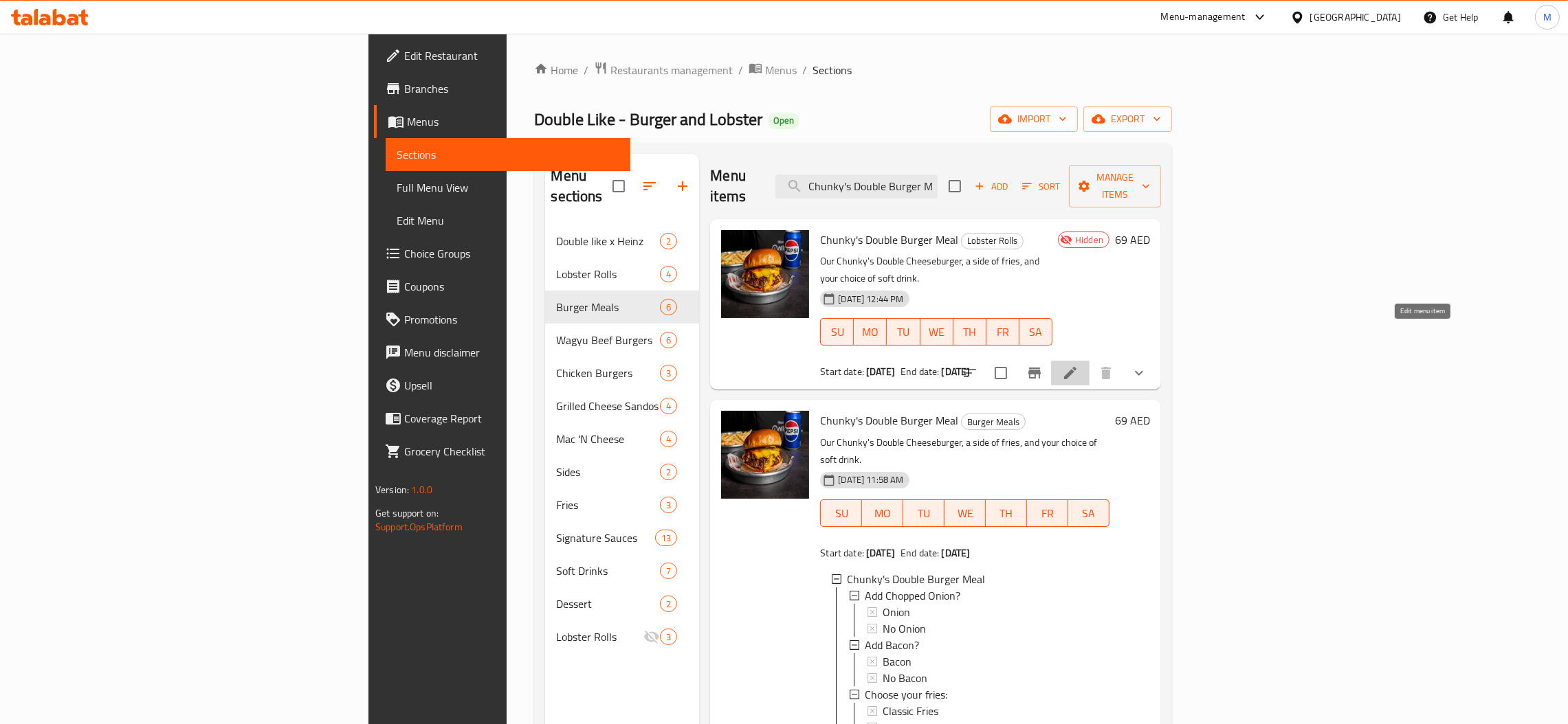
click at [1078, 365] on icon at bounding box center [1070, 373] width 16 height 16
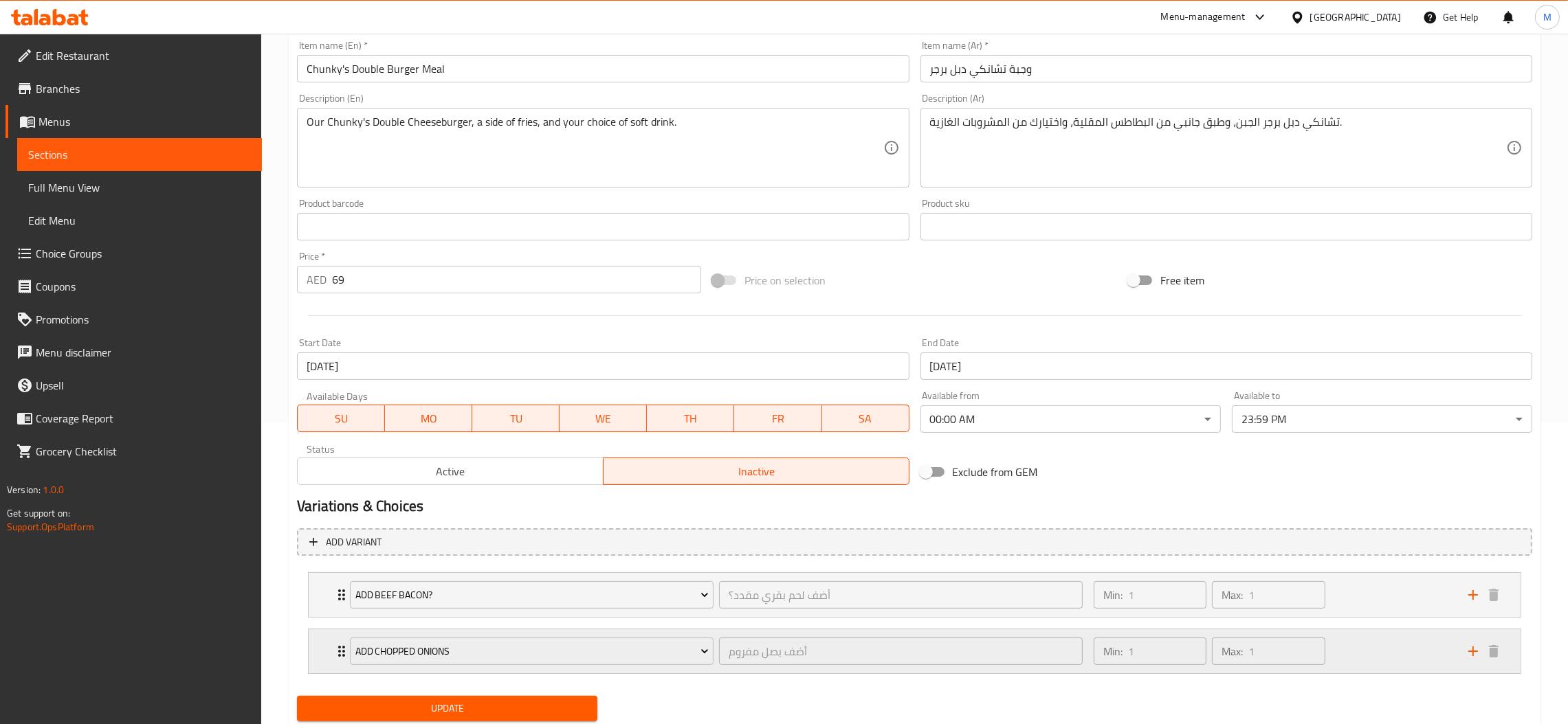
scroll to position [345, 0]
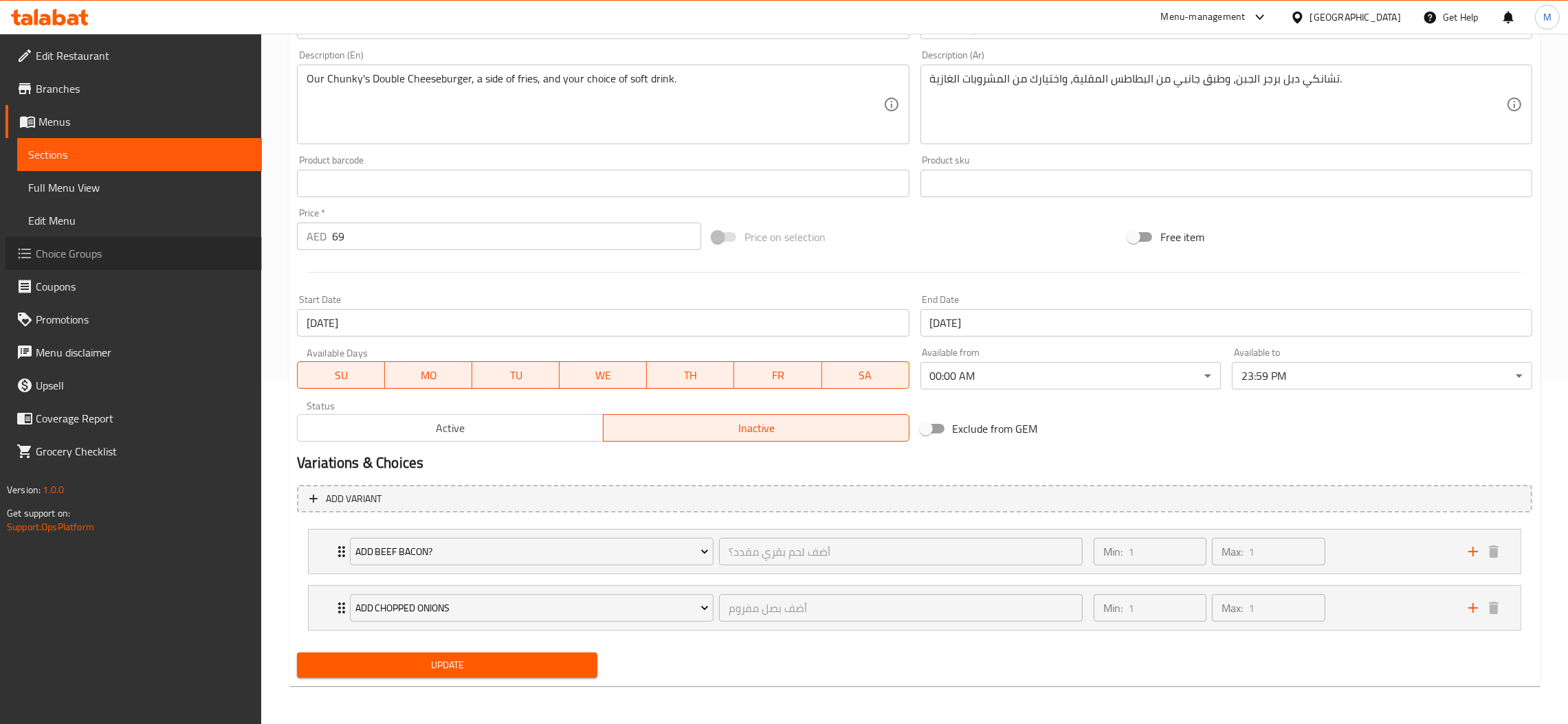
click at [90, 261] on span "Choice Groups" at bounding box center [143, 253] width 215 height 16
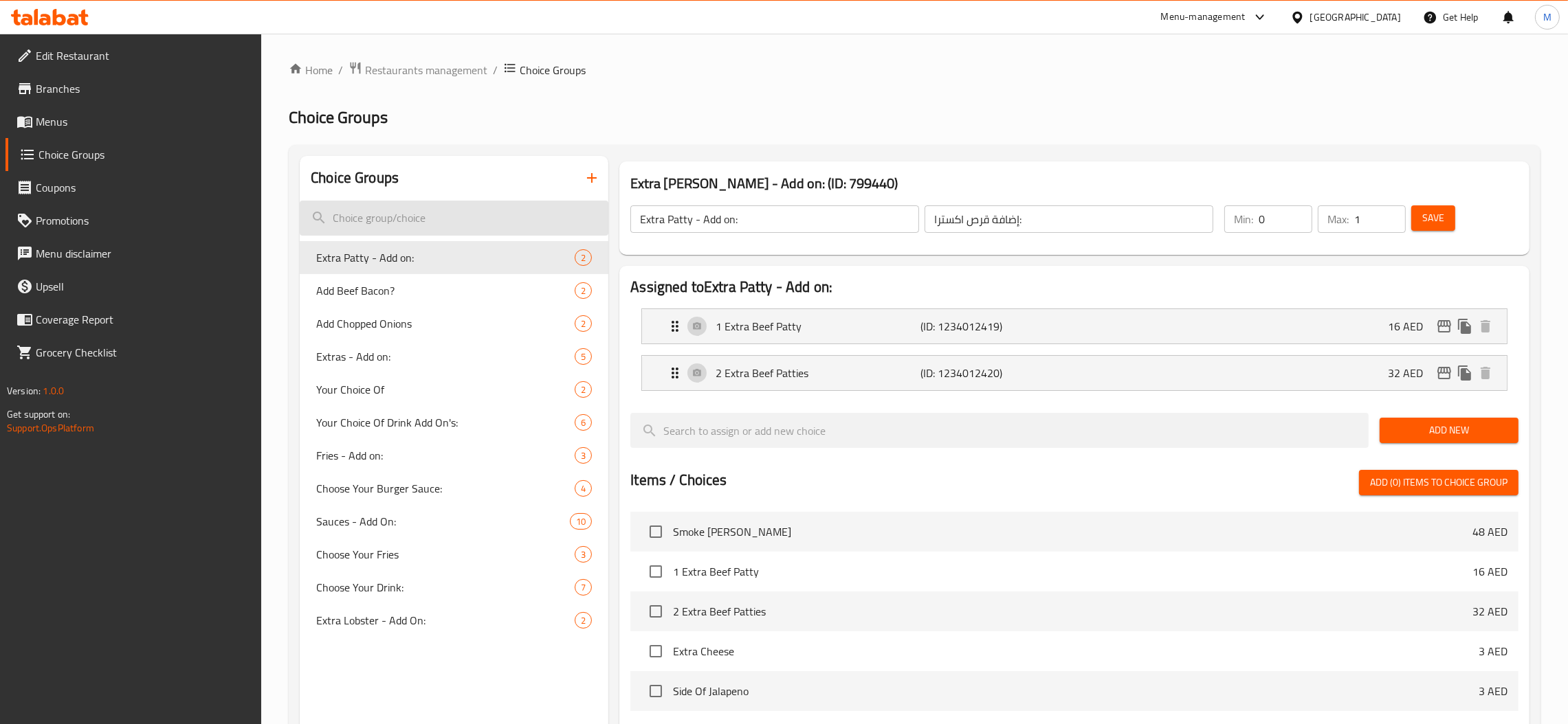
click at [396, 221] on input "search" at bounding box center [453, 218] width 309 height 35
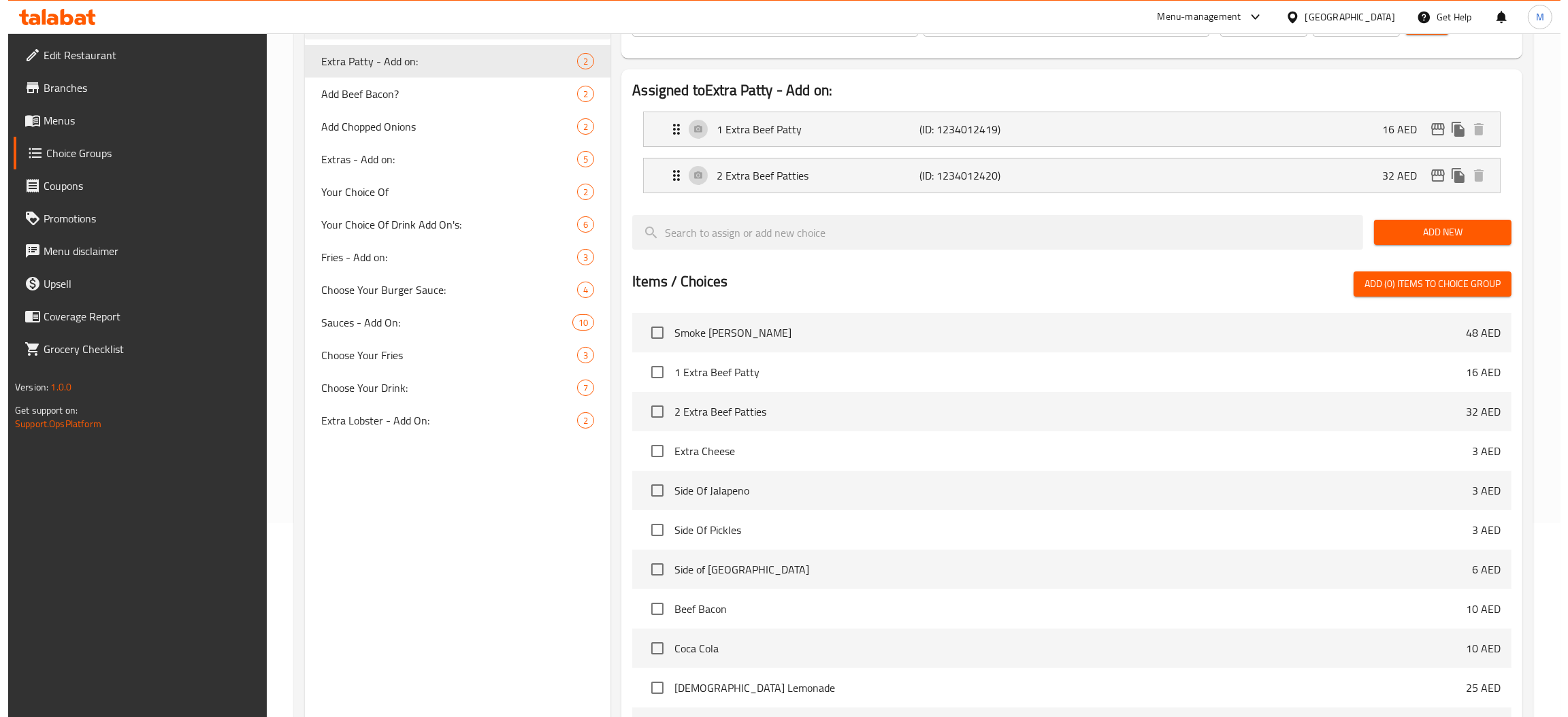
scroll to position [365, 0]
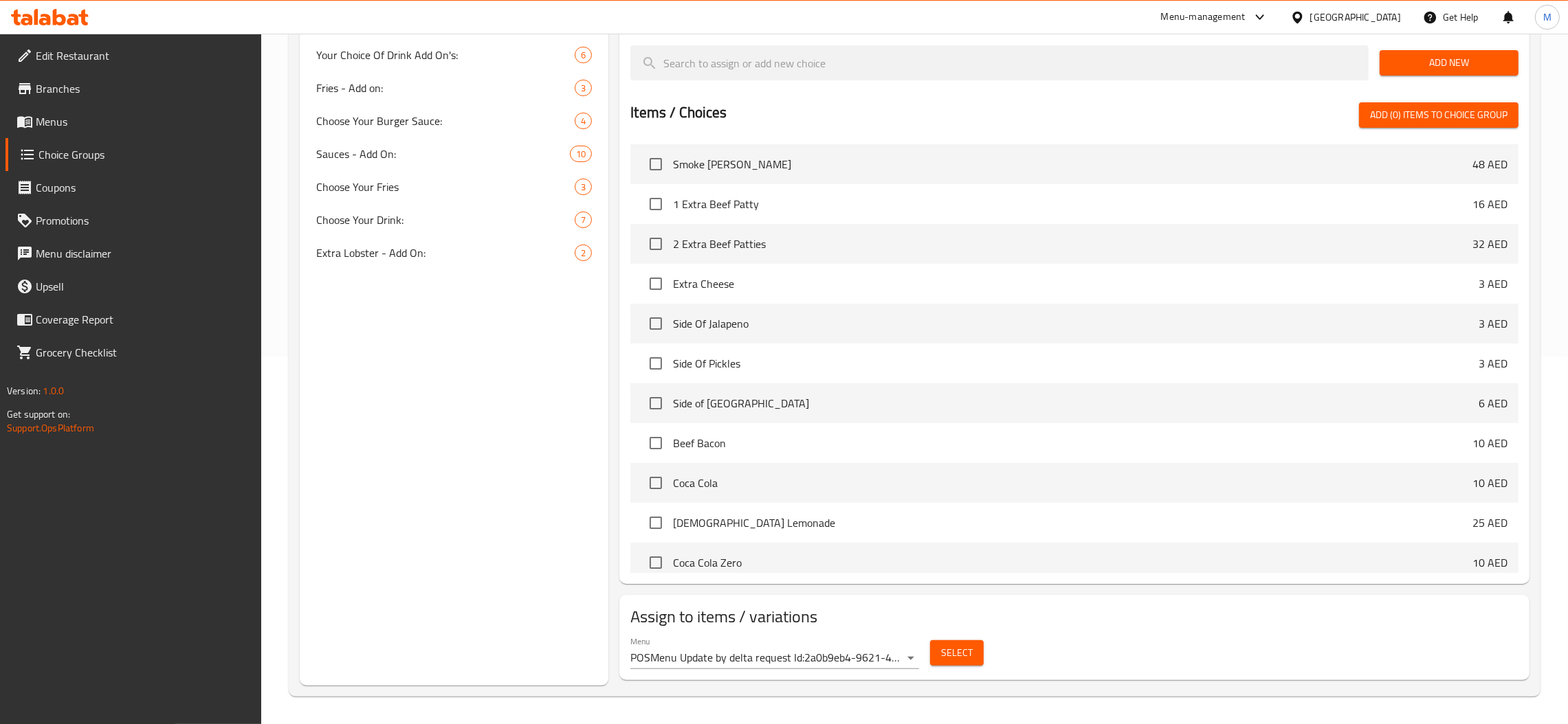
click at [902, 357] on body "​ Menu-management United Arab Emirates Get Help M Edit Restaurant Branches Menu…" at bounding box center [784, 11] width 1568 height 691
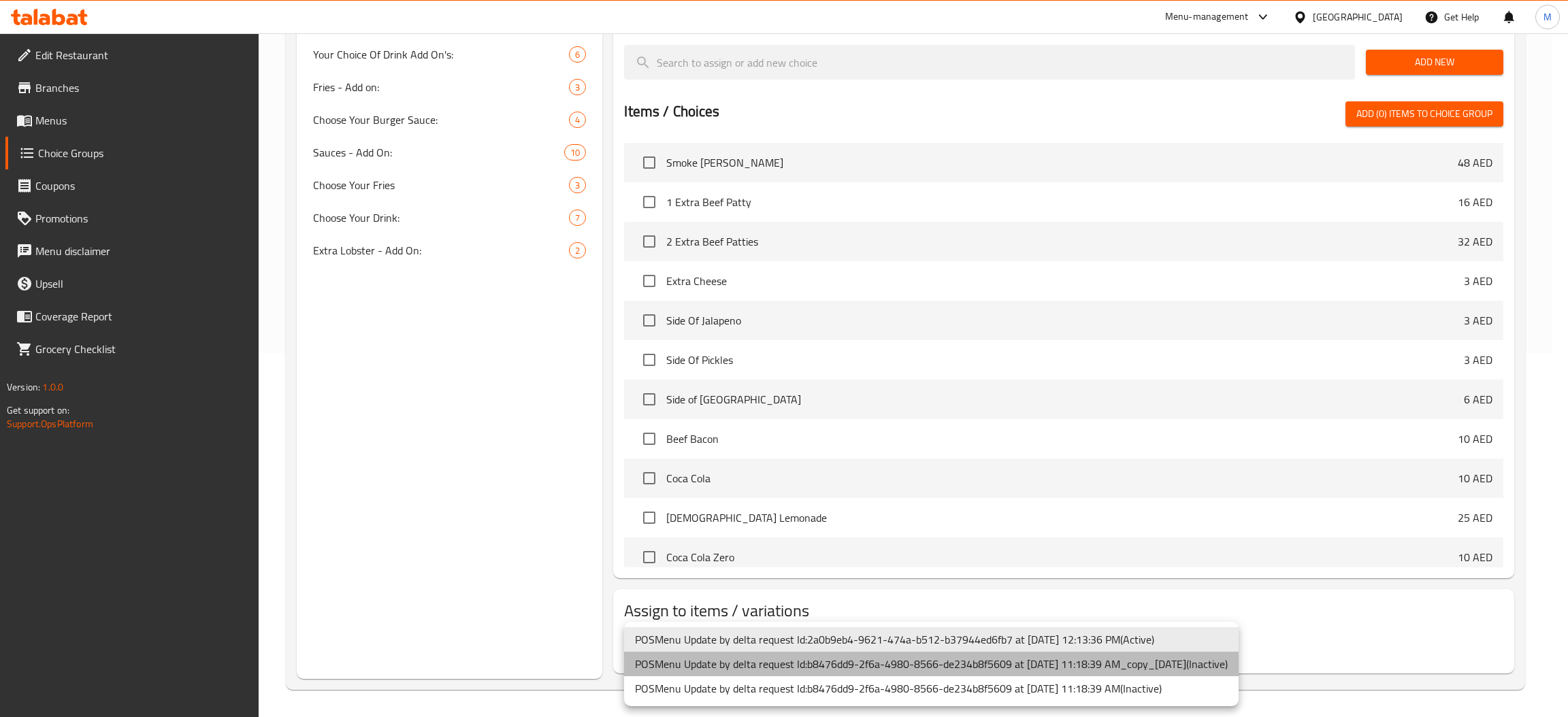
click at [945, 665] on li "POSMenu Update by delta request Id:b8476dd9-2f6a-4980-8566-de234b8f5609 at 2/10…" at bounding box center [931, 664] width 614 height 24
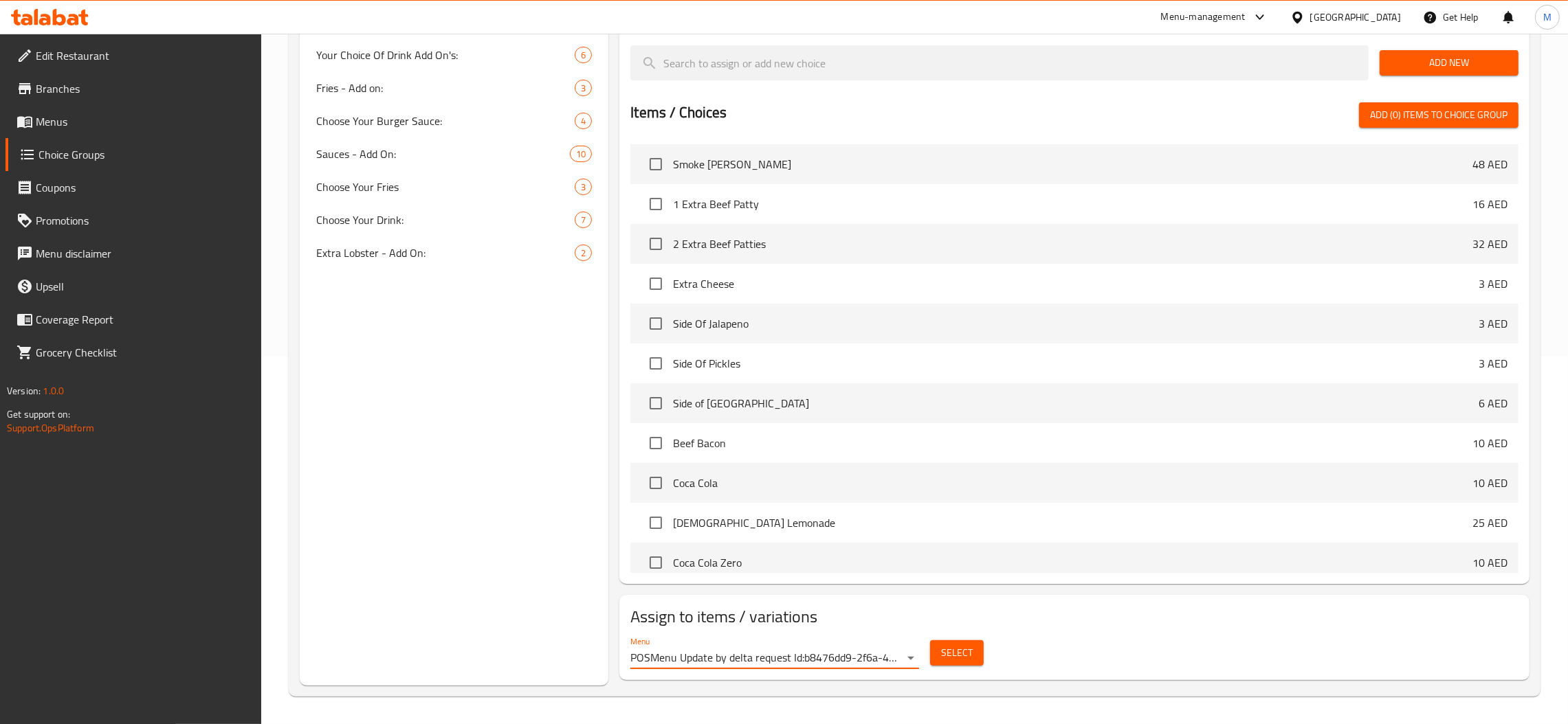
click at [830, 357] on body "​ Menu-management United Arab Emirates Get Help M Edit Restaurant Branches Menu…" at bounding box center [784, 11] width 1568 height 691
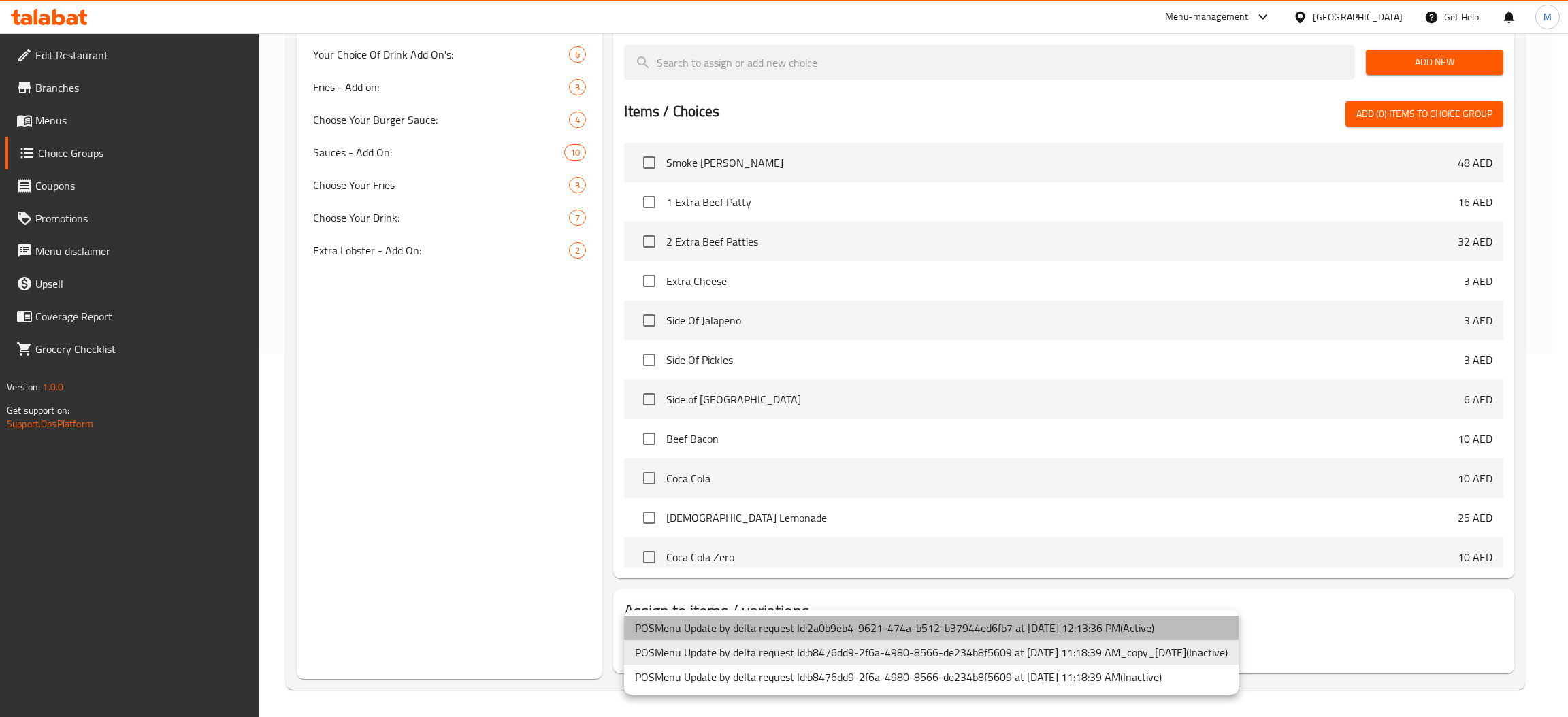
click at [875, 616] on li "POSMenu Update by delta request Id:2a0b9eb4-9621-474a-b512-b37944ed6fb7 at 7/1/…" at bounding box center [931, 628] width 614 height 24
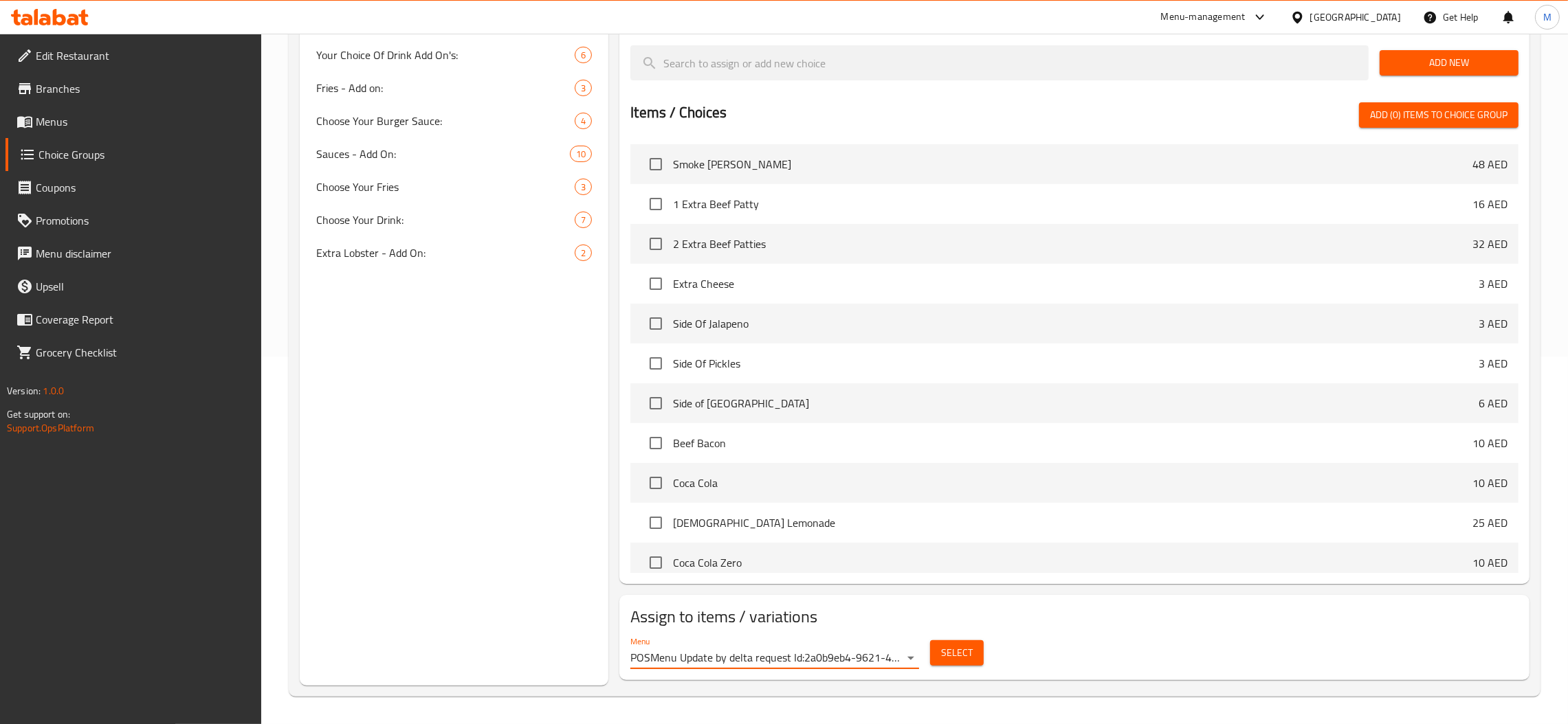
click at [968, 651] on span "Select" at bounding box center [956, 653] width 31 height 17
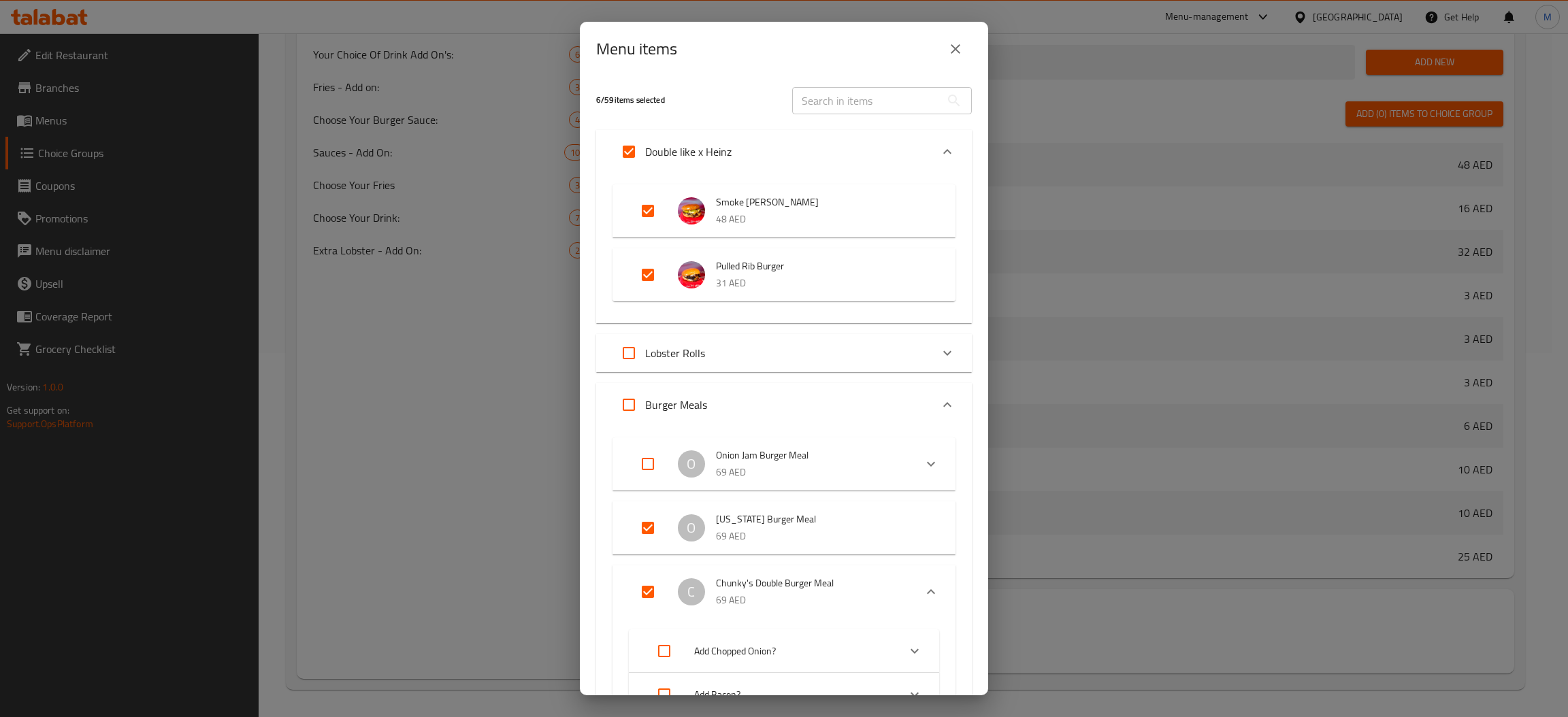
click at [940, 349] on icon "Expand" at bounding box center [947, 352] width 16 height 16
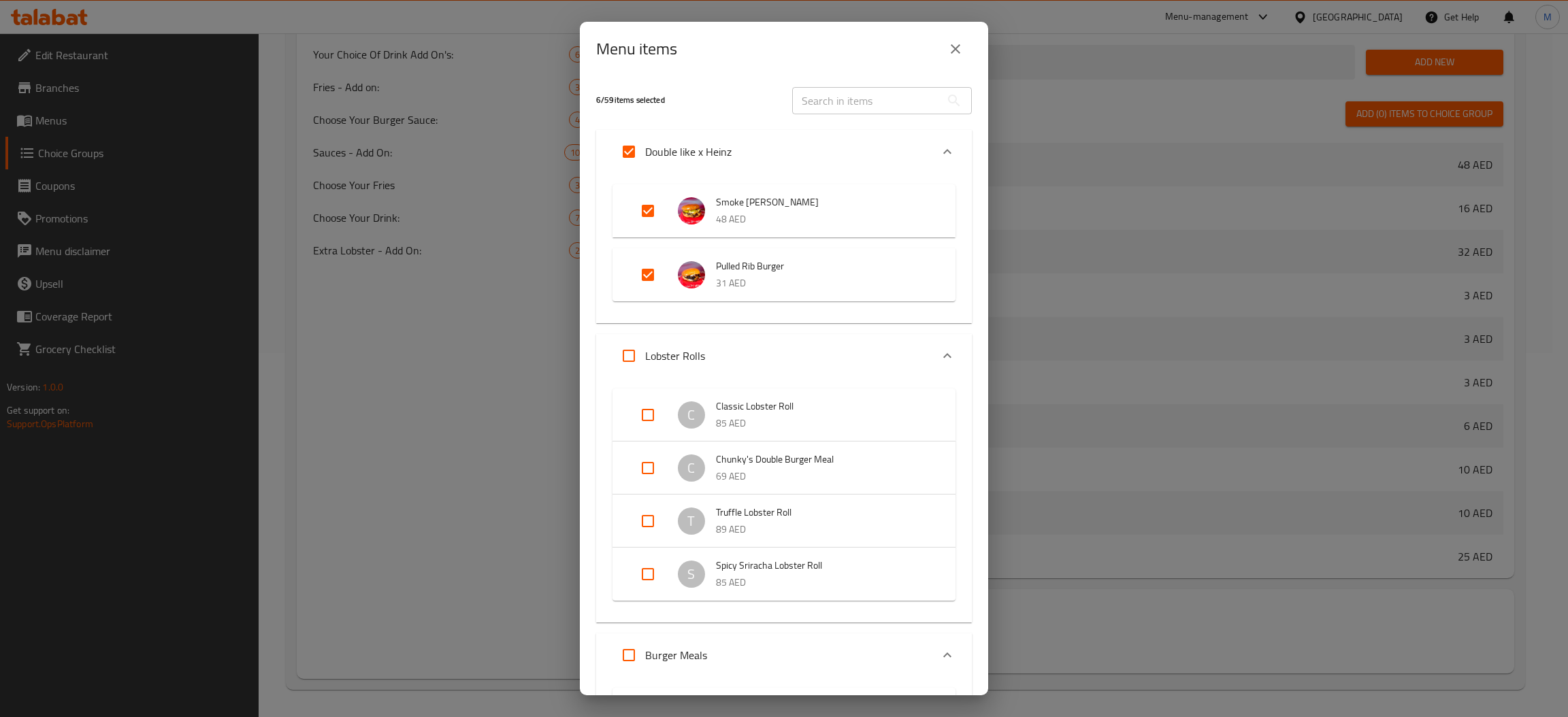
click at [640, 469] on input "Expand" at bounding box center [648, 467] width 33 height 33
checkbox input "true"
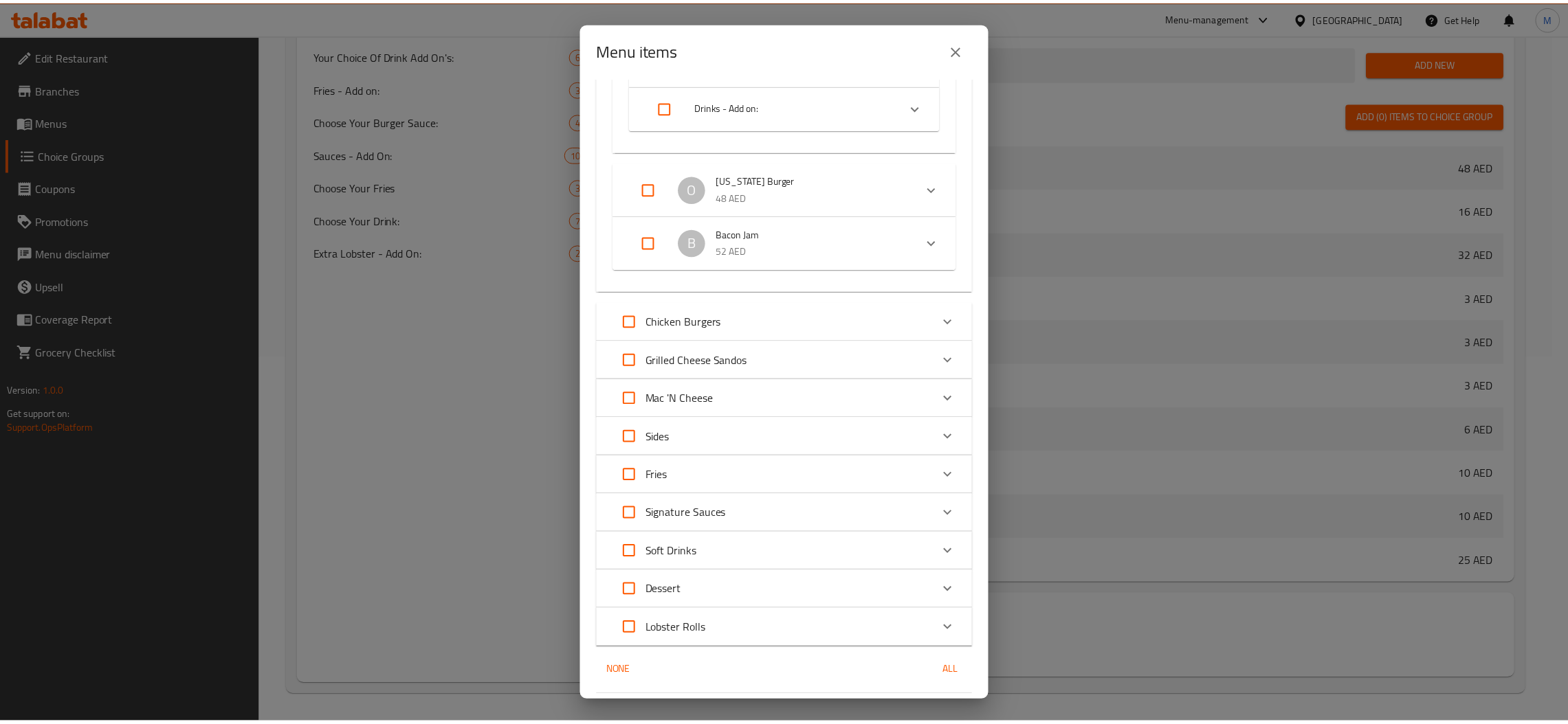
scroll to position [2231, 0]
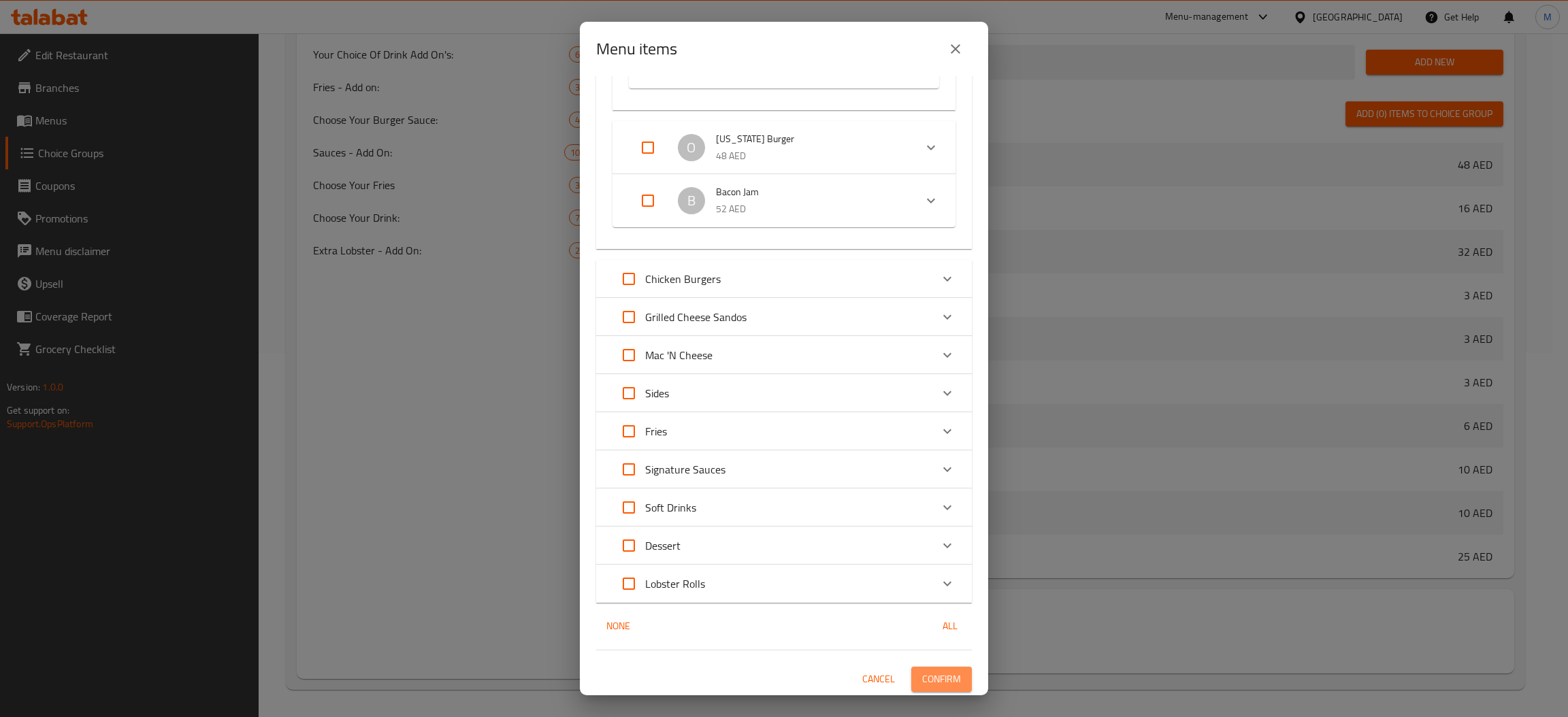
click at [932, 681] on span "Confirm" at bounding box center [942, 680] width 38 height 17
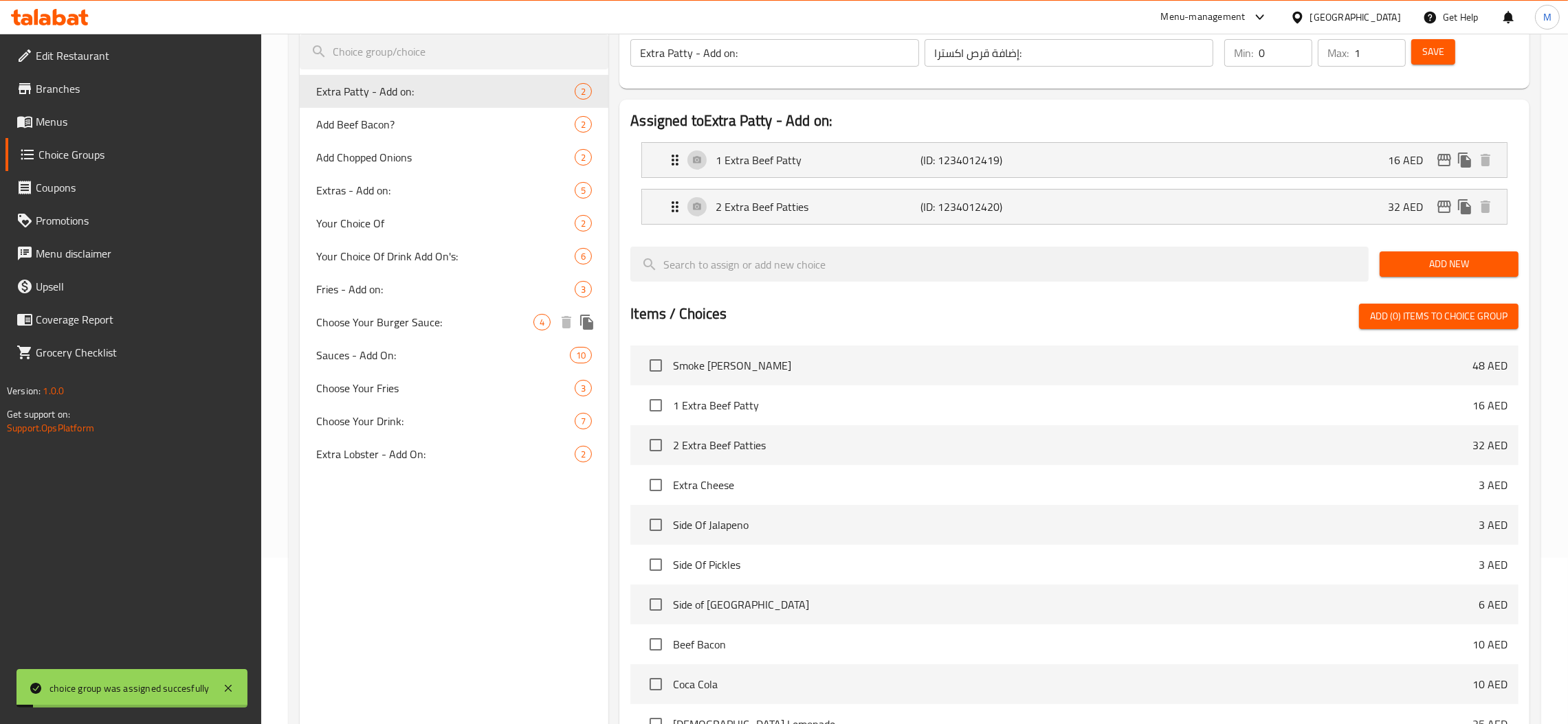
scroll to position [0, 0]
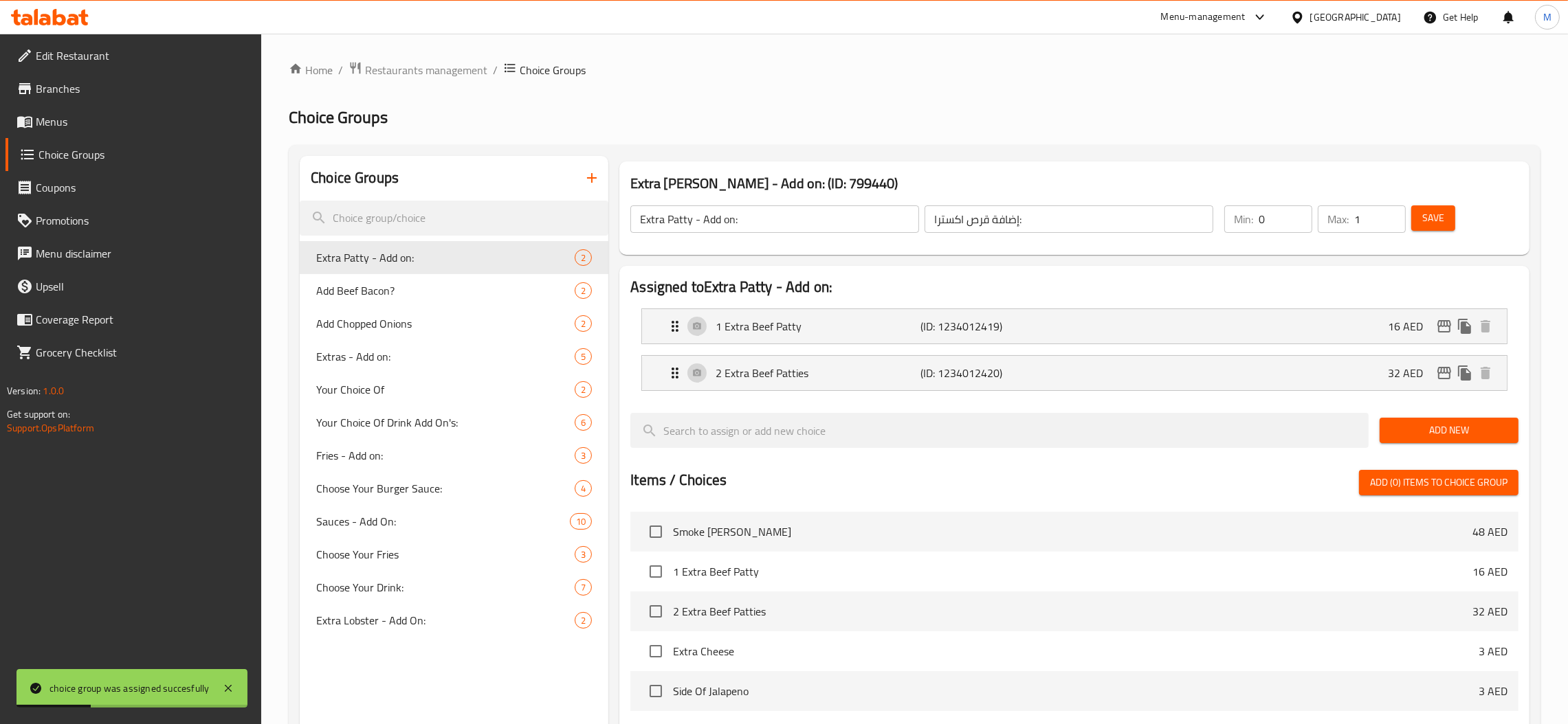
click at [430, 236] on nav "Extra Patty - Add on: 2 Add Beef Bacon? 2 Add Chopped Onions 2 Extras - Add on:…" at bounding box center [453, 439] width 309 height 407
click at [430, 277] on div "Add Beef Bacon? 2" at bounding box center [453, 290] width 309 height 33
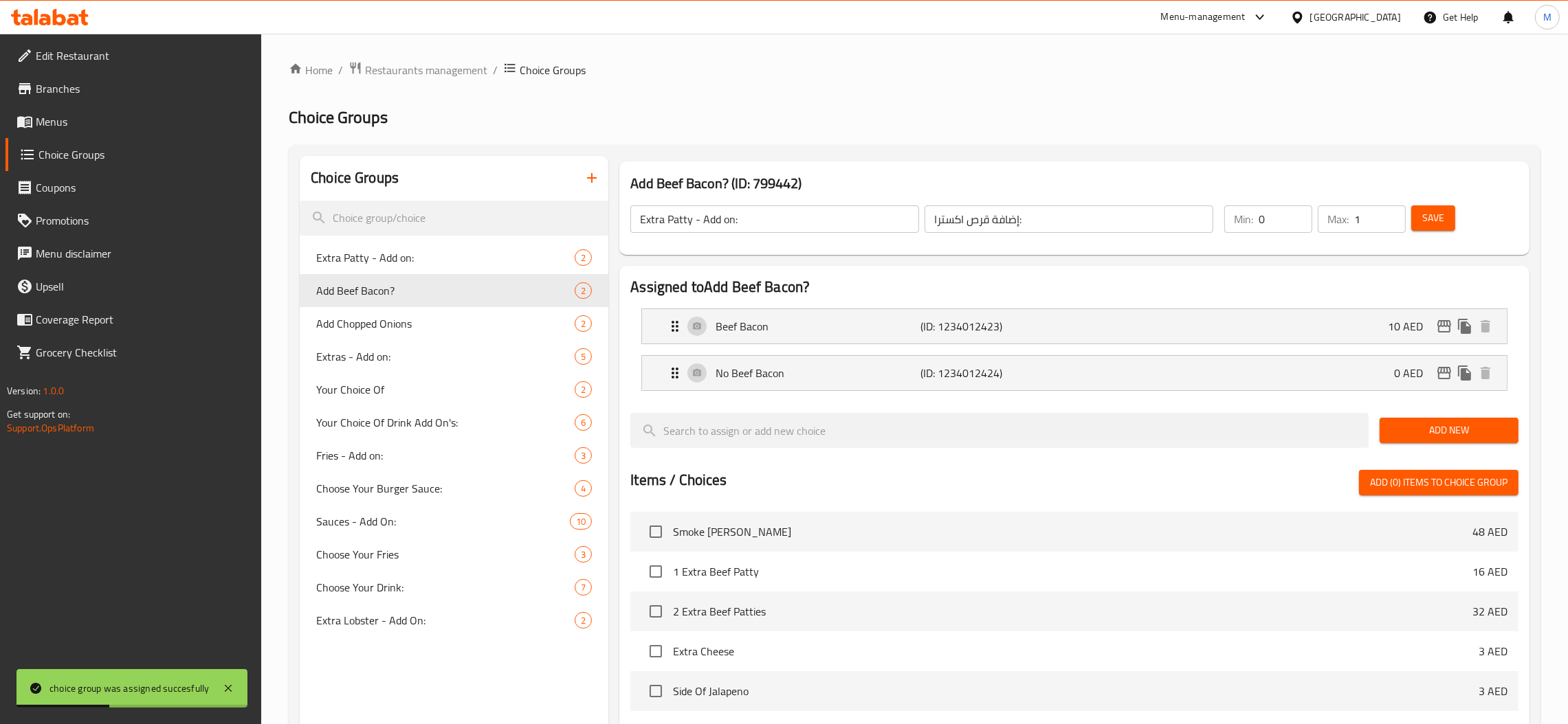
type input "Add Beef Bacon?"
type input "أضف لحم بقري مقدد؟"
type input "1"
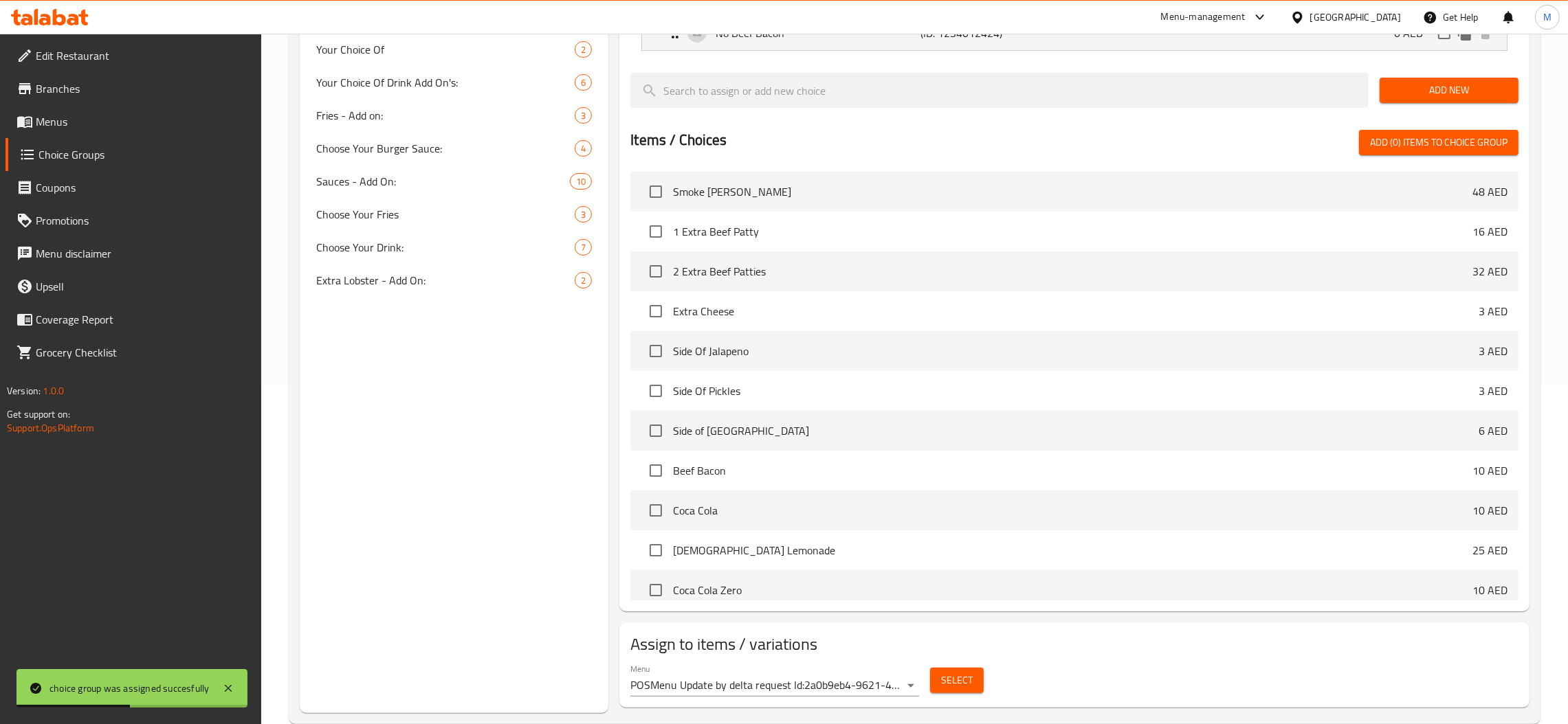
scroll to position [368, 0]
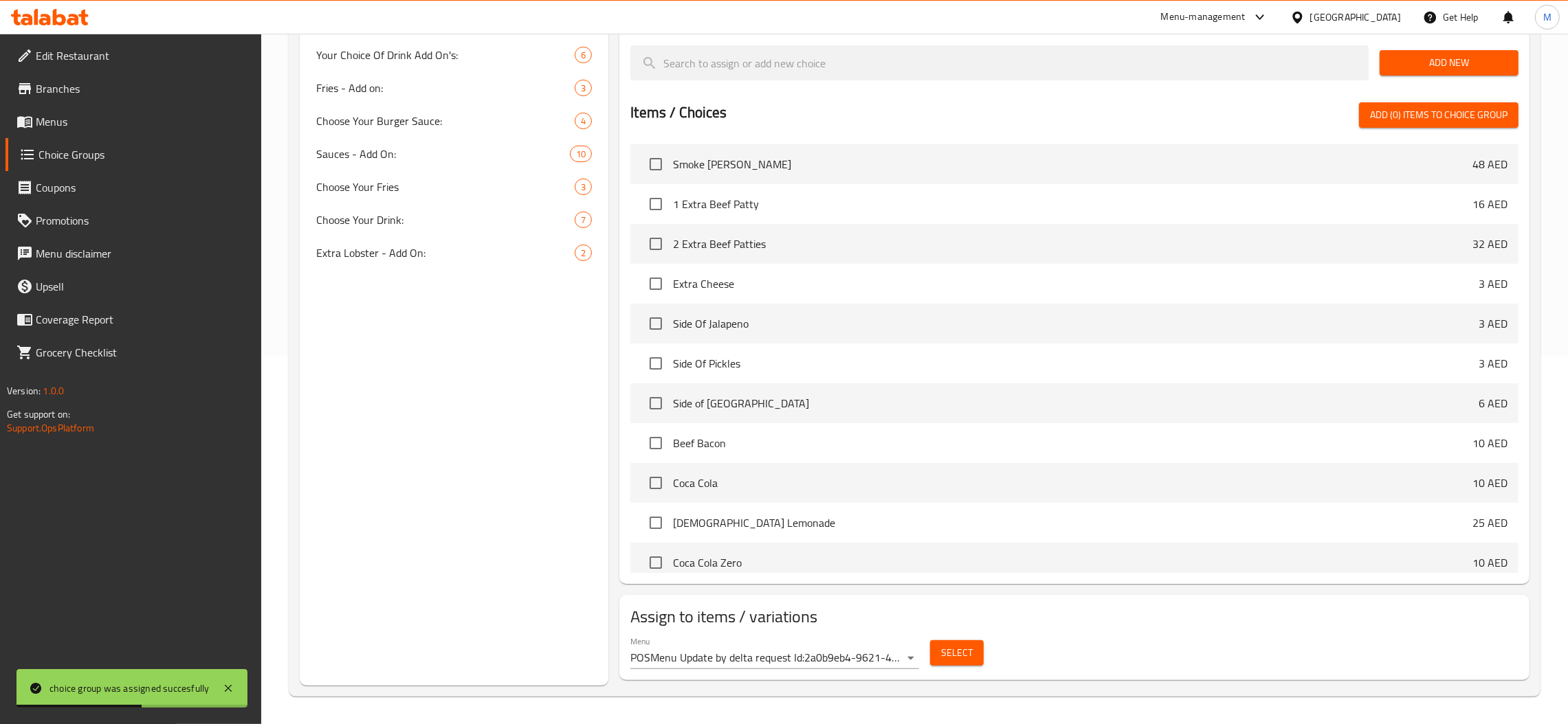
click at [889, 357] on body "choice group was assigned succesfully ​ Menu-management United Arab Emirates Ge…" at bounding box center [784, 11] width 1568 height 691
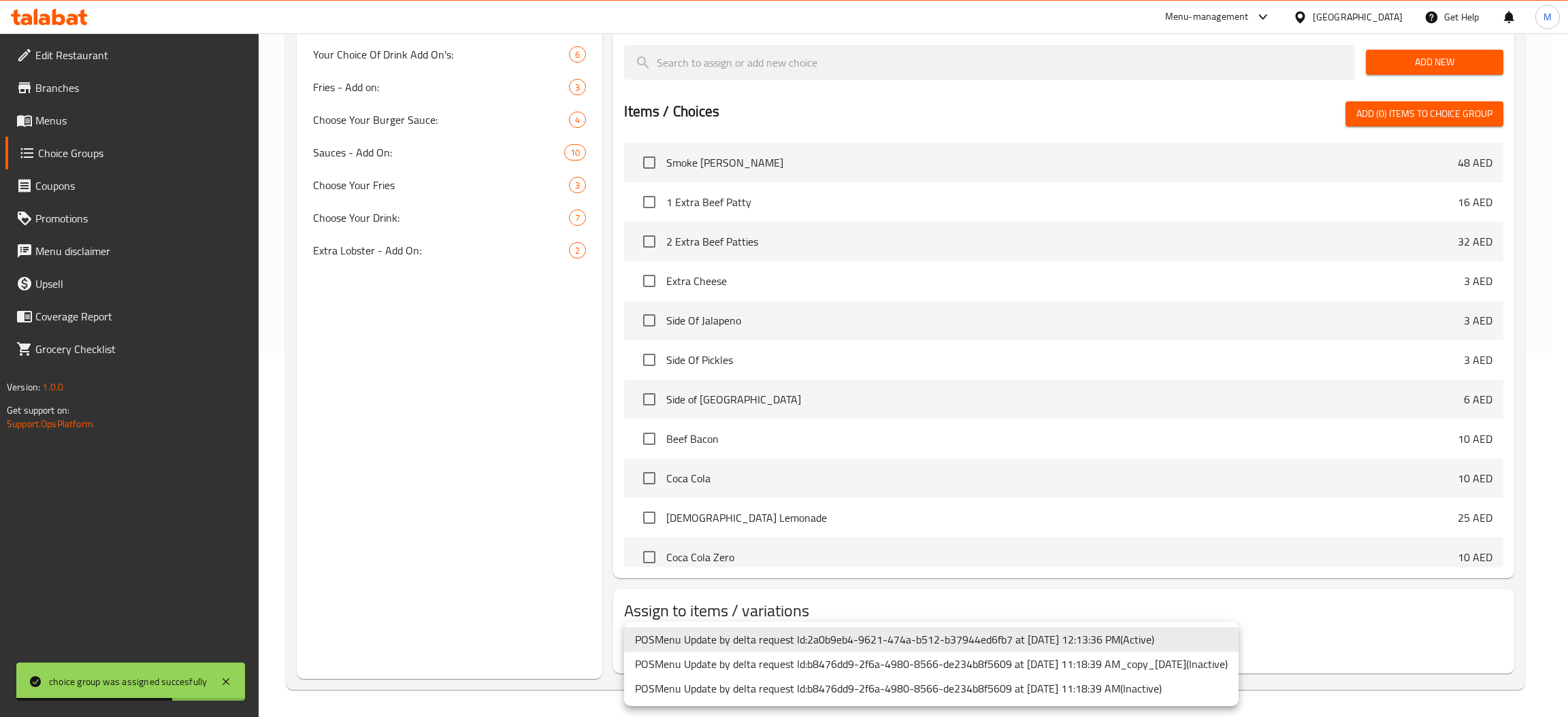
click at [1069, 642] on li "POSMenu Update by delta request Id:2a0b9eb4-9621-474a-b512-b37944ed6fb7 at 7/1/…" at bounding box center [931, 639] width 614 height 24
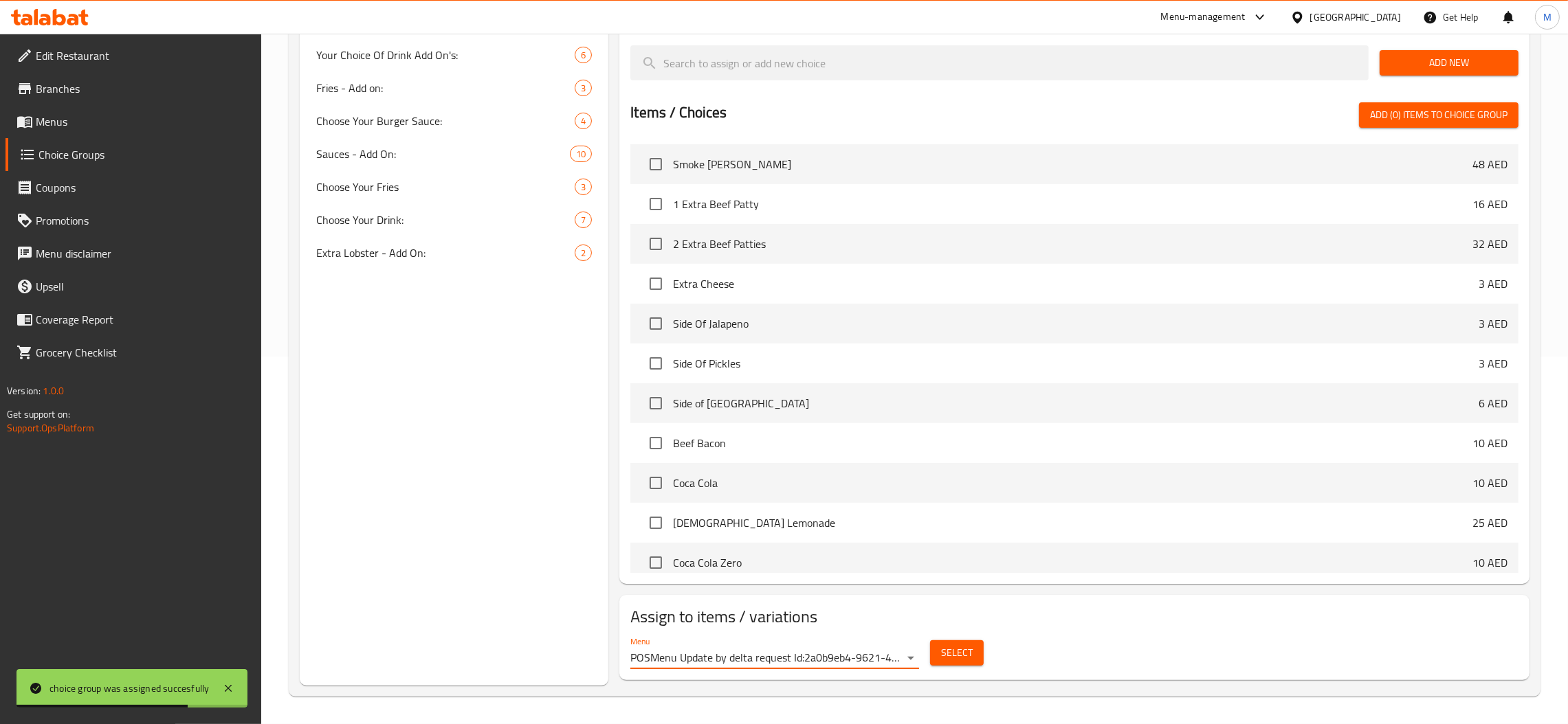
click at [980, 647] on button "Select" at bounding box center [956, 653] width 54 height 25
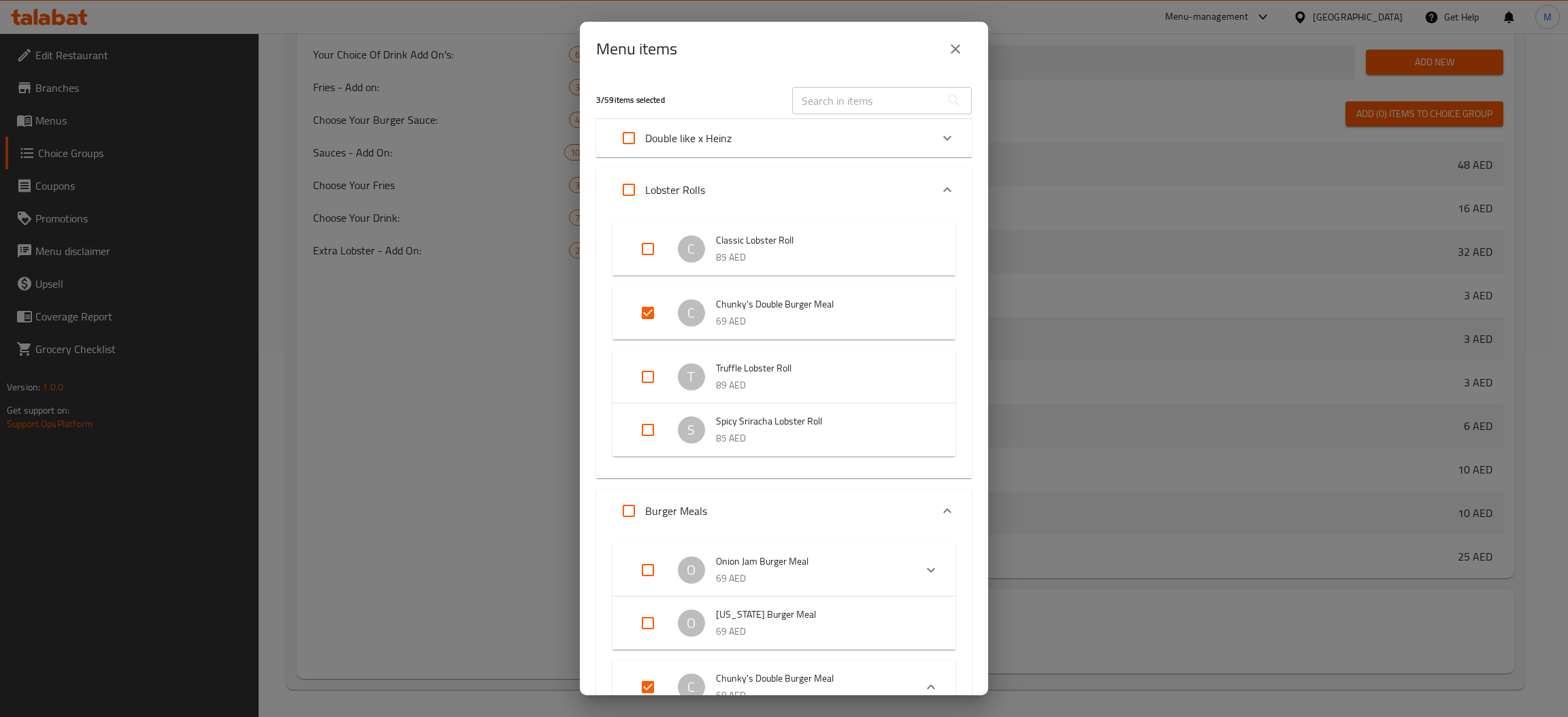
click at [959, 52] on icon "close" at bounding box center [956, 49] width 9 height 9
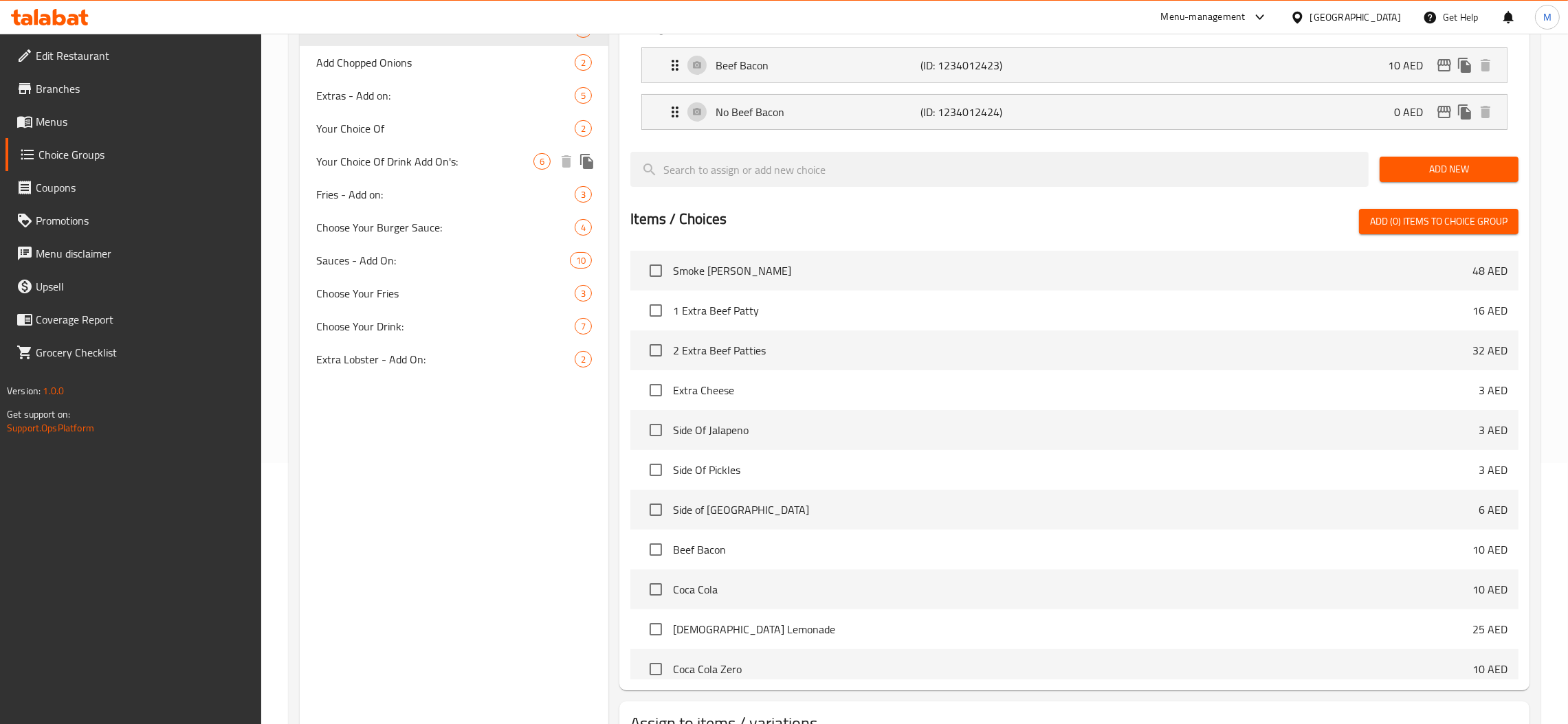
scroll to position [162, 0]
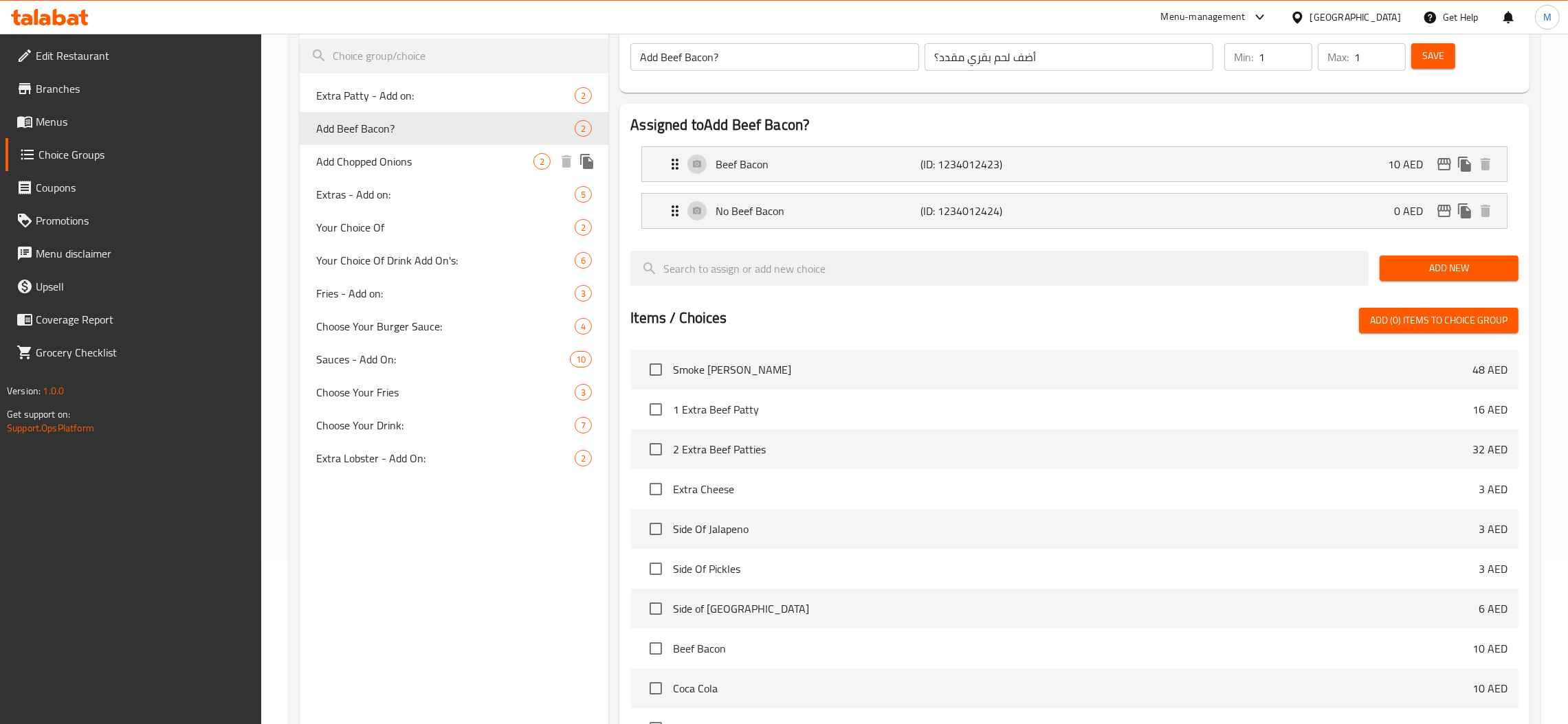
click at [365, 170] on span "Add Chopped Onions" at bounding box center [425, 160] width 217 height 16
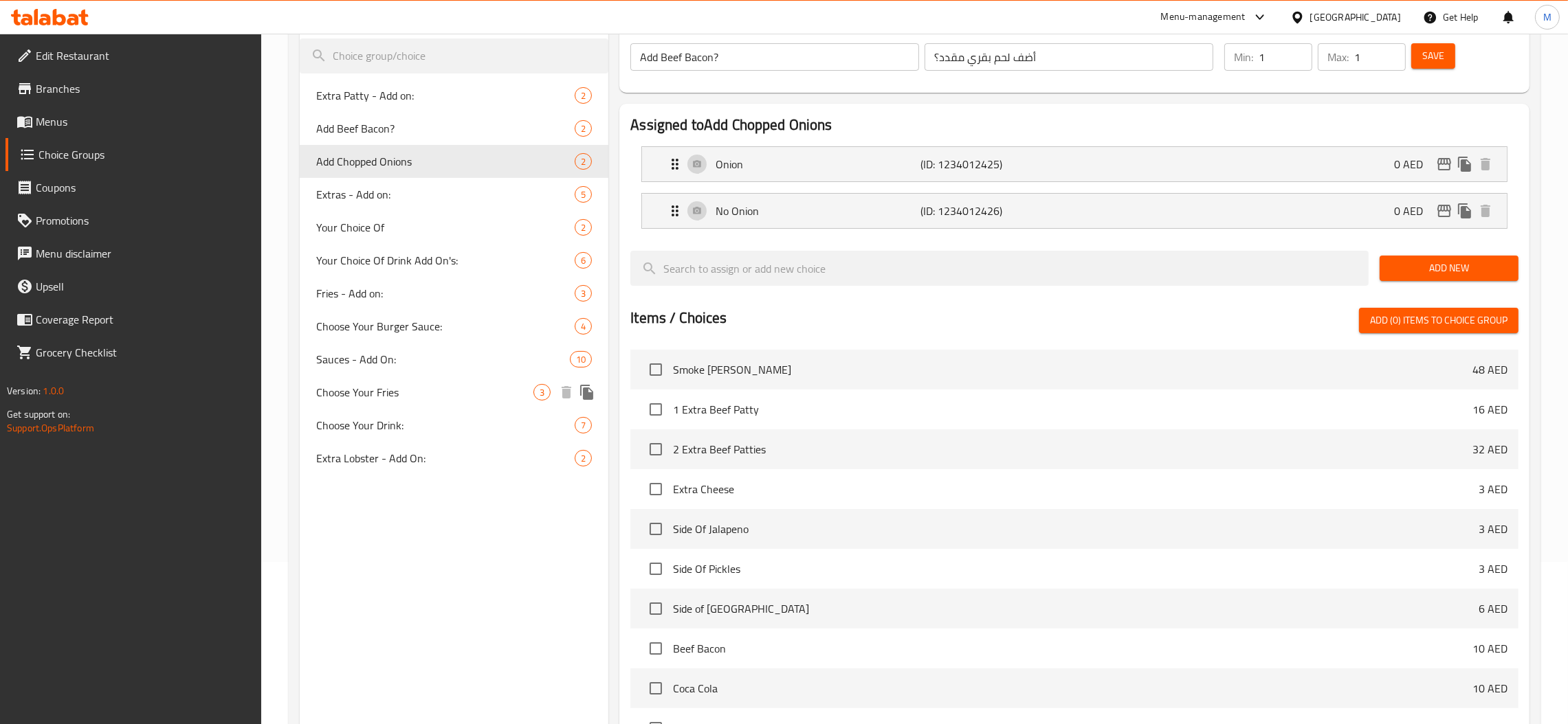
type input "Add Chopped Onions"
type input "أضف بصل مفروم"
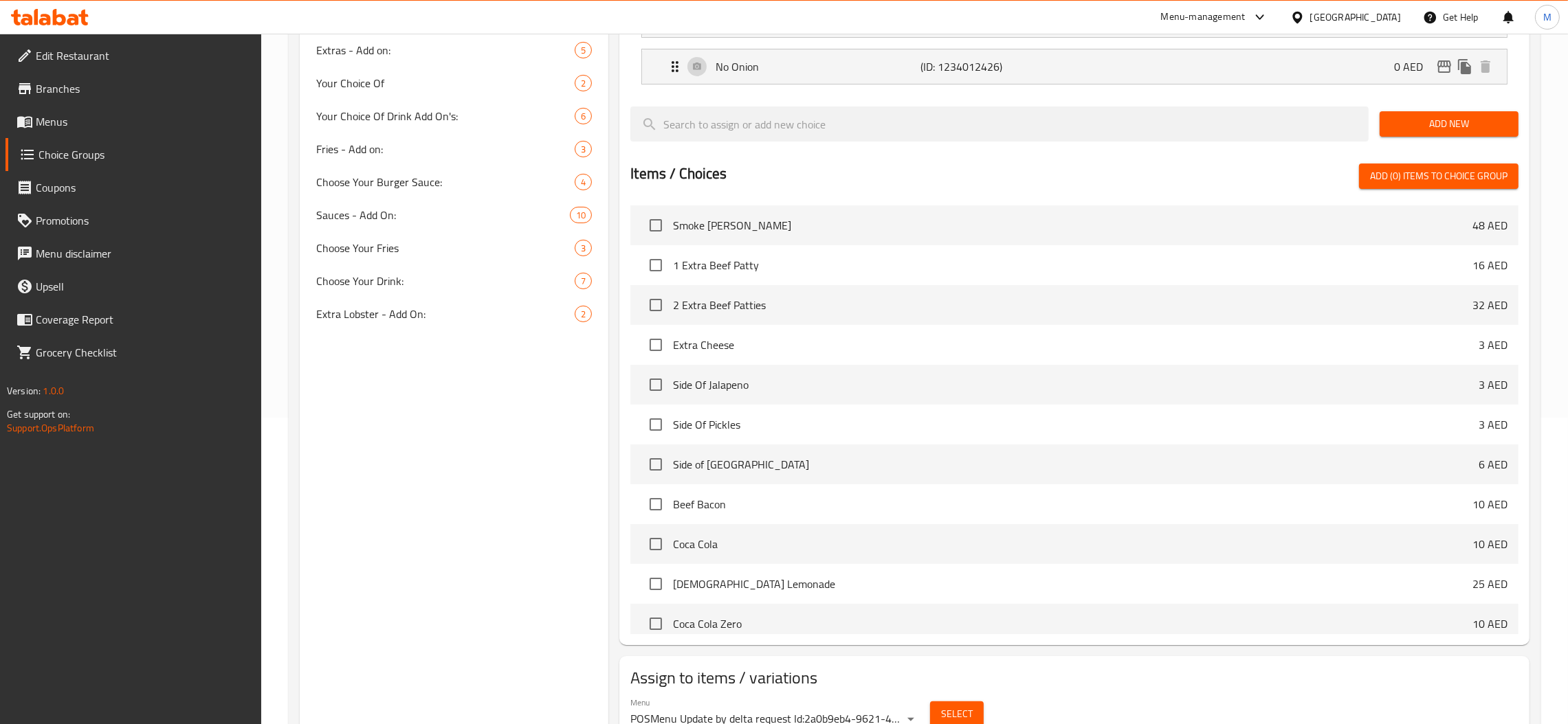
scroll to position [368, 0]
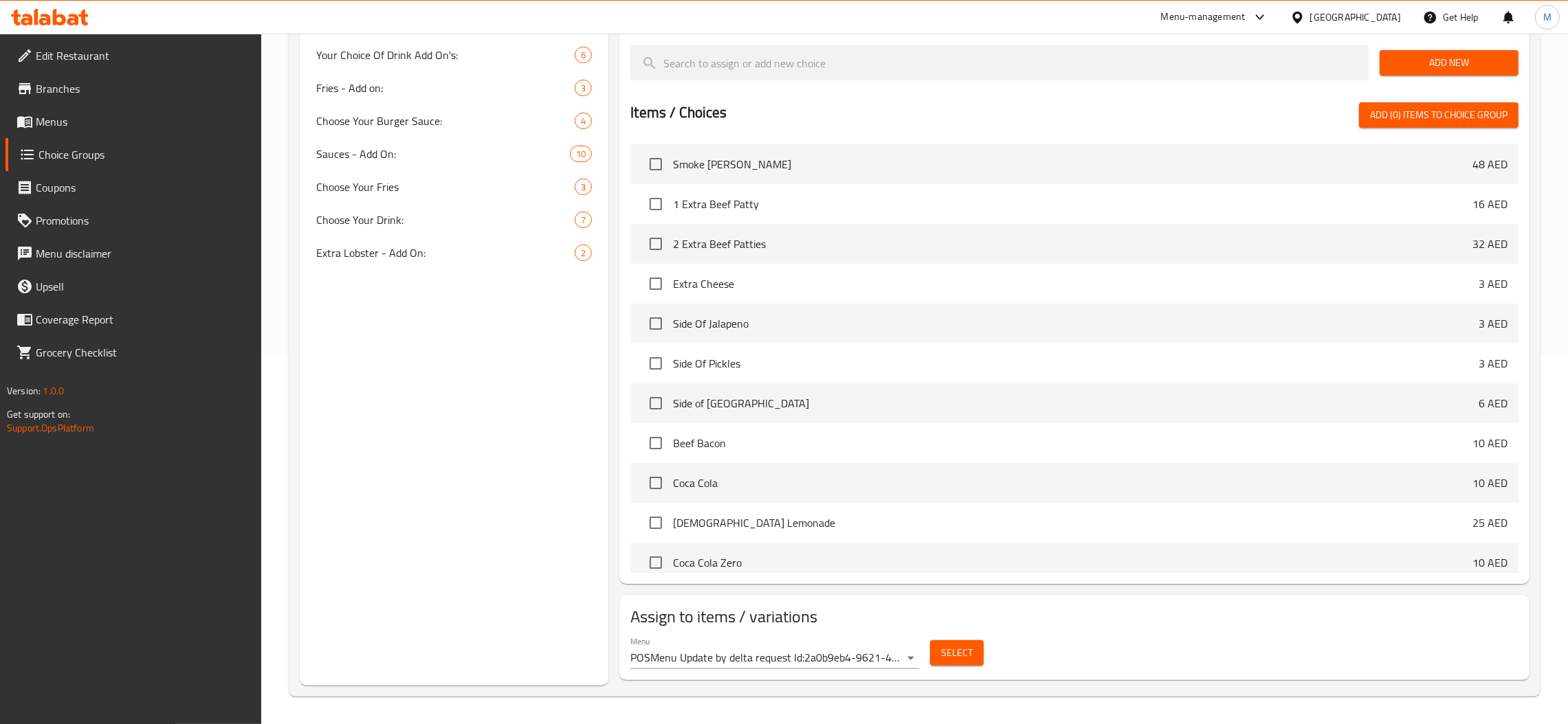
click at [876, 357] on body "​ Menu-management United Arab Emirates Get Help M Edit Restaurant Branches Menu…" at bounding box center [784, 11] width 1568 height 691
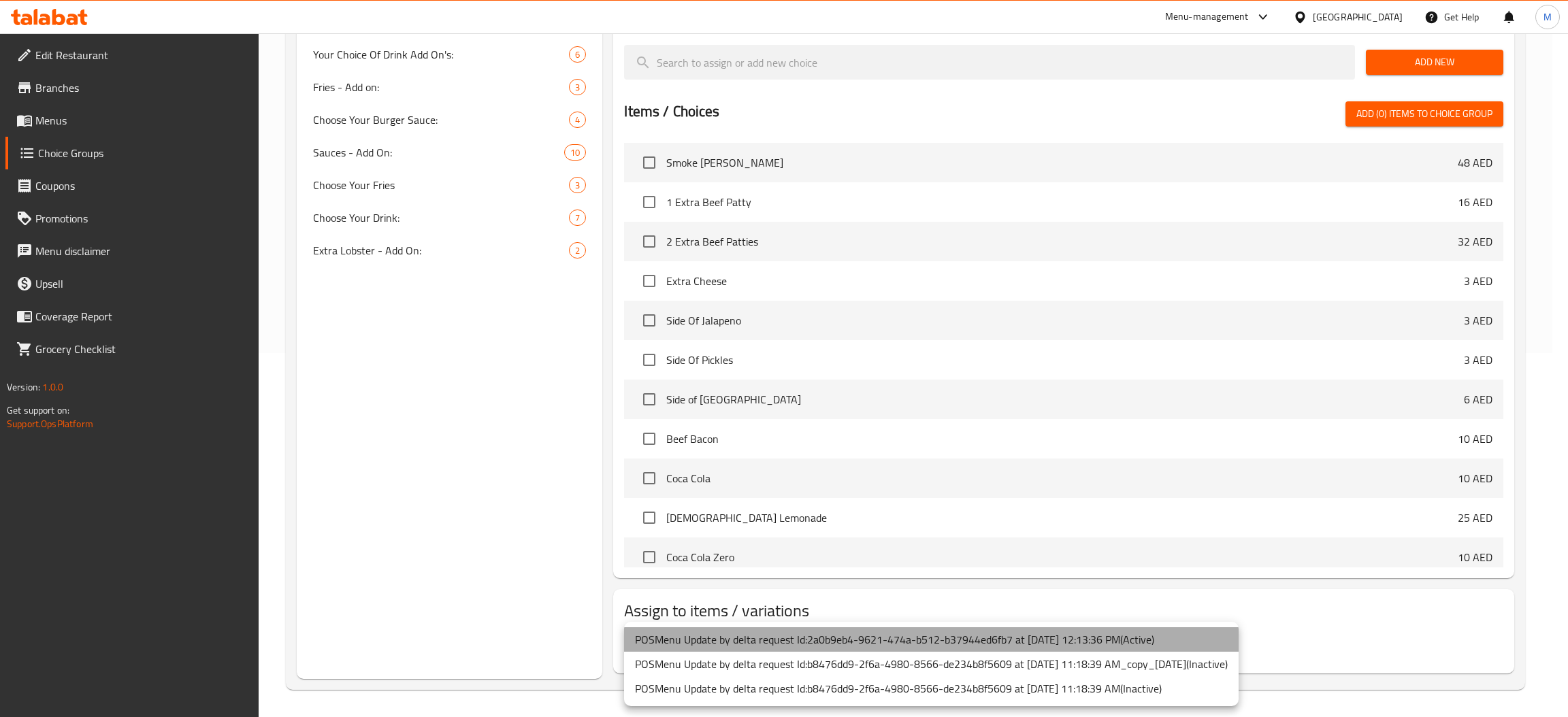
click at [898, 637] on li "POSMenu Update by delta request Id:2a0b9eb4-9621-474a-b512-b37944ed6fb7 at 7/1/…" at bounding box center [931, 639] width 614 height 24
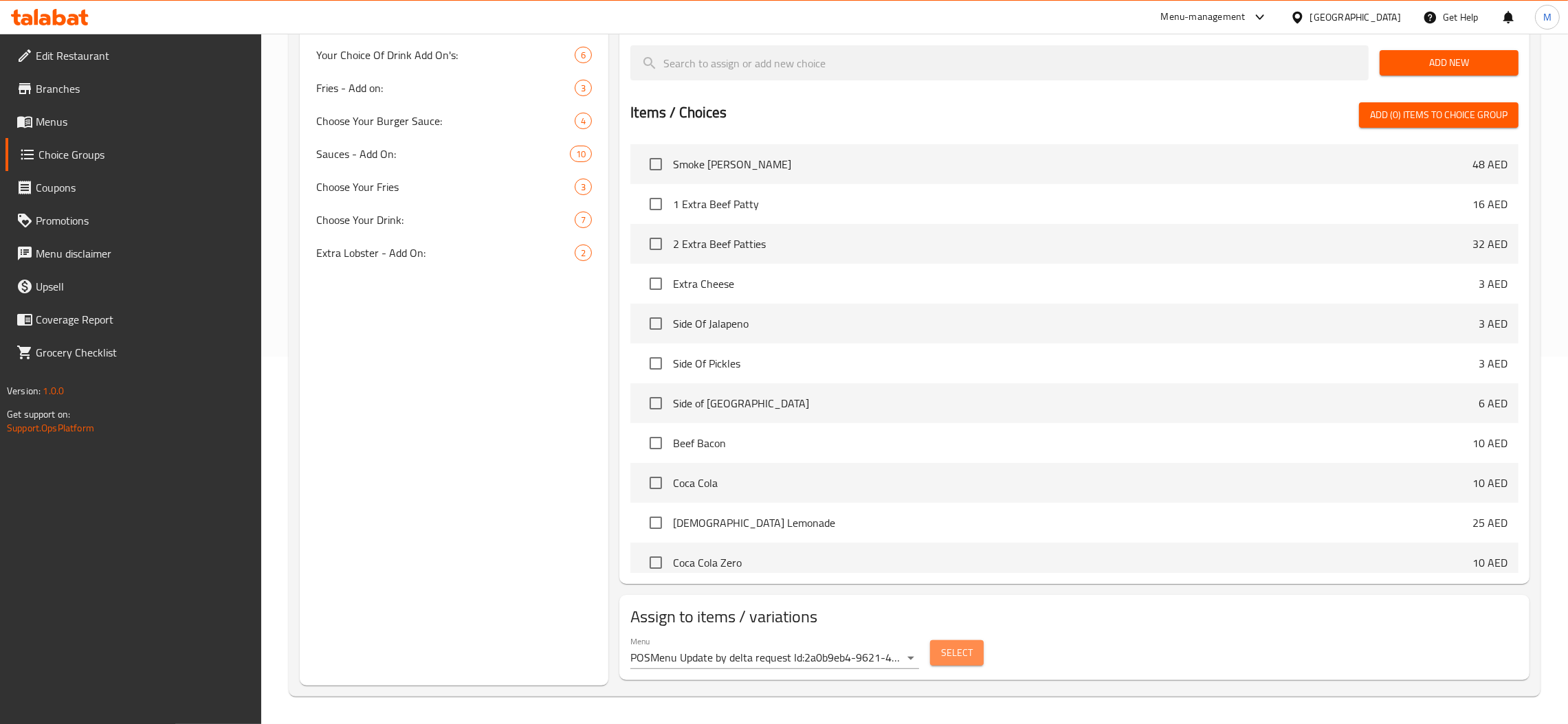
click at [934, 653] on button "Select" at bounding box center [956, 653] width 54 height 25
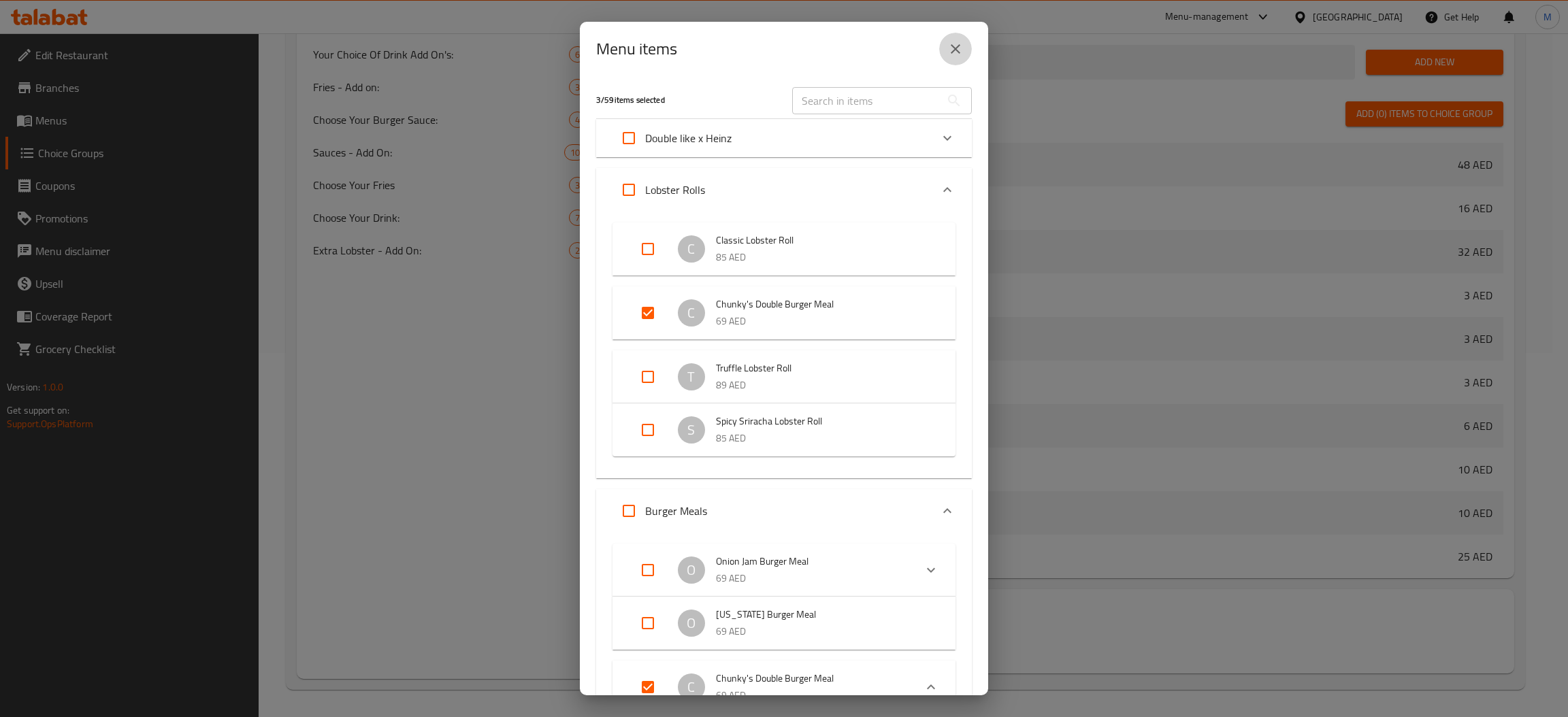
click at [957, 49] on icon "close" at bounding box center [955, 49] width 16 height 16
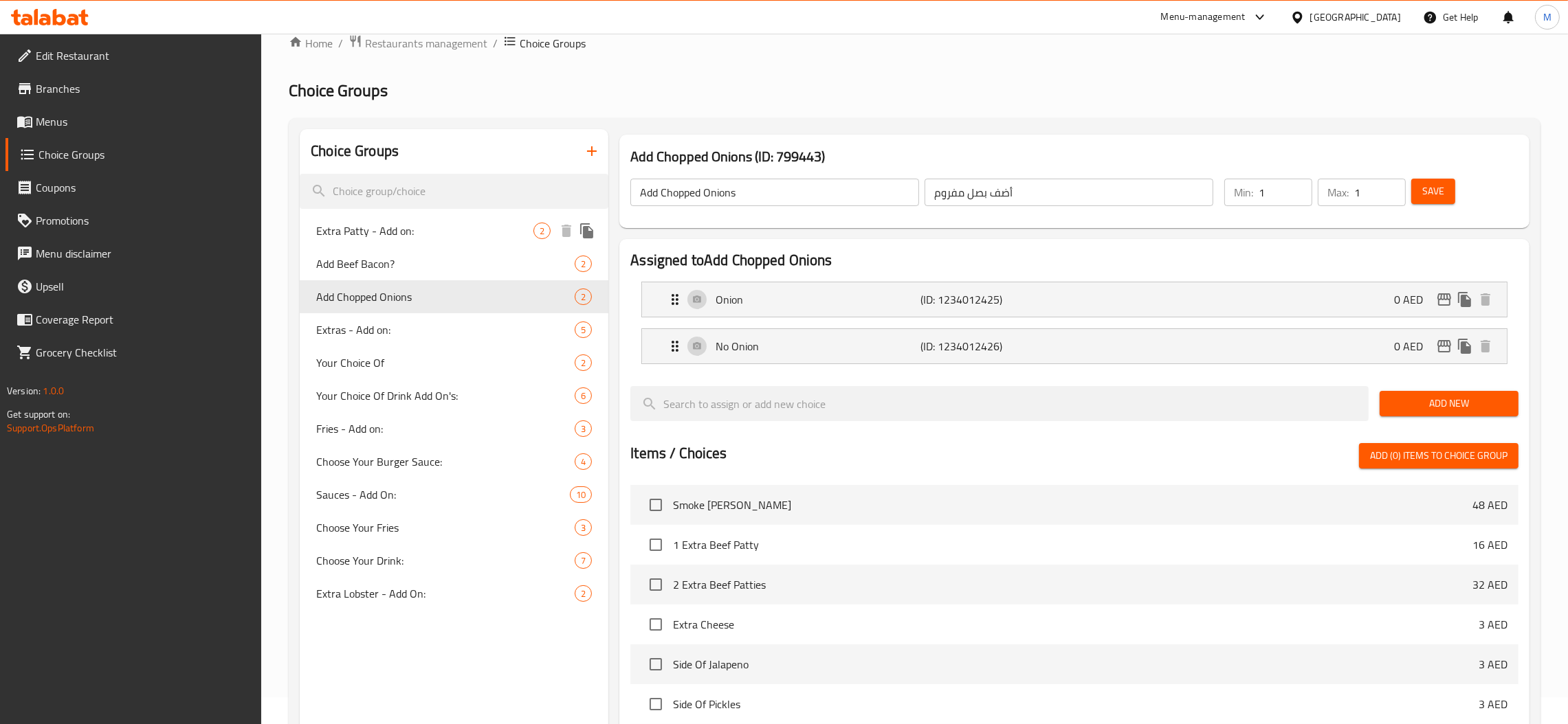
scroll to position [0, 0]
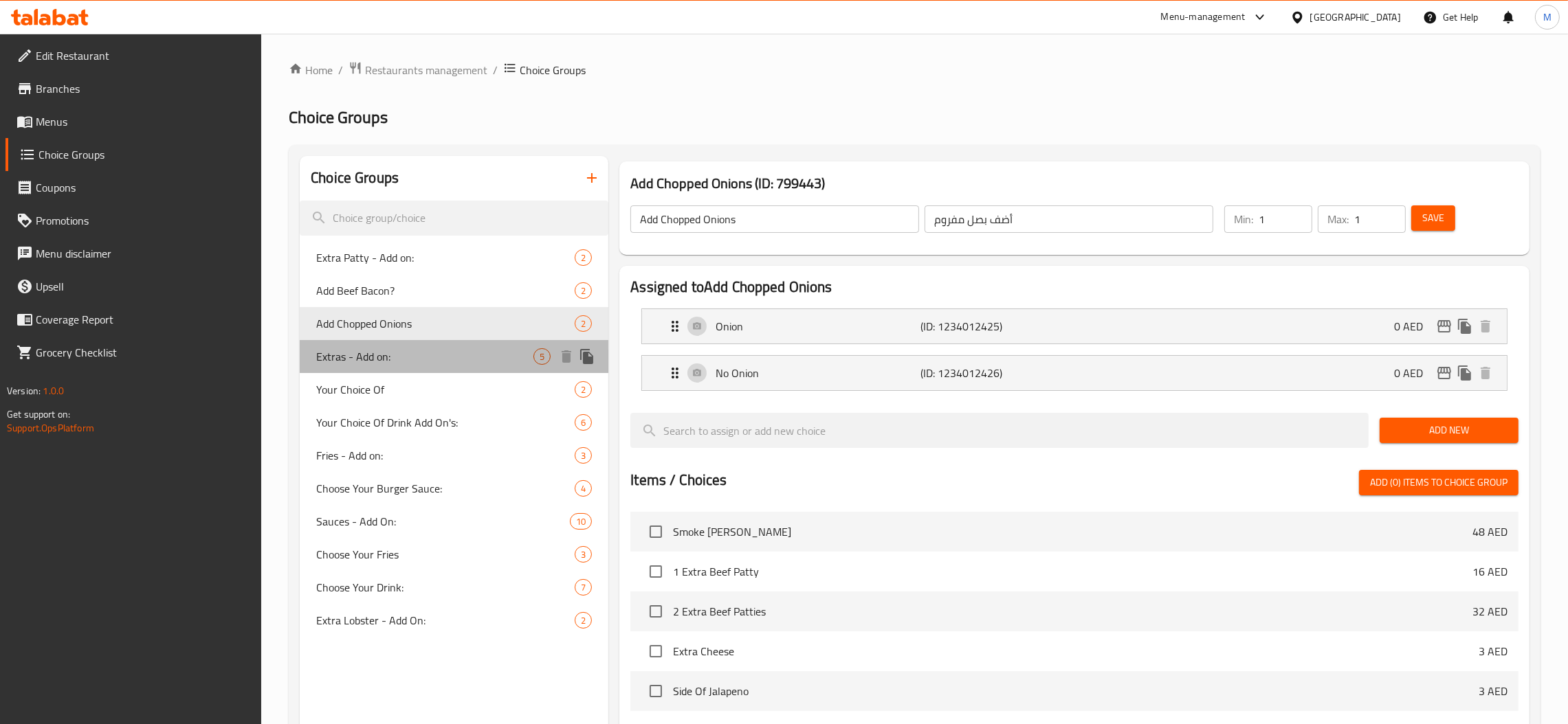
click at [395, 352] on span "Extras - Add on:" at bounding box center [425, 356] width 217 height 16
type input "Extras - Add on:"
type input "إضافات اكسترا:"
type input "0"
type input "5"
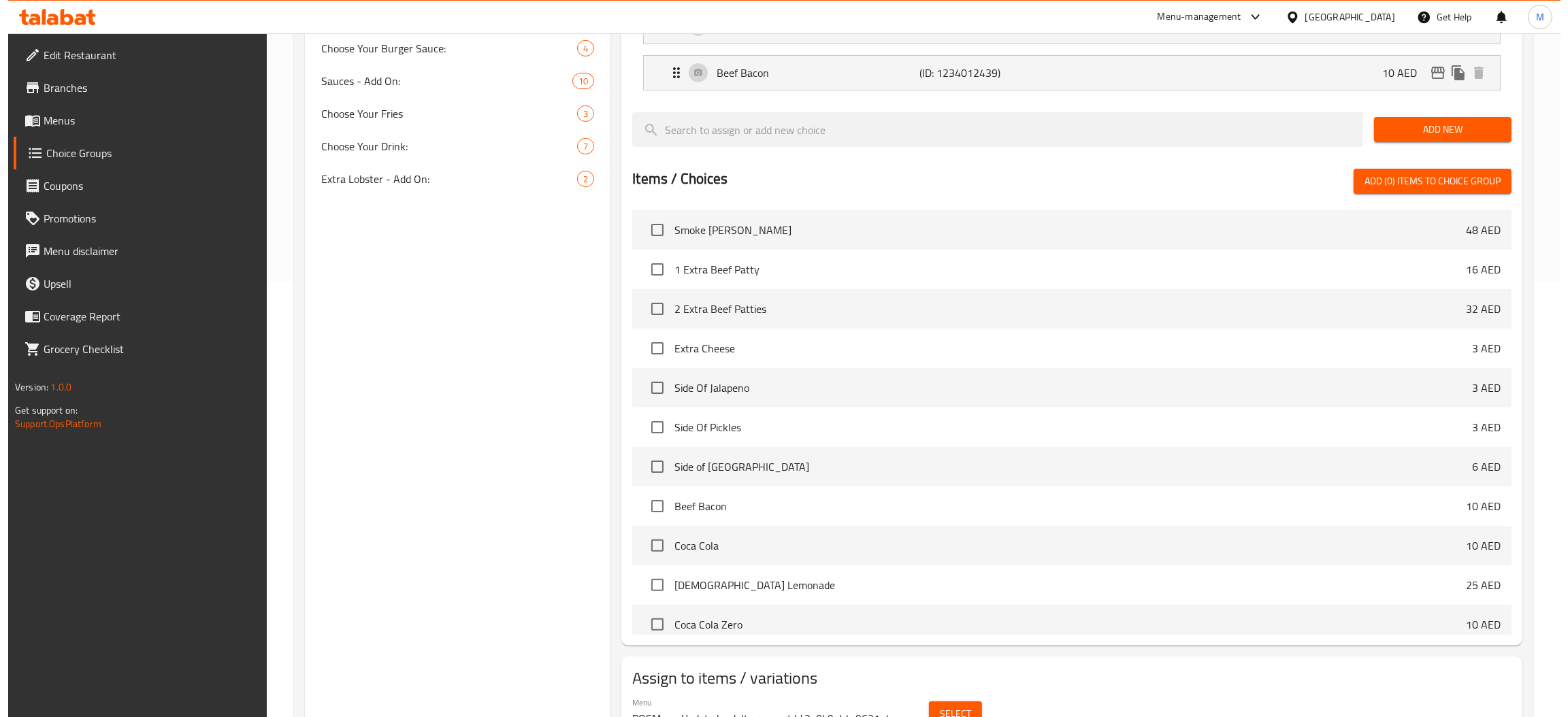
scroll to position [504, 0]
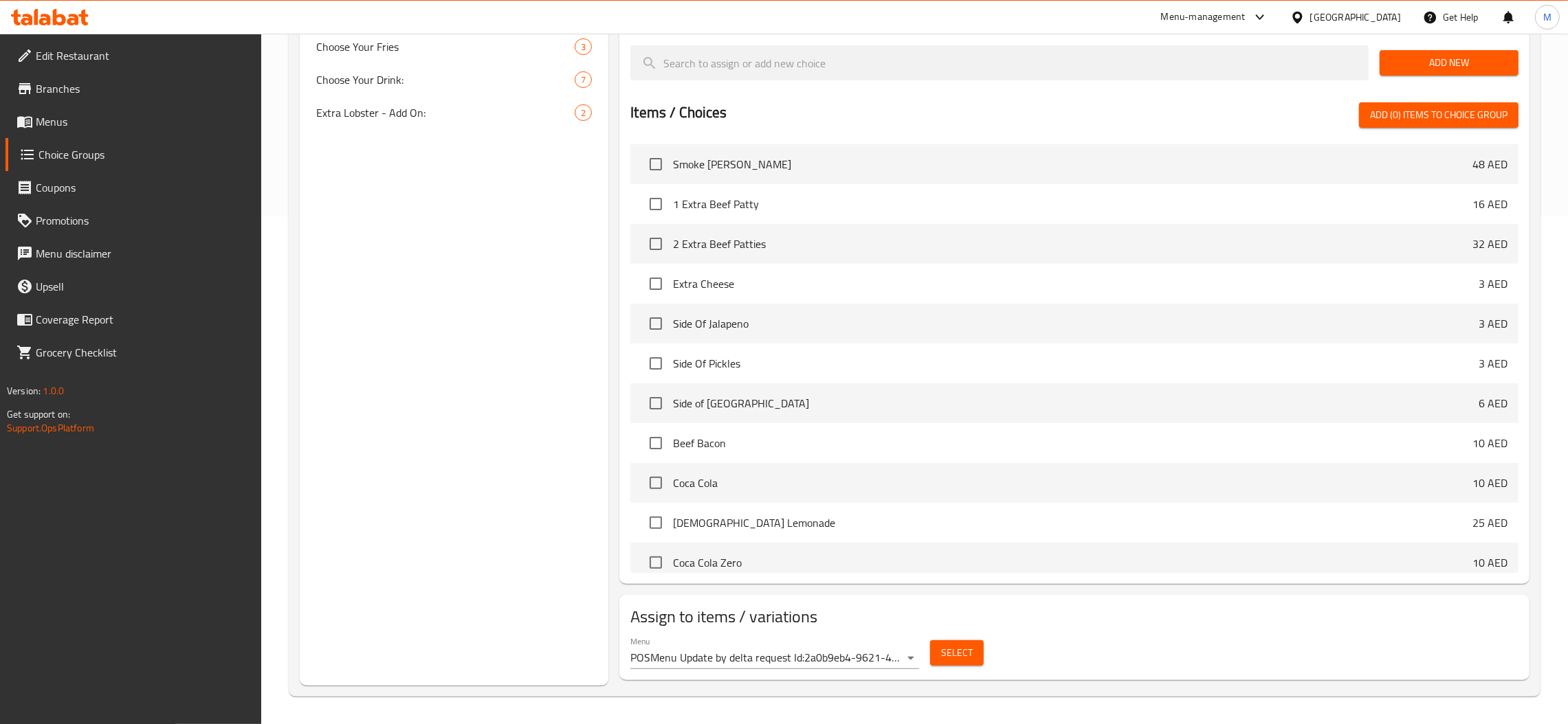
click at [967, 648] on span "Select" at bounding box center [956, 653] width 31 height 17
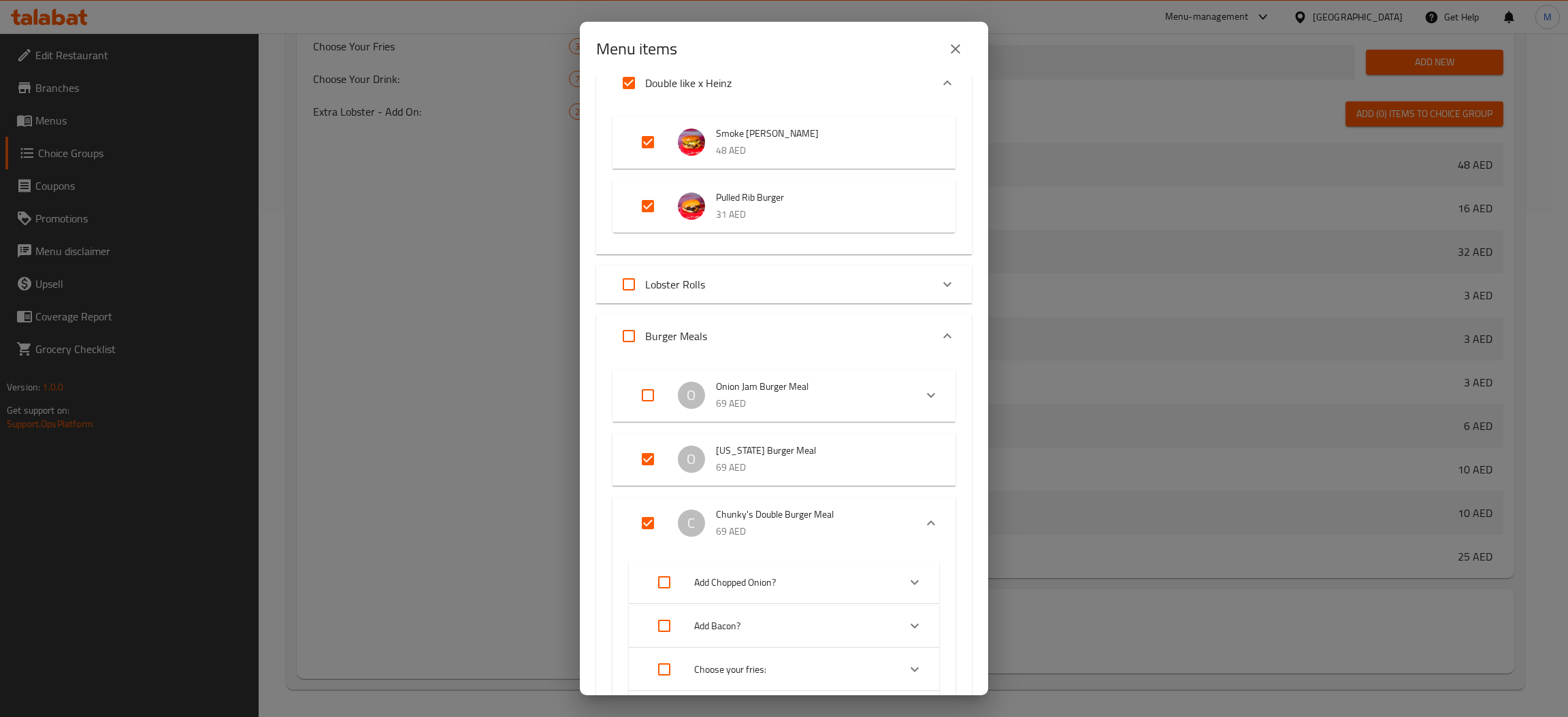
scroll to position [102, 0]
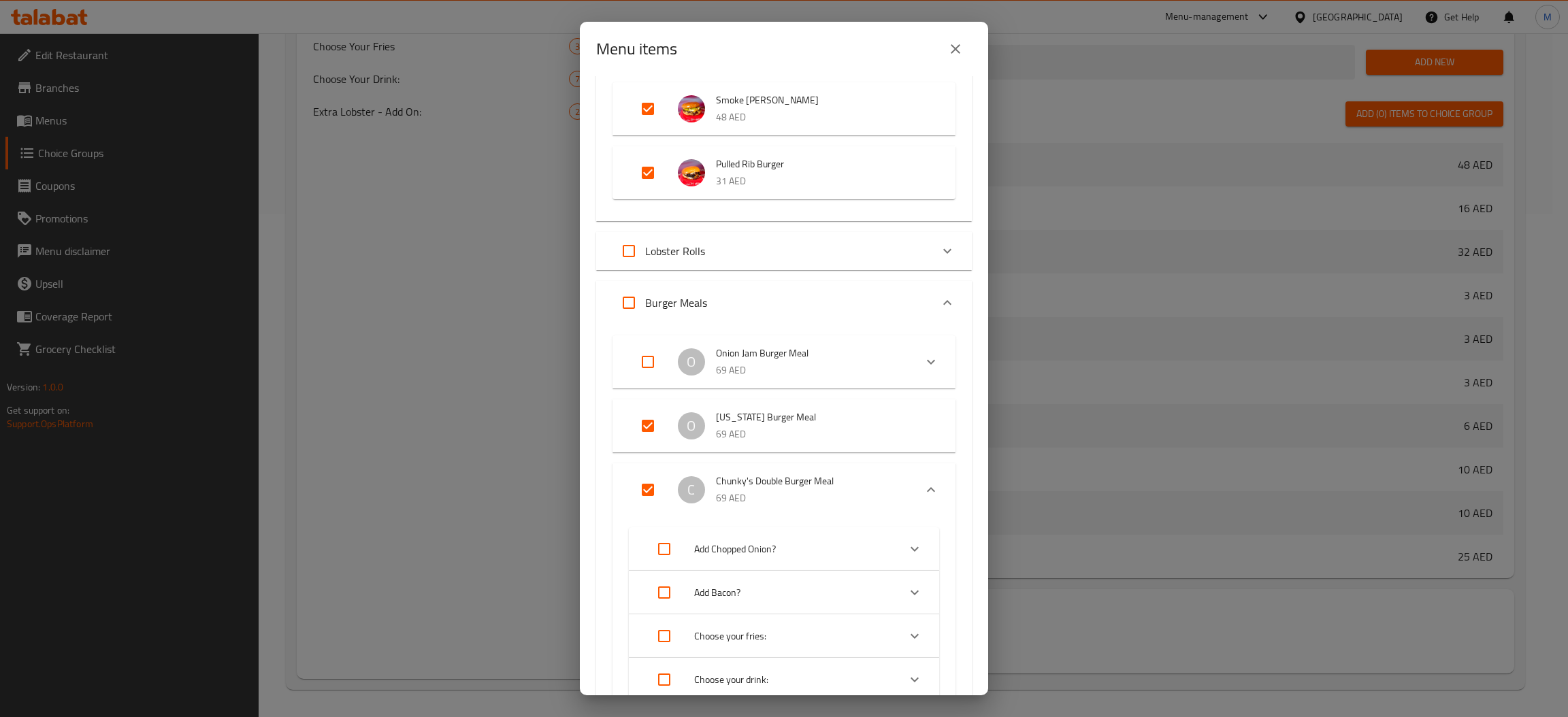
click at [940, 252] on icon "Expand" at bounding box center [947, 251] width 16 height 16
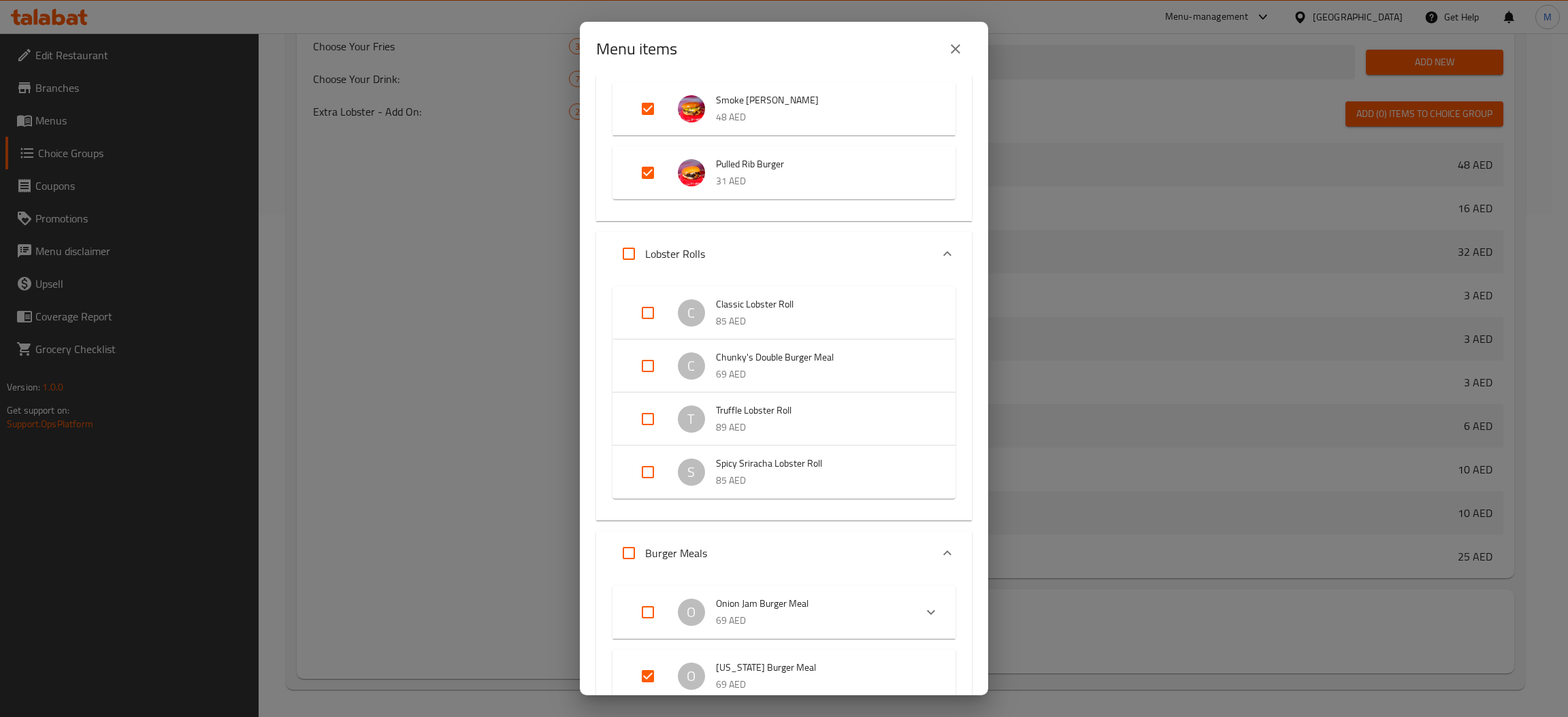
click at [652, 359] on input "Expand" at bounding box center [648, 366] width 33 height 33
checkbox input "true"
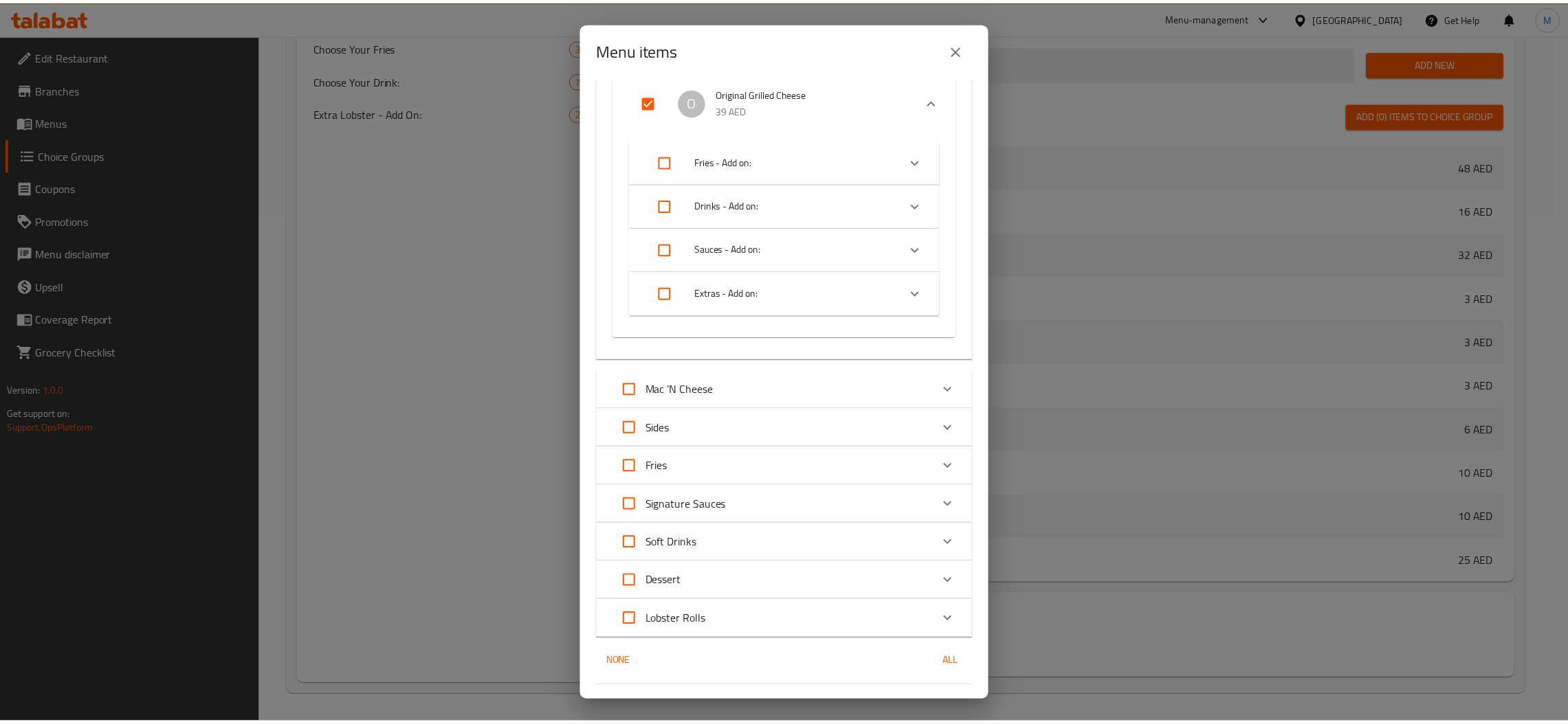
scroll to position [4287, 0]
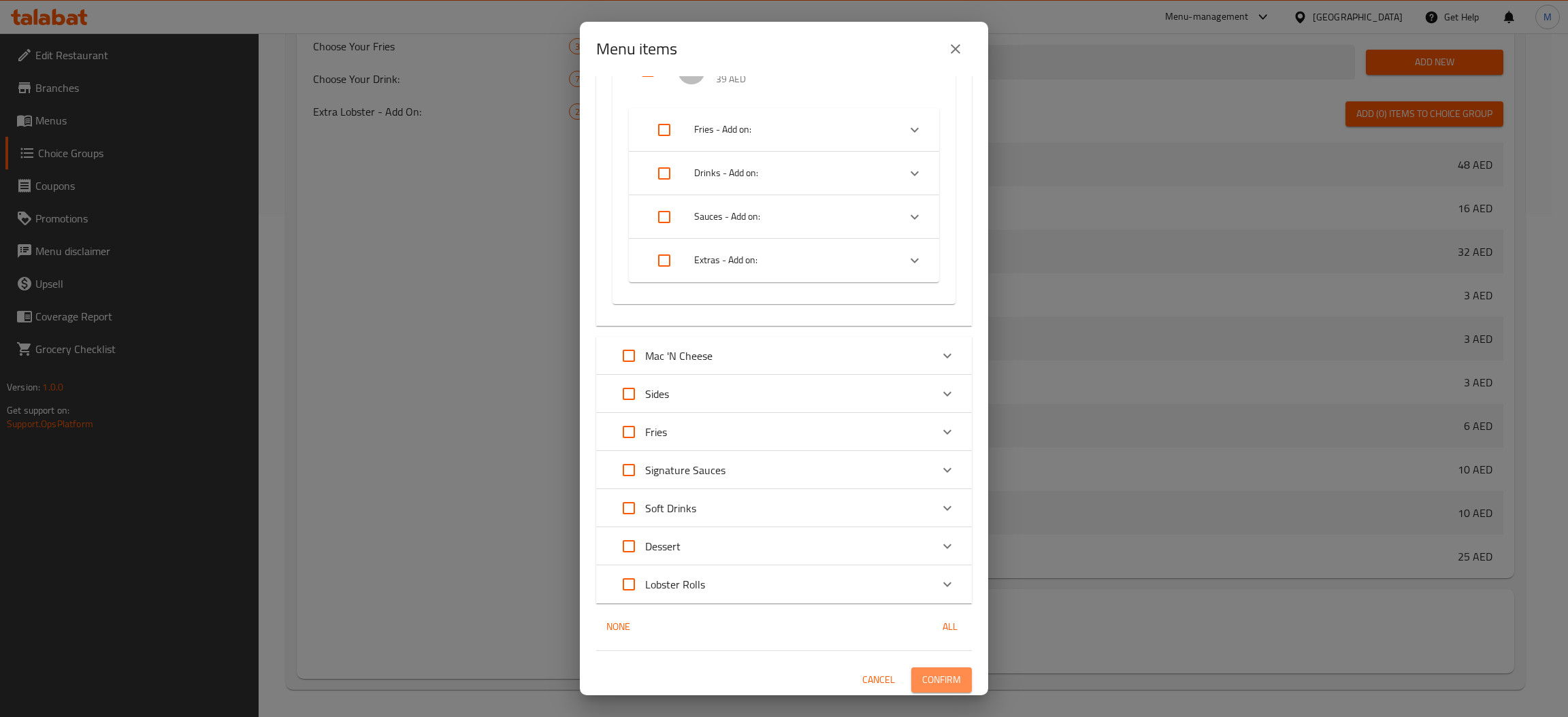
click at [948, 672] on button "Confirm" at bounding box center [942, 680] width 61 height 25
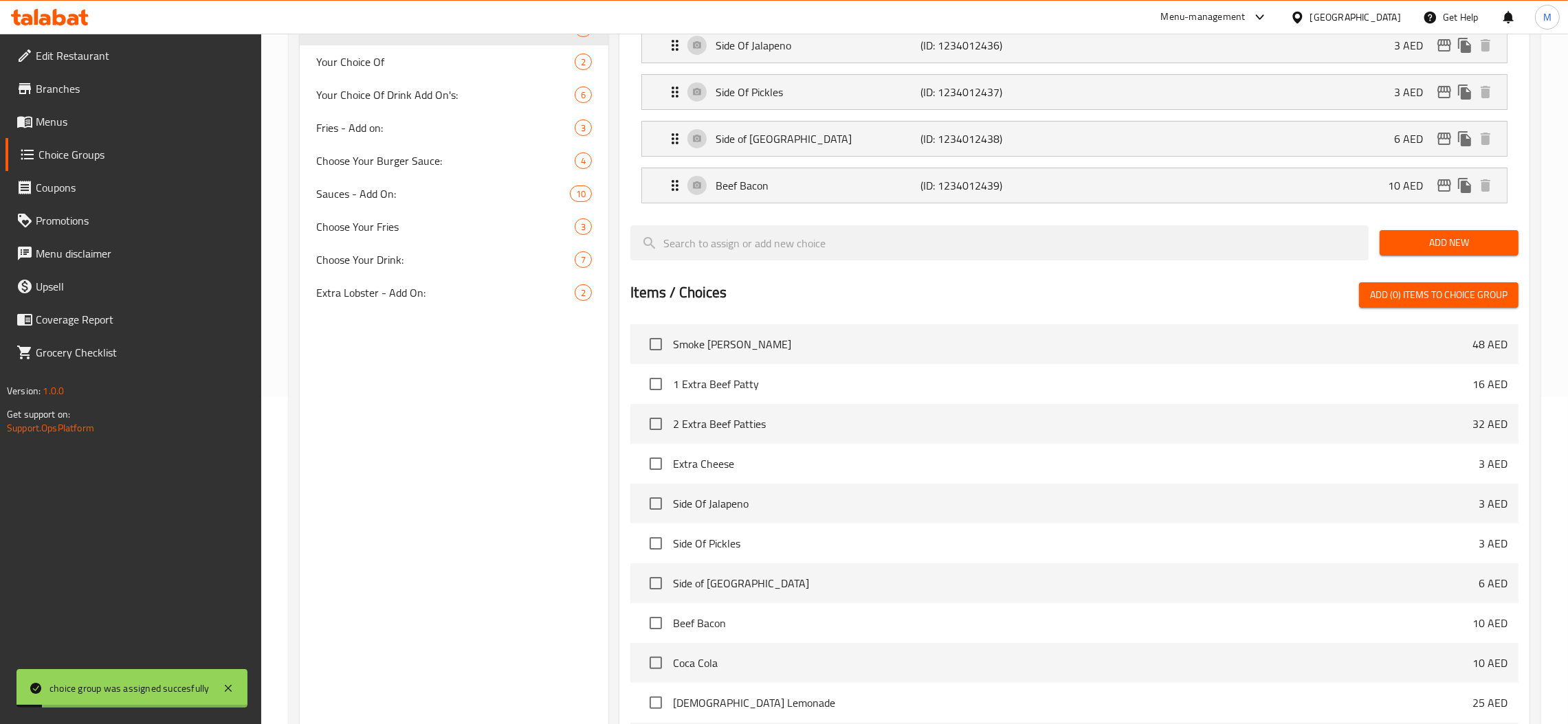
scroll to position [200, 0]
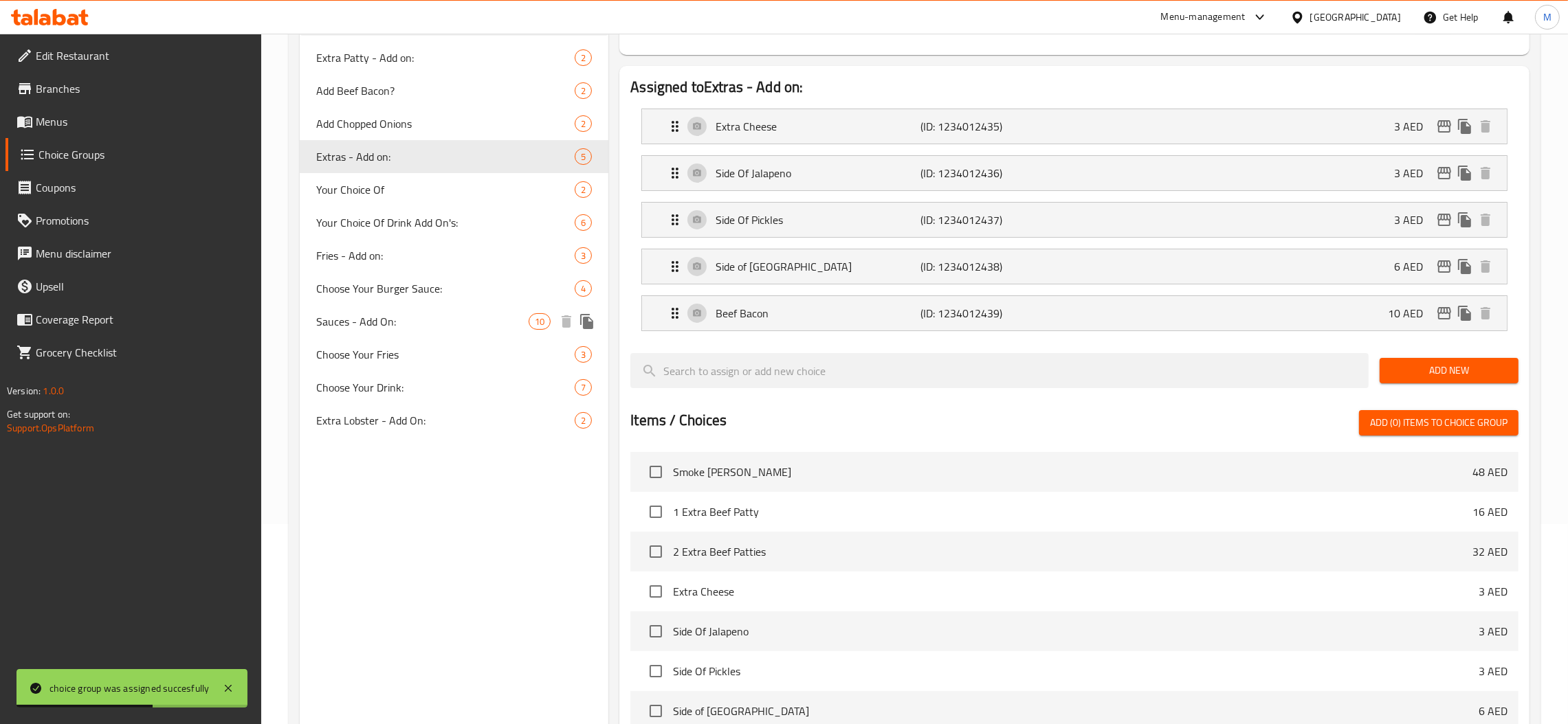
click at [395, 332] on div "Sauces - Add On: 10" at bounding box center [453, 321] width 309 height 33
type input "Sauces - Add On:"
type input "صلصات إضافات:"
type input "10"
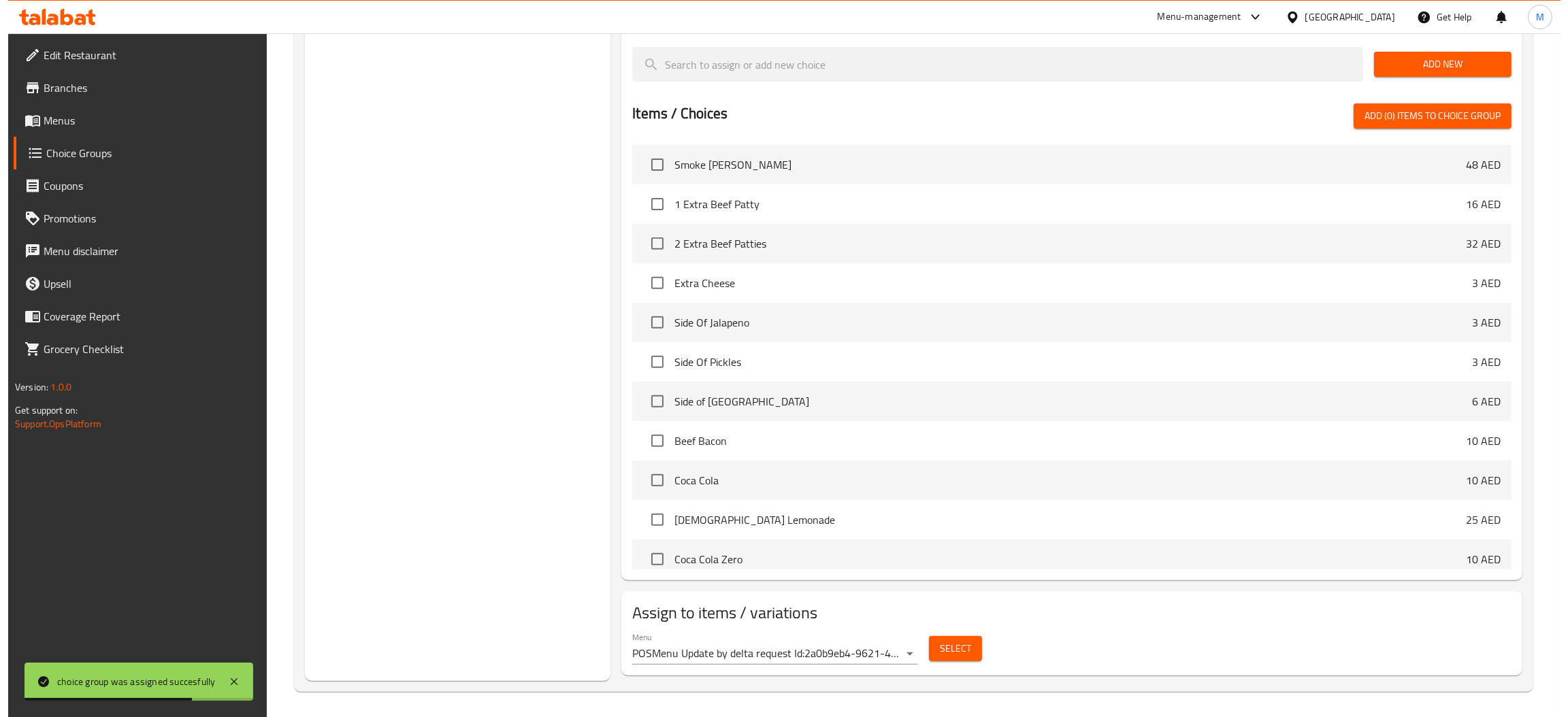
scroll to position [737, 0]
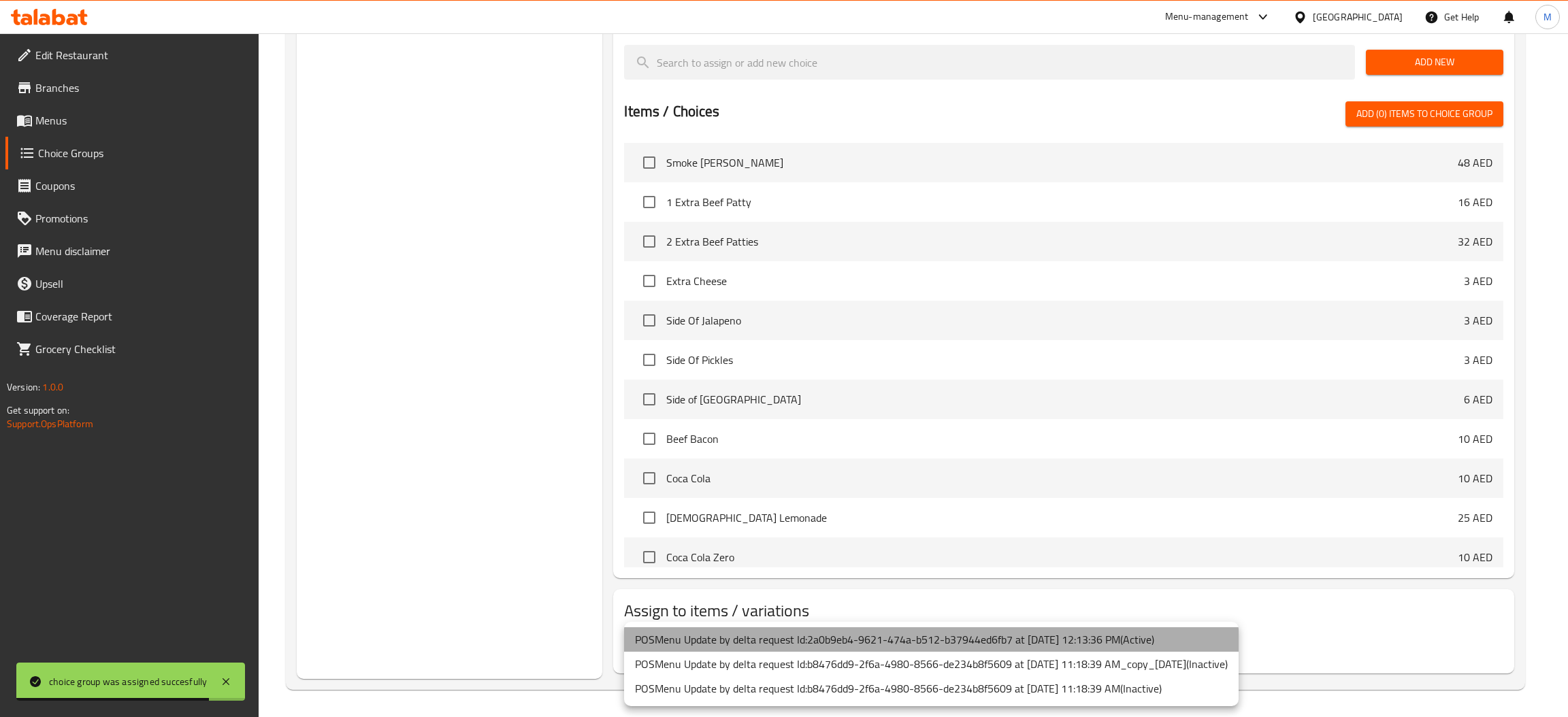
click at [823, 644] on li "POSMenu Update by delta request Id:2a0b9eb4-9621-474a-b512-b37944ed6fb7 at 7/1/…" at bounding box center [931, 639] width 614 height 24
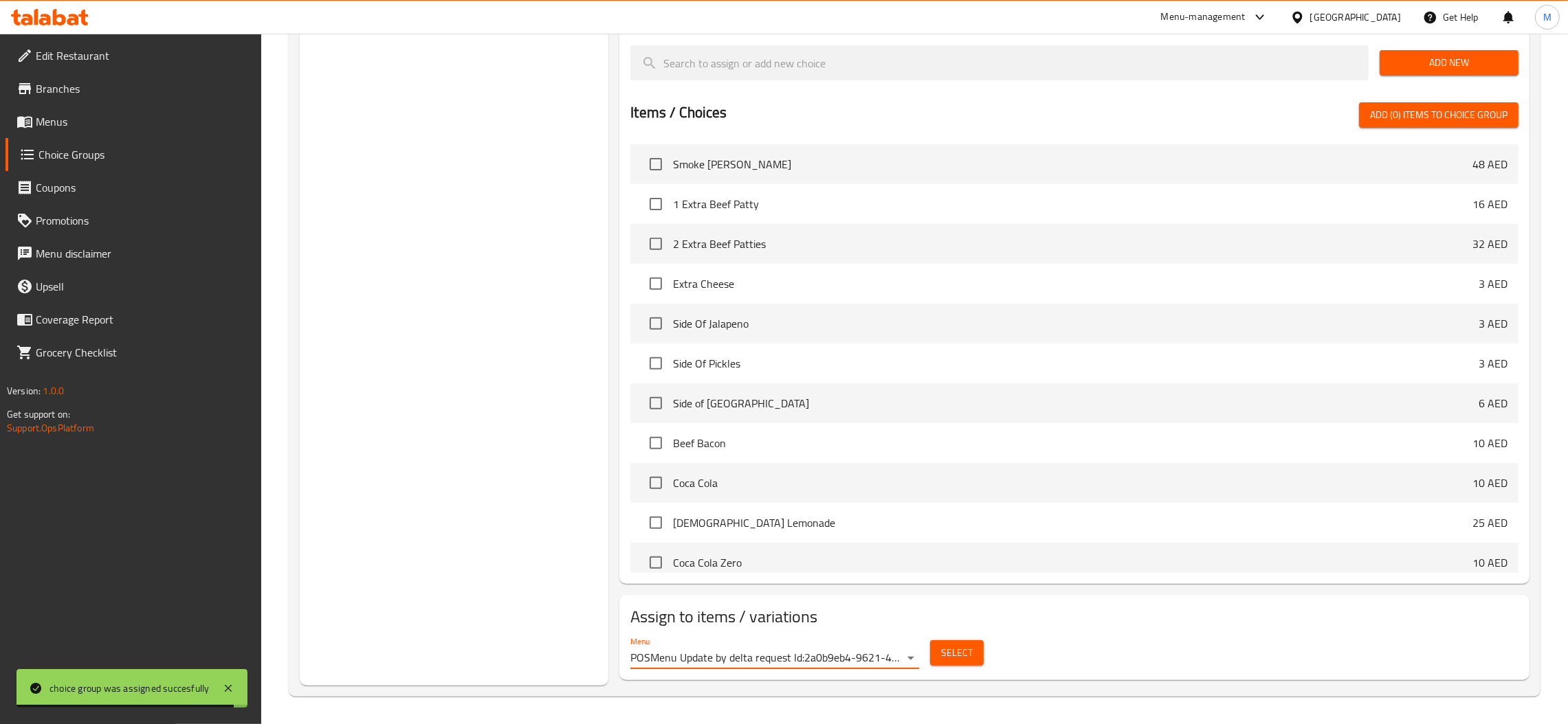
click at [969, 649] on span "Select" at bounding box center [956, 653] width 31 height 17
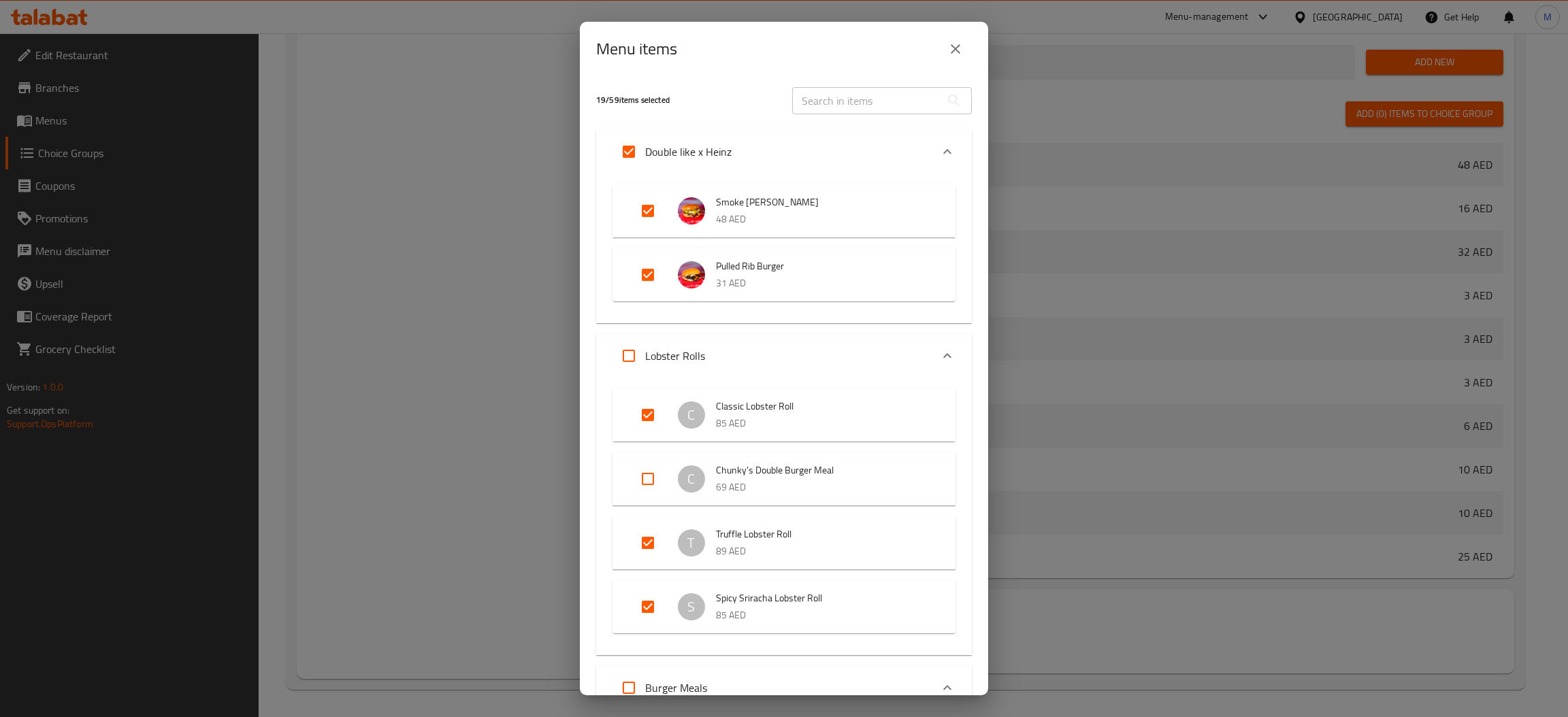
click at [643, 481] on input "Expand" at bounding box center [648, 479] width 33 height 33
checkbox input "true"
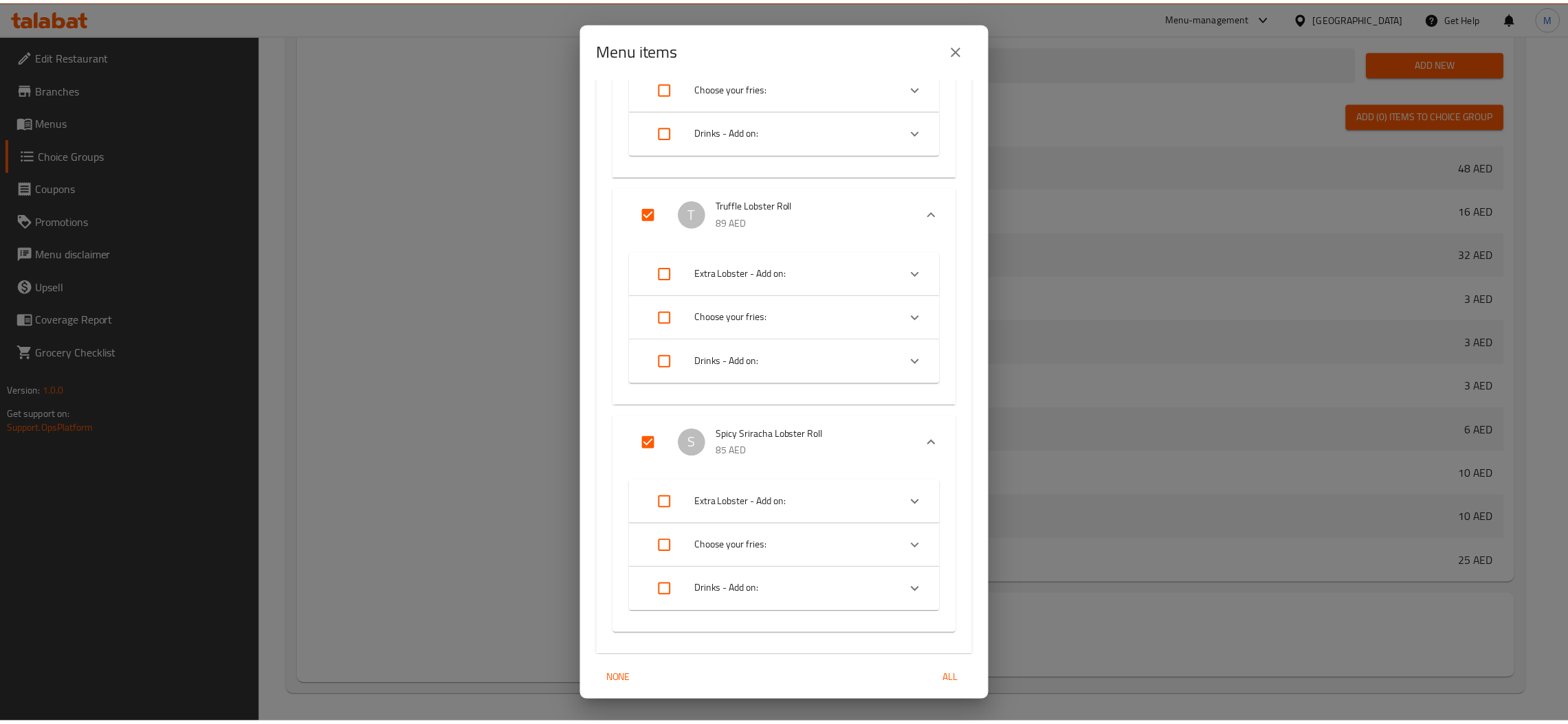
scroll to position [5025, 0]
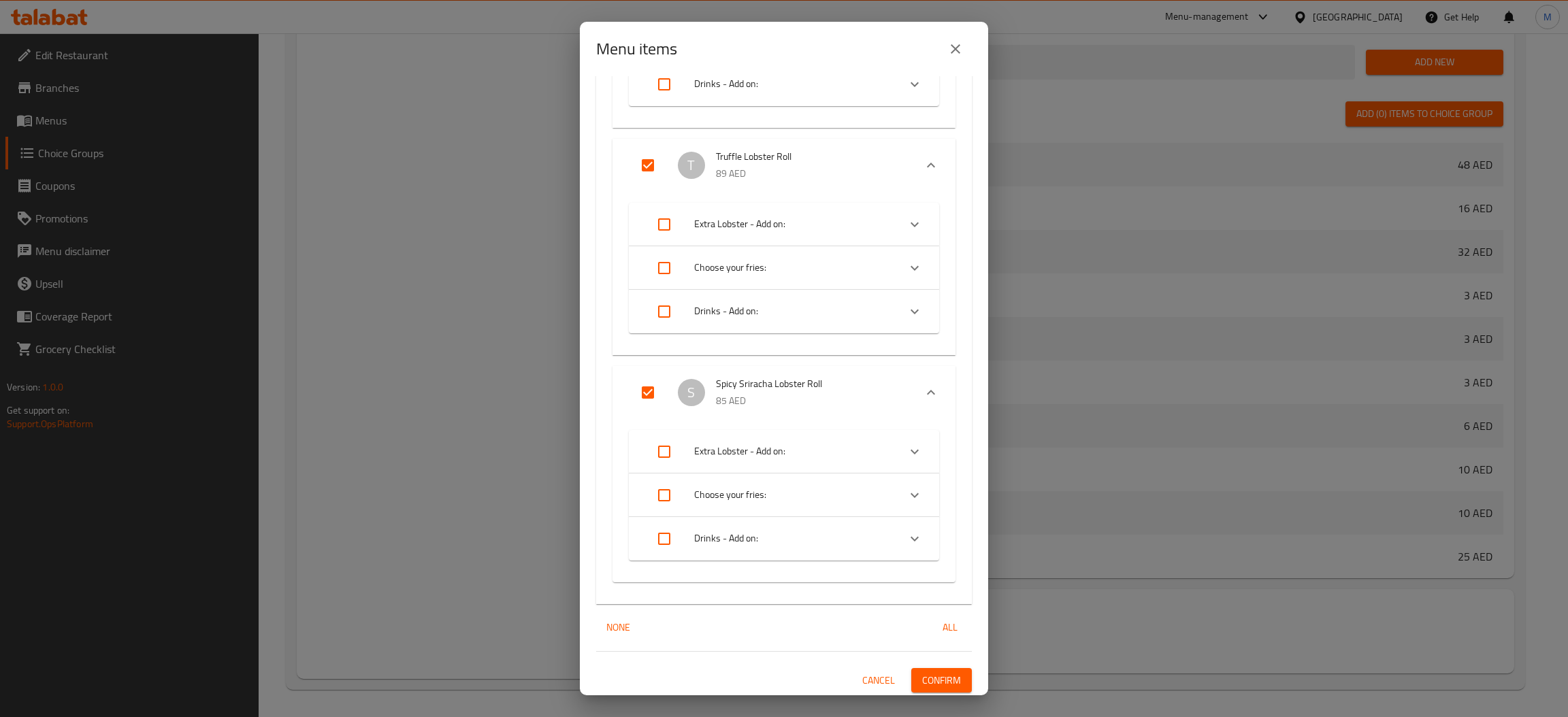
click at [949, 687] on button "Confirm" at bounding box center [942, 681] width 61 height 25
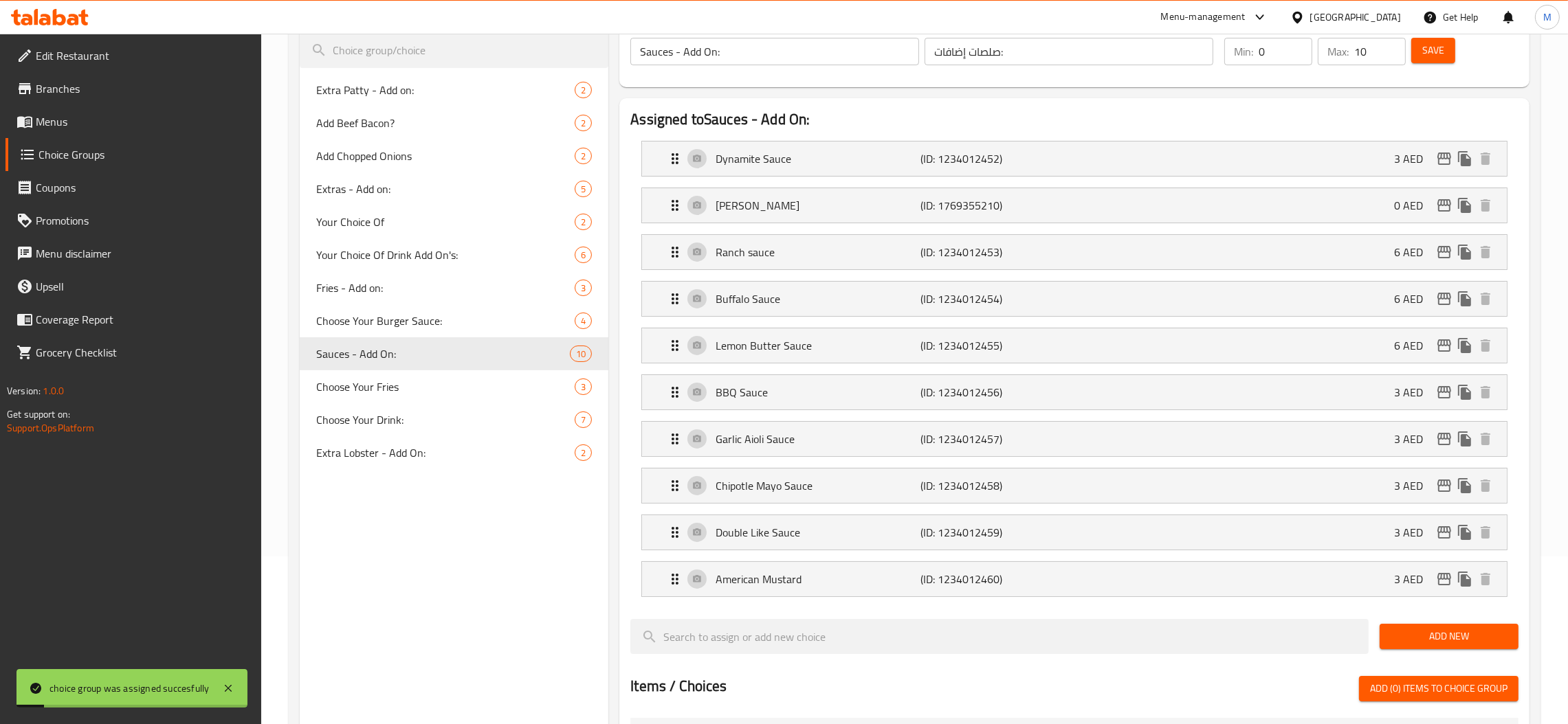
scroll to position [0, 0]
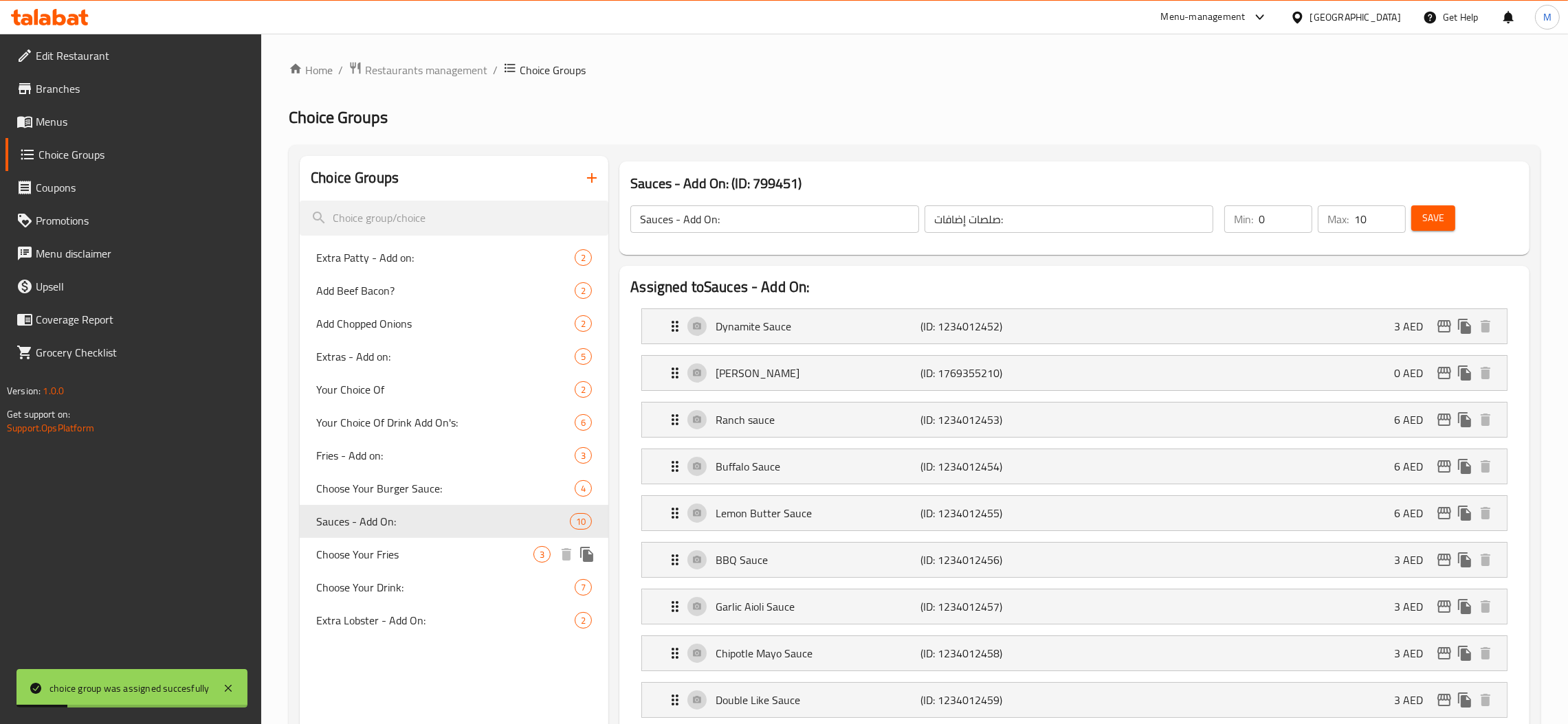
click at [415, 566] on div "Choose Your Fries 3" at bounding box center [453, 554] width 309 height 33
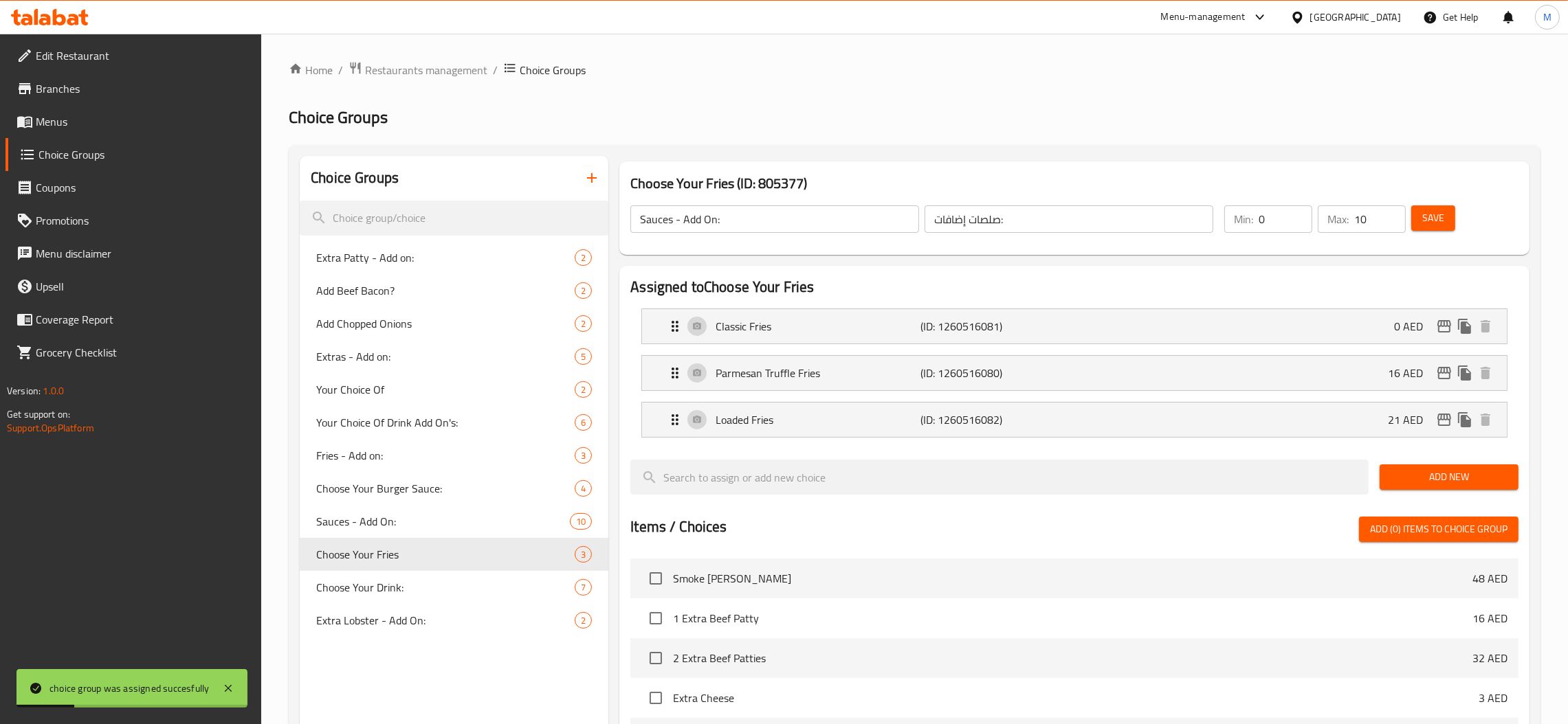
type input "Choose Your Fries"
type input "اختر البطاطس المقلية الخاصة بك"
type input "1"
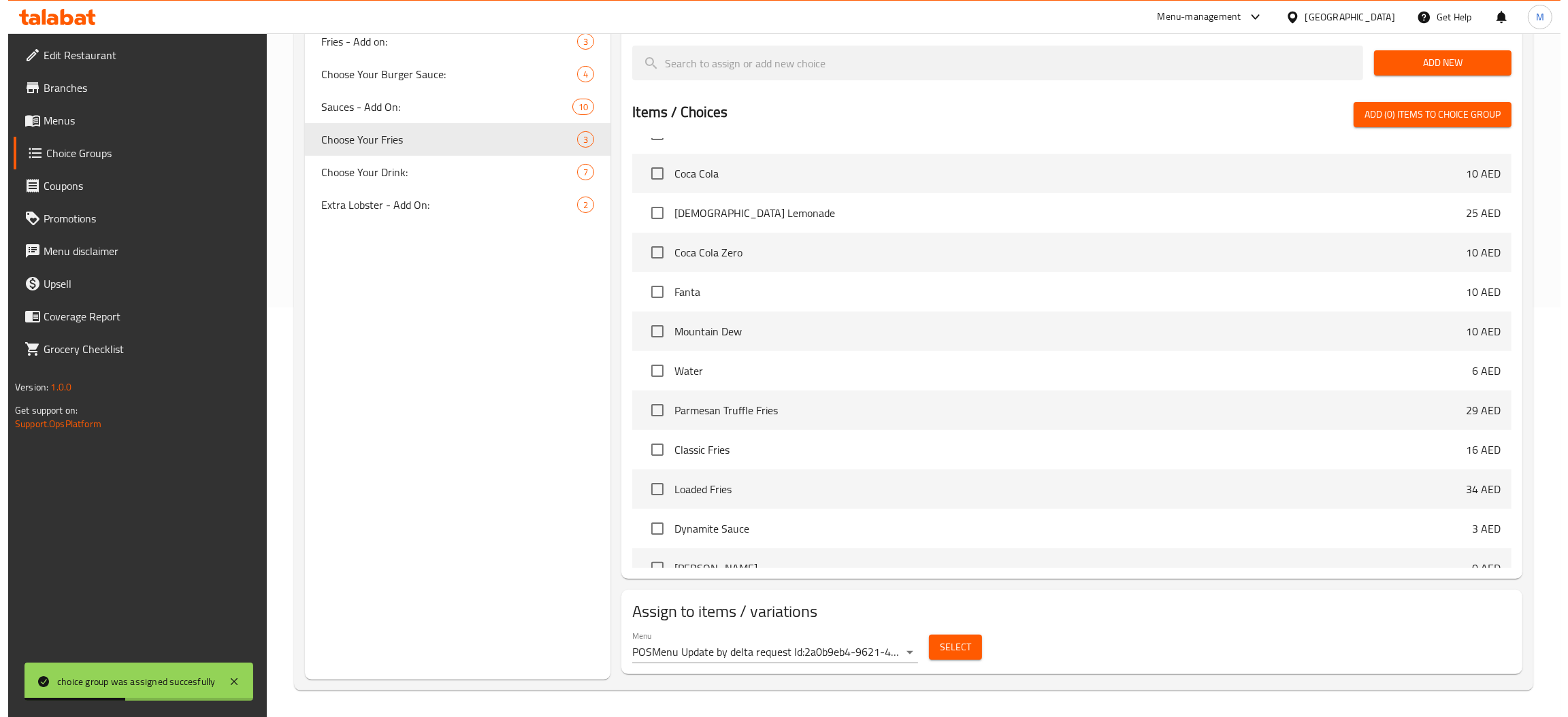
scroll to position [411, 0]
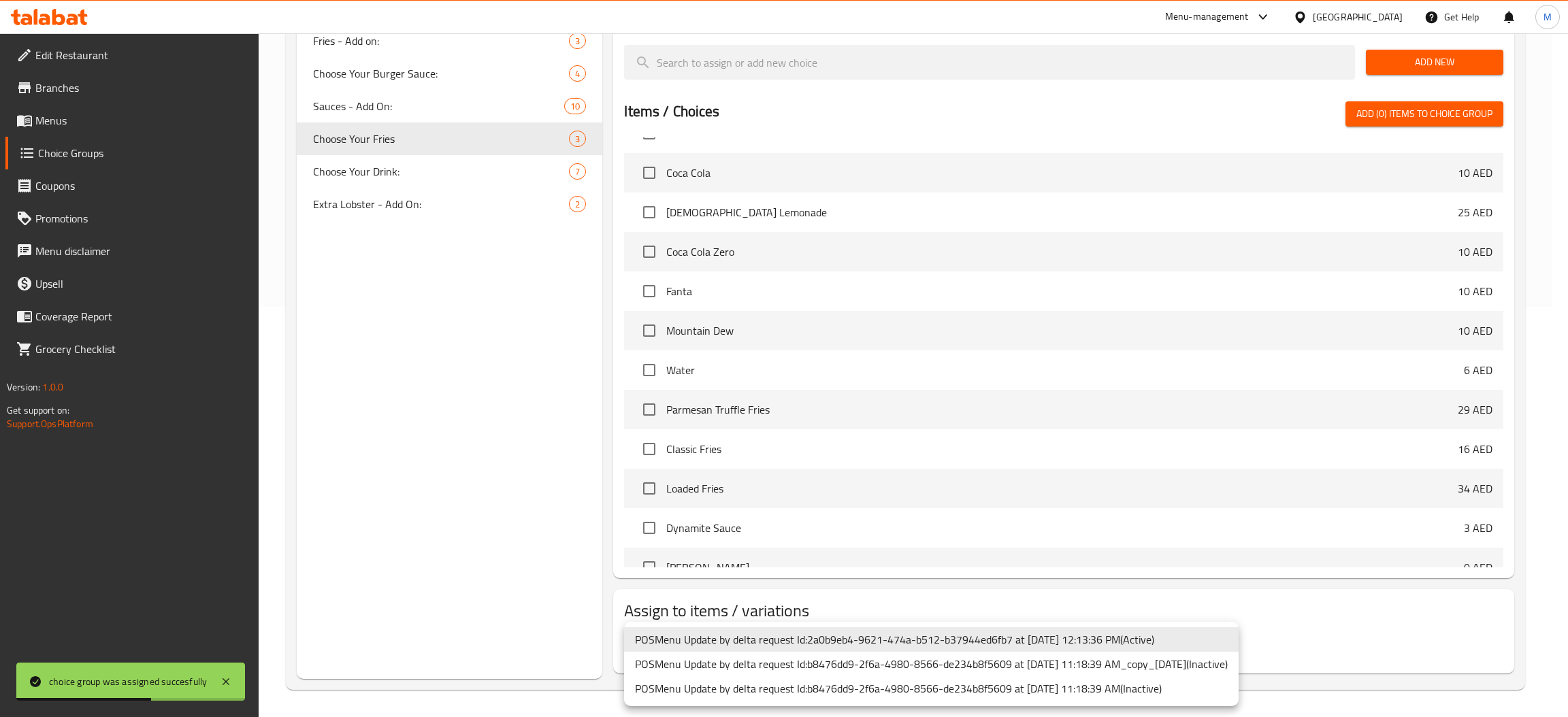
click at [321, 571] on div at bounding box center [784, 358] width 1568 height 717
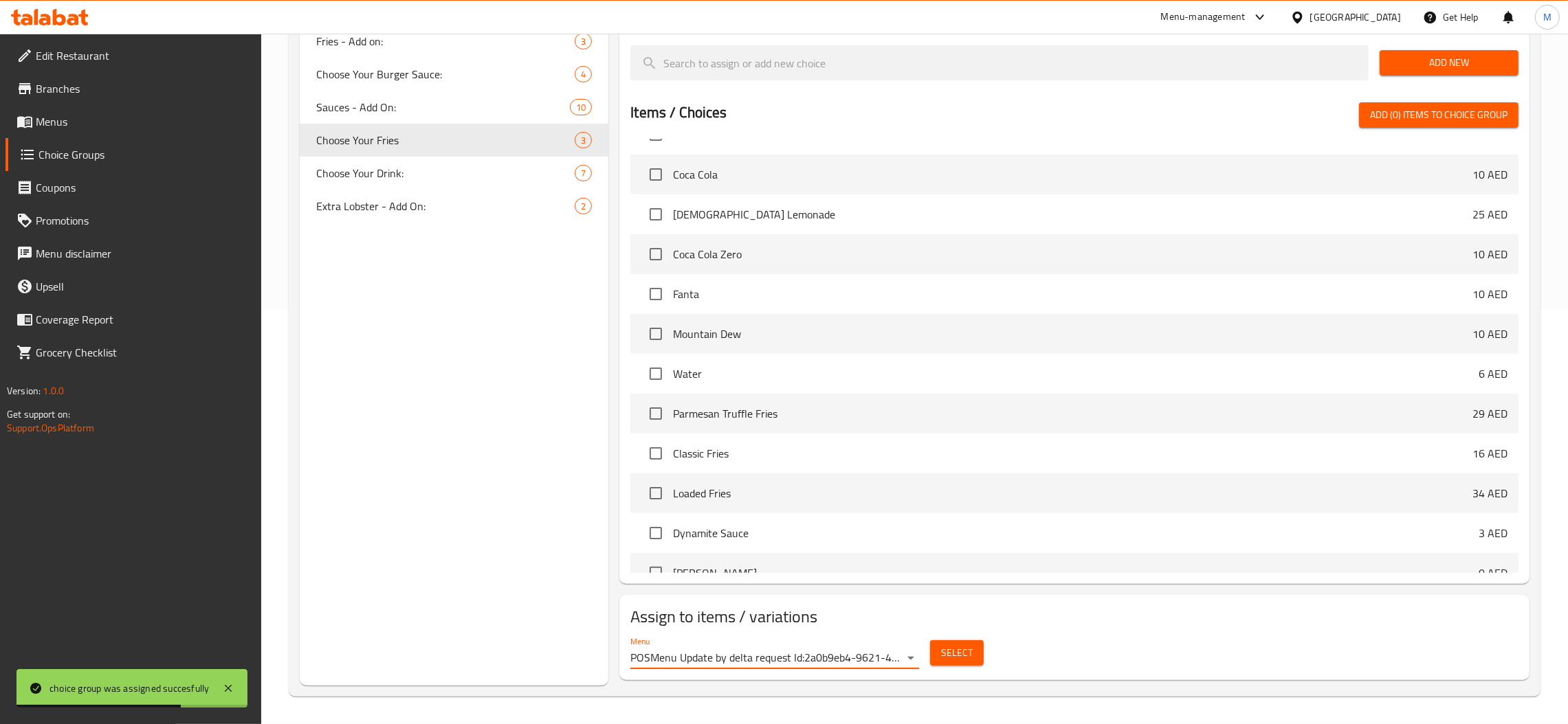
click at [944, 653] on span "Select" at bounding box center [956, 653] width 31 height 17
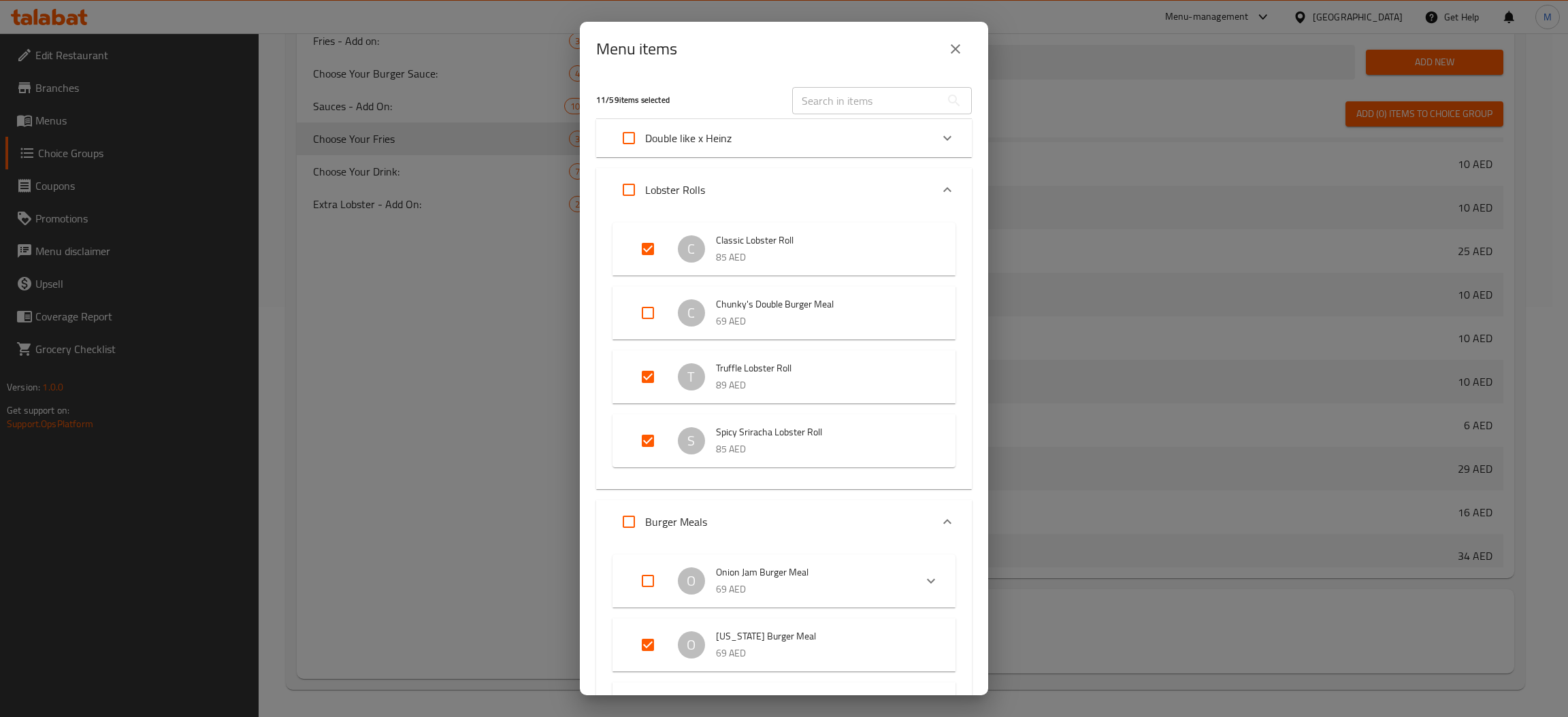
click at [648, 310] on input "Expand" at bounding box center [648, 312] width 33 height 33
checkbox input "true"
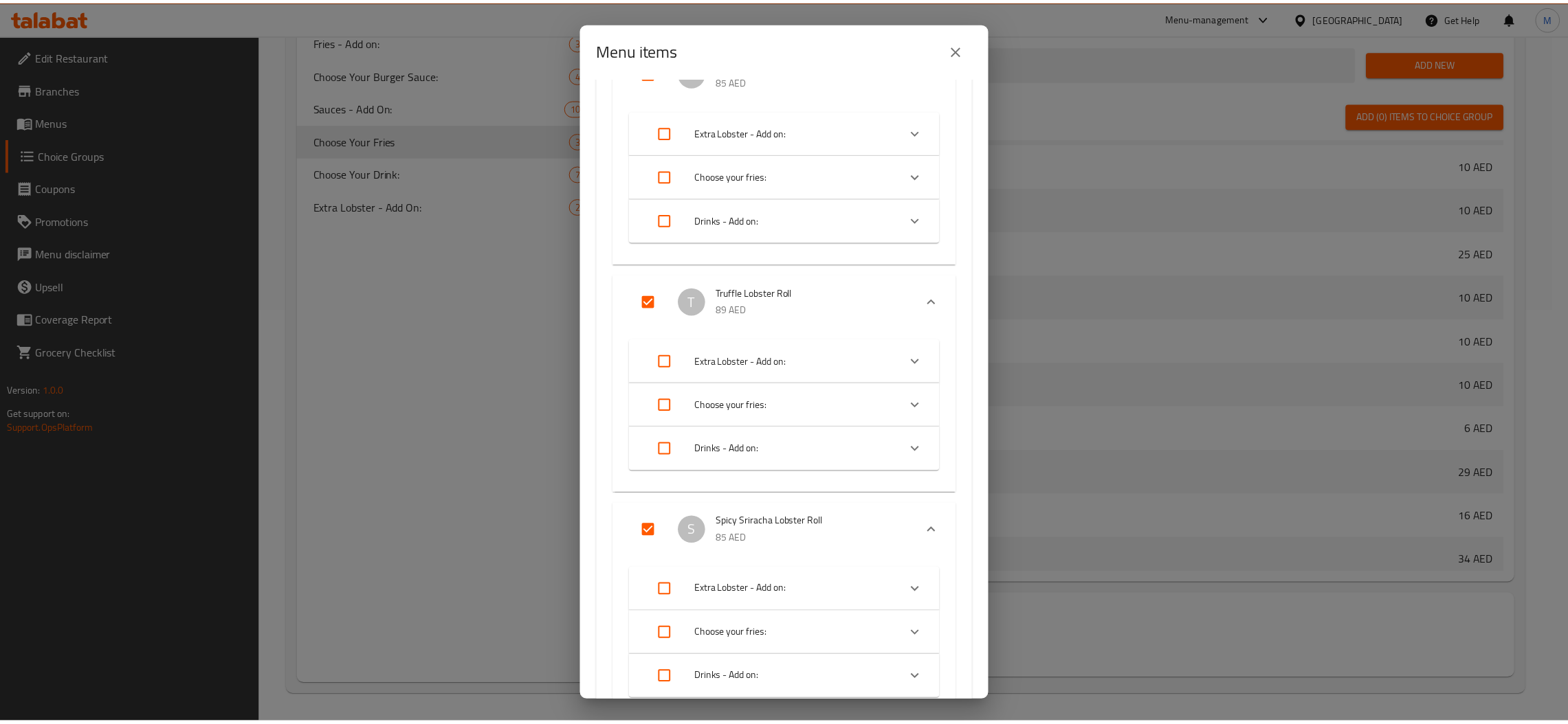
scroll to position [2440, 0]
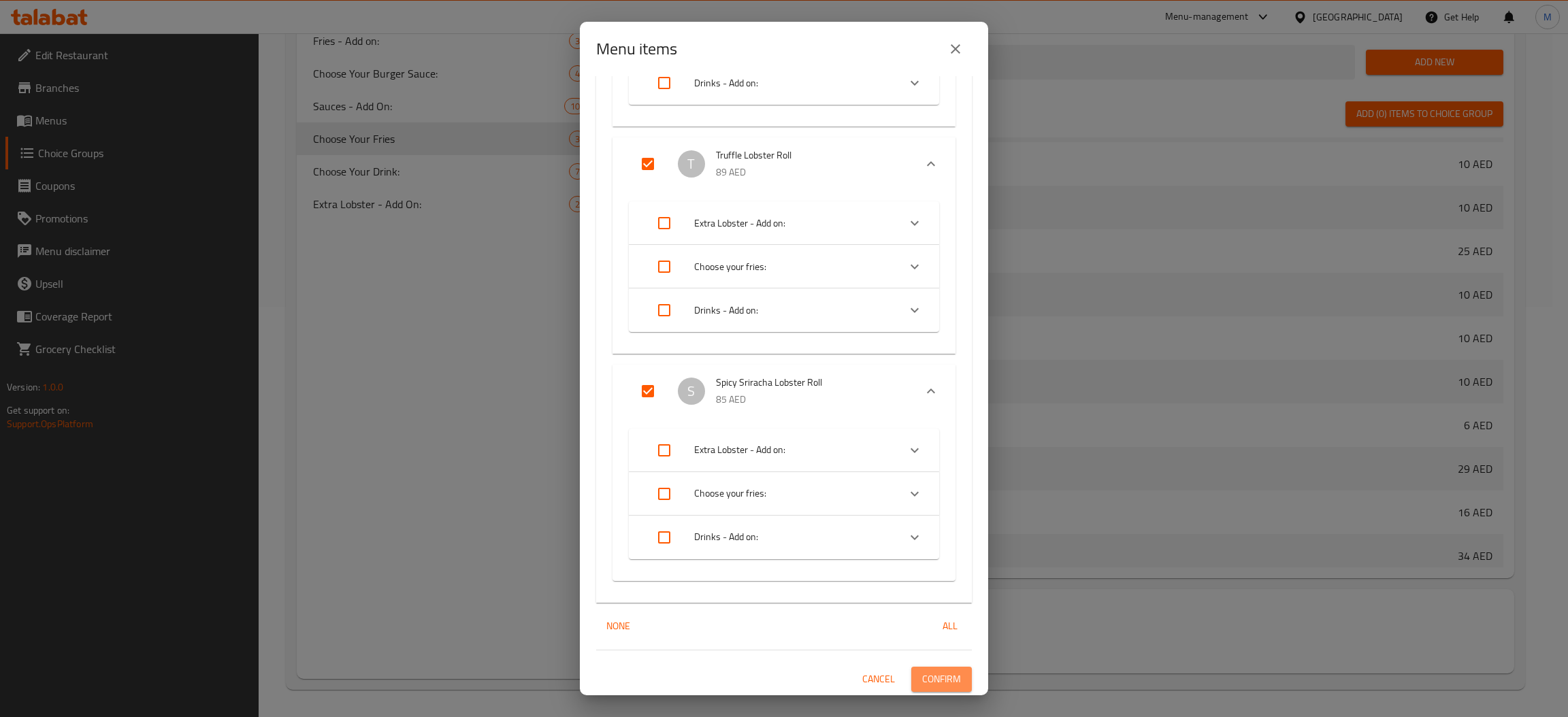
click at [948, 680] on button "Confirm" at bounding box center [942, 680] width 61 height 25
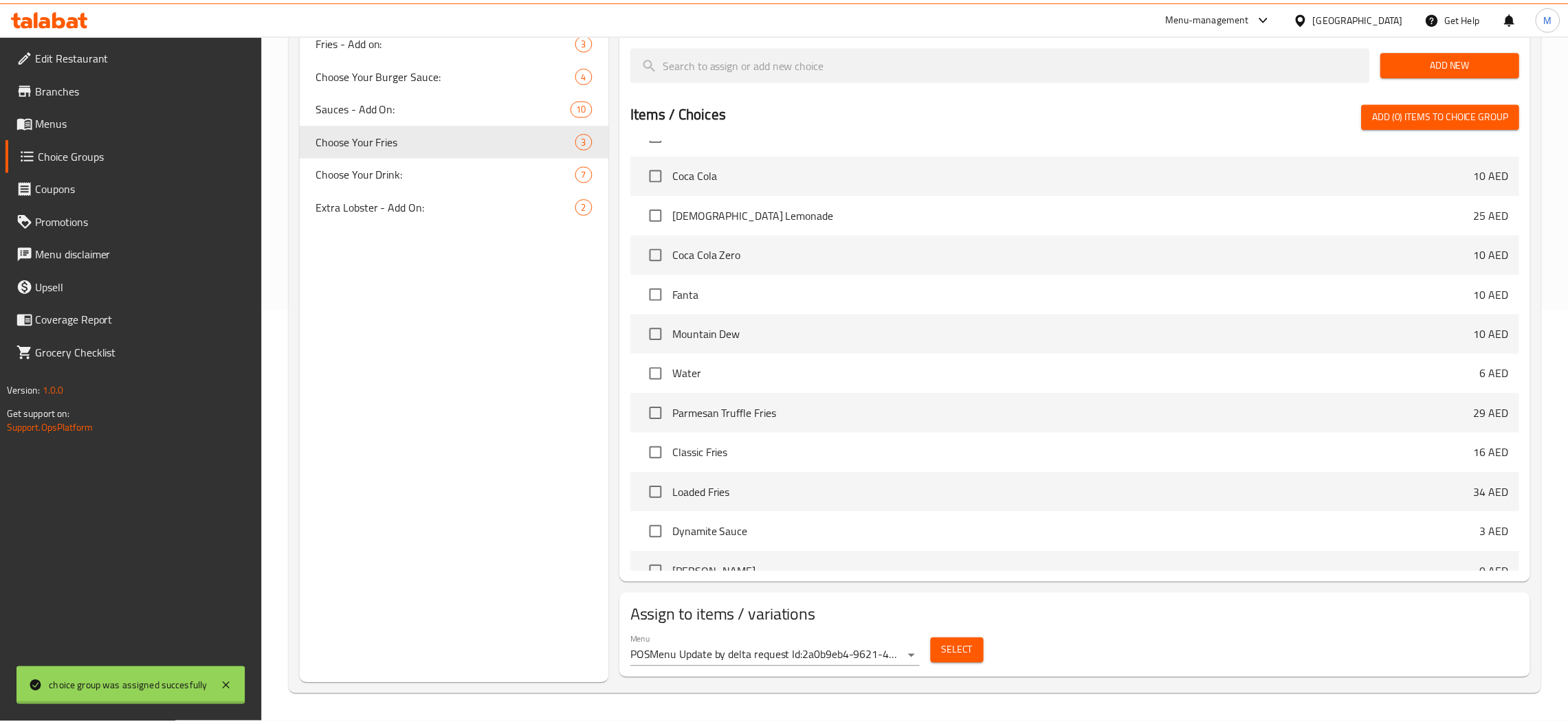
scroll to position [284, 0]
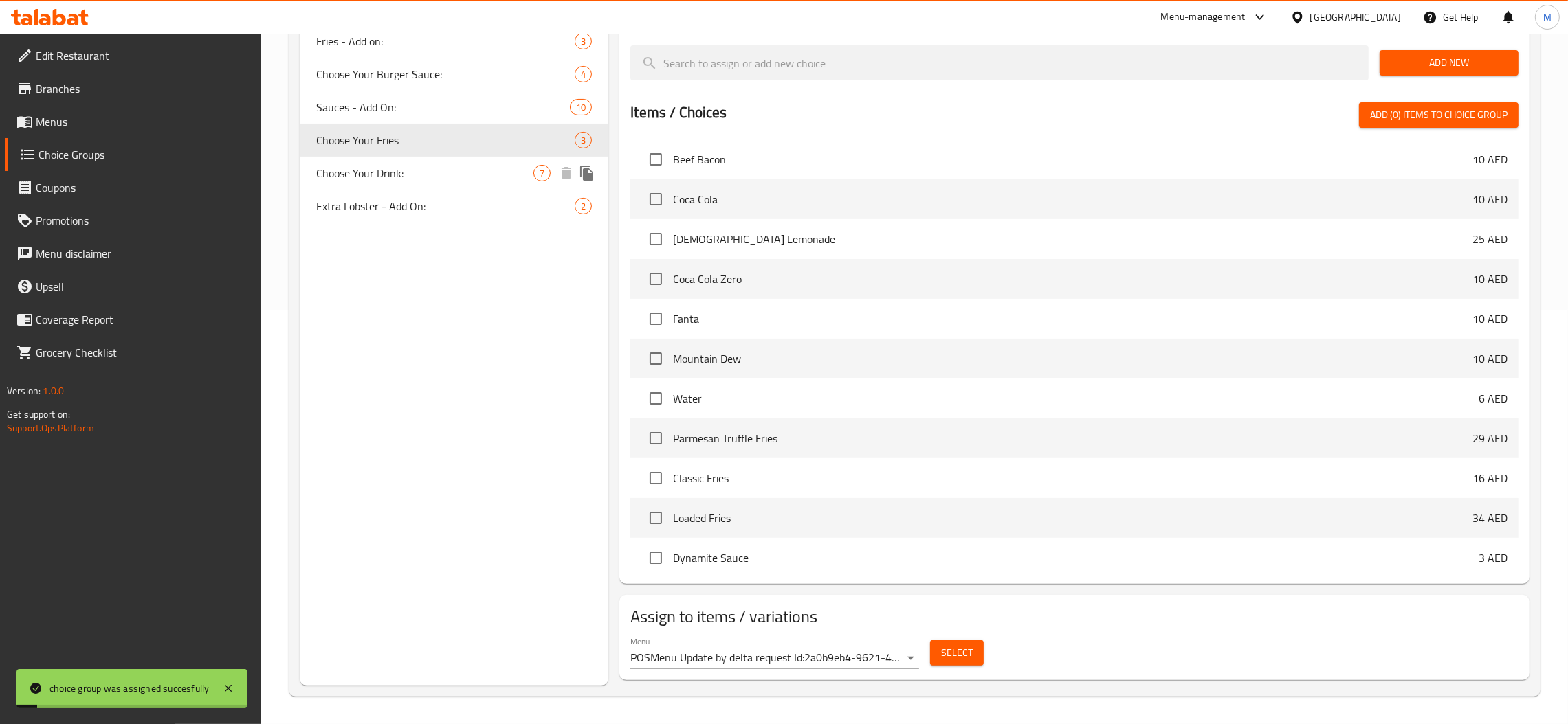
click at [393, 176] on span "Choose Your Drink:" at bounding box center [425, 173] width 217 height 16
type input "Choose Your Drink:"
type input "[PERSON_NAME]:"
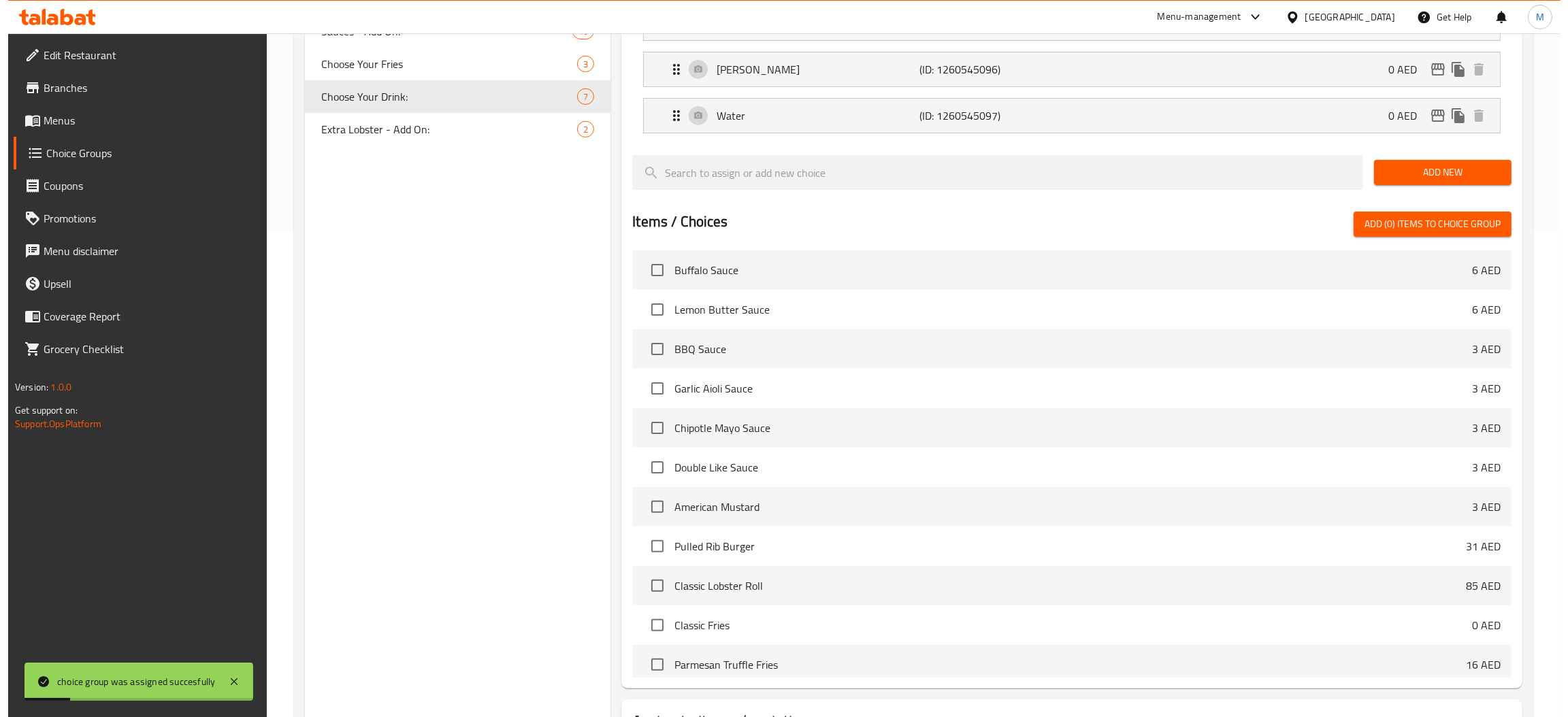
scroll to position [597, 0]
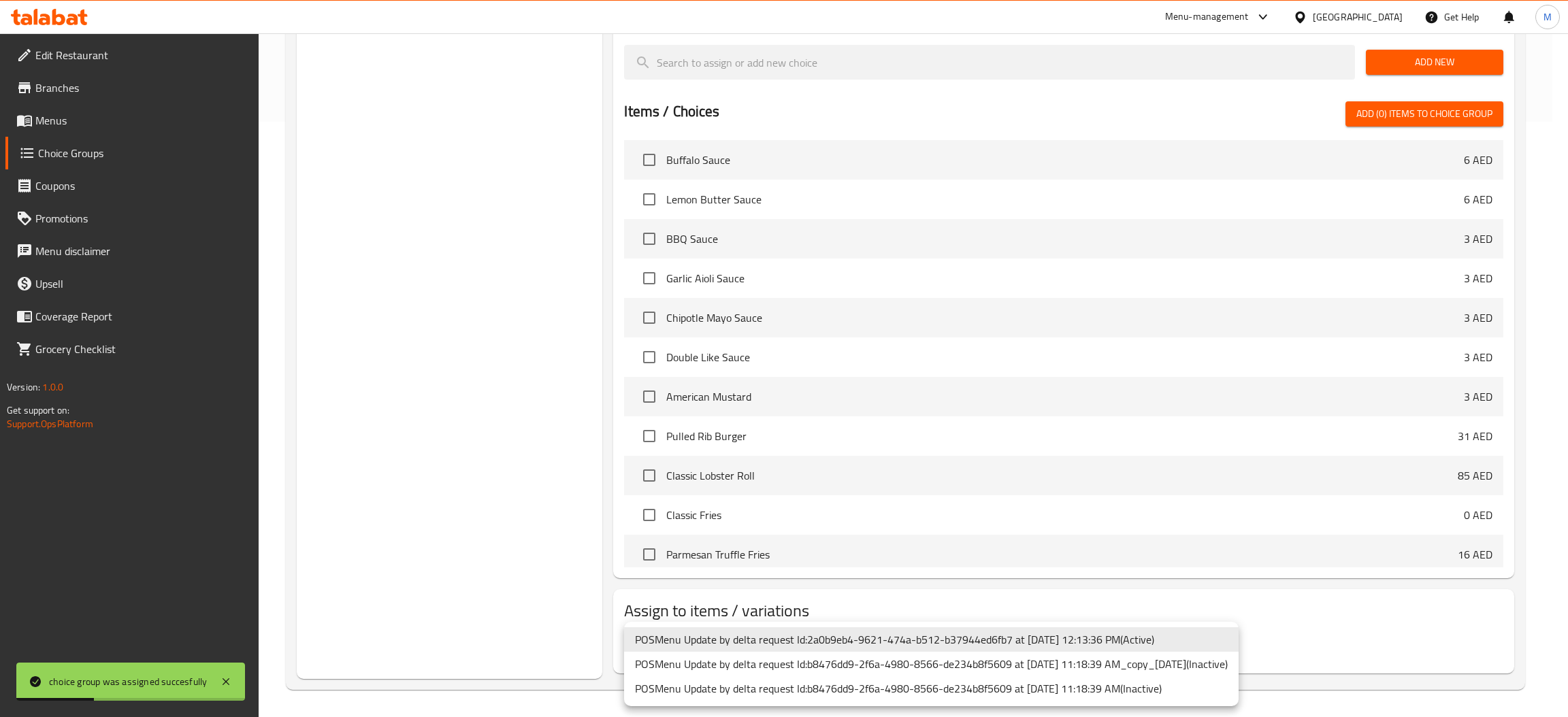
click at [986, 645] on li "POSMenu Update by delta request Id:2a0b9eb4-9621-474a-b512-b37944ed6fb7 at 7/1/…" at bounding box center [931, 639] width 614 height 24
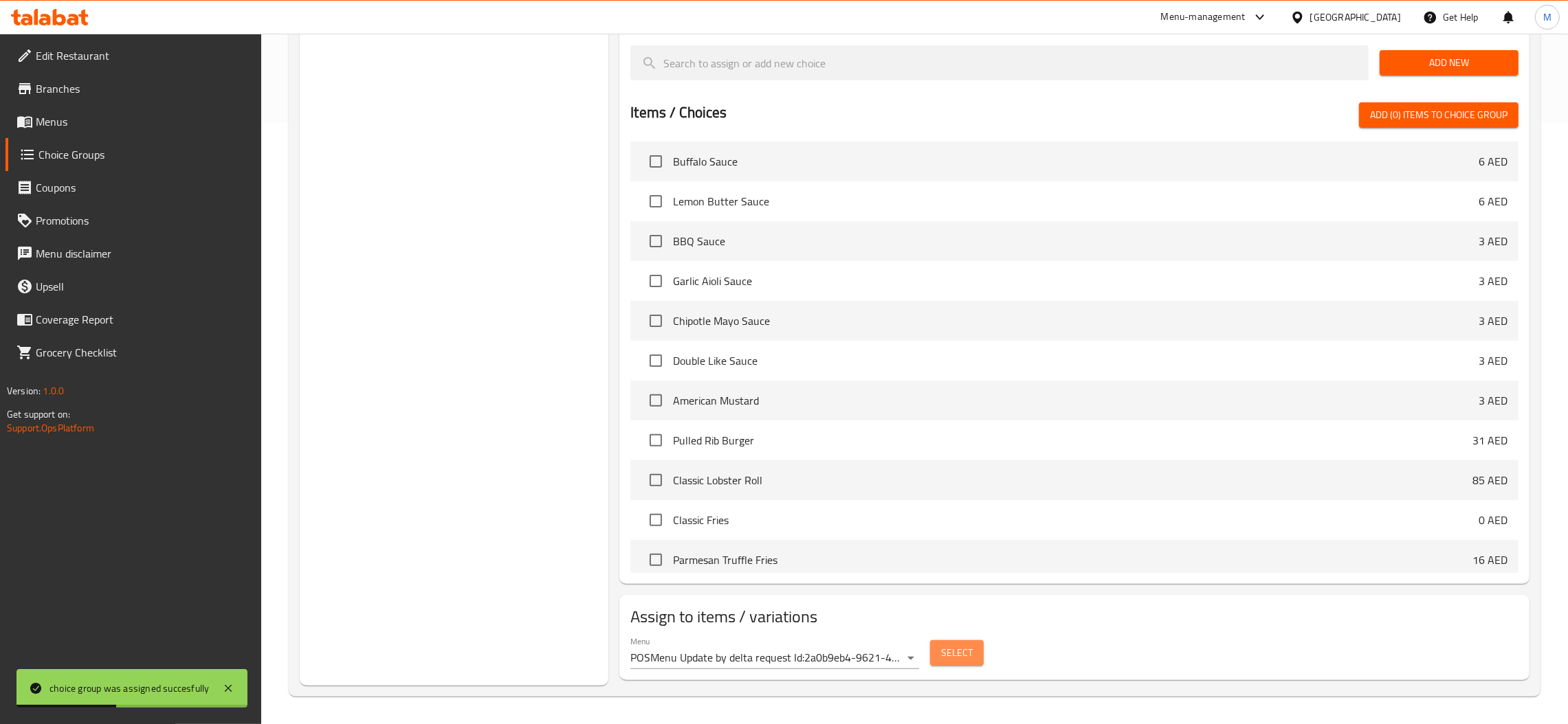
click at [968, 655] on span "Select" at bounding box center [956, 653] width 31 height 17
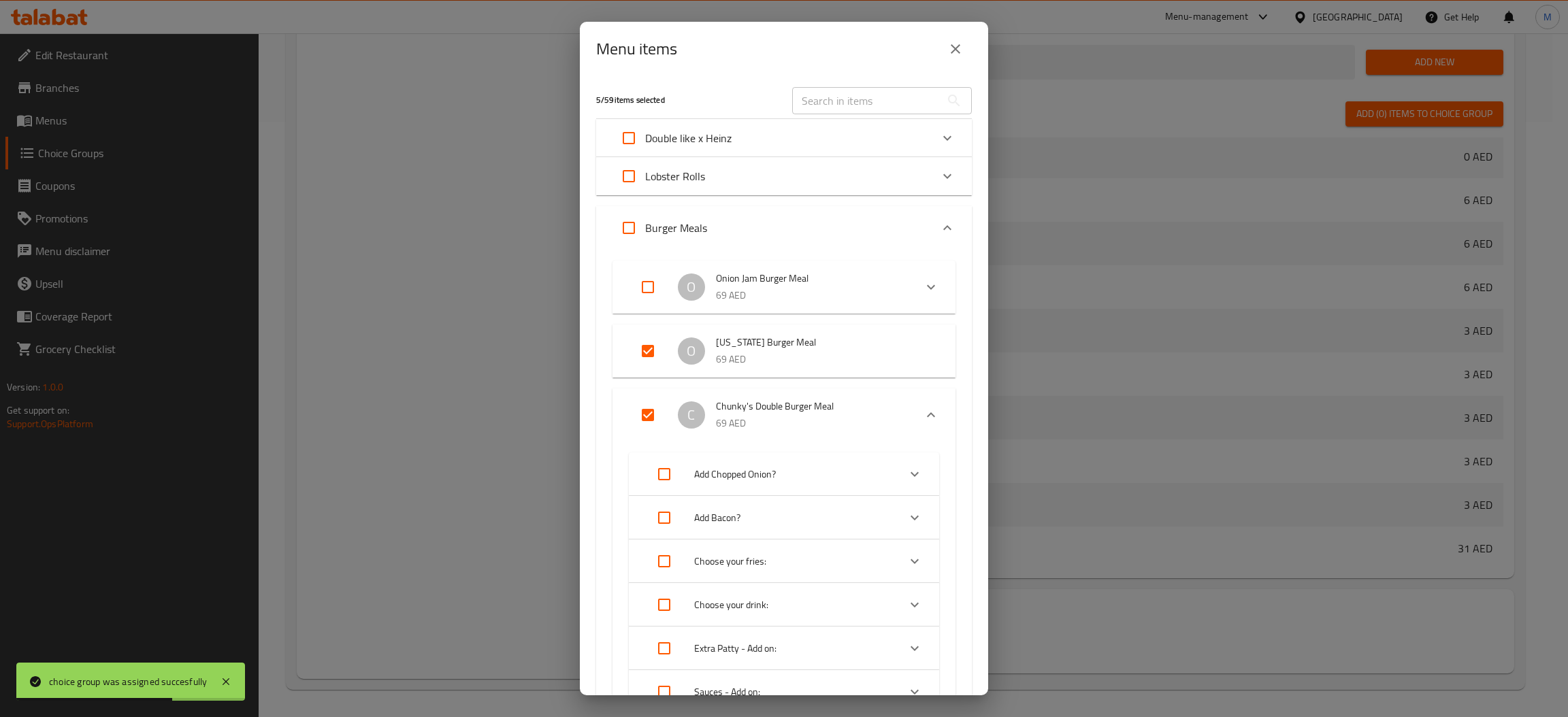
scroll to position [869, 0]
click at [940, 177] on icon "Expand" at bounding box center [947, 176] width 16 height 16
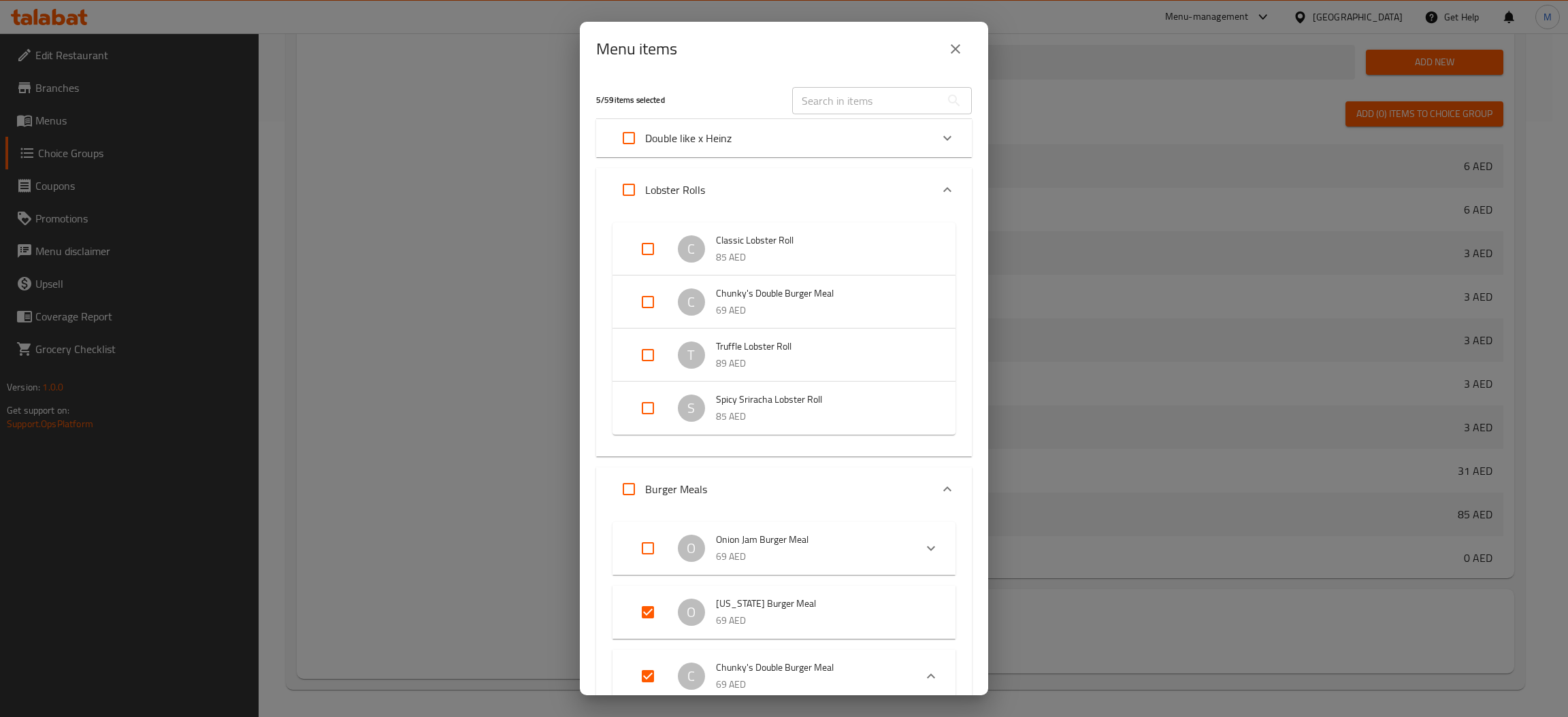
click at [642, 306] on input "Expand" at bounding box center [648, 302] width 33 height 33
checkbox input "true"
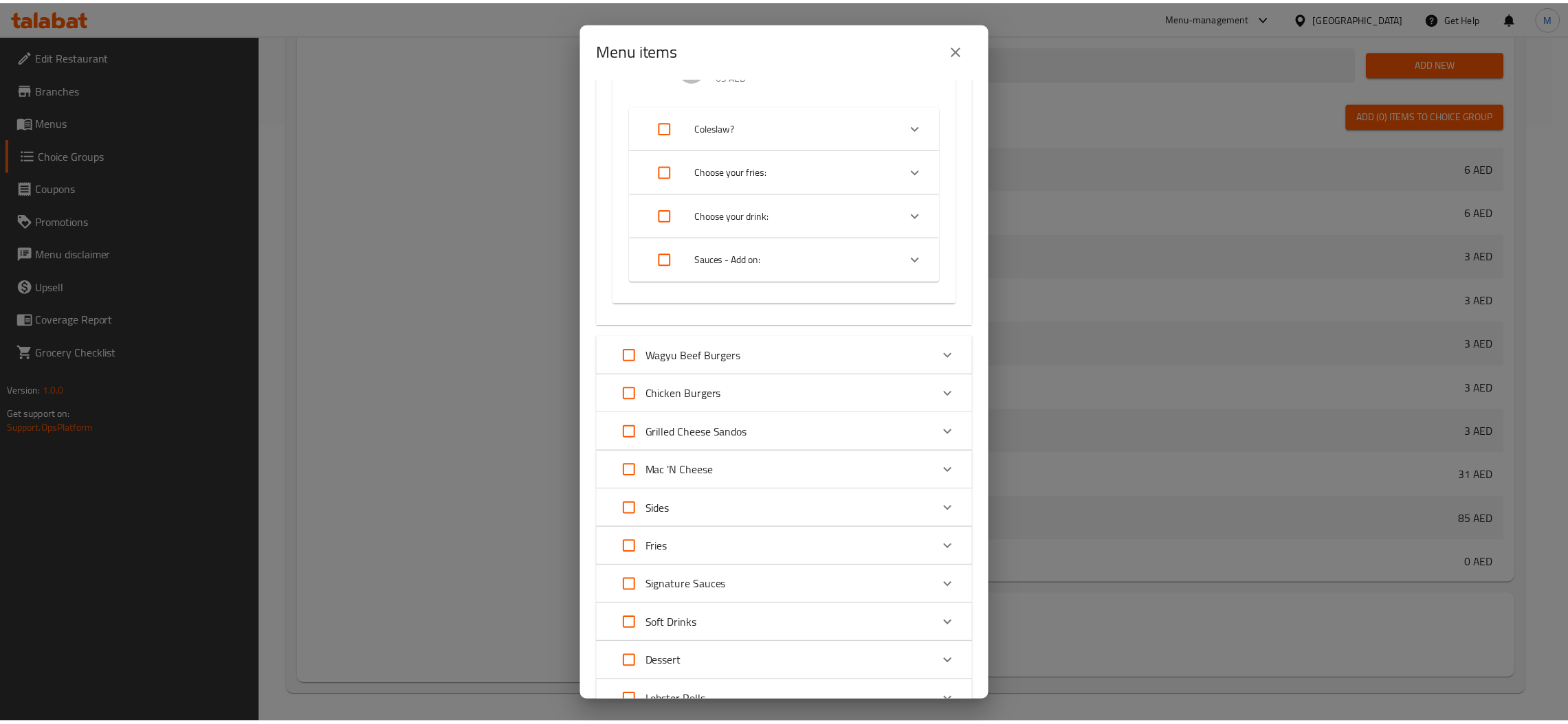
scroll to position [1703, 0]
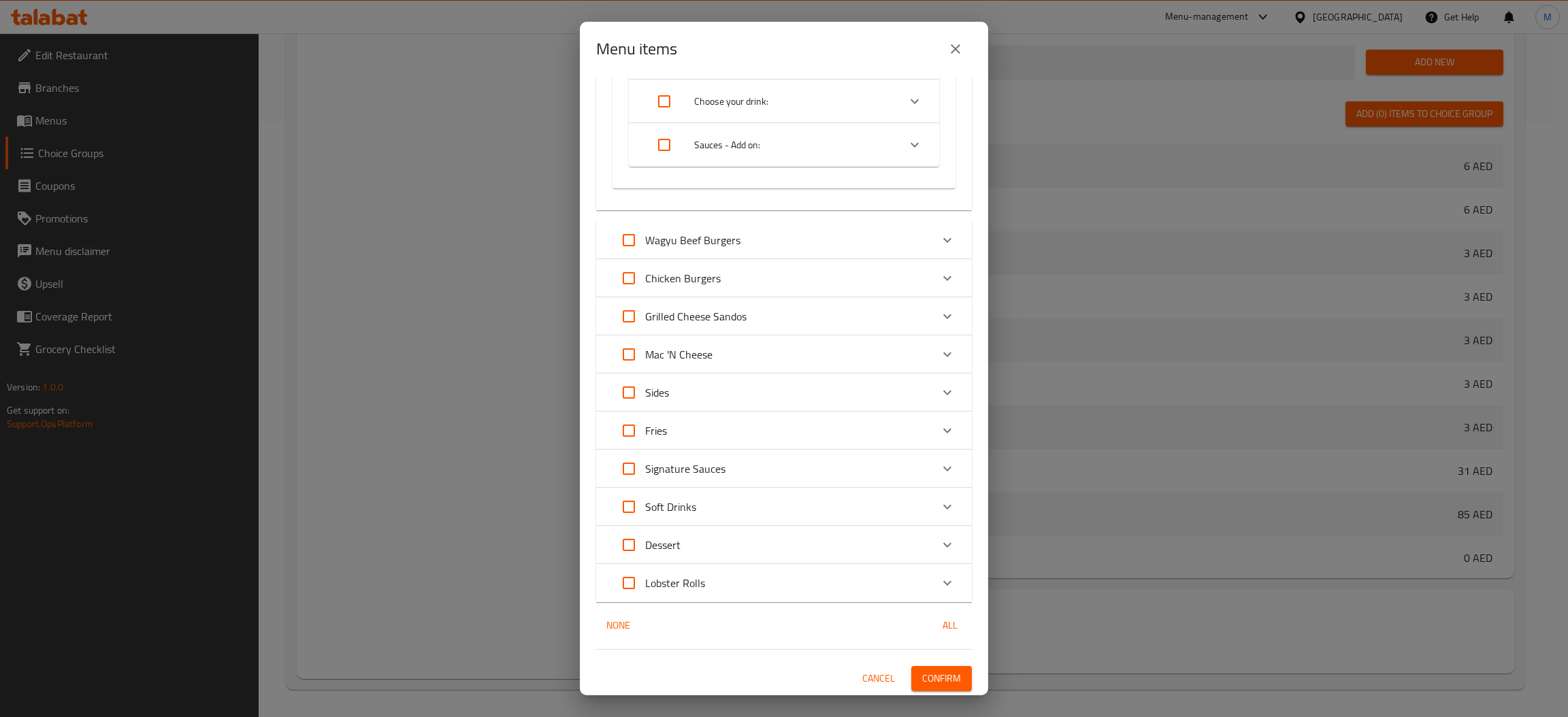
click at [945, 677] on span "Confirm" at bounding box center [942, 679] width 38 height 17
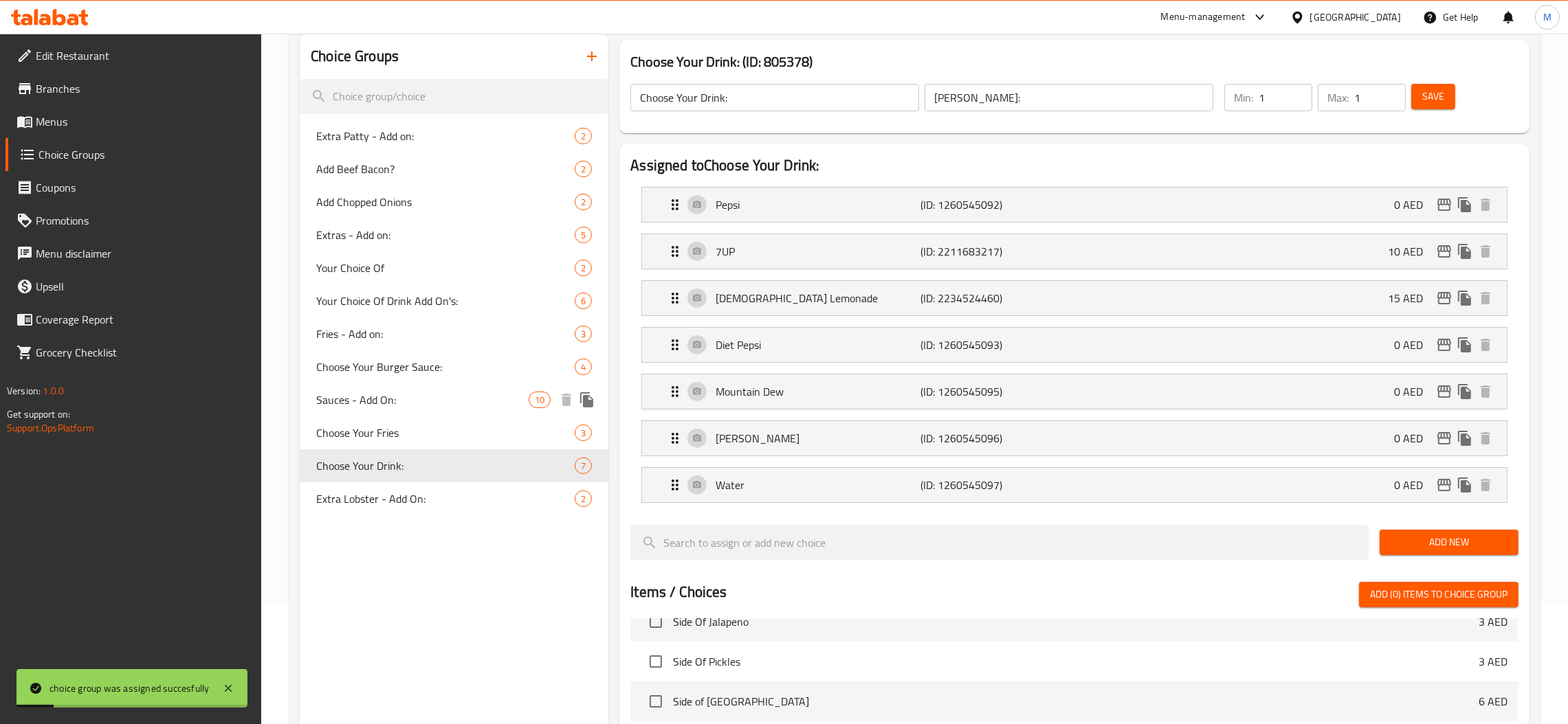
scroll to position [0, 0]
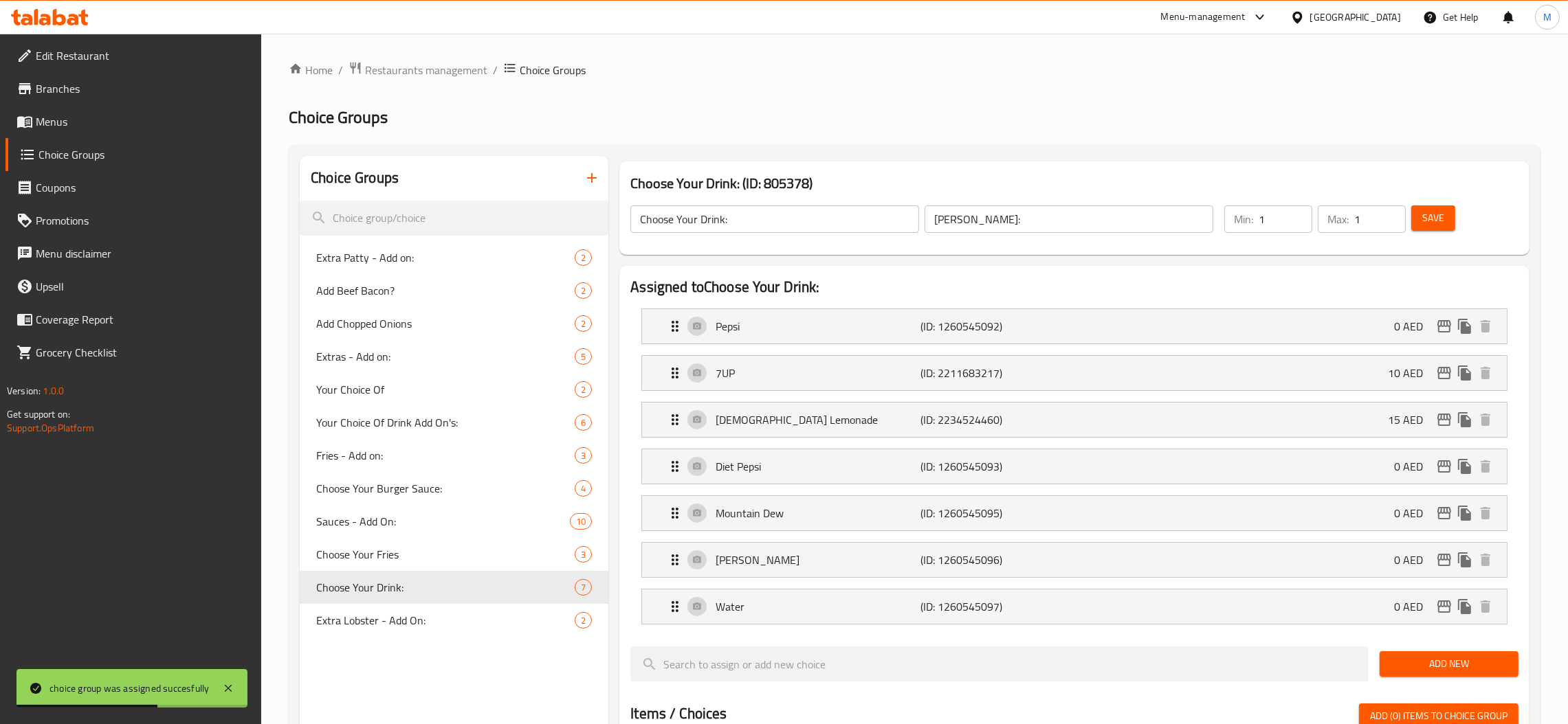
click at [89, 115] on span "Menus" at bounding box center [143, 121] width 215 height 16
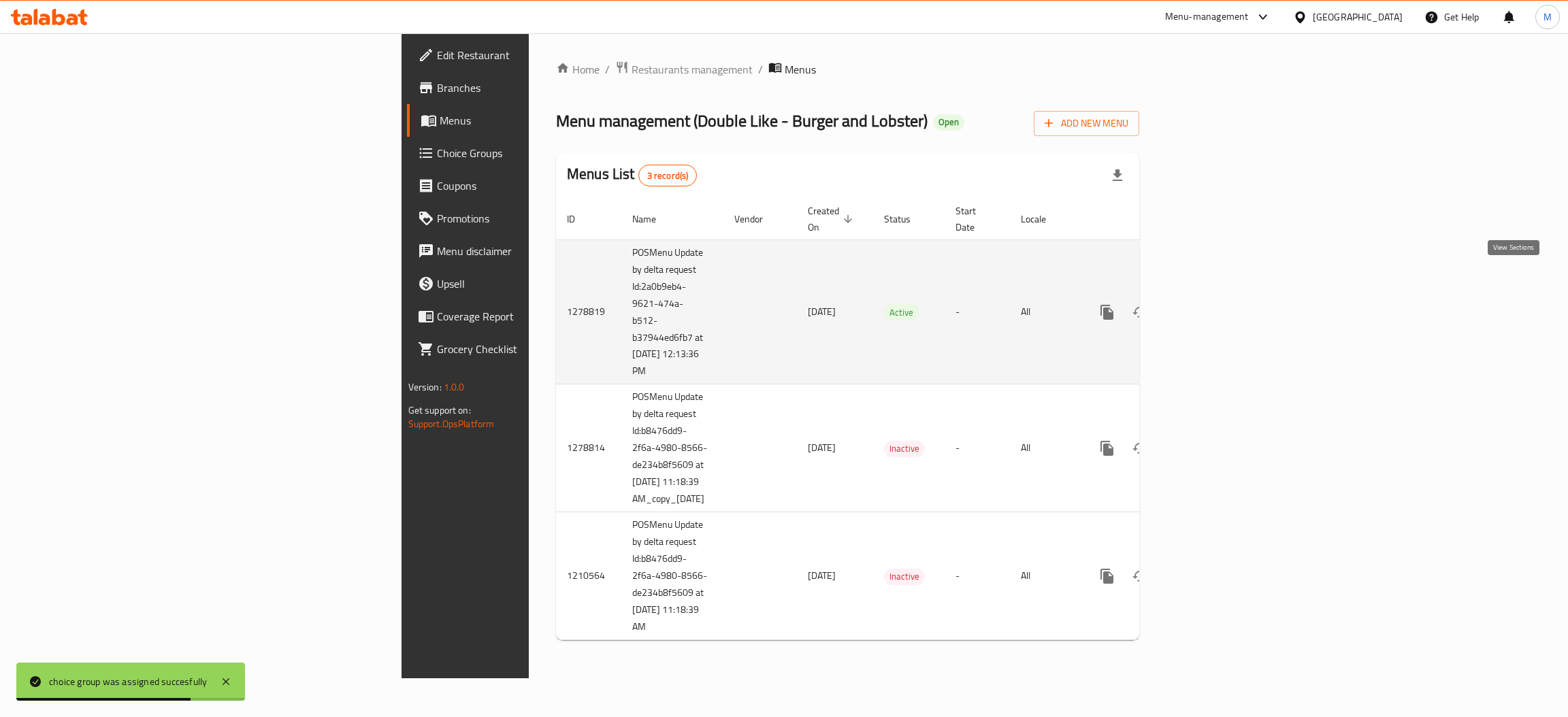
click at [1214, 304] on icon "enhanced table" at bounding box center [1205, 311] width 16 height 16
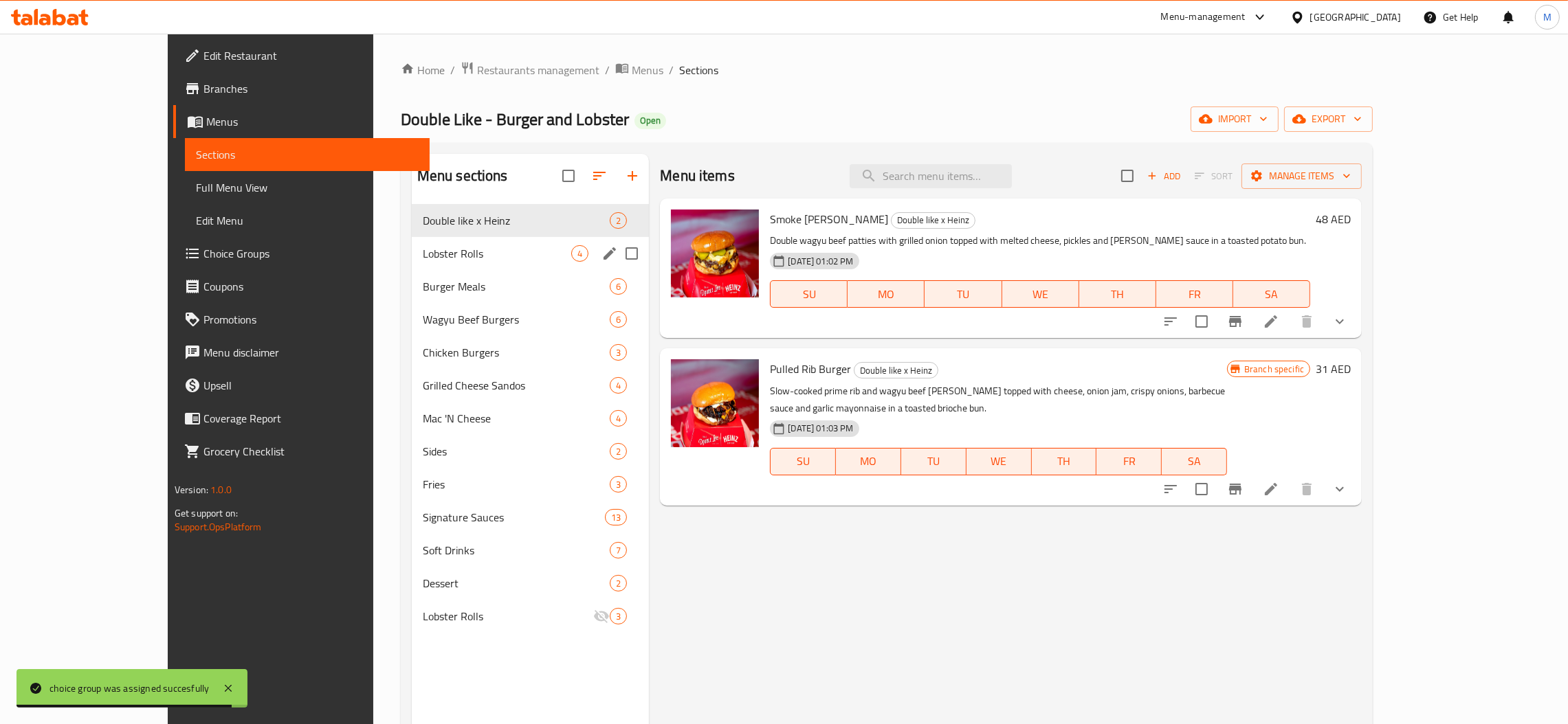
click at [412, 266] on div "Lobster Rolls 4" at bounding box center [531, 253] width 238 height 33
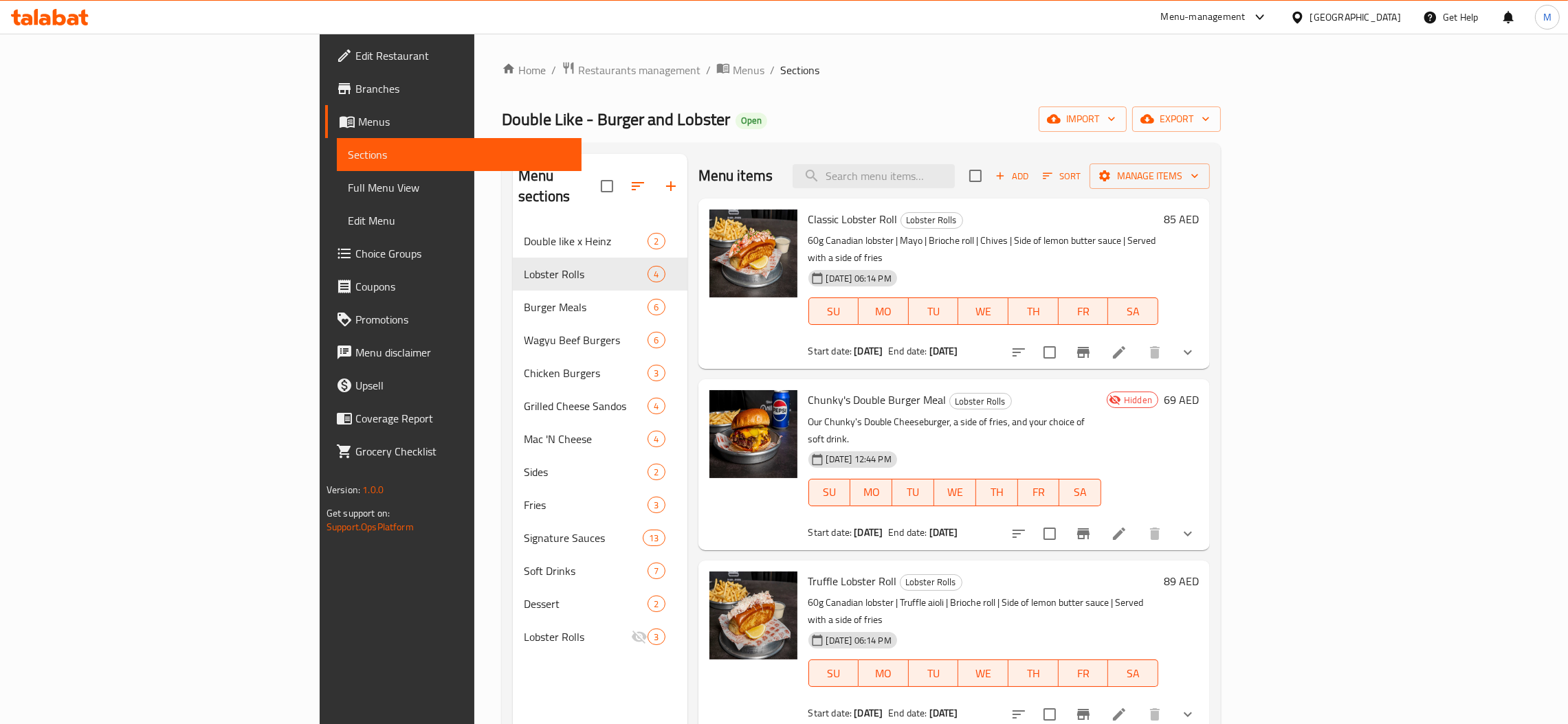
scroll to position [103, 0]
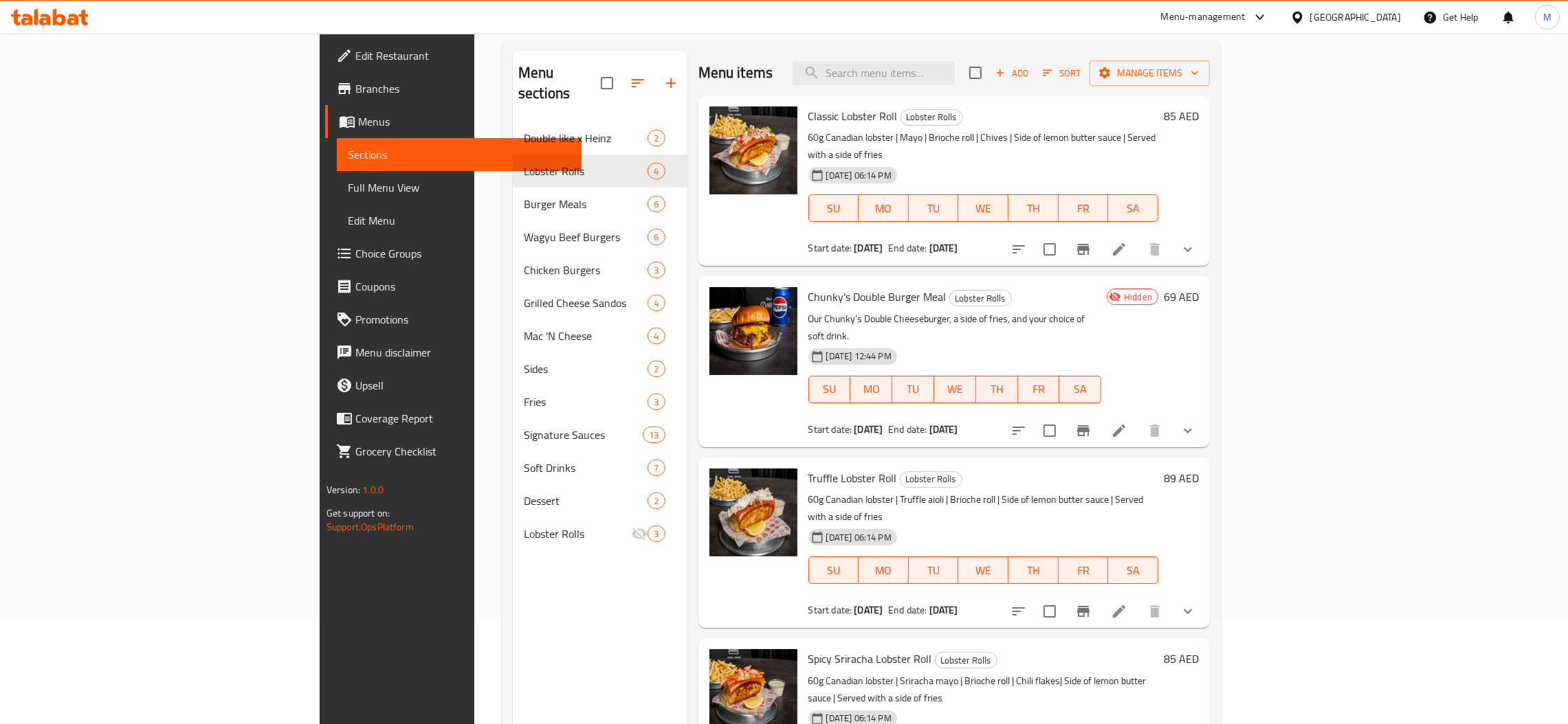
click at [1191, 429] on icon "show more" at bounding box center [1188, 430] width 8 height 5
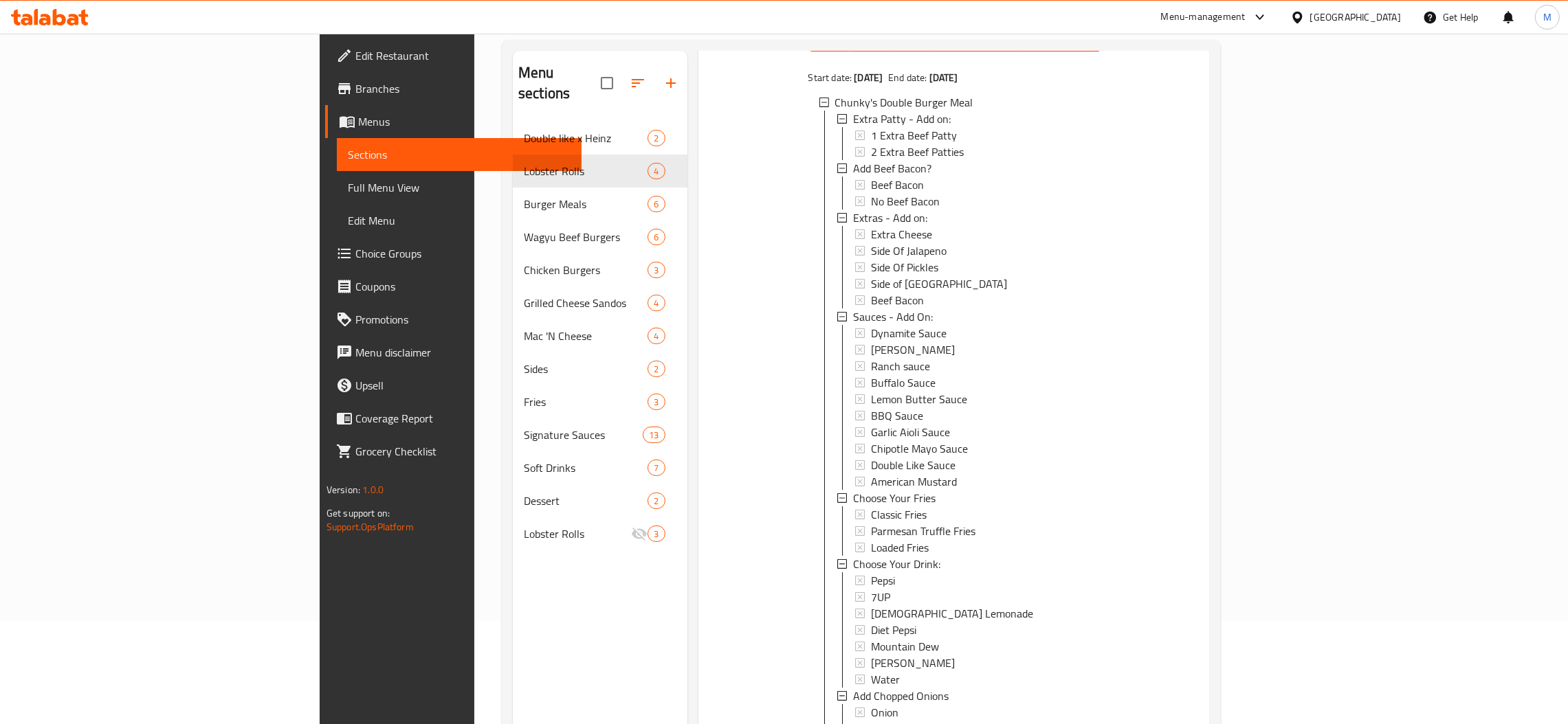
scroll to position [661, 0]
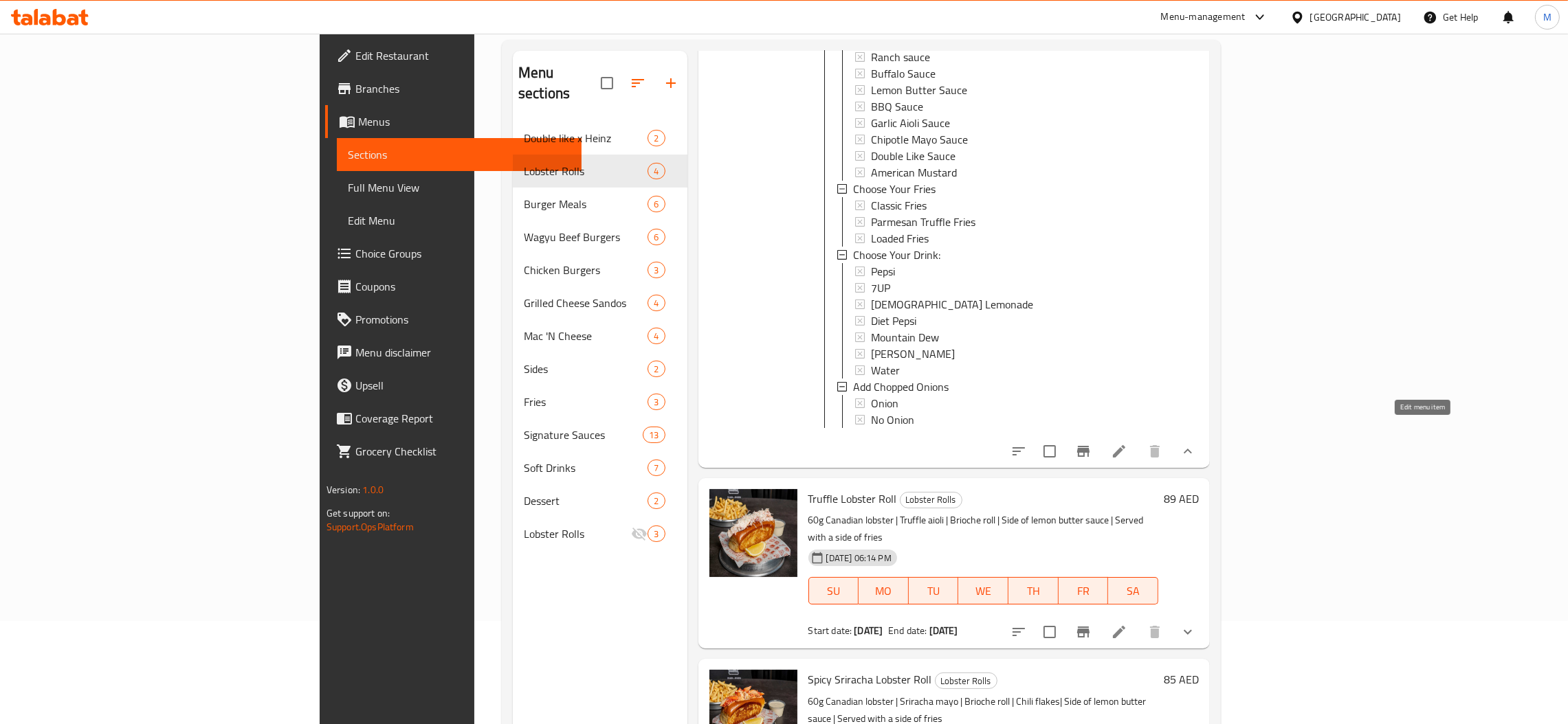
click at [1127, 444] on icon at bounding box center [1119, 451] width 16 height 16
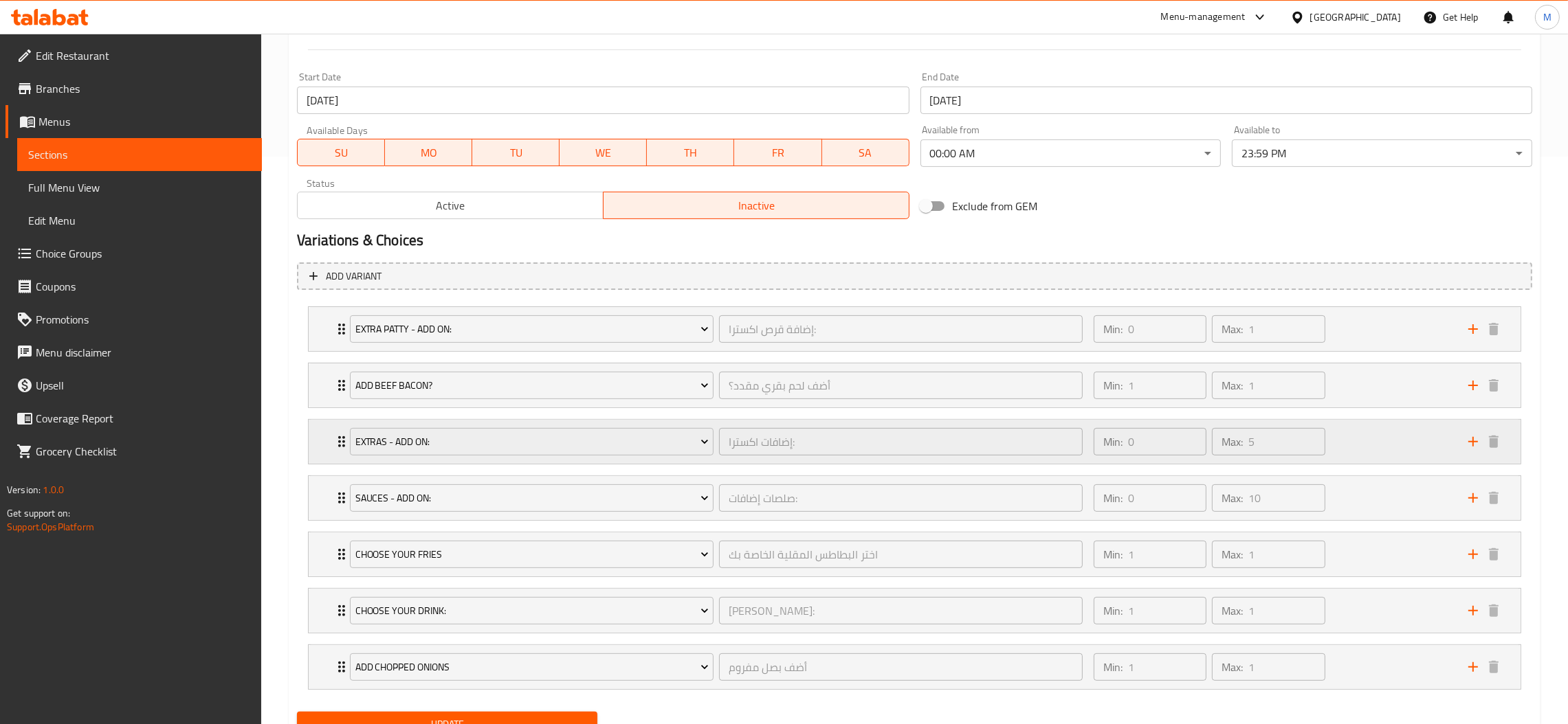
scroll to position [618, 0]
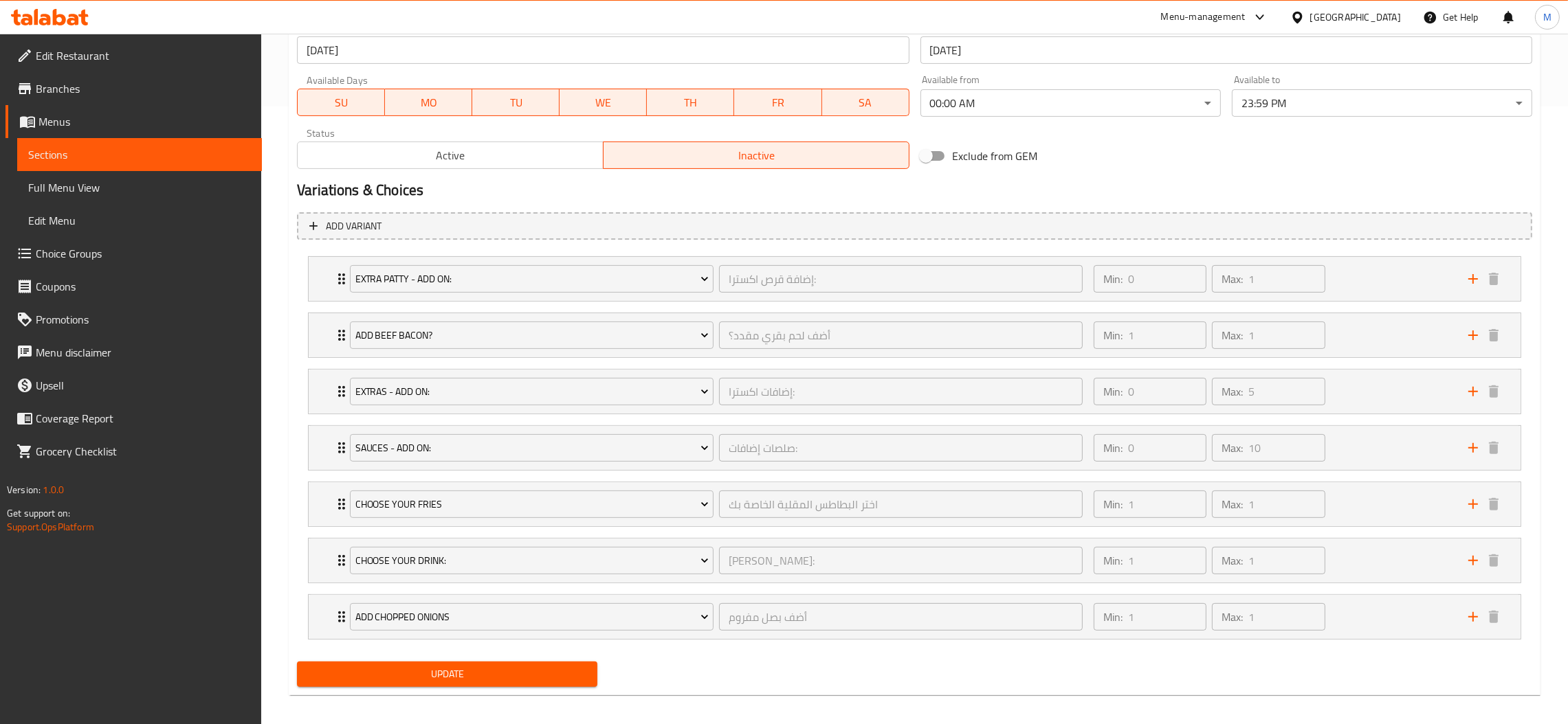
drag, startPoint x: 340, startPoint y: 616, endPoint x: 339, endPoint y: 385, distance: 231.0
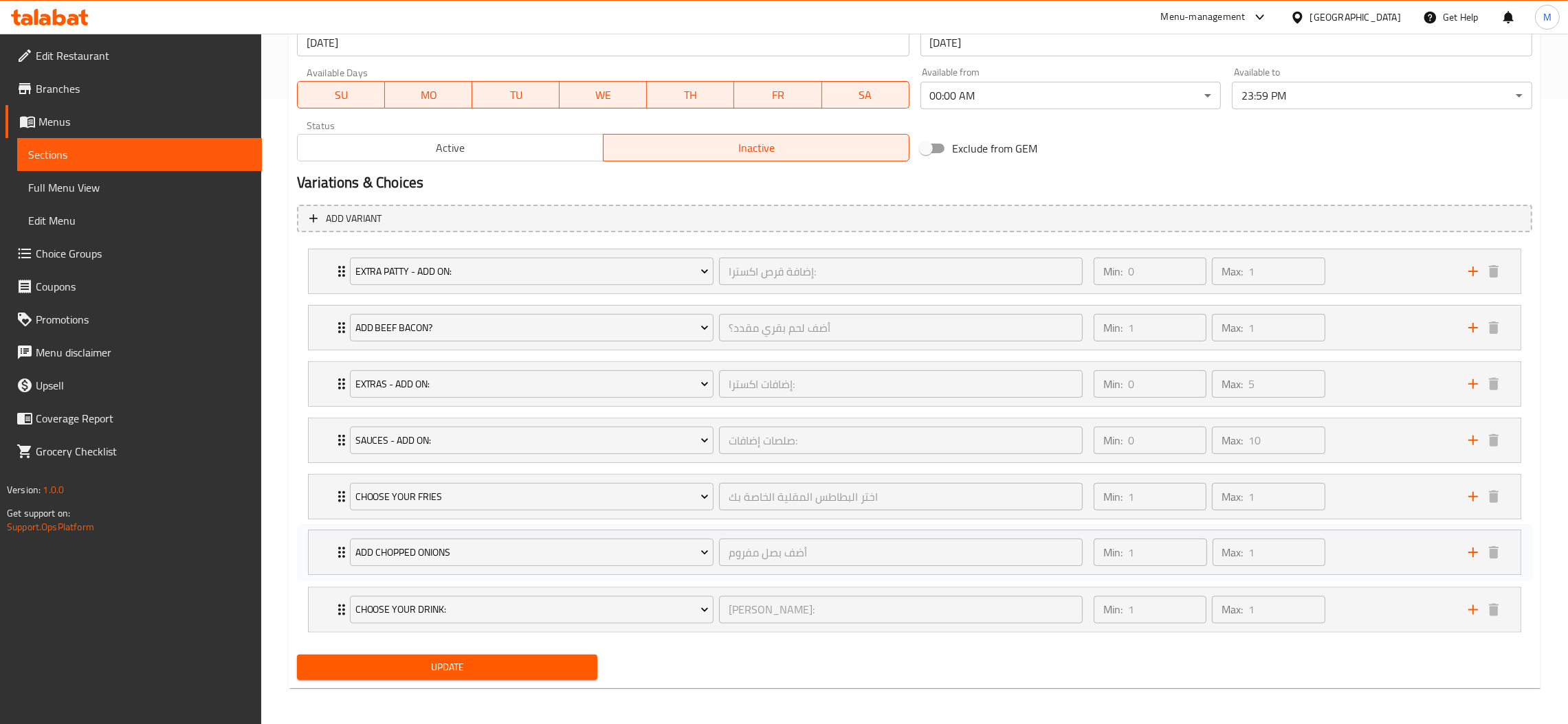
scroll to position [629, 0]
drag, startPoint x: 343, startPoint y: 618, endPoint x: 329, endPoint y: 364, distance: 254.4
click at [329, 364] on div "Extra Patty - Add on: إضافة قرص اكسترا: ​ Min: 0 ​ Max: 1 ​ 1 Extra Beef Patty …" at bounding box center [915, 438] width 1235 height 396
click at [465, 676] on button "Update" at bounding box center [447, 665] width 300 height 25
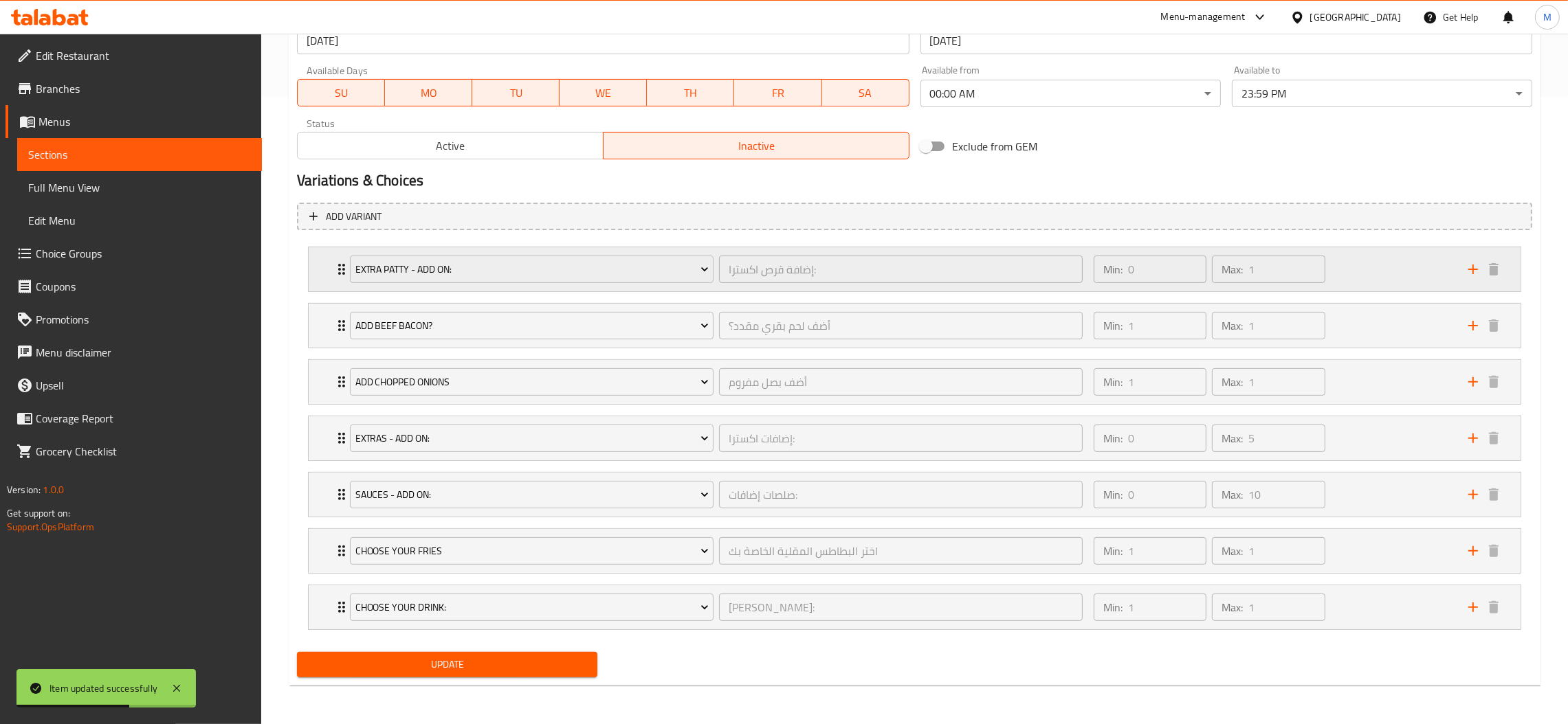
click at [727, 253] on div "إضافة قرص اكسترا: ​" at bounding box center [901, 269] width 369 height 33
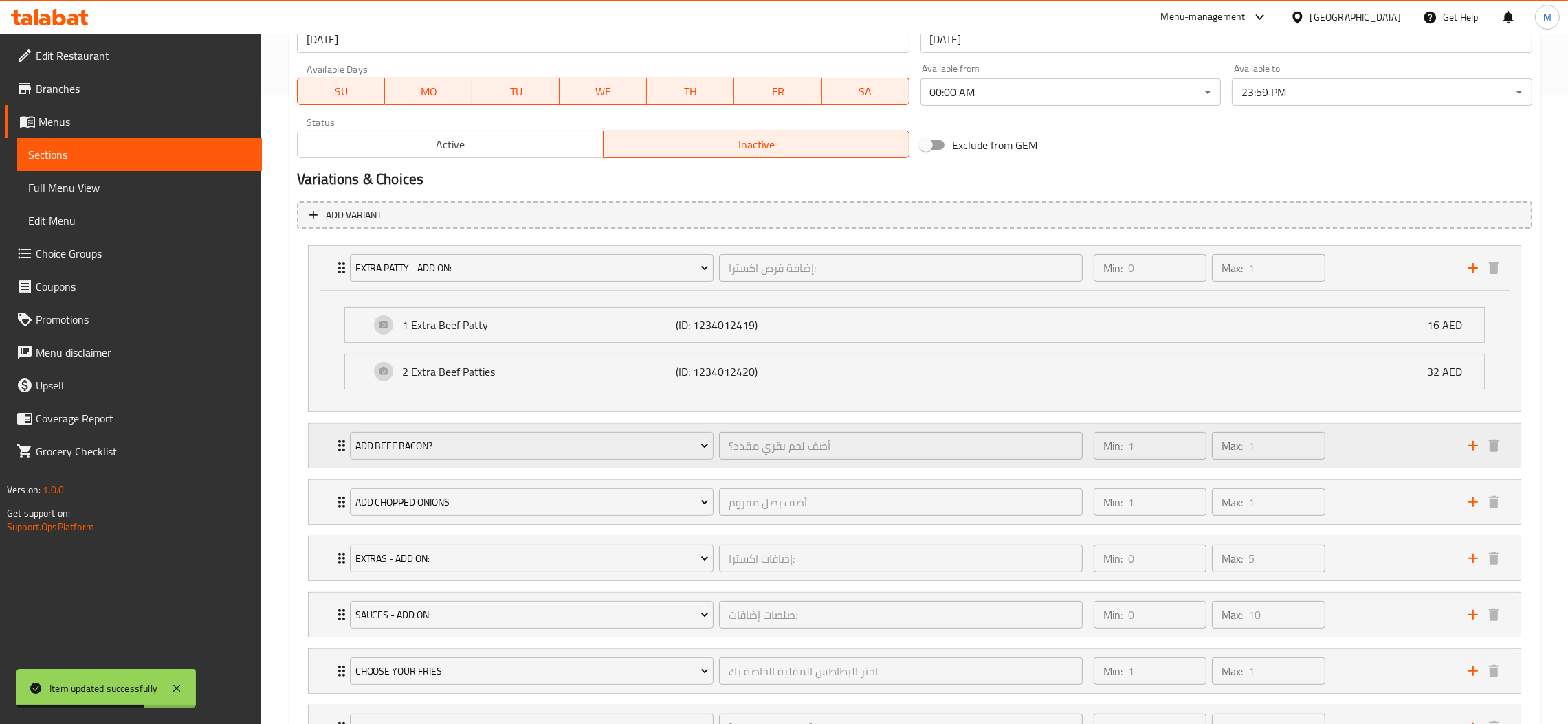
click at [717, 430] on div "أضف لحم بقري مقدد؟ ​" at bounding box center [901, 446] width 369 height 33
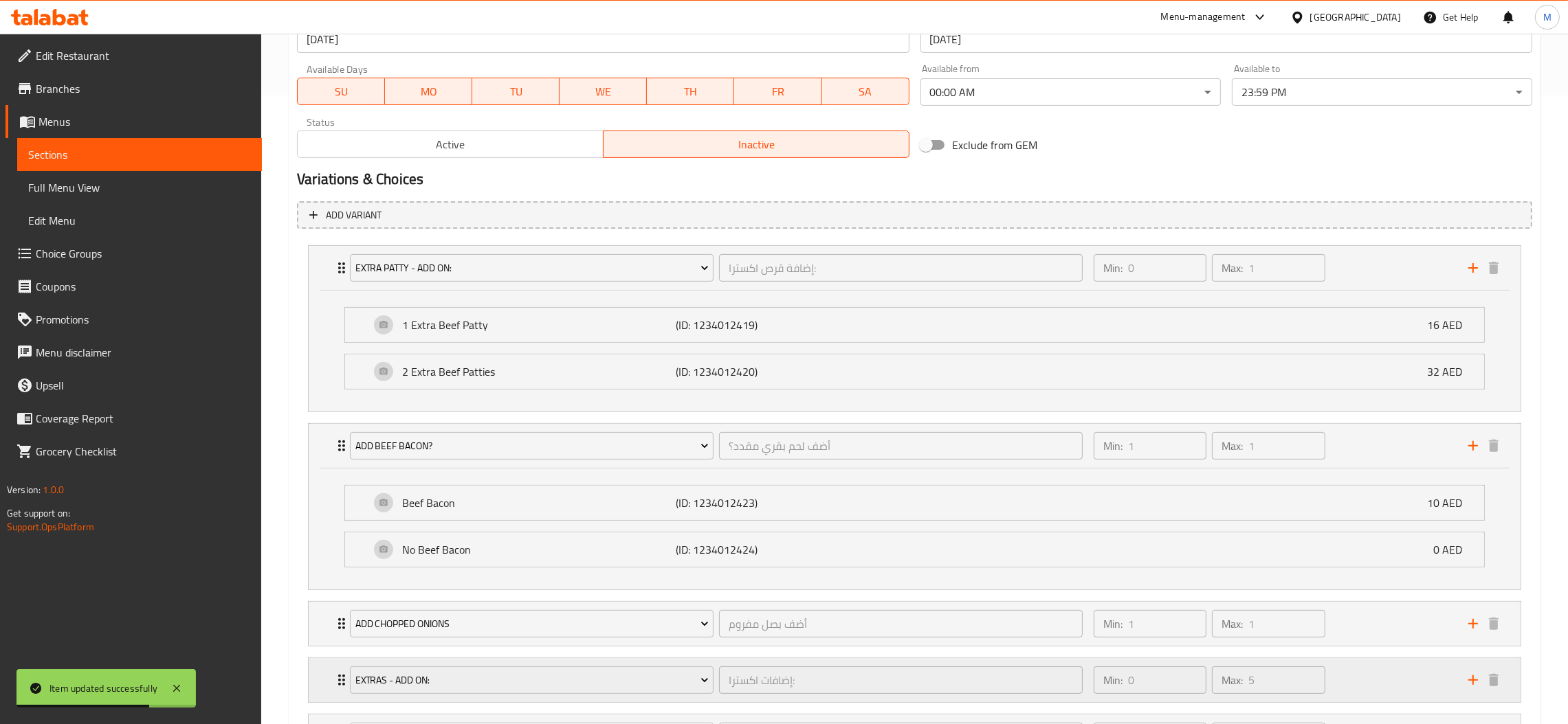
scroll to position [852, 0]
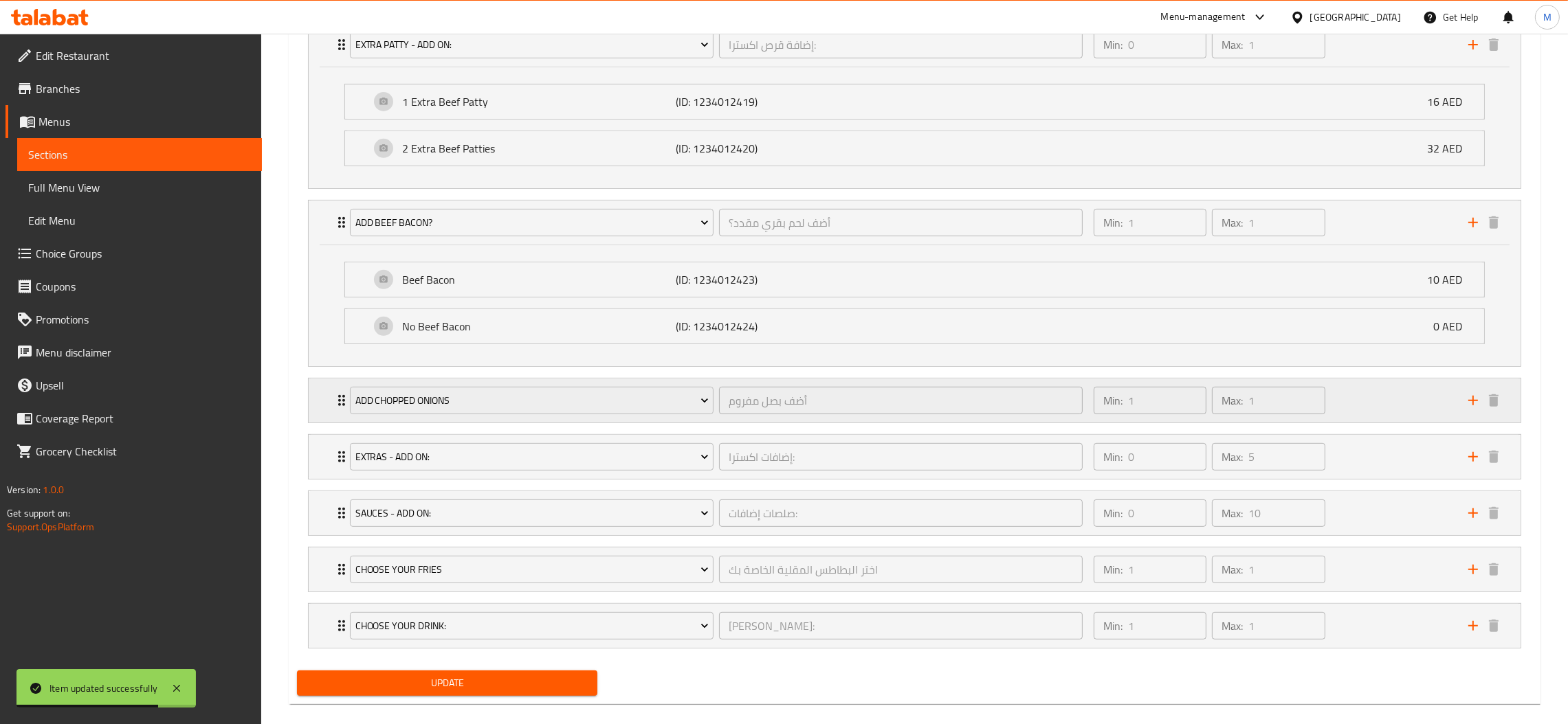
click at [722, 386] on div "أضف بصل مفروم ​" at bounding box center [901, 400] width 369 height 33
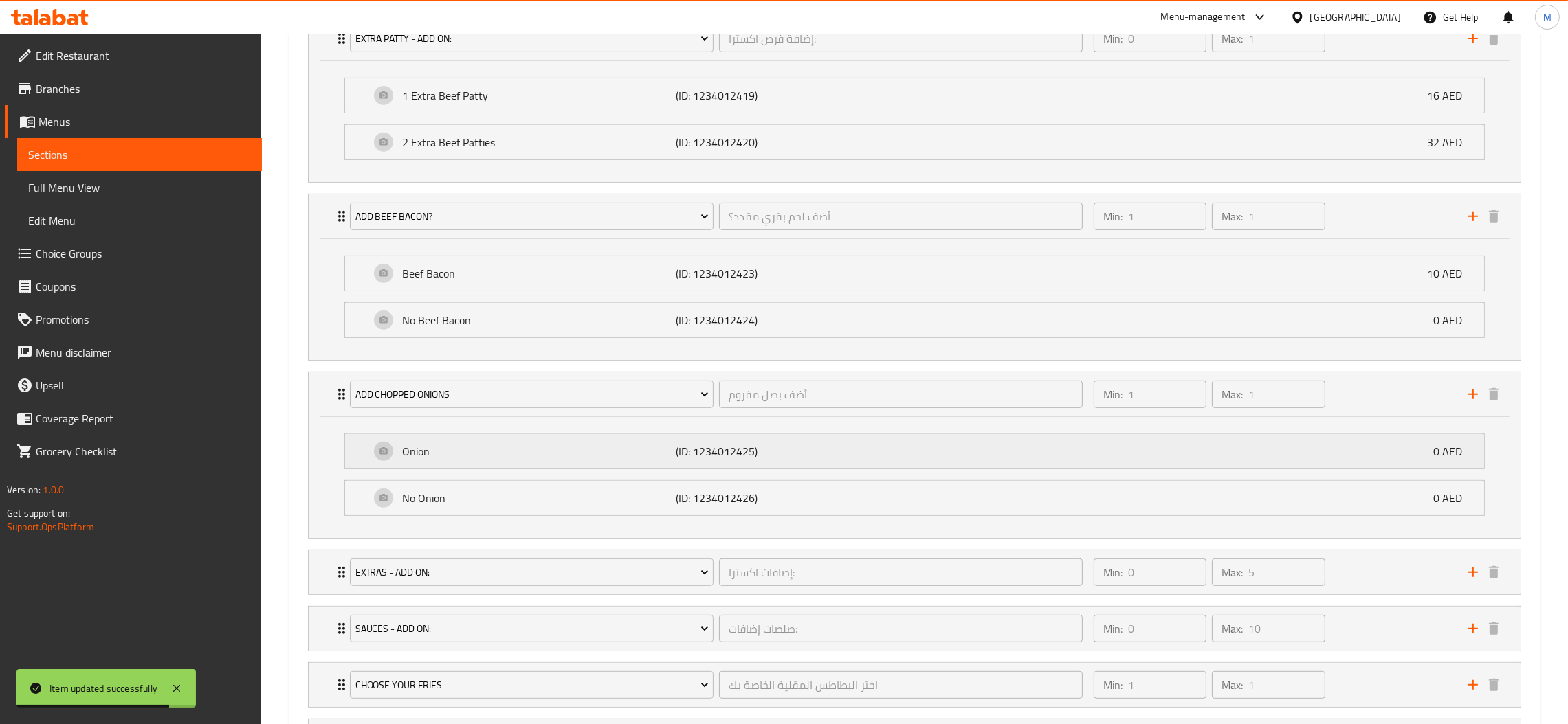
scroll to position [996, 0]
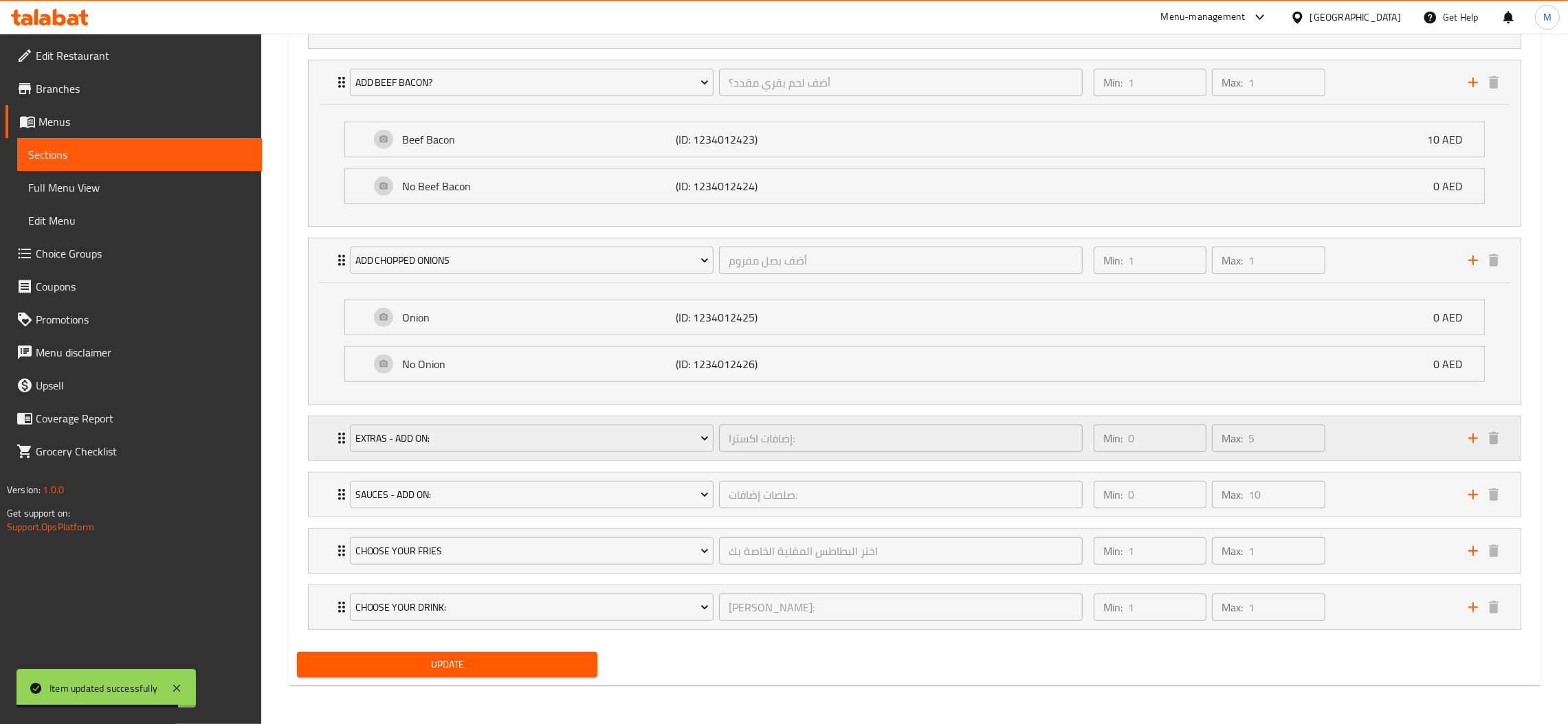
click at [717, 423] on div "إضافات اكسترا: ​" at bounding box center [901, 438] width 369 height 33
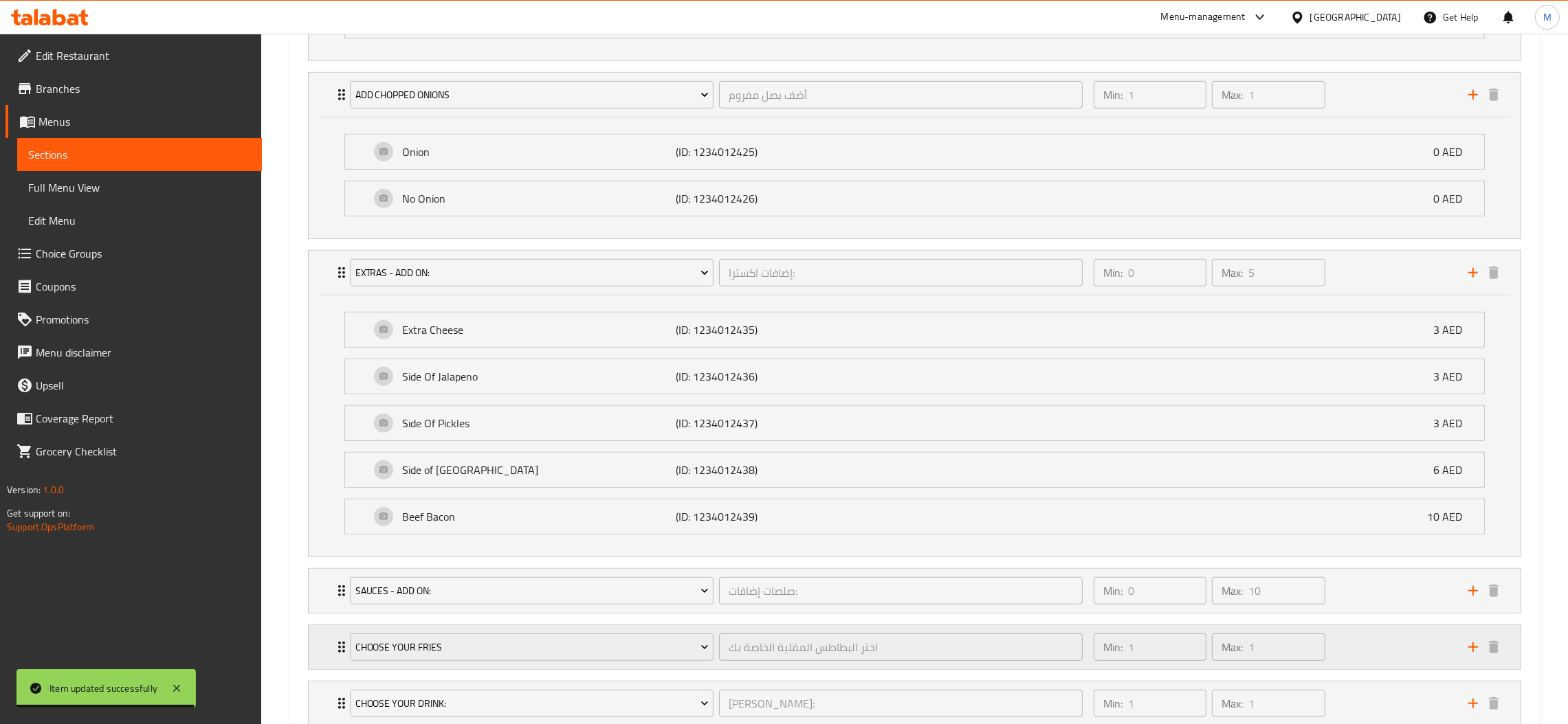
scroll to position [1258, 0]
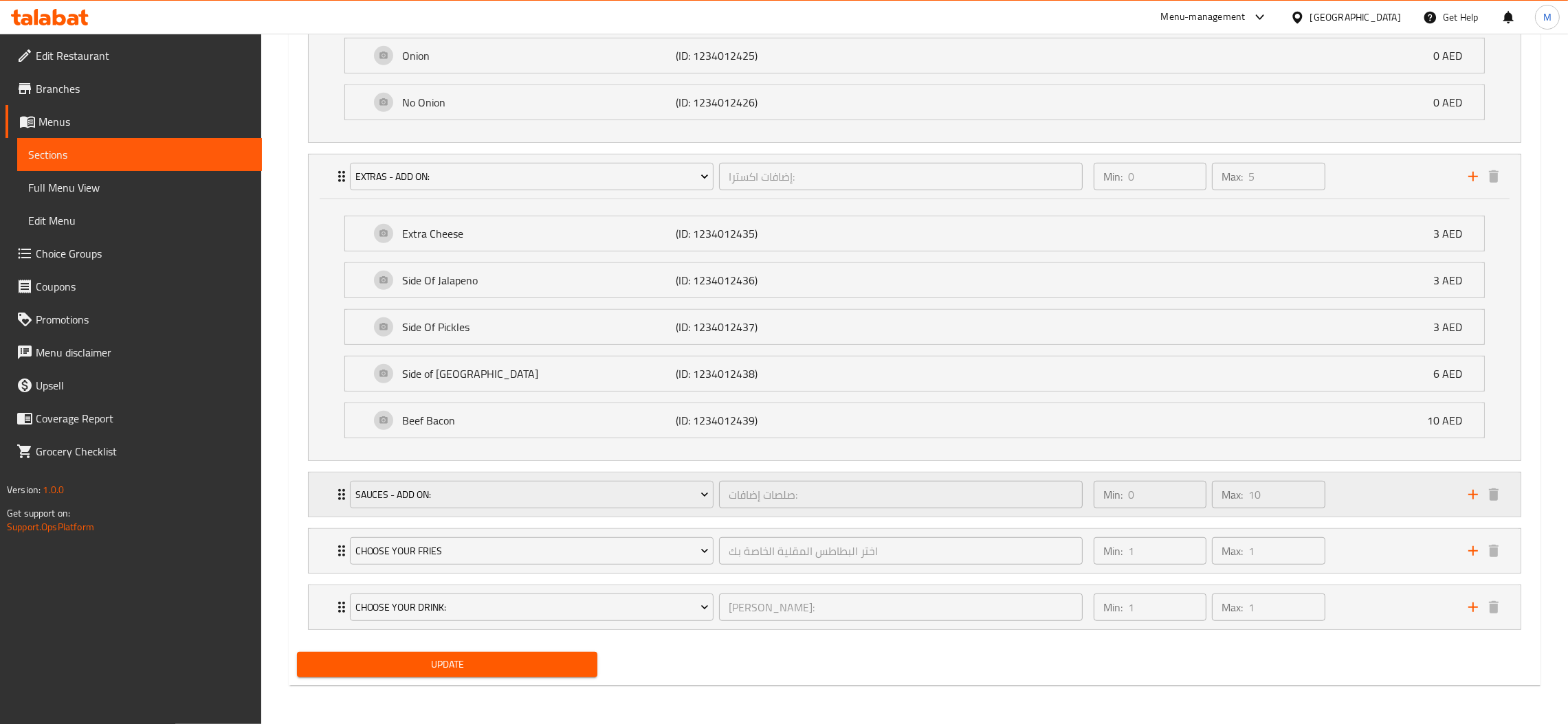
click at [720, 477] on div "Sauces - Add On: صلصات إضافات: ​" at bounding box center [717, 495] width 750 height 44
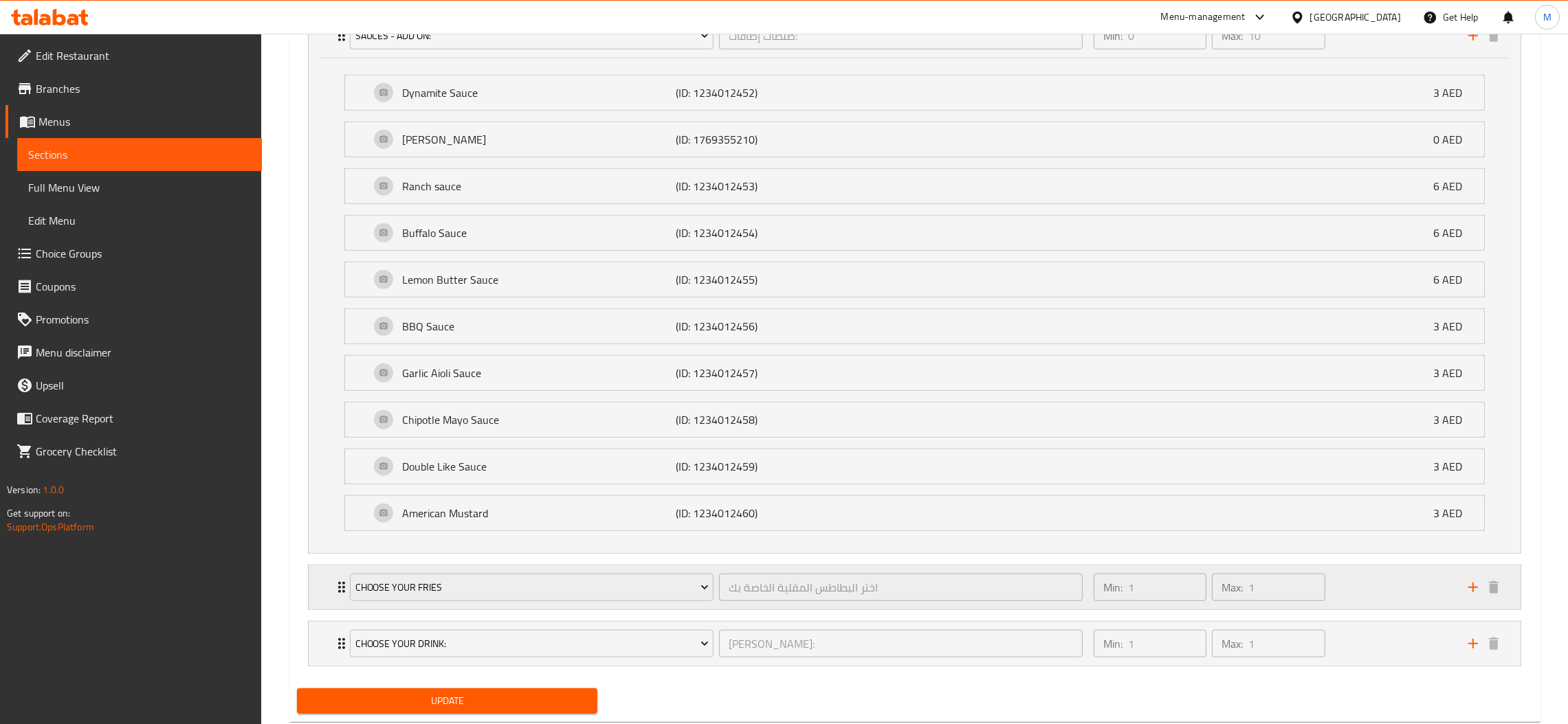
scroll to position [1757, 0]
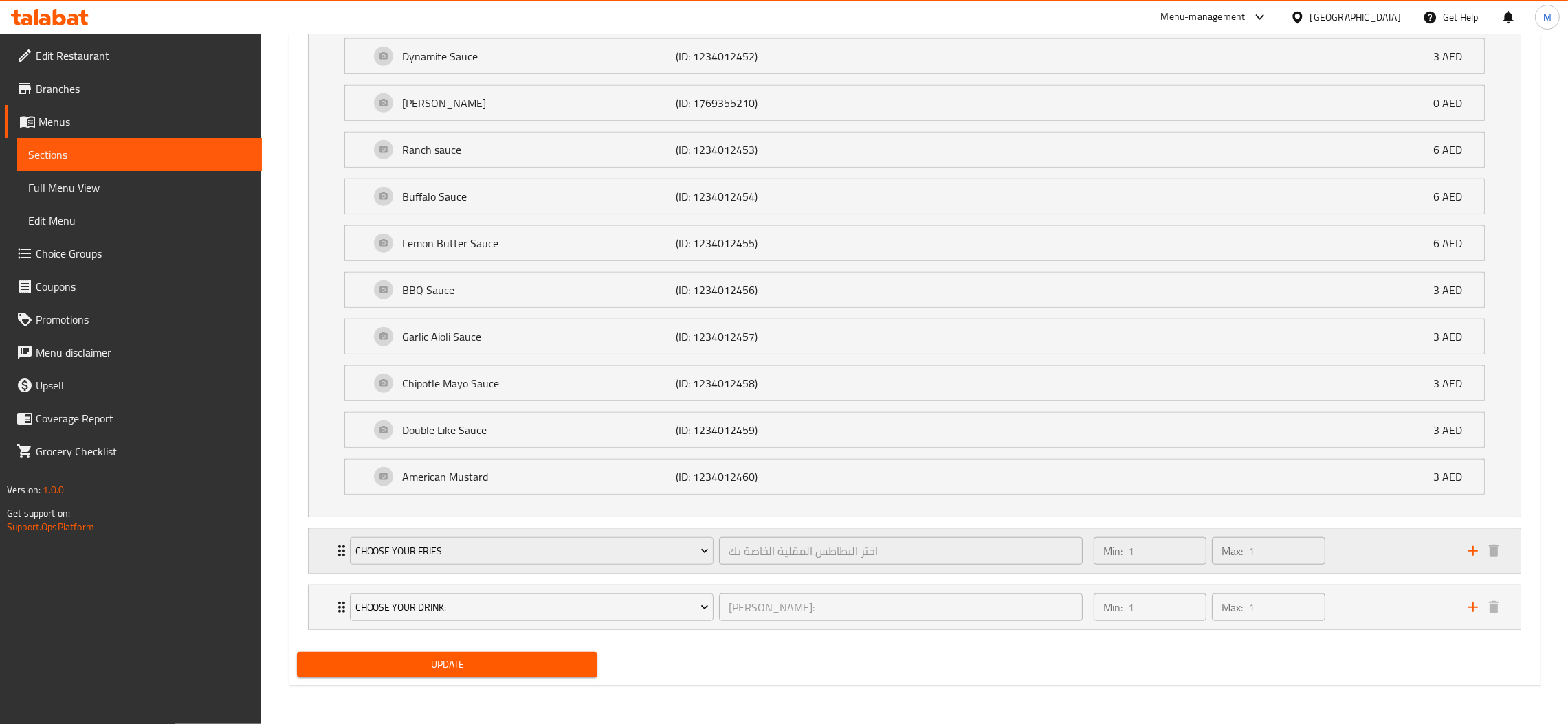
click at [717, 535] on div "اختر البطاطس المقلية الخاصة بك ​" at bounding box center [901, 550] width 369 height 33
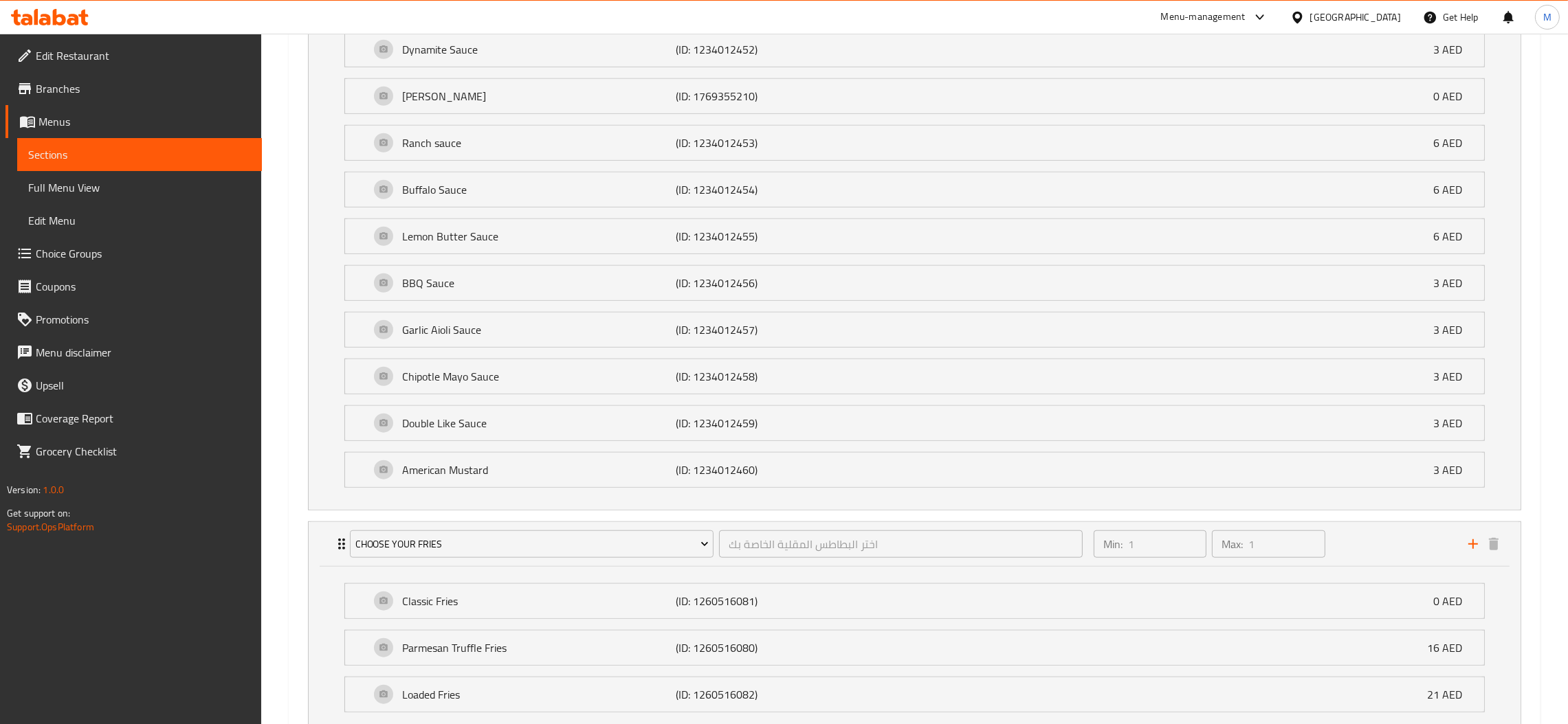
scroll to position [1917, 0]
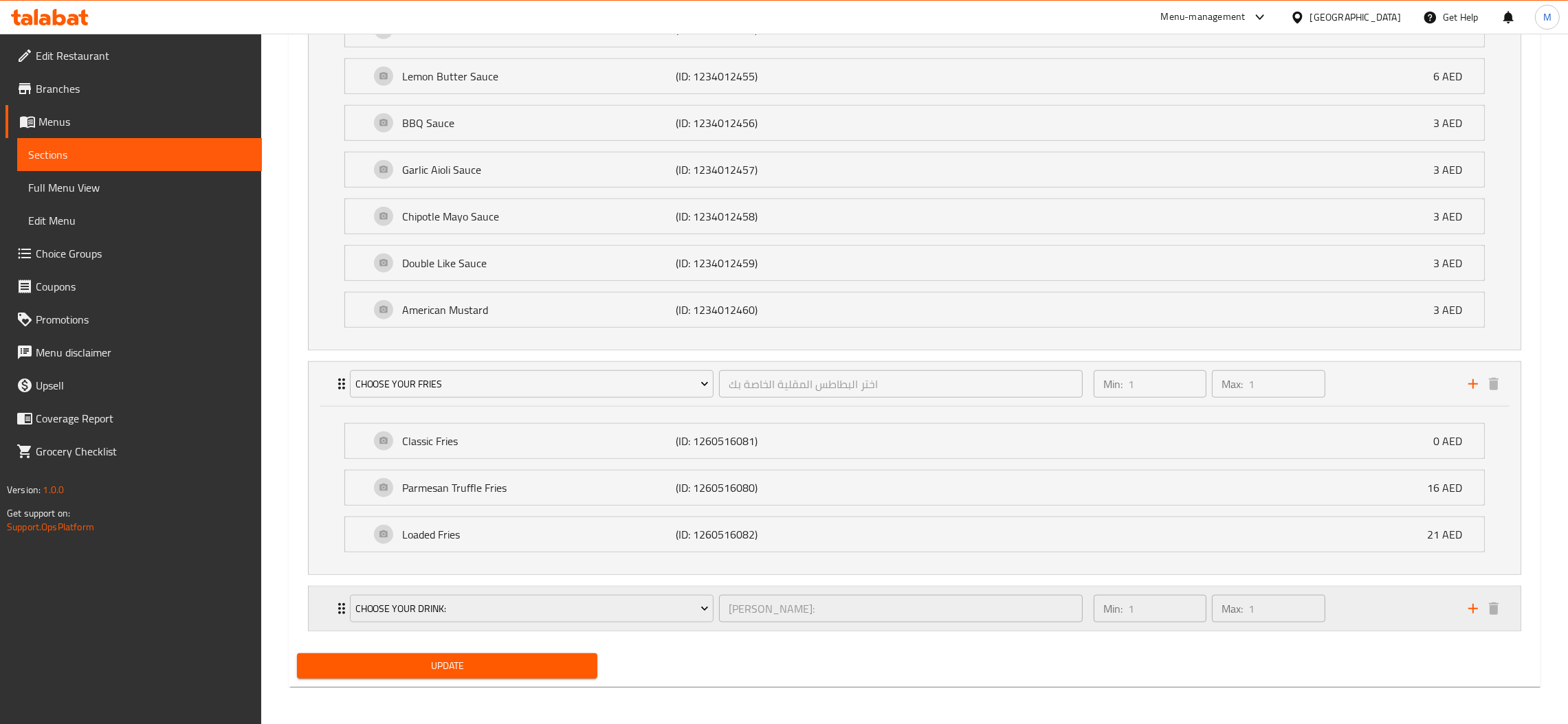
click at [722, 593] on div "Choose Your Drink: اختر مشروبك: ​ Min: 1 ​ Max: 1 ​ Pepsi (ID: 1260545092) 0 AE…" at bounding box center [914, 609] width 1213 height 45
click at [713, 600] on div "Choose Your Drink:" at bounding box center [531, 609] width 369 height 33
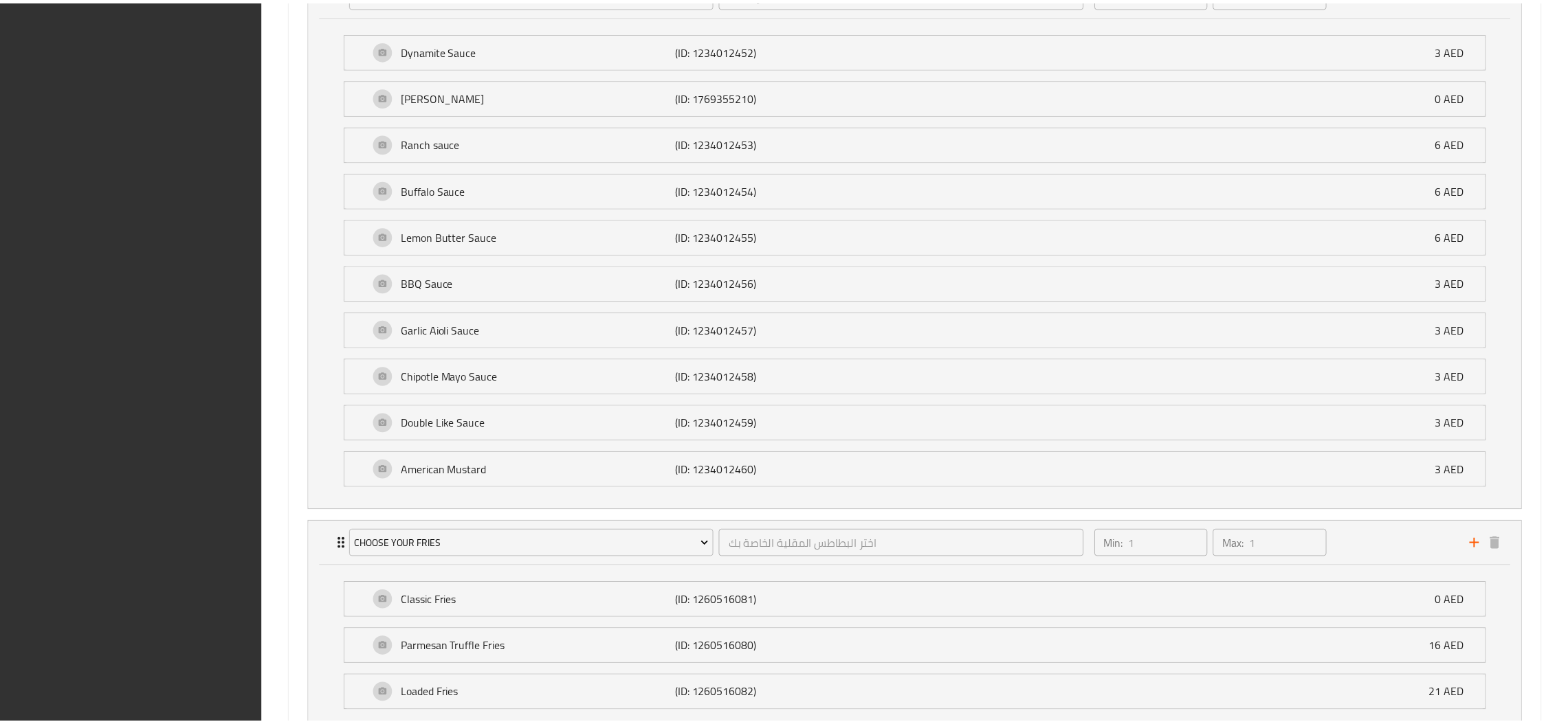
scroll to position [2282, 0]
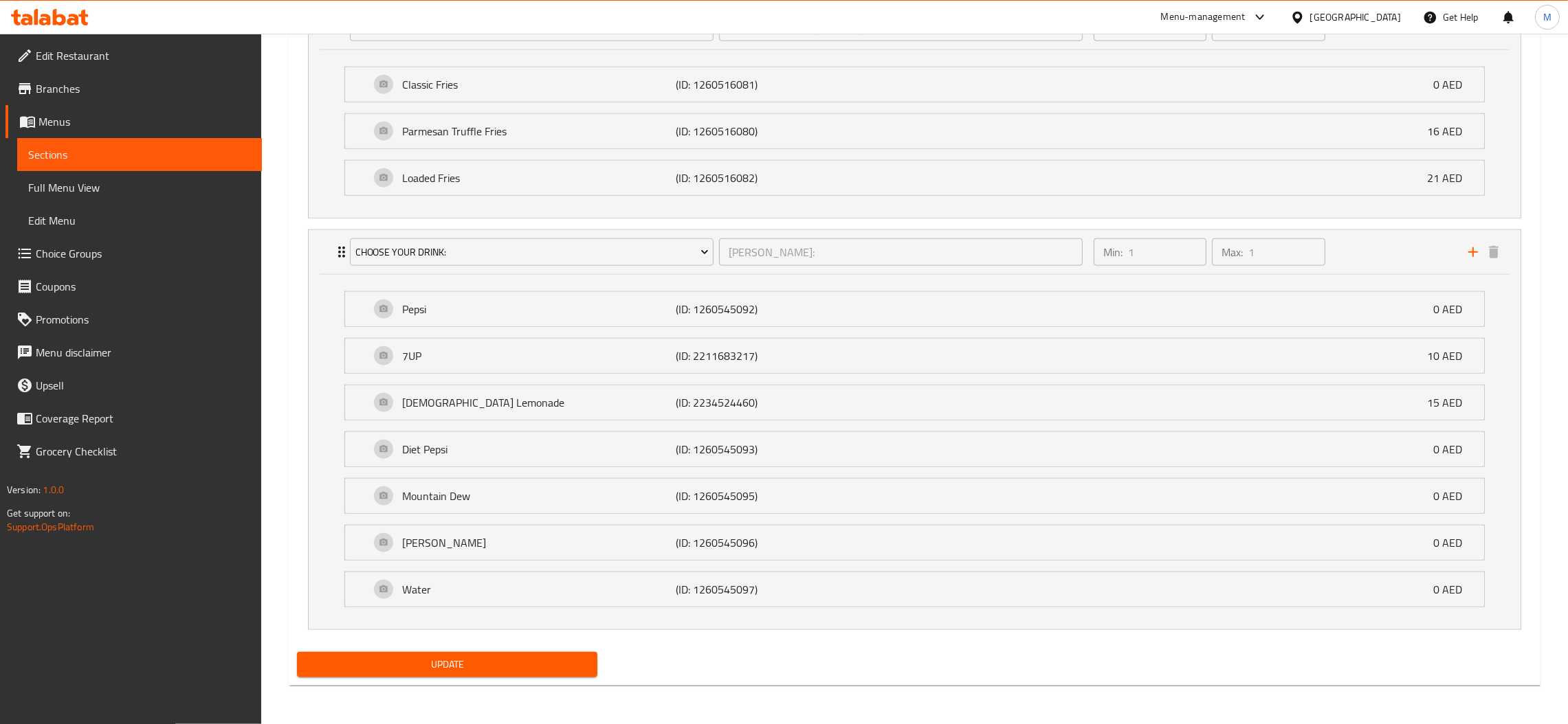
click at [69, 184] on span "Full Menu View" at bounding box center [140, 187] width 223 height 16
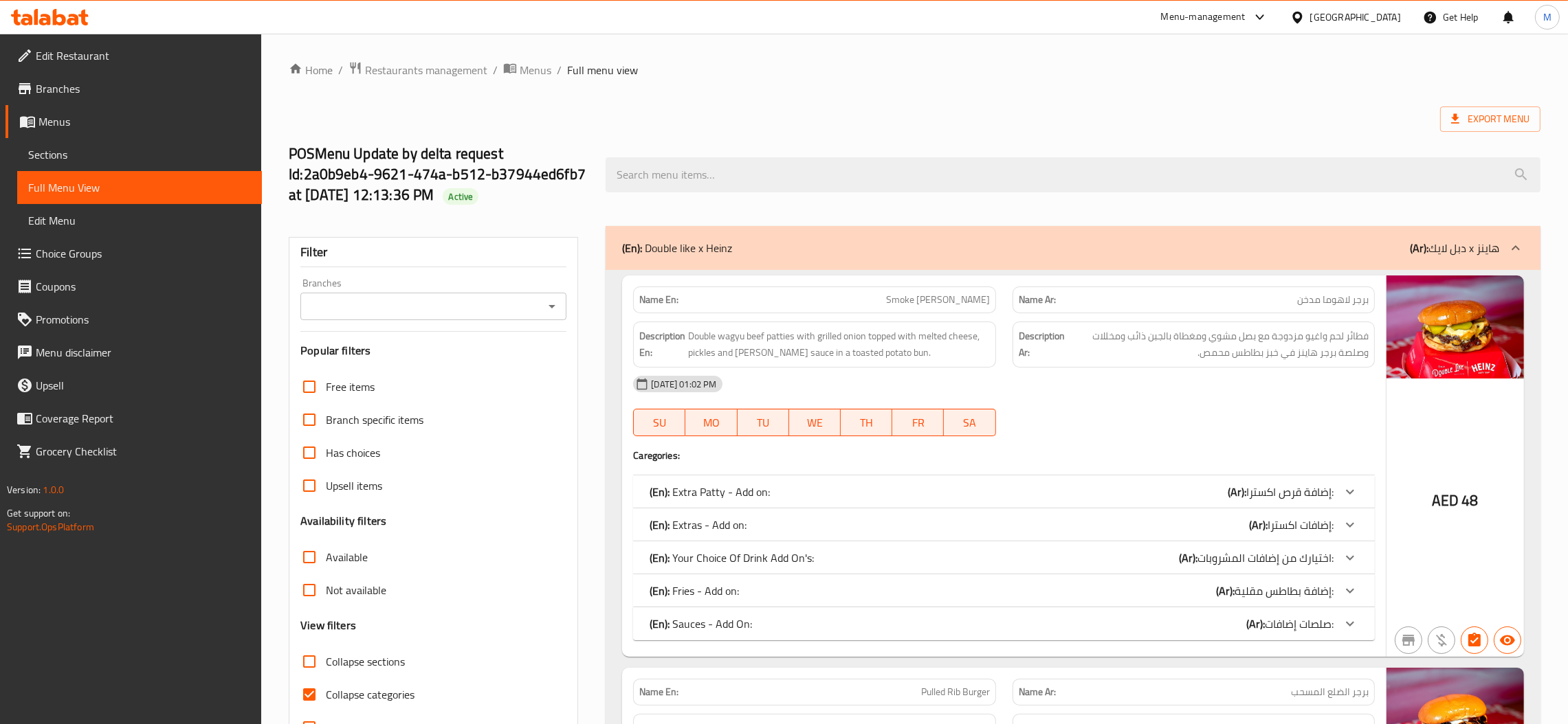
scroll to position [103, 0]
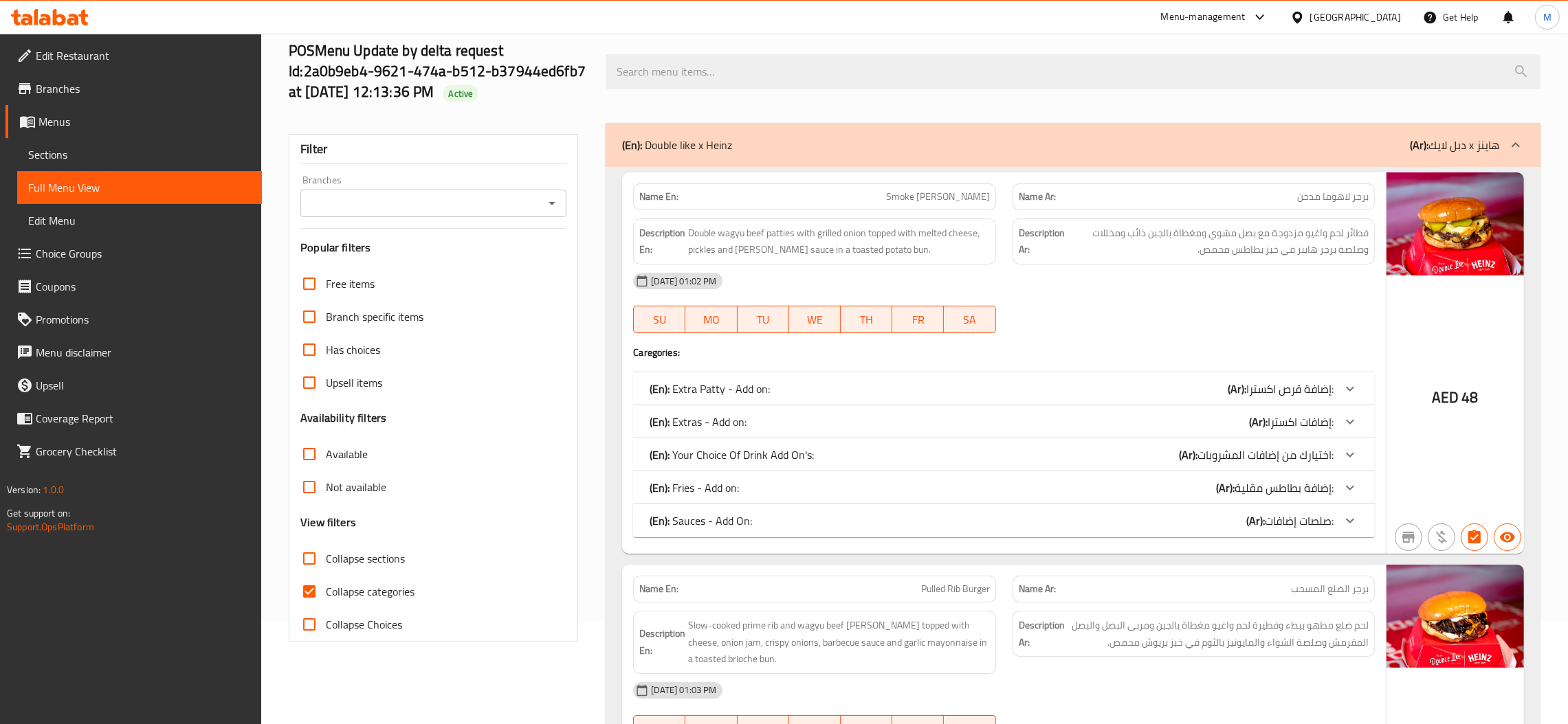
click at [306, 559] on input "Collapse sections" at bounding box center [309, 558] width 33 height 33
checkbox input "true"
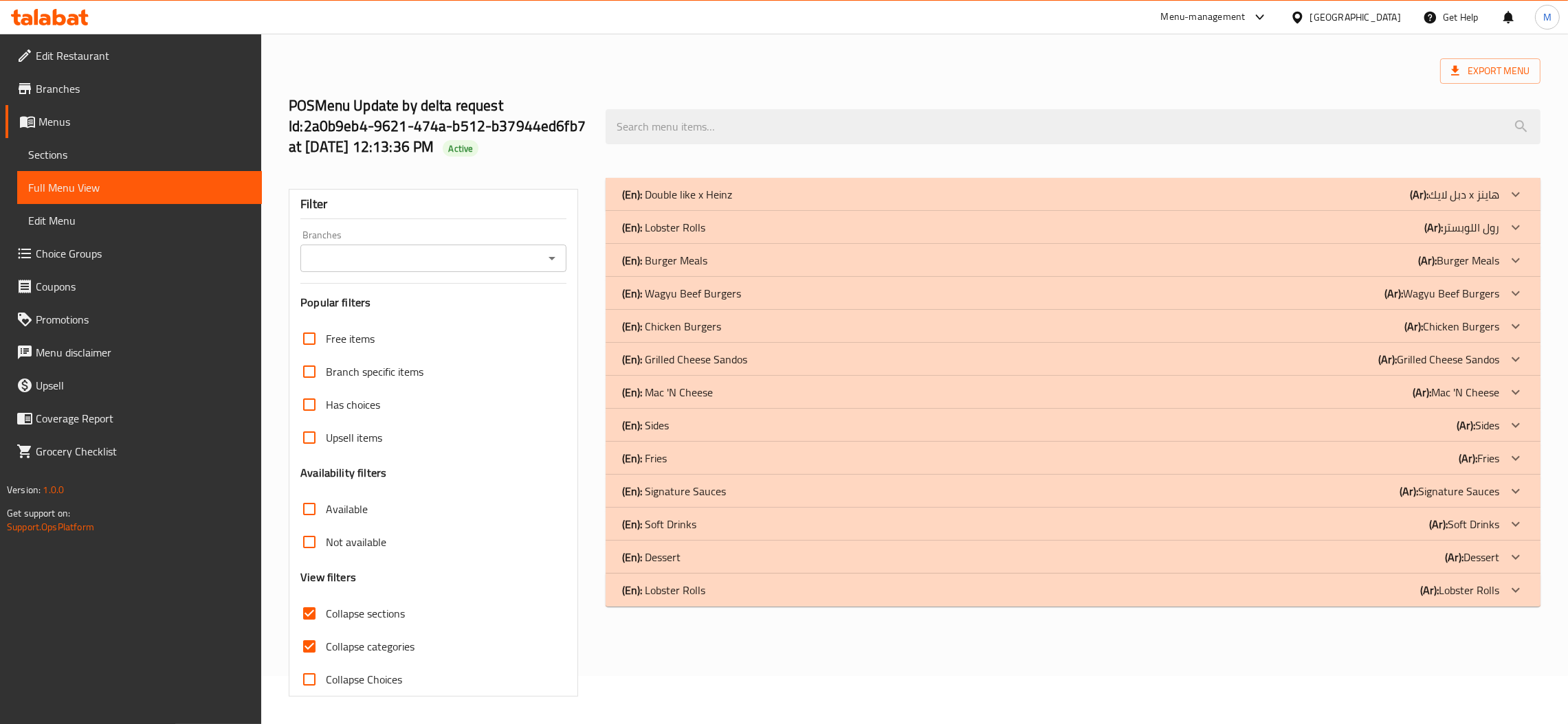
scroll to position [48, 0]
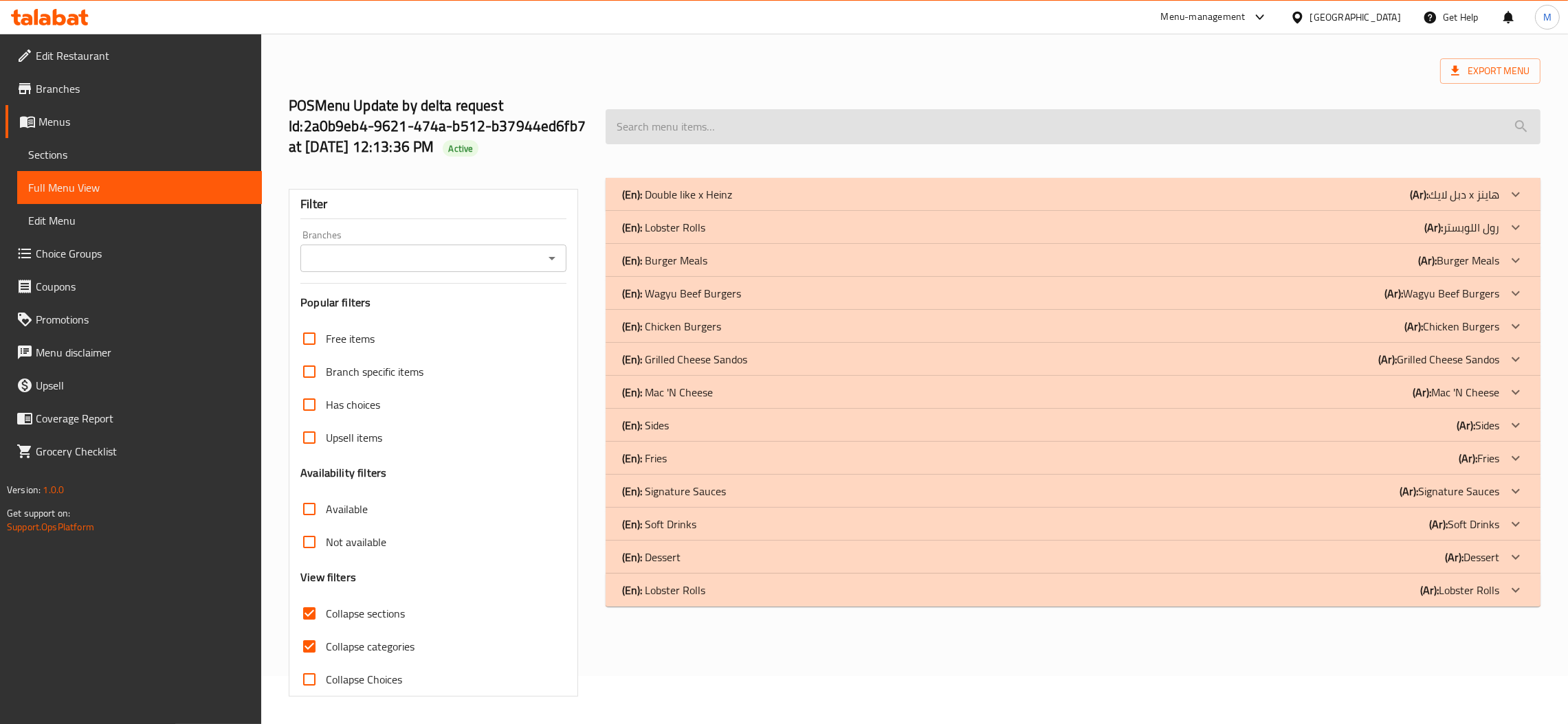
click at [308, 646] on input "Collapse categories" at bounding box center [309, 647] width 33 height 33
checkbox input "false"
click at [758, 129] on input "search" at bounding box center [1072, 126] width 935 height 35
paste input "double burger meal"
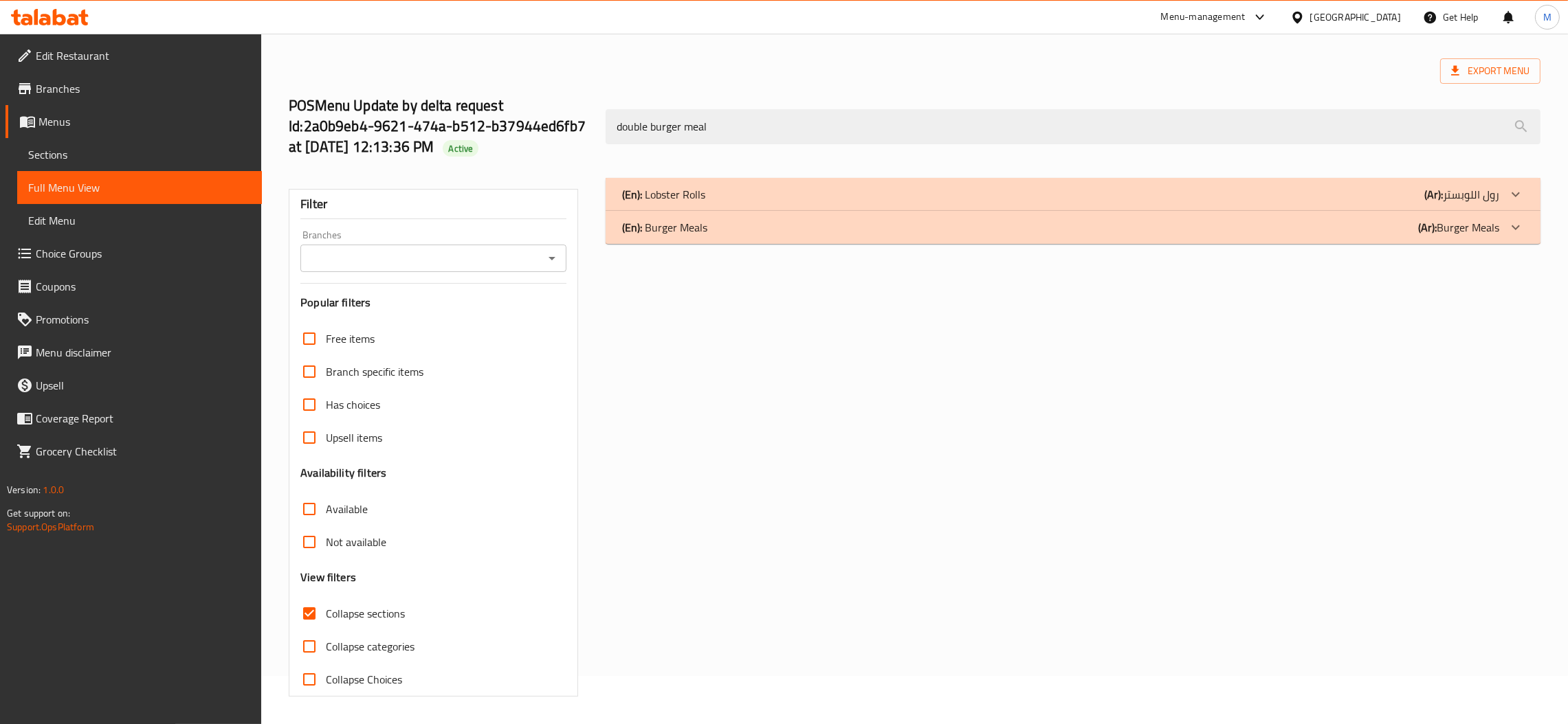
type input "double burger meal"
click at [756, 197] on div "(En): Lobster Rolls (Ar): رول اللوبستر" at bounding box center [1060, 194] width 877 height 16
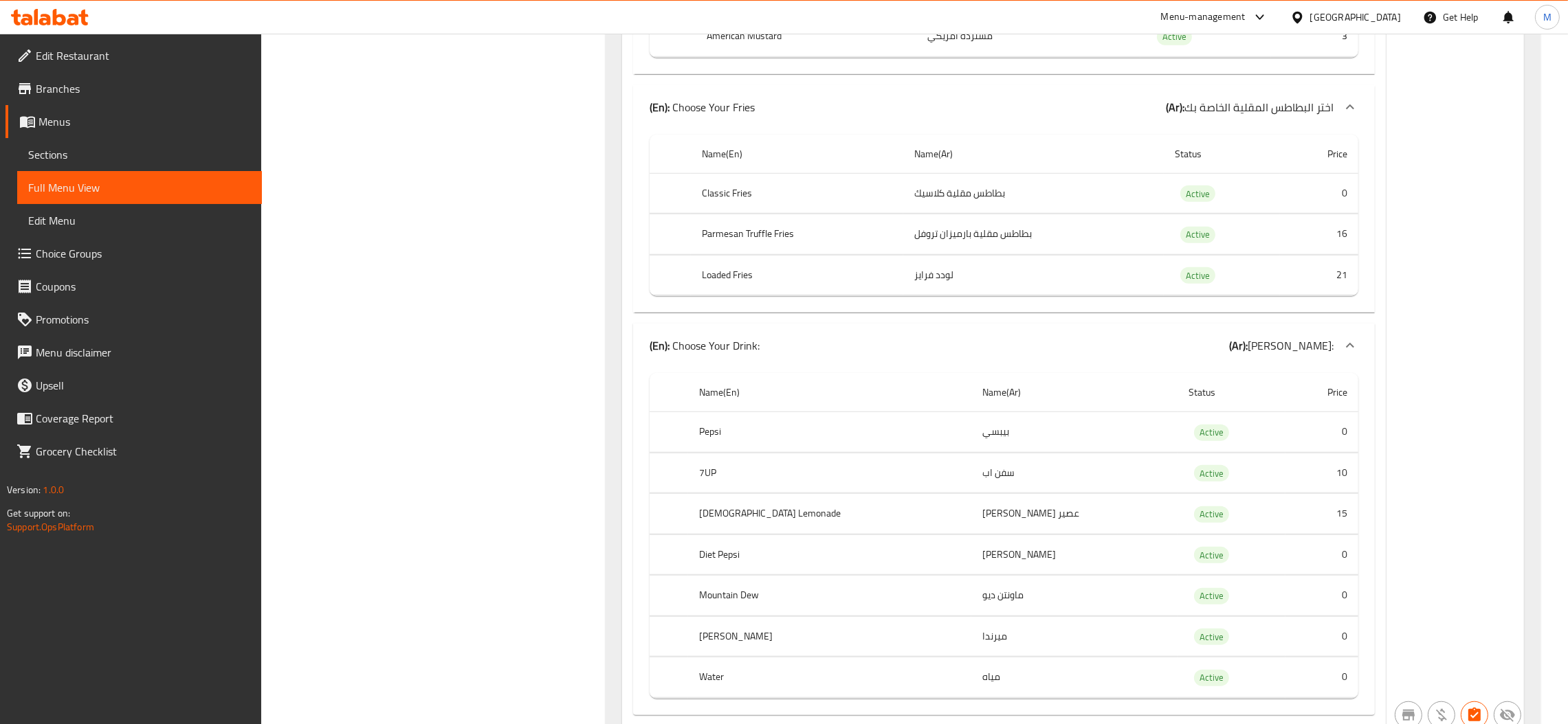
scroll to position [1942, 0]
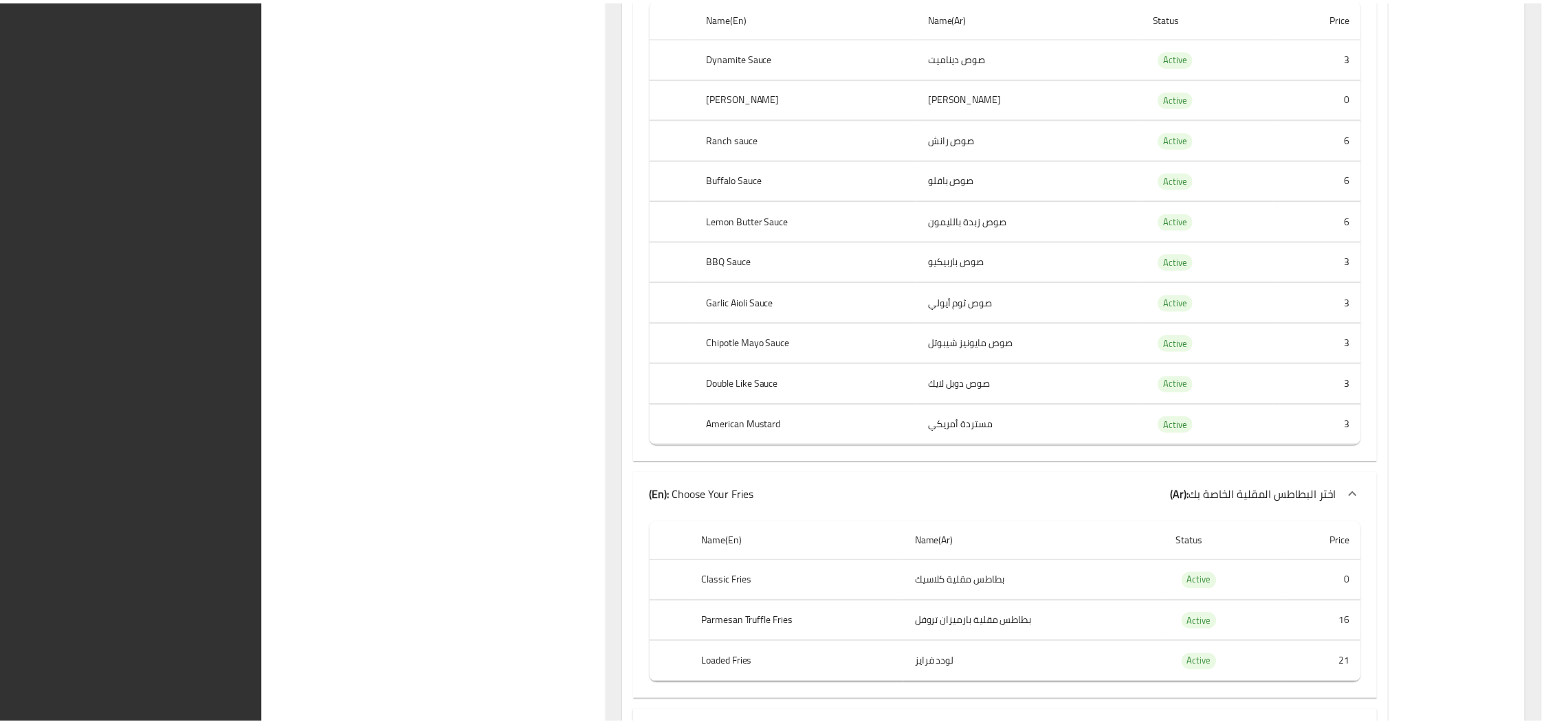
scroll to position [6322, 0]
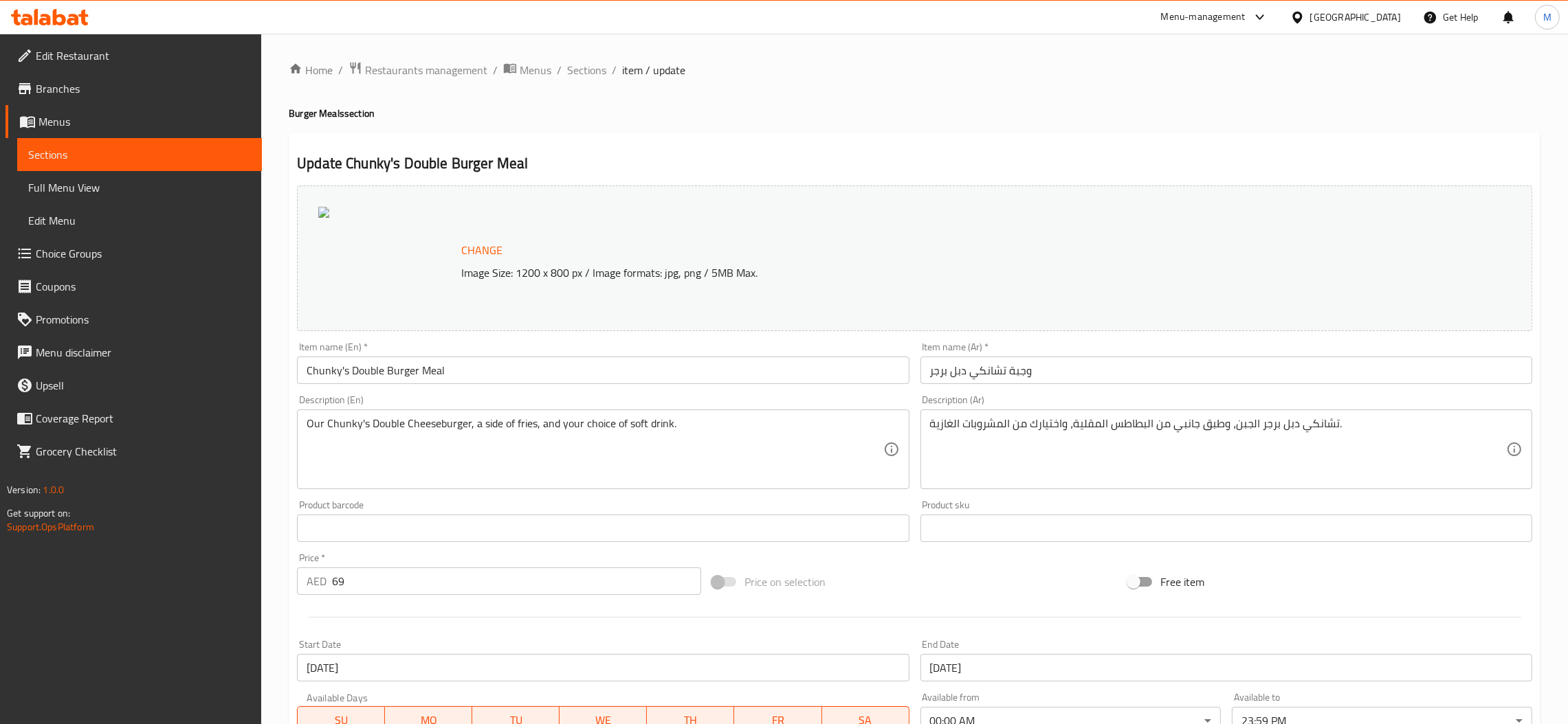
click at [1012, 370] on input "وجبة تشانكي دبل برجر" at bounding box center [1226, 370] width 612 height 27
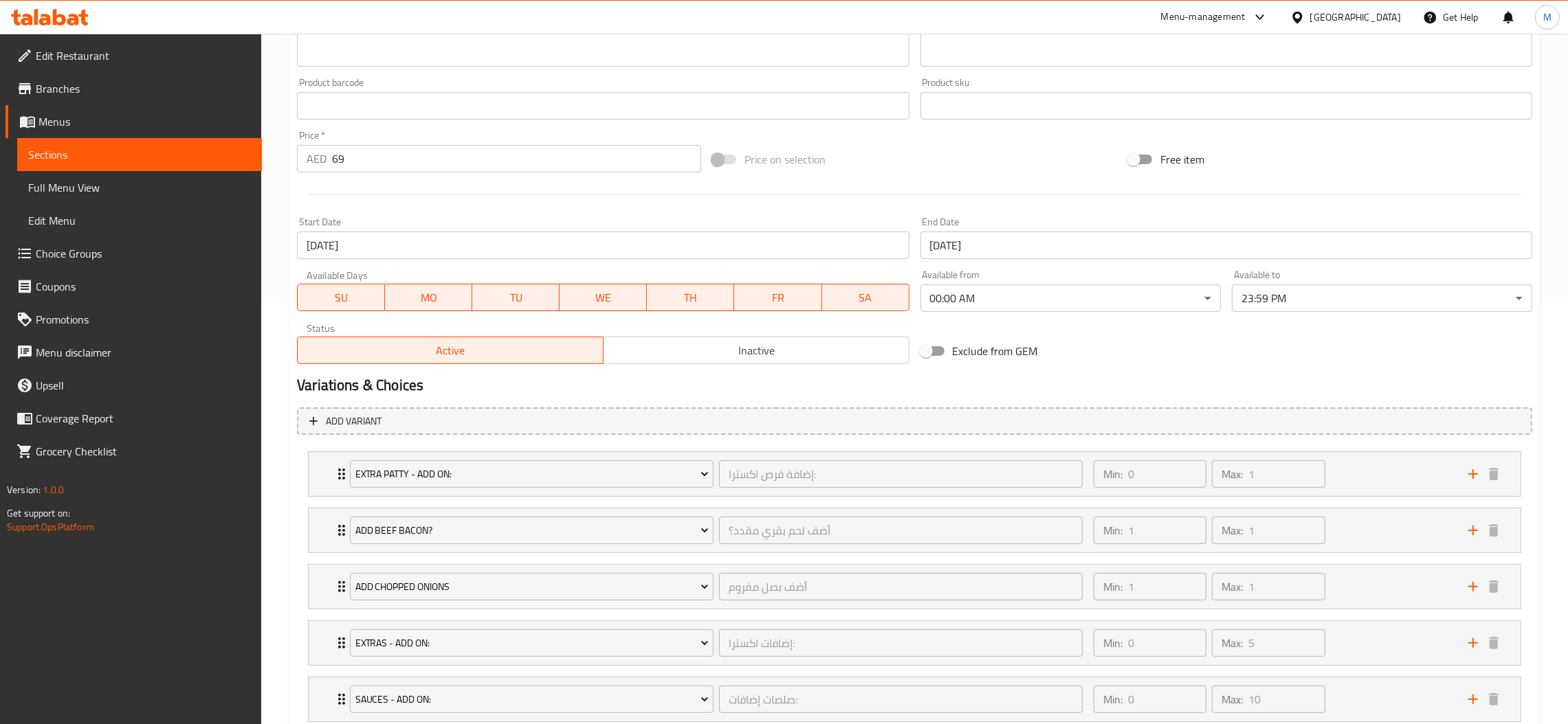
scroll to position [629, 0]
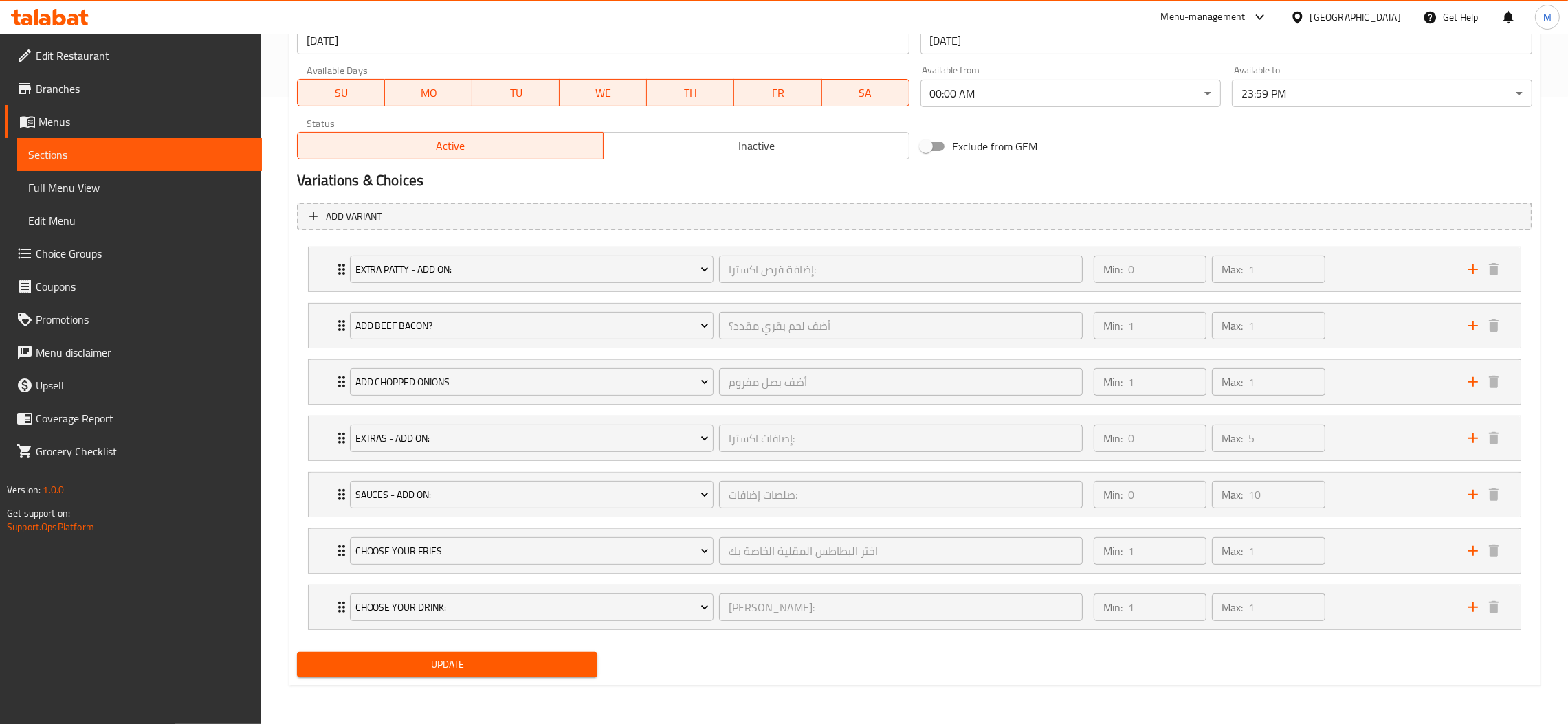
click at [587, 70] on div "SU MO TU WE TH FR SA" at bounding box center [603, 86] width 612 height 42
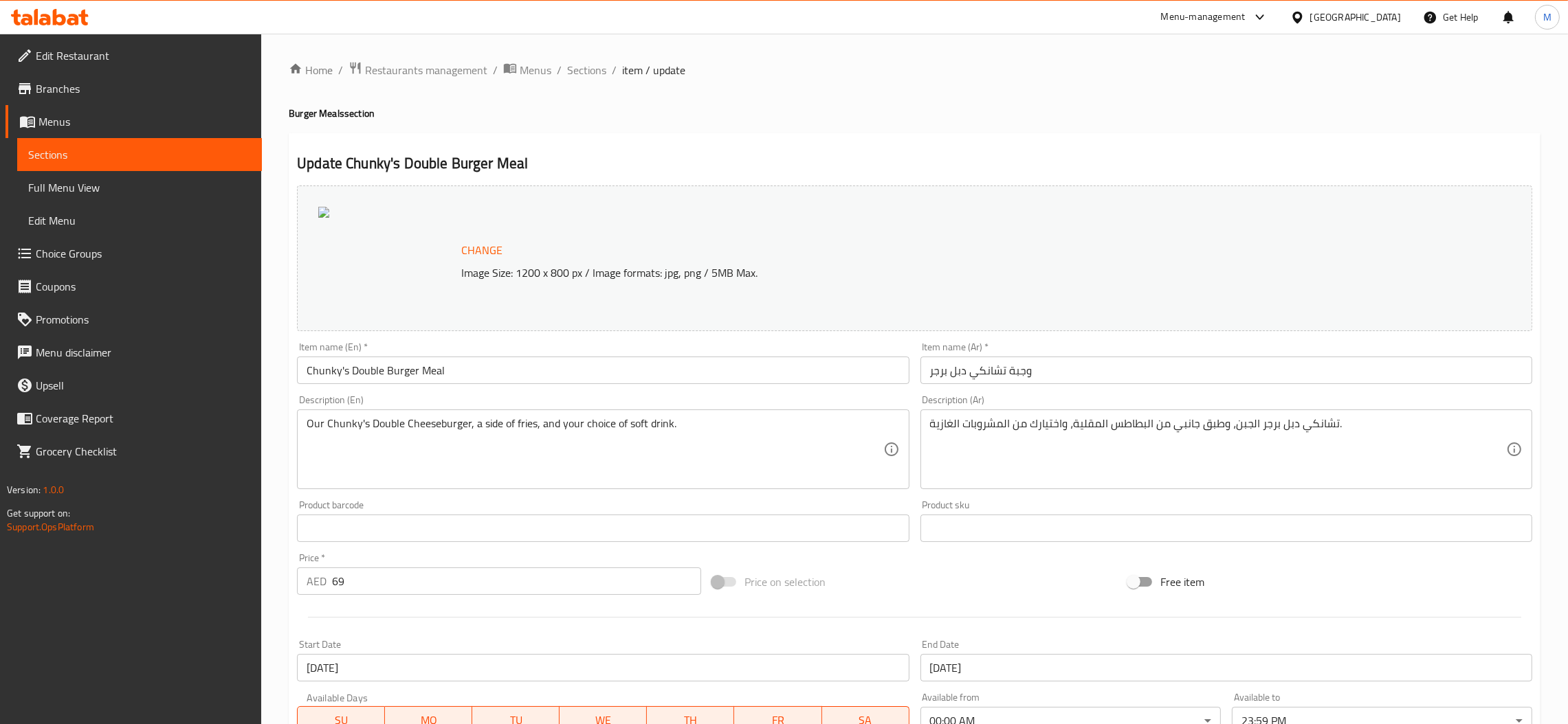
click at [1216, 20] on div "Menu-management" at bounding box center [1204, 16] width 85 height 16
click at [1158, 93] on div "Agent Campaigns Center" at bounding box center [1128, 93] width 104 height 15
